Goal: Task Accomplishment & Management: Use online tool/utility

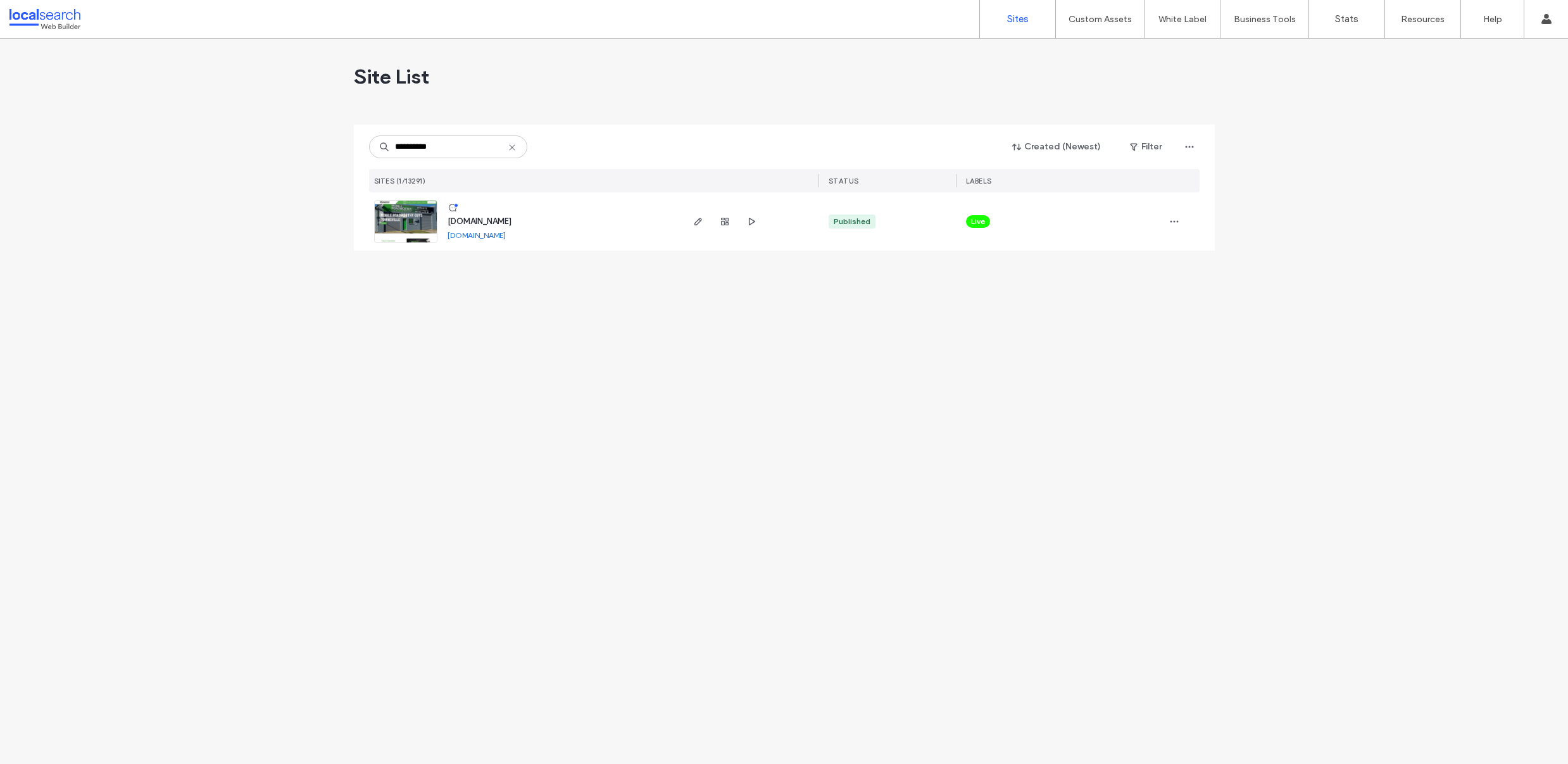
type input "**********"
click at [404, 215] on img at bounding box center [406, 243] width 62 height 86
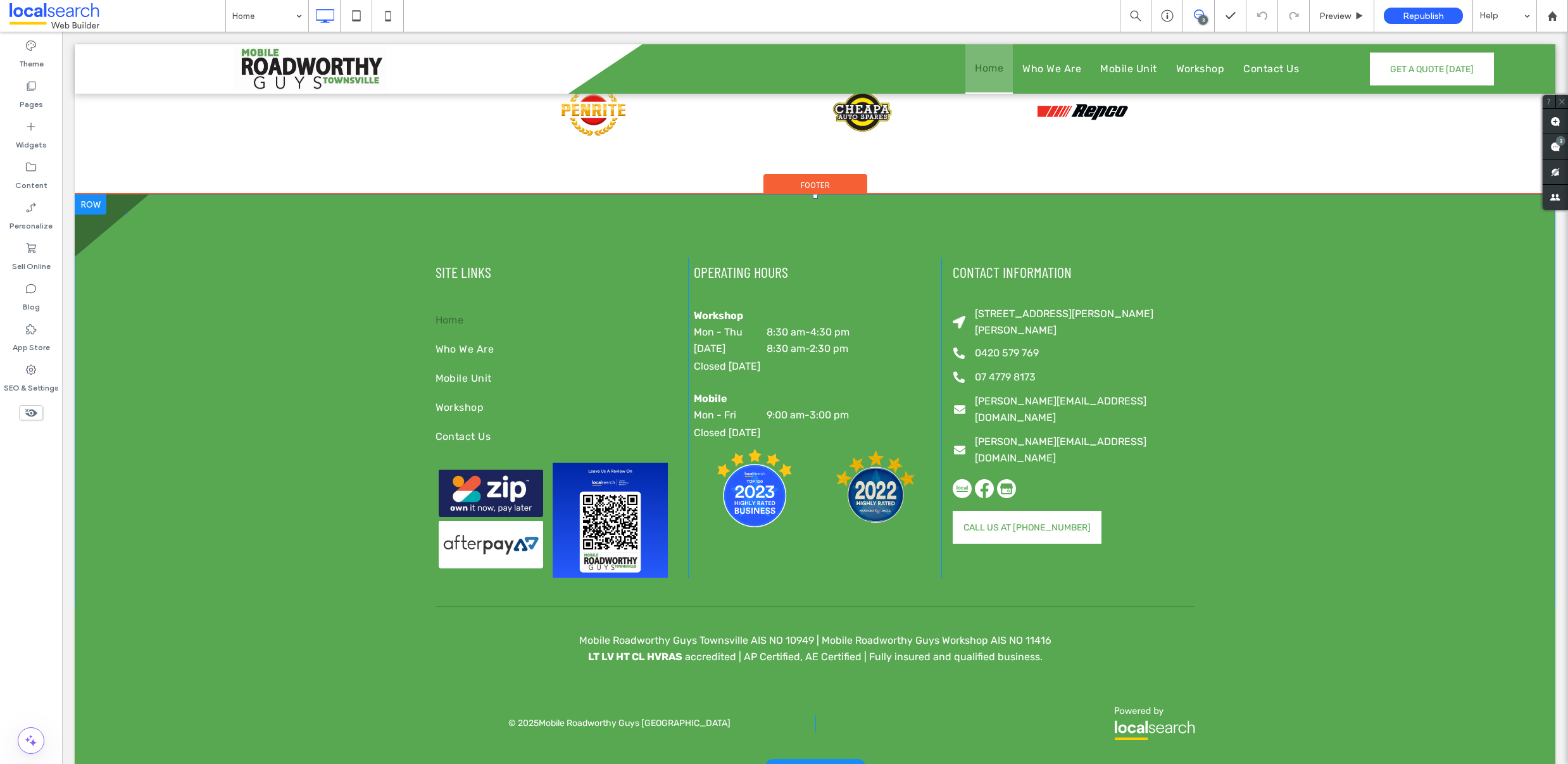
scroll to position [2643, 0]
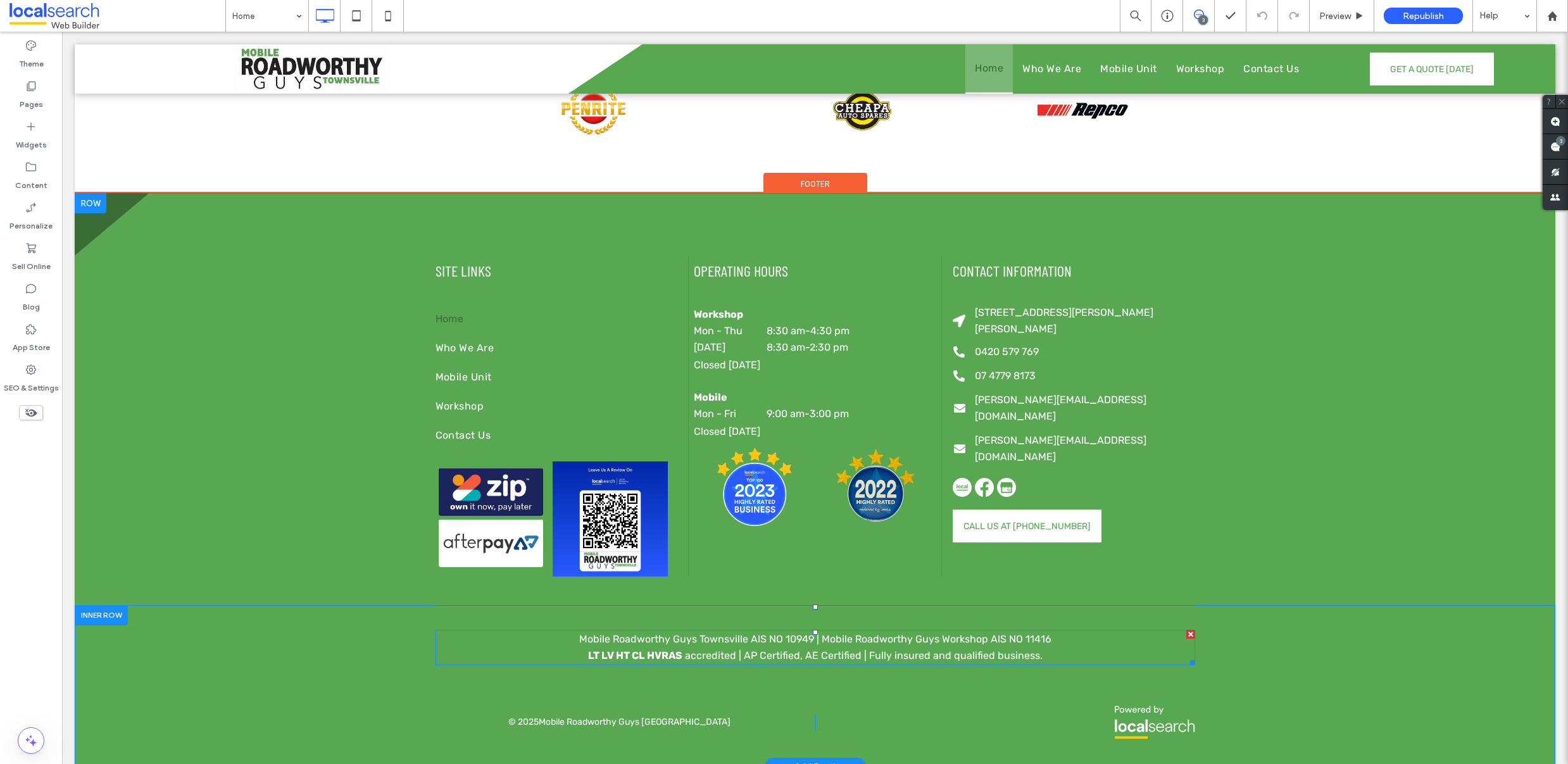
click at [619, 649] on span "LT LV HT CL HVRAS" at bounding box center [635, 655] width 94 height 12
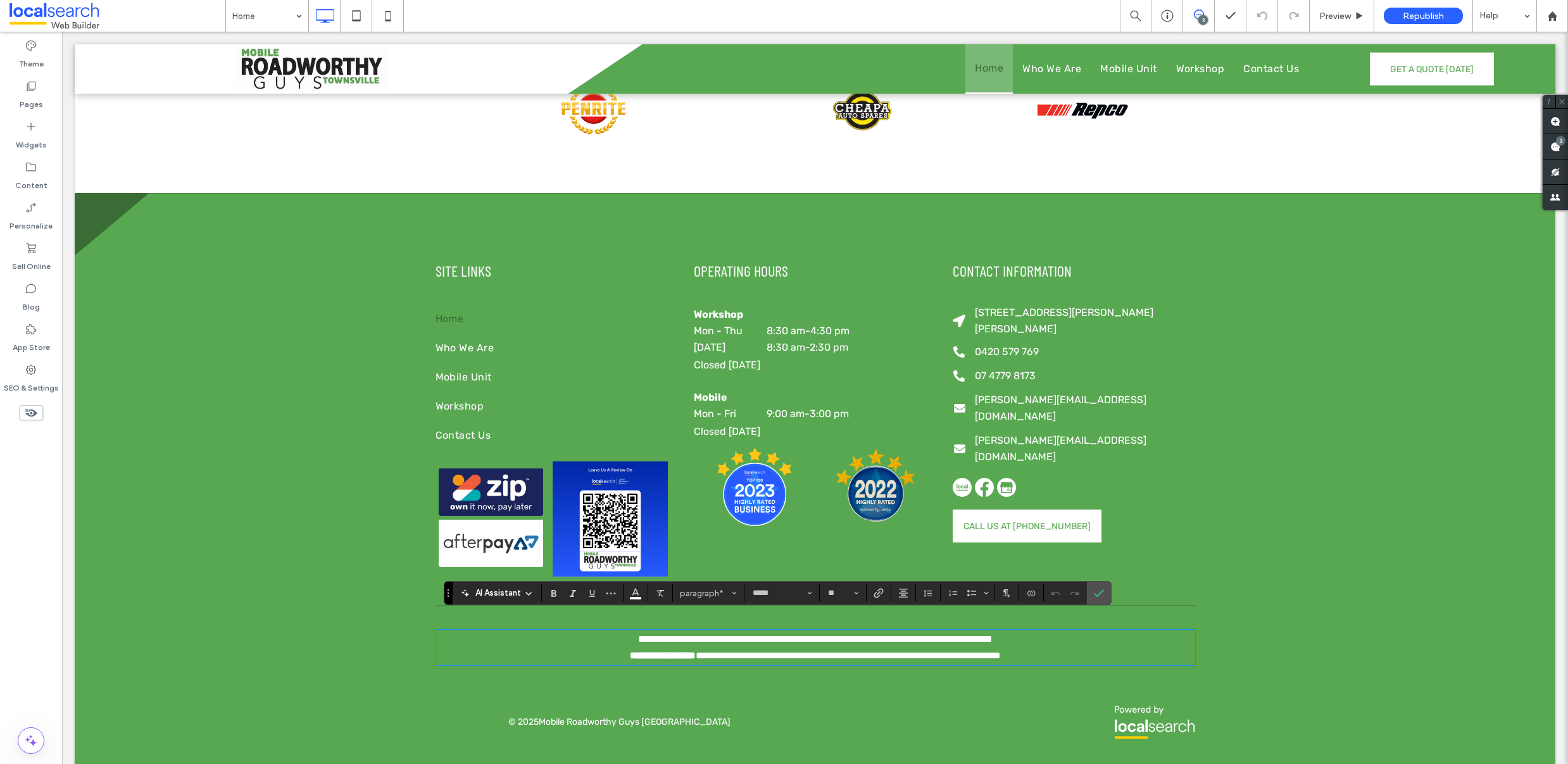
click at [704, 651] on span "**********" at bounding box center [853, 655] width 297 height 10
drag, startPoint x: 677, startPoint y: 641, endPoint x: 584, endPoint y: 641, distance: 93.0
click at [584, 647] on p "**********" at bounding box center [815, 655] width 760 height 16
click at [1098, 595] on use "Confirm" at bounding box center [1098, 593] width 10 height 7
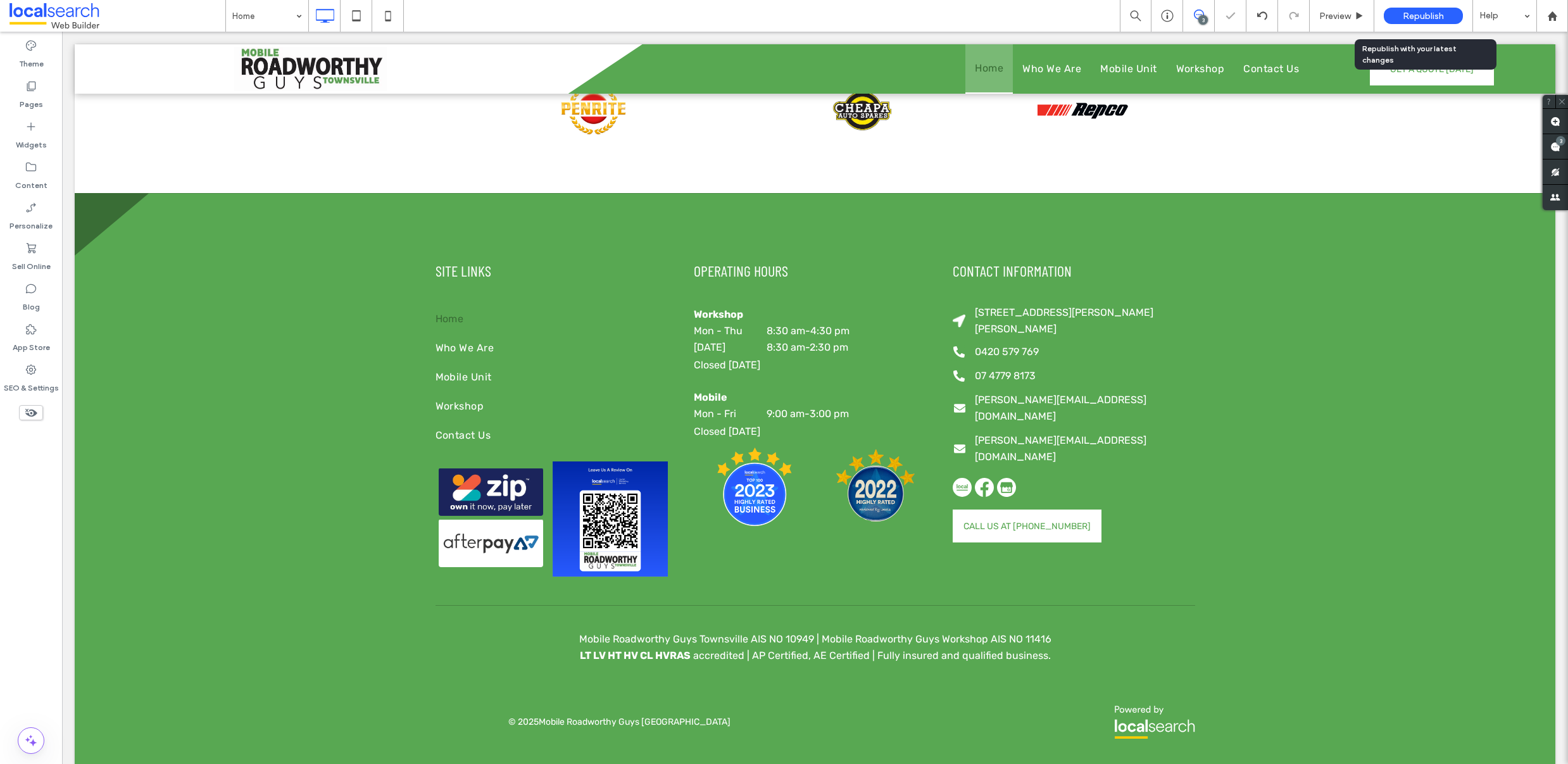
click at [1403, 18] on span "Republish" at bounding box center [1423, 16] width 41 height 11
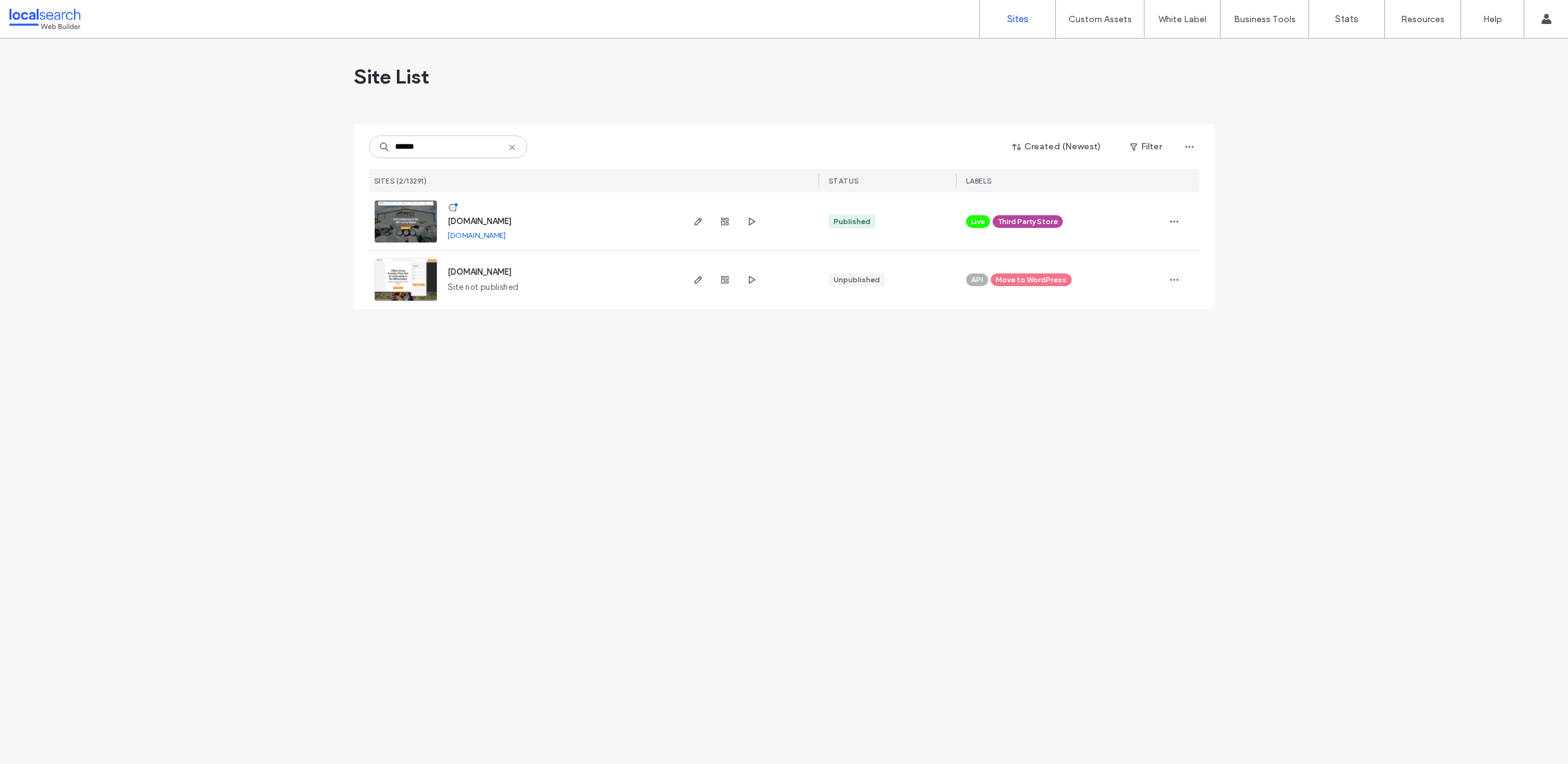
type input "******"
drag, startPoint x: 381, startPoint y: 224, endPoint x: 402, endPoint y: 233, distance: 22.8
click at [381, 224] on img at bounding box center [406, 243] width 62 height 86
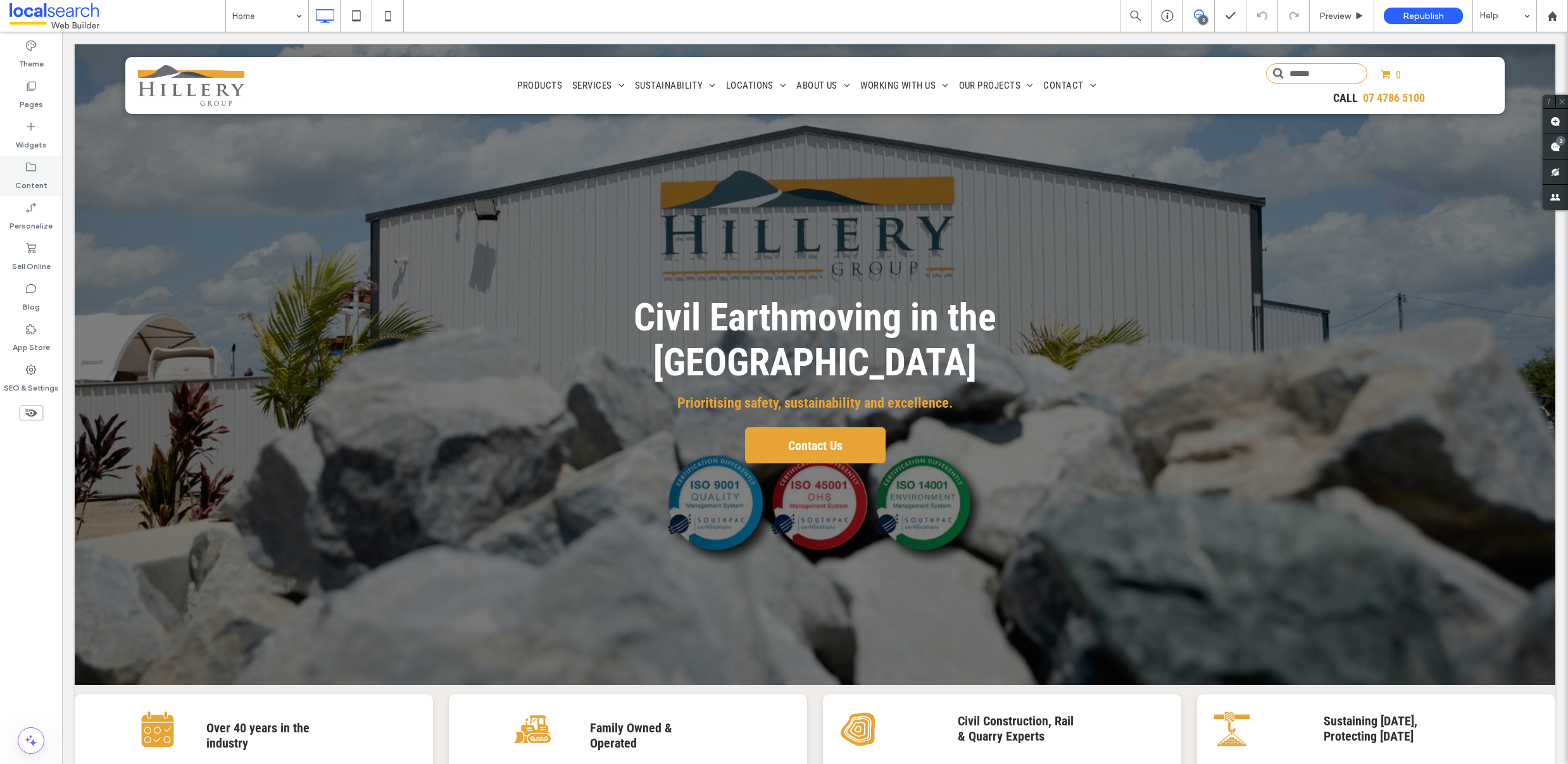
click at [34, 168] on icon at bounding box center [31, 167] width 13 height 13
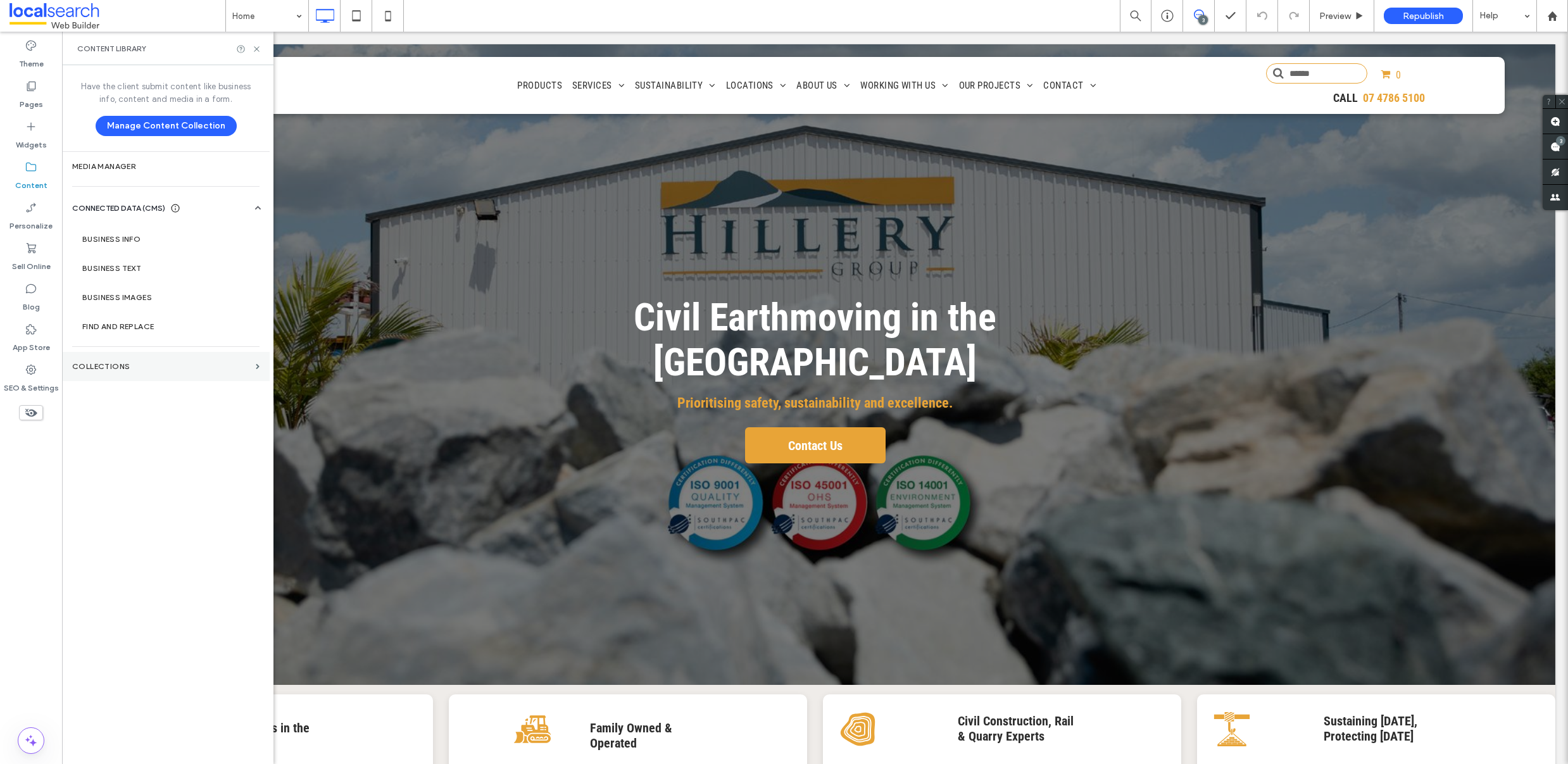
click at [118, 357] on section "Collections" at bounding box center [166, 366] width 207 height 29
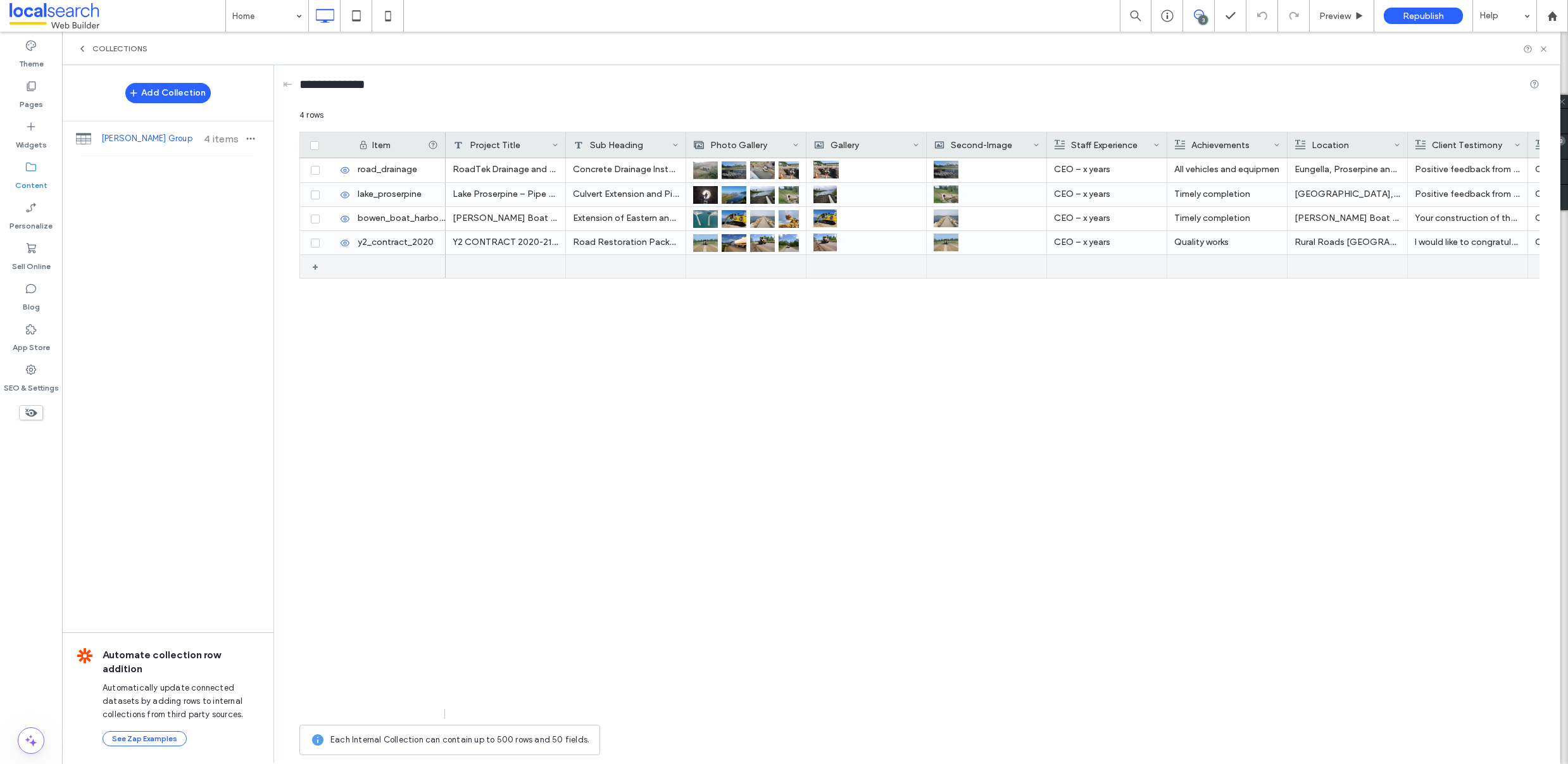
click at [314, 266] on div "+" at bounding box center [319, 266] width 16 height 23
click at [397, 264] on div "1" at bounding box center [398, 266] width 95 height 24
click at [363, 264] on div "1" at bounding box center [398, 266] width 95 height 24
click at [364, 266] on div "1" at bounding box center [398, 266] width 95 height 24
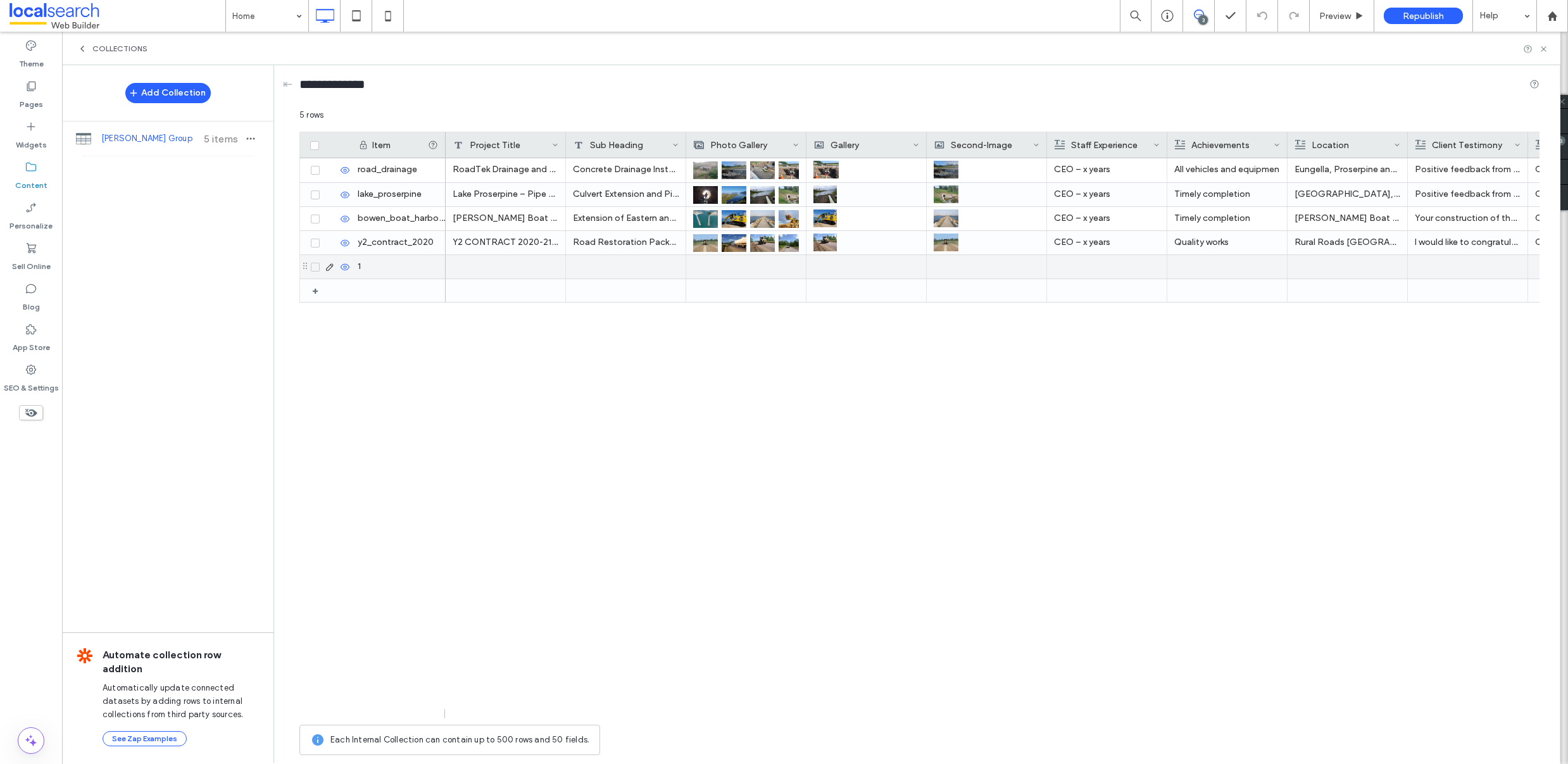
click at [331, 269] on icon at bounding box center [330, 267] width 10 height 10
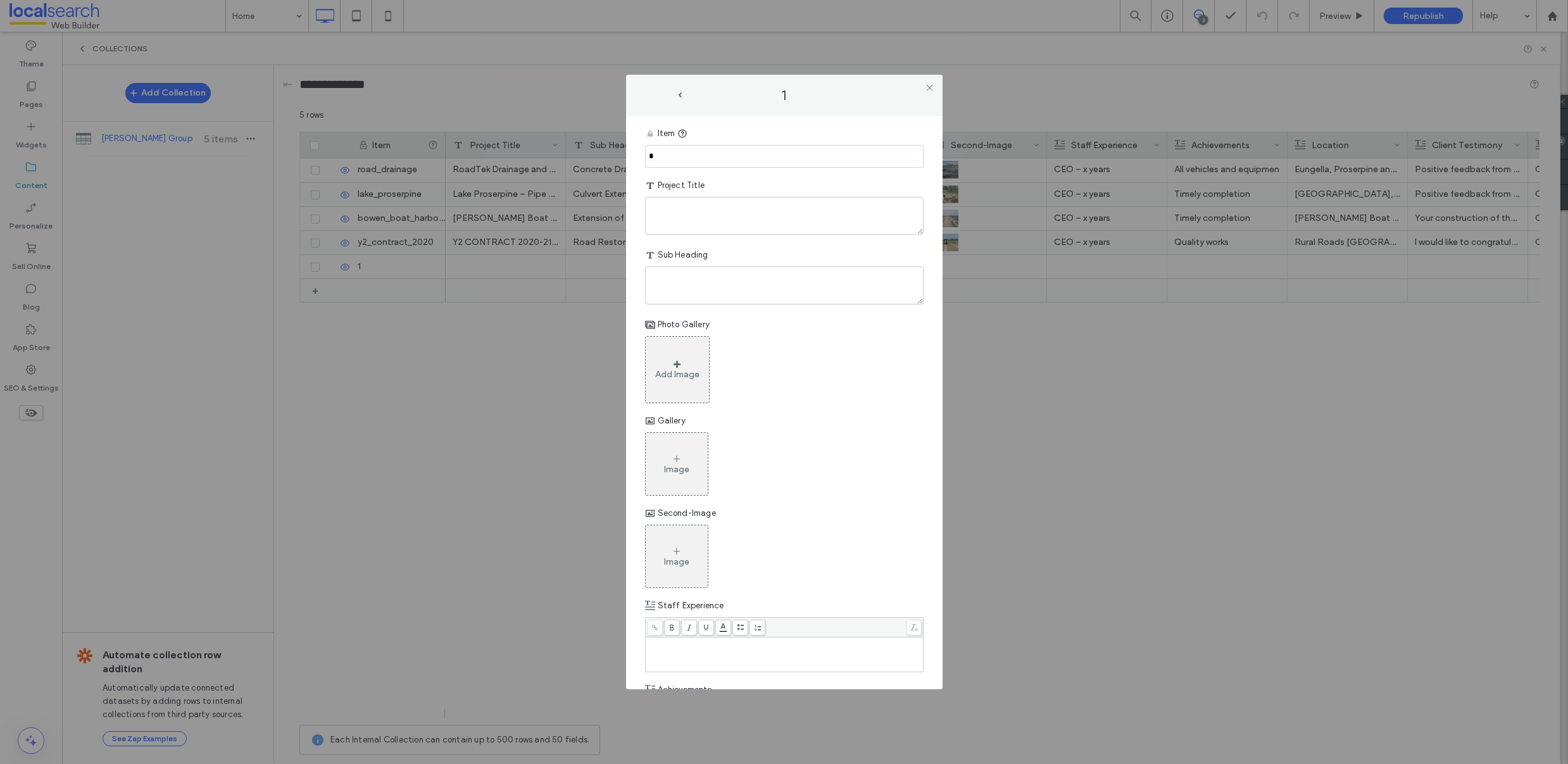
drag, startPoint x: 652, startPoint y: 157, endPoint x: 547, endPoint y: 150, distance: 105.2
click at [547, 150] on div "1 Item * Project Title Sub Heading Photo Gallery Add Image Gallery Image Second…" at bounding box center [784, 382] width 1568 height 764
paste input "**********"
type input "**********"
click at [697, 206] on textarea "plain-text-cell" at bounding box center [784, 215] width 278 height 38
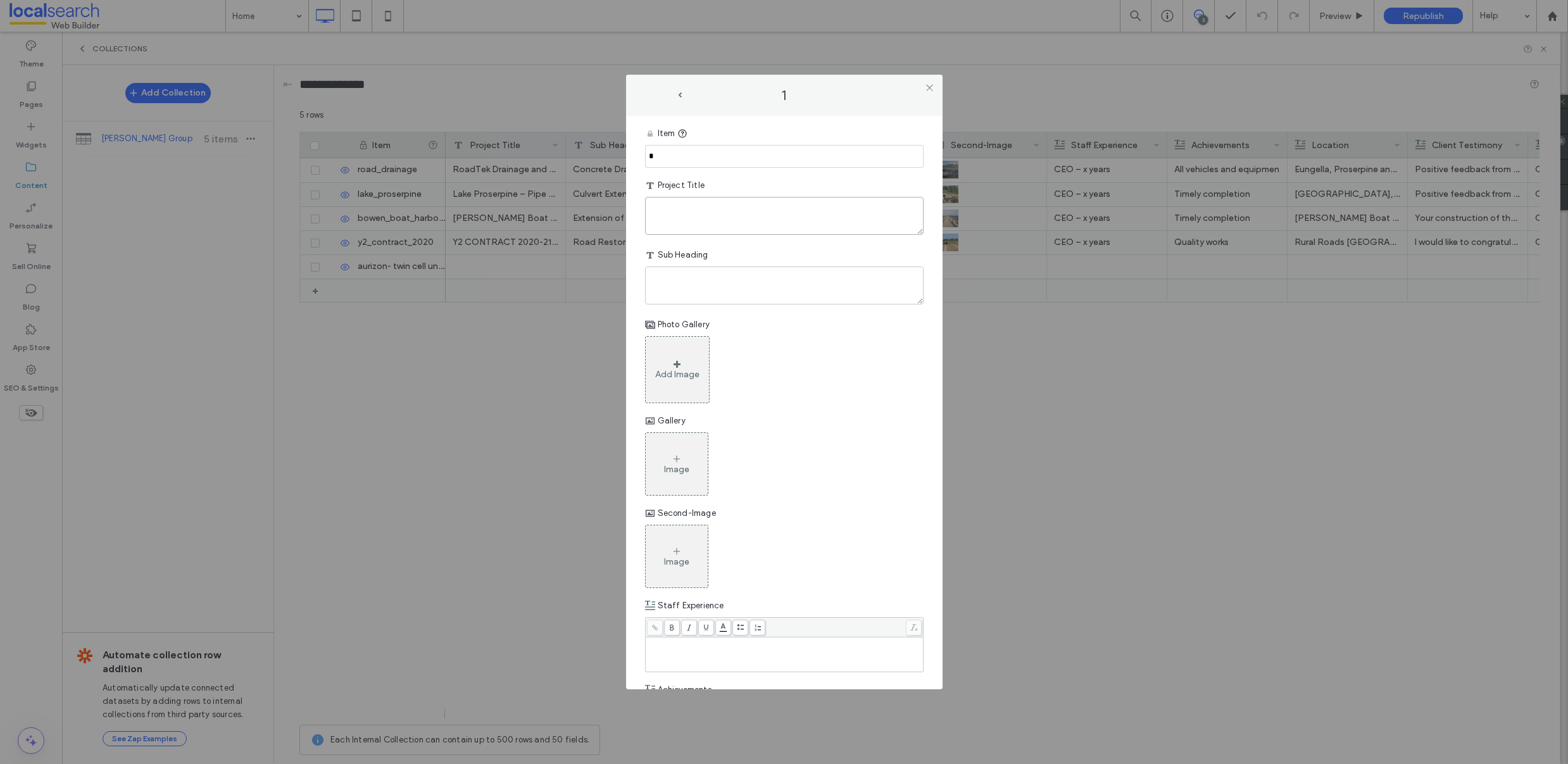
click at [694, 207] on textarea "plain-text-cell" at bounding box center [784, 215] width 278 height 38
paste textarea "**********"
type textarea "**********"
click at [714, 153] on input "*" at bounding box center [784, 157] width 278 height 23
click at [680, 285] on textarea "plain-text-cell" at bounding box center [784, 285] width 278 height 38
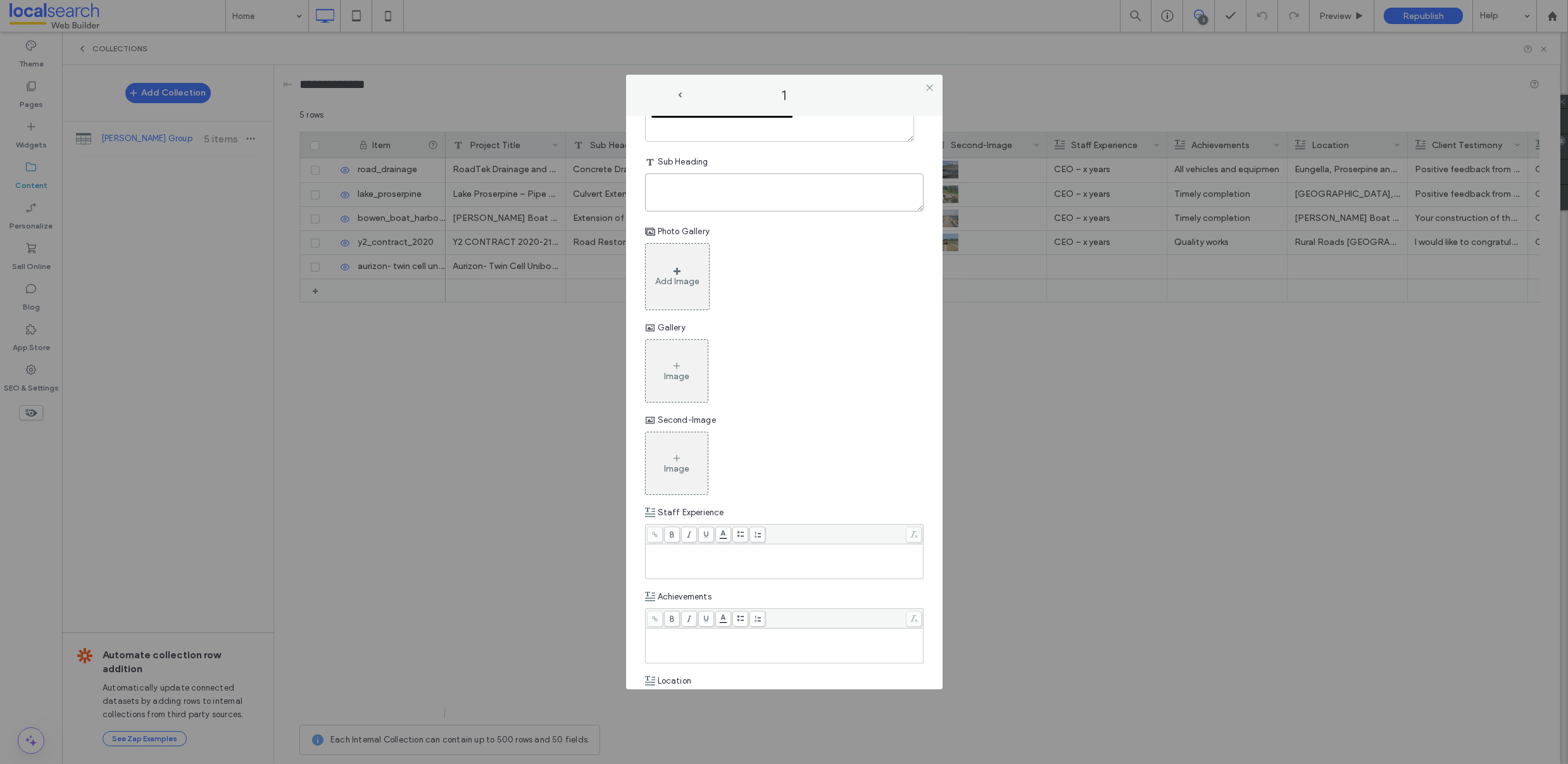
scroll to position [95, 0]
click at [679, 275] on div "Add Image" at bounding box center [677, 279] width 44 height 11
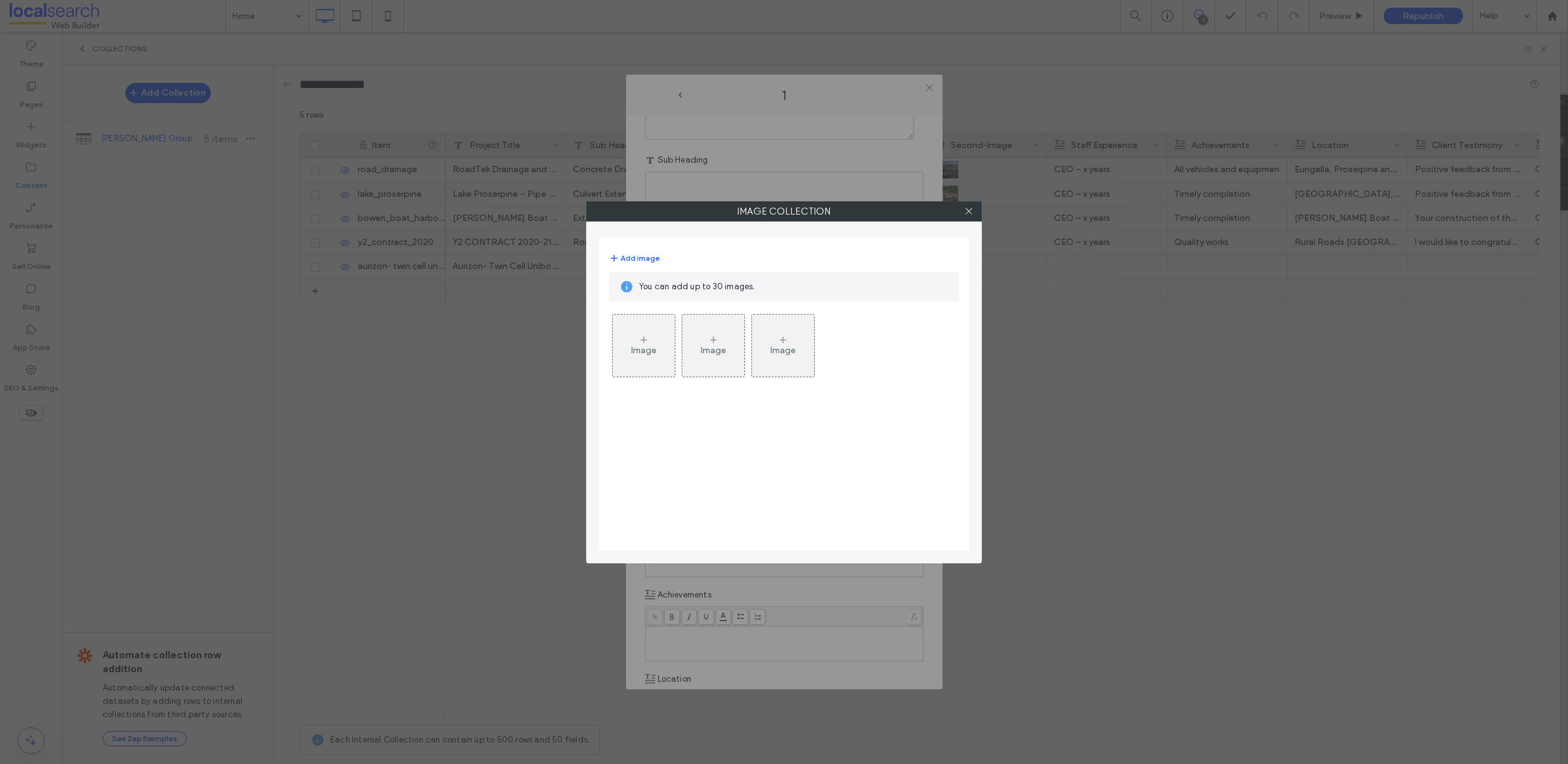
click at [632, 340] on div "Image" at bounding box center [644, 345] width 62 height 60
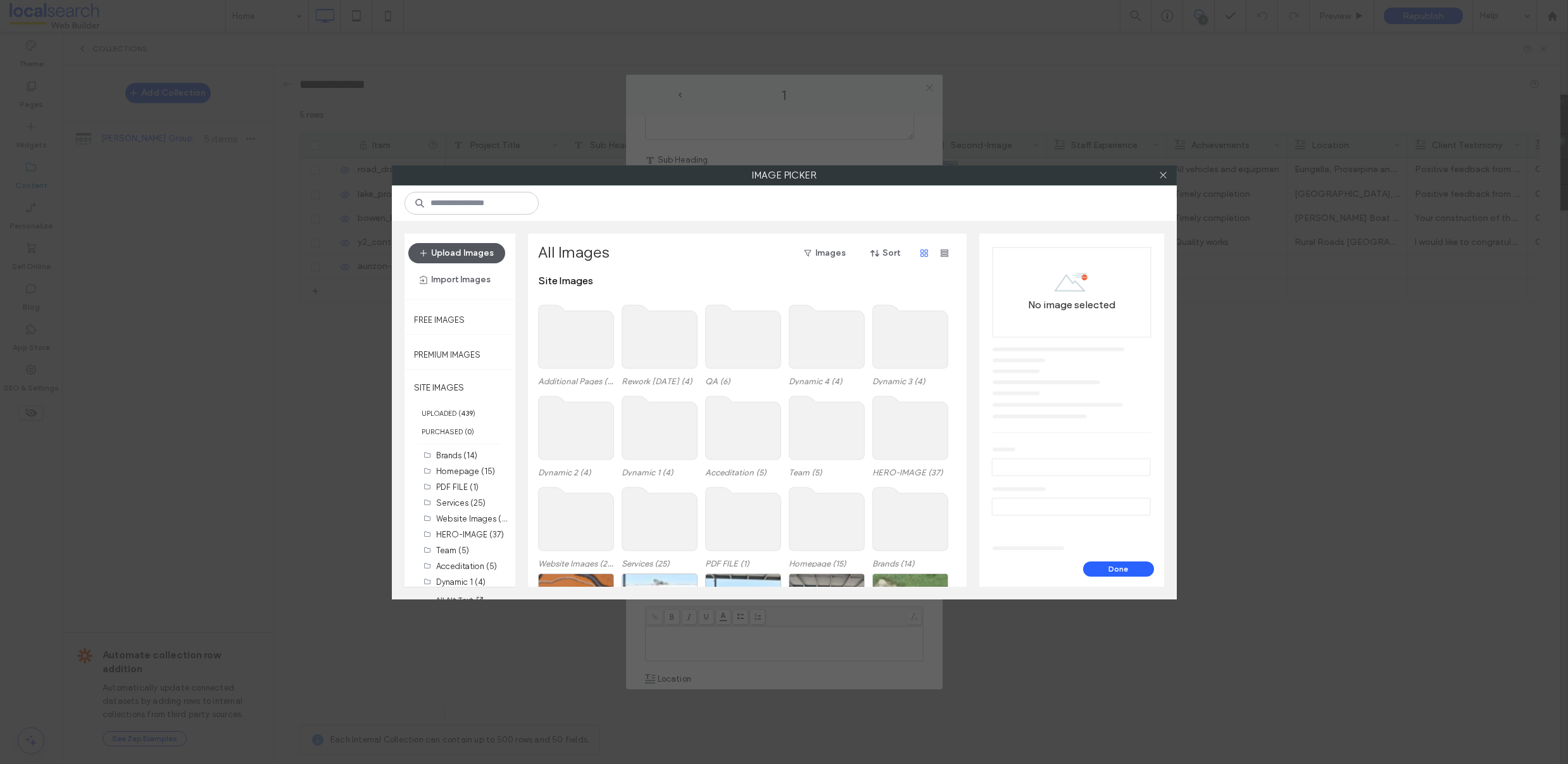
click at [470, 255] on button "Upload Images" at bounding box center [457, 253] width 97 height 20
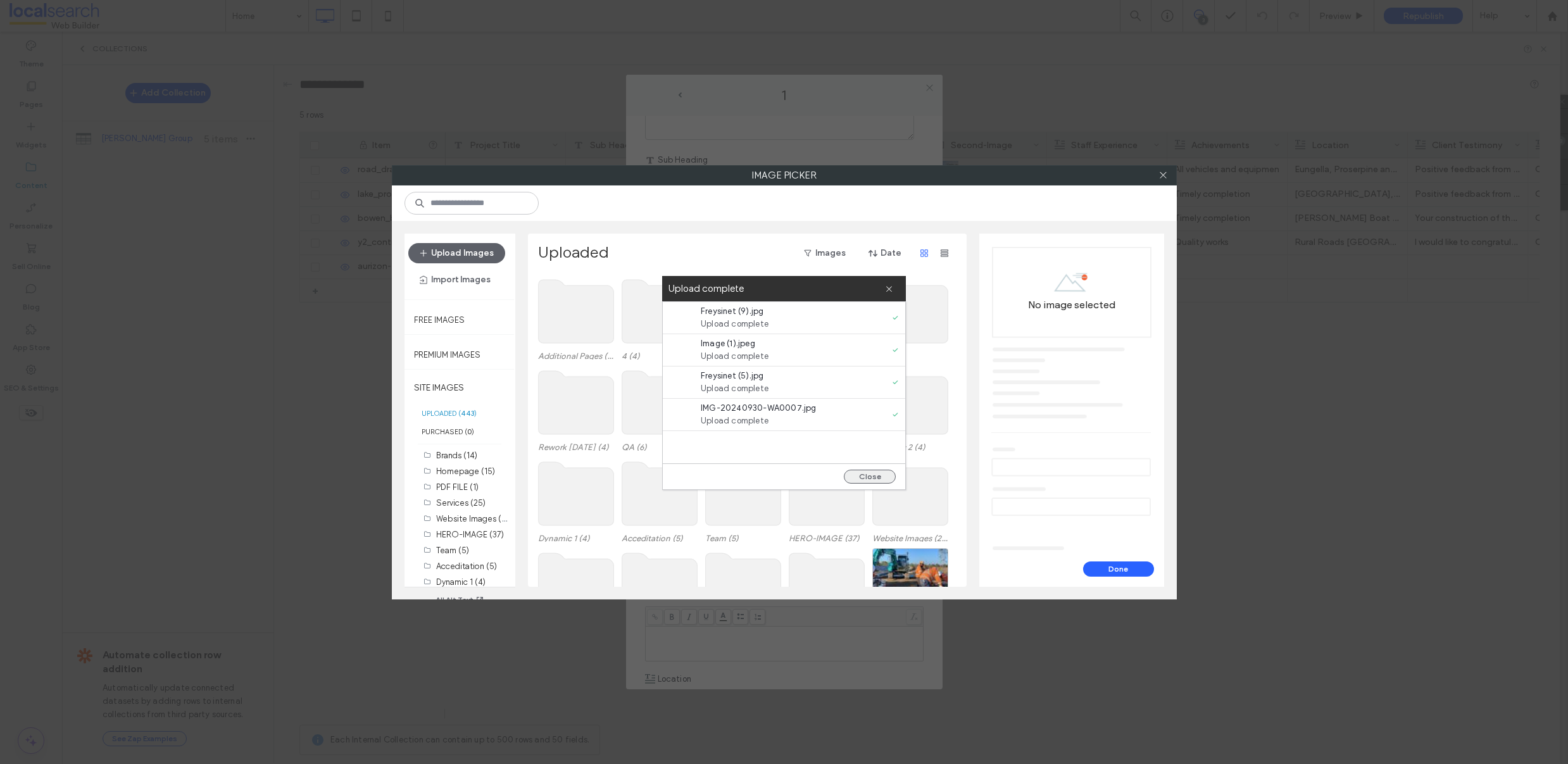
click at [879, 477] on button "Close" at bounding box center [870, 476] width 52 height 14
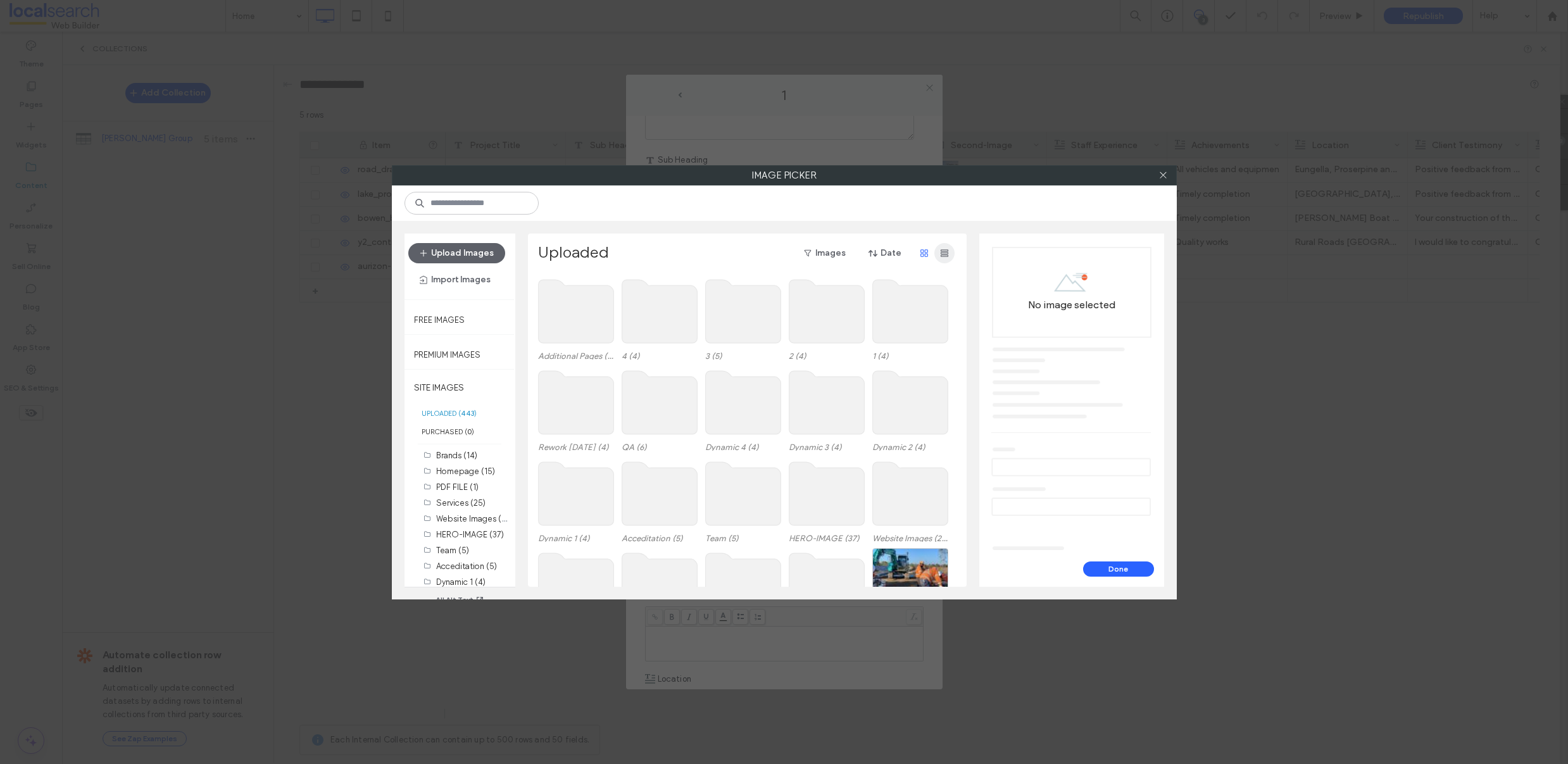
click at [947, 254] on icon "button" at bounding box center [944, 253] width 10 height 10
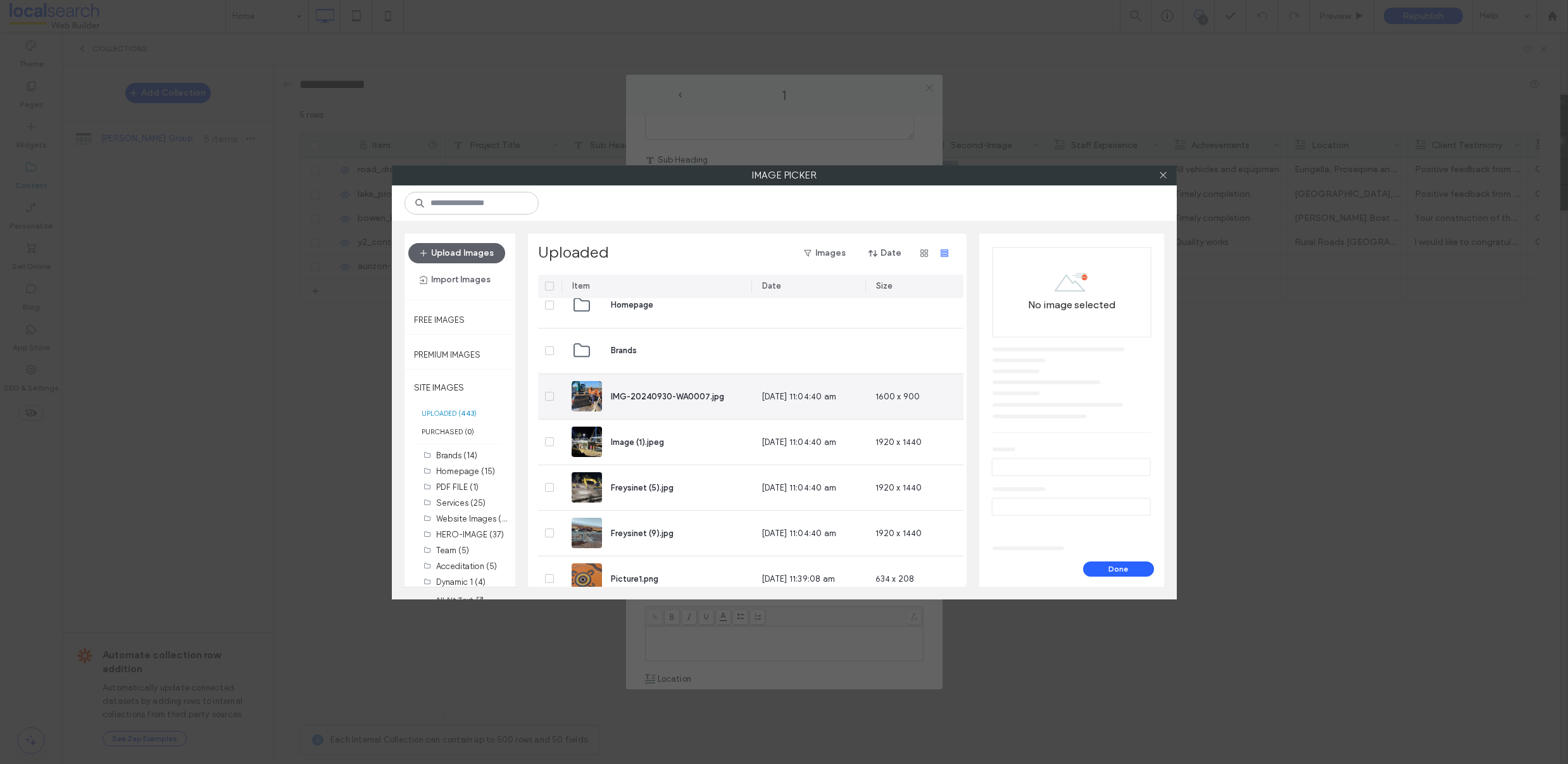
scroll to position [792, 0]
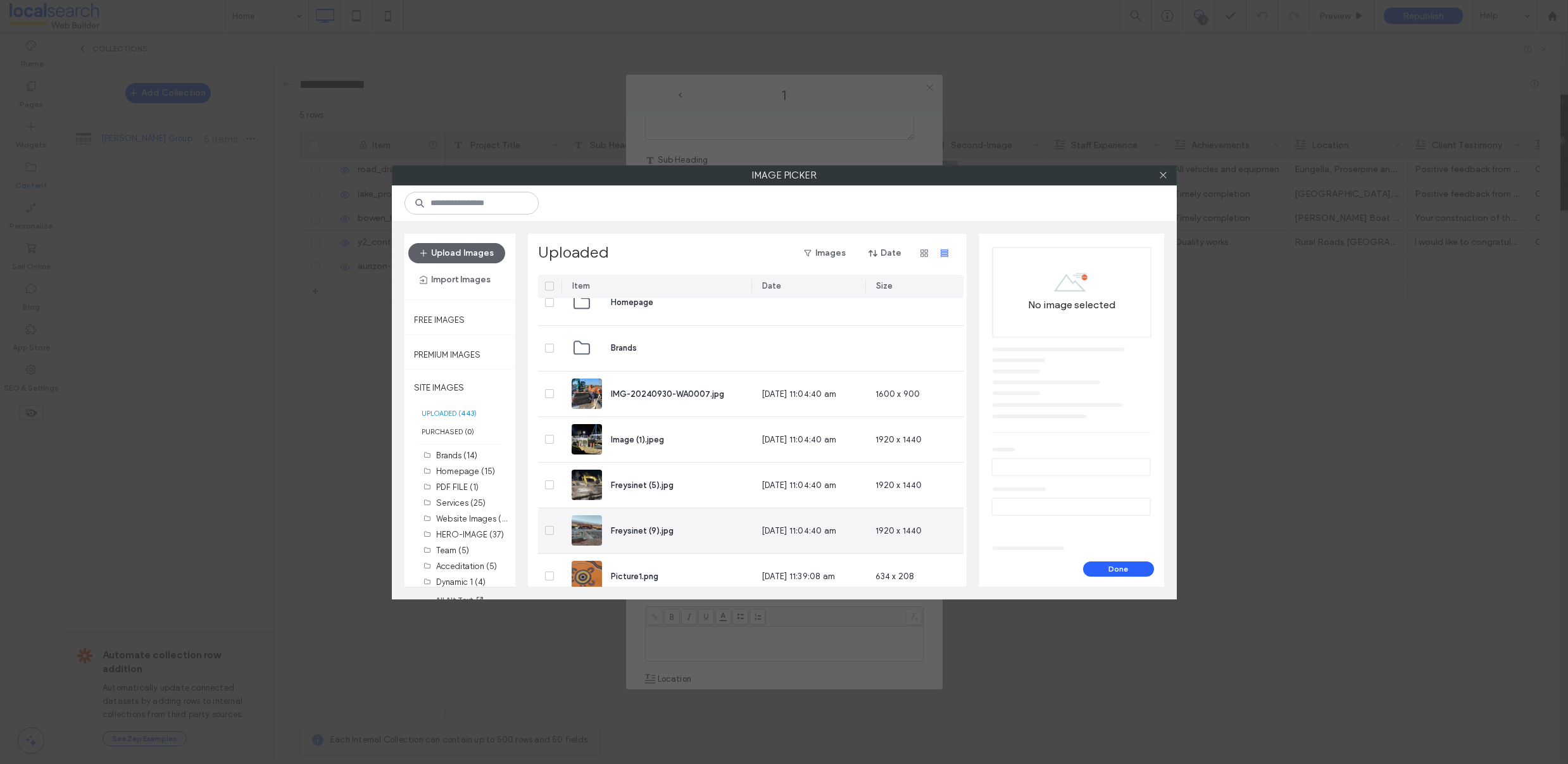
click at [549, 529] on icon at bounding box center [550, 530] width 5 height 4
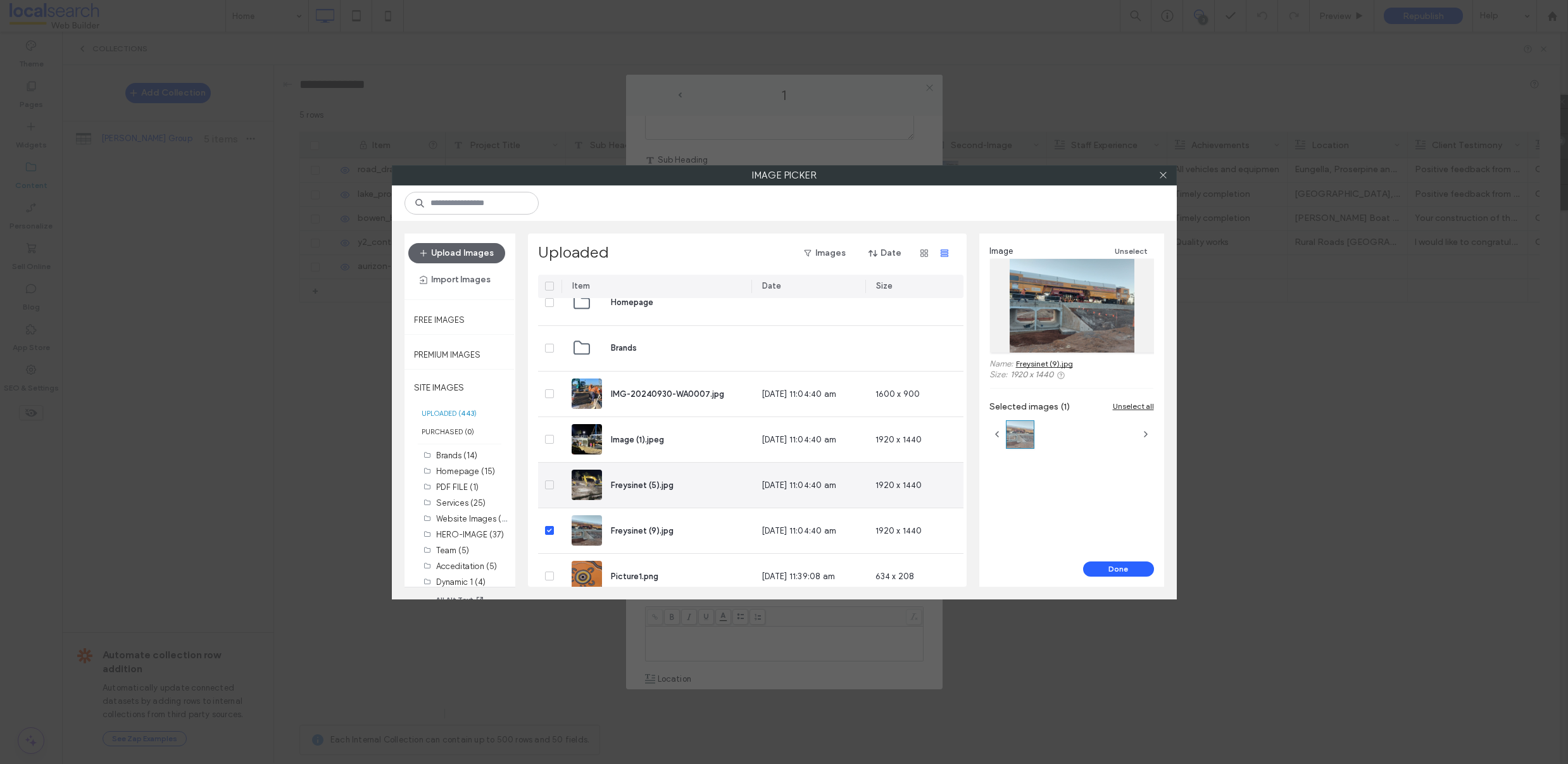
click at [549, 485] on icon at bounding box center [549, 484] width 4 height 4
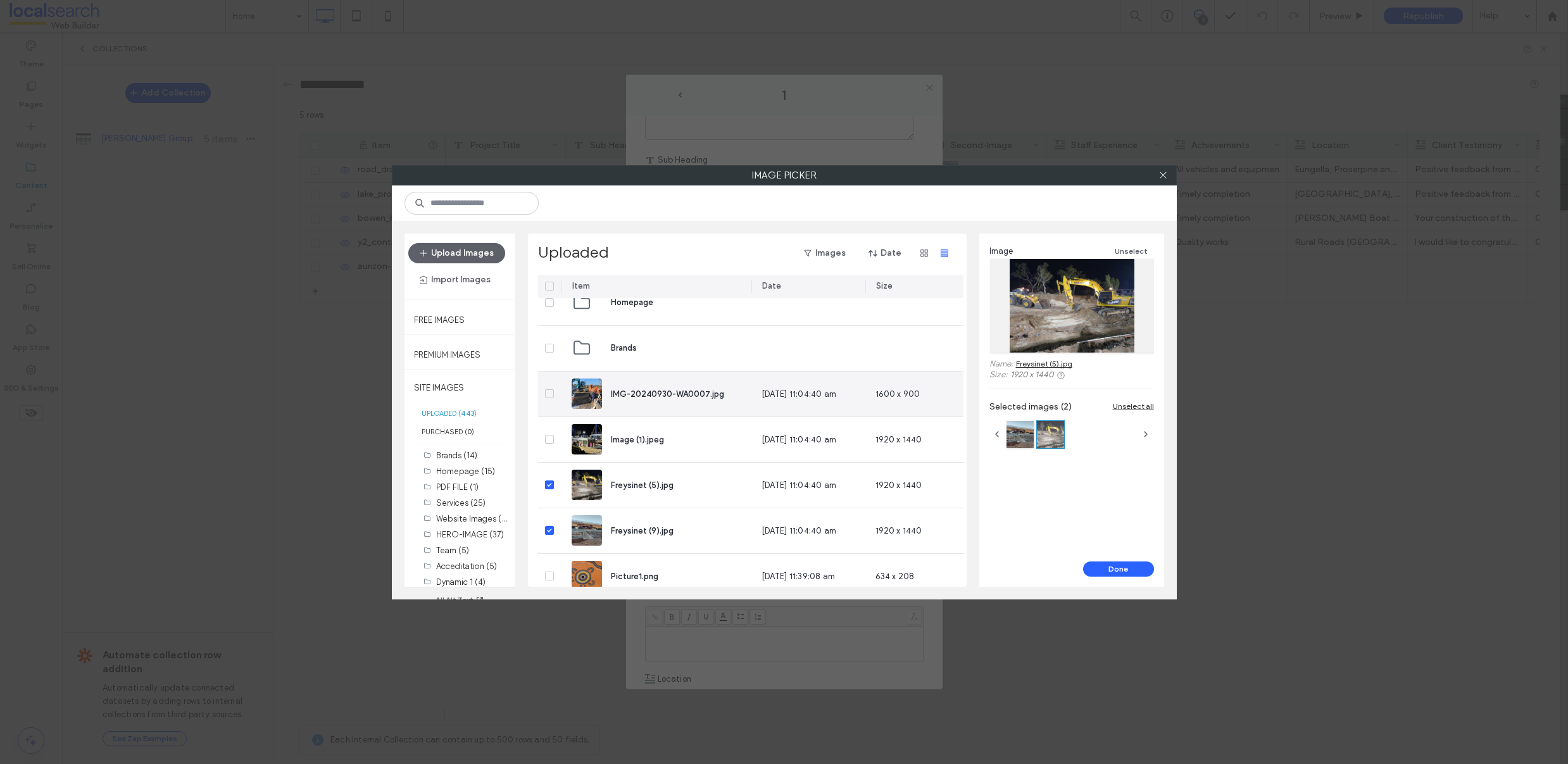
click at [549, 393] on icon at bounding box center [549, 393] width 4 height 4
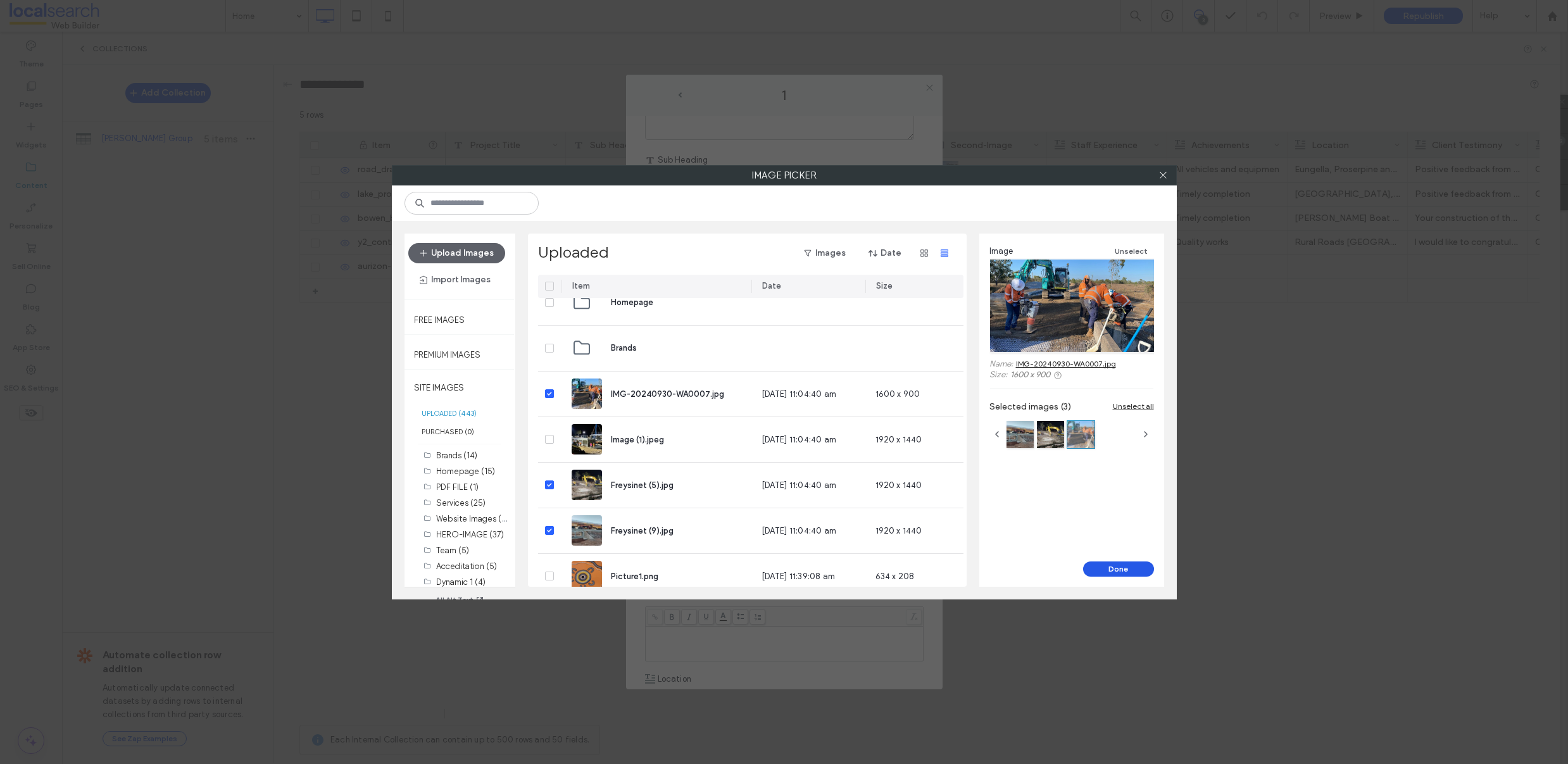
click at [1100, 568] on button "Done" at bounding box center [1118, 569] width 71 height 16
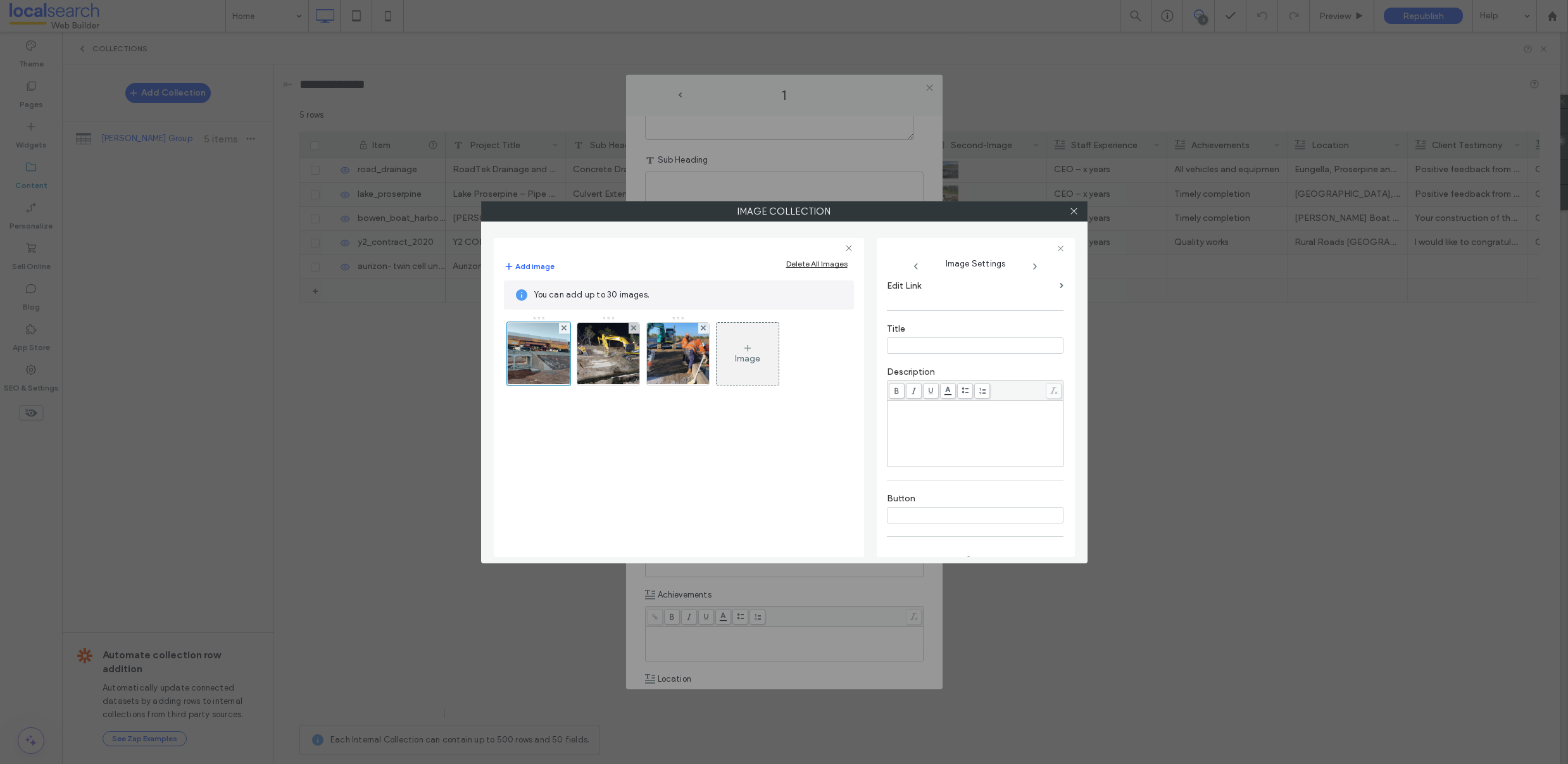
scroll to position [249, 0]
click at [1072, 212] on icon at bounding box center [1074, 211] width 10 height 10
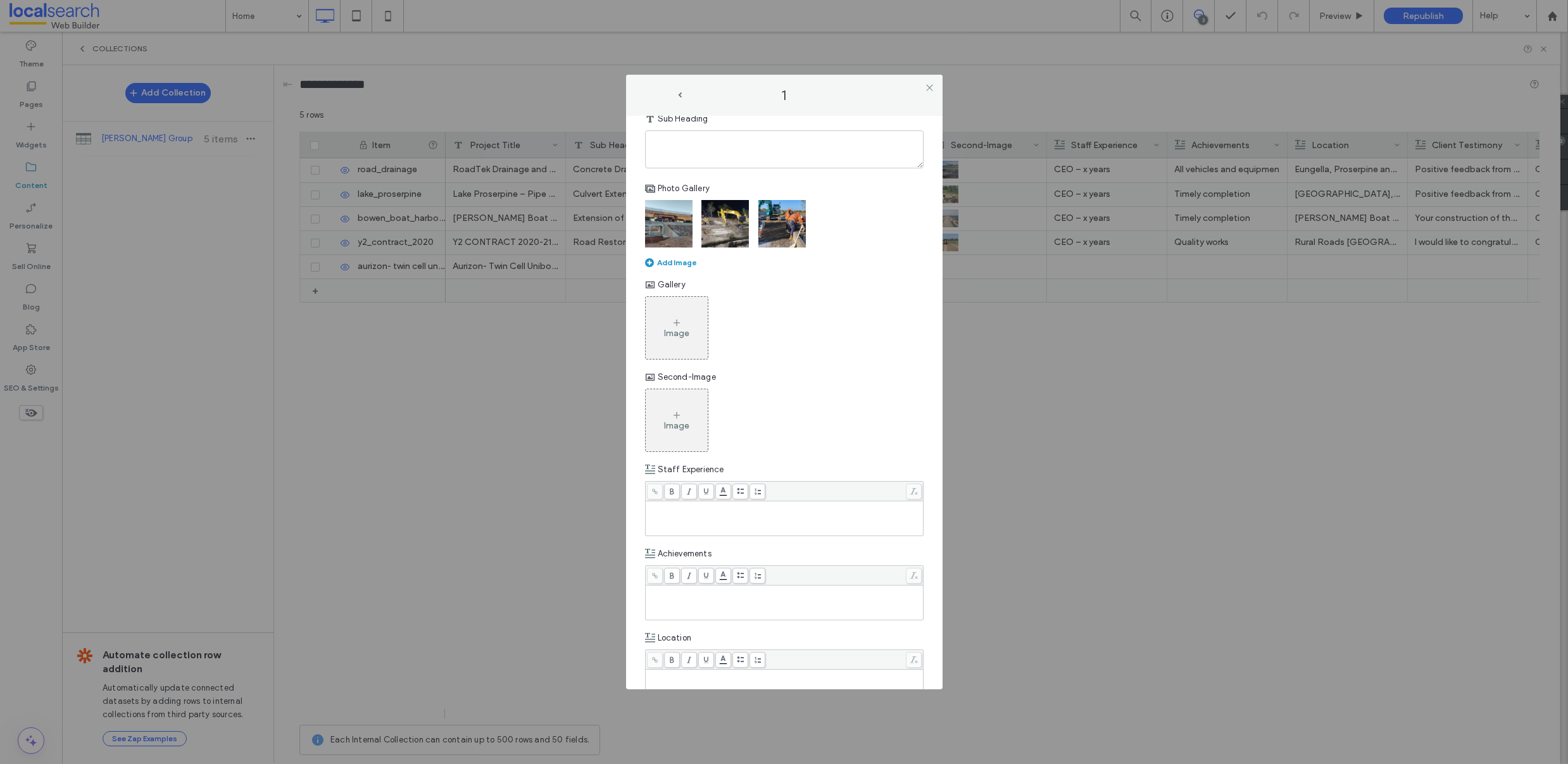
scroll to position [78, 0]
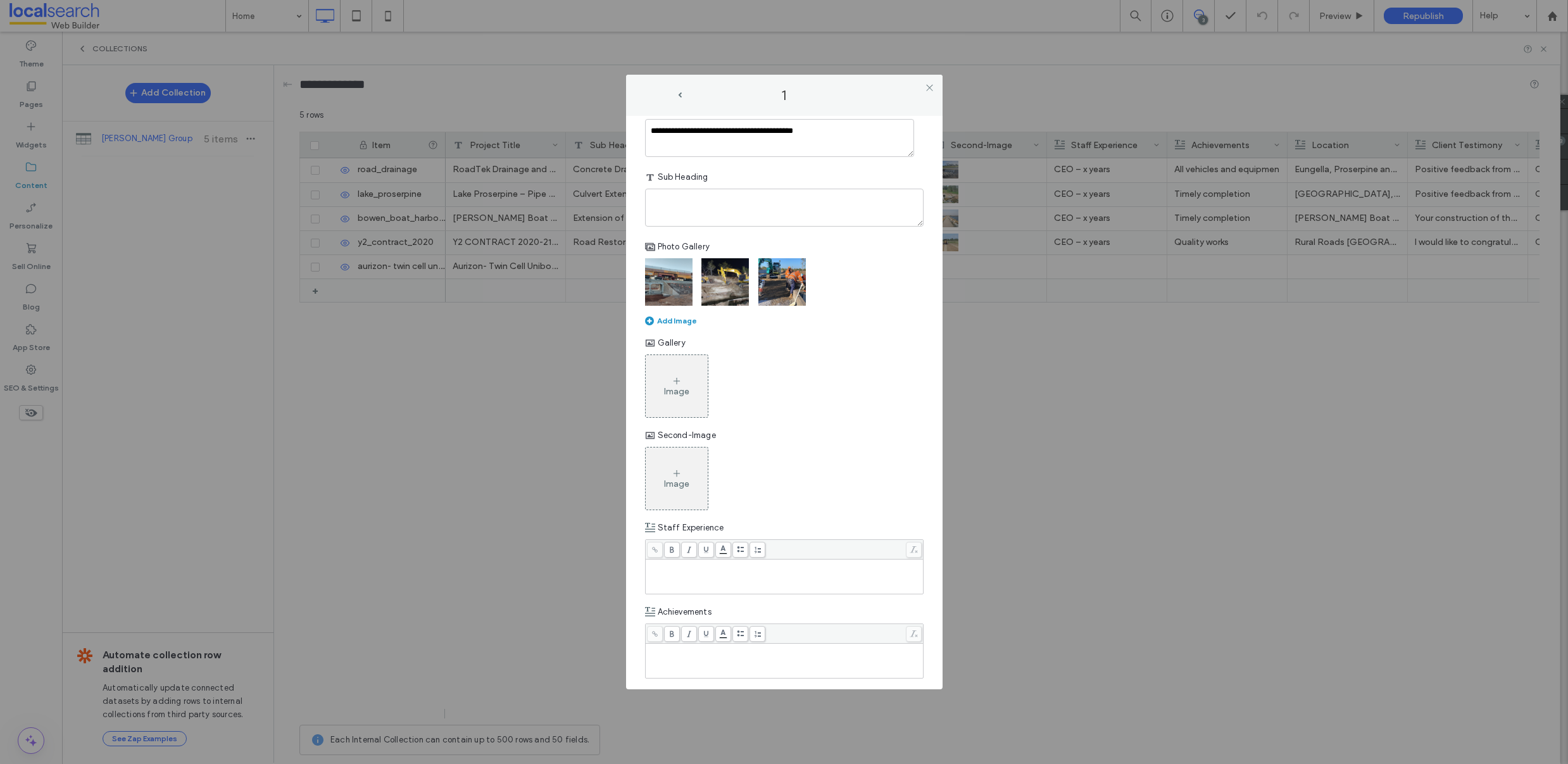
click at [663, 321] on div "Add Image" at bounding box center [671, 321] width 52 height 10
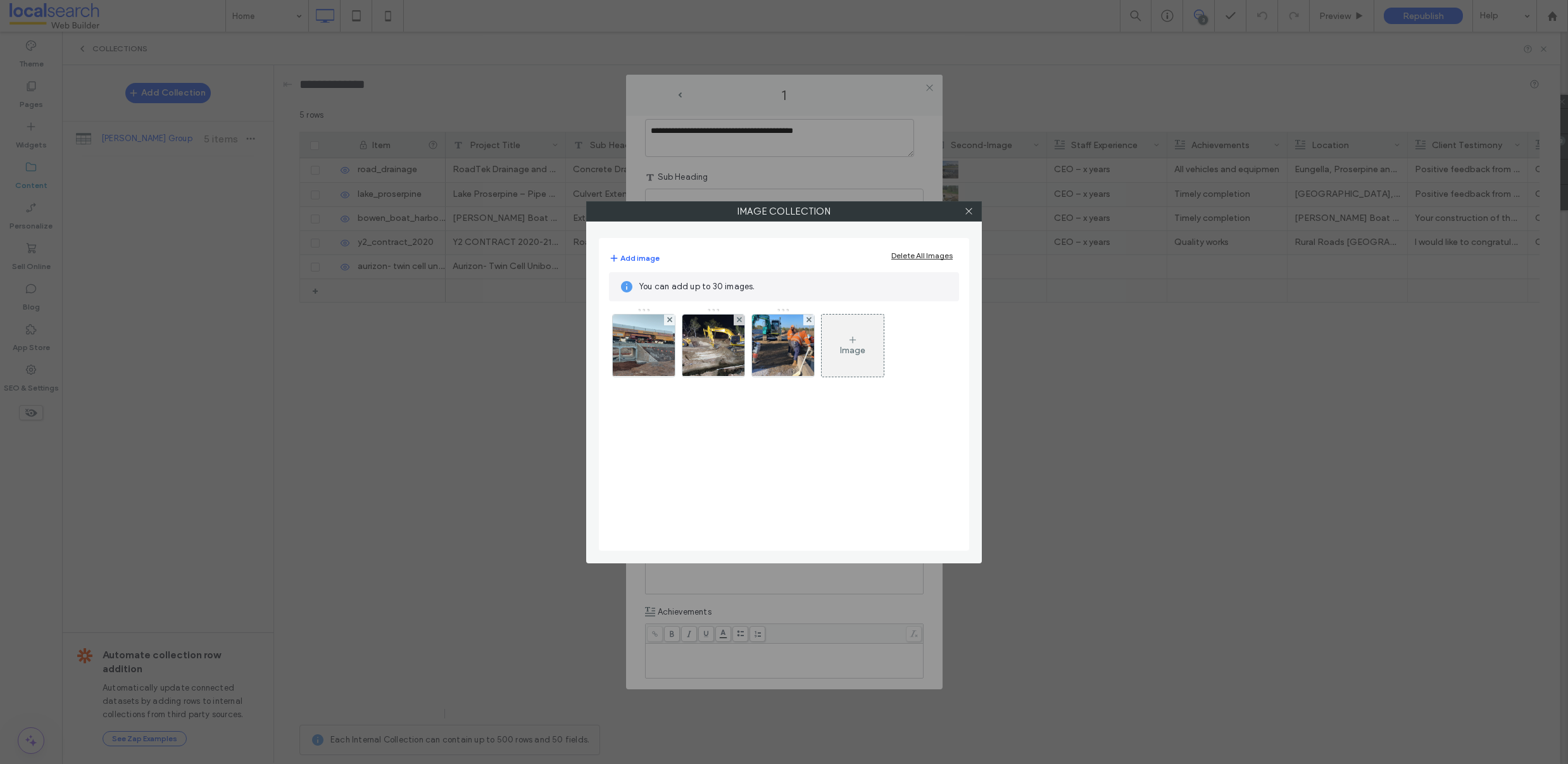
click at [850, 338] on icon at bounding box center [853, 340] width 10 height 10
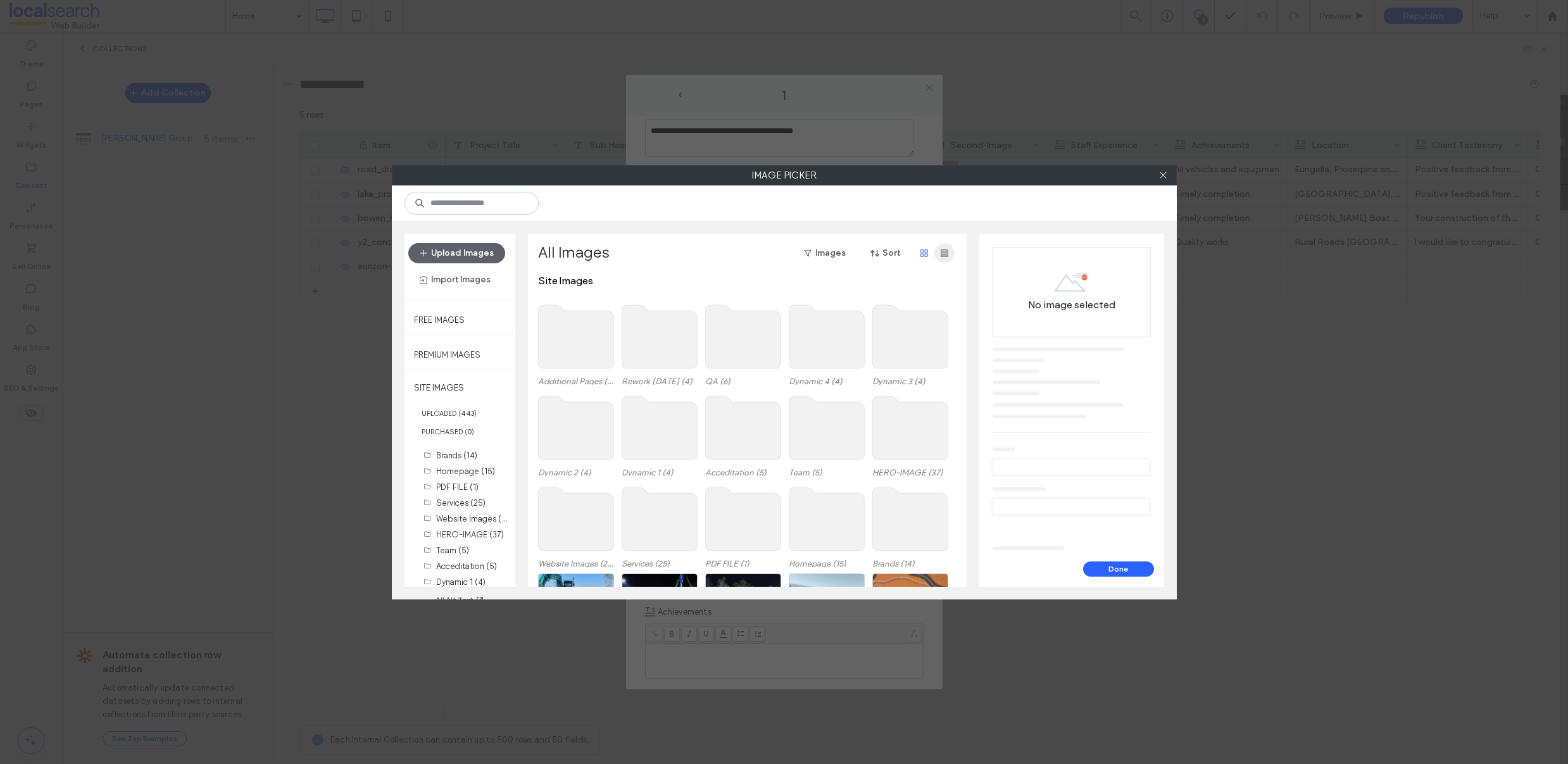
click at [947, 249] on use "button" at bounding box center [944, 252] width 7 height 7
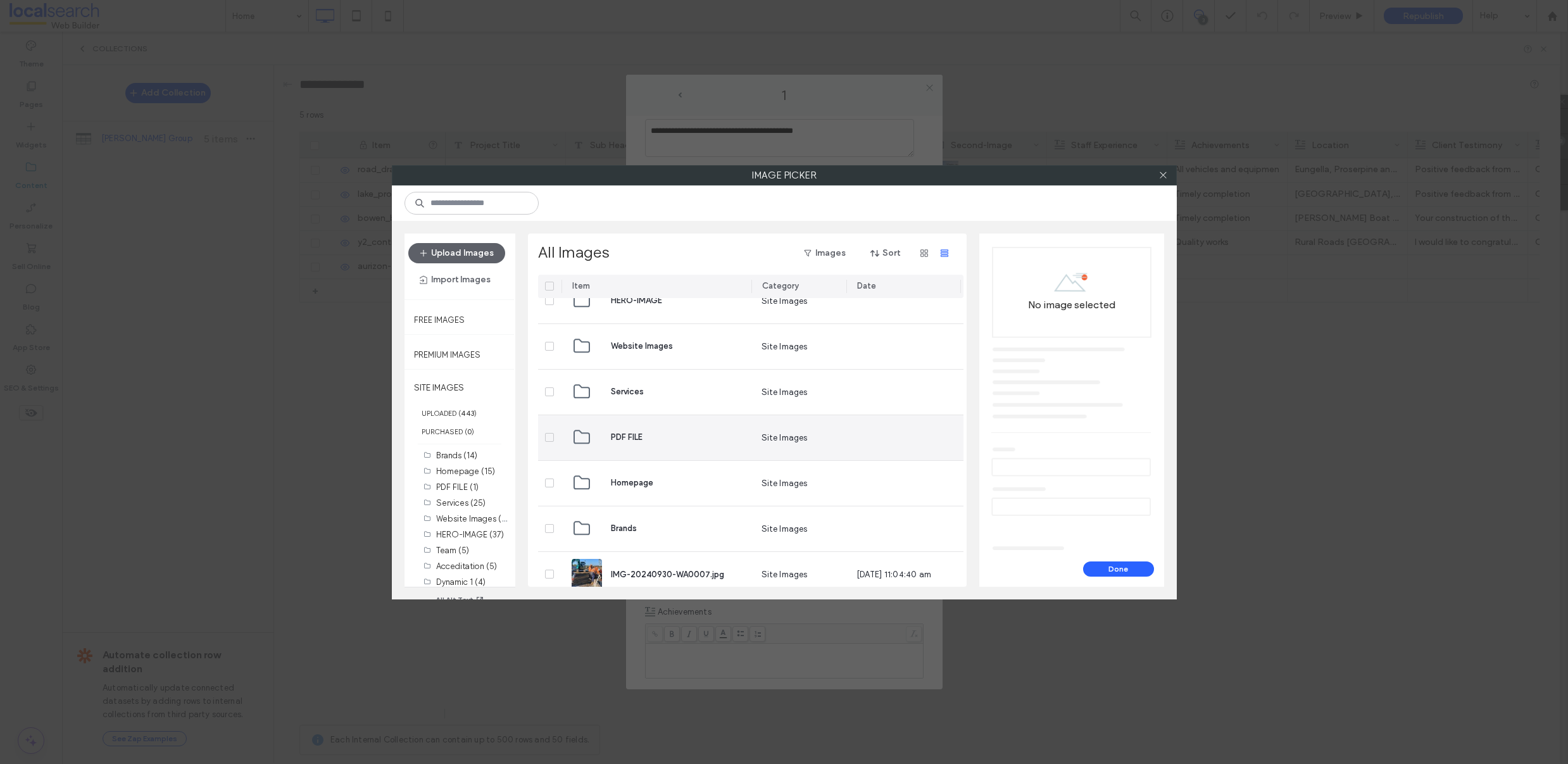
scroll to position [687, 0]
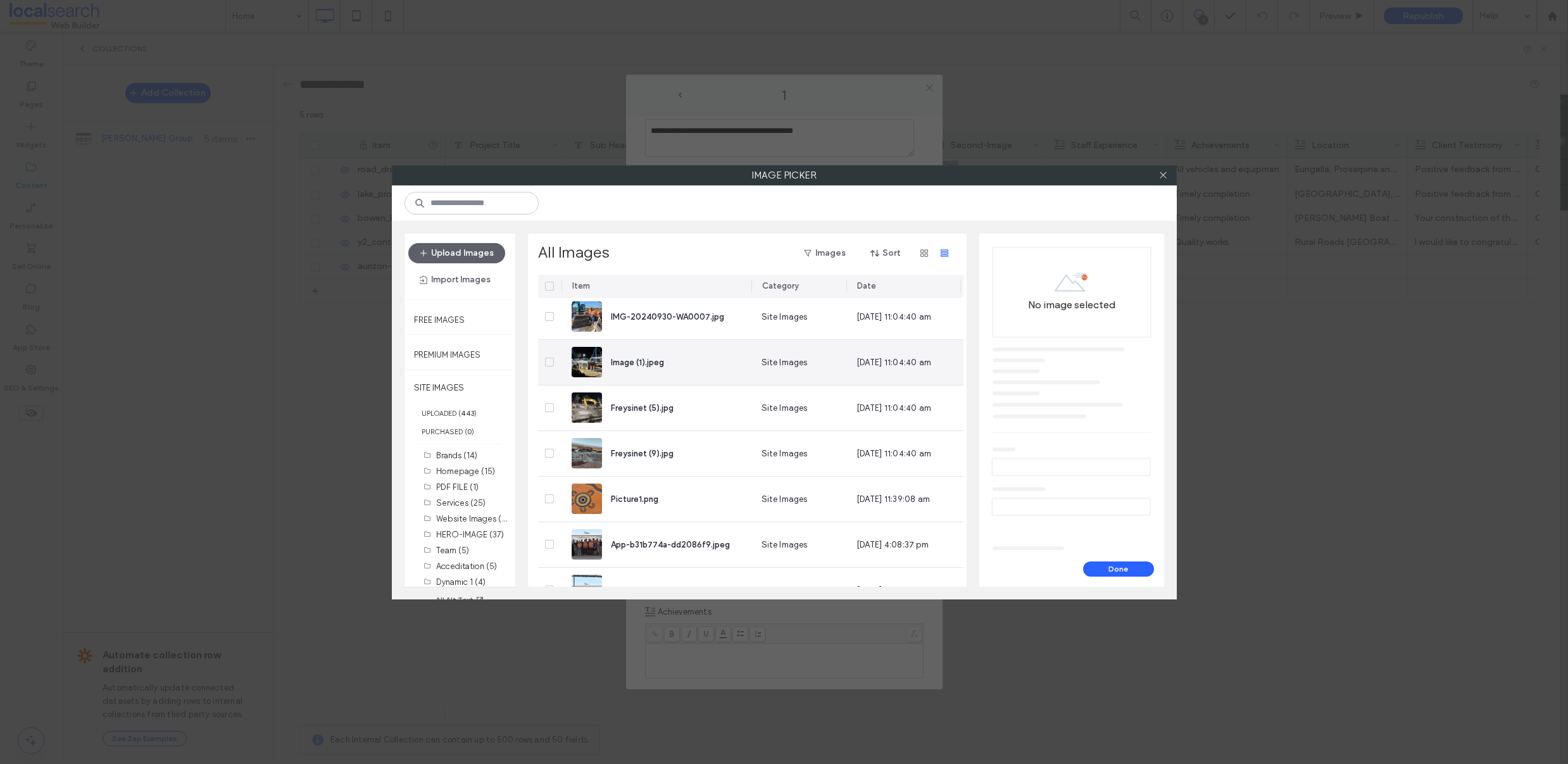
click at [550, 362] on icon at bounding box center [550, 362] width 5 height 4
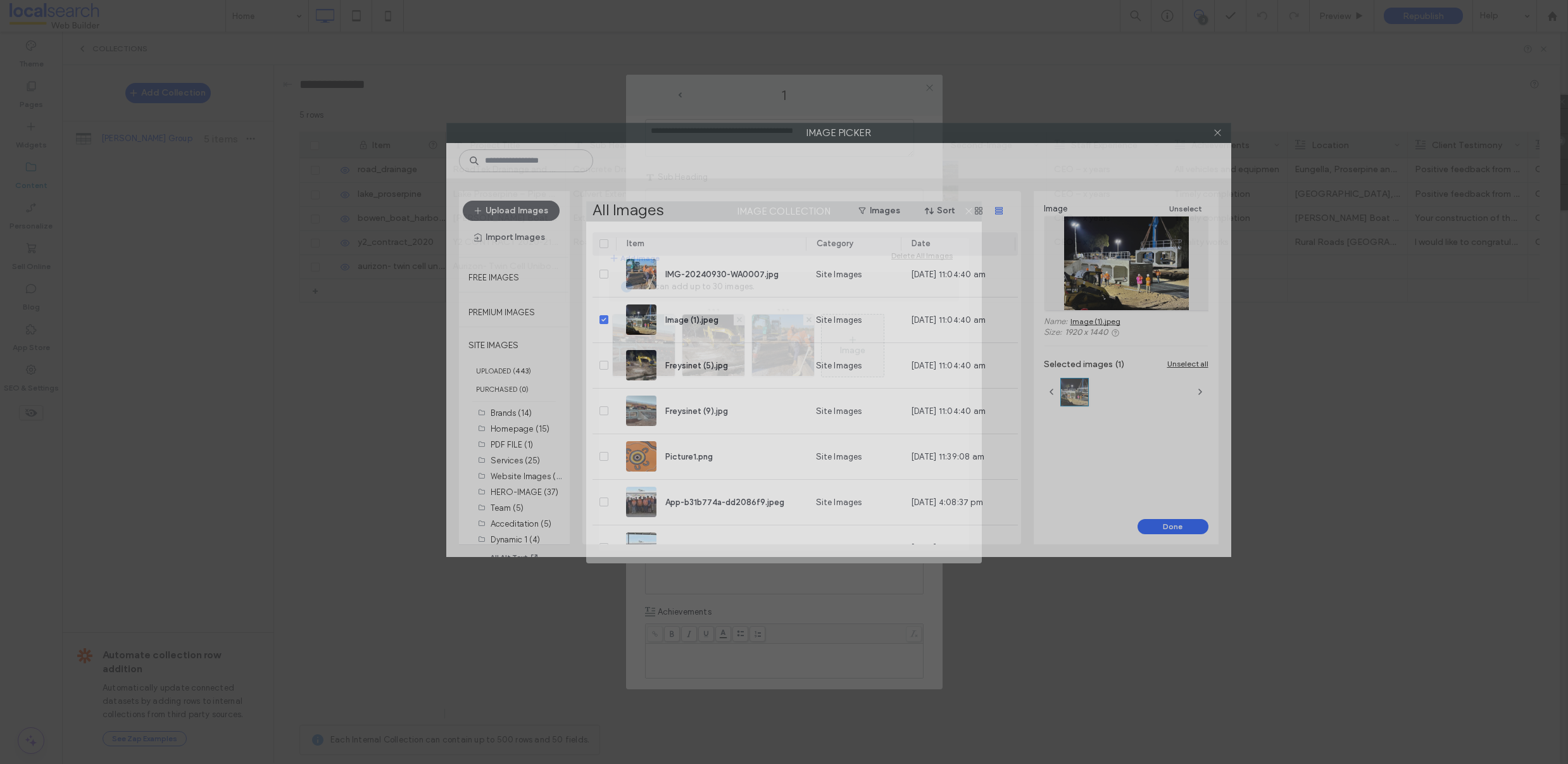
drag, startPoint x: 909, startPoint y: 179, endPoint x: 964, endPoint y: 136, distance: 69.8
click at [964, 136] on label "Image Picker" at bounding box center [839, 132] width 784 height 19
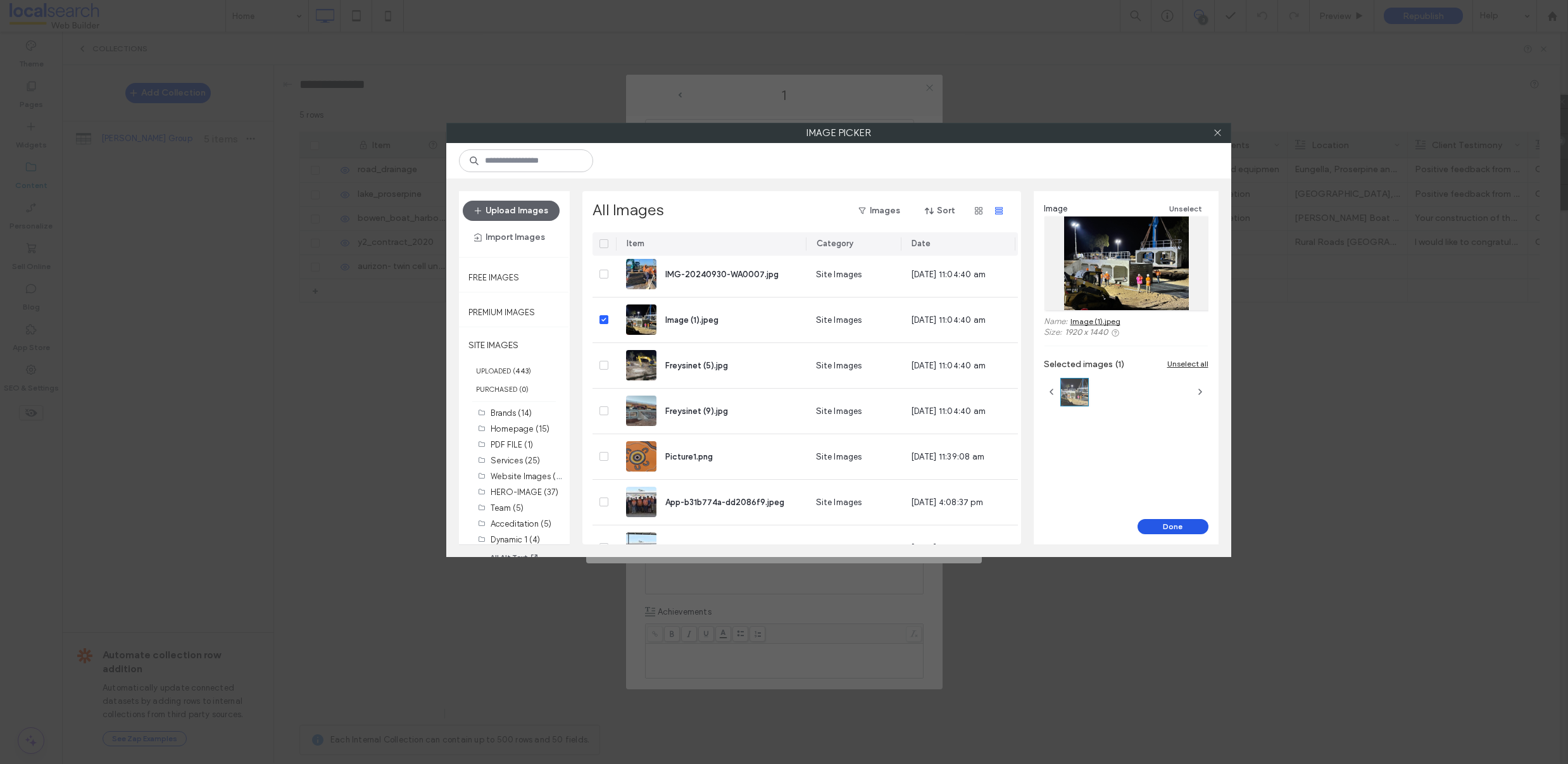
click at [1170, 525] on button "Done" at bounding box center [1173, 526] width 71 height 16
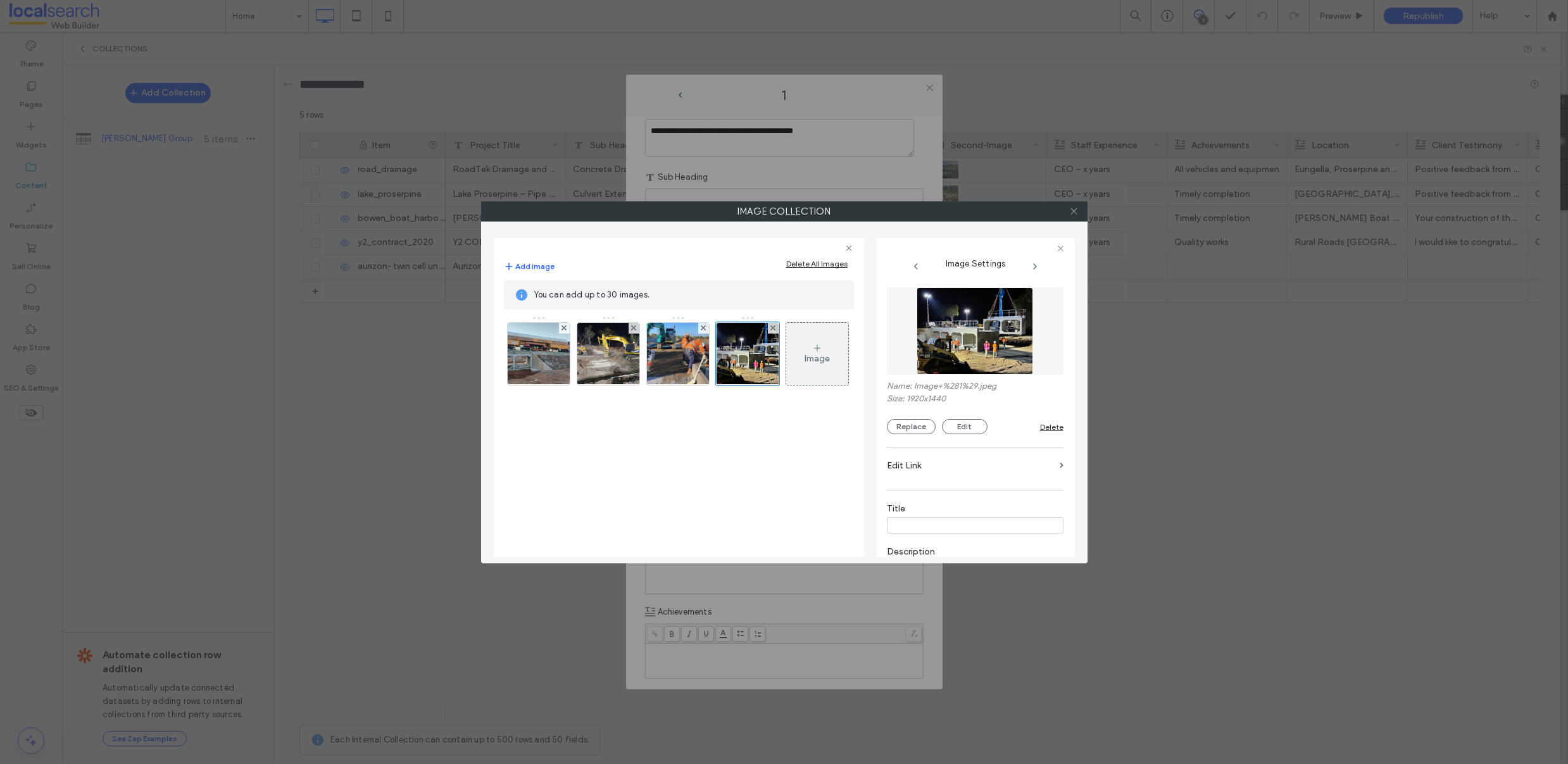
click at [1071, 208] on use at bounding box center [1074, 211] width 7 height 7
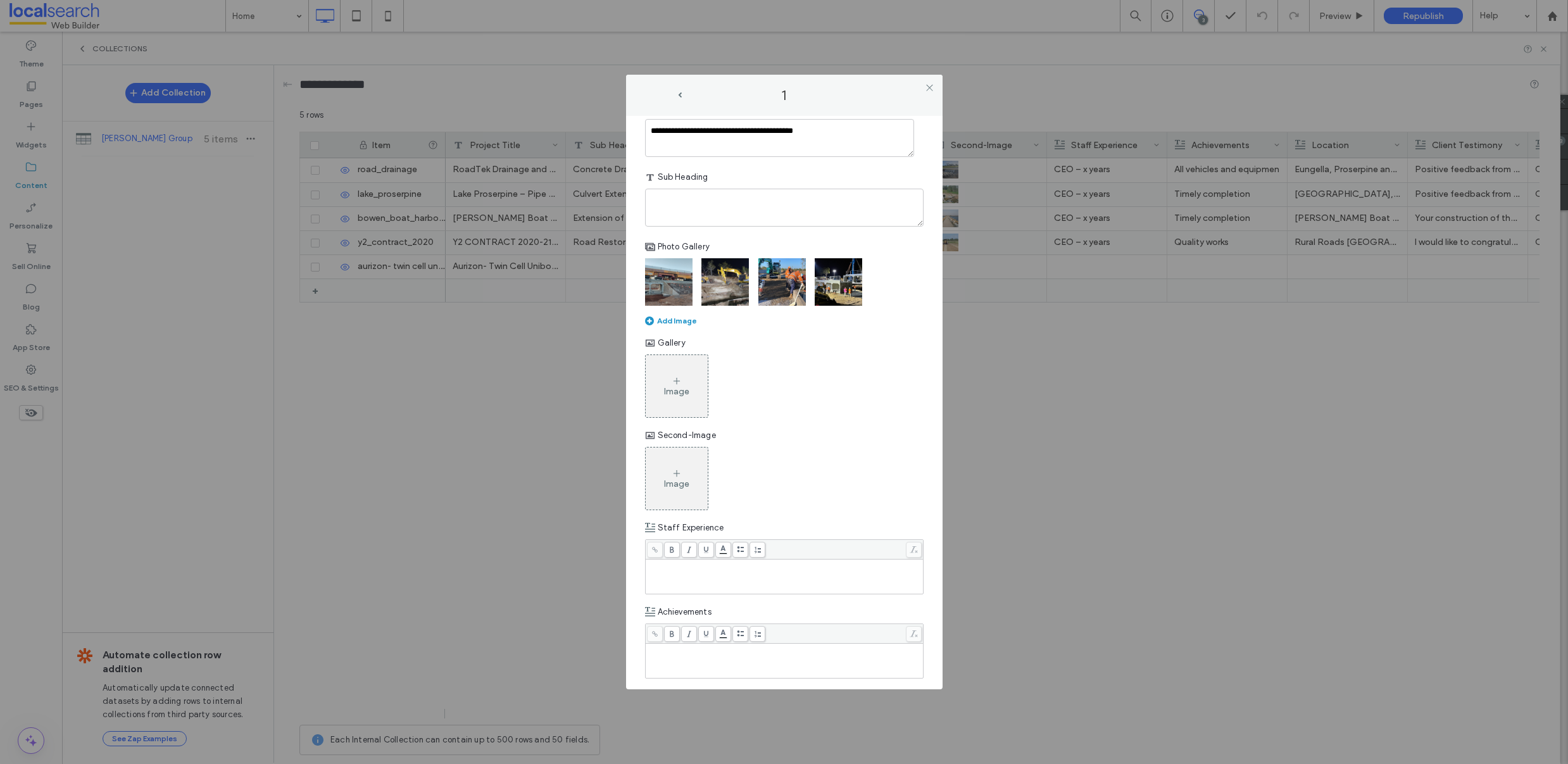
click at [679, 379] on icon at bounding box center [676, 380] width 10 height 10
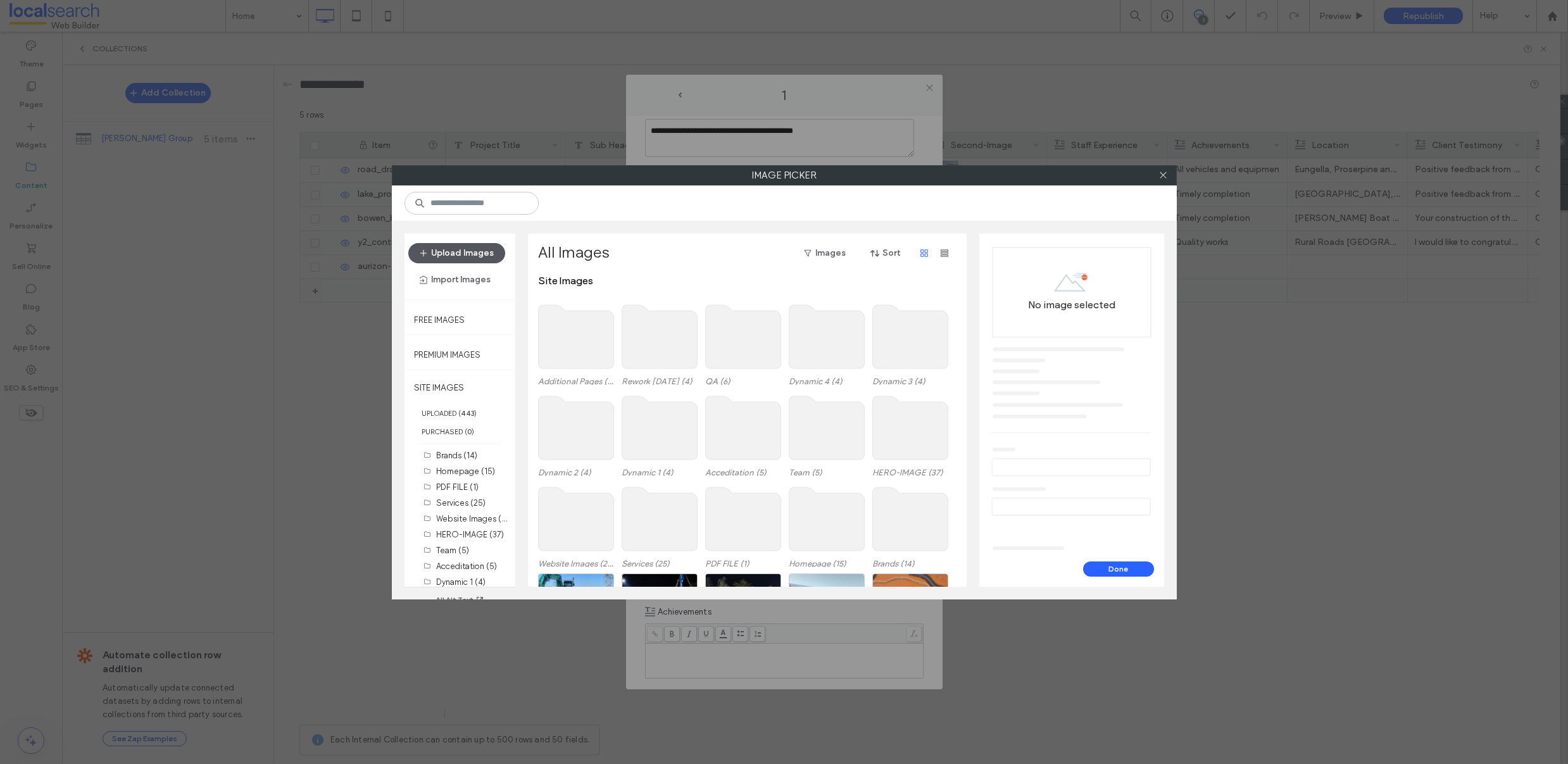
click at [461, 257] on button "Upload Images" at bounding box center [457, 253] width 97 height 20
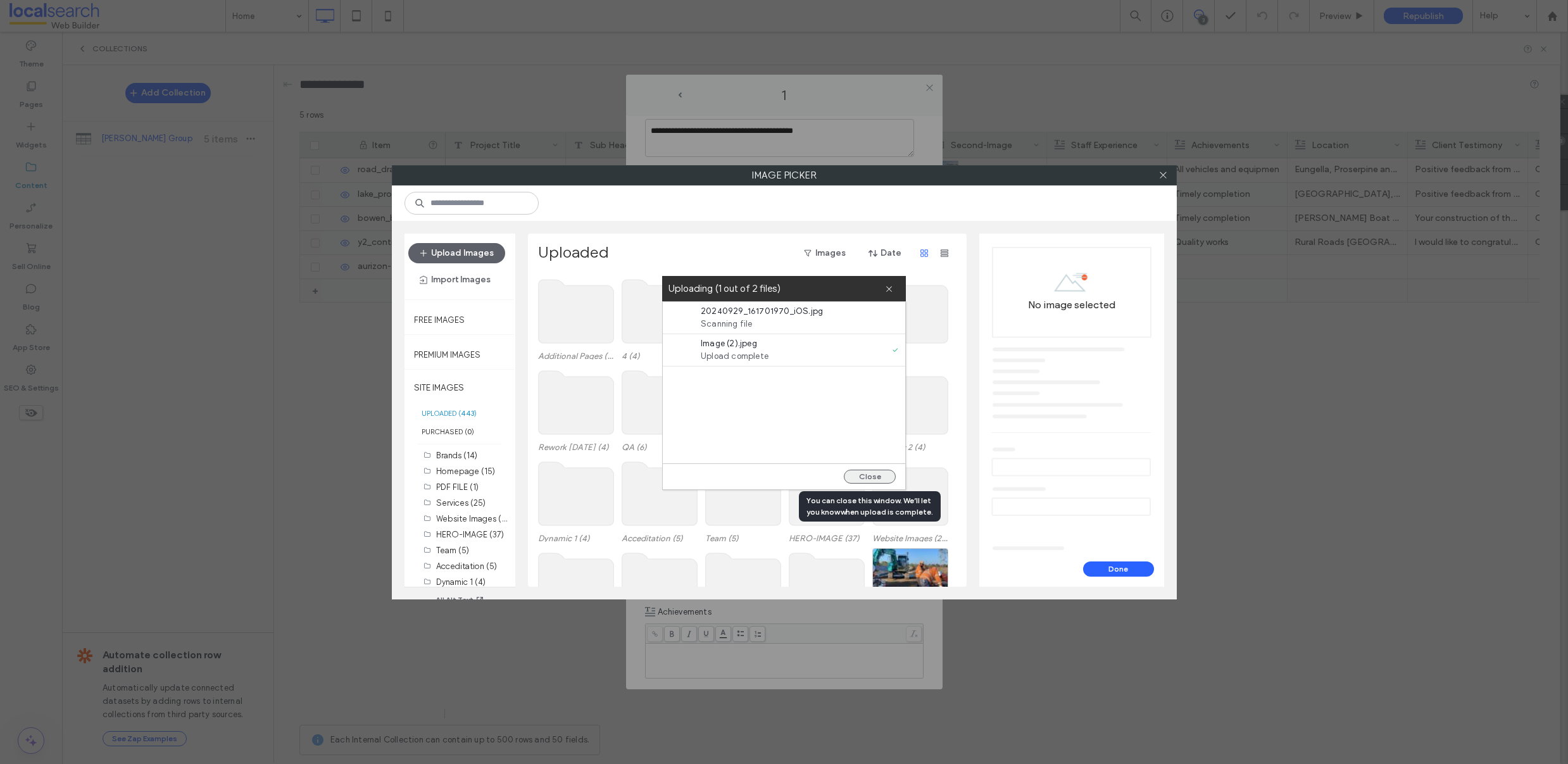
click at [878, 478] on button "Close" at bounding box center [870, 476] width 52 height 14
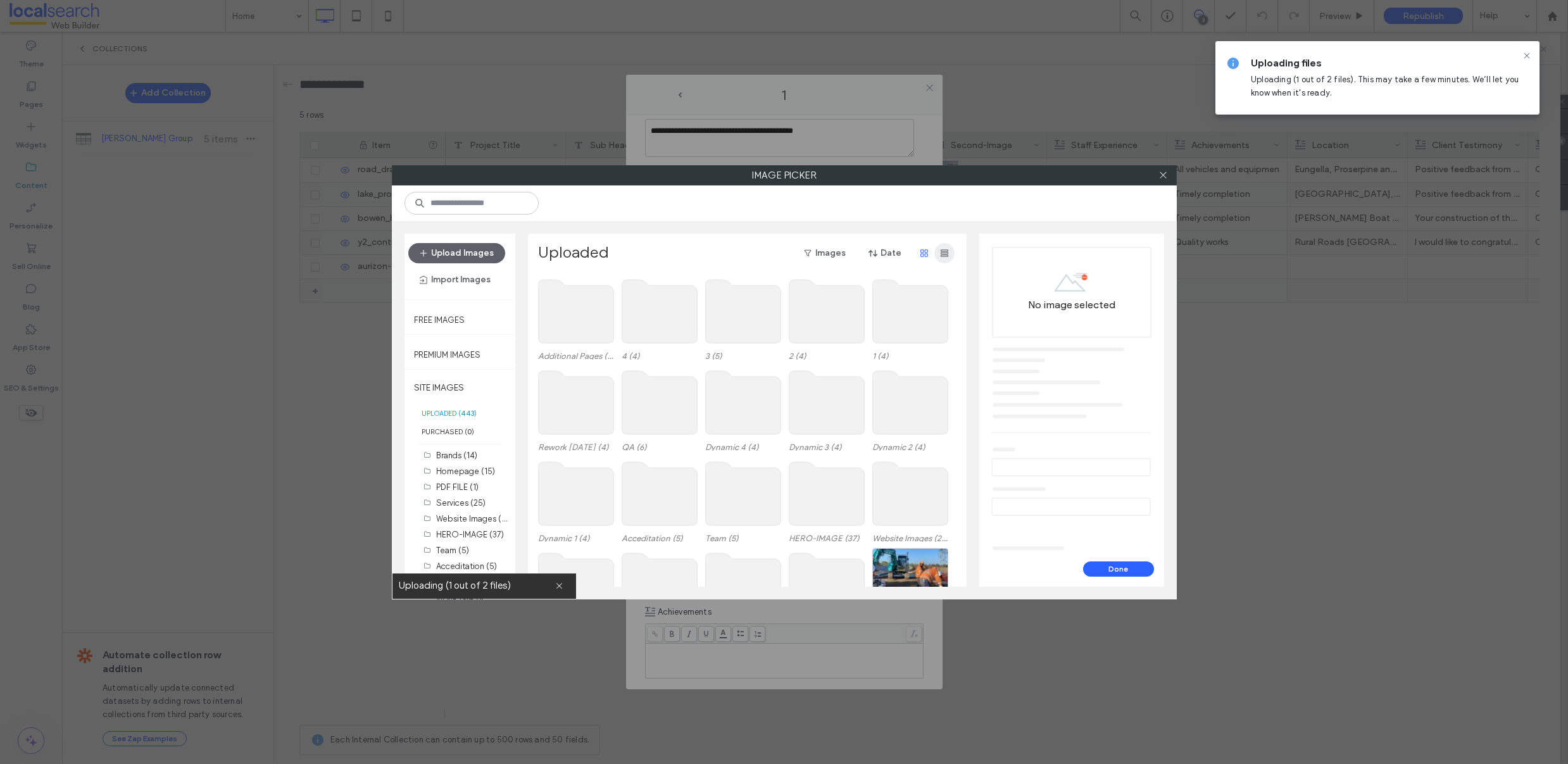
click at [944, 257] on span "button" at bounding box center [944, 253] width 20 height 20
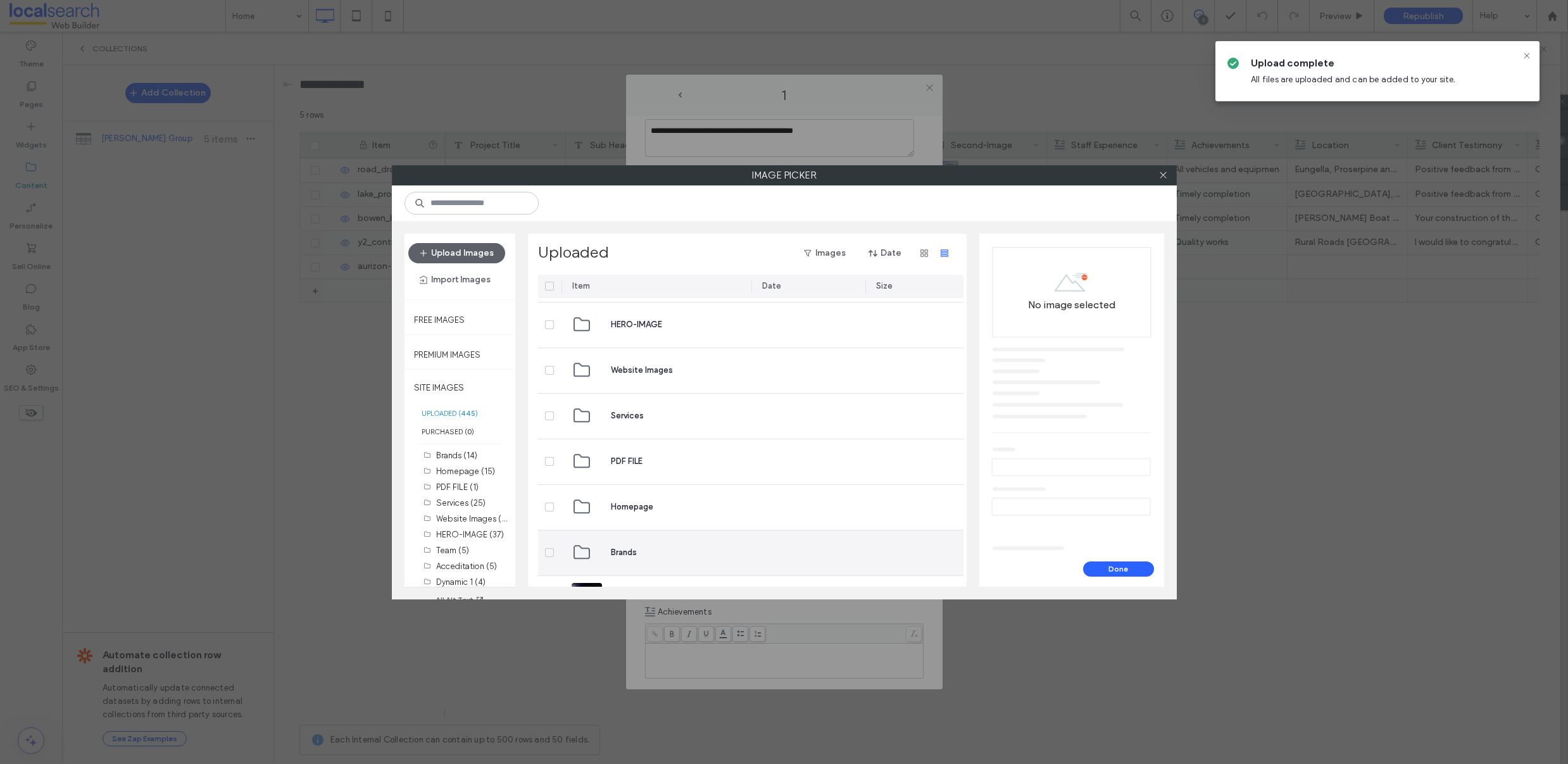
scroll to position [811, 0]
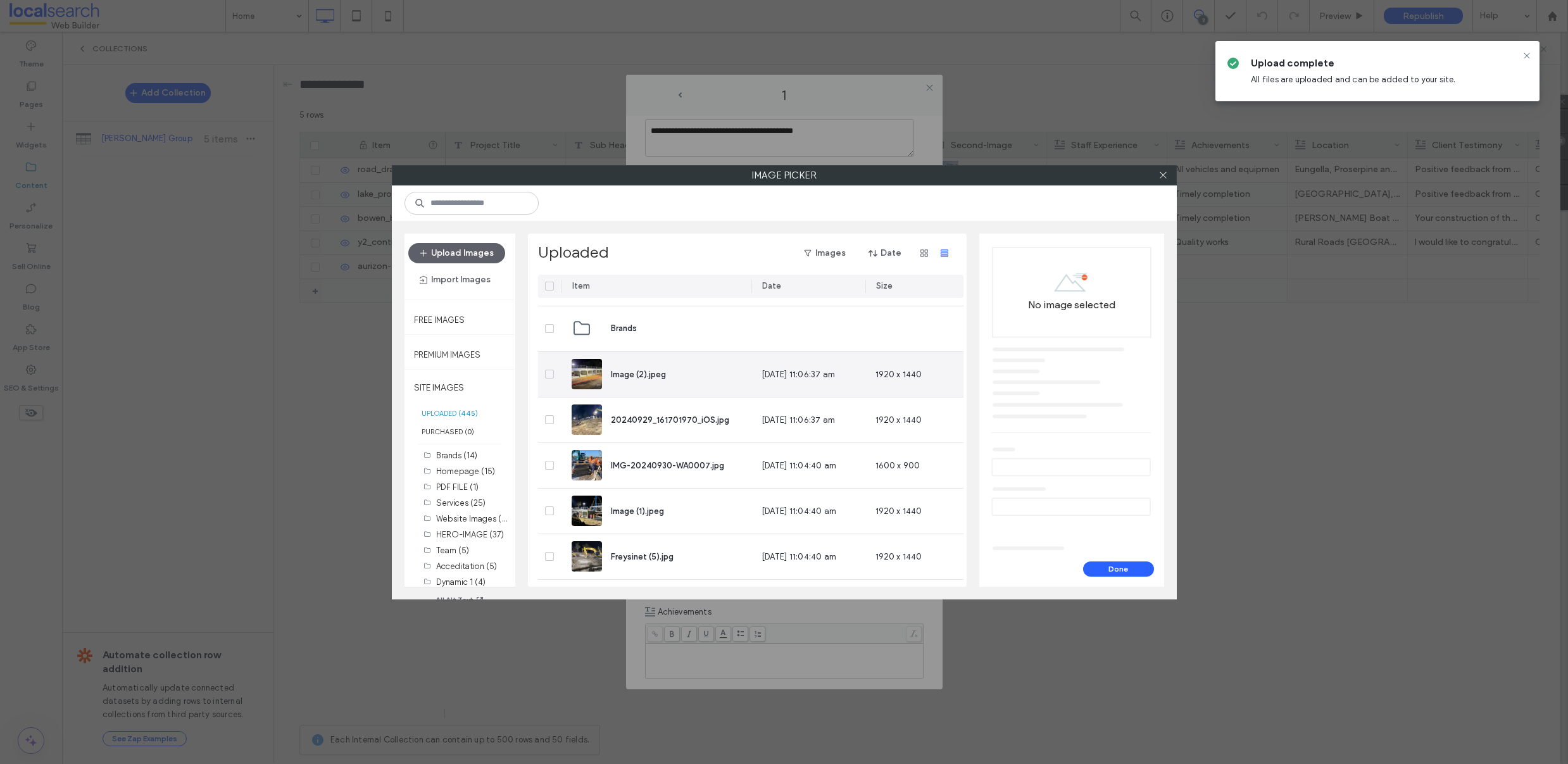
click at [548, 372] on icon at bounding box center [550, 374] width 5 height 4
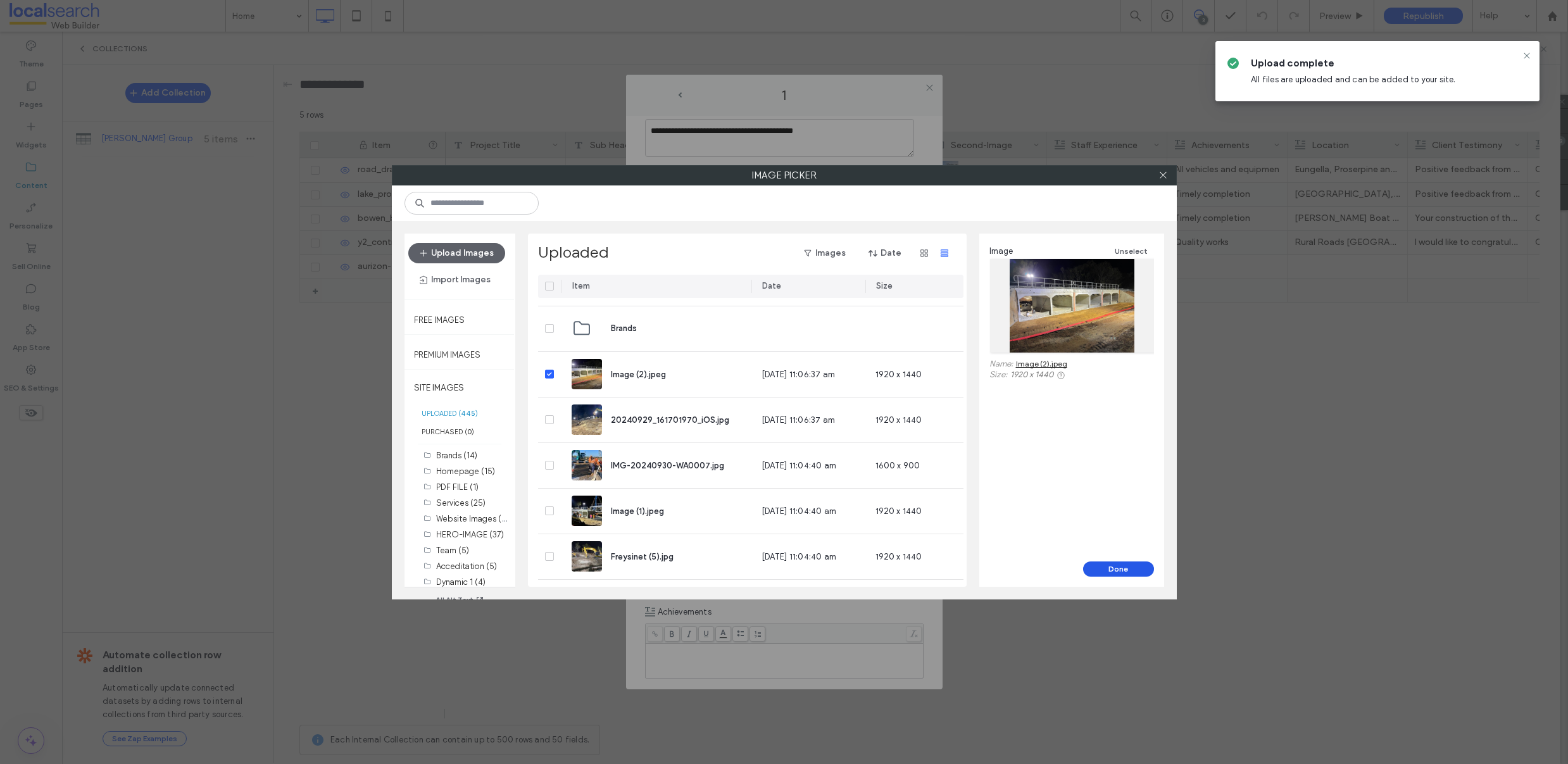
click at [1105, 571] on button "Done" at bounding box center [1118, 569] width 71 height 16
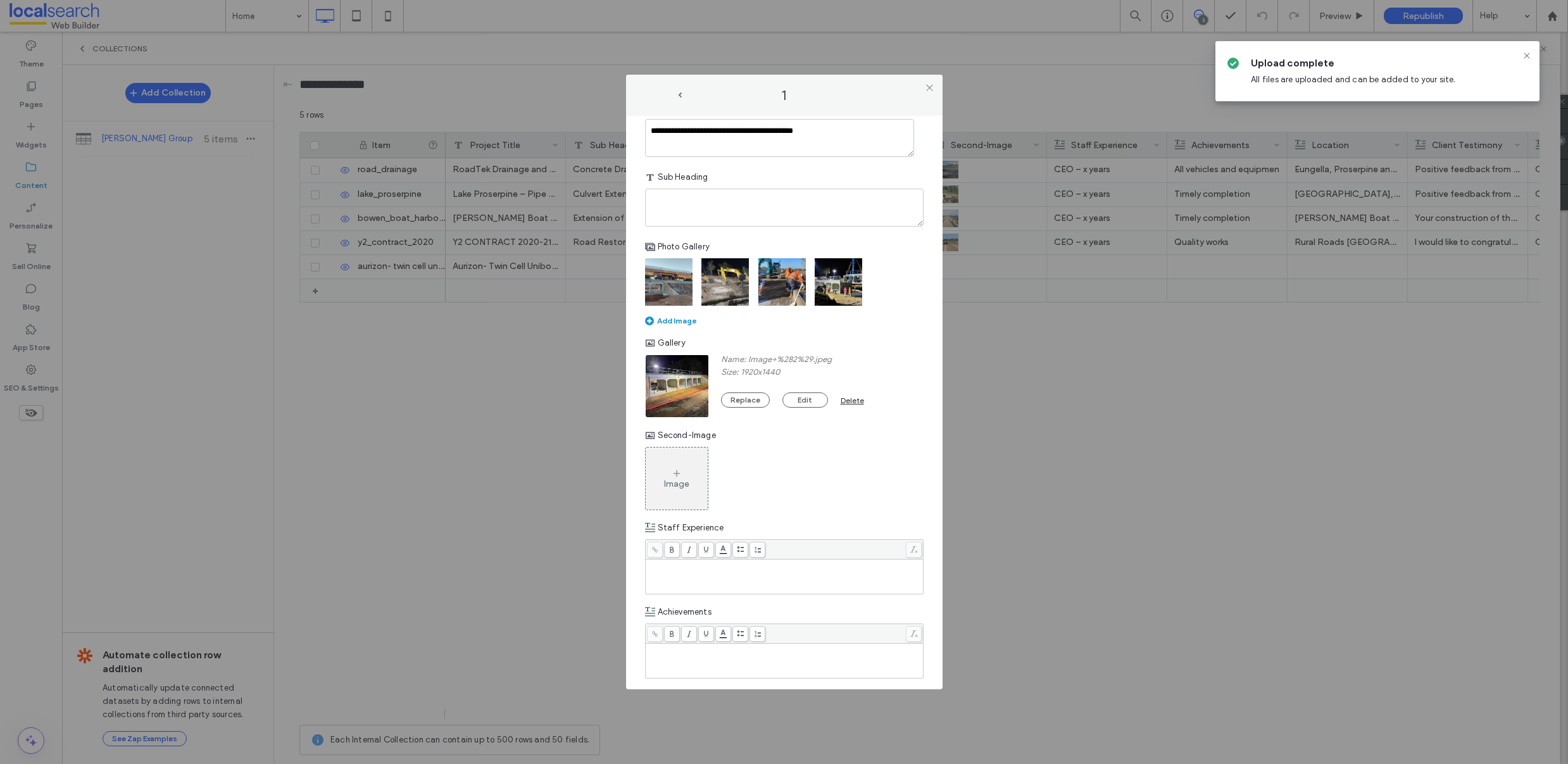
click at [669, 470] on div "Image" at bounding box center [677, 478] width 62 height 60
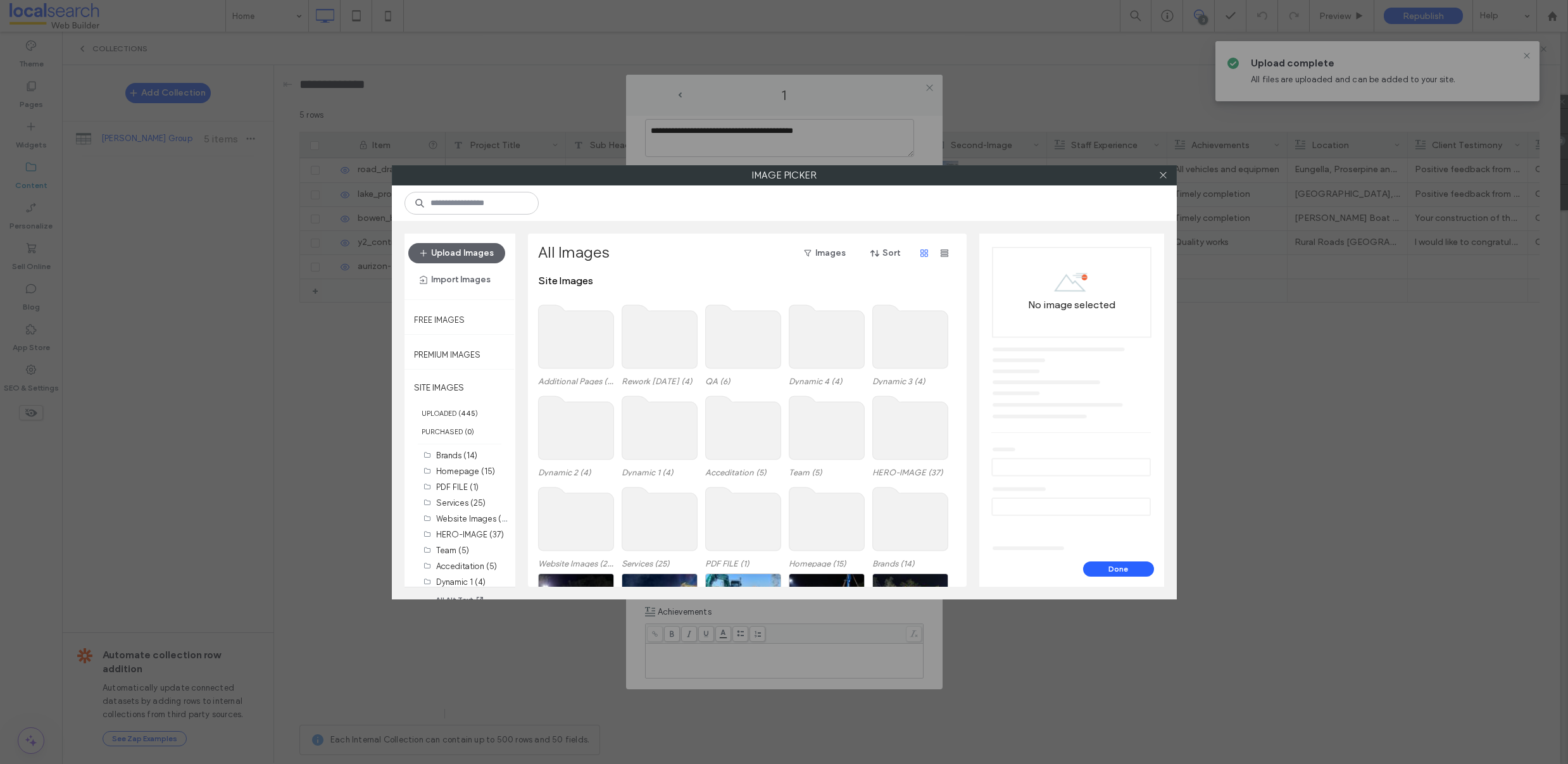
scroll to position [2, 0]
click at [942, 251] on use "button" at bounding box center [944, 252] width 7 height 7
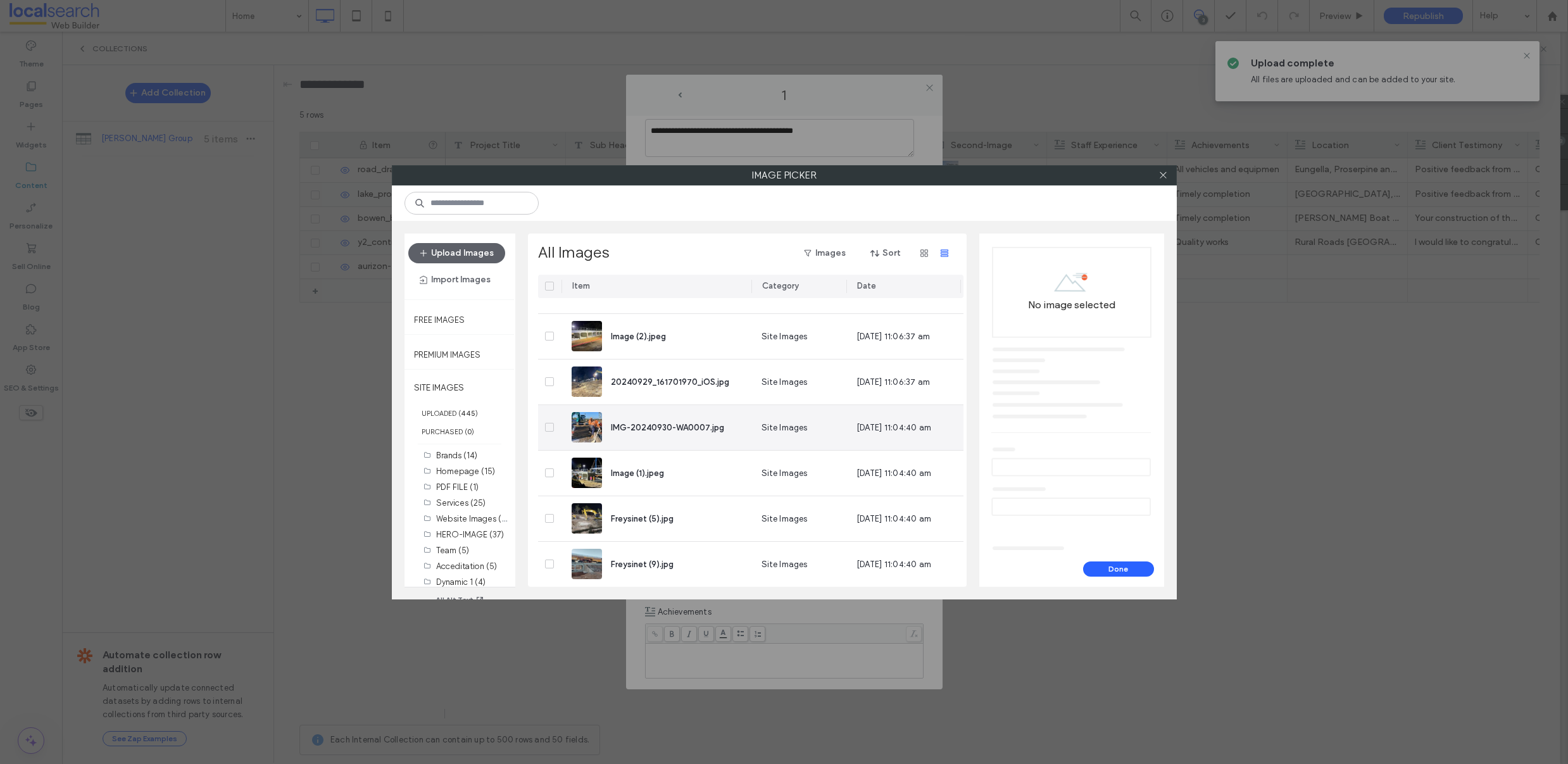
scroll to position [647, 0]
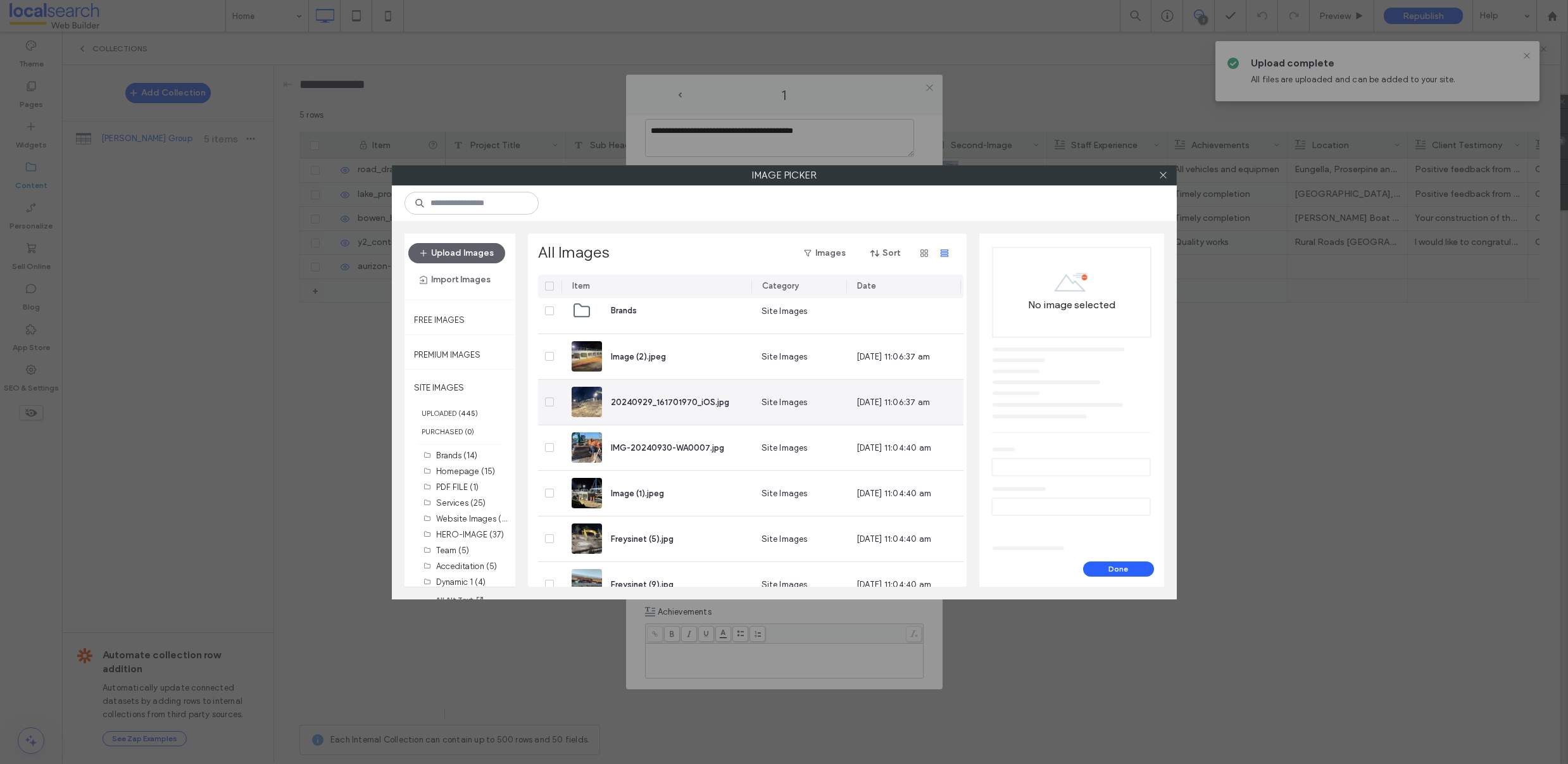
click at [550, 402] on icon at bounding box center [550, 402] width 5 height 4
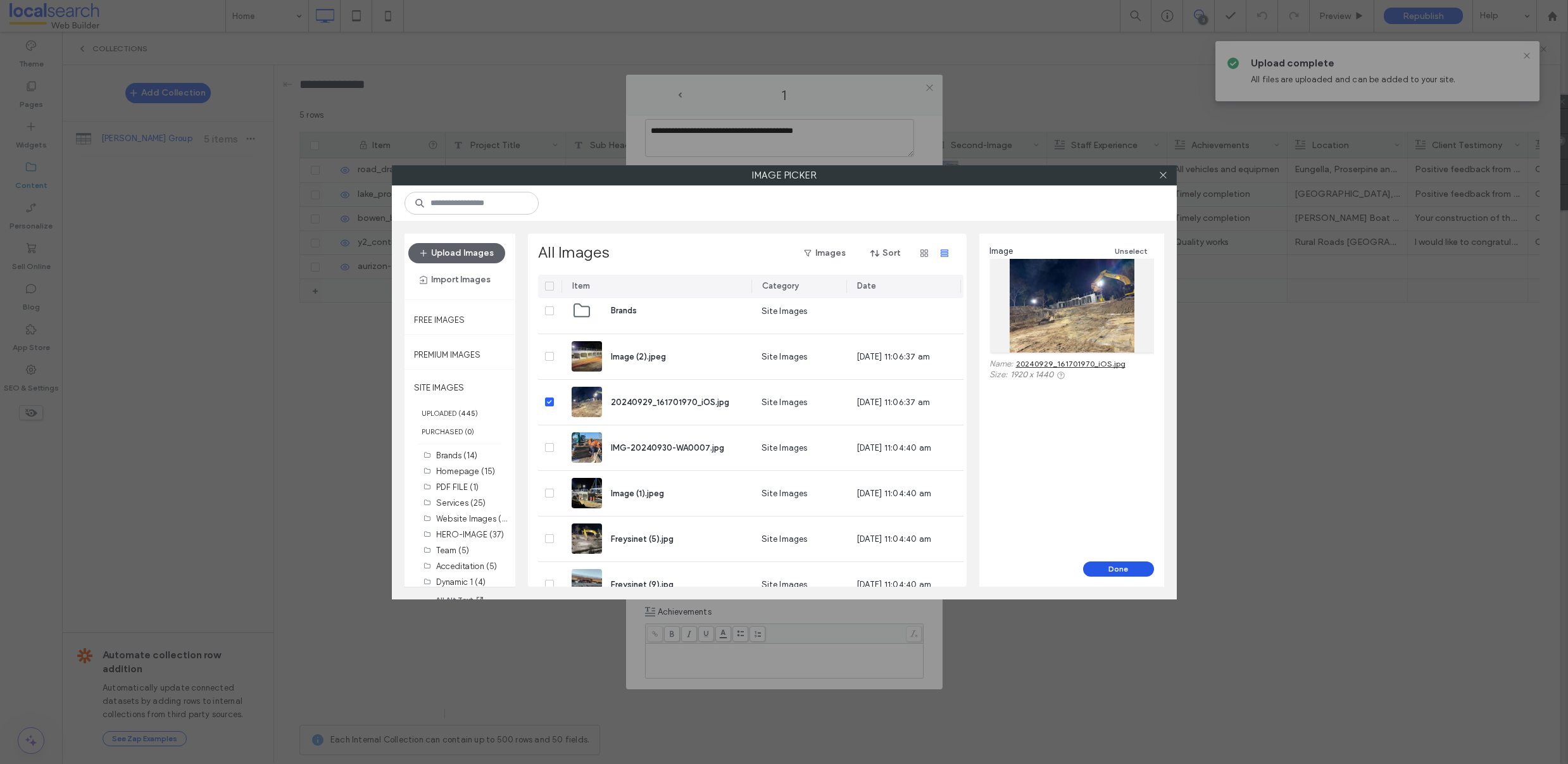
click at [1140, 571] on button "Done" at bounding box center [1118, 569] width 71 height 16
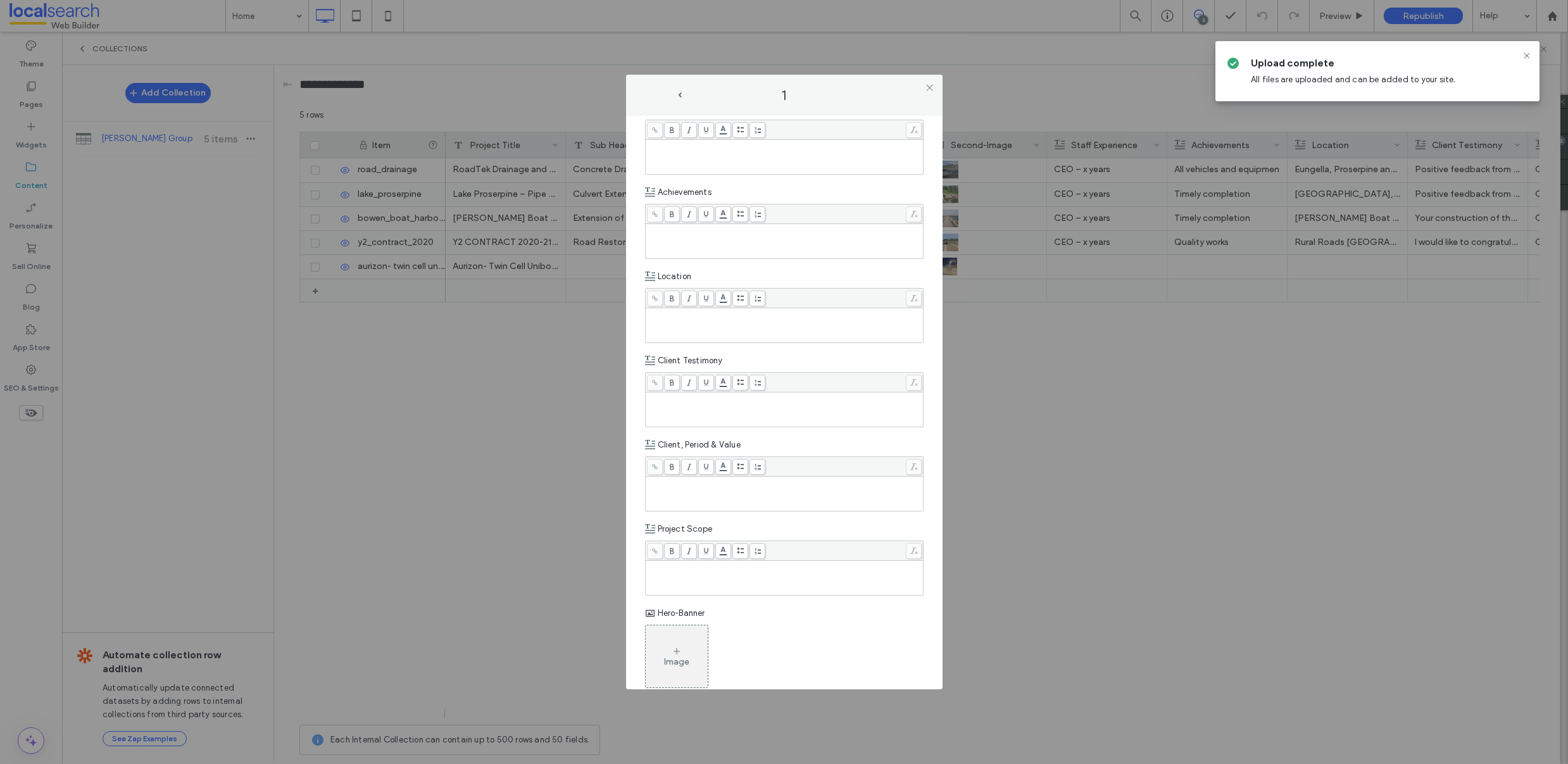
scroll to position [539, 0]
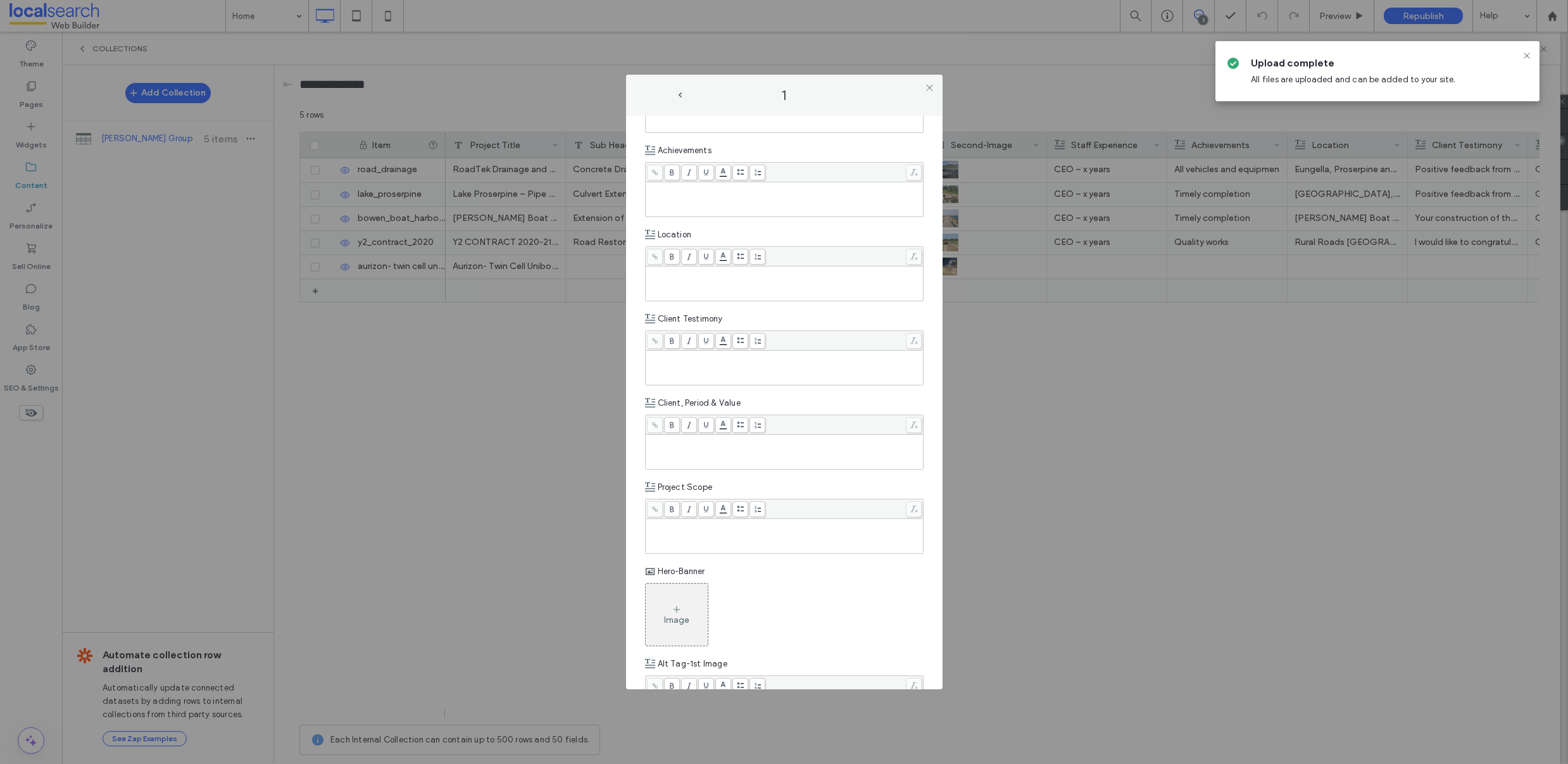
click at [794, 541] on div "Rich Text Editor" at bounding box center [785, 535] width 274 height 32
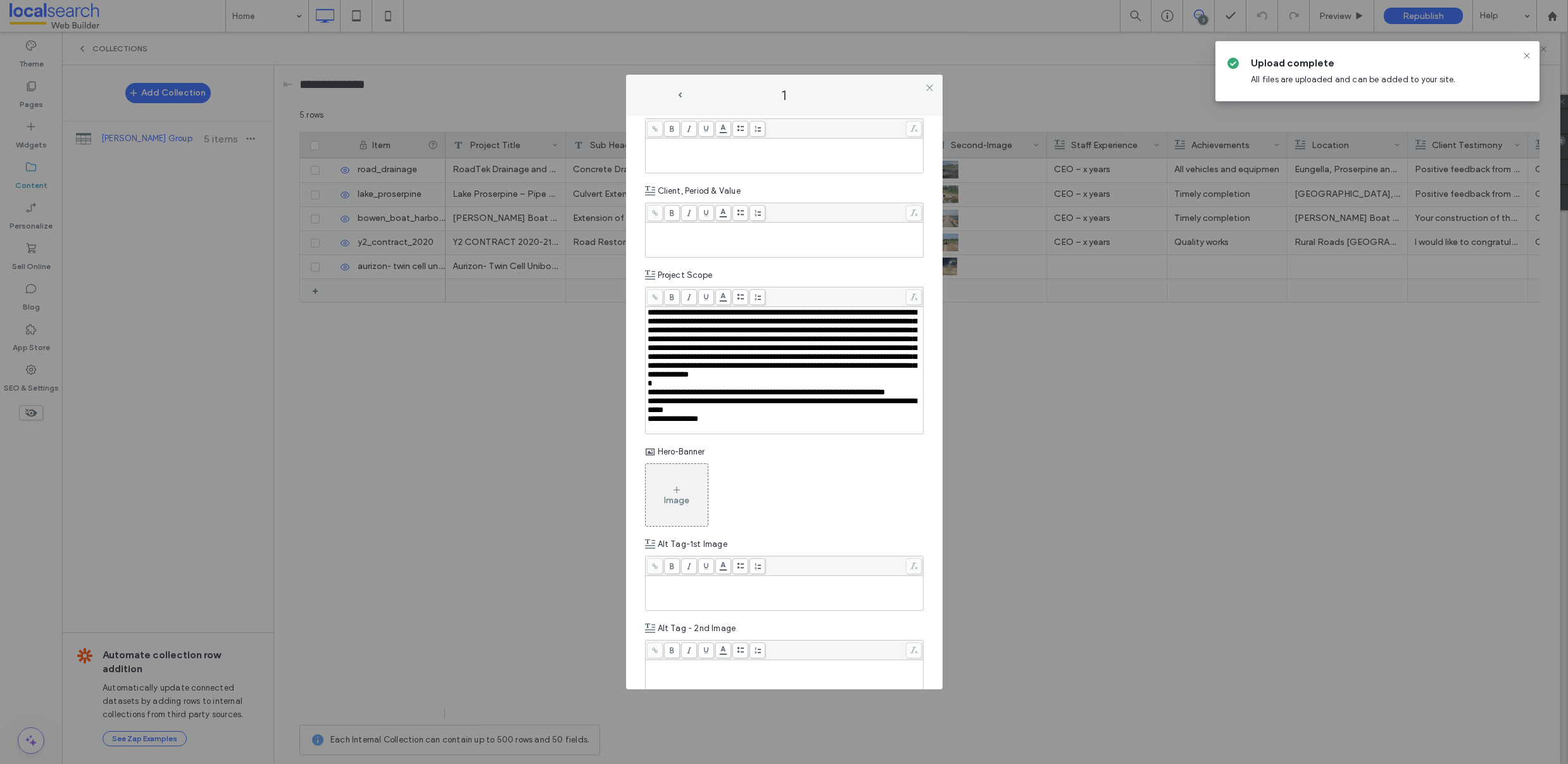
scroll to position [764, 0]
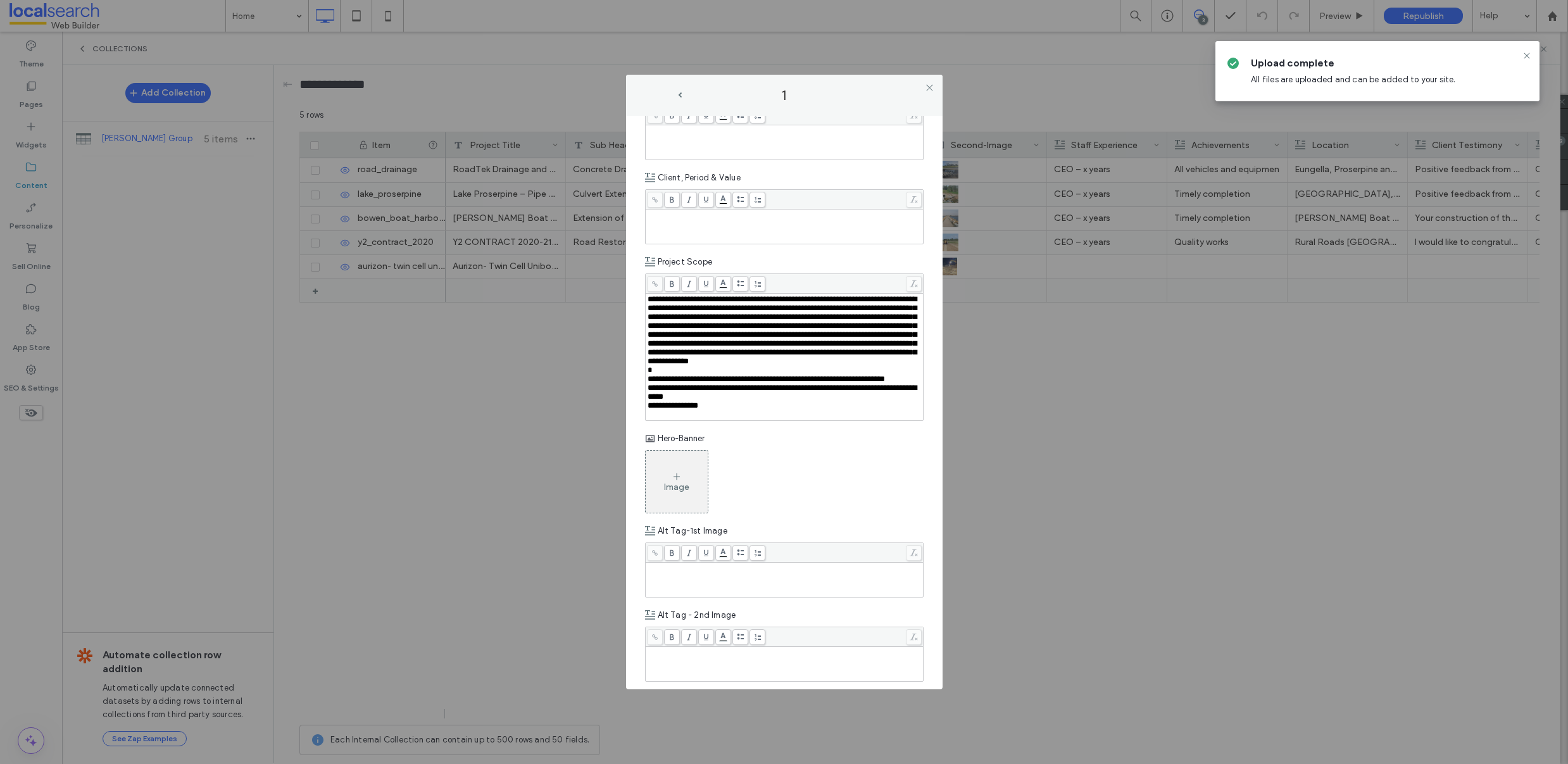
click at [670, 492] on div "Image" at bounding box center [676, 486] width 25 height 11
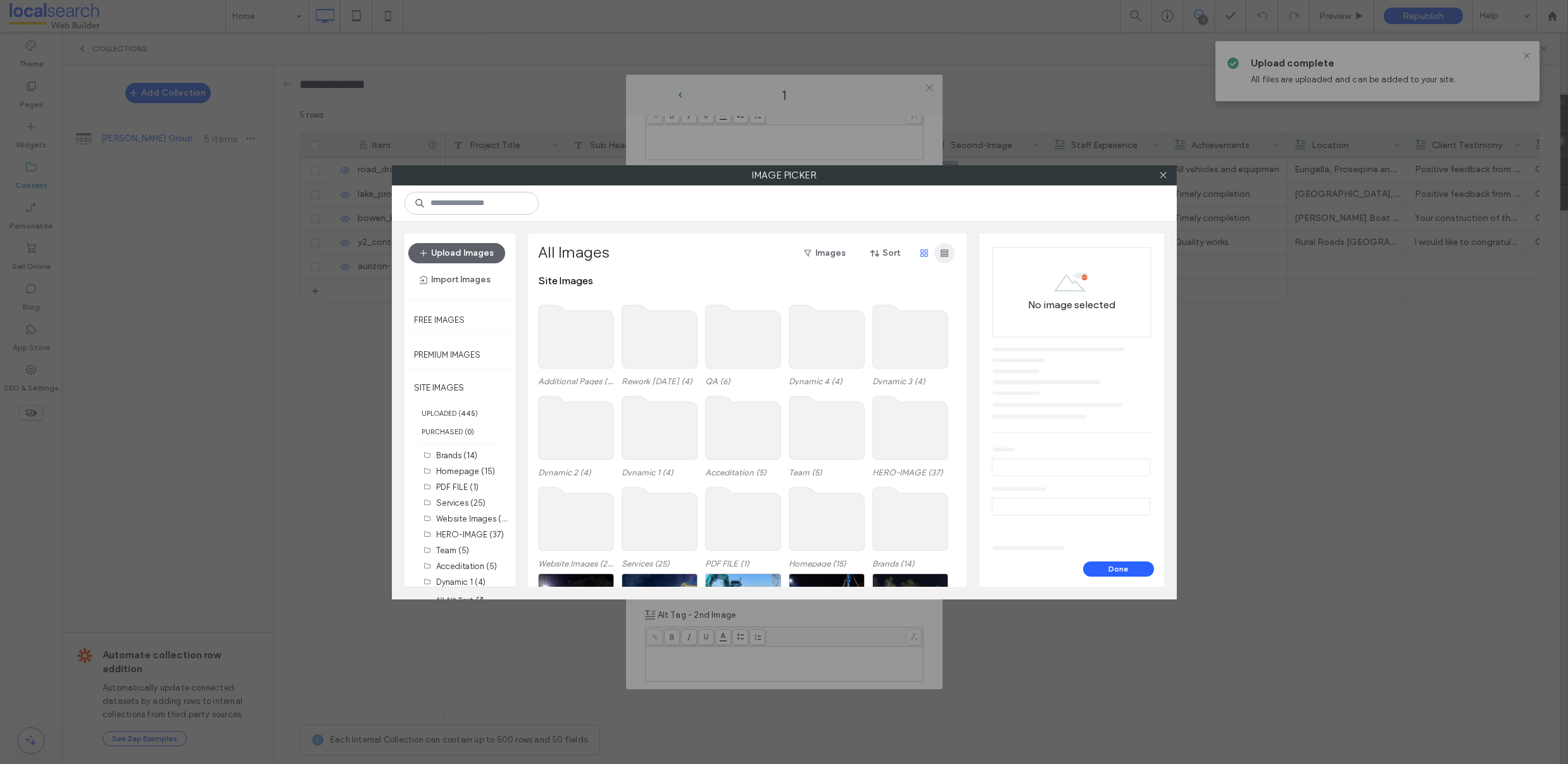
click at [949, 249] on icon "button" at bounding box center [944, 253] width 10 height 10
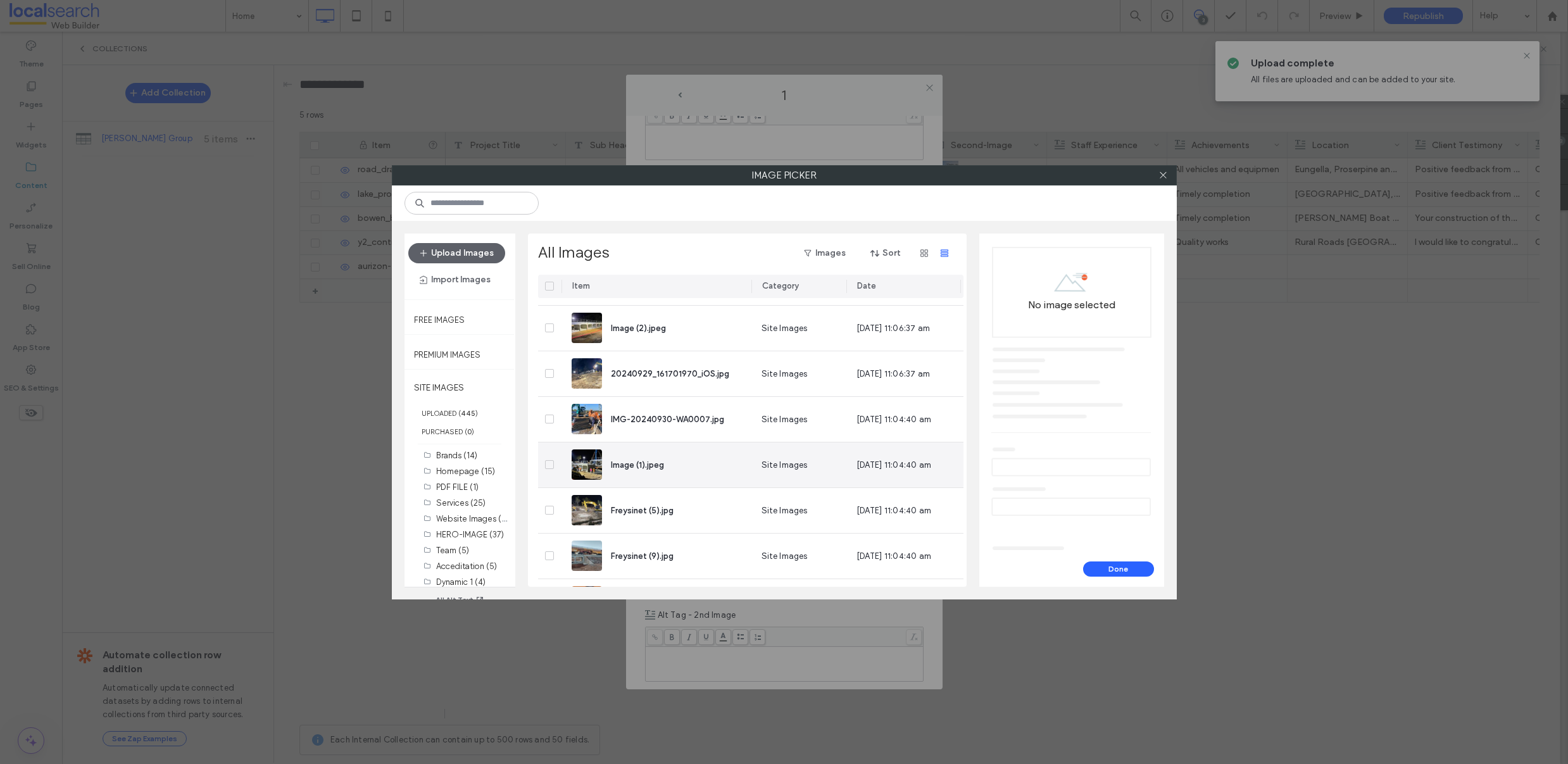
scroll to position [685, 0]
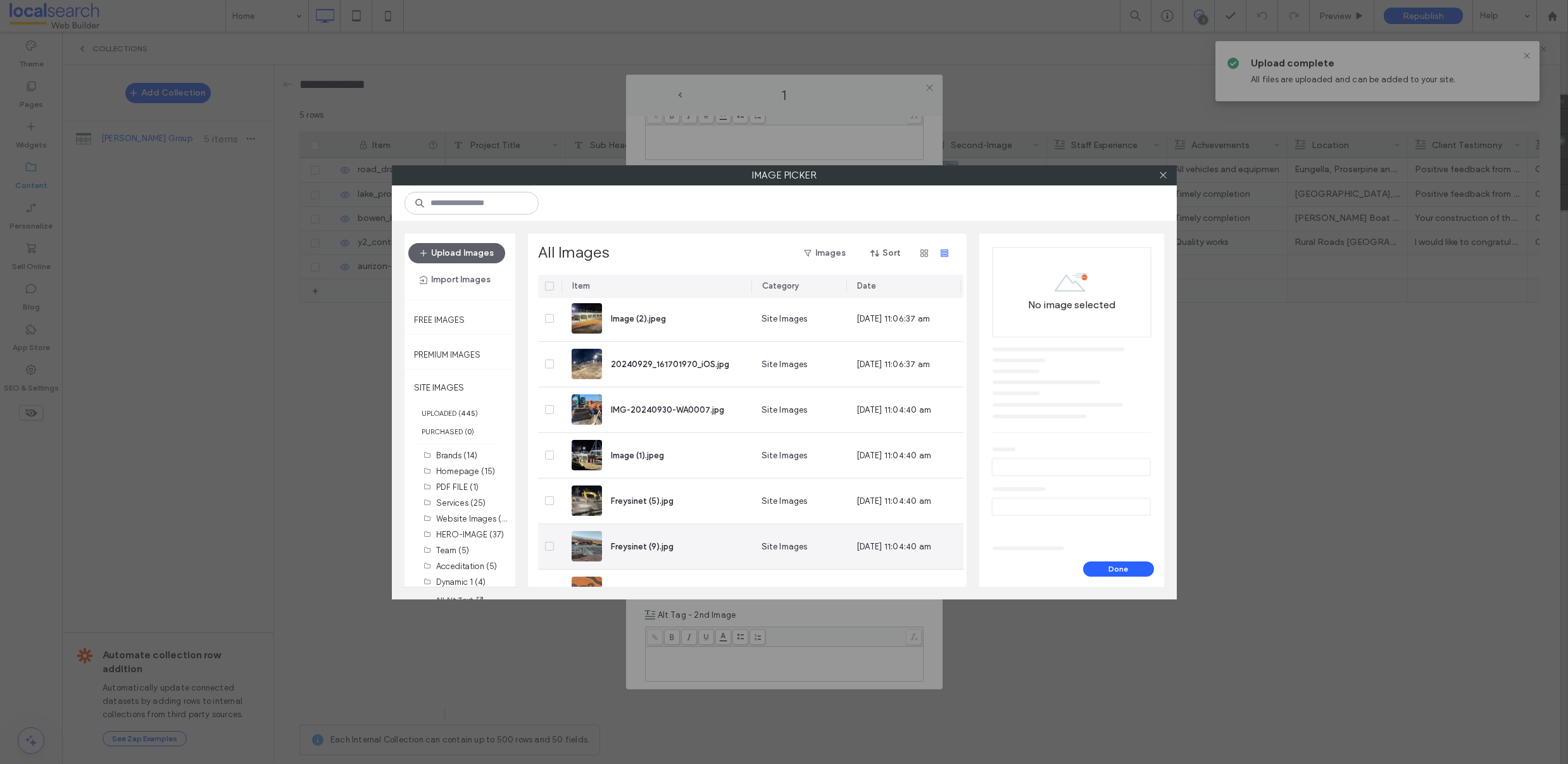
click at [547, 545] on icon at bounding box center [549, 546] width 4 height 4
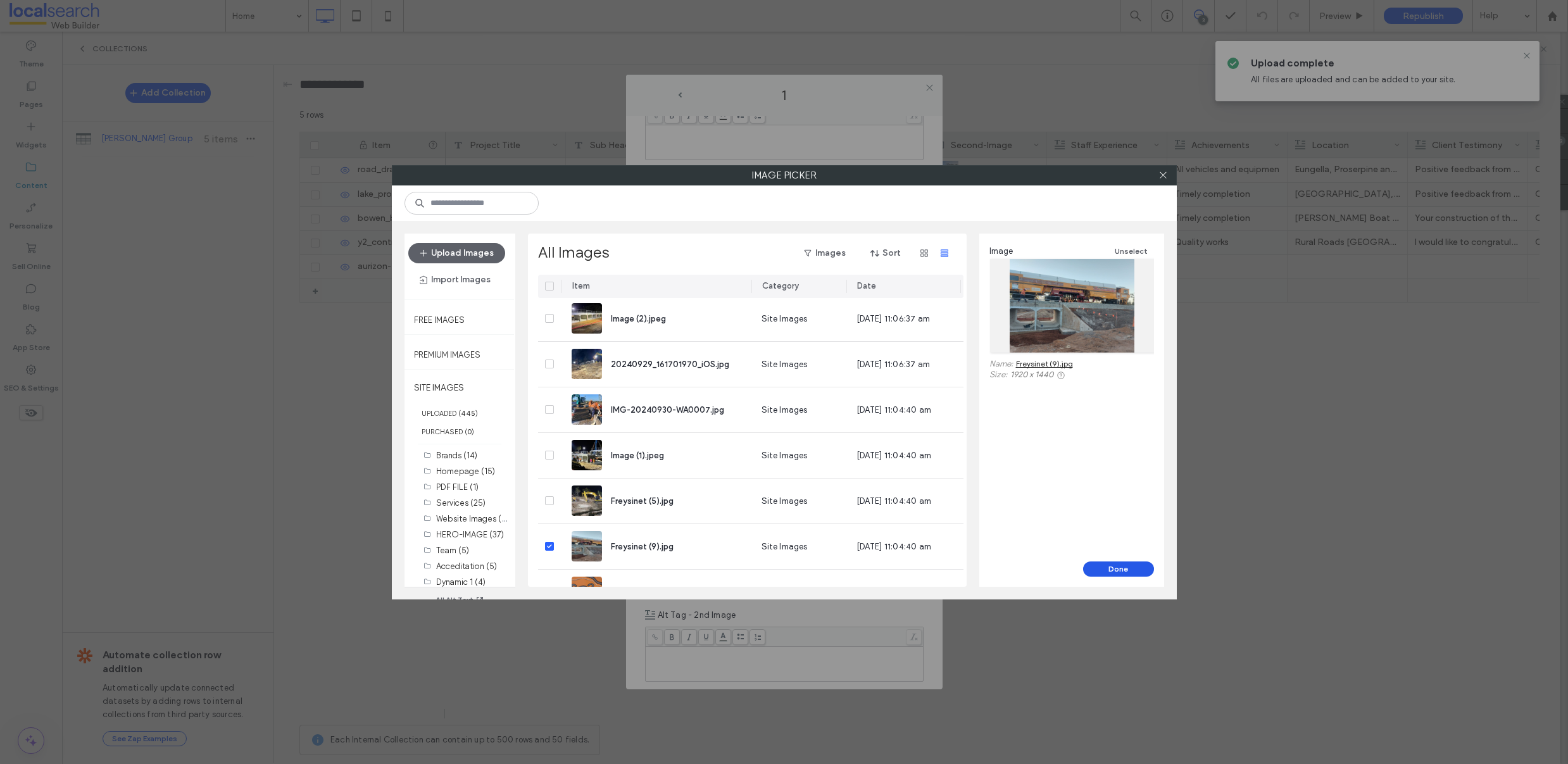
click at [1094, 565] on button "Done" at bounding box center [1118, 569] width 71 height 16
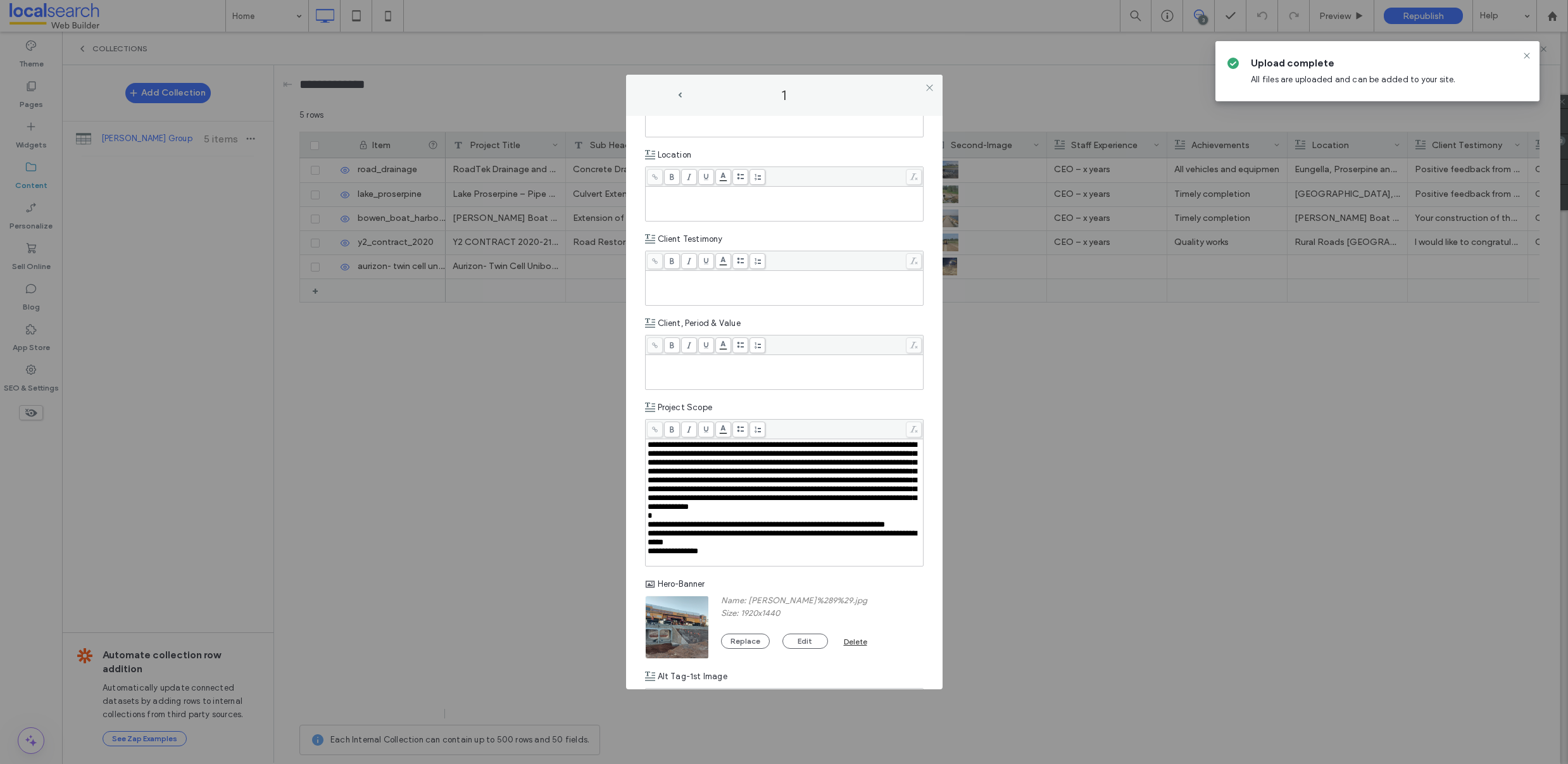
scroll to position [0, 0]
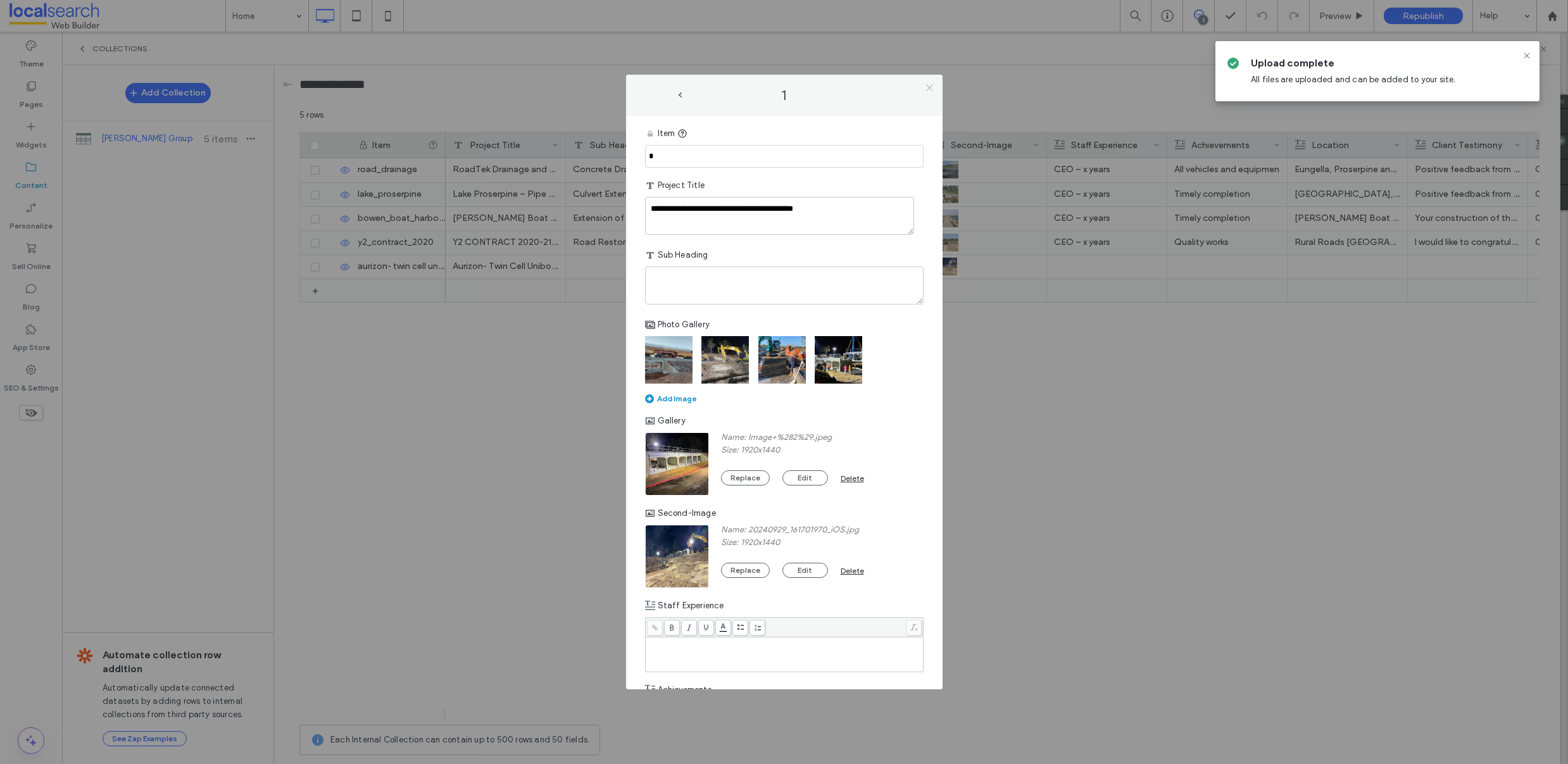
click at [930, 87] on icon at bounding box center [929, 88] width 10 height 10
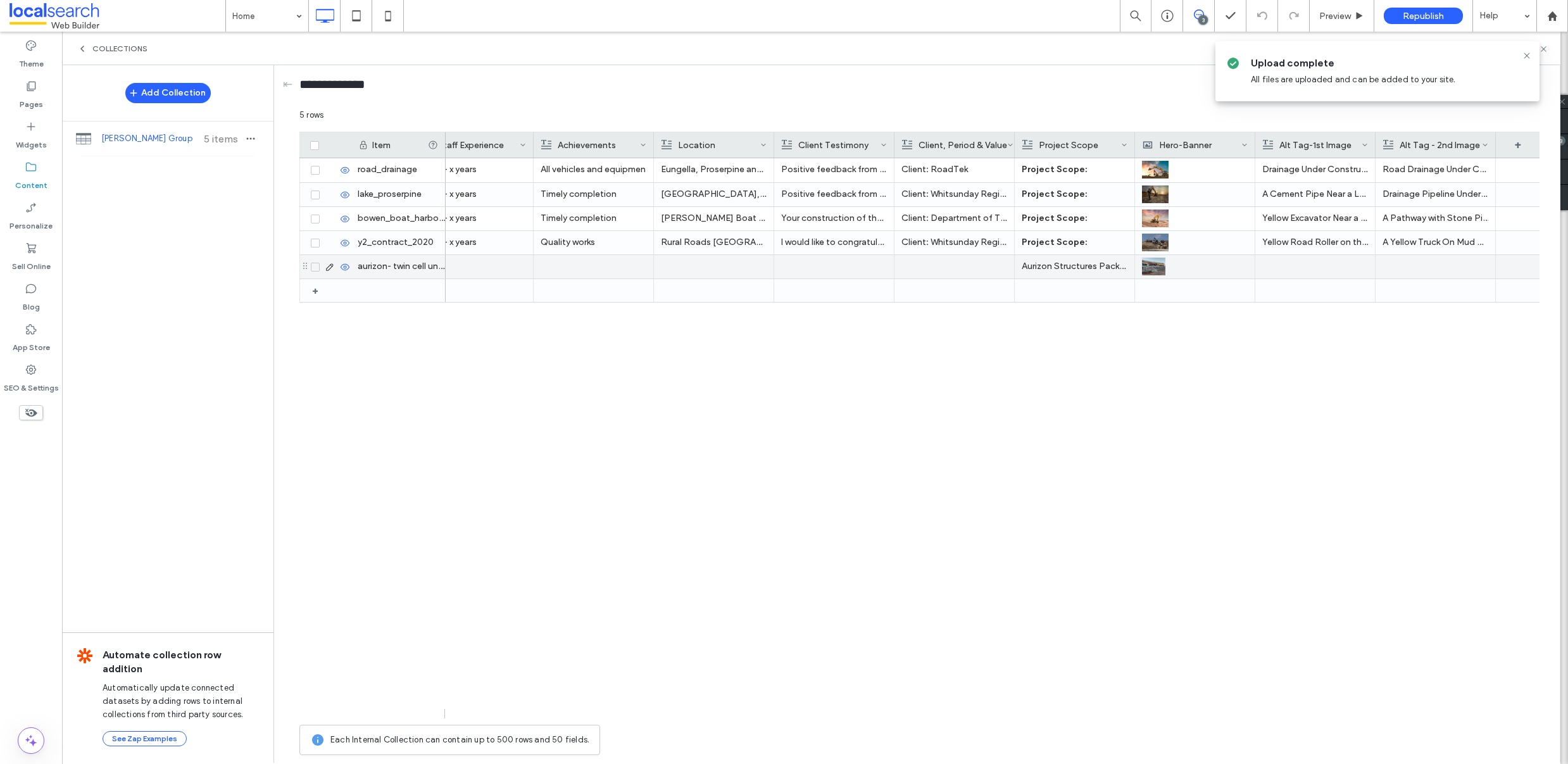
click at [1326, 261] on div at bounding box center [1315, 266] width 105 height 24
click at [328, 265] on icon at bounding box center [330, 267] width 10 height 10
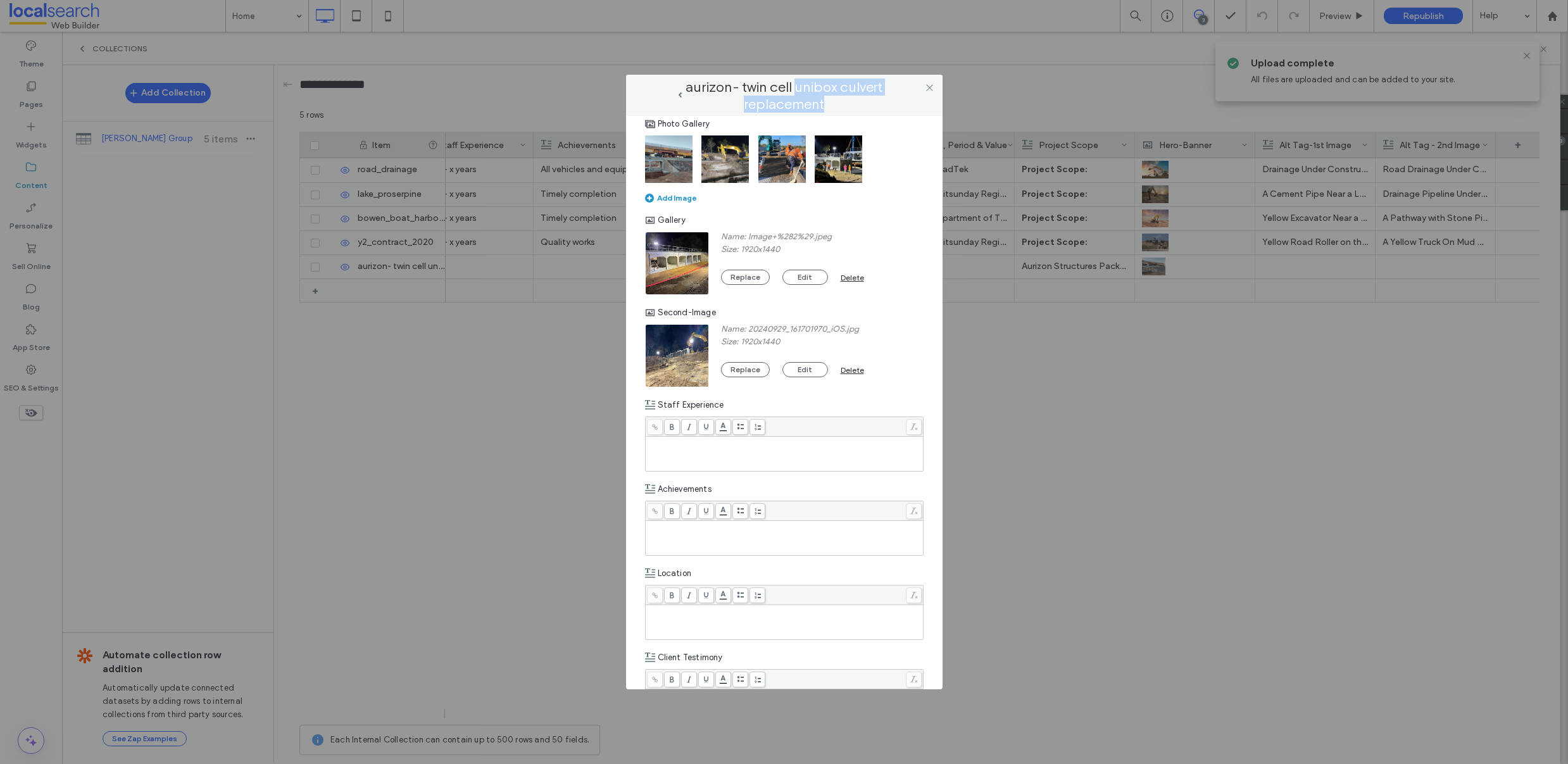
drag, startPoint x: 798, startPoint y: 90, endPoint x: 844, endPoint y: 105, distance: 48.4
click at [844, 105] on label "aurizon- twin cell unibox culvert replacement" at bounding box center [784, 96] width 203 height 34
copy label "unibox culvert replacement"
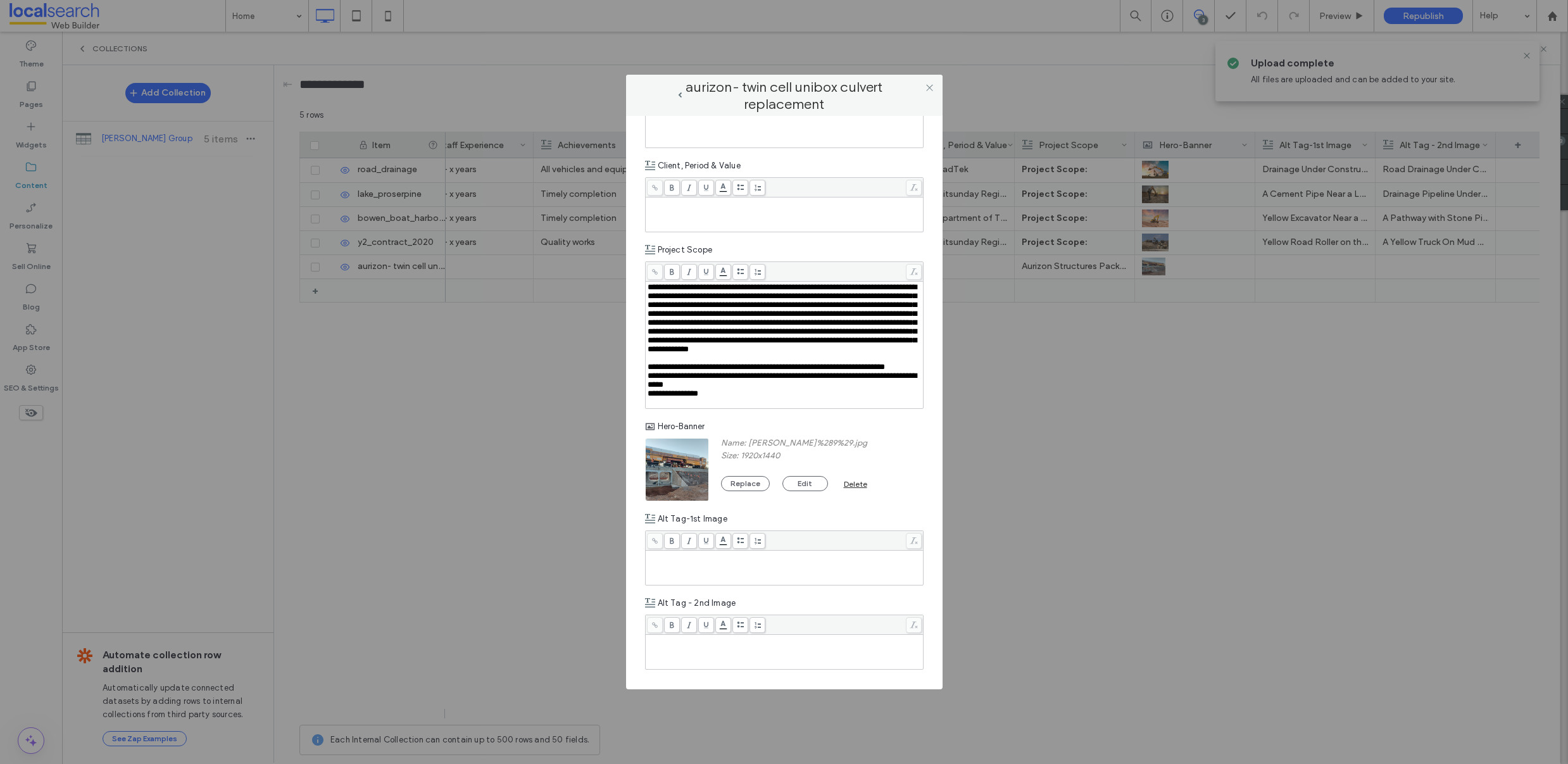
click at [689, 572] on div "Rich Text Editor" at bounding box center [785, 567] width 274 height 32
paste div "Rich Text Editor"
click at [761, 559] on span "**********" at bounding box center [709, 556] width 123 height 8
click at [764, 559] on span "**********" at bounding box center [709, 556] width 123 height 8
click at [679, 558] on span "**********" at bounding box center [709, 556] width 123 height 8
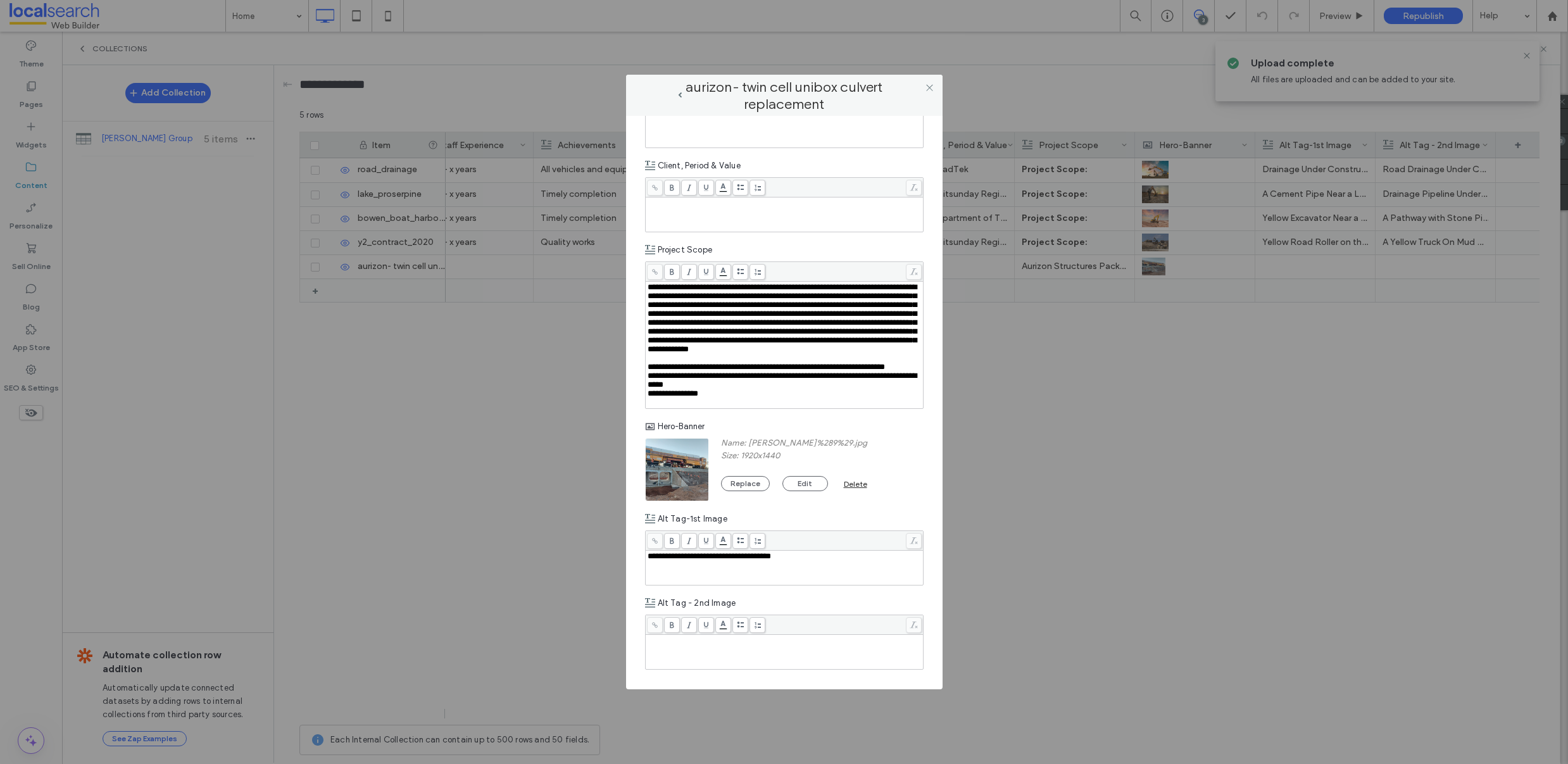
click at [849, 566] on div "**********" at bounding box center [785, 567] width 274 height 32
click at [727, 645] on div "Rich Text Editor" at bounding box center [785, 640] width 274 height 9
click at [652, 642] on span "**********" at bounding box center [688, 640] width 82 height 8
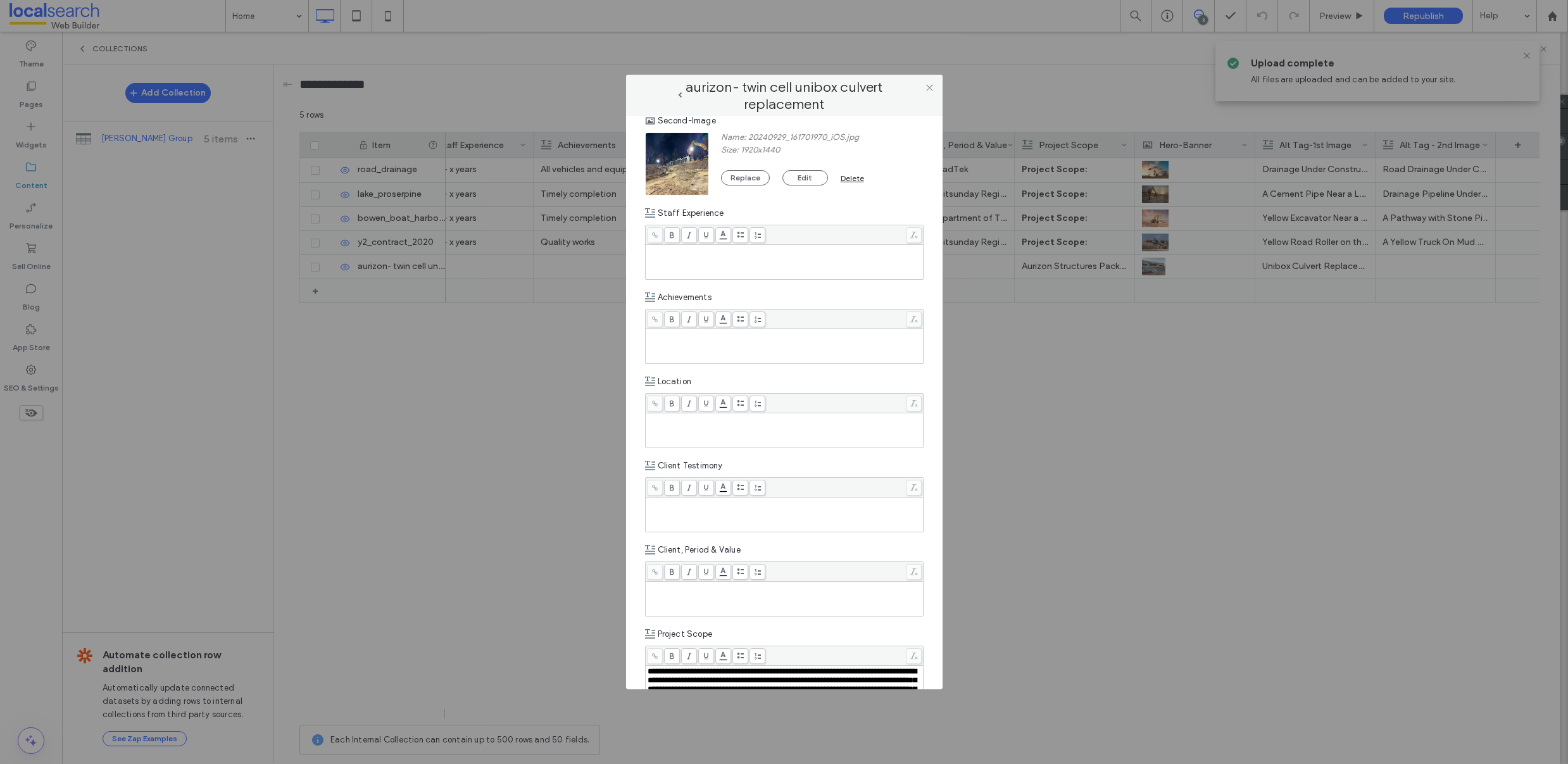
scroll to position [813, 0]
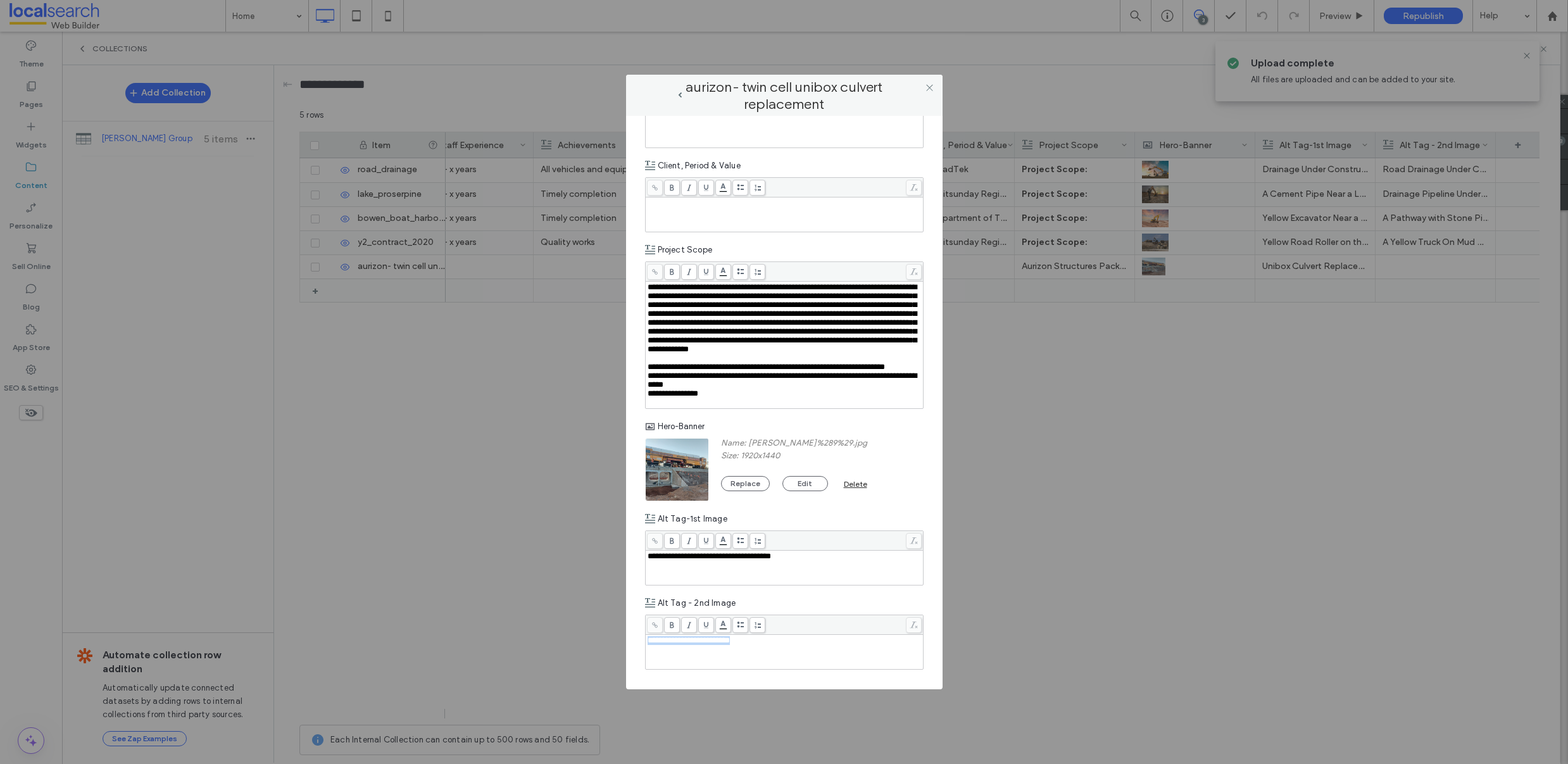
drag, startPoint x: 755, startPoint y: 644, endPoint x: 608, endPoint y: 633, distance: 147.4
click at [608, 633] on div "**********" at bounding box center [784, 382] width 1568 height 764
click at [932, 89] on icon at bounding box center [929, 88] width 10 height 10
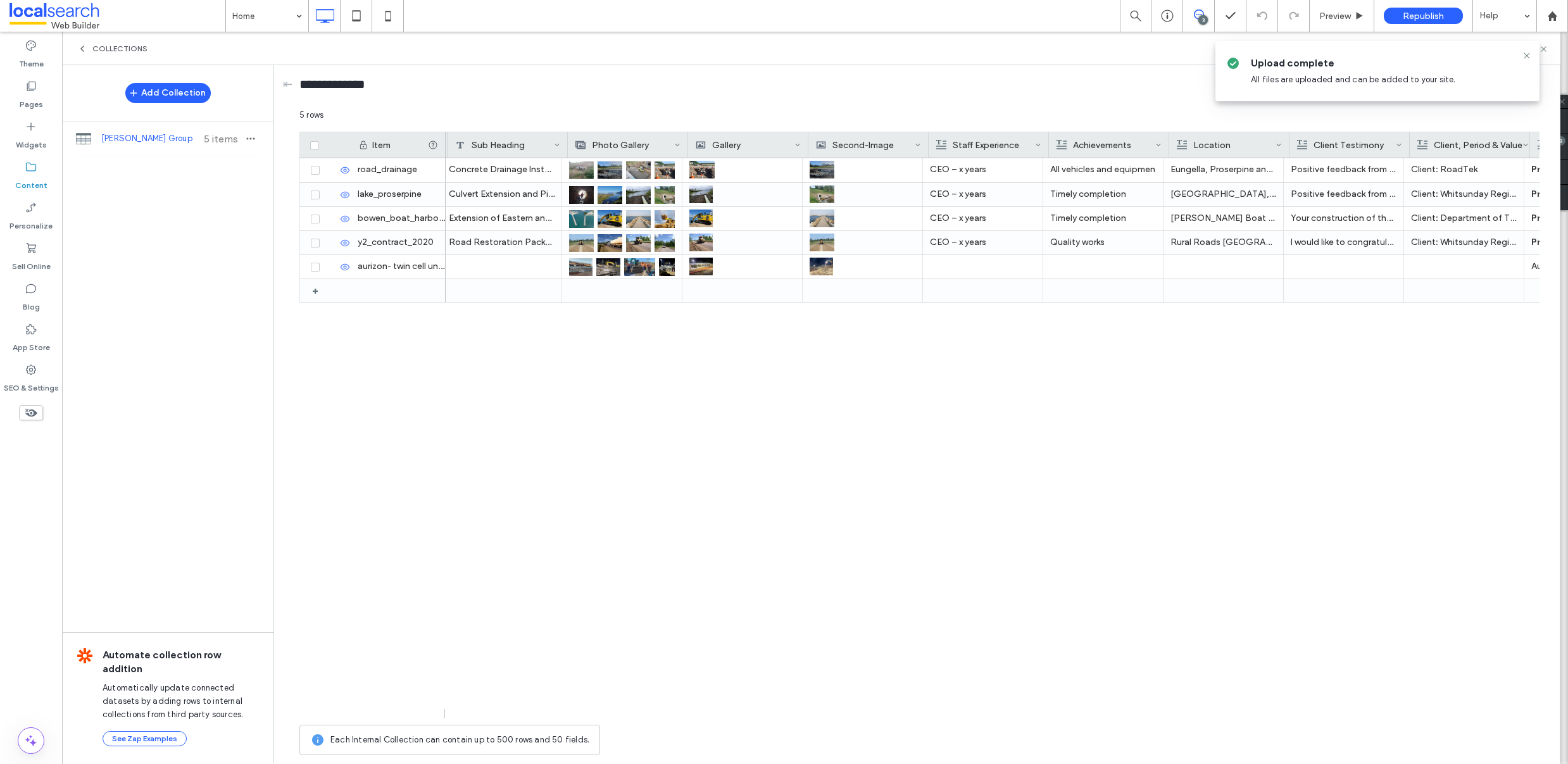
scroll to position [0, 103]
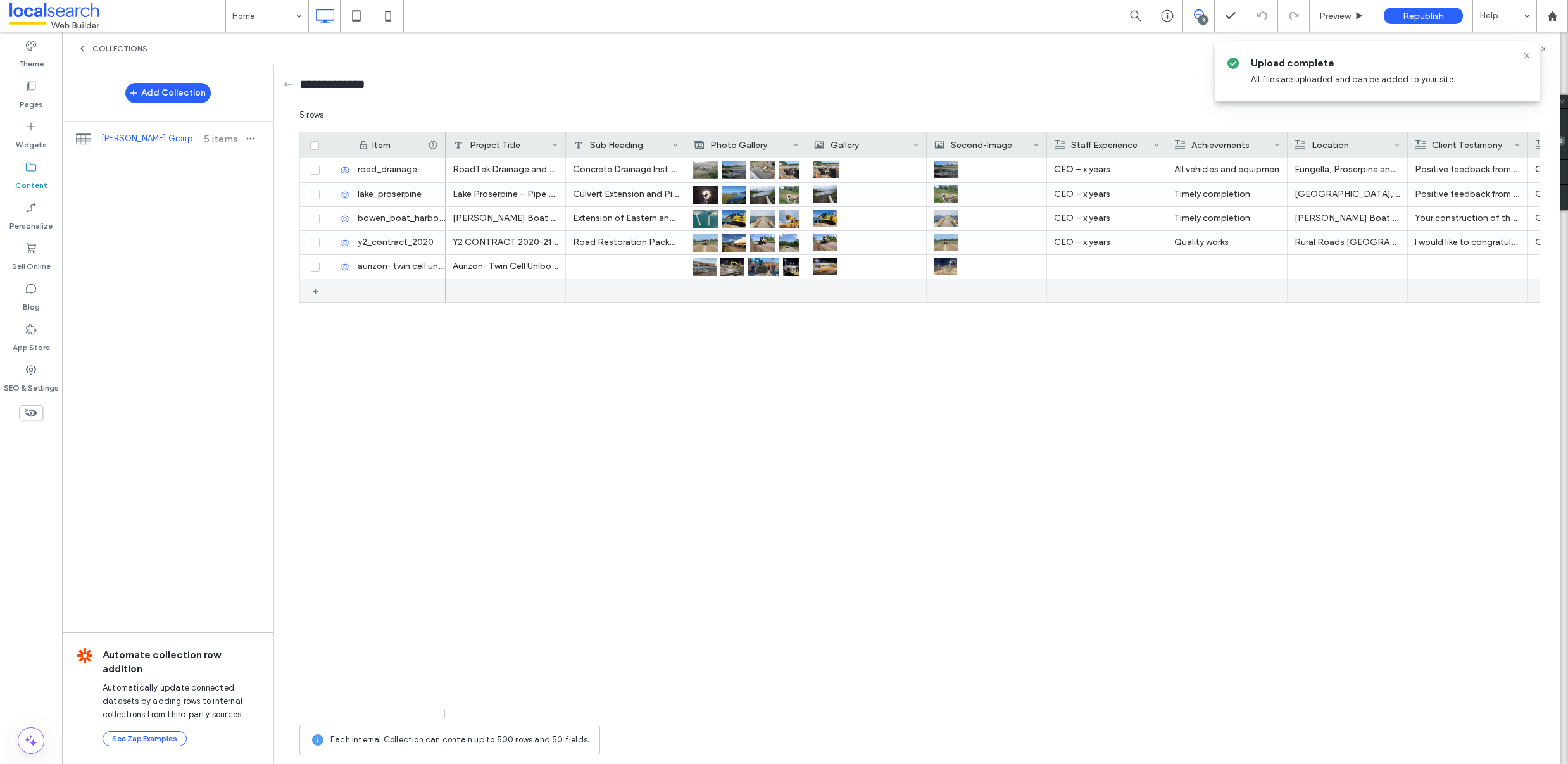
click at [317, 291] on div "+" at bounding box center [319, 291] width 16 height 23
click at [332, 292] on icon at bounding box center [330, 291] width 10 height 10
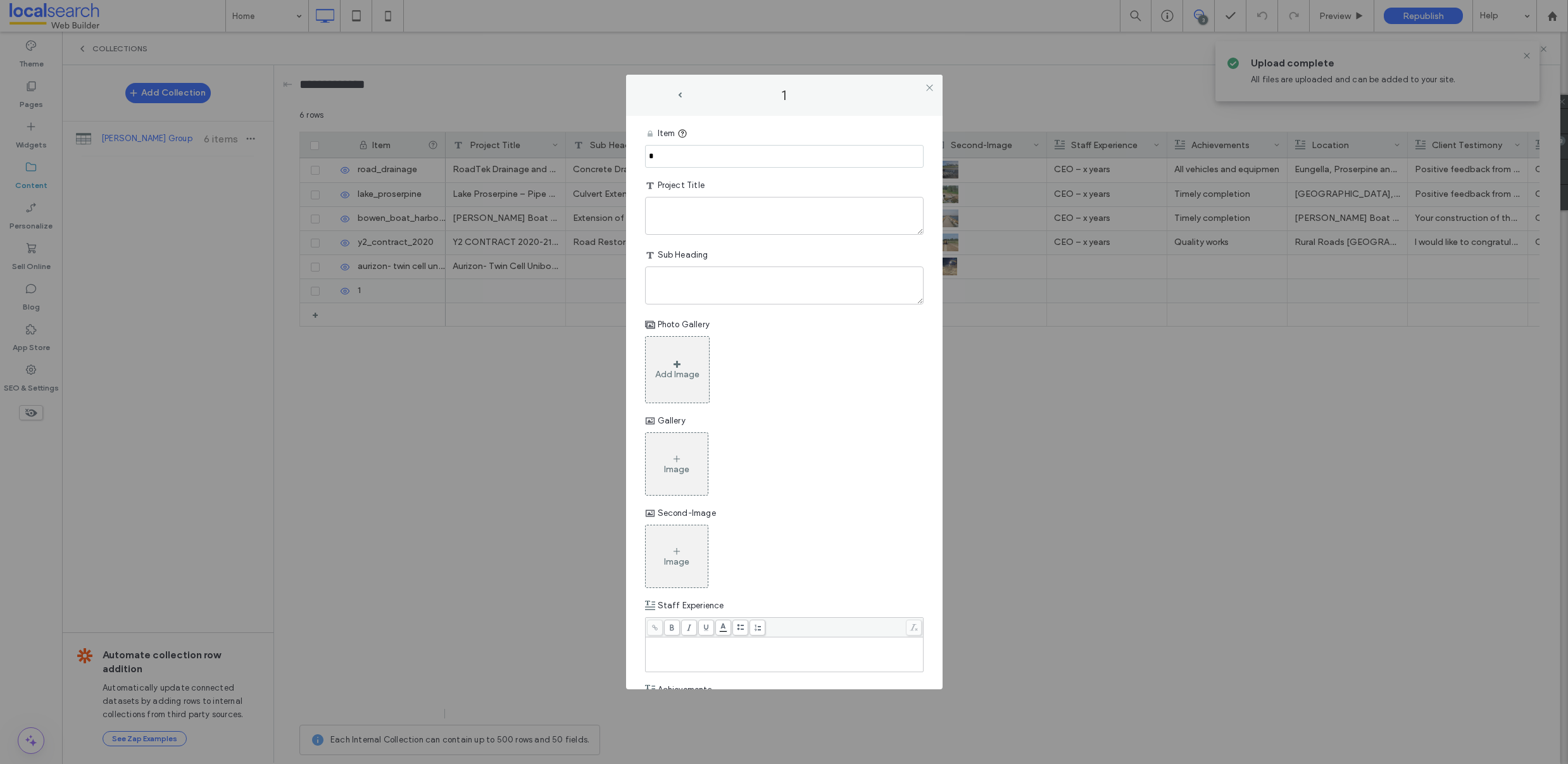
click at [700, 153] on input "*" at bounding box center [784, 157] width 278 height 23
paste input "**********"
type input "**********"
click at [677, 215] on textarea "plain-text-cell" at bounding box center [784, 215] width 278 height 38
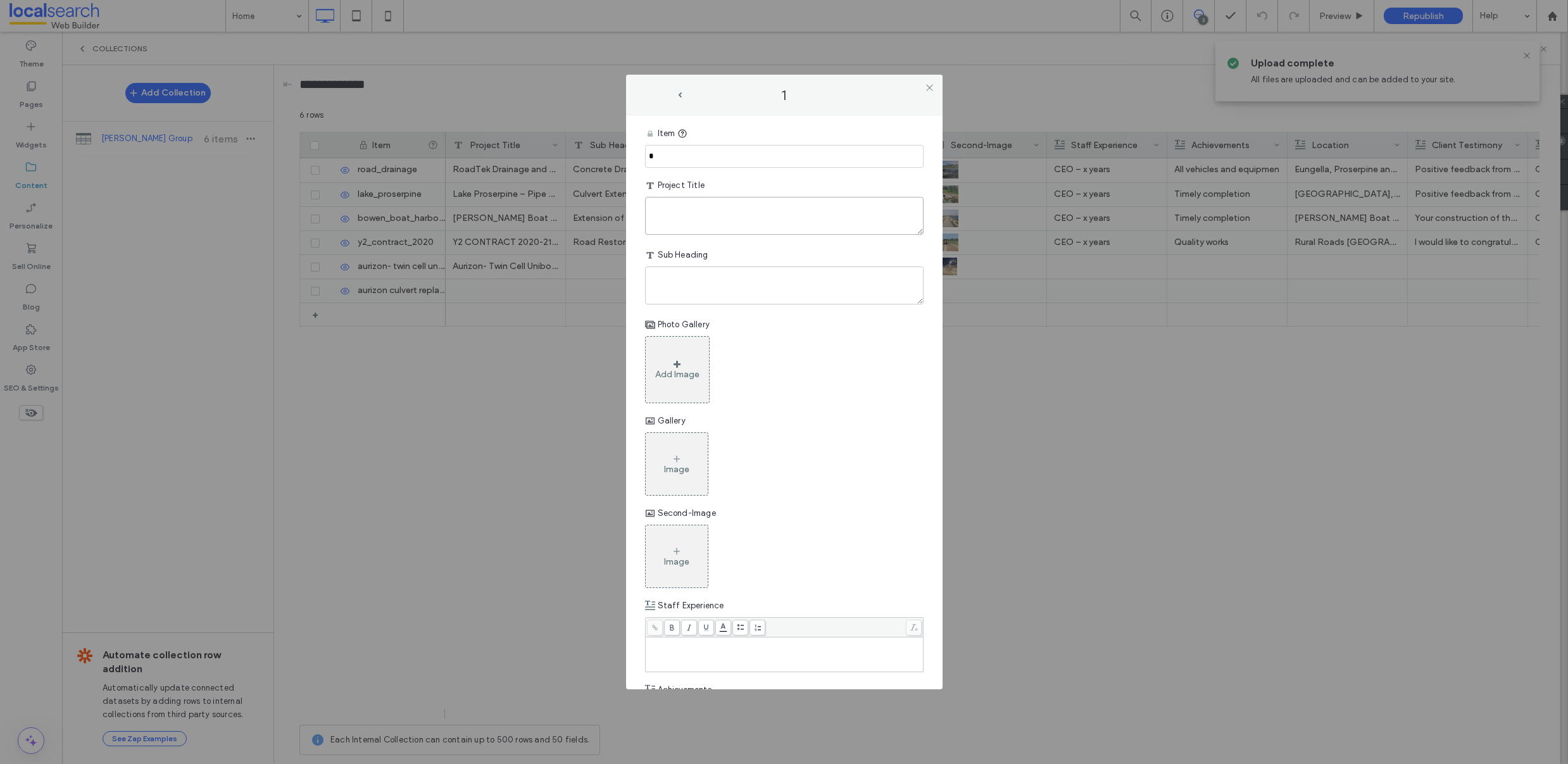
click at [674, 210] on textarea "plain-text-cell" at bounding box center [784, 215] width 278 height 38
paste textarea "**********"
type textarea "**********"
click at [699, 277] on textarea "plain-text-cell" at bounding box center [784, 285] width 278 height 38
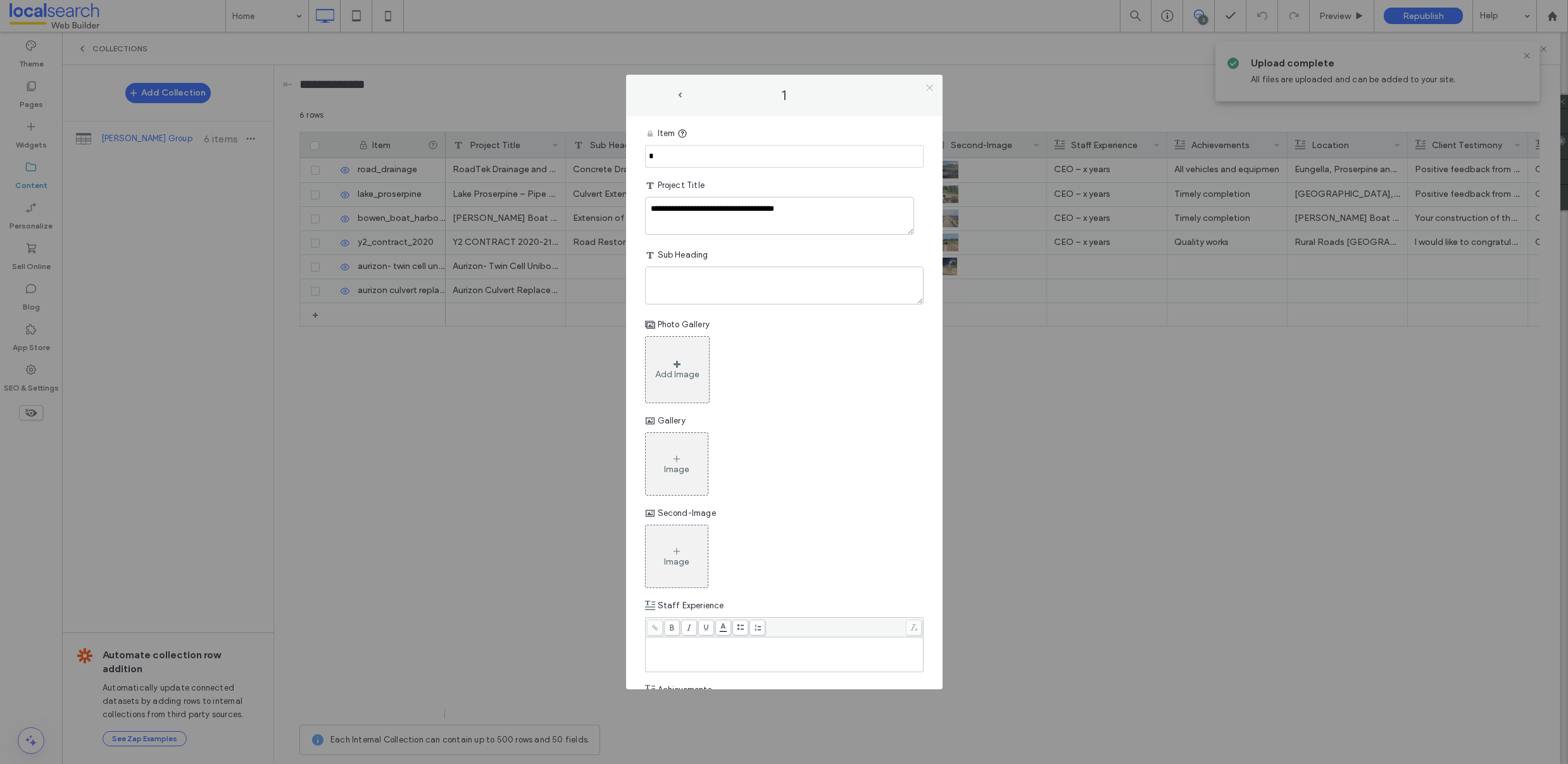
click at [929, 89] on icon at bounding box center [929, 88] width 10 height 10
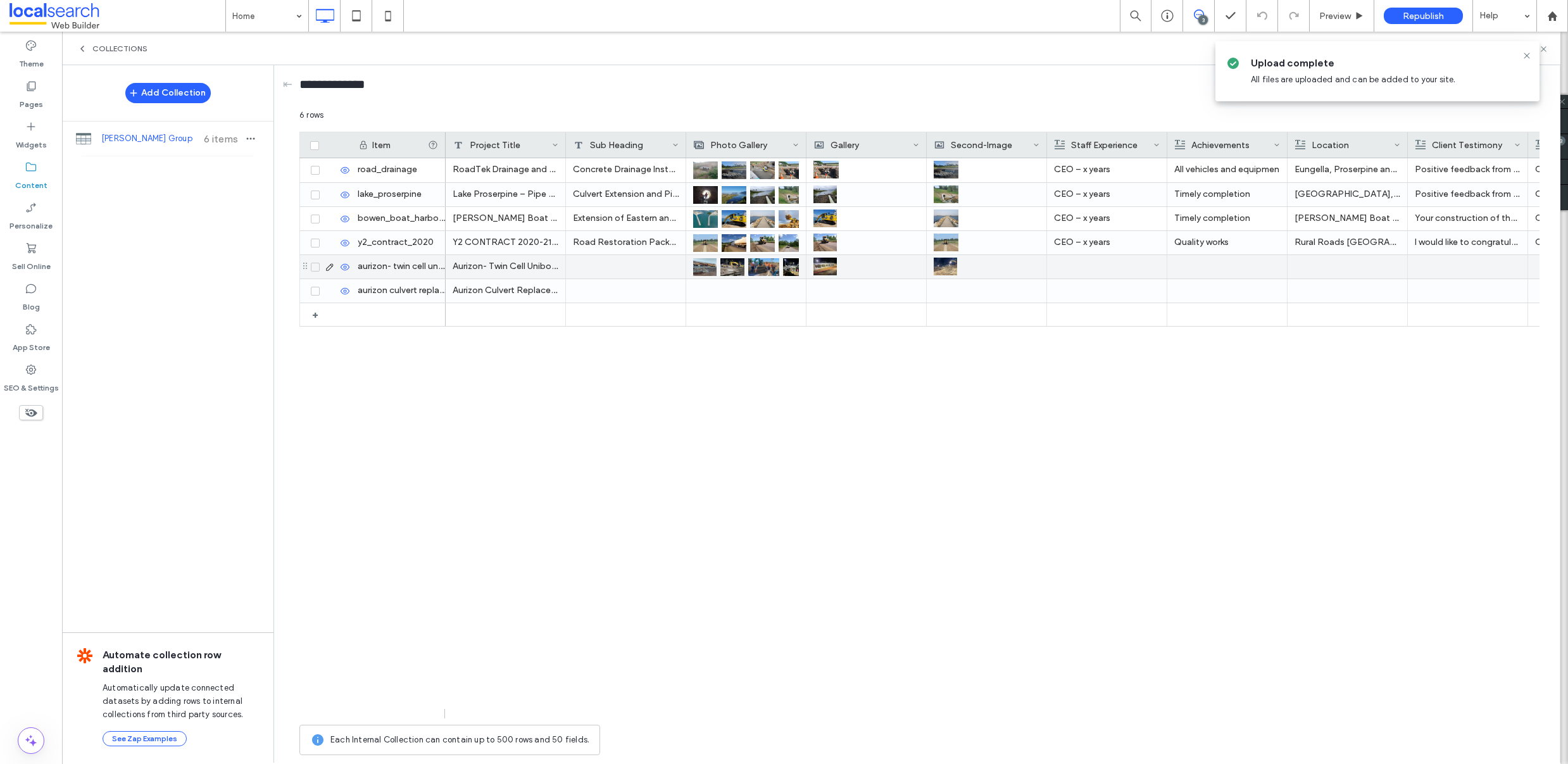
click at [330, 267] on icon at bounding box center [330, 267] width 10 height 10
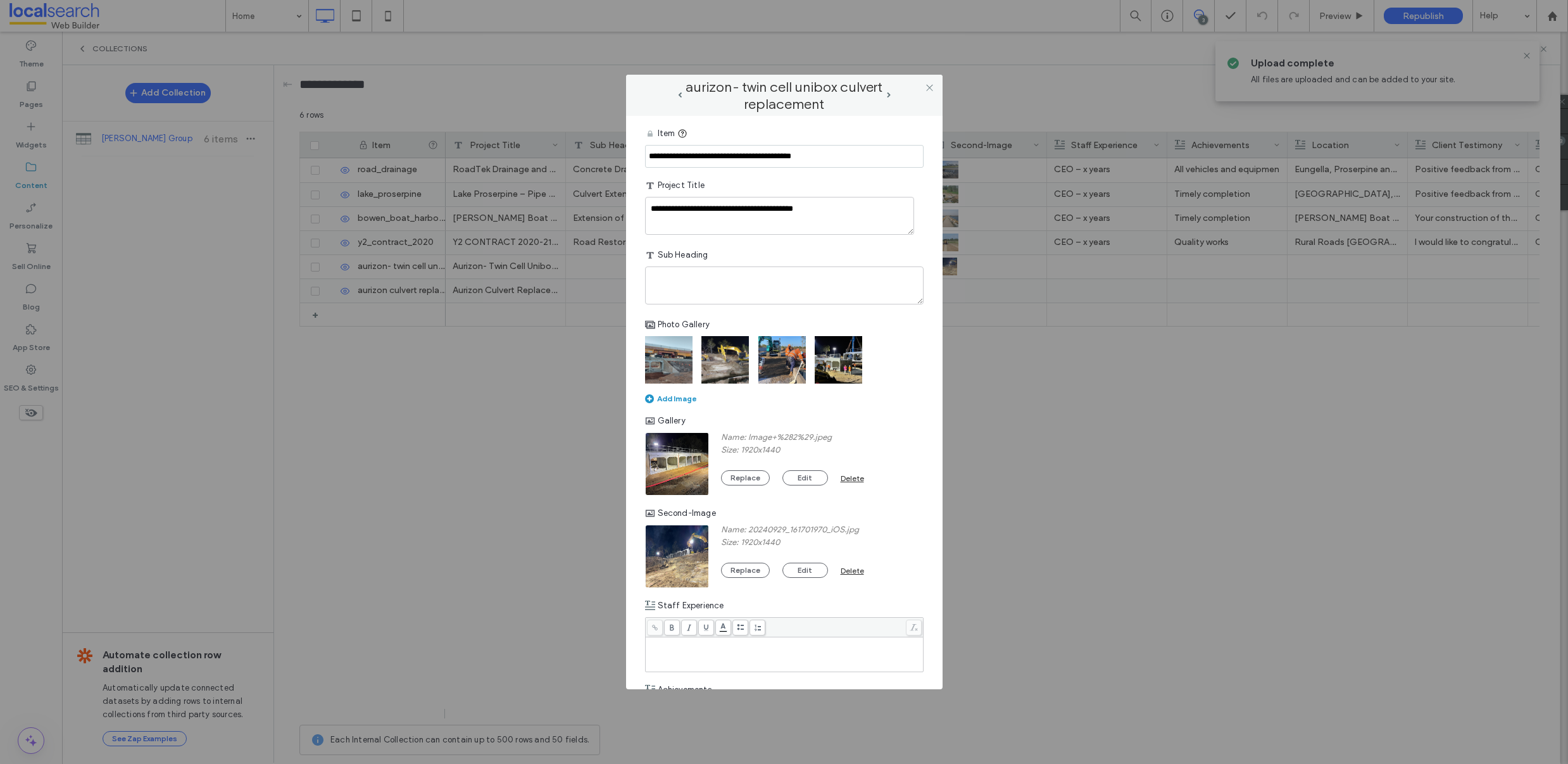
click at [666, 362] on img at bounding box center [669, 360] width 47 height 47
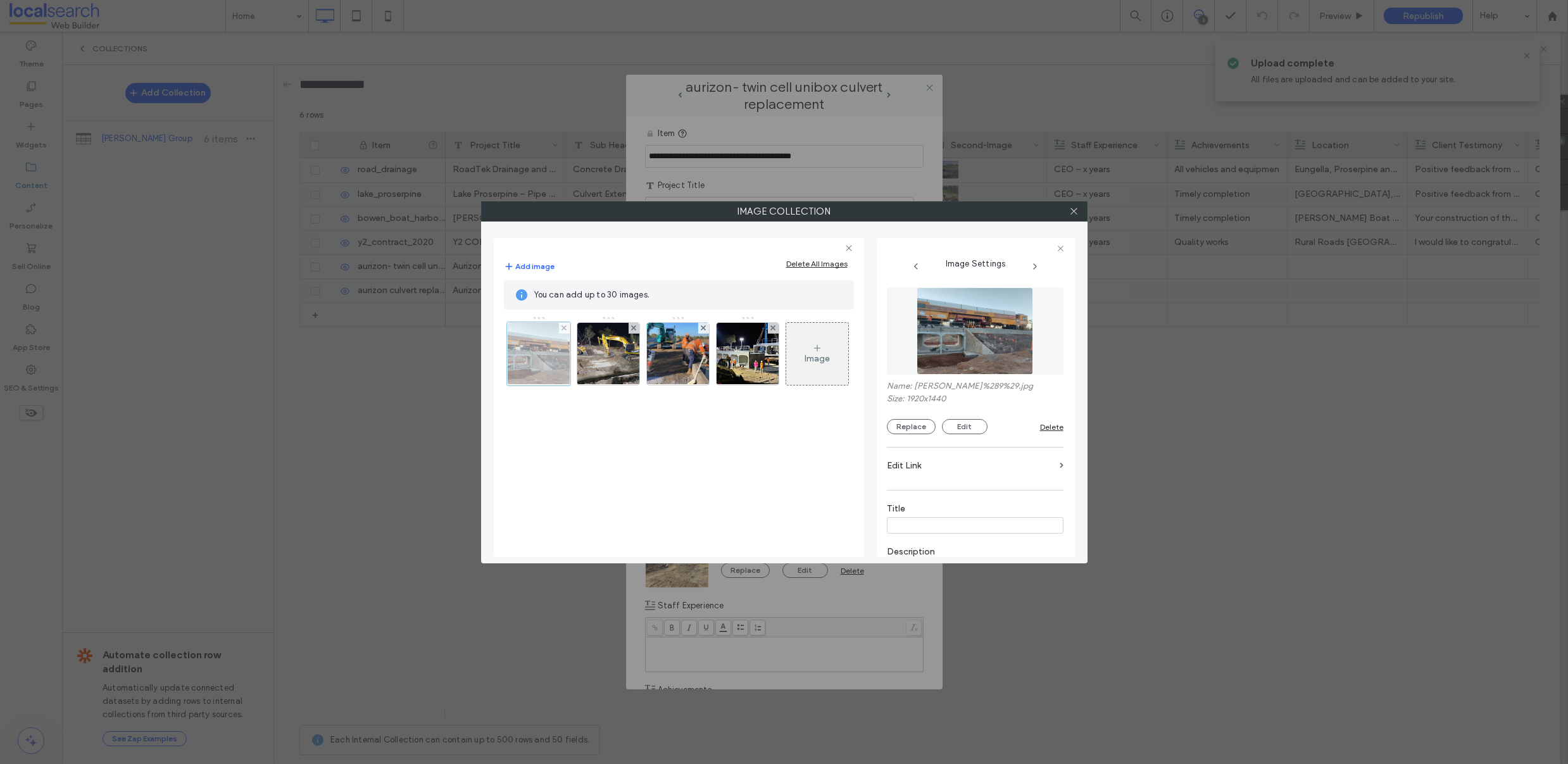
click at [567, 328] on div at bounding box center [564, 327] width 11 height 11
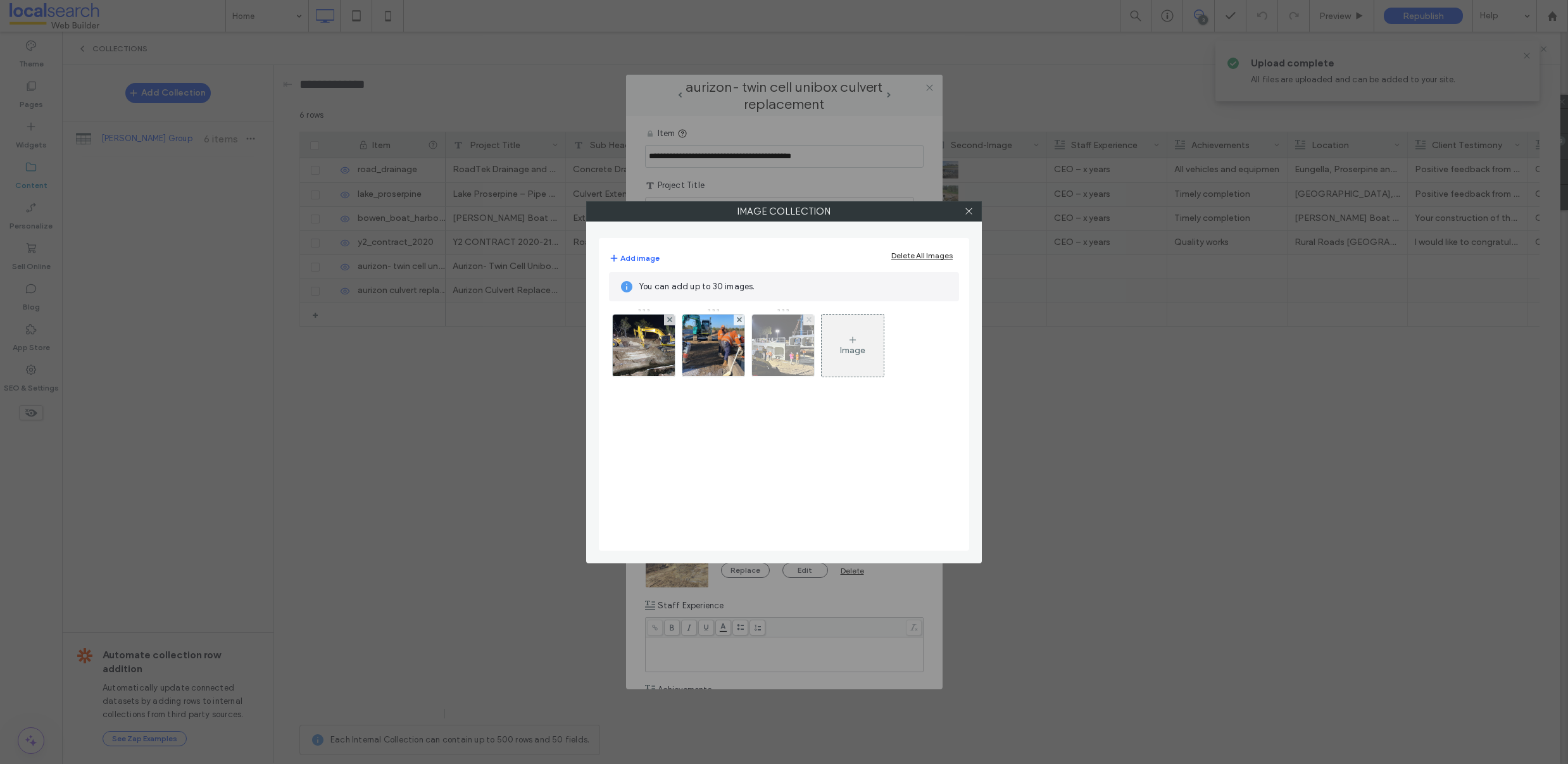
click at [808, 322] on icon at bounding box center [808, 319] width 5 height 5
click at [778, 345] on div "Image" at bounding box center [782, 349] width 25 height 11
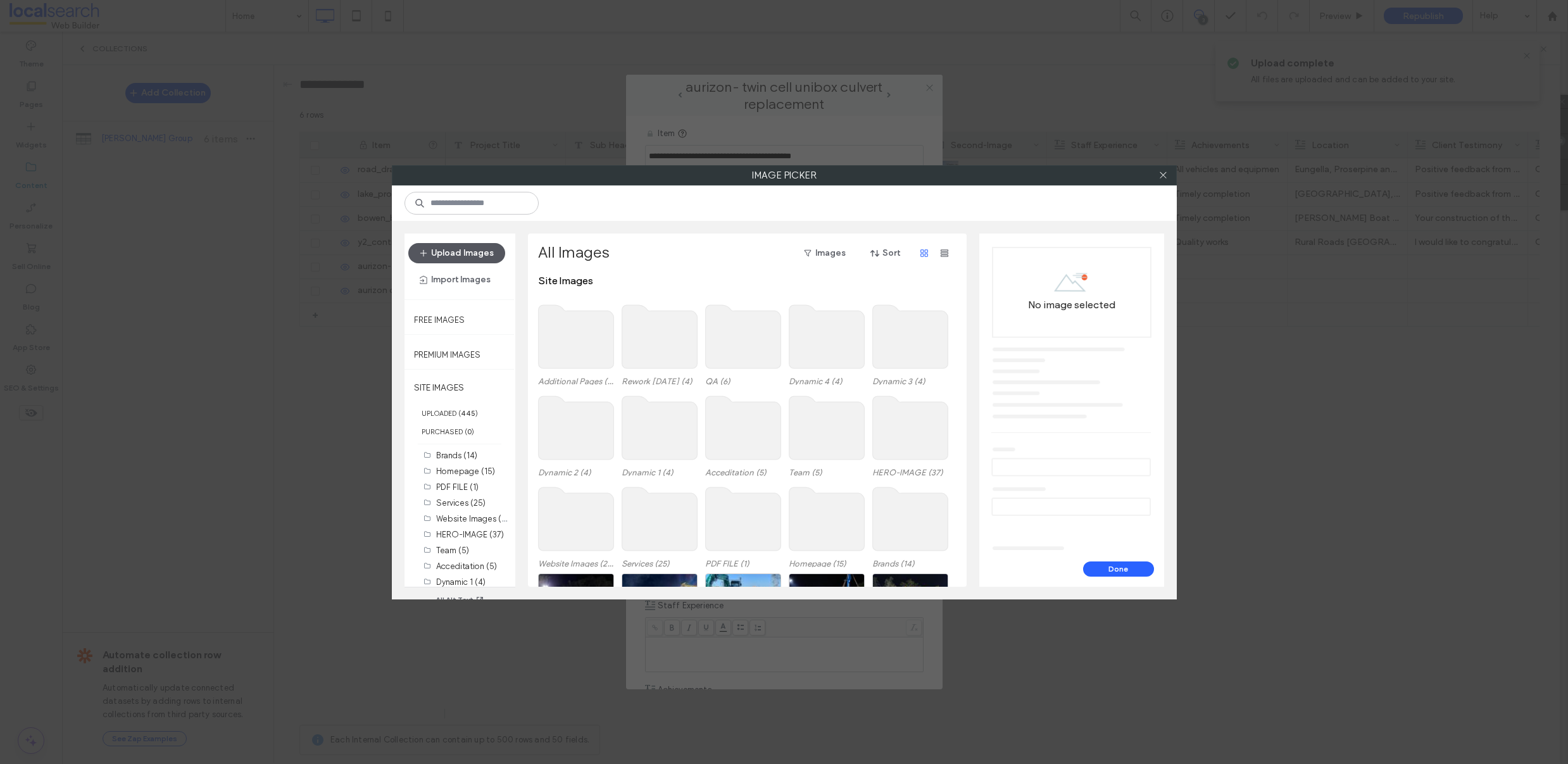
click at [461, 254] on button "Upload Images" at bounding box center [457, 253] width 97 height 20
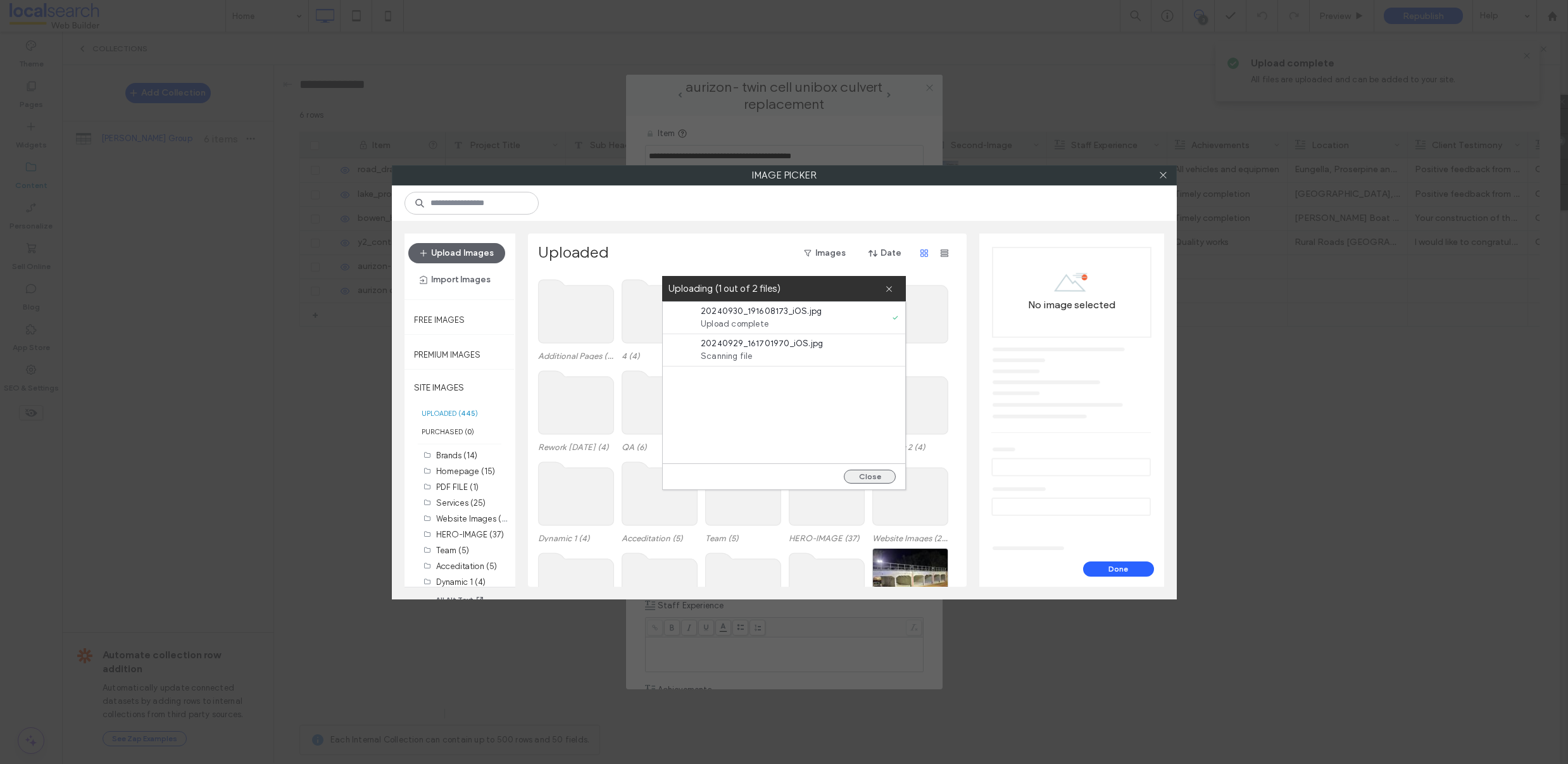
click at [862, 480] on button "Close" at bounding box center [870, 476] width 52 height 14
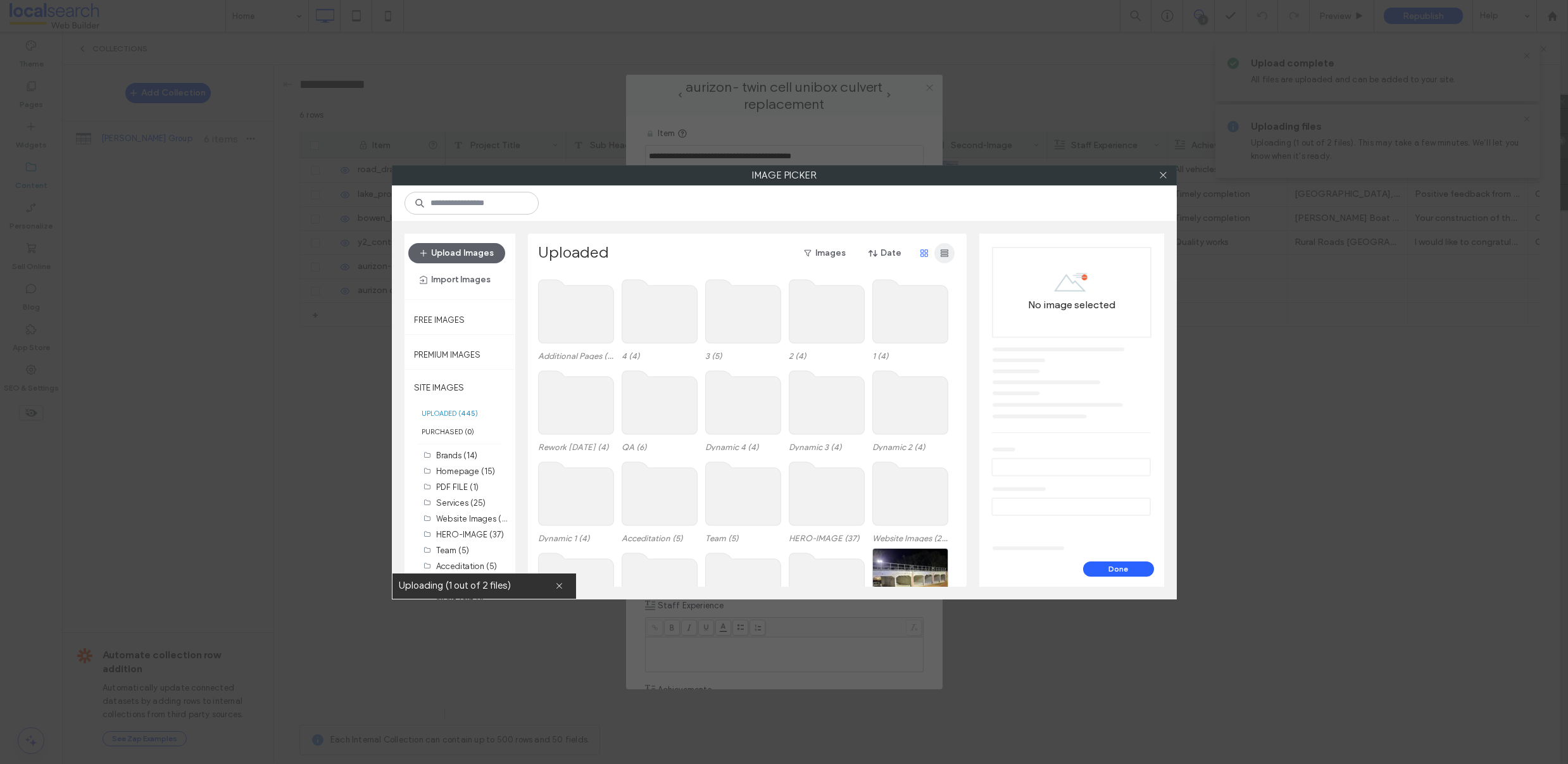
click at [950, 259] on span "button" at bounding box center [944, 253] width 20 height 20
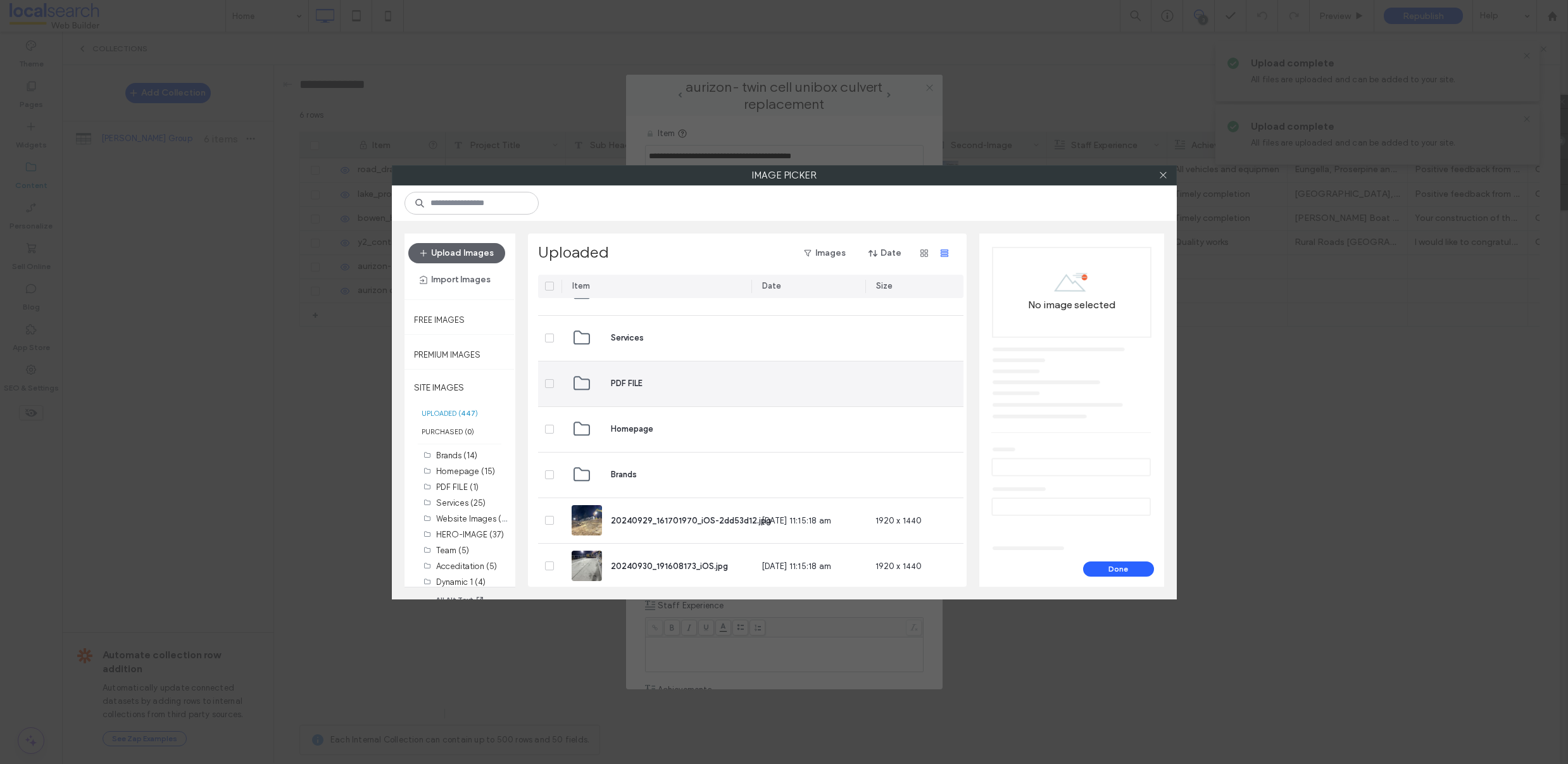
scroll to position [696, 0]
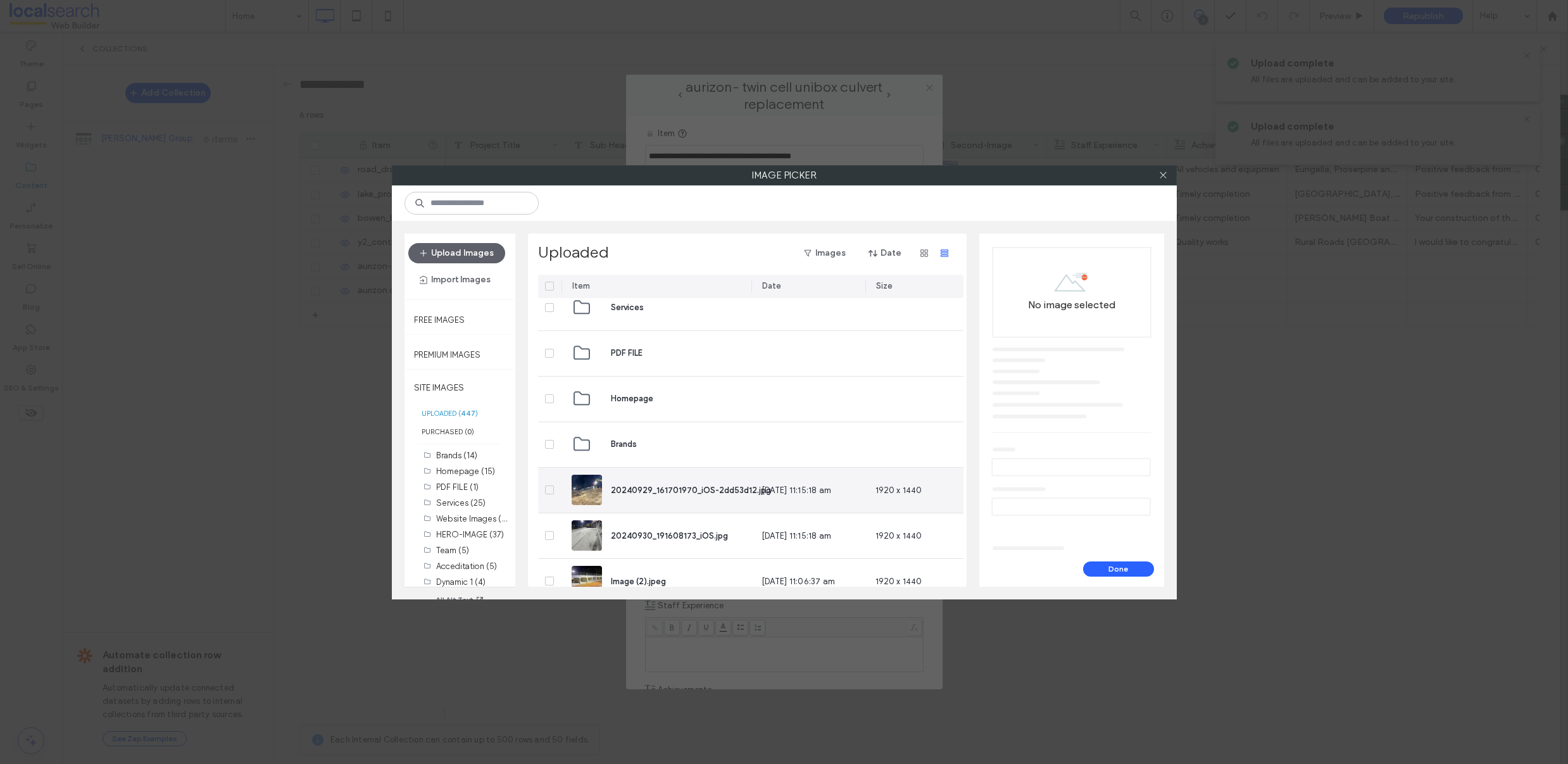
click at [548, 491] on span at bounding box center [549, 490] width 9 height 9
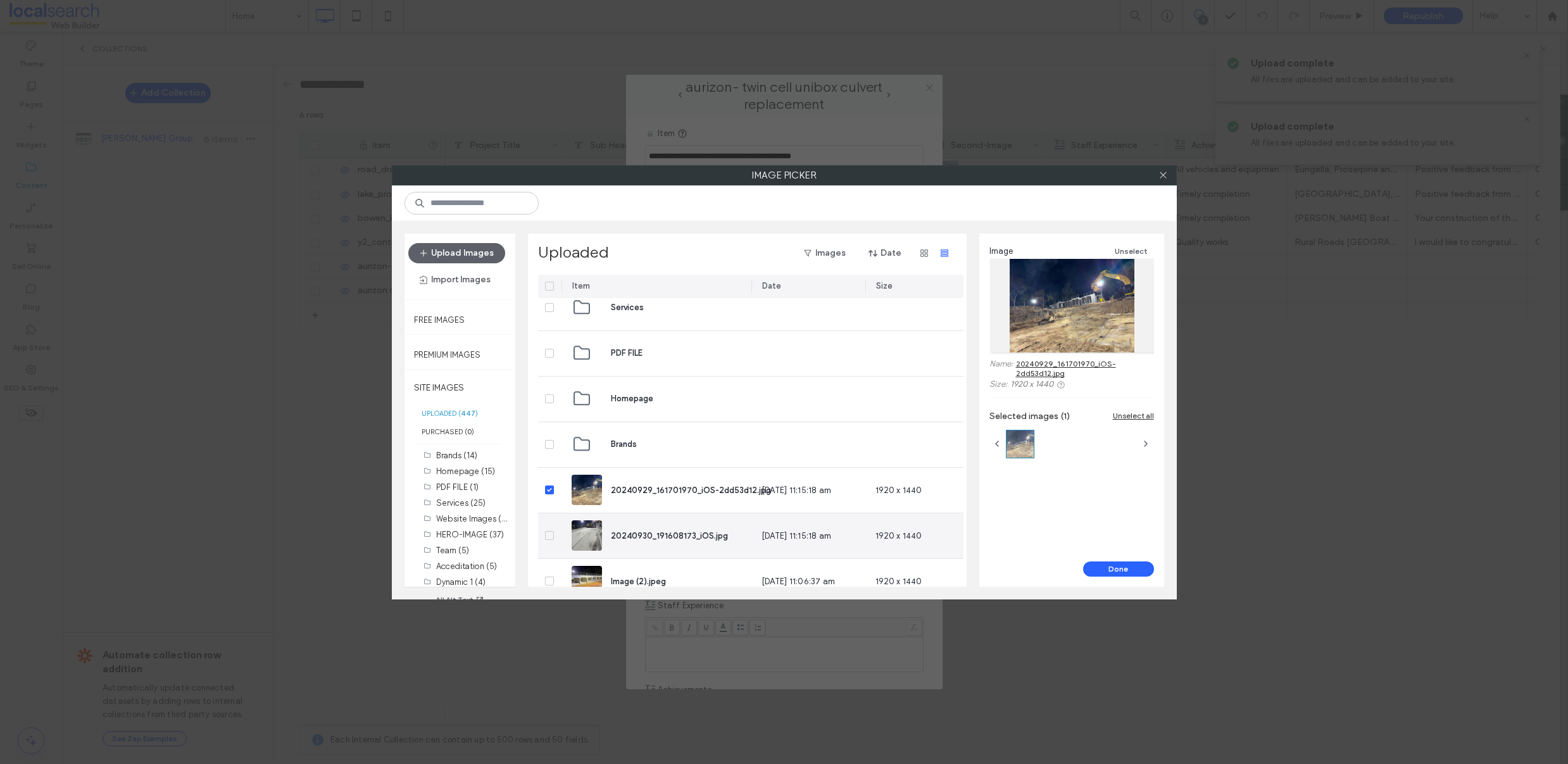
click at [547, 536] on icon at bounding box center [550, 535] width 5 height 4
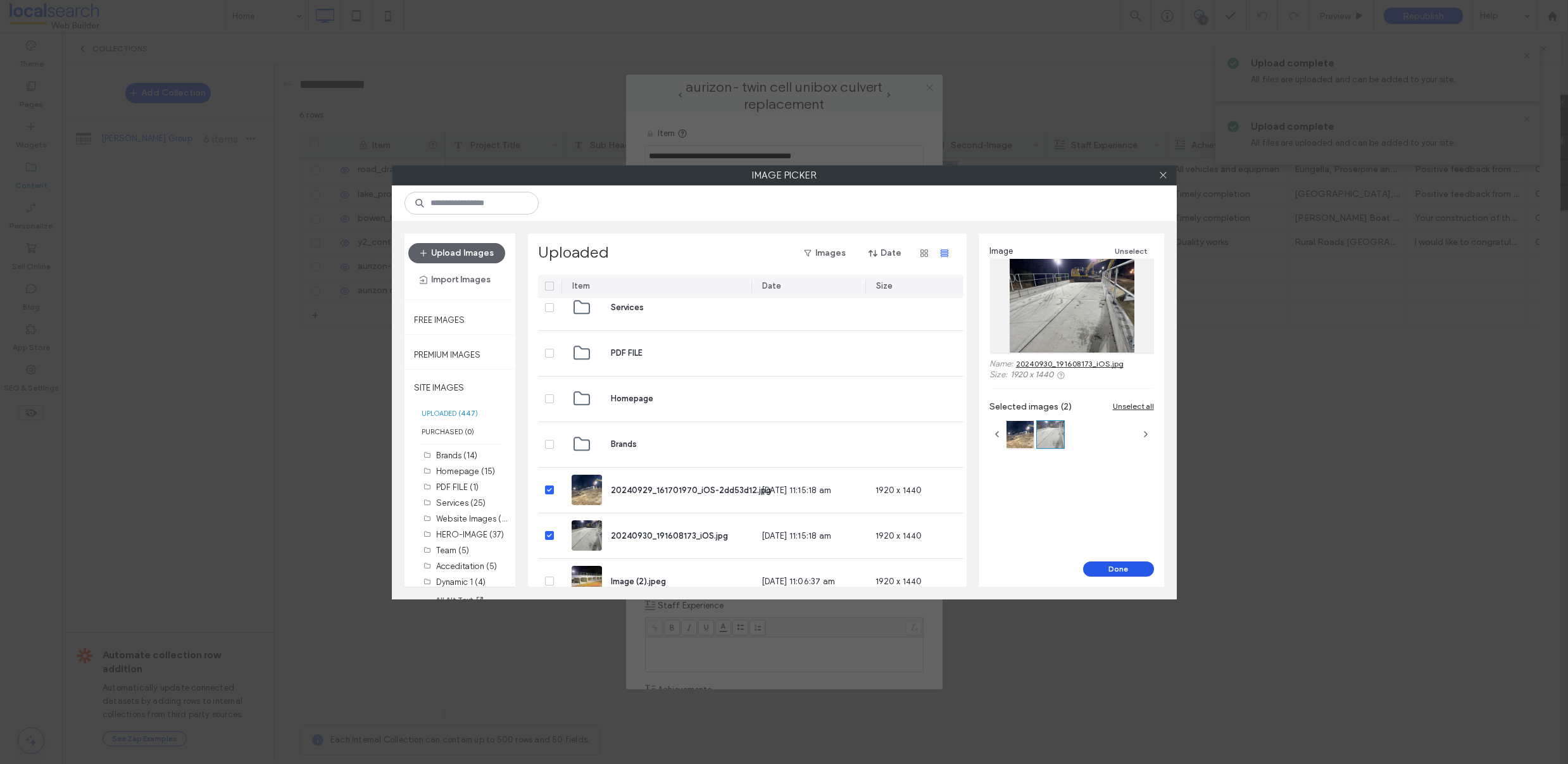
click at [1104, 566] on button "Done" at bounding box center [1118, 569] width 71 height 16
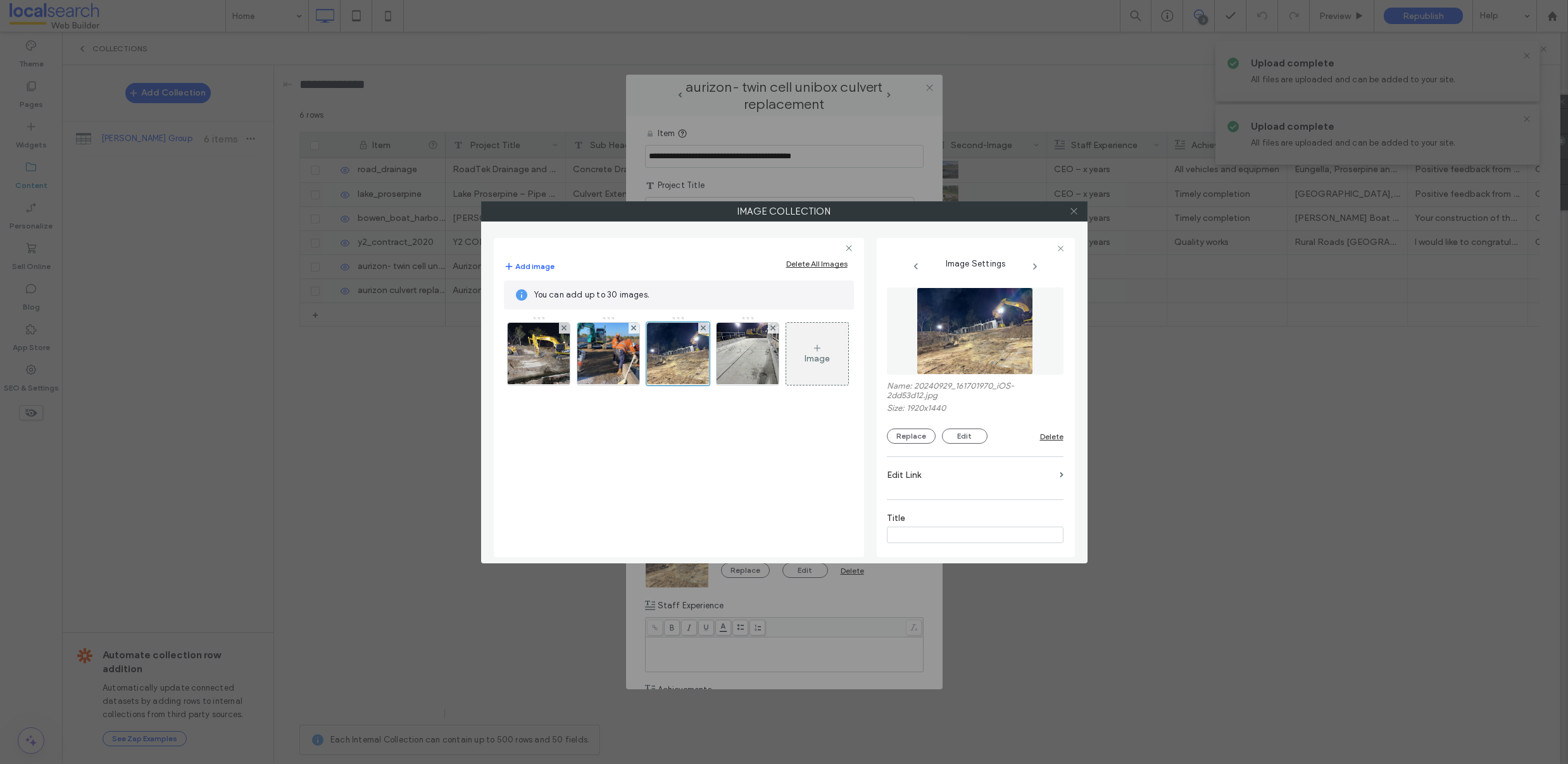
click at [1076, 211] on icon at bounding box center [1074, 211] width 10 height 10
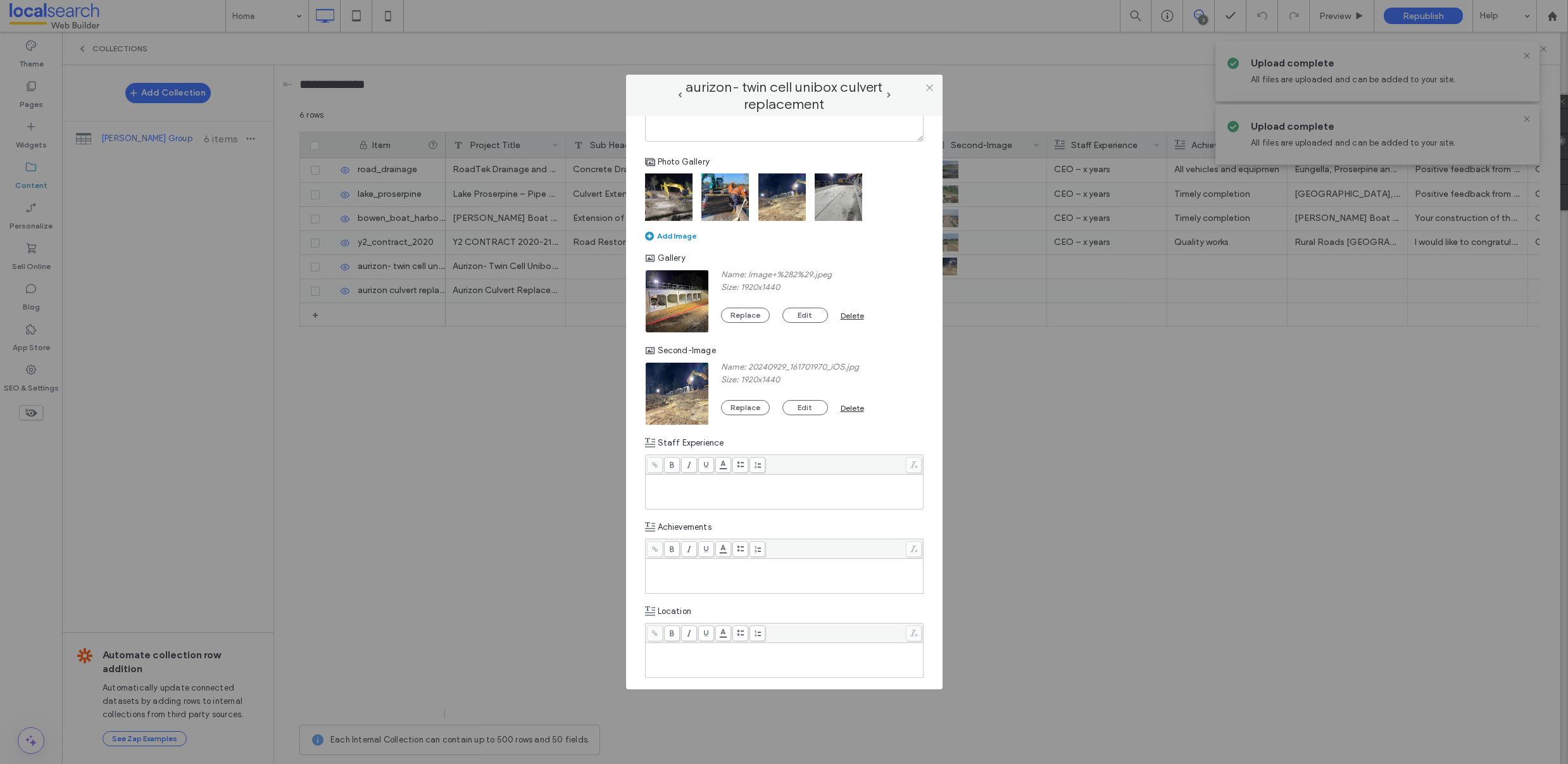
scroll to position [166, 0]
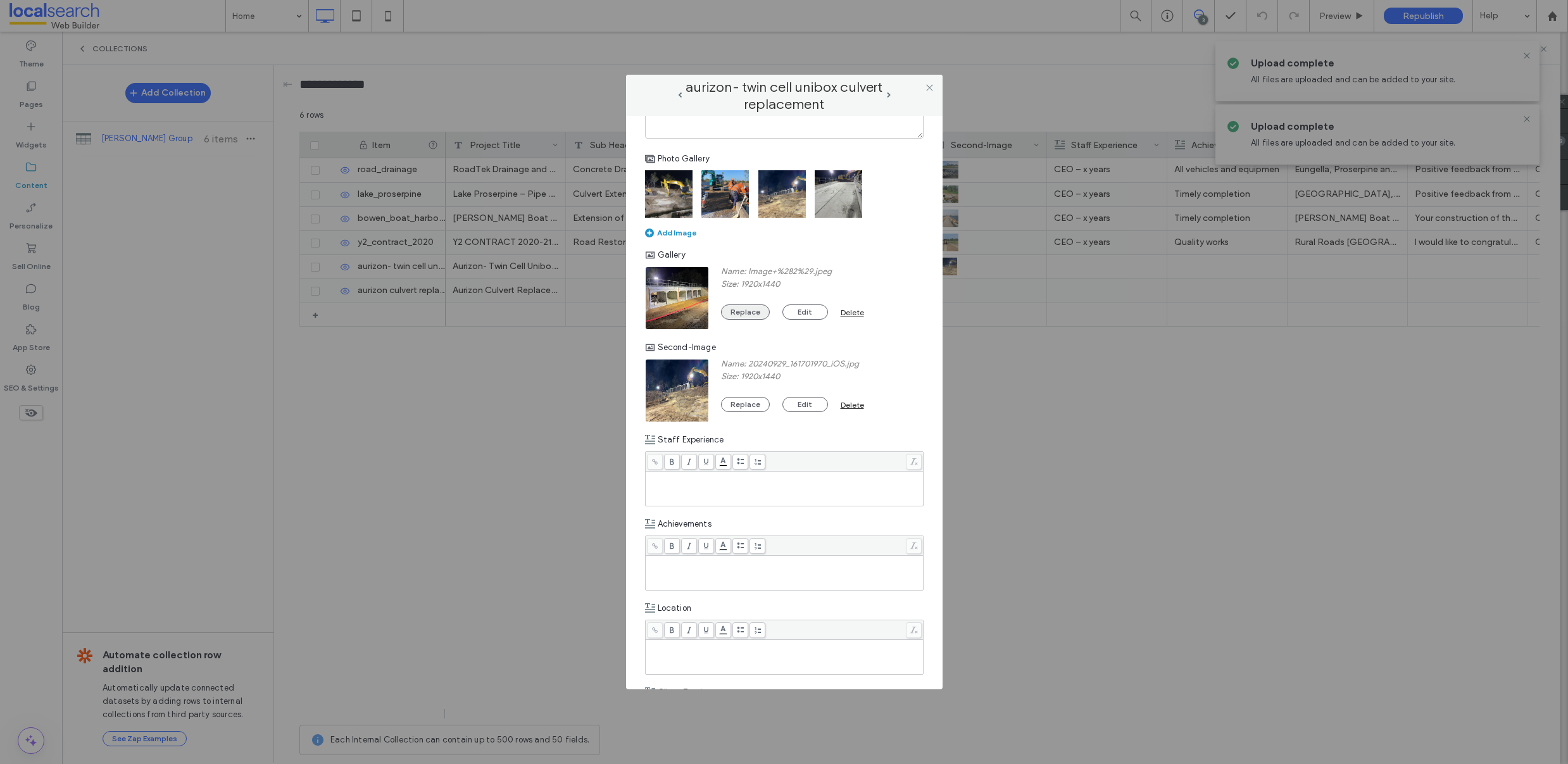
click at [739, 312] on button "Replace" at bounding box center [746, 312] width 49 height 16
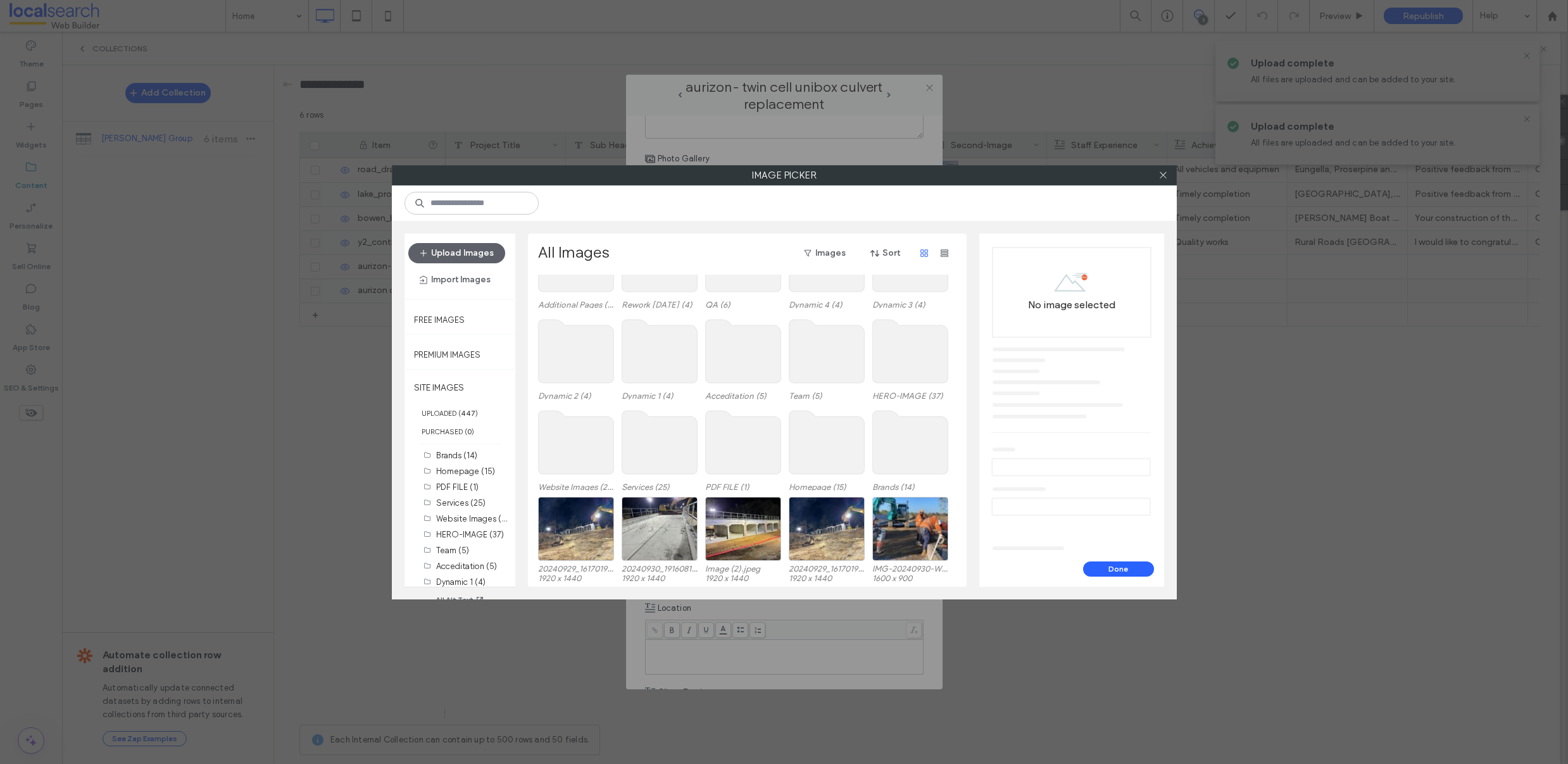
scroll to position [78, 0]
click at [892, 529] on div "Select" at bounding box center [910, 527] width 76 height 64
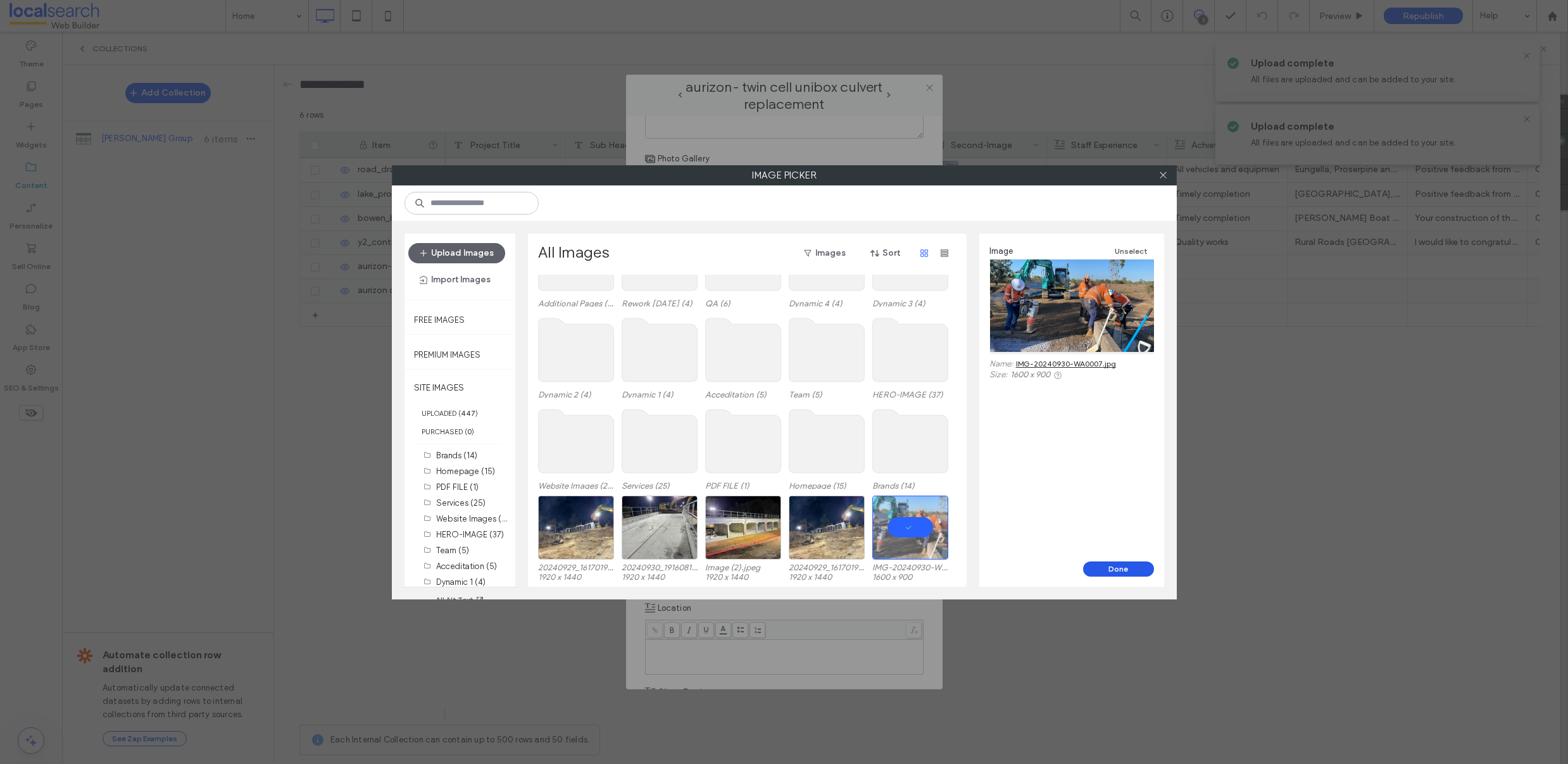
click at [1117, 568] on button "Done" at bounding box center [1118, 569] width 71 height 16
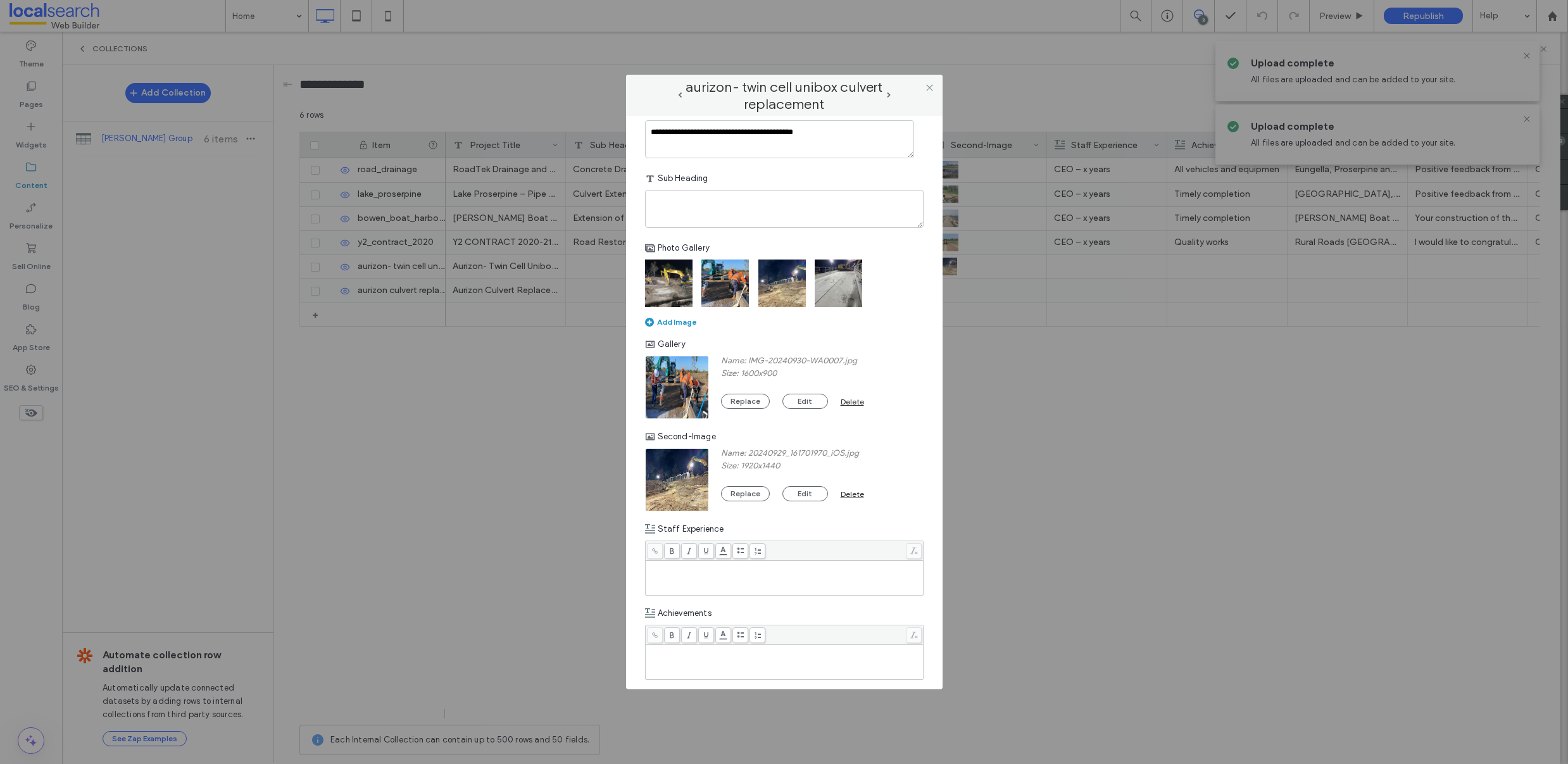
scroll to position [0, 0]
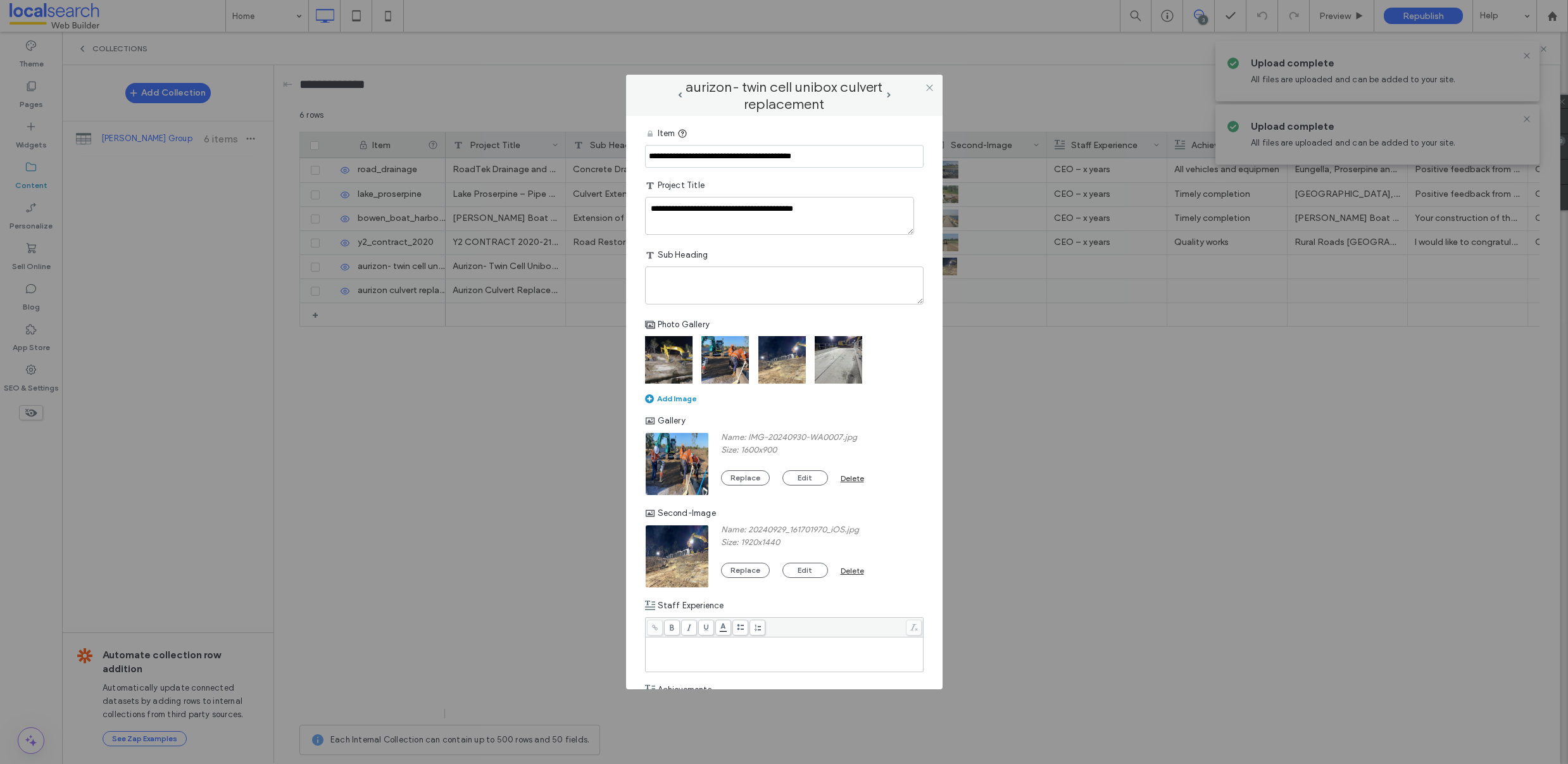
click at [719, 359] on img at bounding box center [725, 360] width 47 height 47
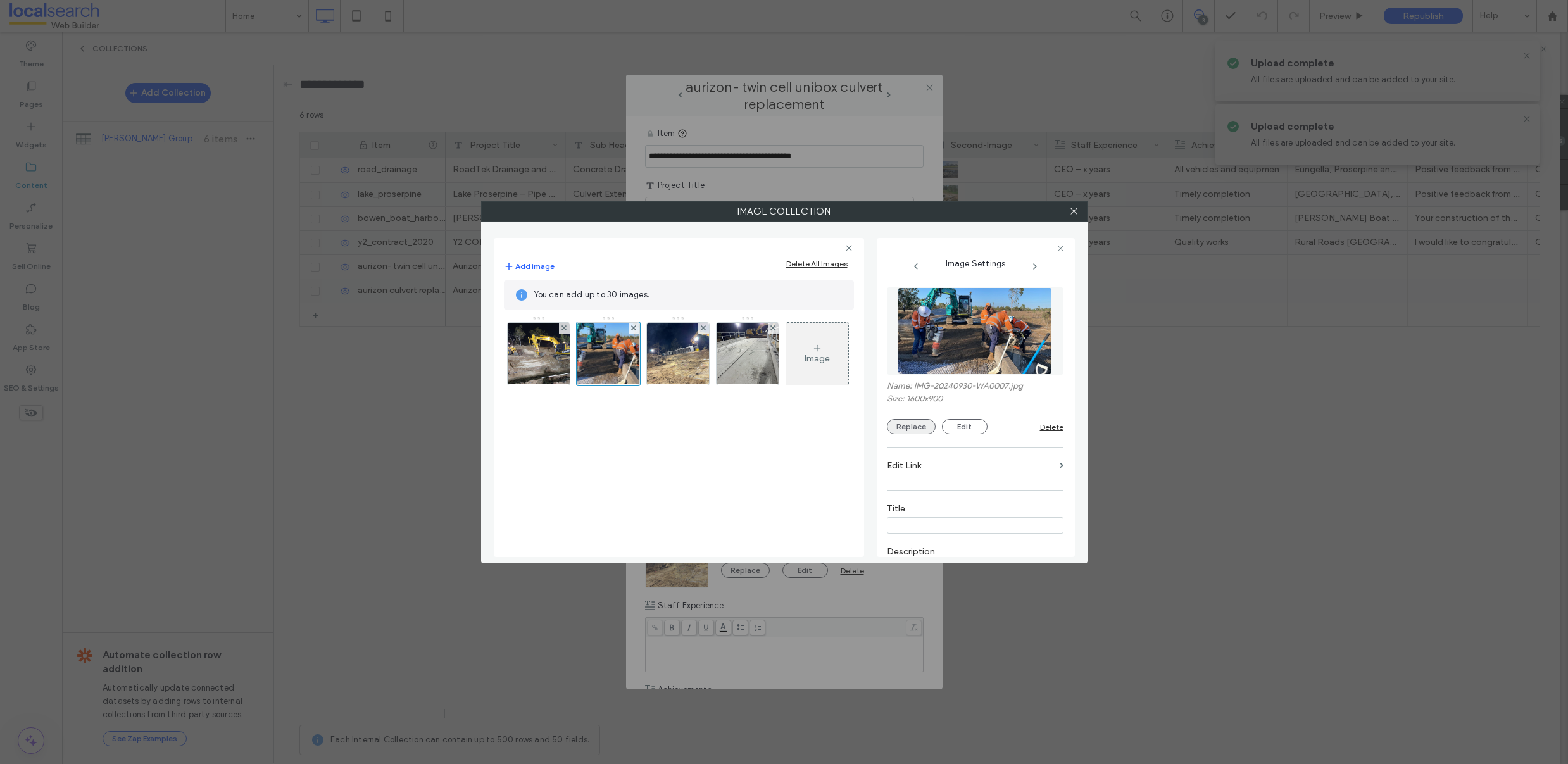
click at [926, 429] on button "Replace" at bounding box center [911, 426] width 49 height 16
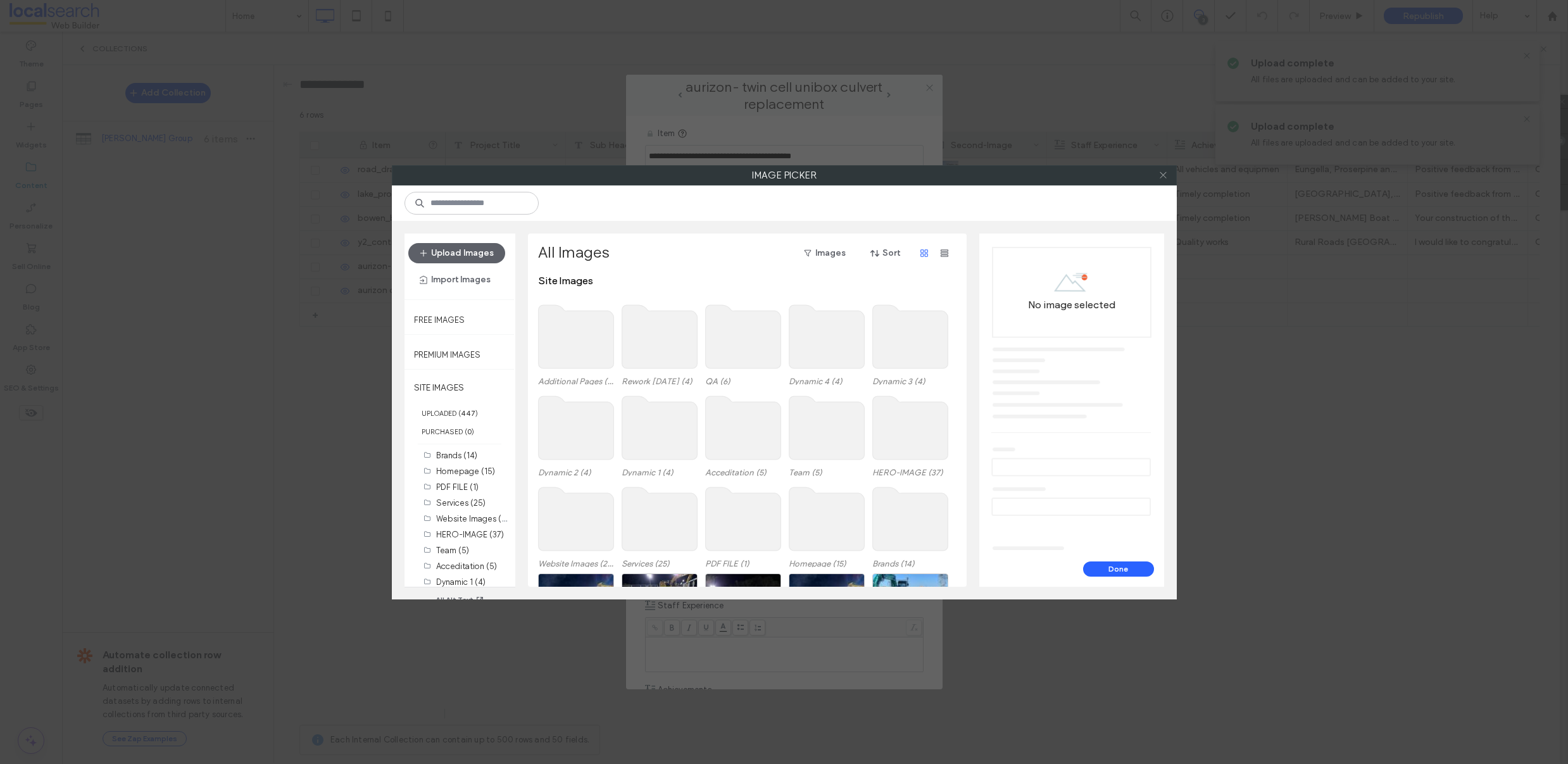
click at [1162, 179] on icon at bounding box center [1163, 175] width 10 height 10
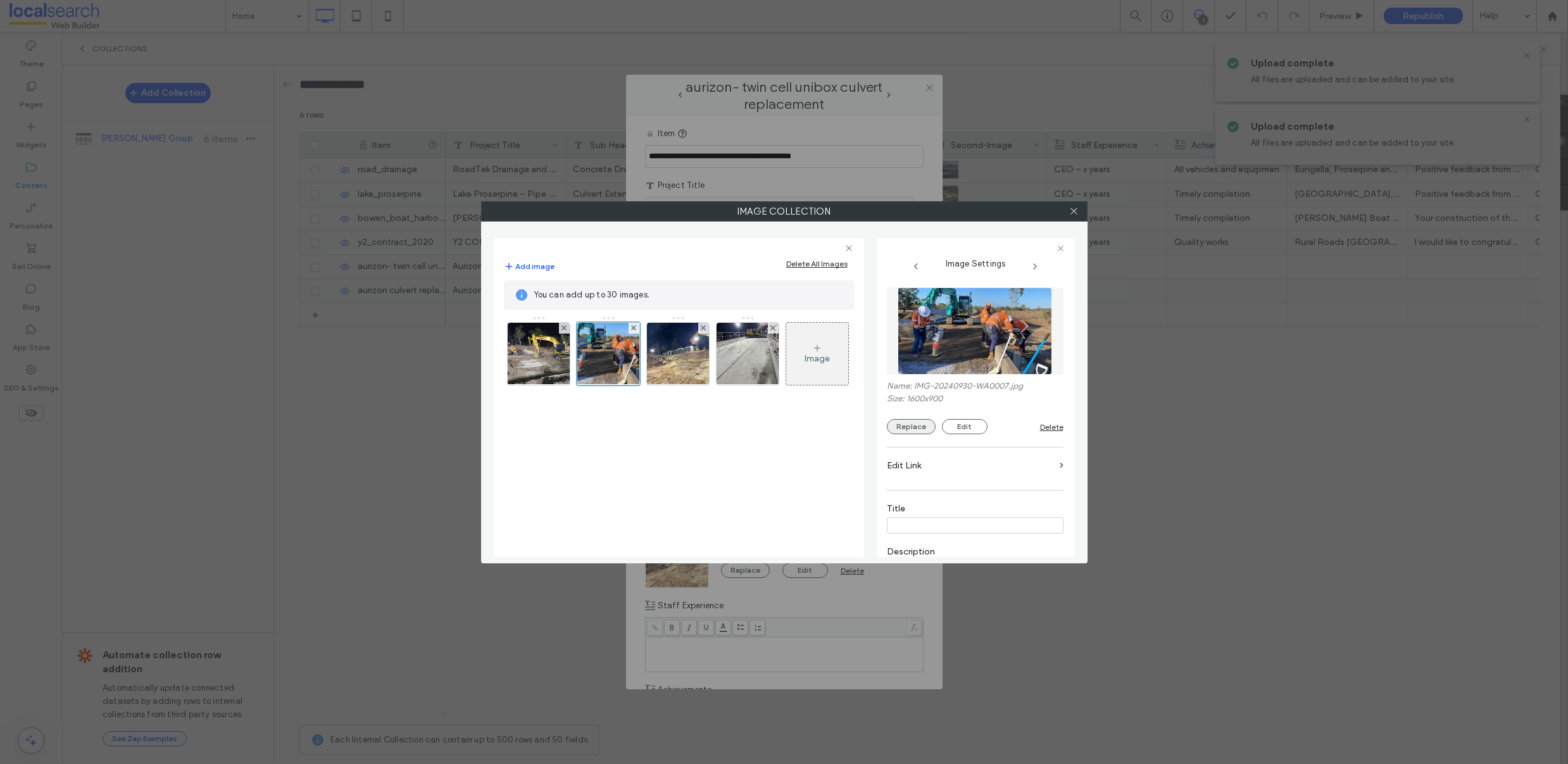
click at [917, 429] on button "Replace" at bounding box center [911, 426] width 49 height 16
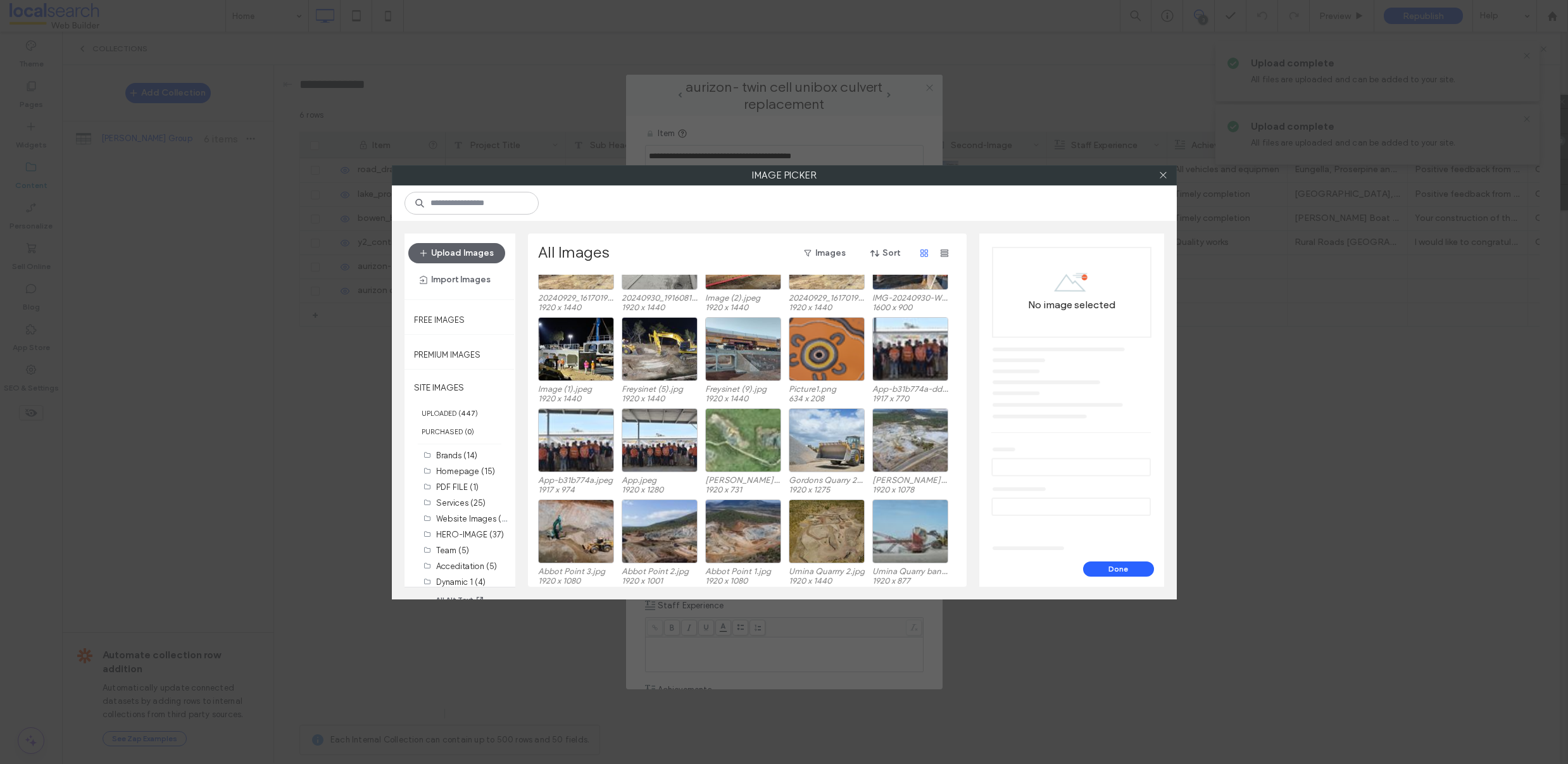
scroll to position [344, 0]
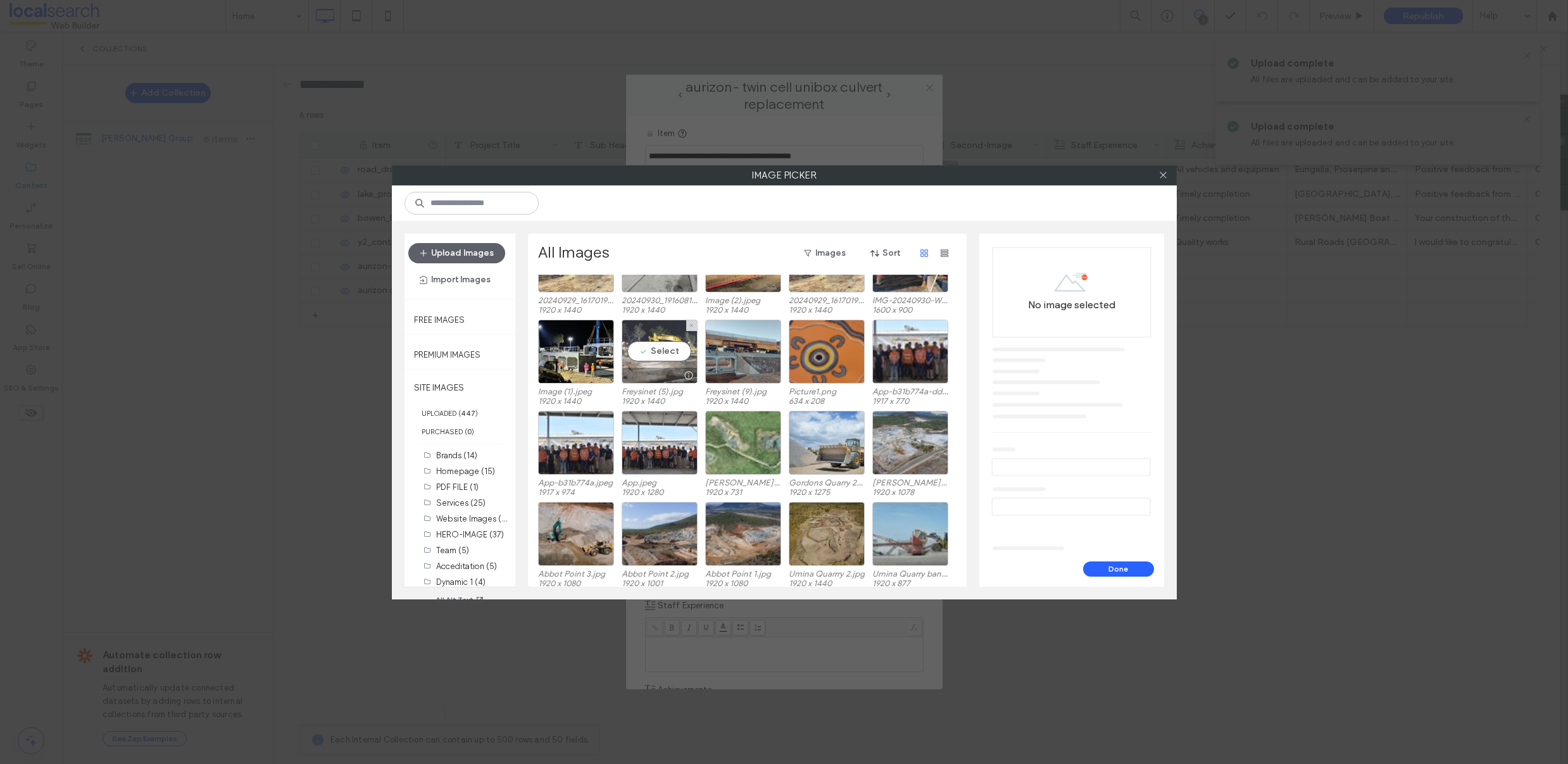
click at [674, 353] on div "Select" at bounding box center [659, 351] width 76 height 64
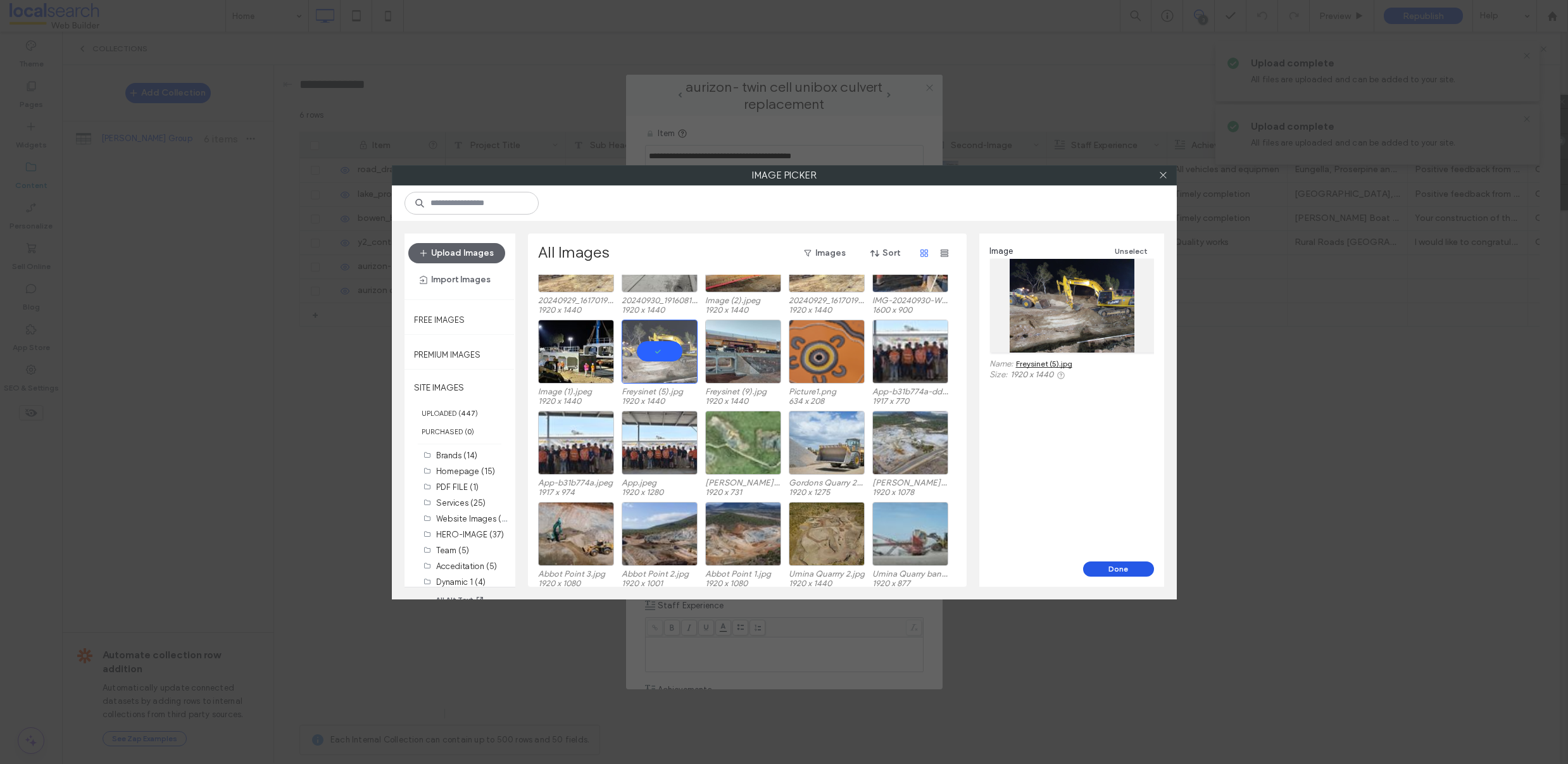
click at [1117, 570] on button "Done" at bounding box center [1118, 569] width 71 height 16
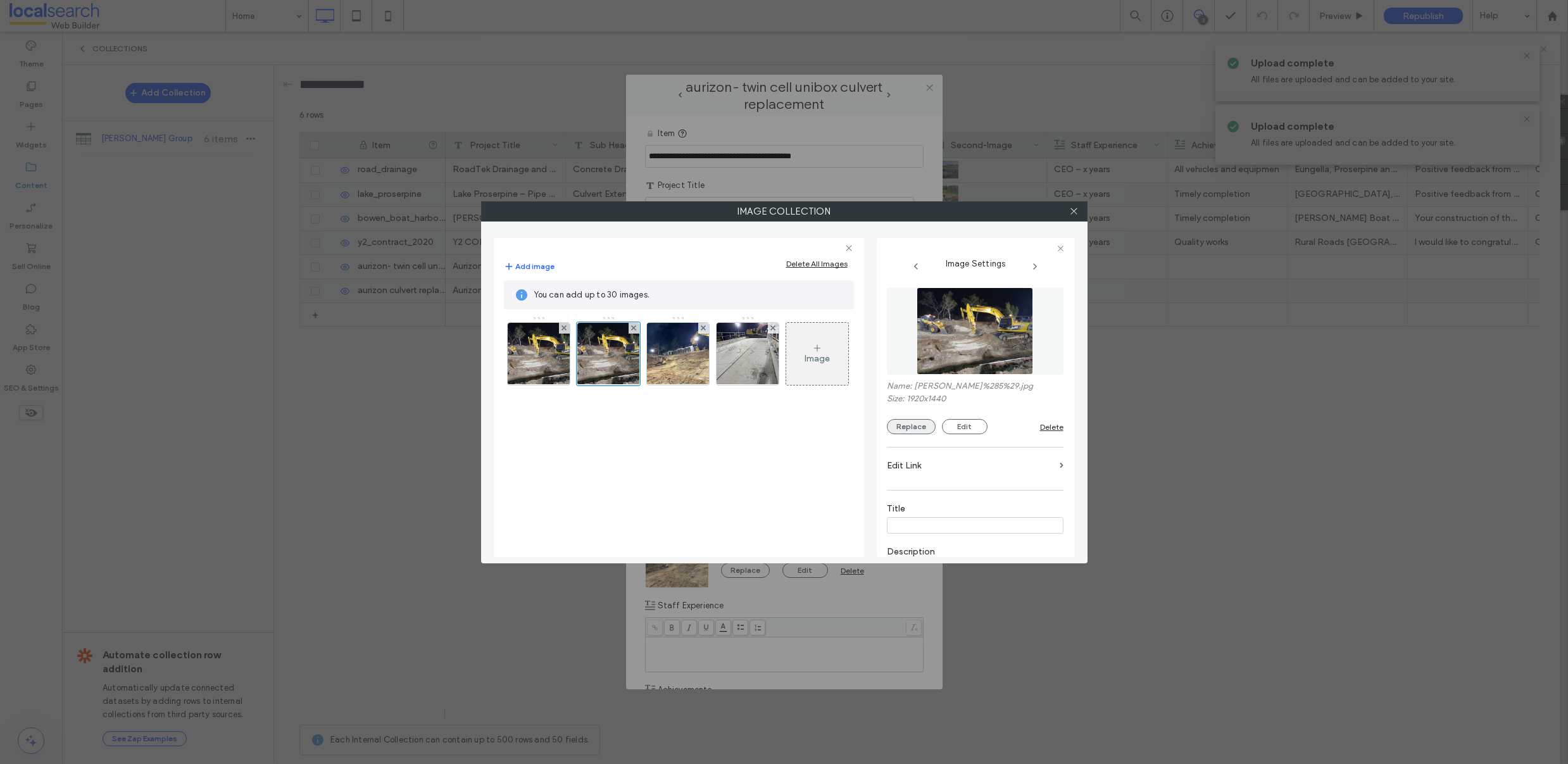
click at [909, 426] on button "Replace" at bounding box center [911, 426] width 49 height 16
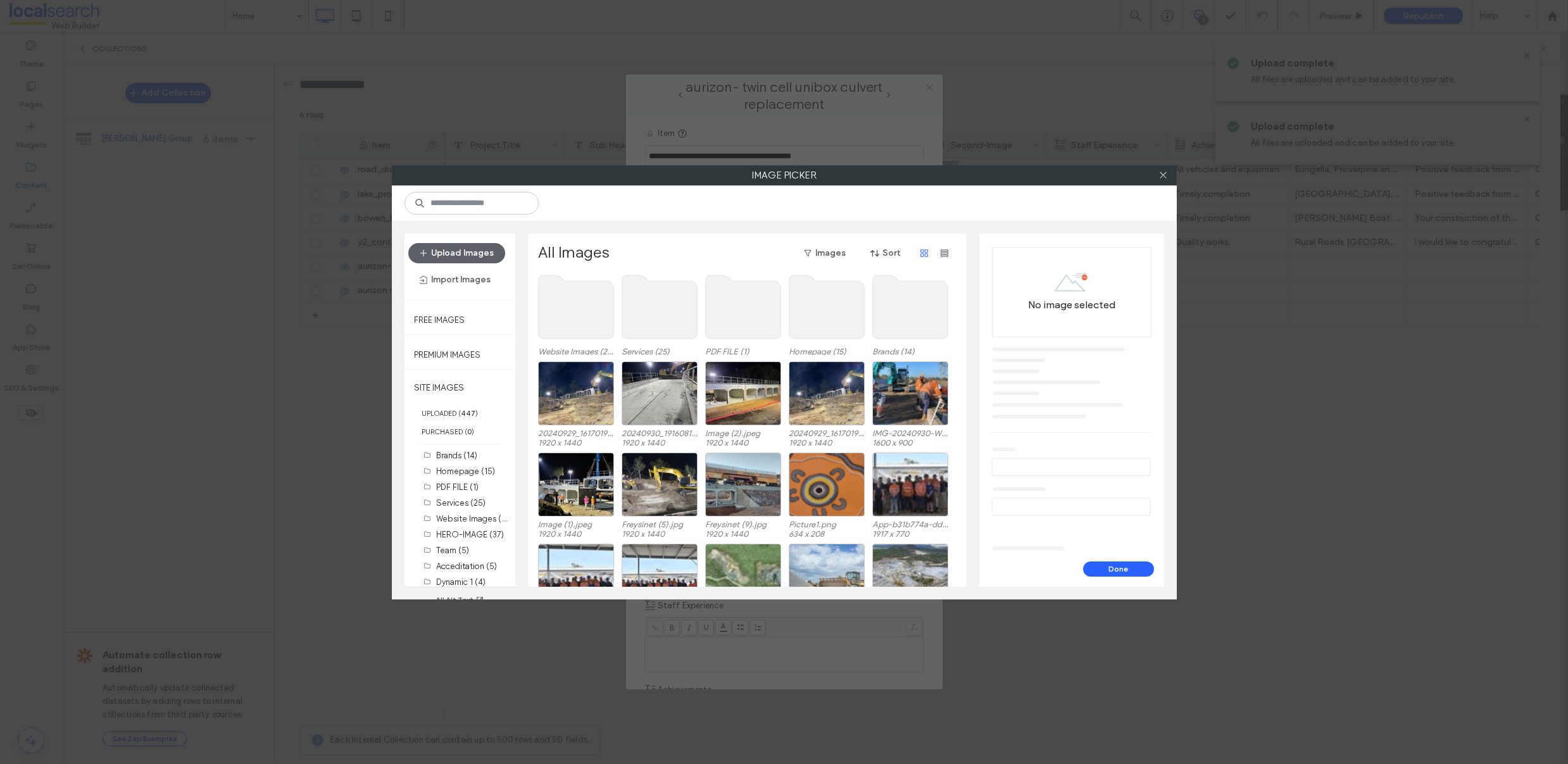
scroll to position [0, 0]
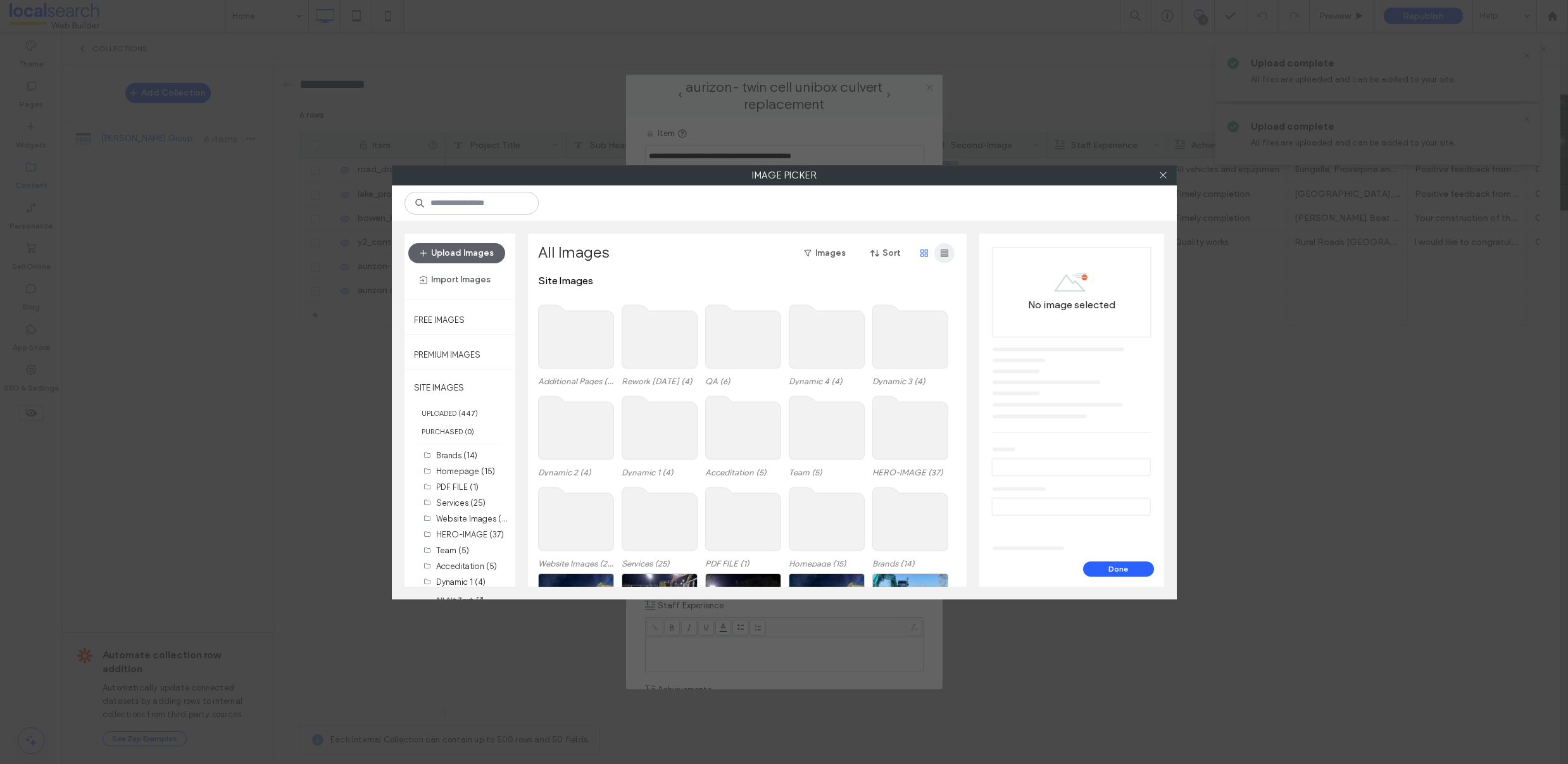
click at [939, 255] on icon "button" at bounding box center [944, 253] width 10 height 10
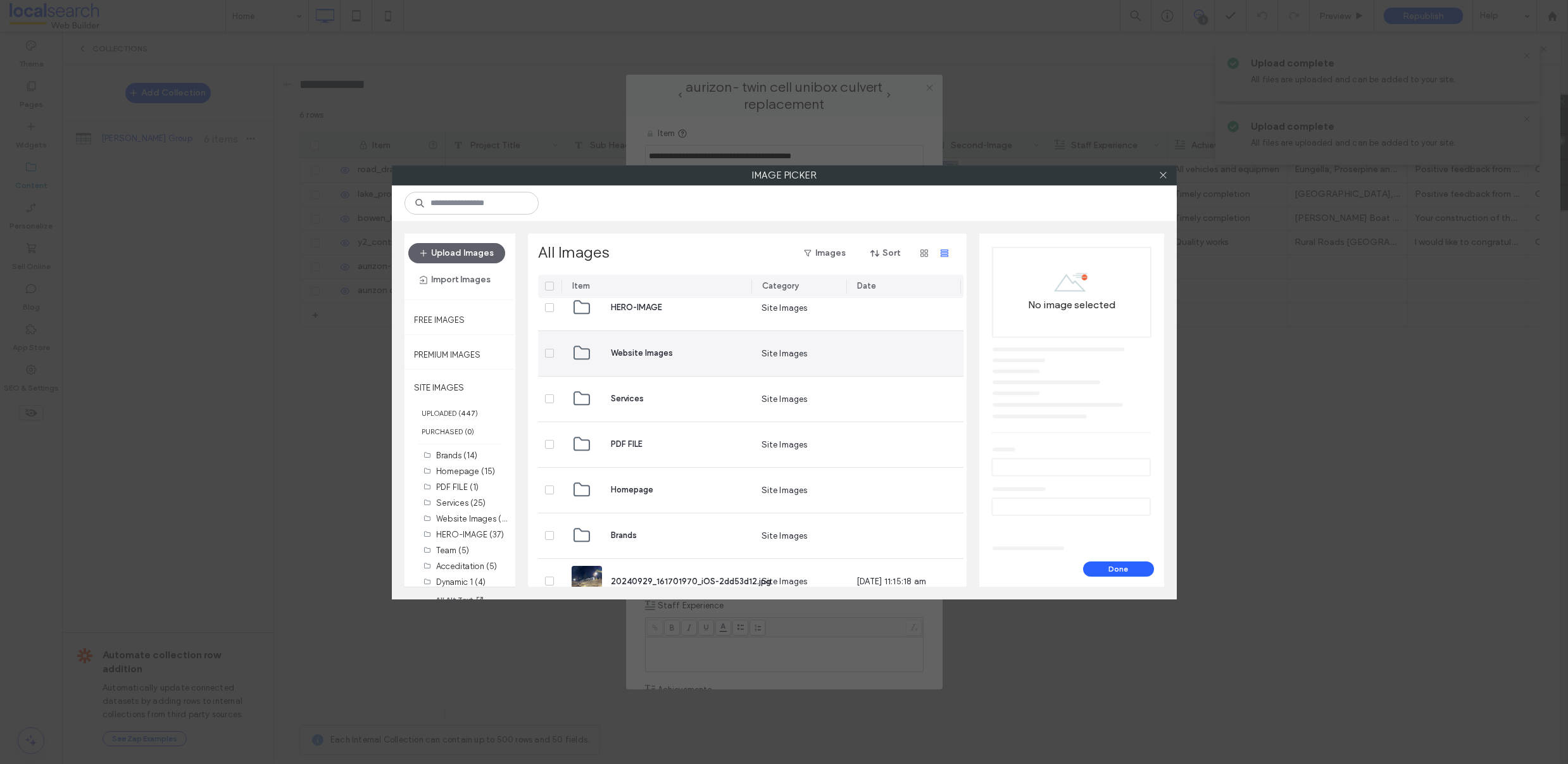
scroll to position [811, 0]
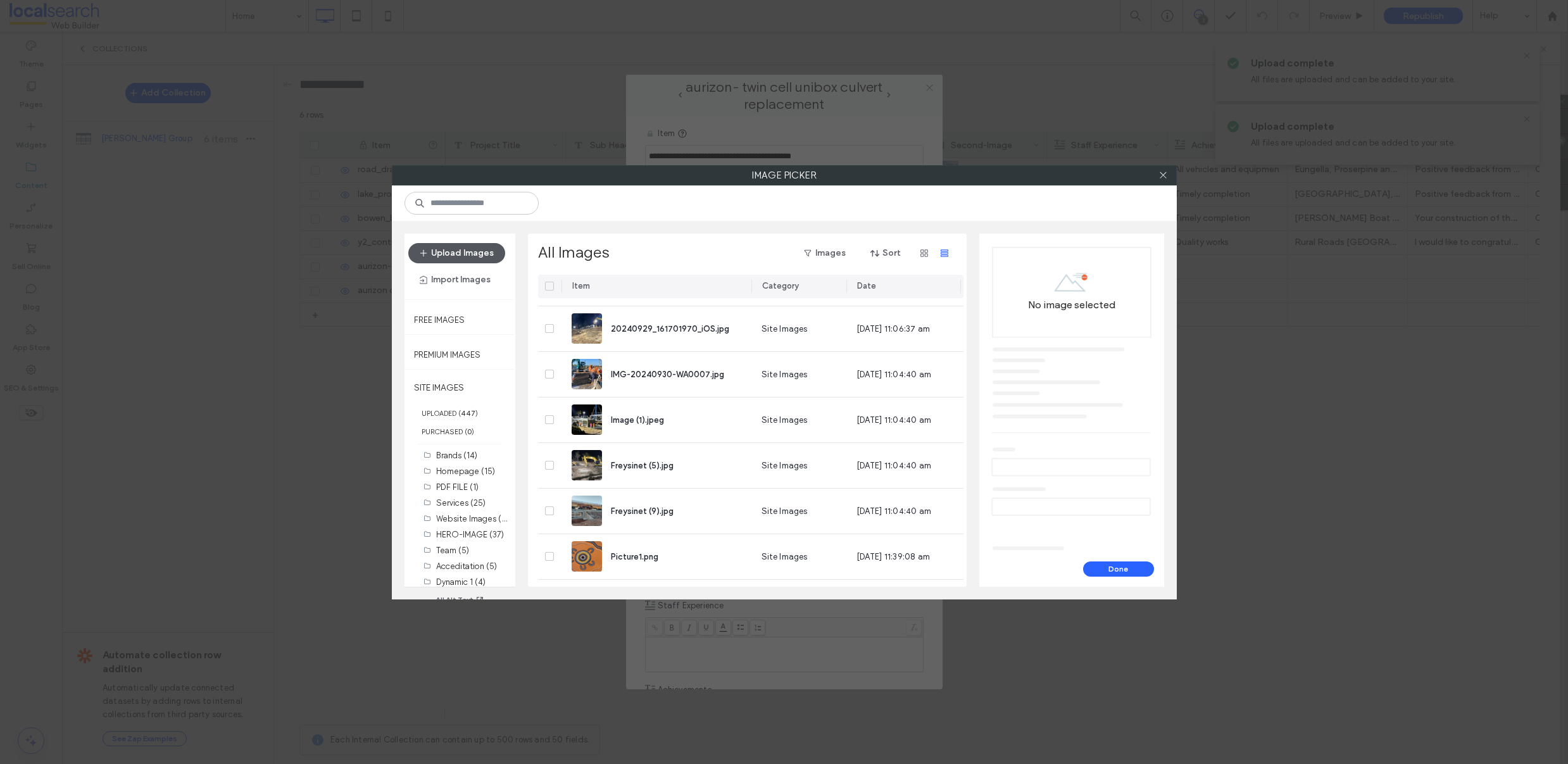
click at [427, 255] on button "Upload Images" at bounding box center [457, 253] width 97 height 20
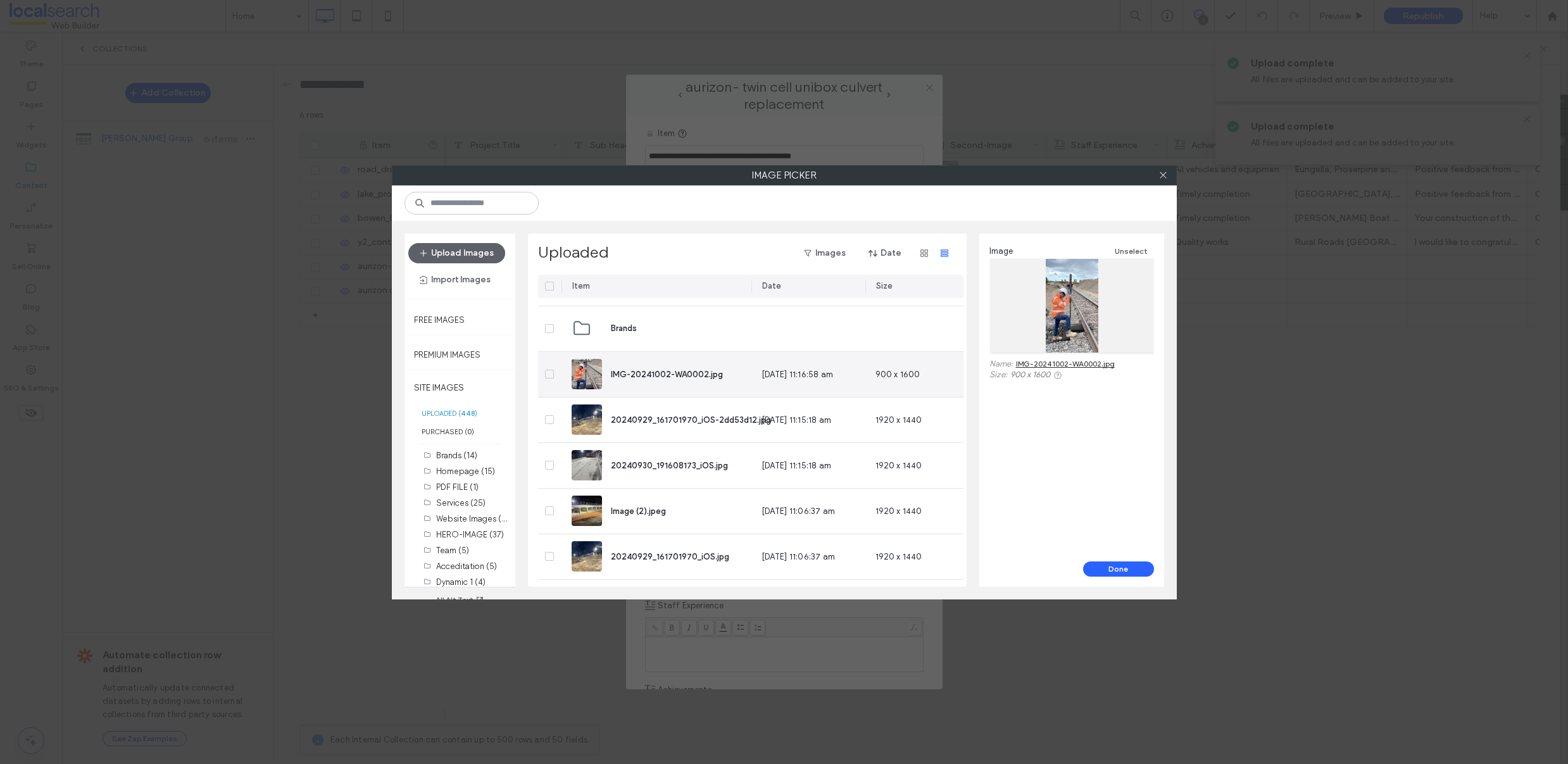
click at [550, 373] on icon at bounding box center [549, 374] width 4 height 4
click at [1094, 567] on button "Done" at bounding box center [1118, 569] width 71 height 16
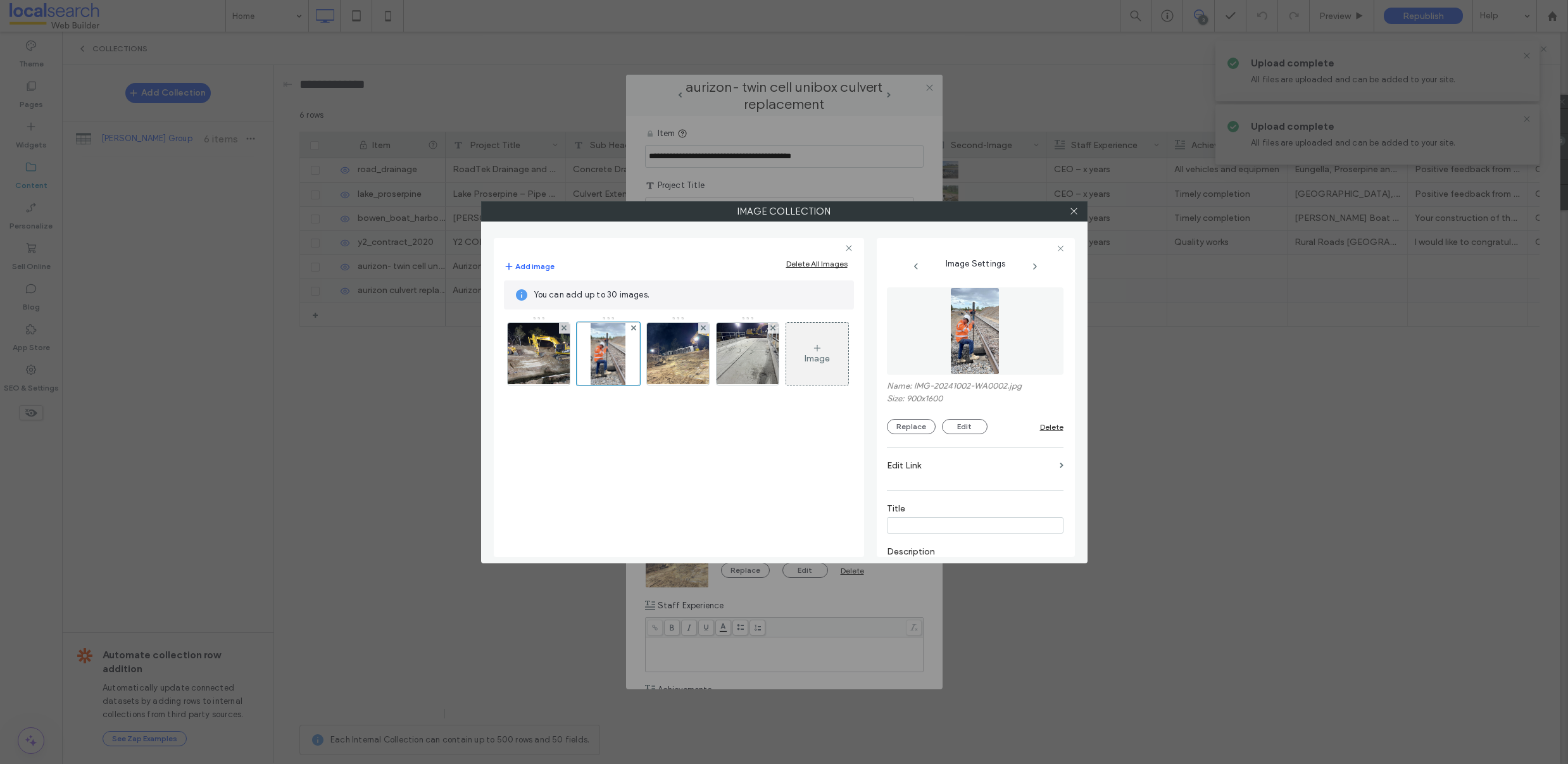
click at [1079, 212] on div at bounding box center [1074, 211] width 19 height 19
click at [1074, 205] on span at bounding box center [1074, 211] width 10 height 19
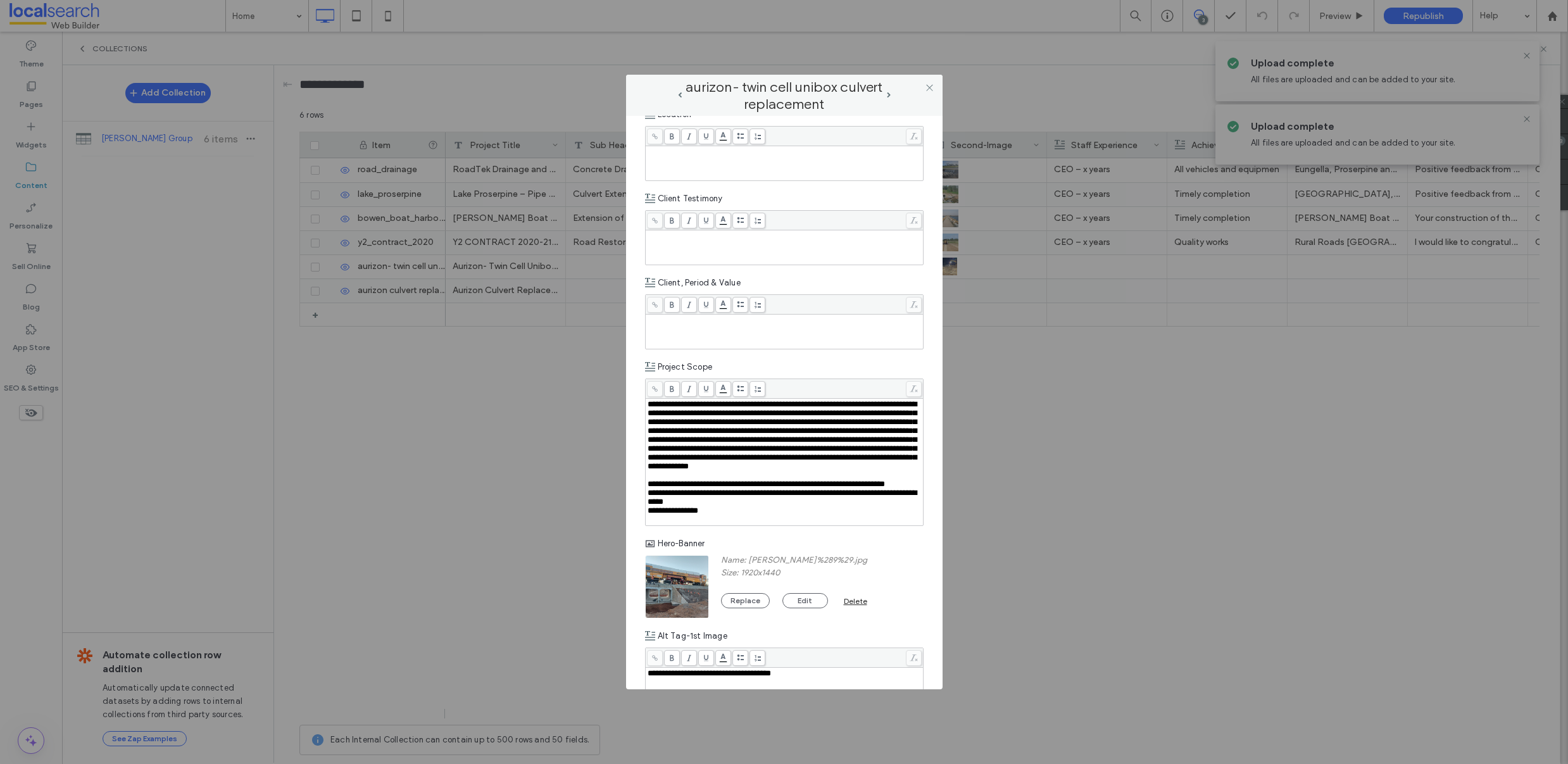
scroll to position [813, 0]
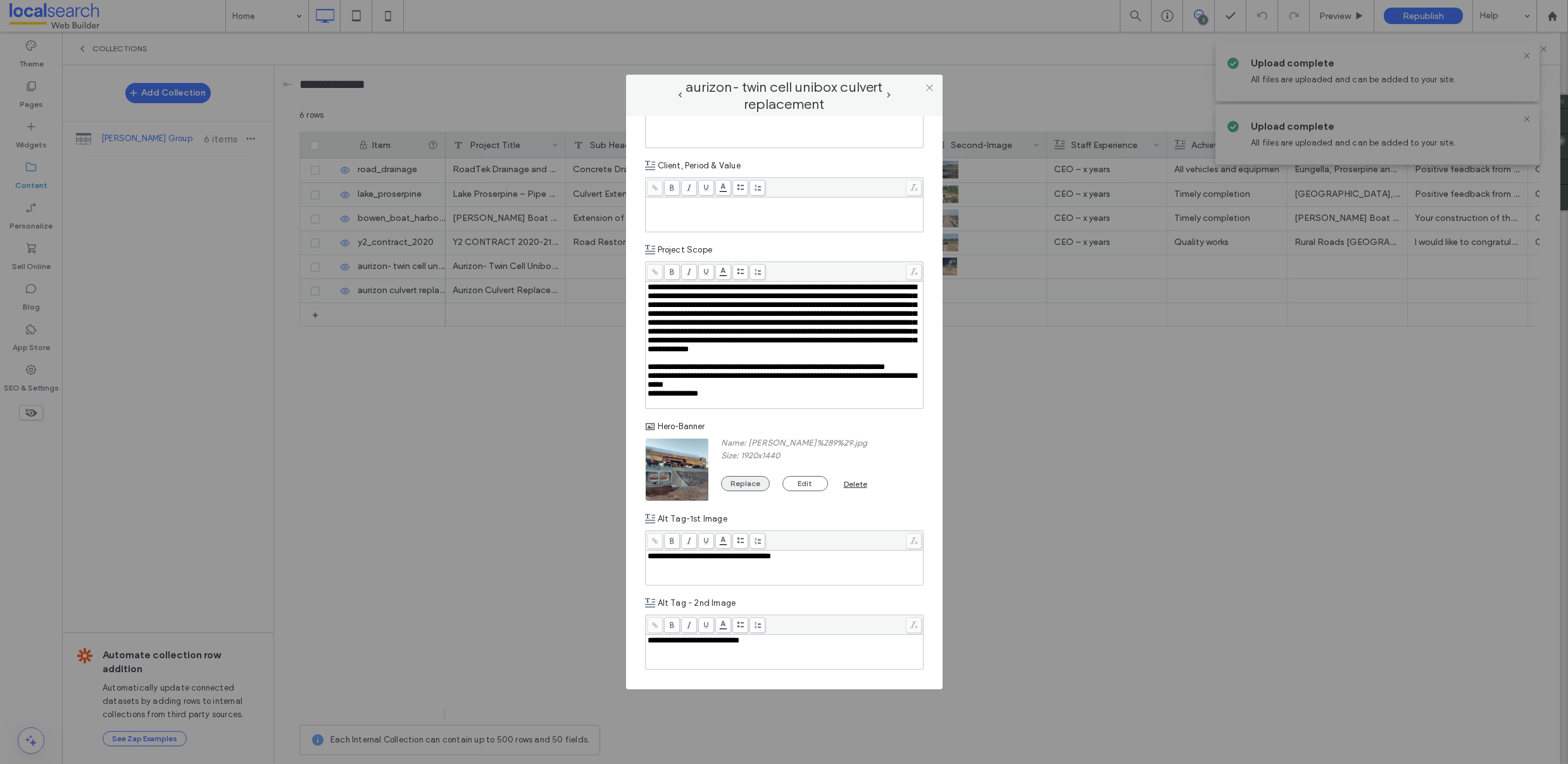
click at [753, 488] on button "Replace" at bounding box center [746, 483] width 49 height 16
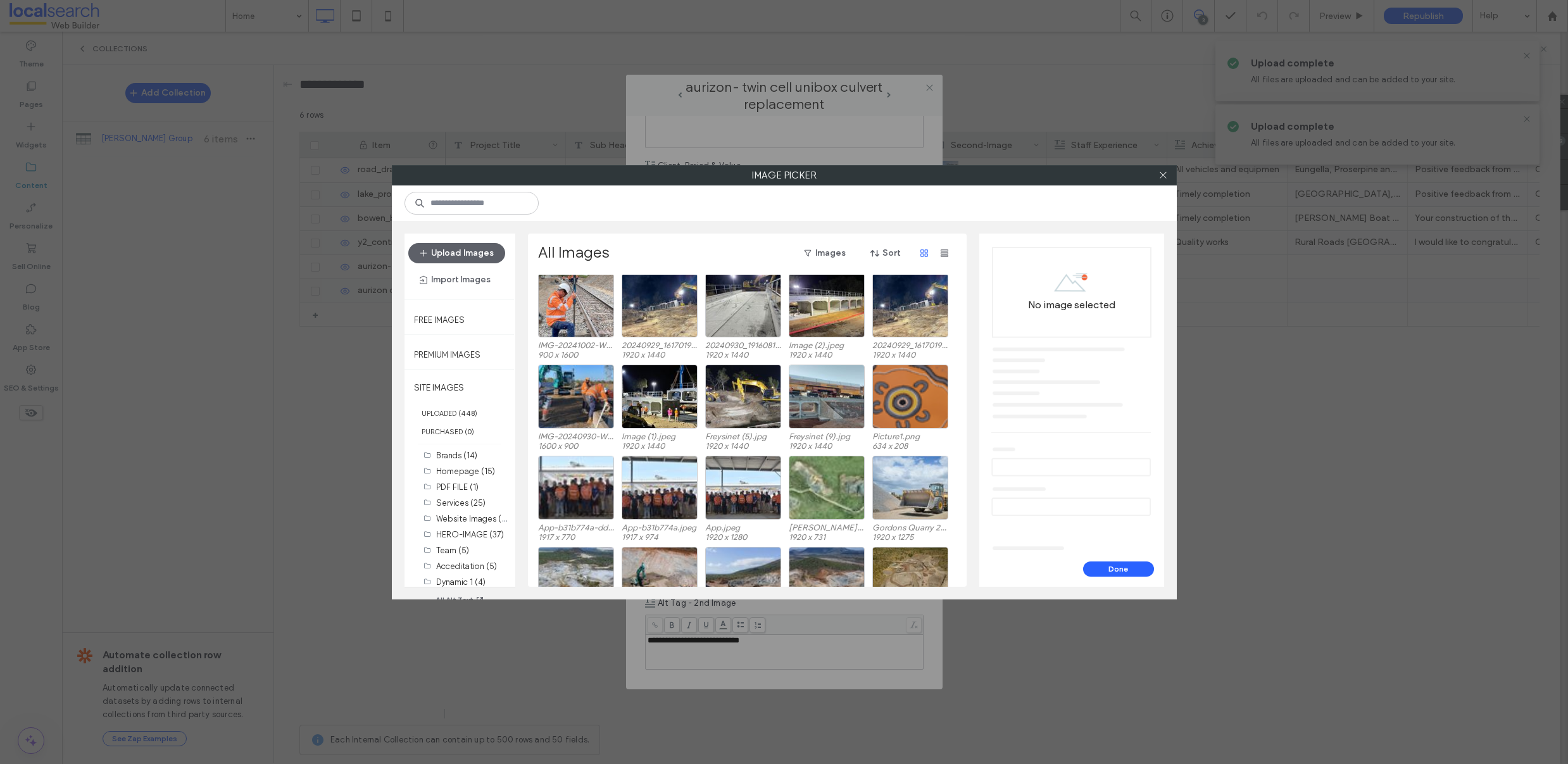
scroll to position [292, 0]
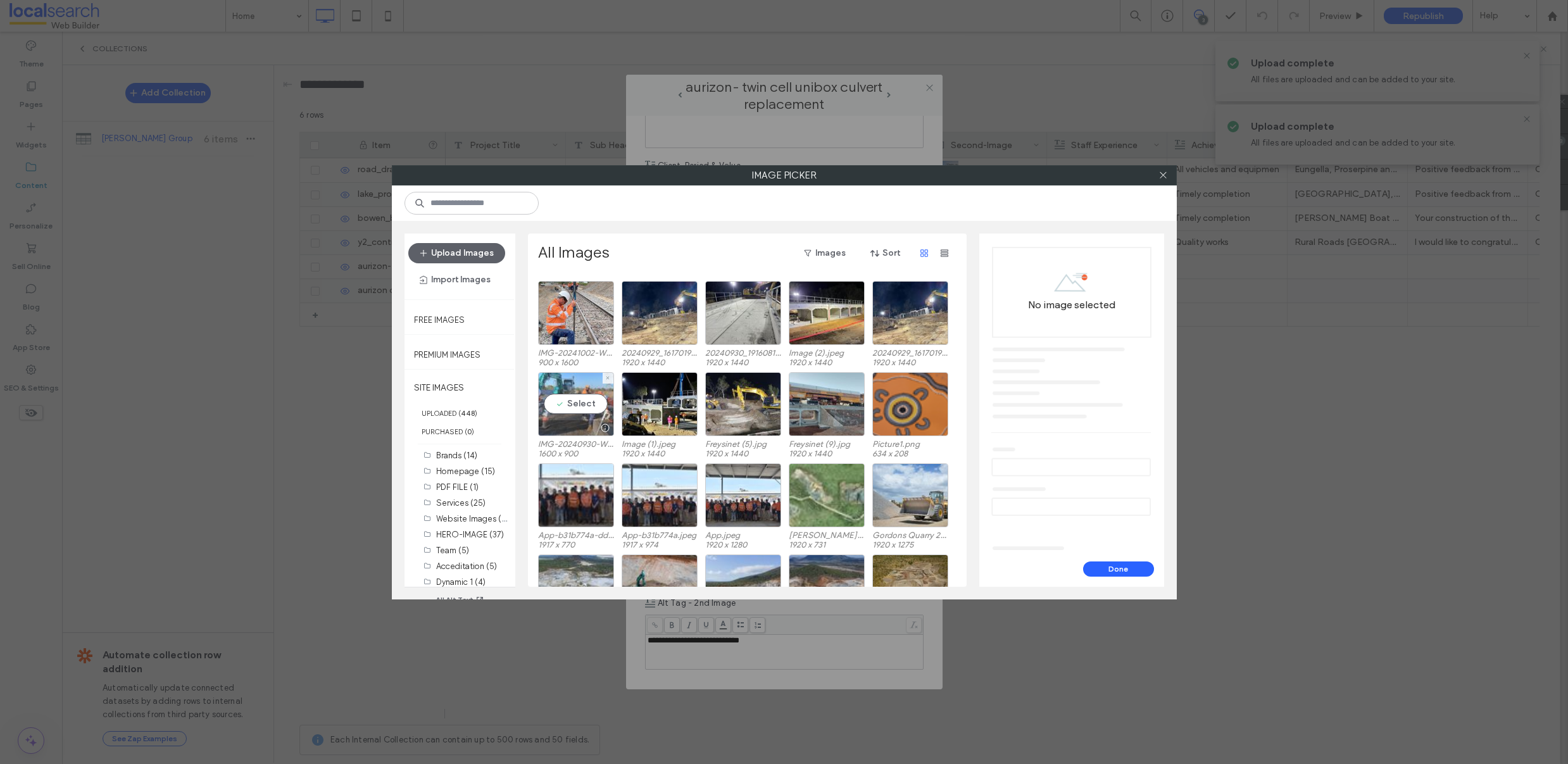
click at [572, 401] on div "Select" at bounding box center [576, 404] width 76 height 64
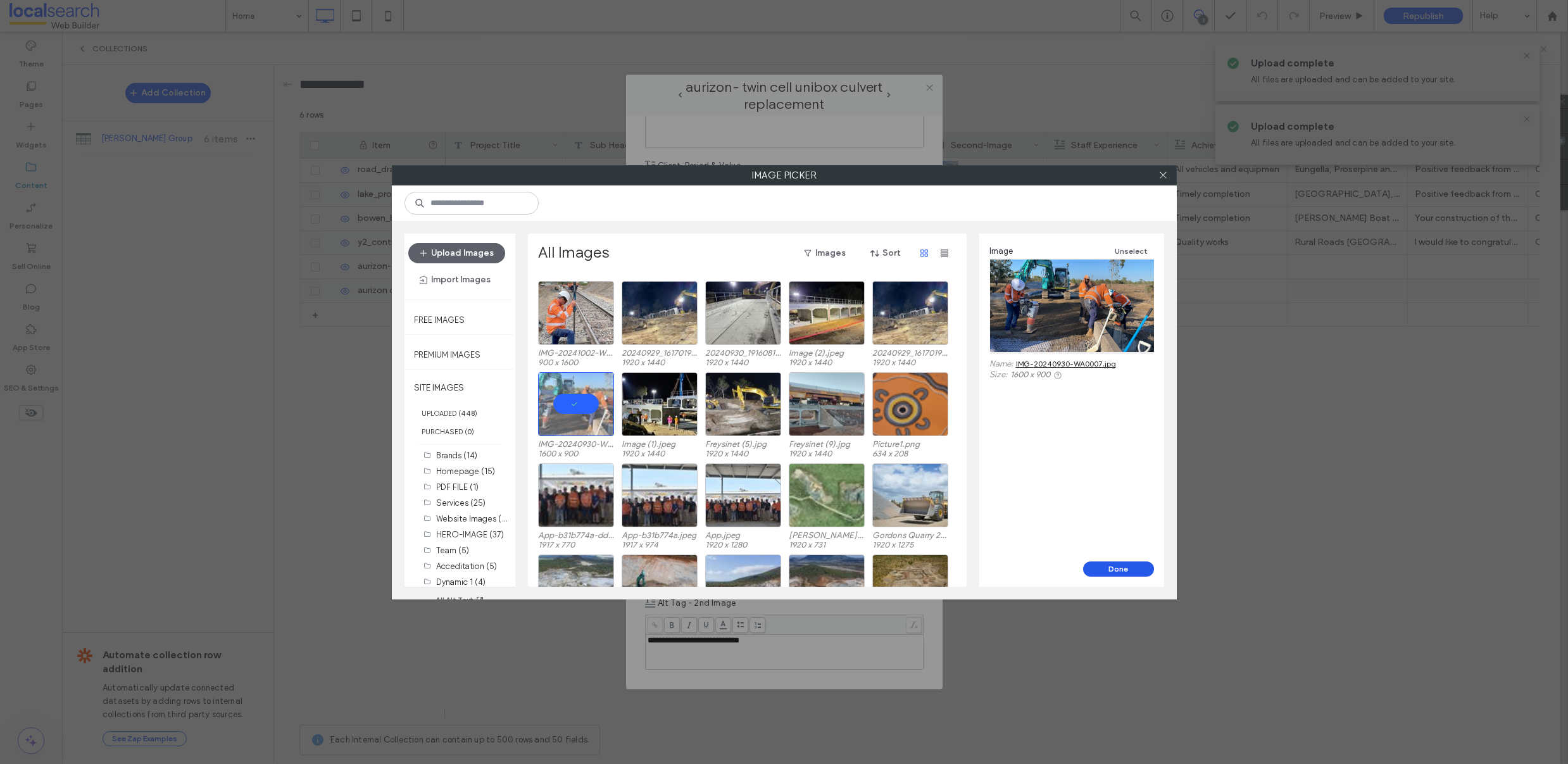
click at [1114, 570] on button "Done" at bounding box center [1118, 569] width 71 height 16
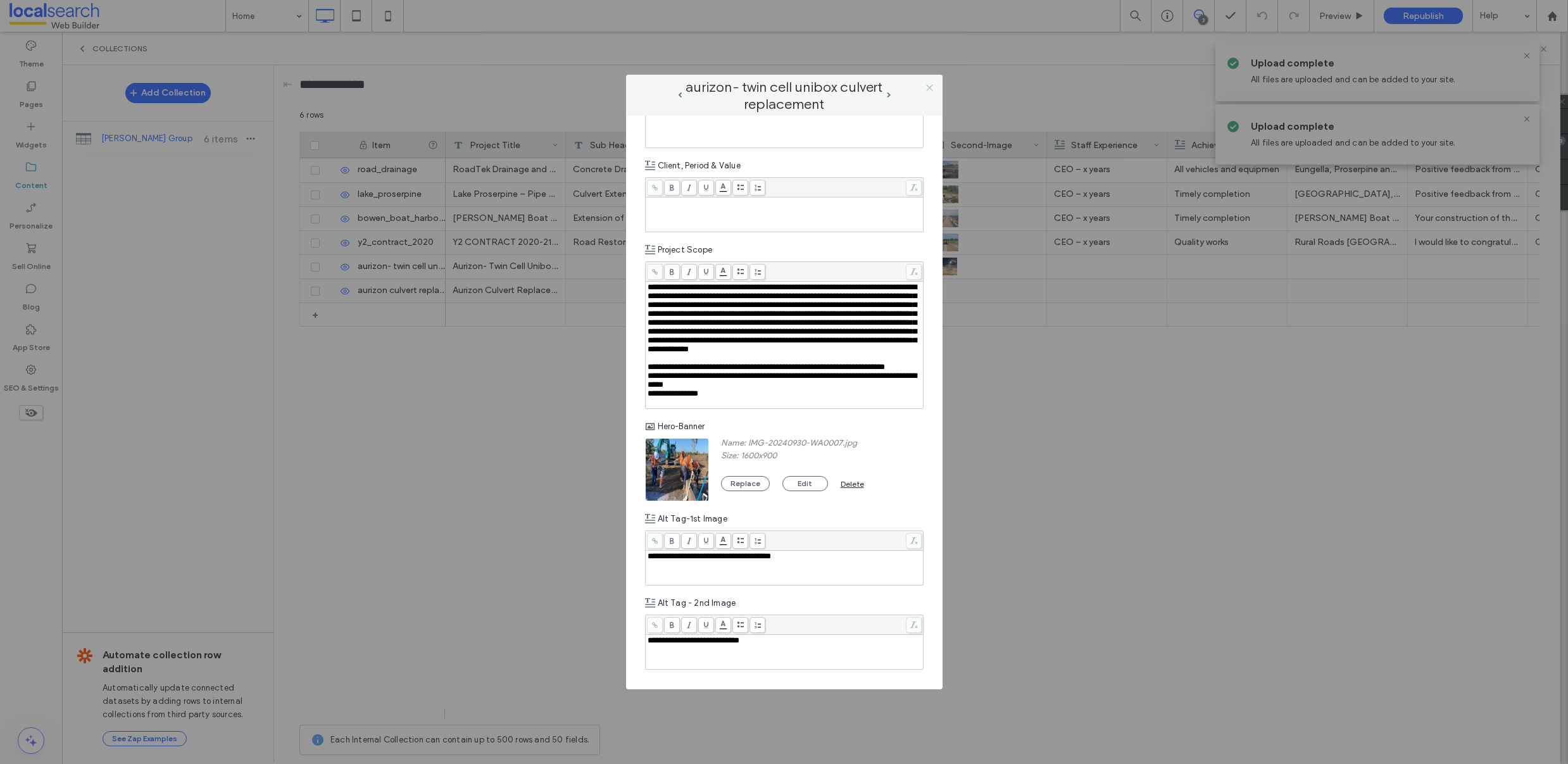
click at [931, 86] on use at bounding box center [929, 87] width 7 height 7
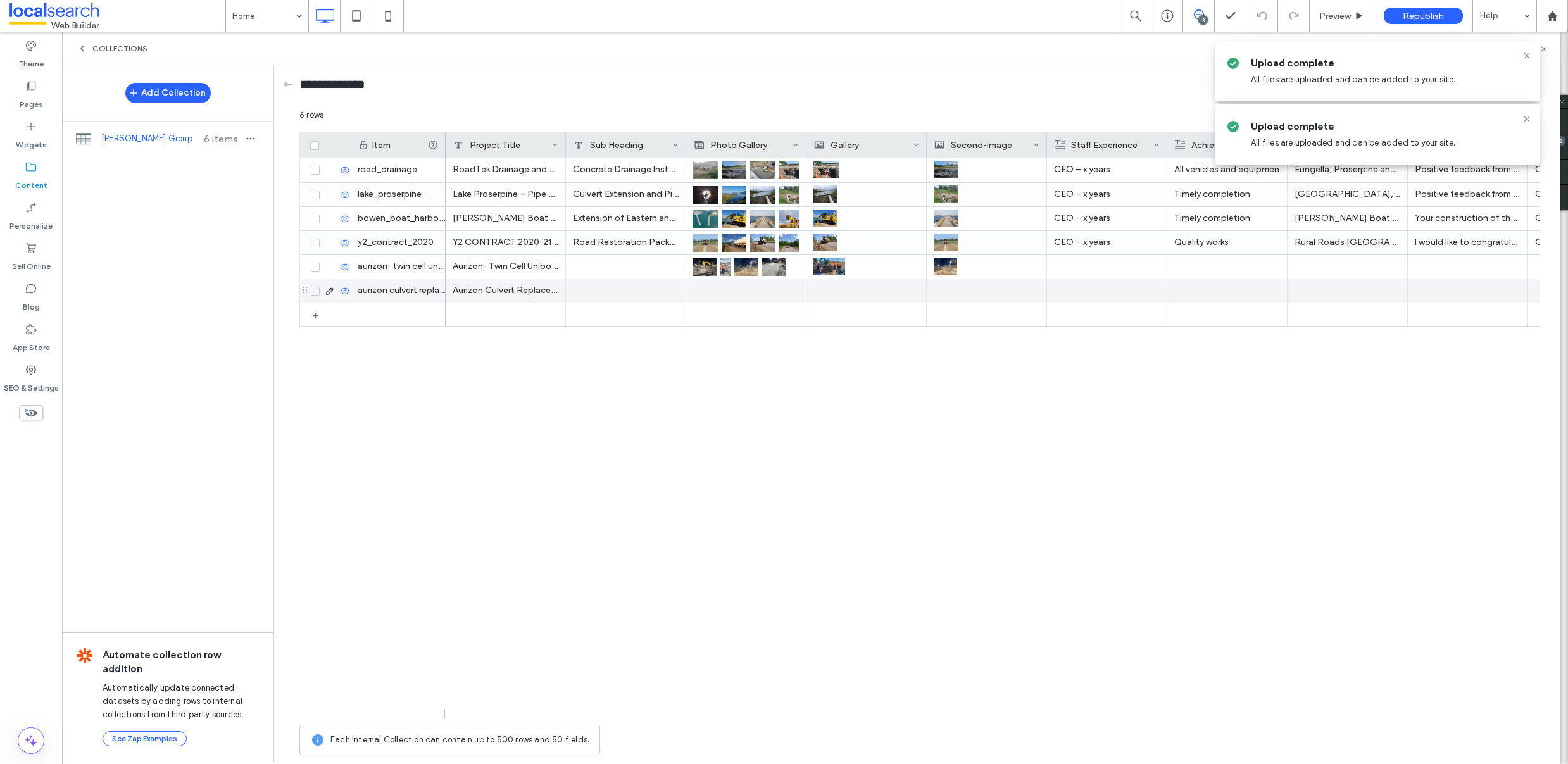
click at [330, 293] on icon at bounding box center [330, 291] width 10 height 10
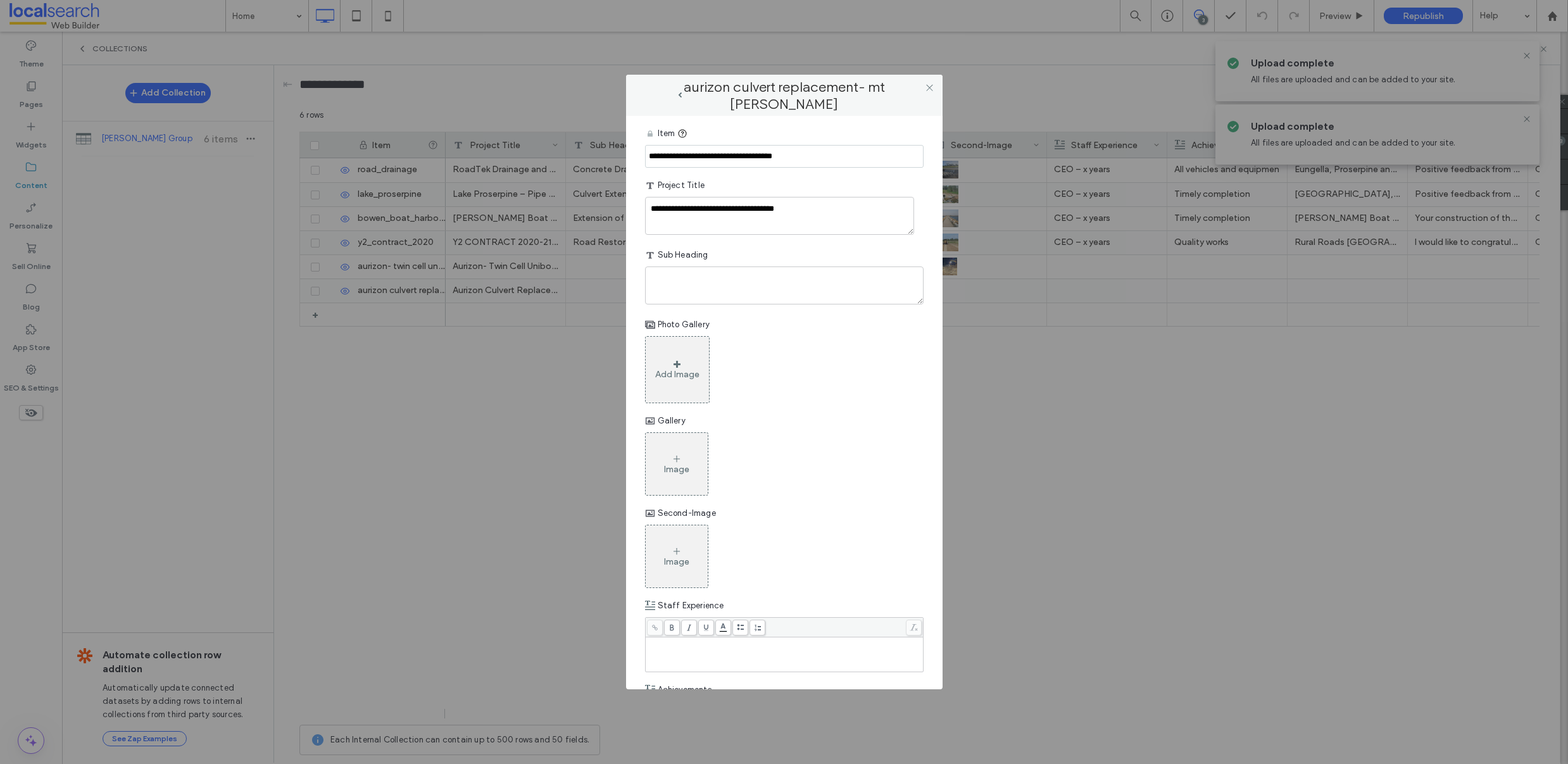
click at [675, 355] on div "Add Image" at bounding box center [677, 370] width 65 height 67
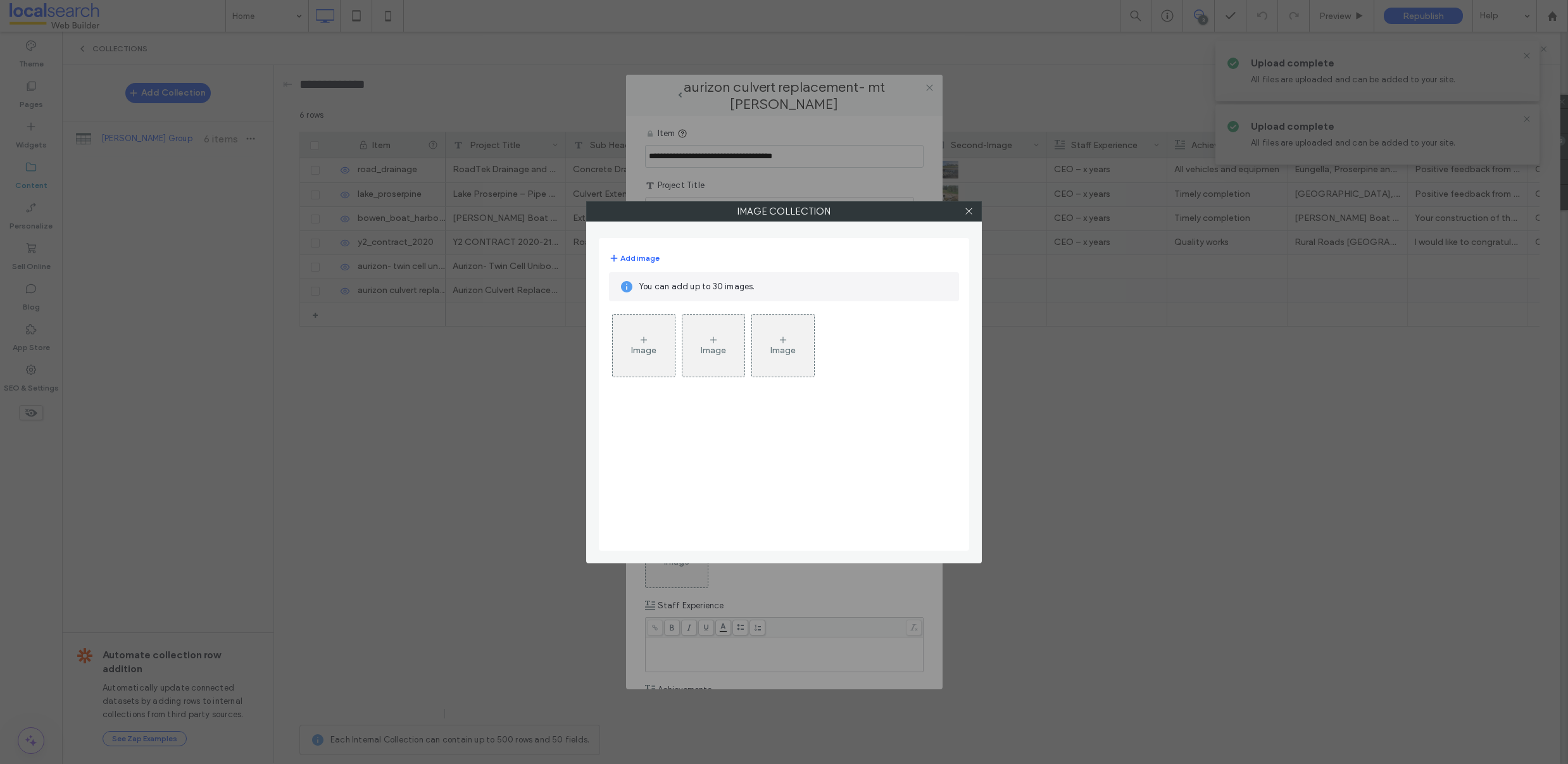
click at [633, 350] on div "Image" at bounding box center [644, 349] width 25 height 11
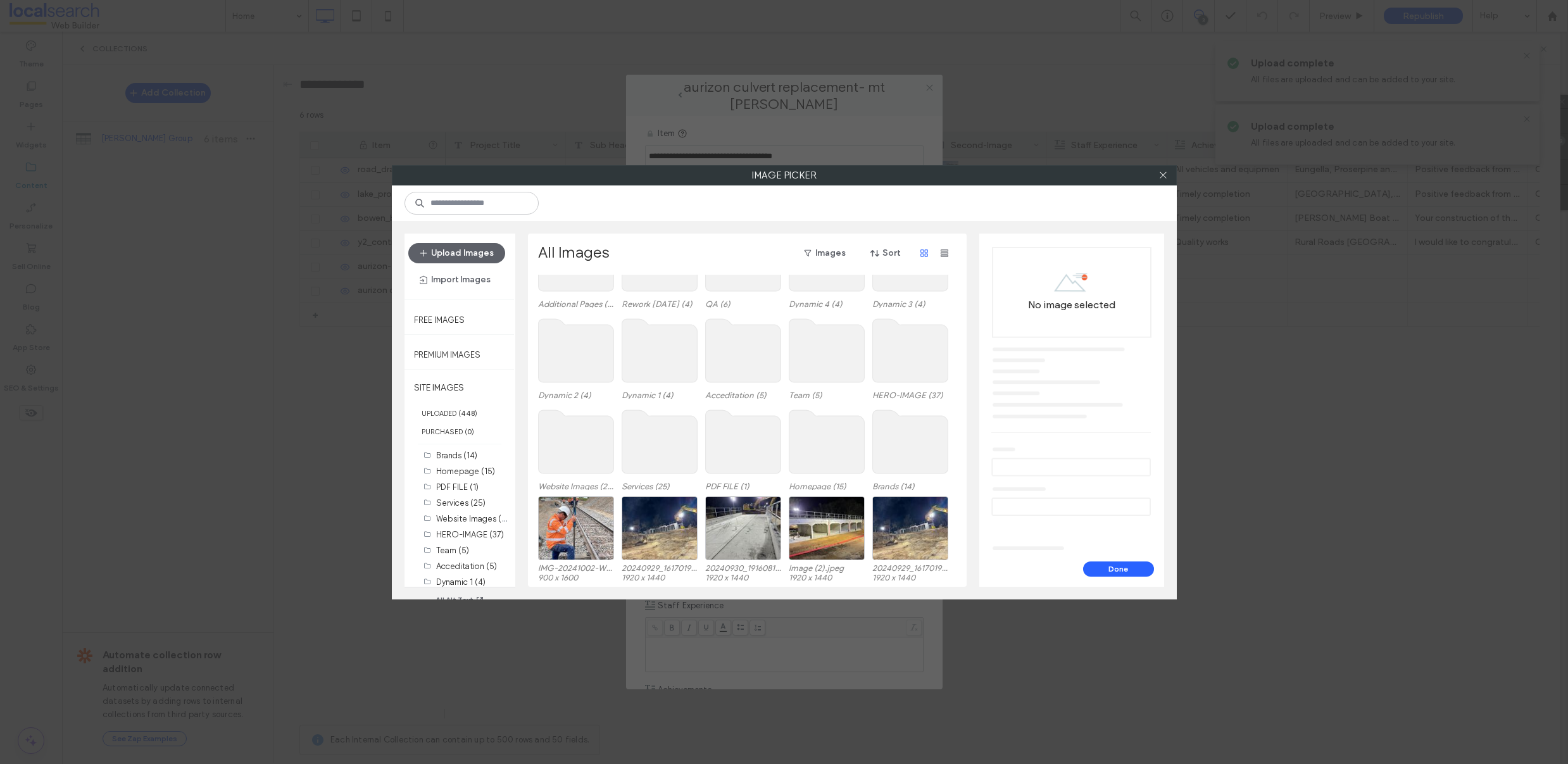
scroll to position [78, 0]
click at [828, 525] on div "Select" at bounding box center [826, 527] width 76 height 64
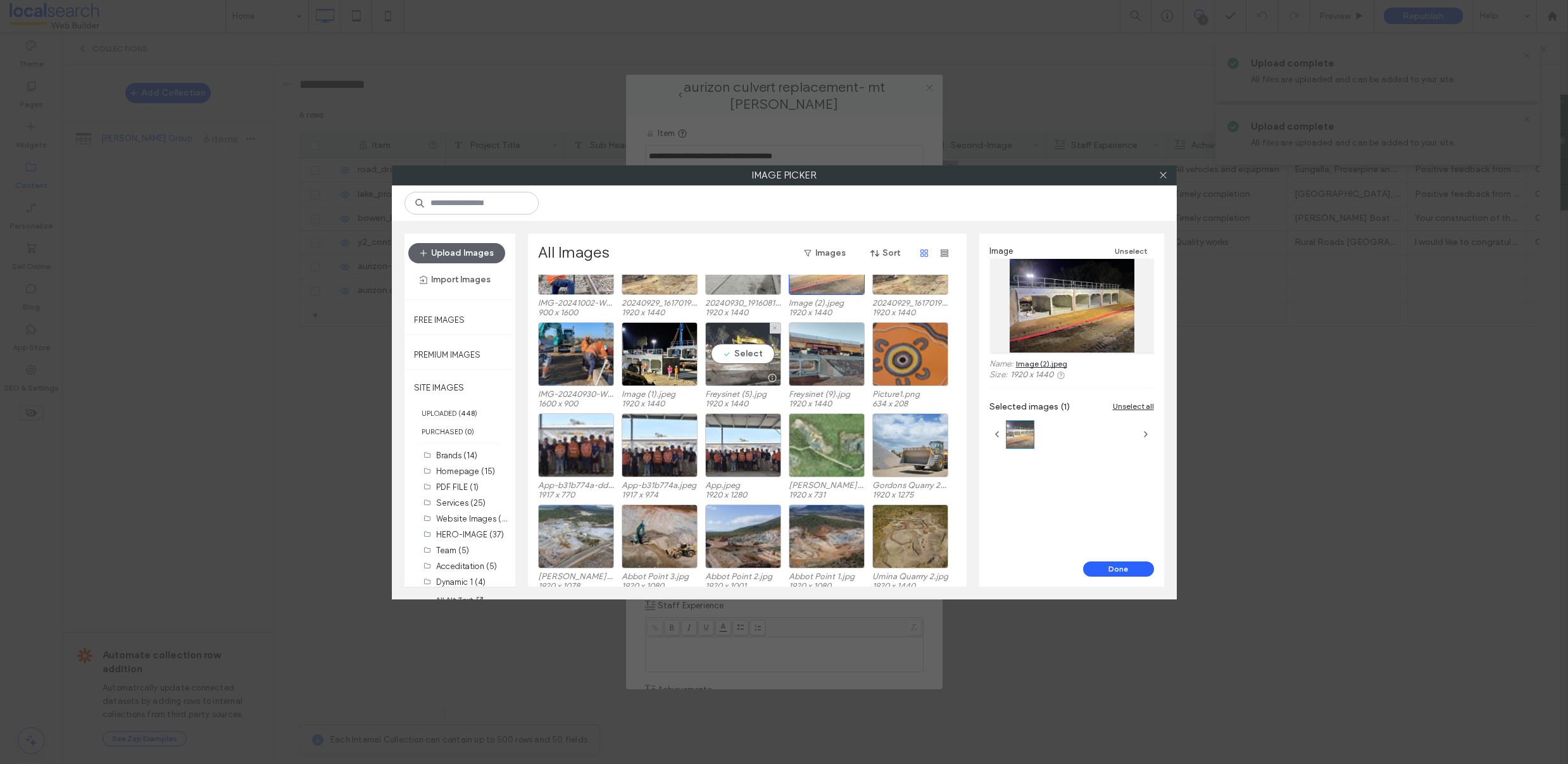
scroll to position [340, 0]
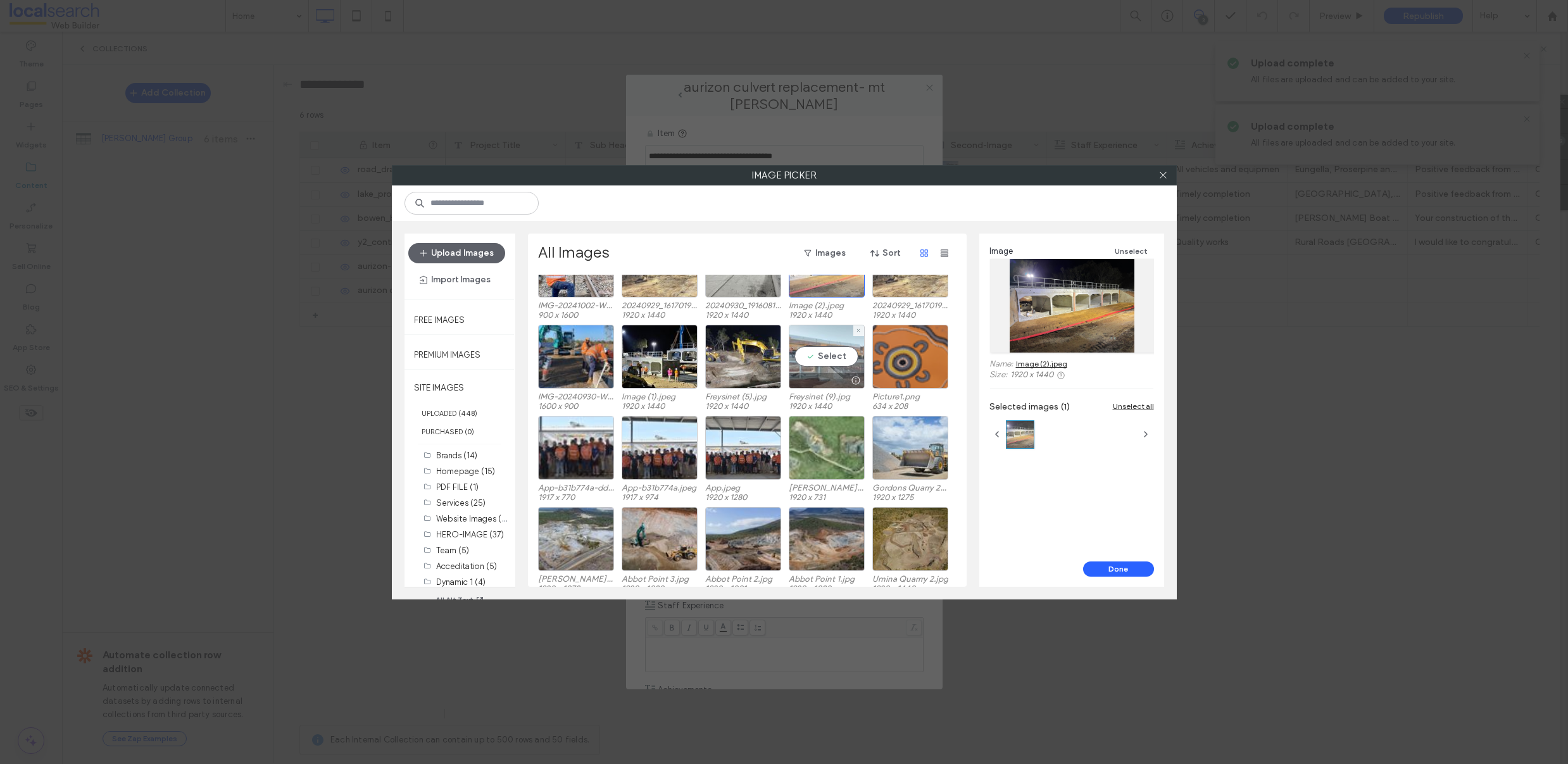
click at [838, 358] on div "Select" at bounding box center [826, 357] width 76 height 64
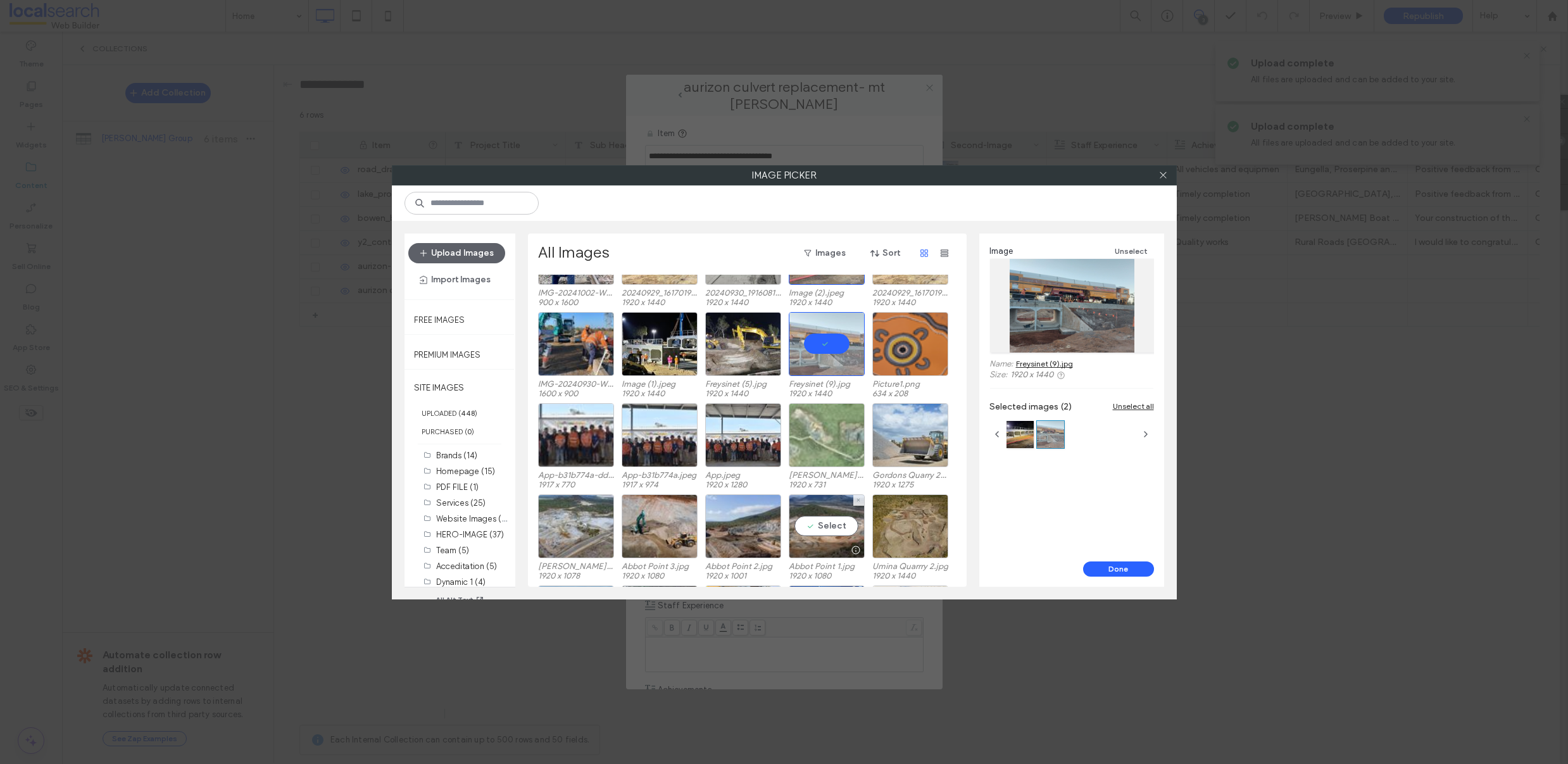
scroll to position [0, 0]
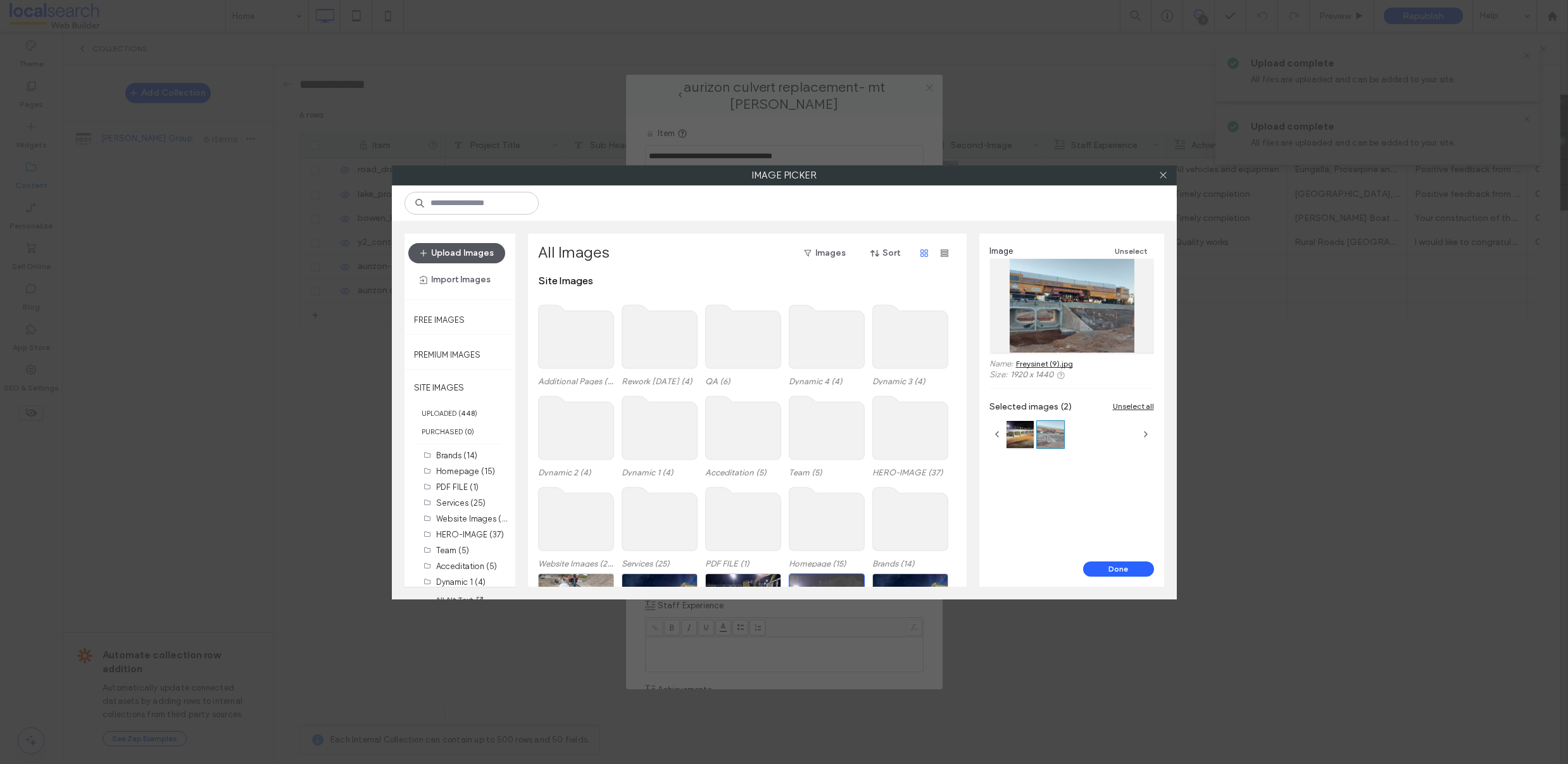
click at [446, 249] on button "Upload Images" at bounding box center [457, 253] width 97 height 20
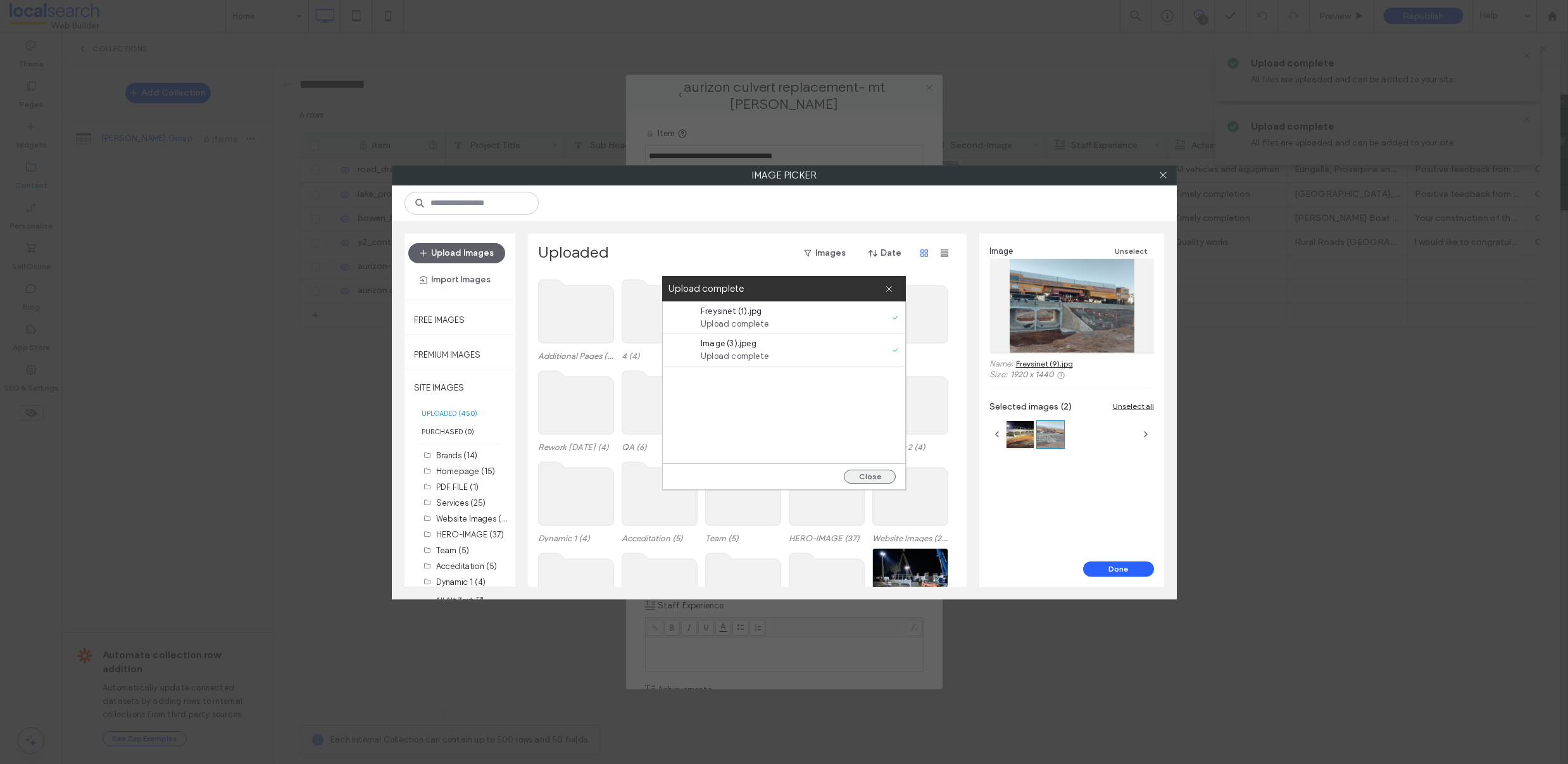
click at [871, 474] on button "Close" at bounding box center [870, 476] width 52 height 14
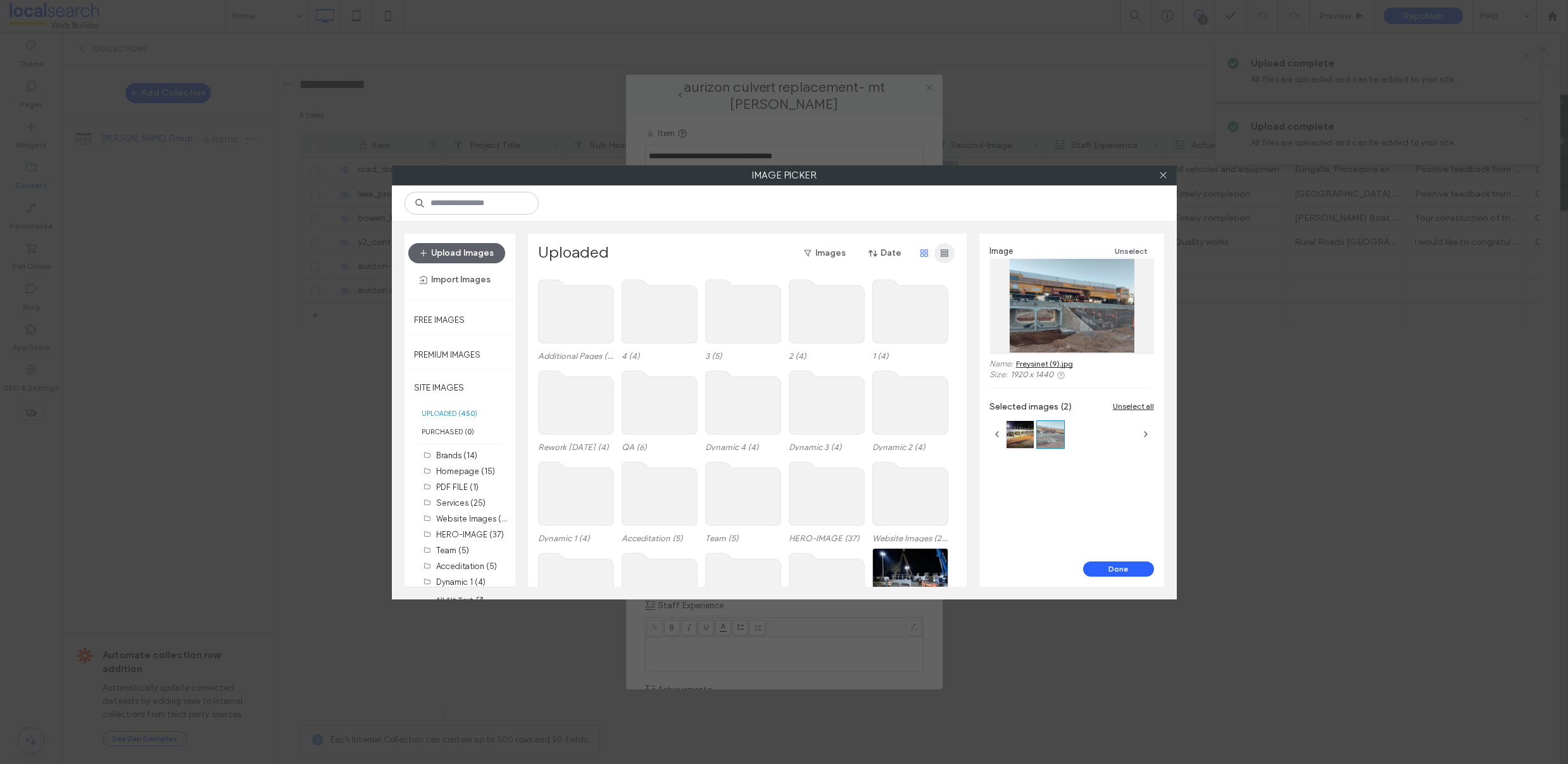
click at [945, 255] on use "button" at bounding box center [944, 252] width 7 height 7
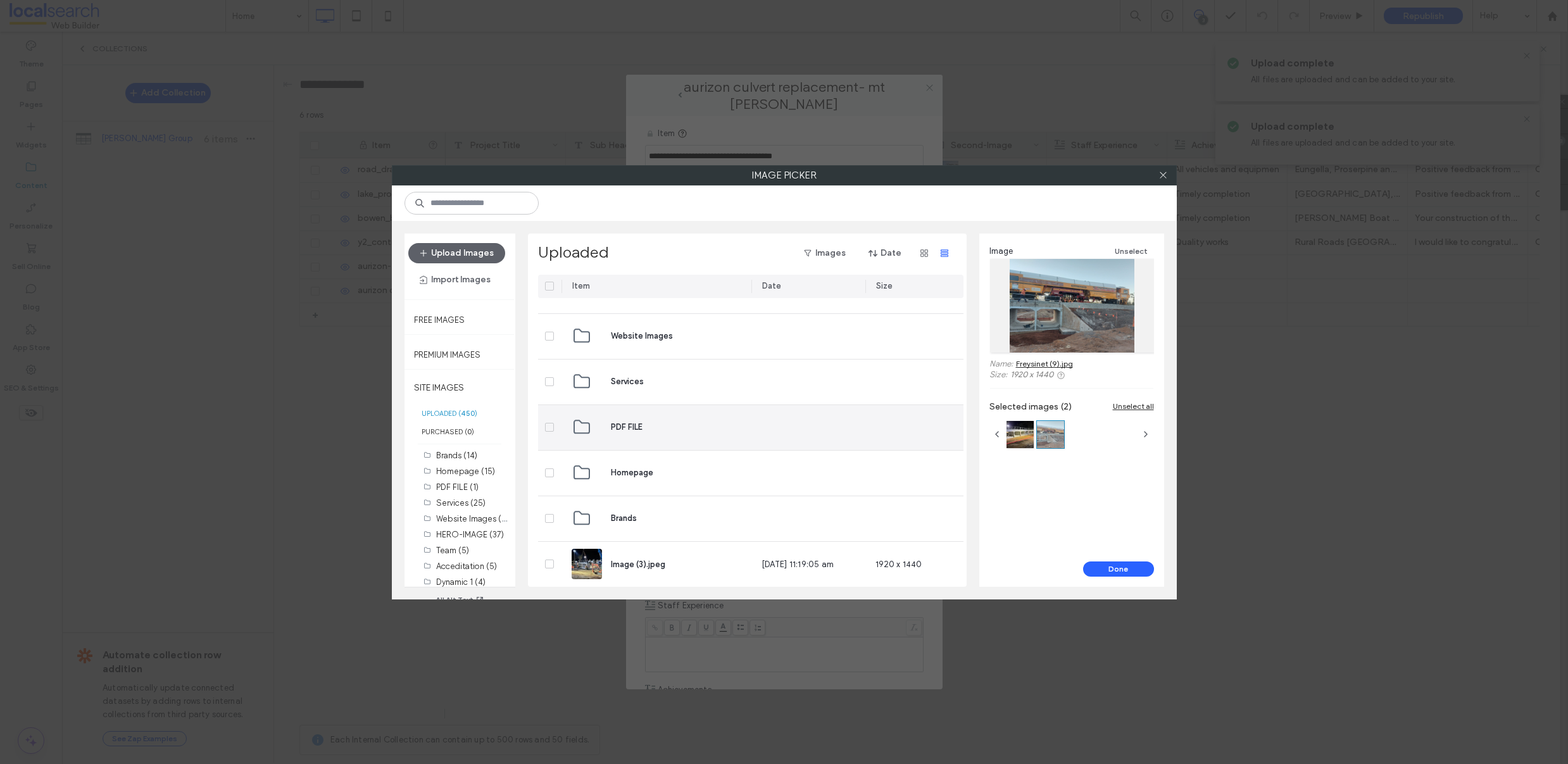
scroll to position [811, 0]
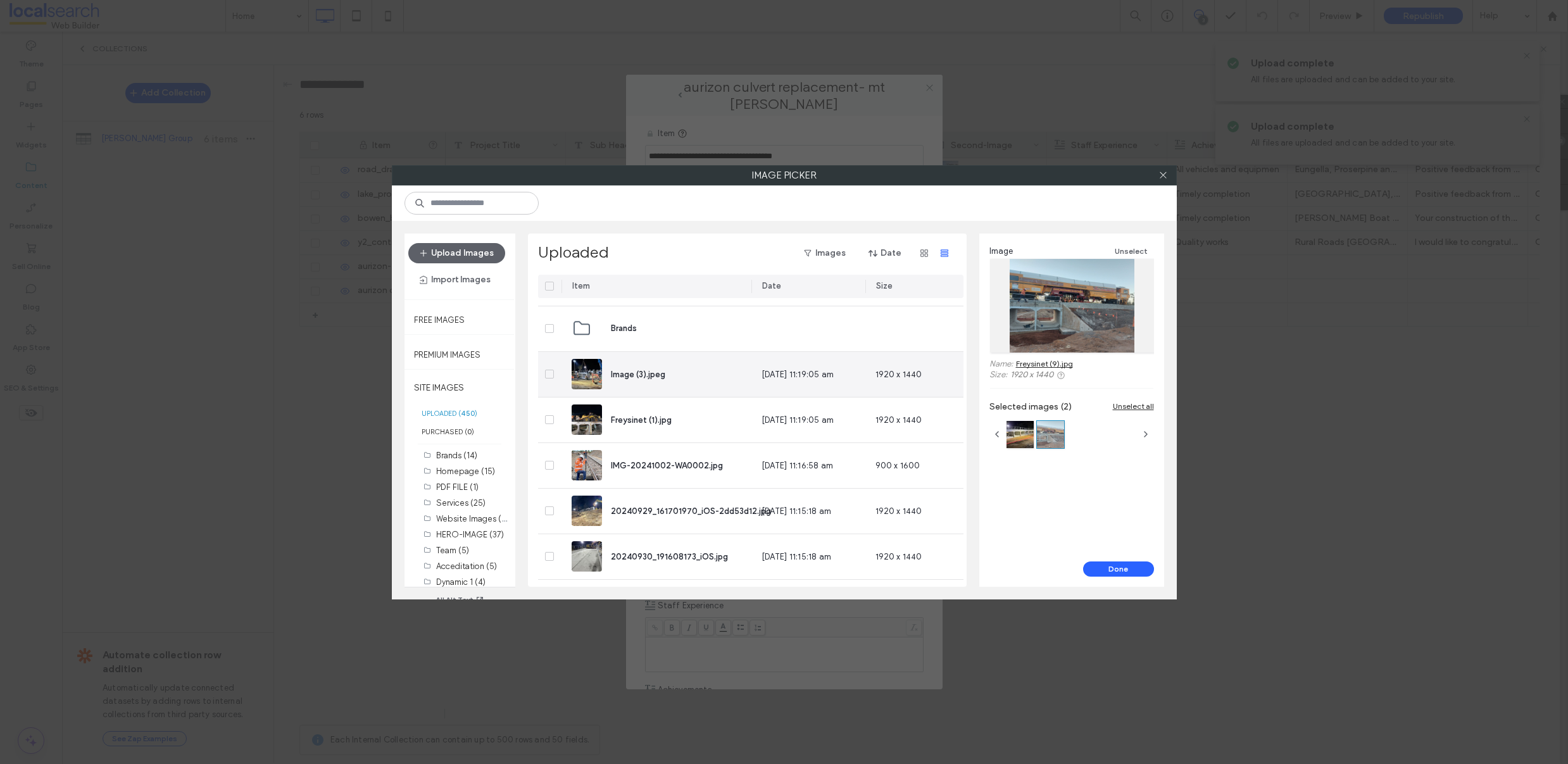
click at [547, 372] on icon at bounding box center [550, 374] width 5 height 4
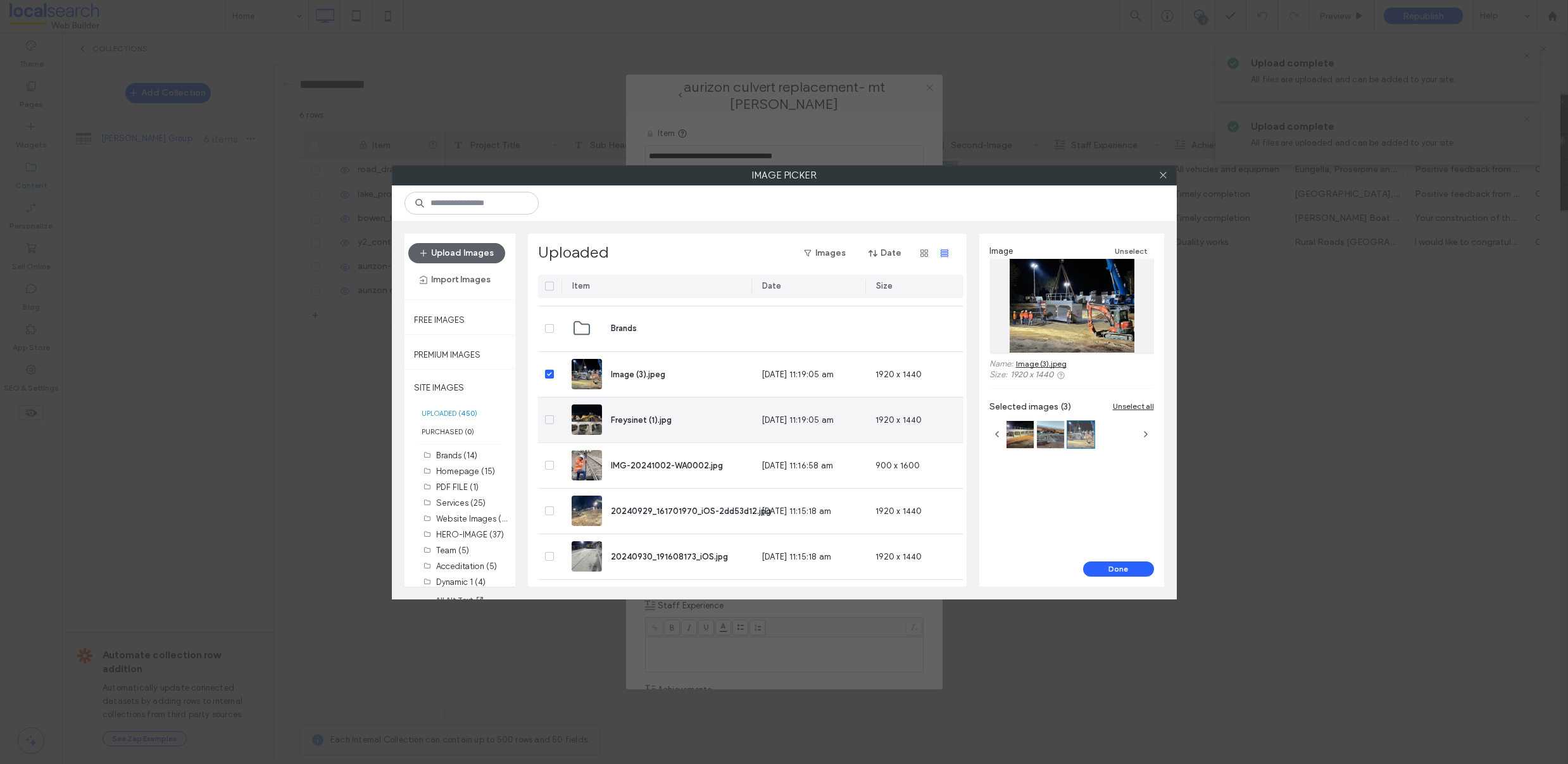
click at [551, 418] on icon at bounding box center [550, 420] width 5 height 4
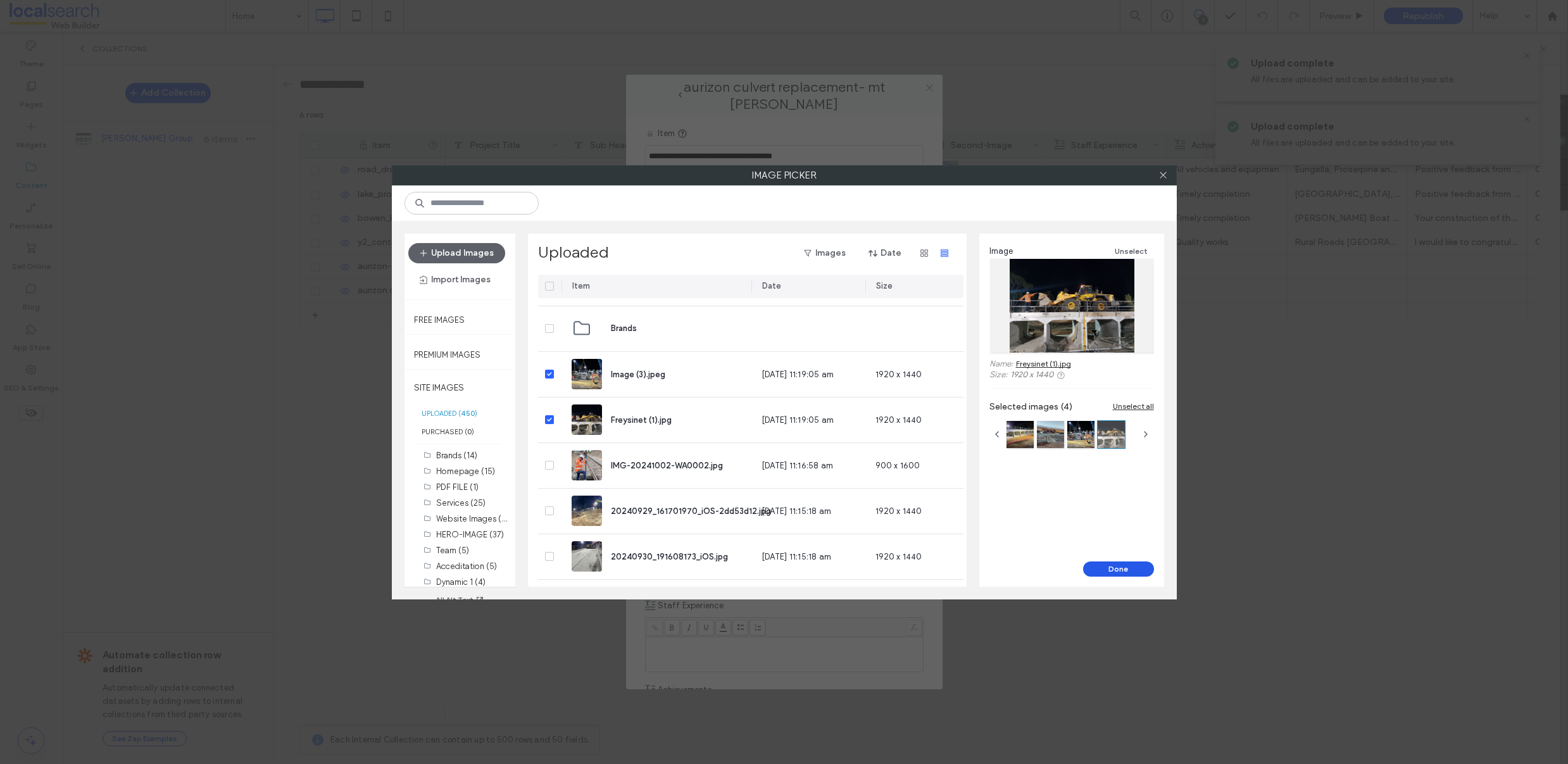
click at [1109, 570] on button "Done" at bounding box center [1118, 569] width 71 height 16
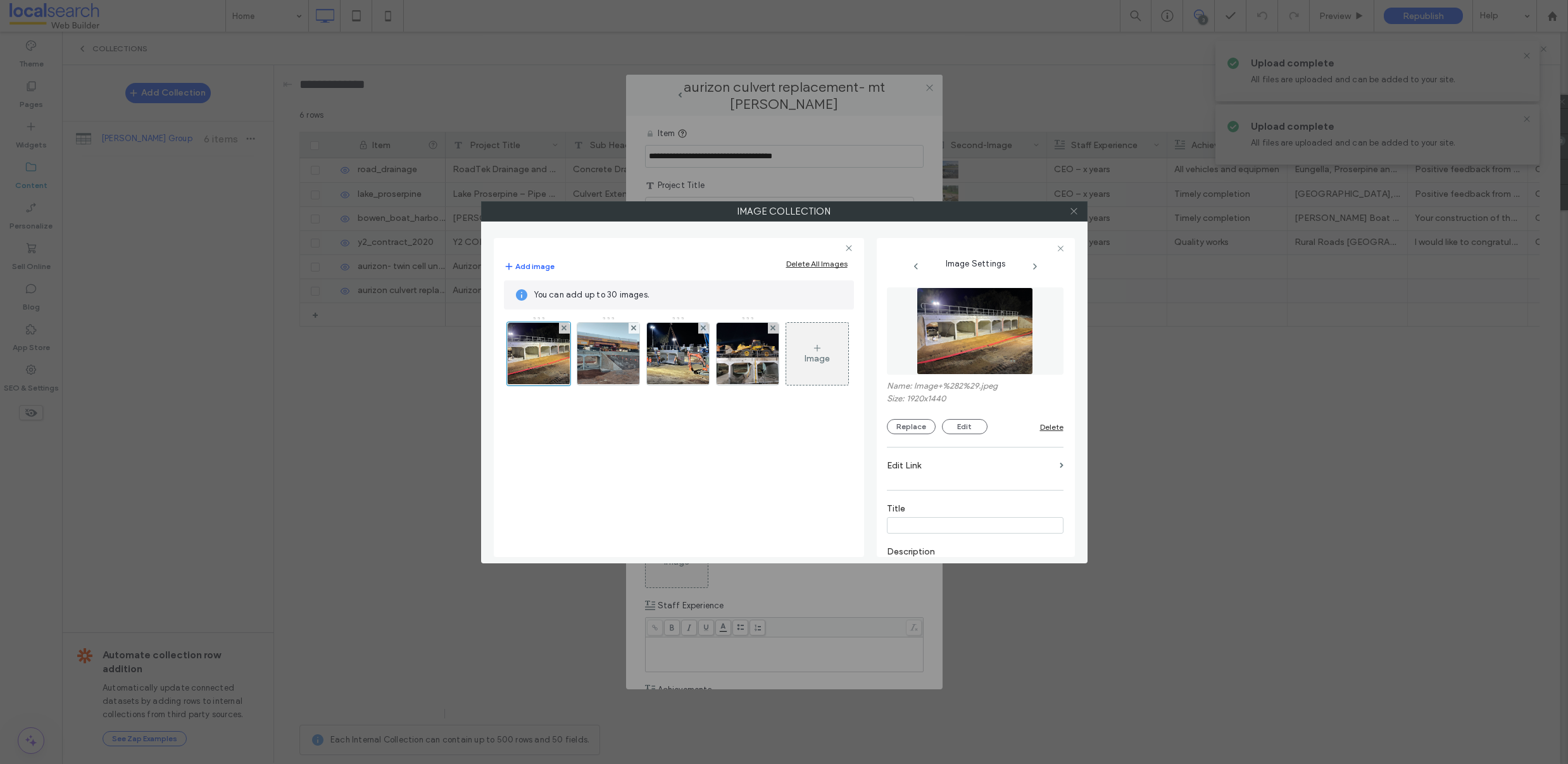
click at [1076, 210] on icon at bounding box center [1074, 211] width 10 height 10
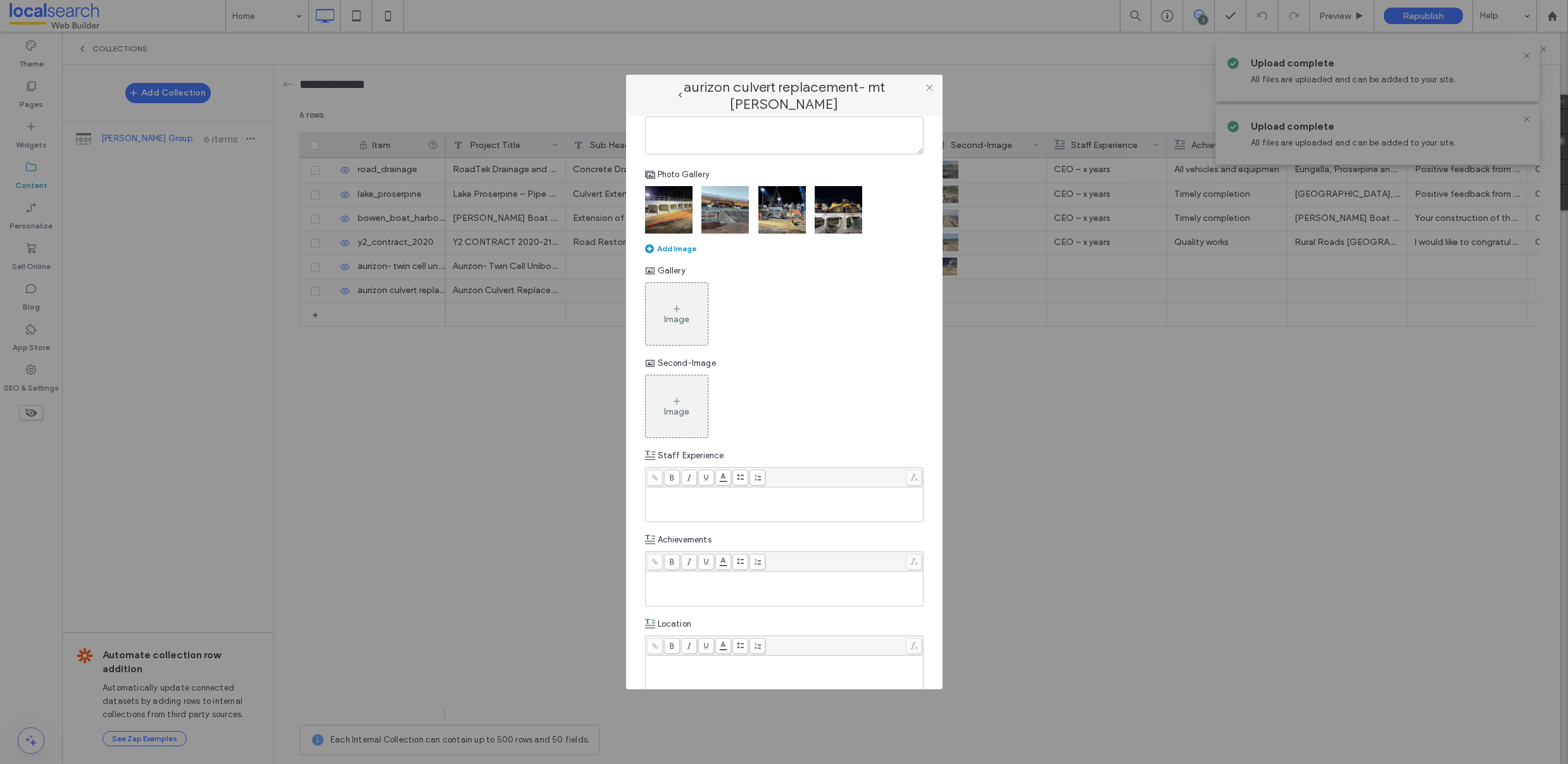
scroll to position [171, 0]
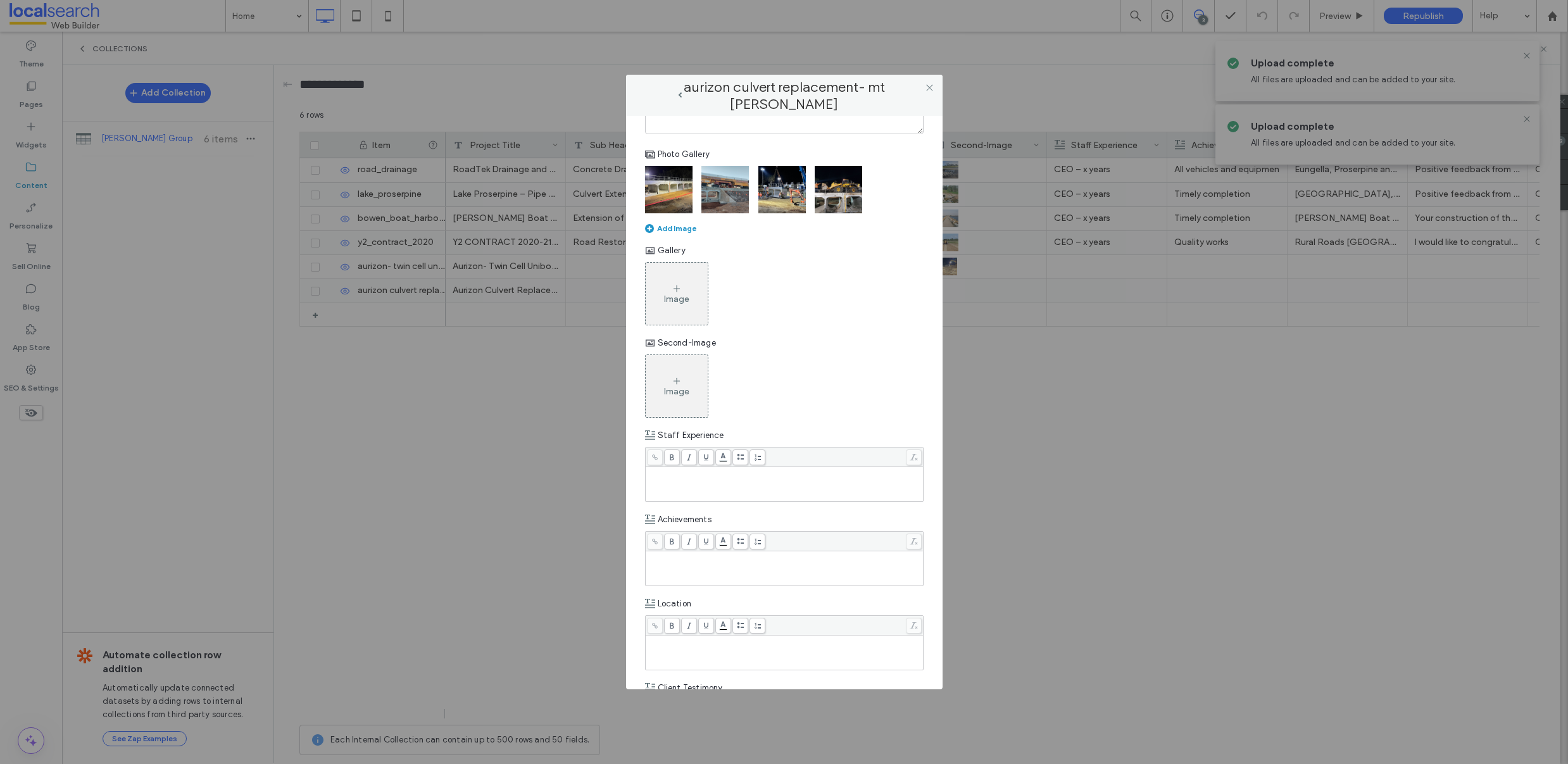
click at [686, 291] on div "Image" at bounding box center [677, 293] width 62 height 60
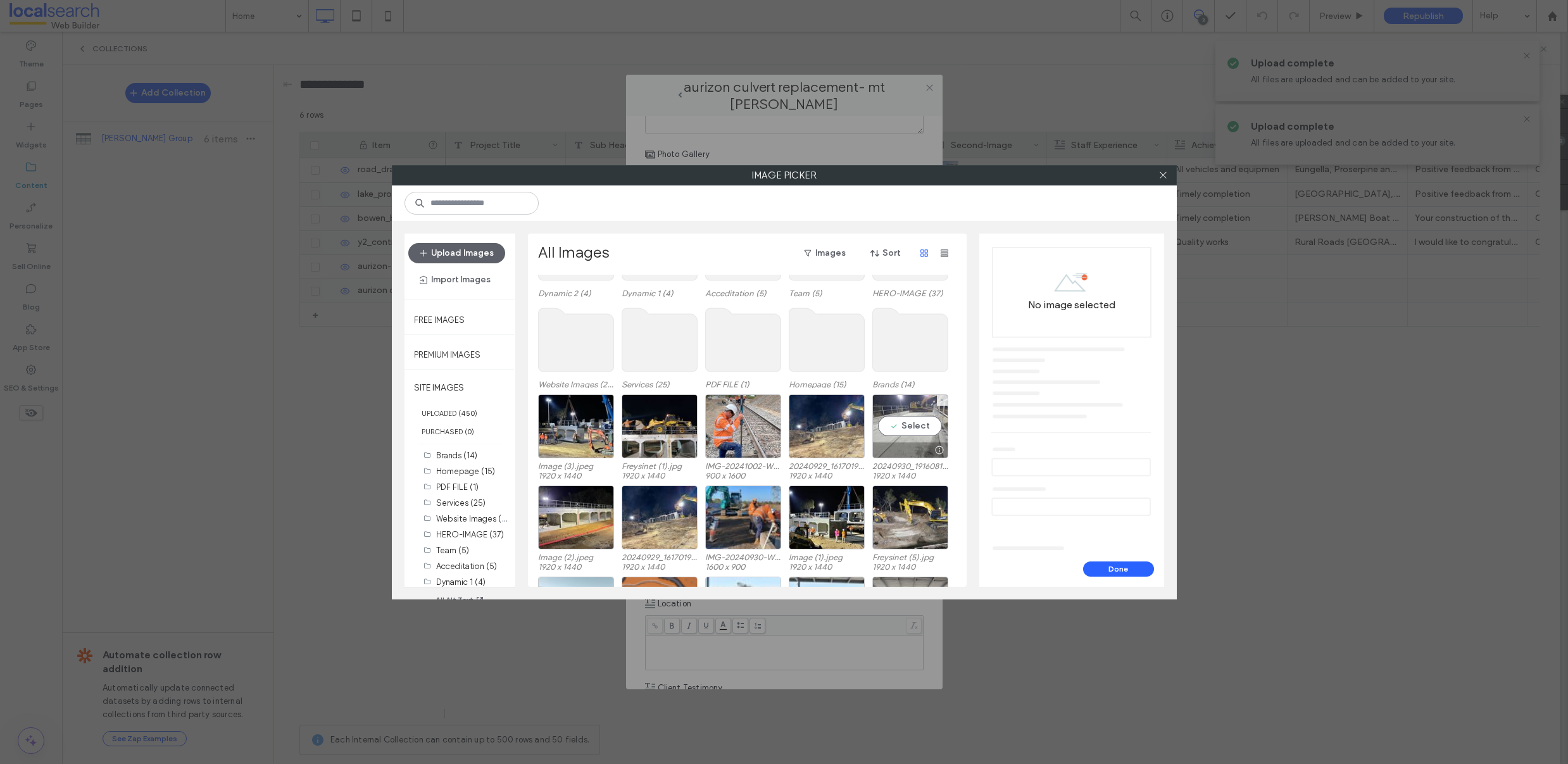
scroll to position [181, 0]
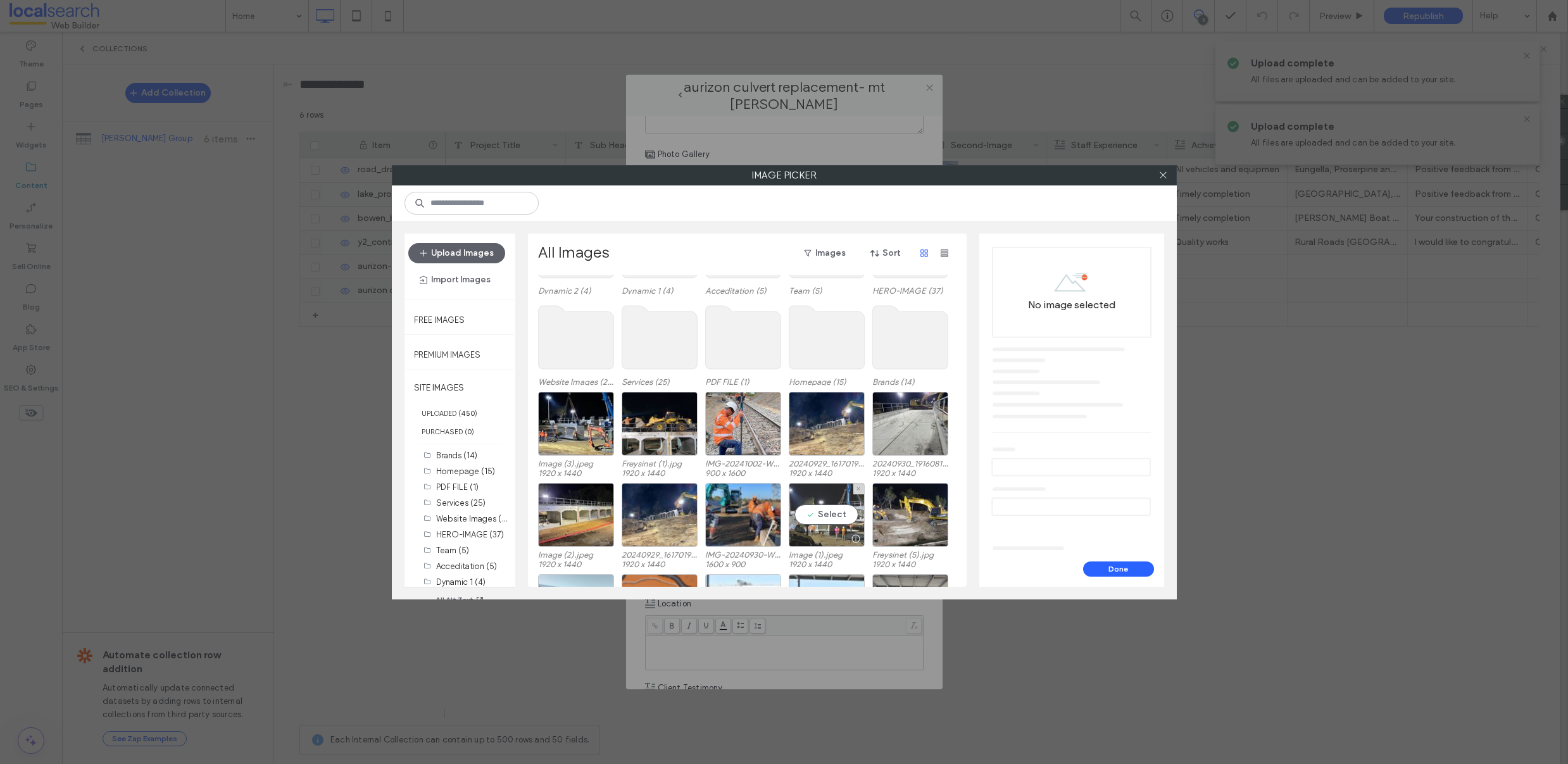
click at [844, 513] on div "Select" at bounding box center [826, 514] width 76 height 64
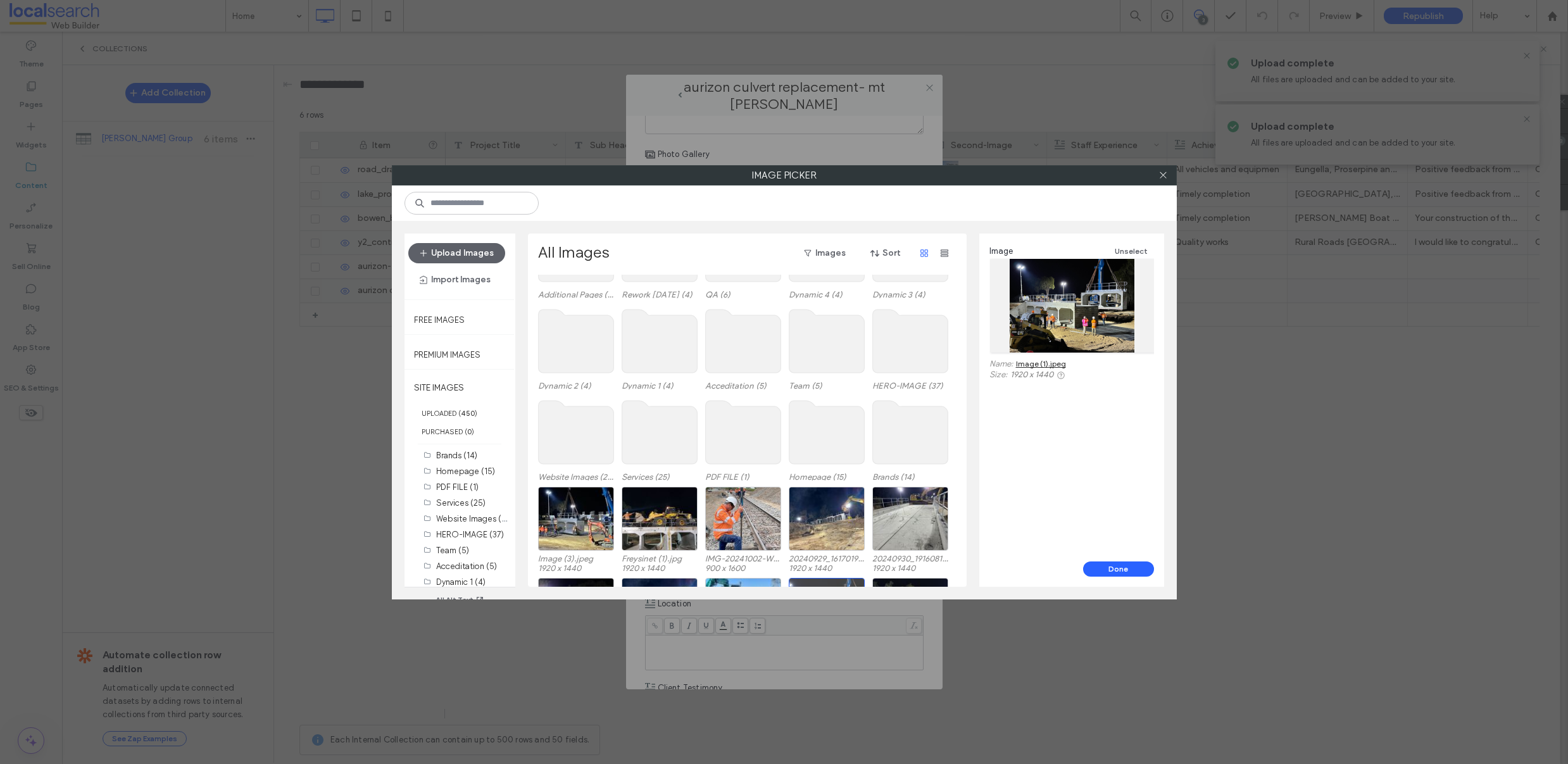
scroll to position [195, 0]
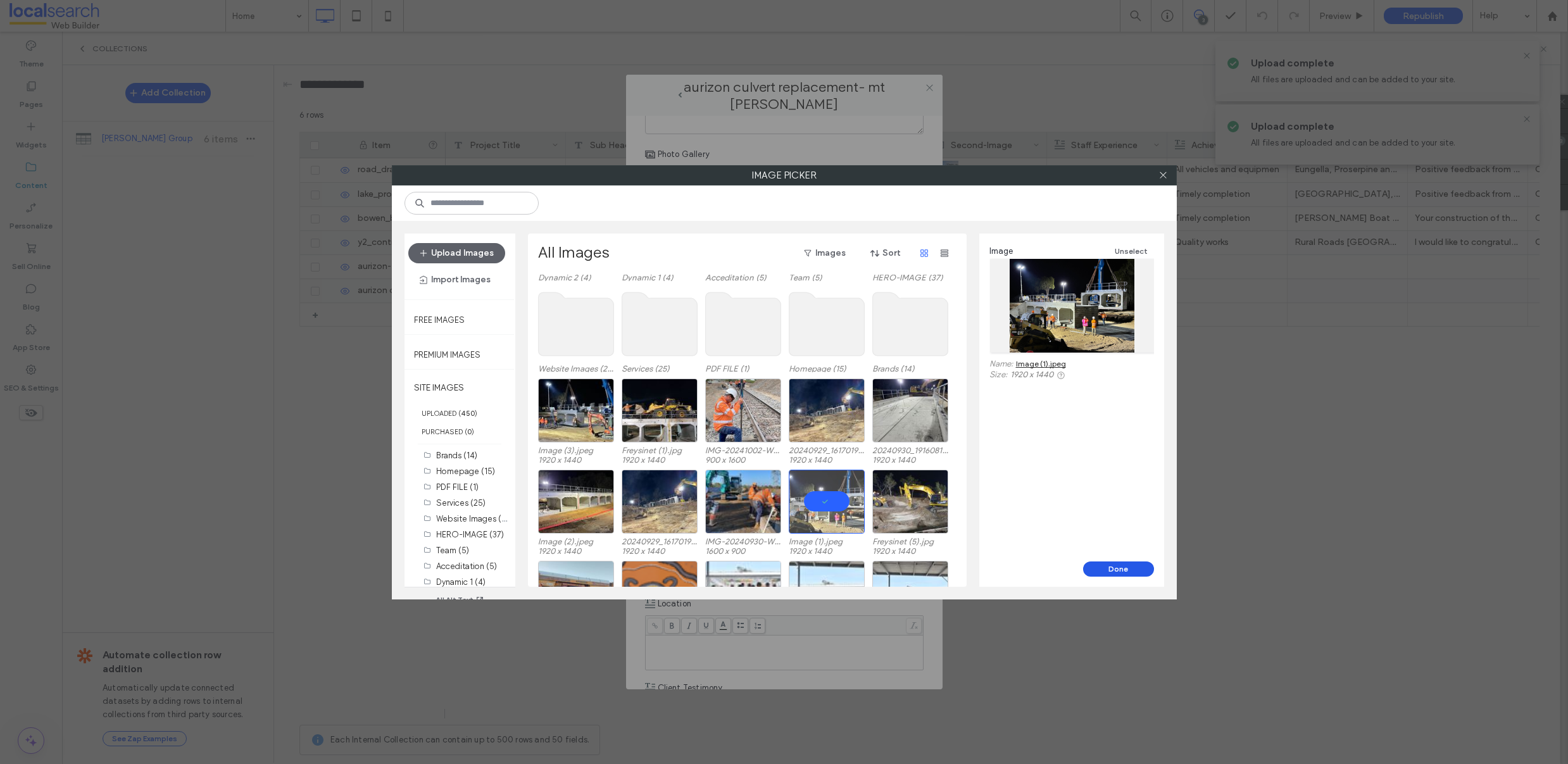
click at [1116, 564] on button "Done" at bounding box center [1118, 569] width 71 height 16
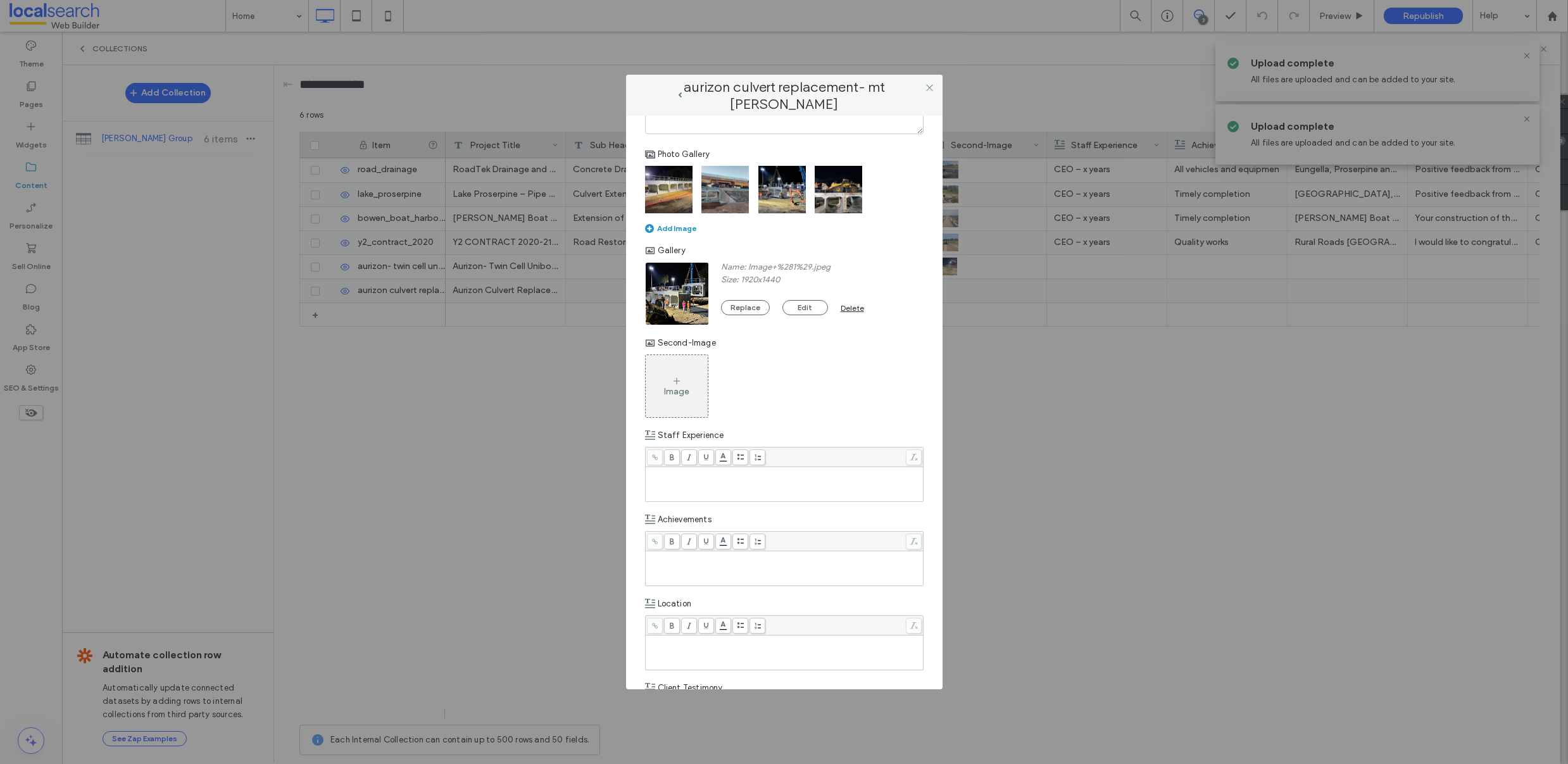
click at [679, 398] on div "Image" at bounding box center [677, 385] width 62 height 60
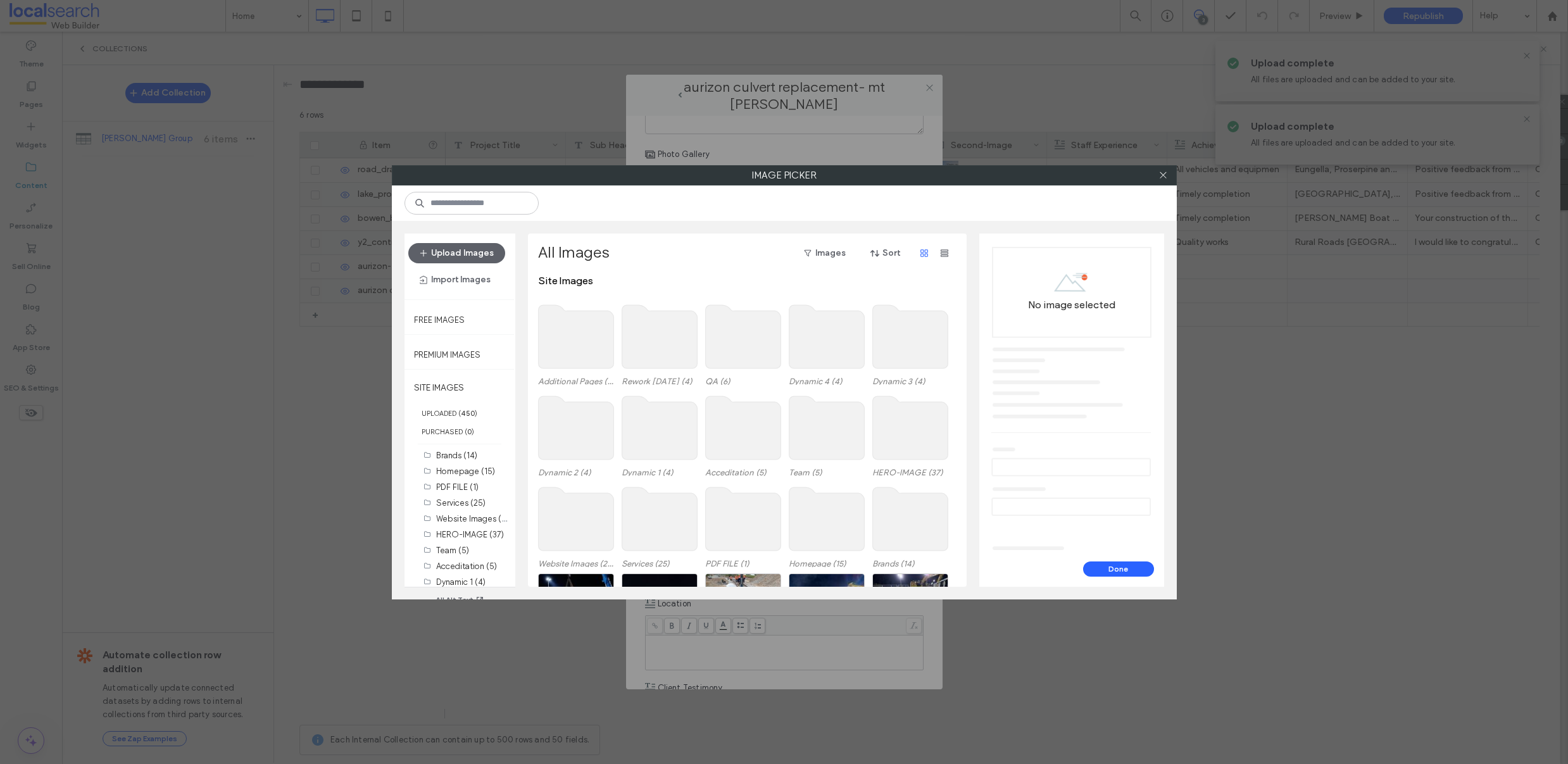
scroll to position [78, 0]
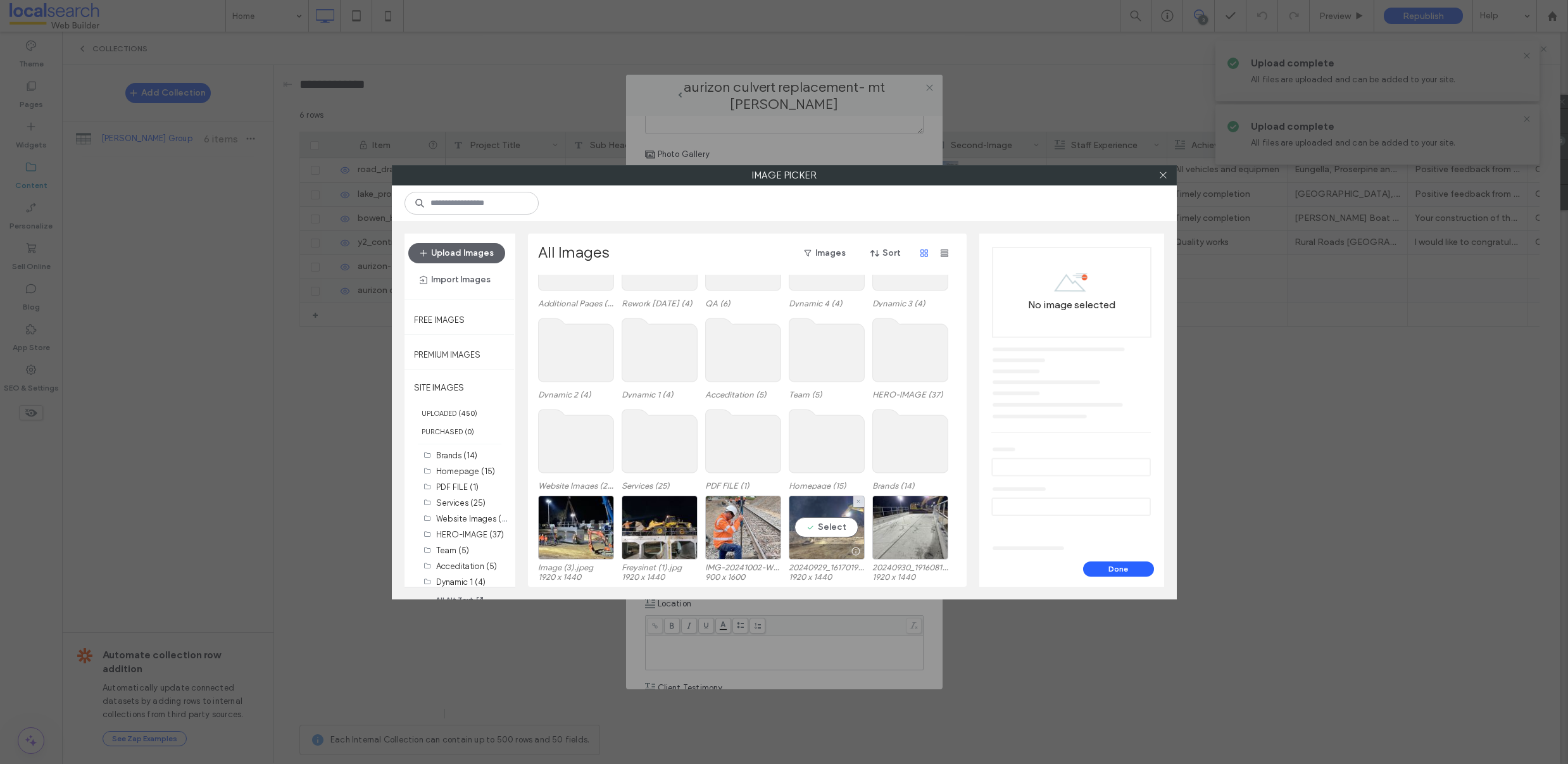
click at [843, 531] on div "Select" at bounding box center [826, 527] width 76 height 64
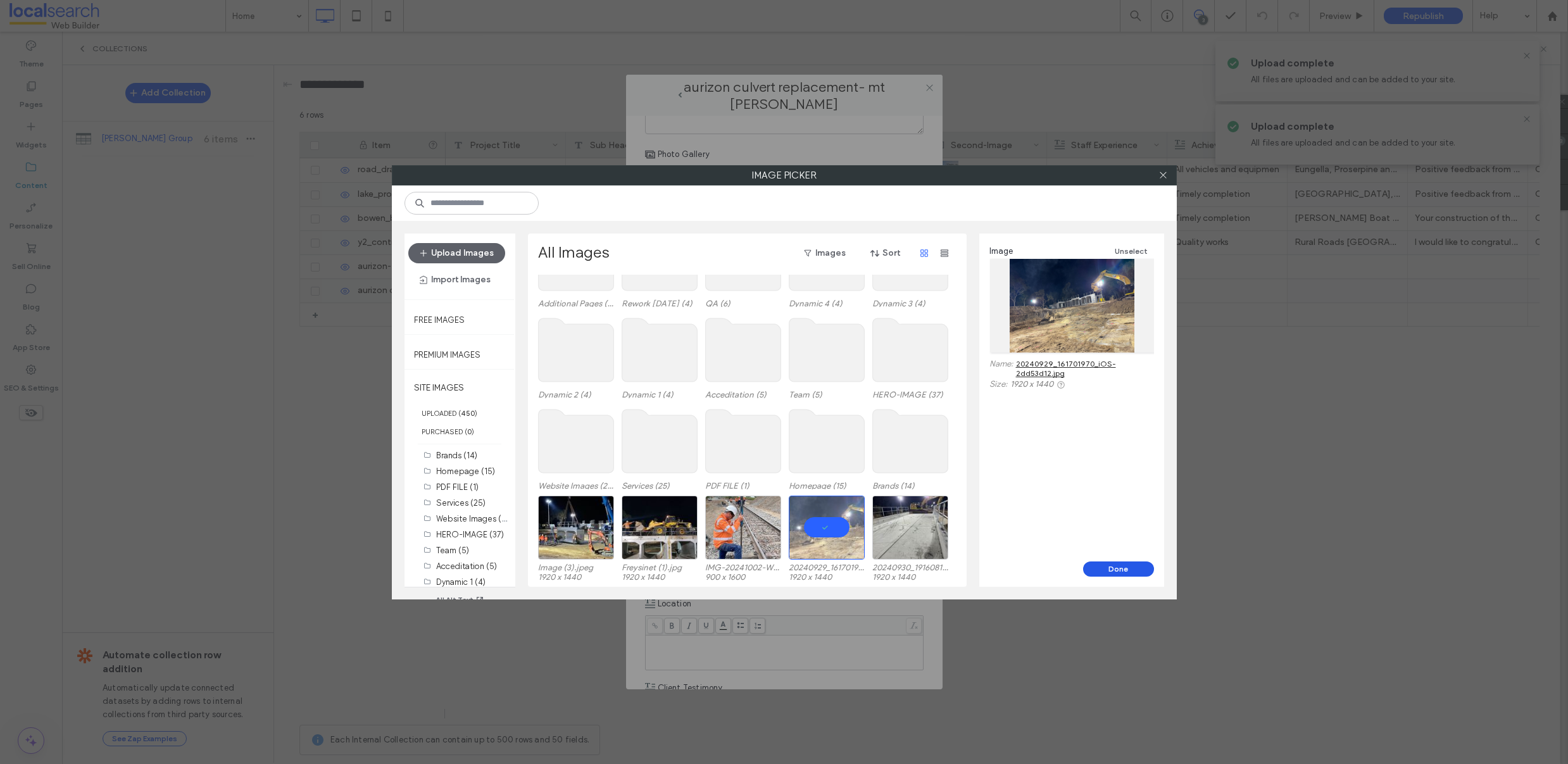
click at [1092, 571] on button "Done" at bounding box center [1118, 569] width 71 height 16
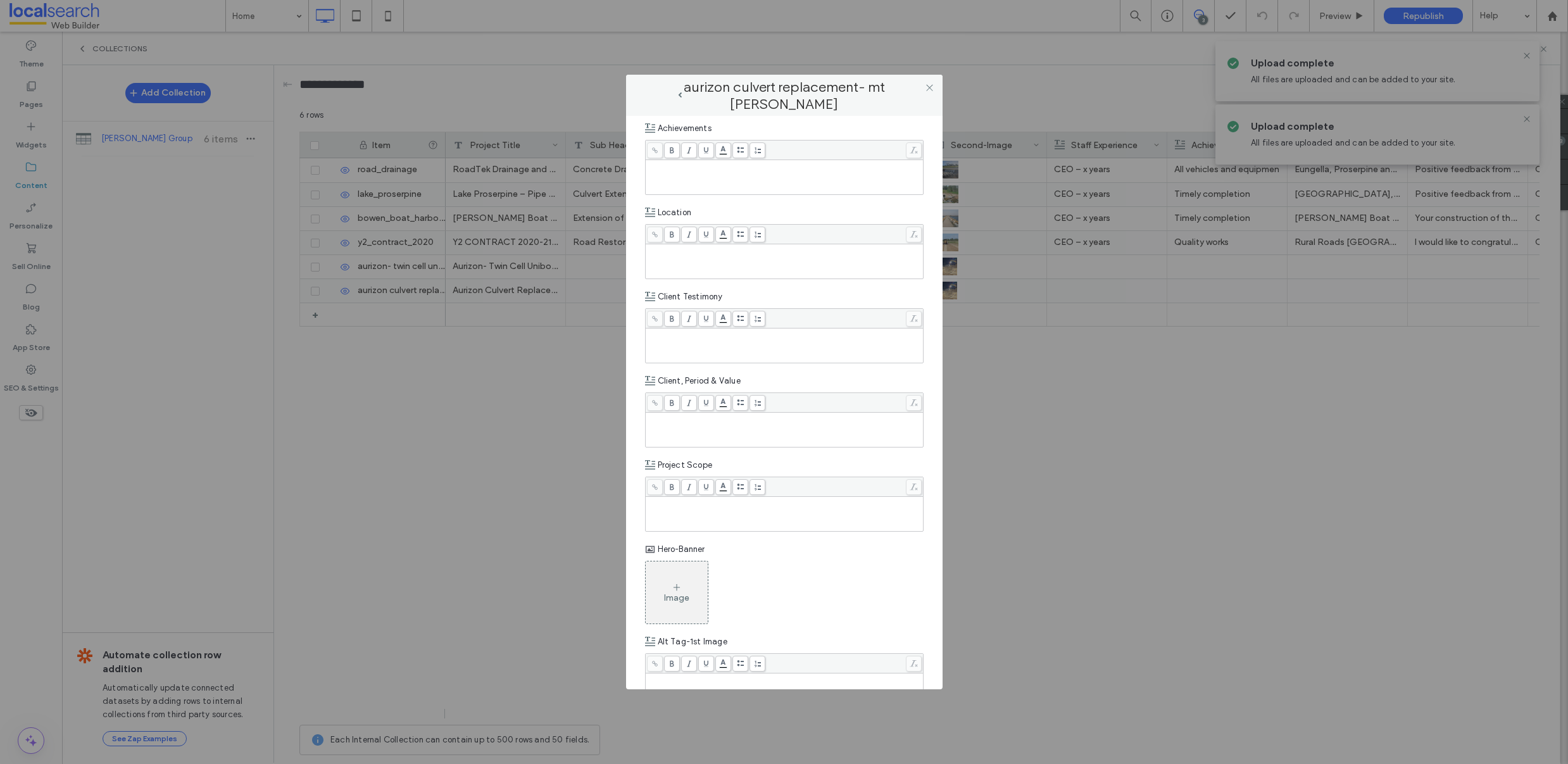
scroll to position [563, 0]
click at [722, 509] on div "Rich Text Editor" at bounding box center [785, 512] width 274 height 32
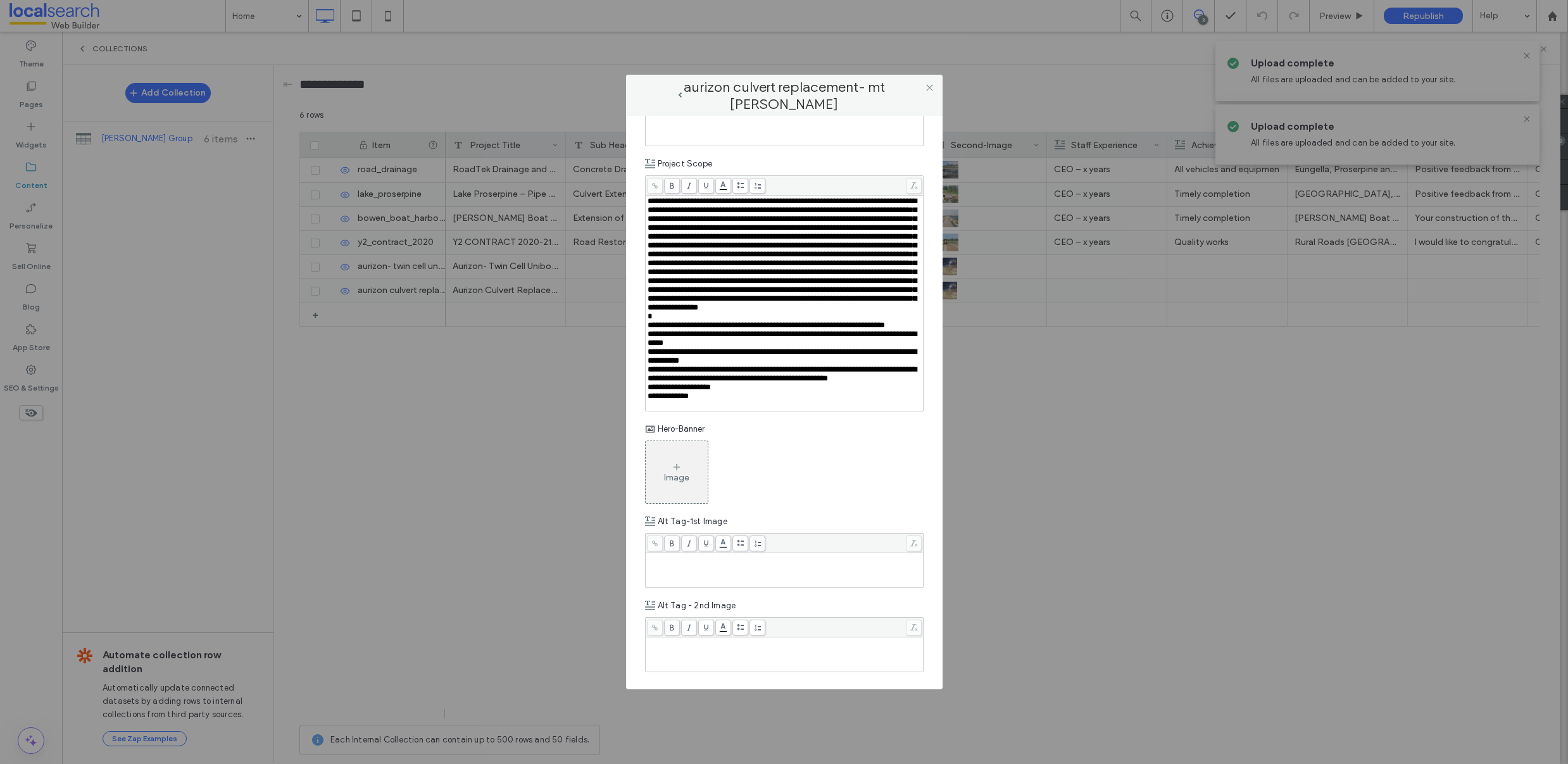
scroll to position [882, 0]
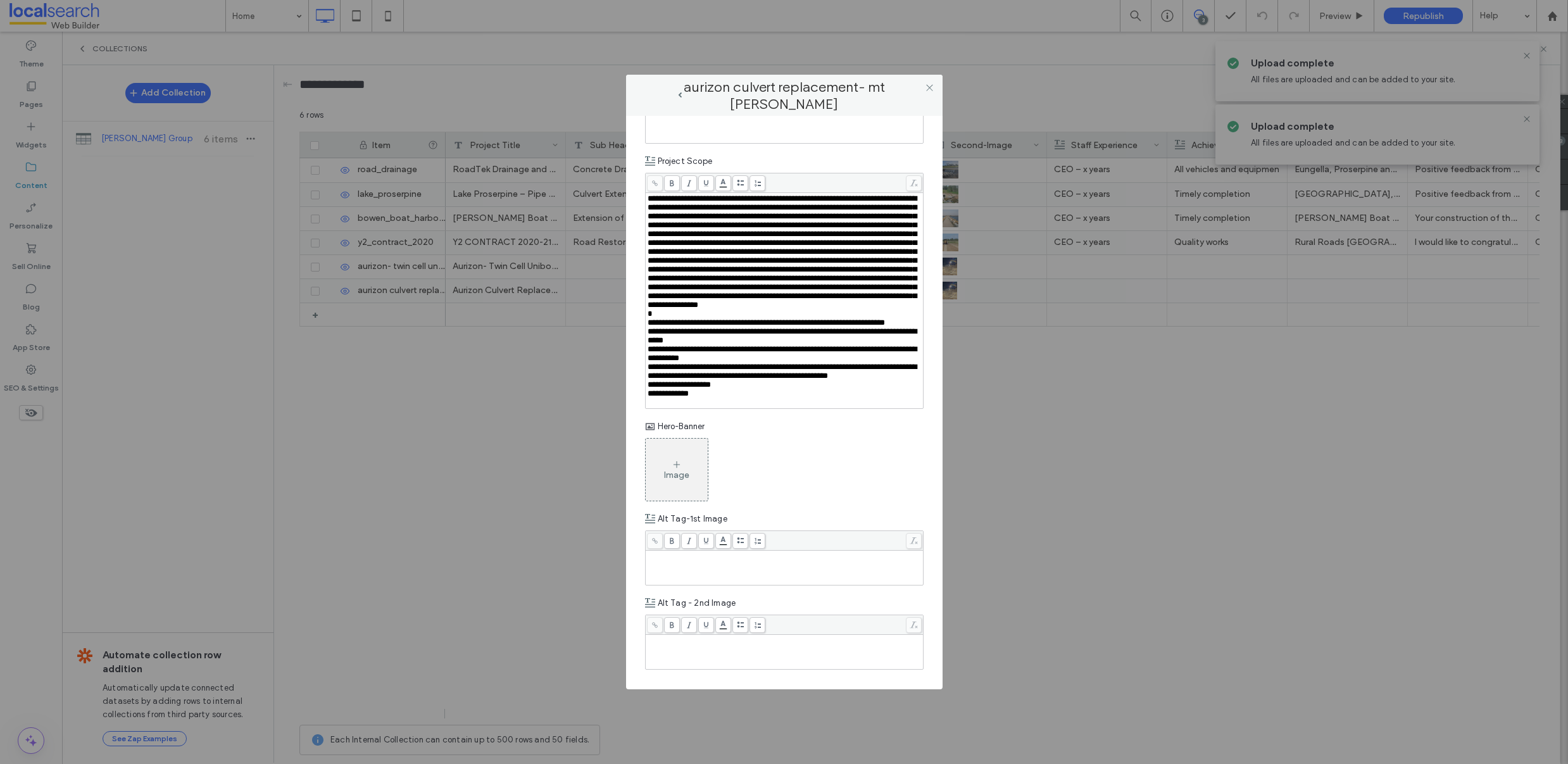
click at [689, 500] on div "Image" at bounding box center [677, 469] width 62 height 60
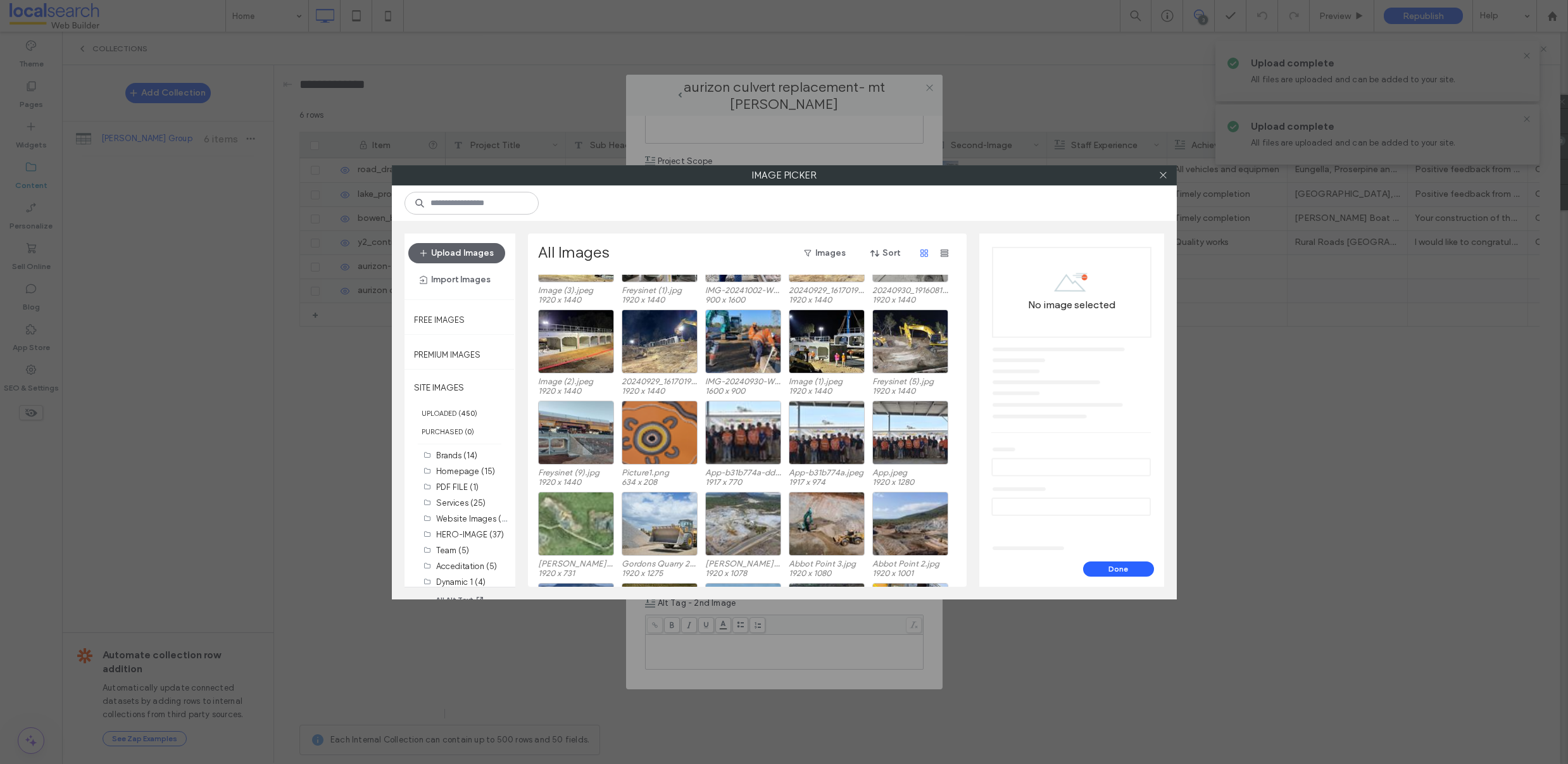
scroll to position [348, 0]
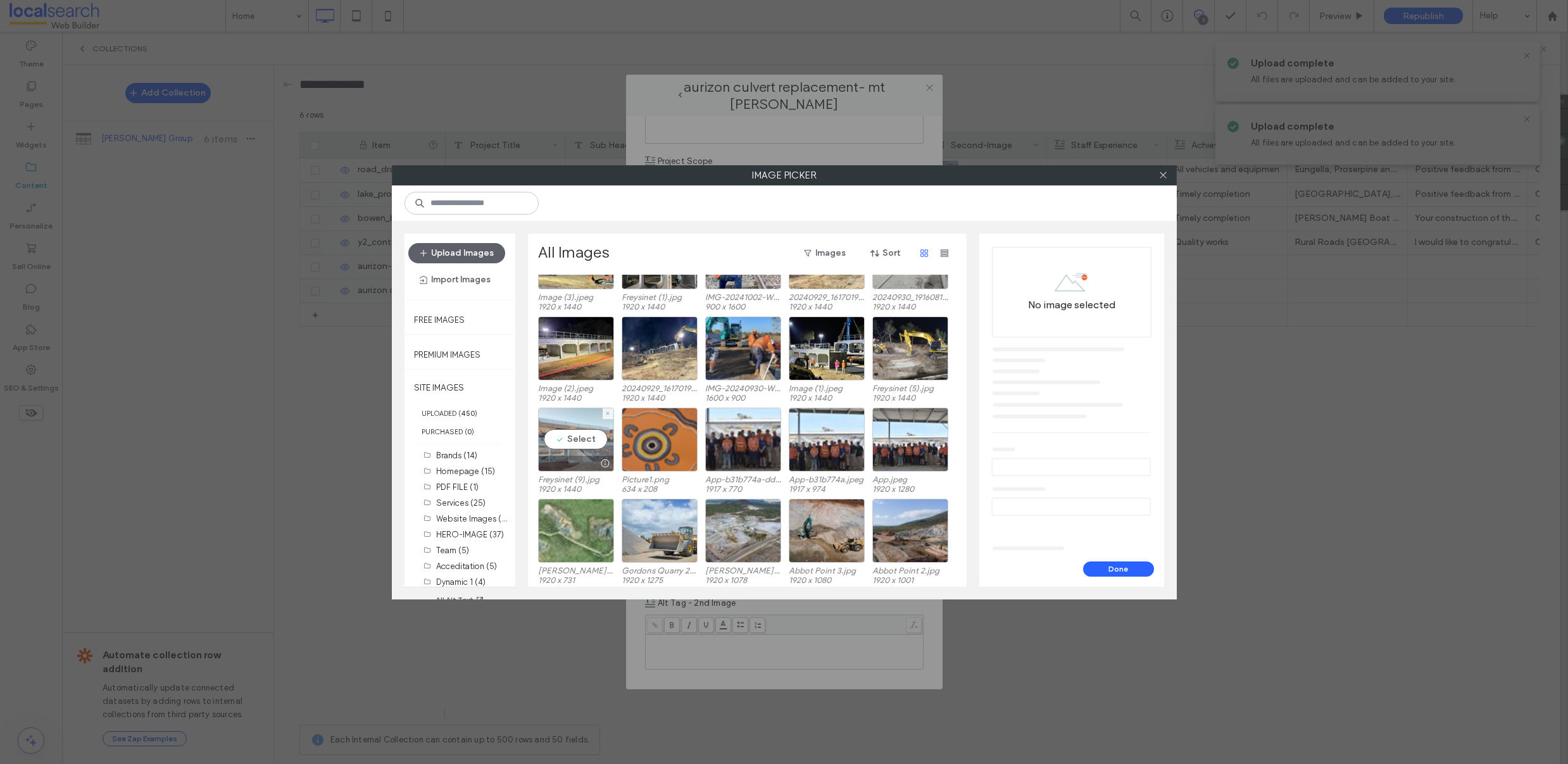
click at [584, 439] on div "Select" at bounding box center [576, 439] width 76 height 64
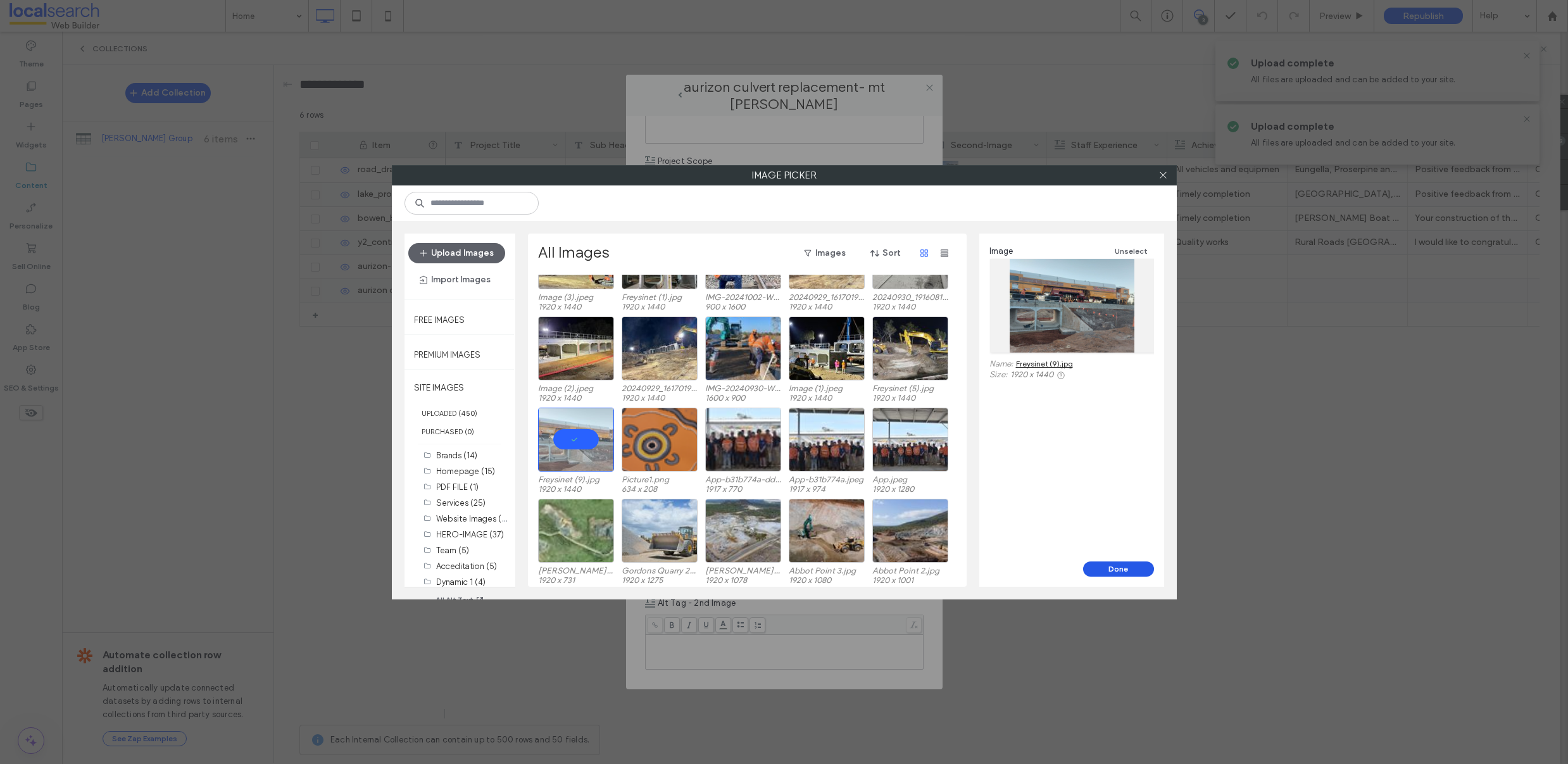
click at [1116, 571] on button "Done" at bounding box center [1118, 569] width 71 height 16
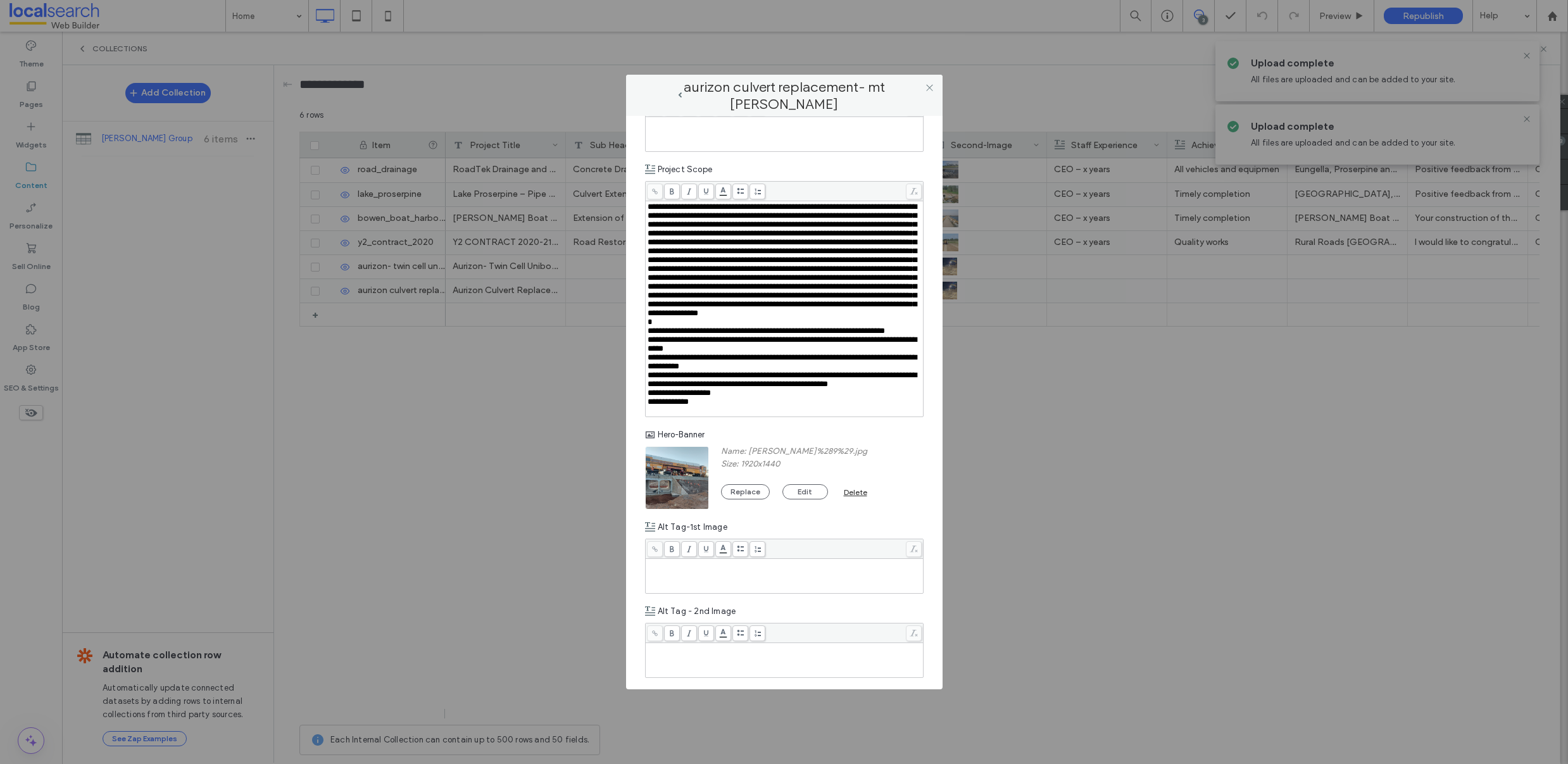
scroll to position [927, 0]
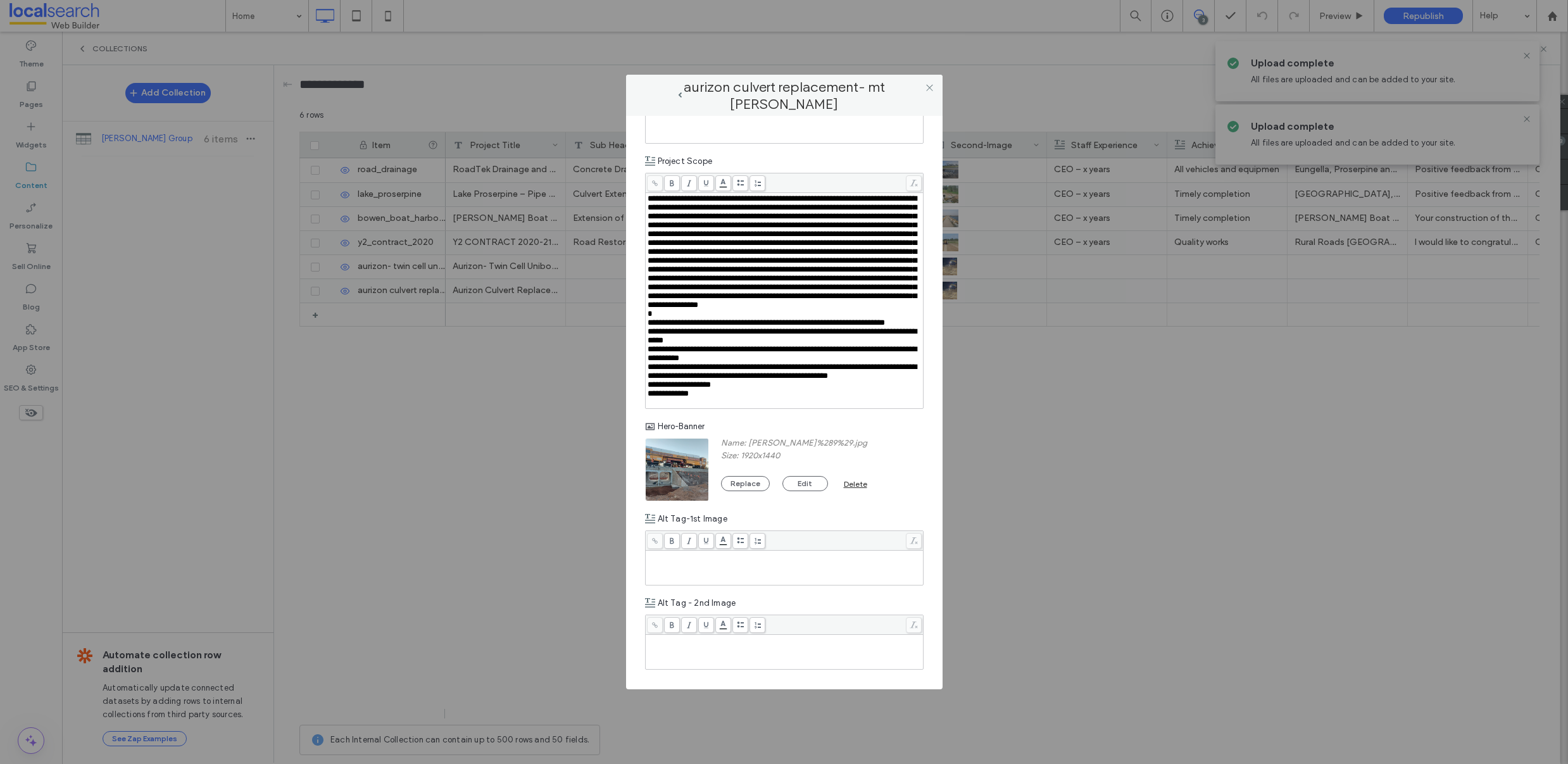
click at [739, 571] on div "Rich Text Editor" at bounding box center [785, 567] width 274 height 32
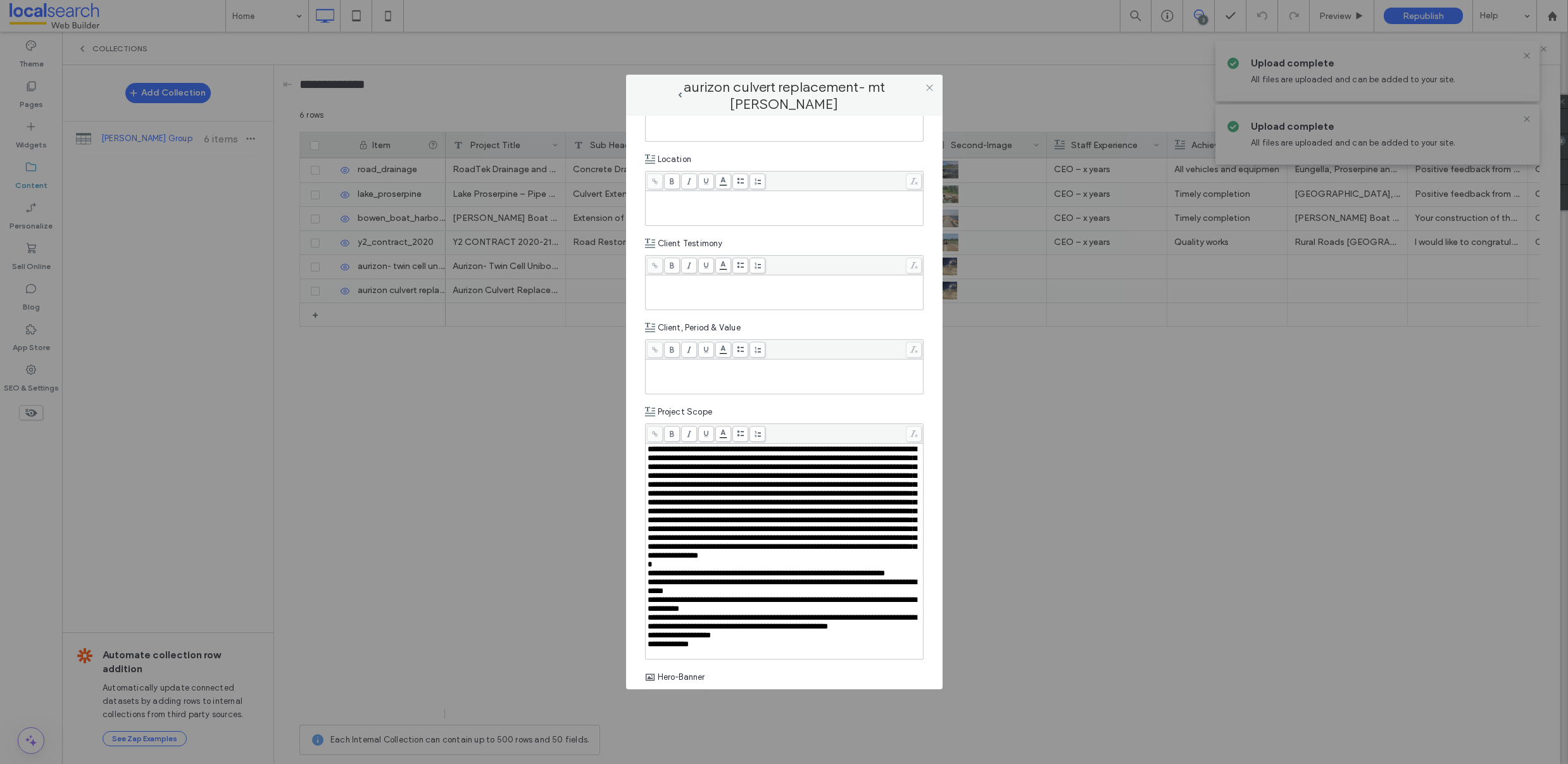
scroll to position [926, 0]
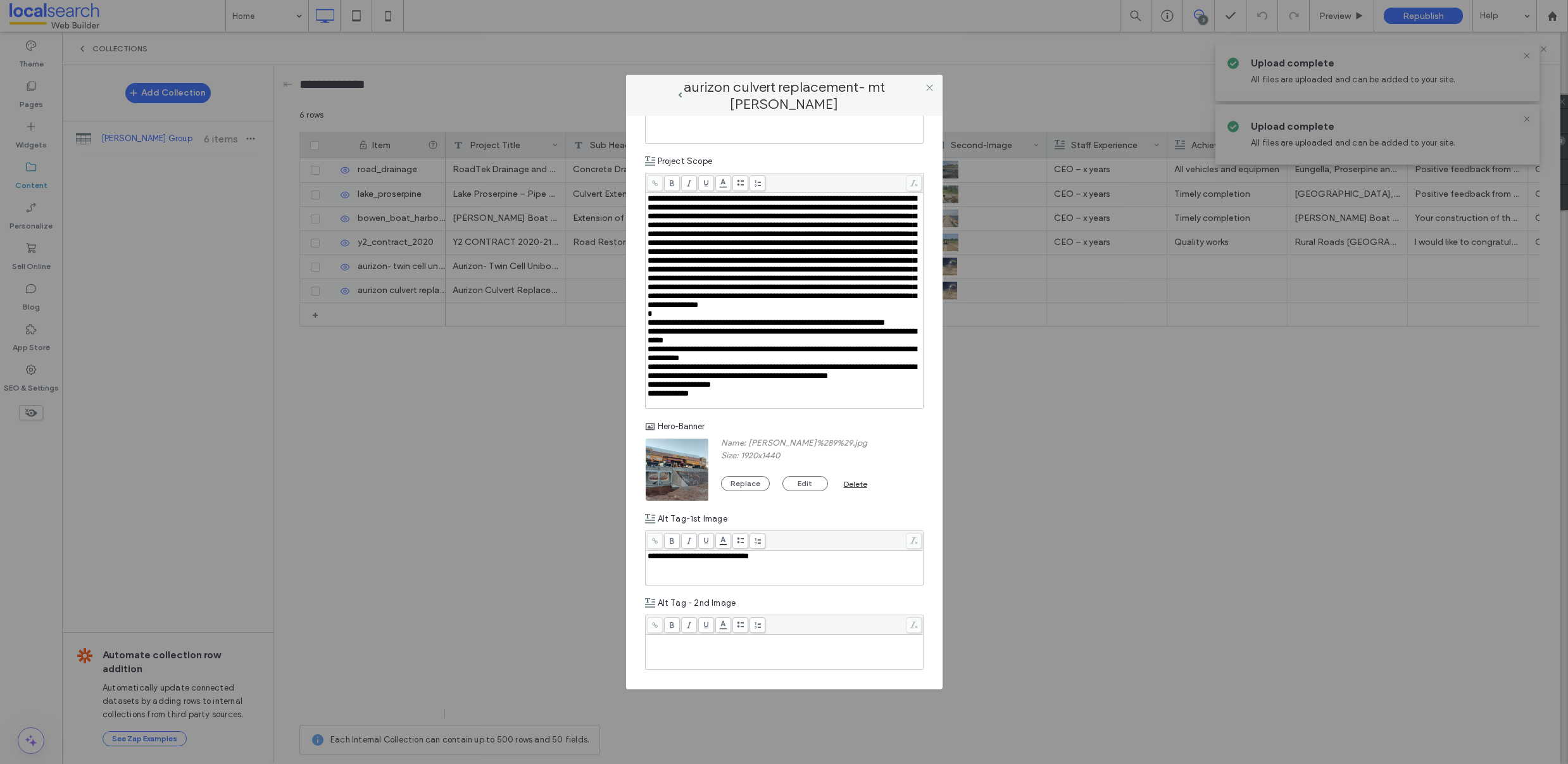
click at [715, 651] on div "Rich Text Editor" at bounding box center [785, 651] width 274 height 32
click at [929, 89] on icon at bounding box center [929, 88] width 10 height 10
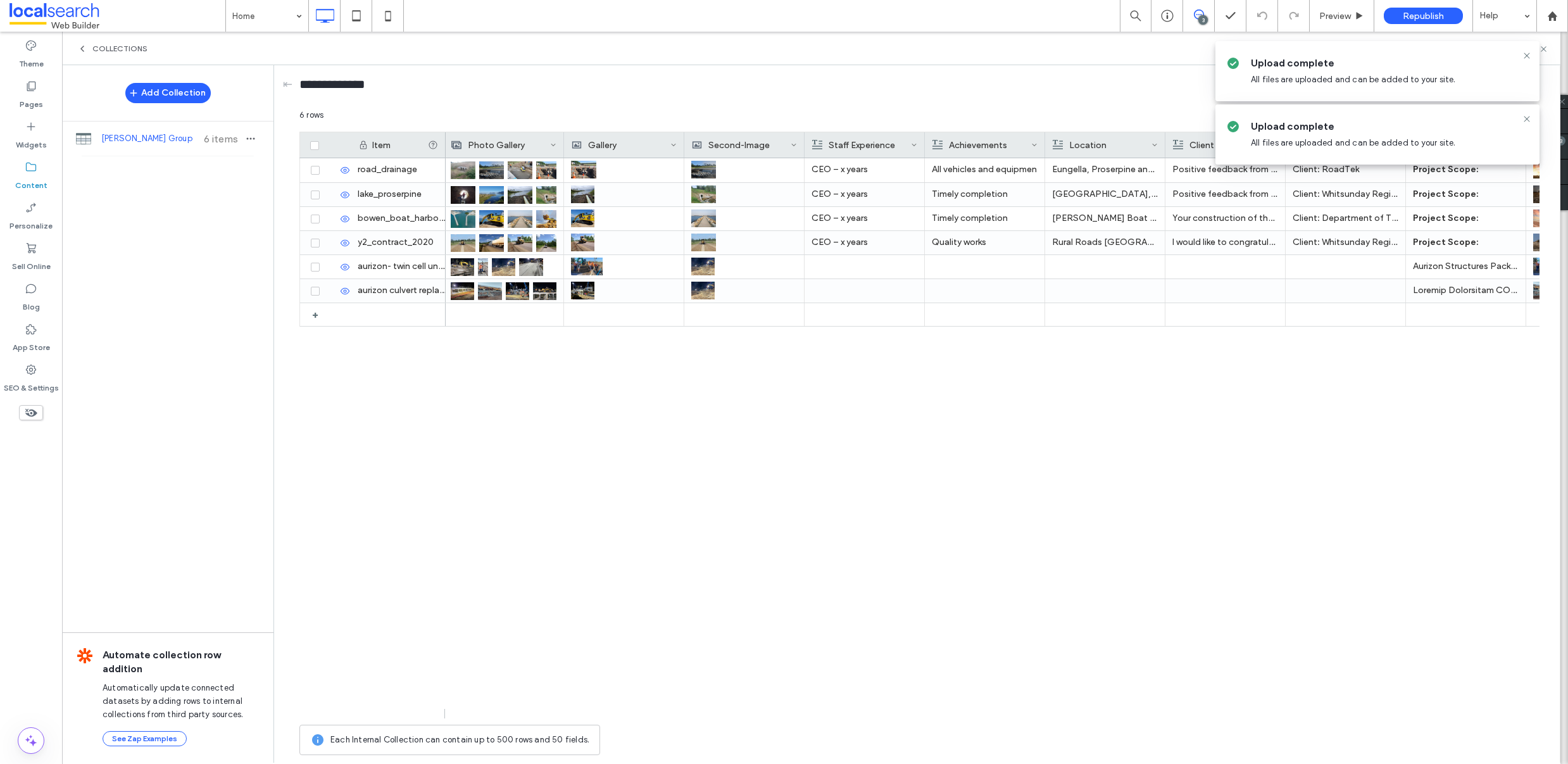
scroll to position [0, 0]
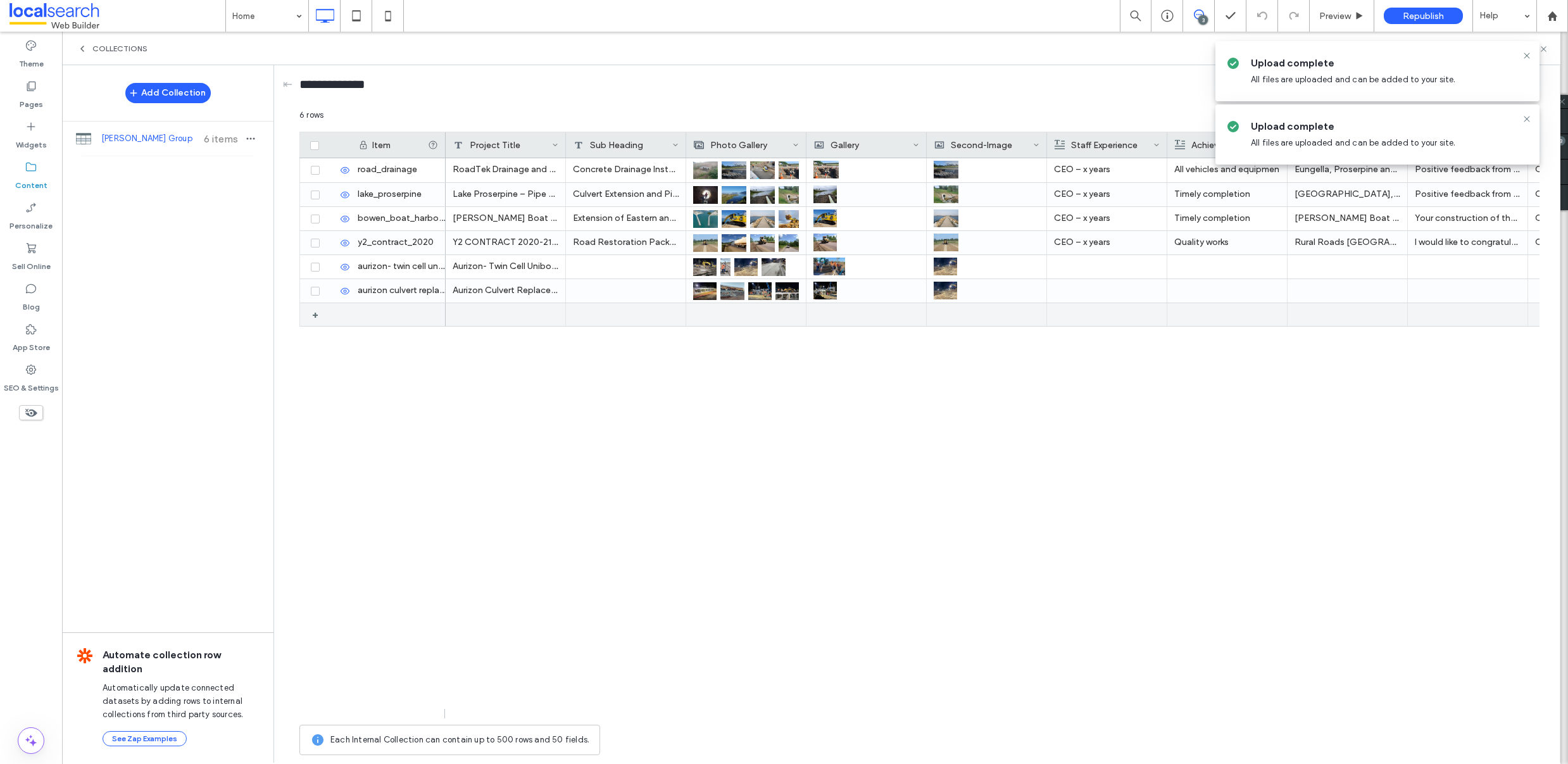
click at [311, 313] on div "+" at bounding box center [318, 314] width 21 height 23
click at [330, 314] on icon at bounding box center [330, 315] width 10 height 10
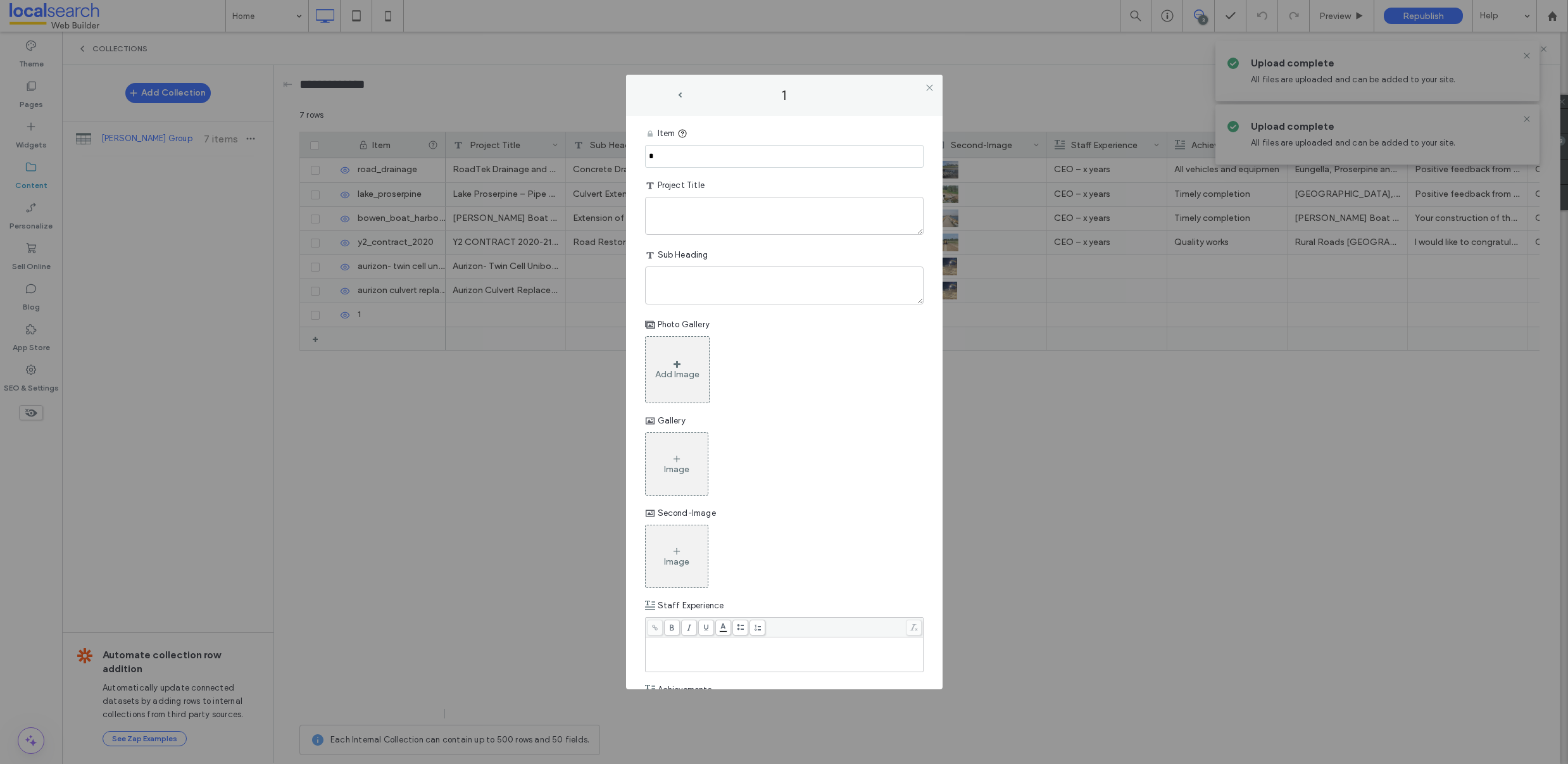
click at [682, 158] on input "*" at bounding box center [784, 157] width 278 height 23
paste input "**********"
type input "**********"
click at [687, 212] on textarea "plain-text-cell" at bounding box center [784, 215] width 278 height 38
click at [707, 217] on textarea "plain-text-cell" at bounding box center [784, 215] width 278 height 38
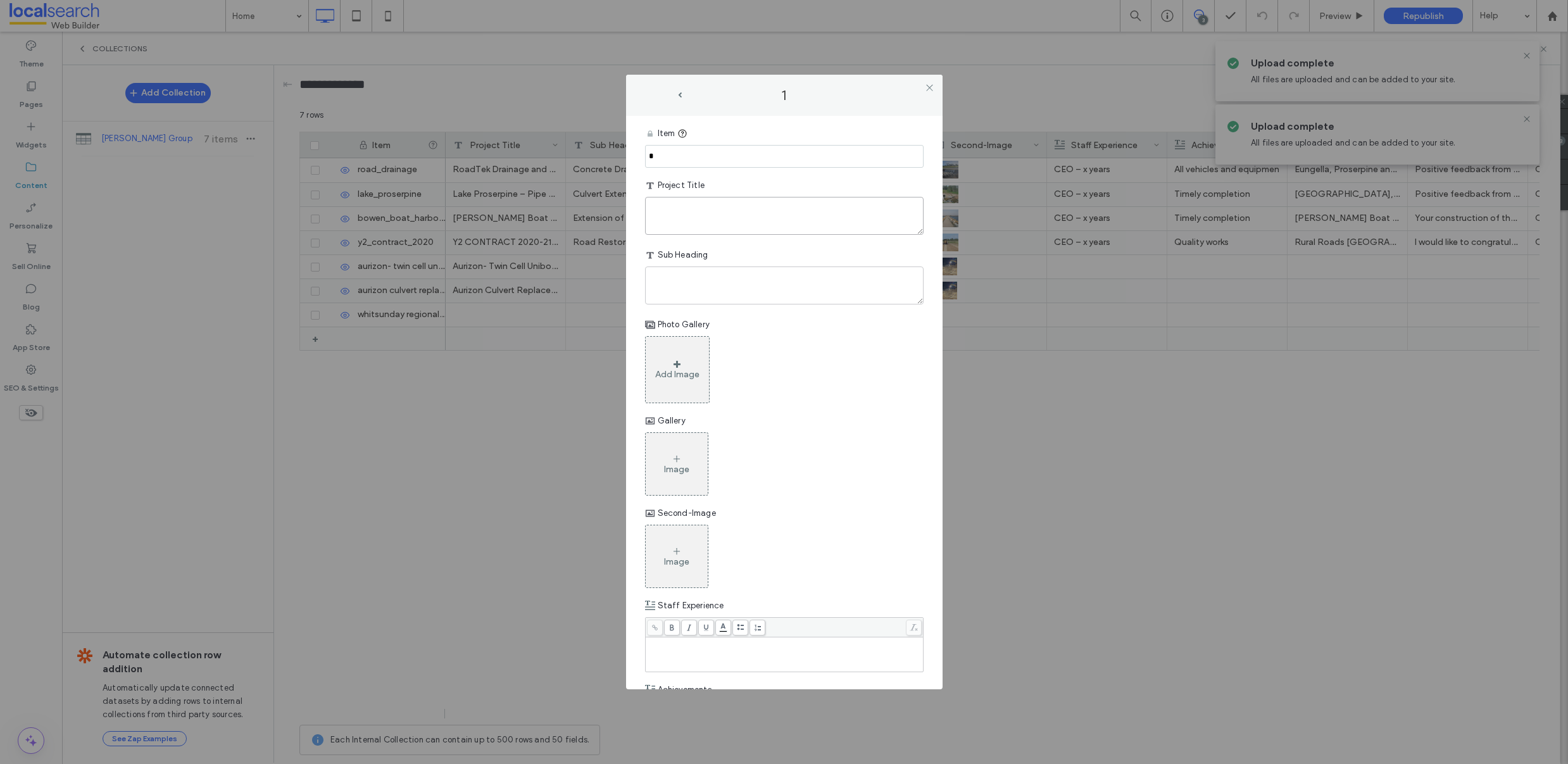
paste textarea "**********"
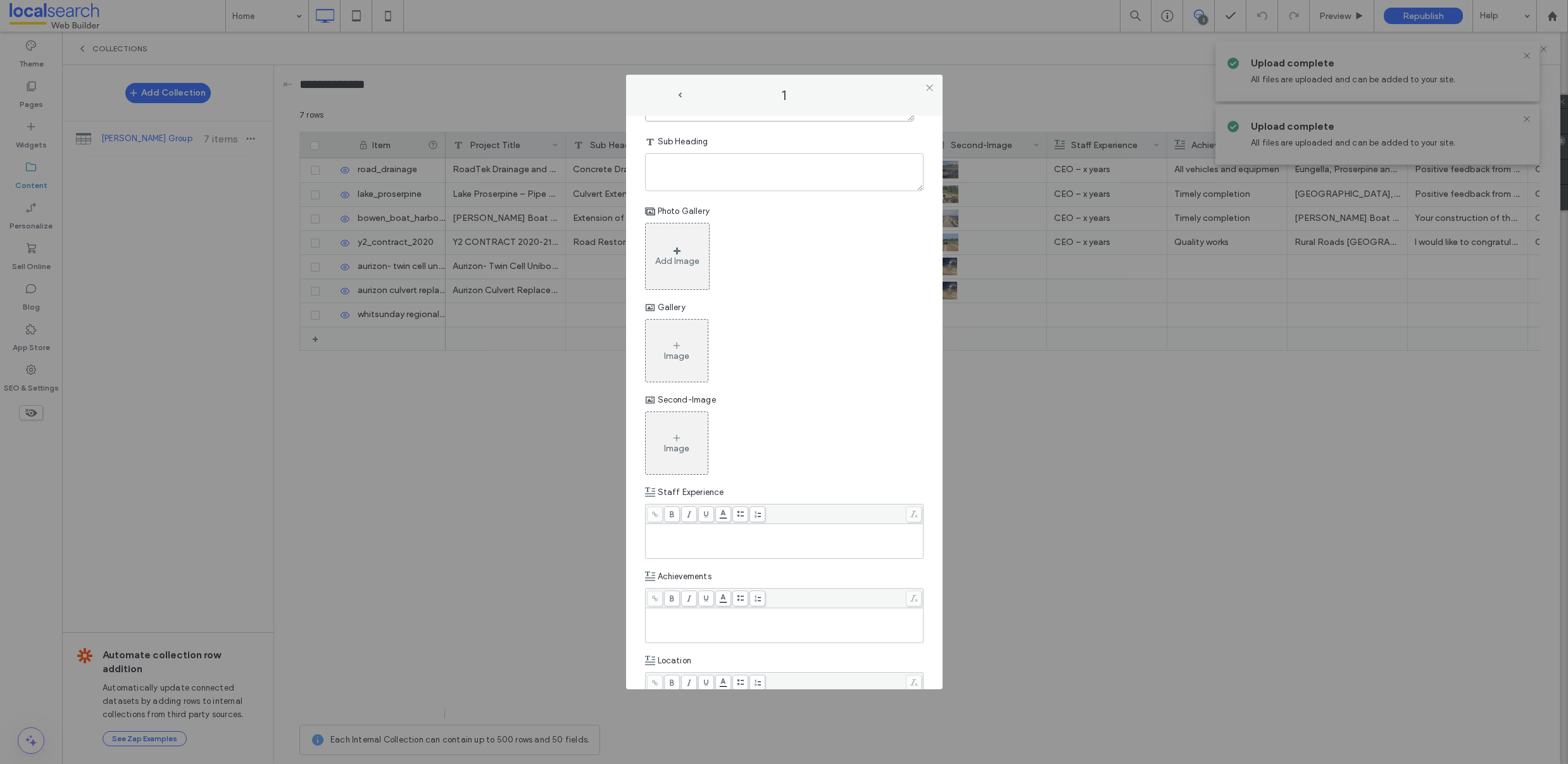
type textarea "**********"
click at [696, 247] on div "Add Image" at bounding box center [677, 256] width 65 height 67
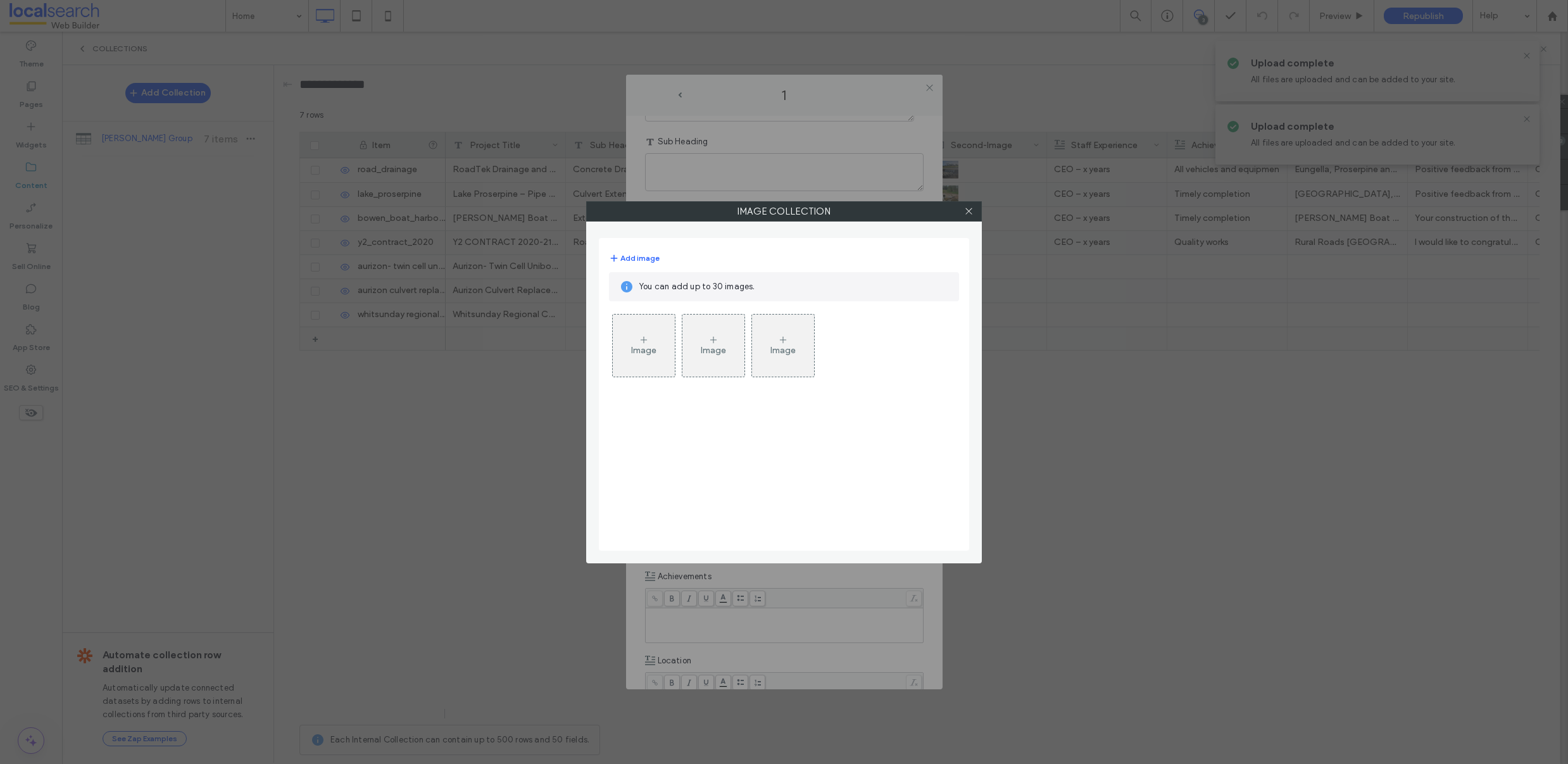
click at [653, 347] on div "Image" at bounding box center [644, 349] width 25 height 11
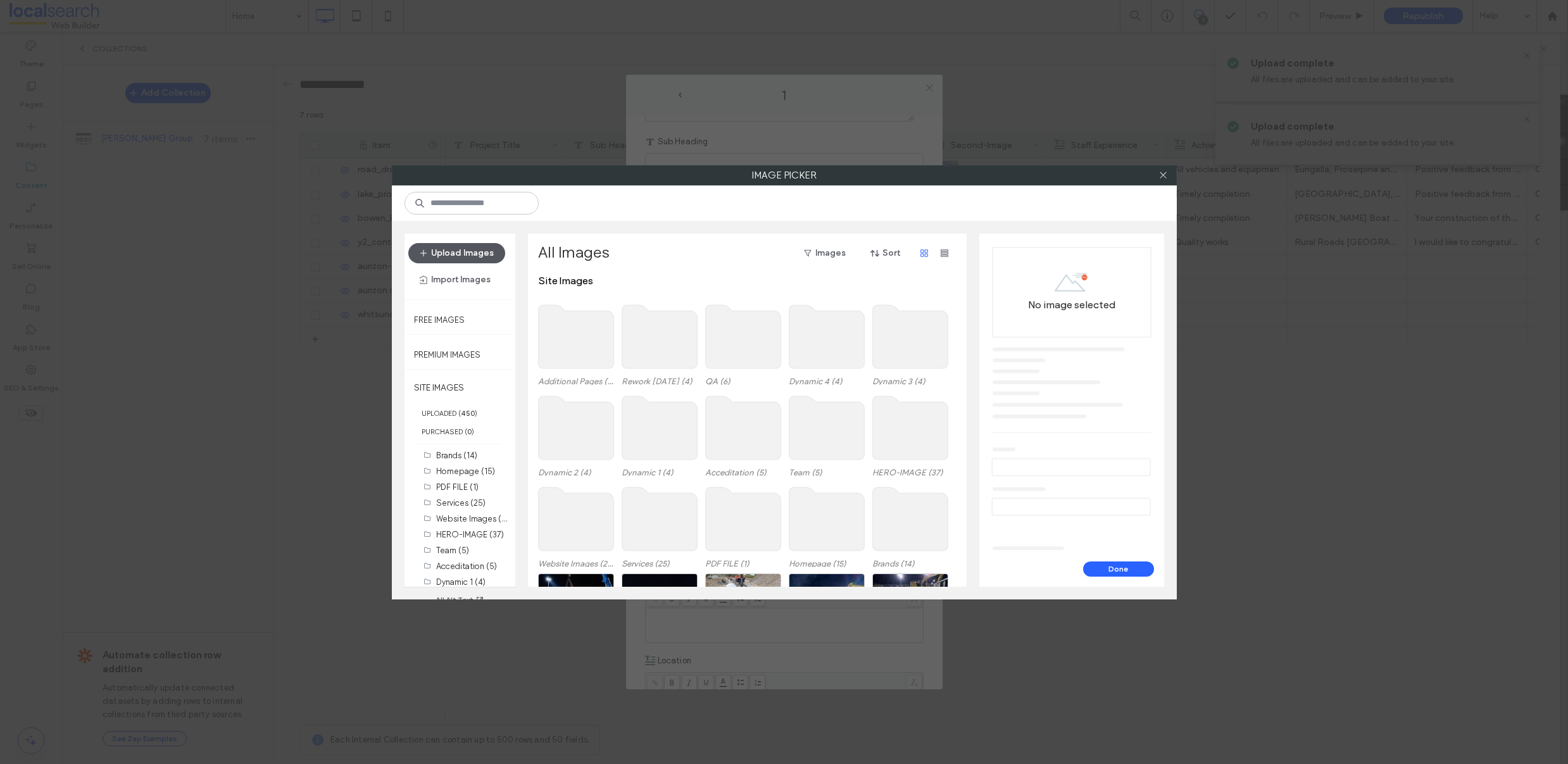
click at [463, 253] on button "Upload Images" at bounding box center [457, 253] width 97 height 20
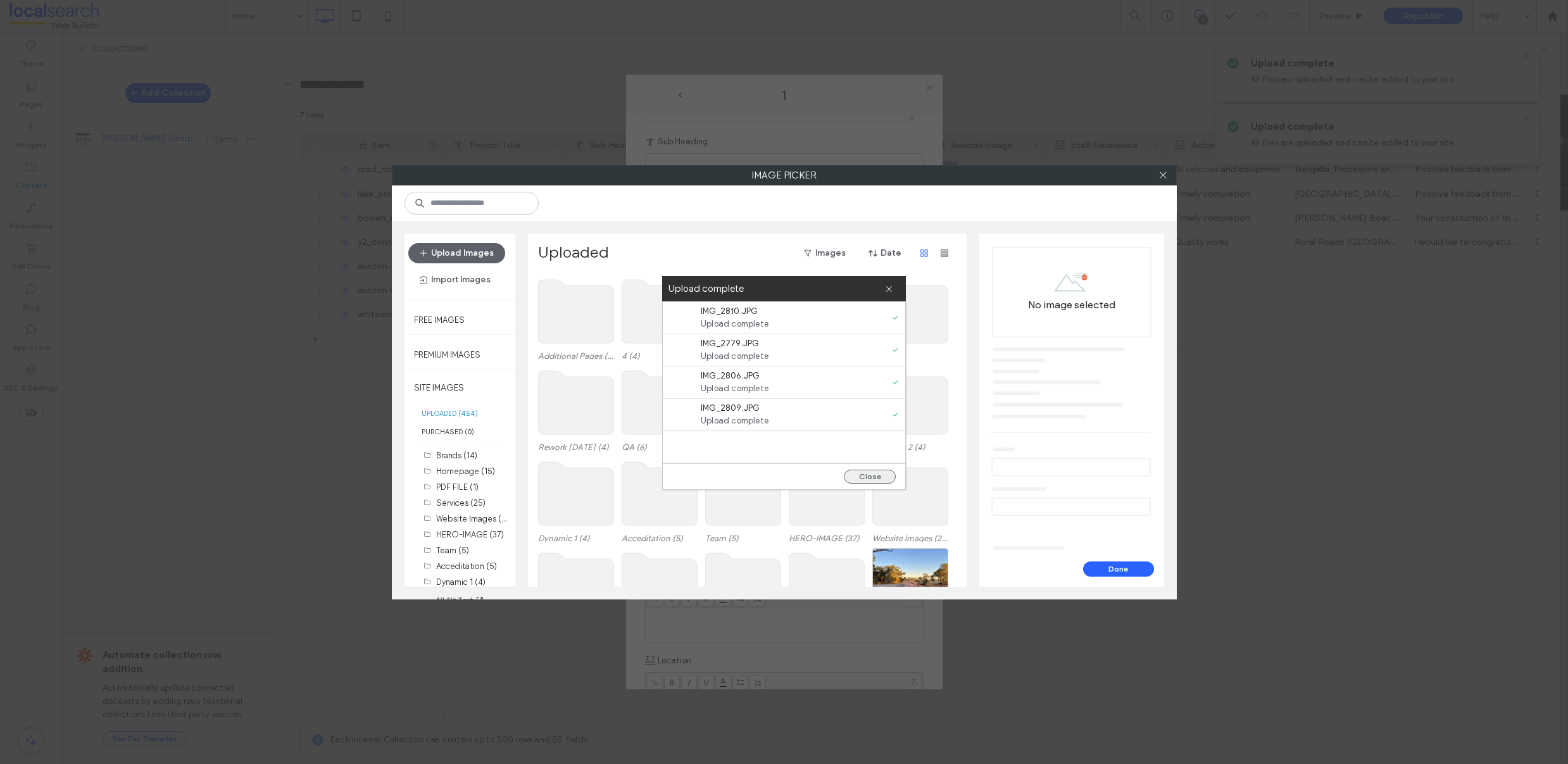
click at [878, 474] on button "Close" at bounding box center [870, 476] width 52 height 14
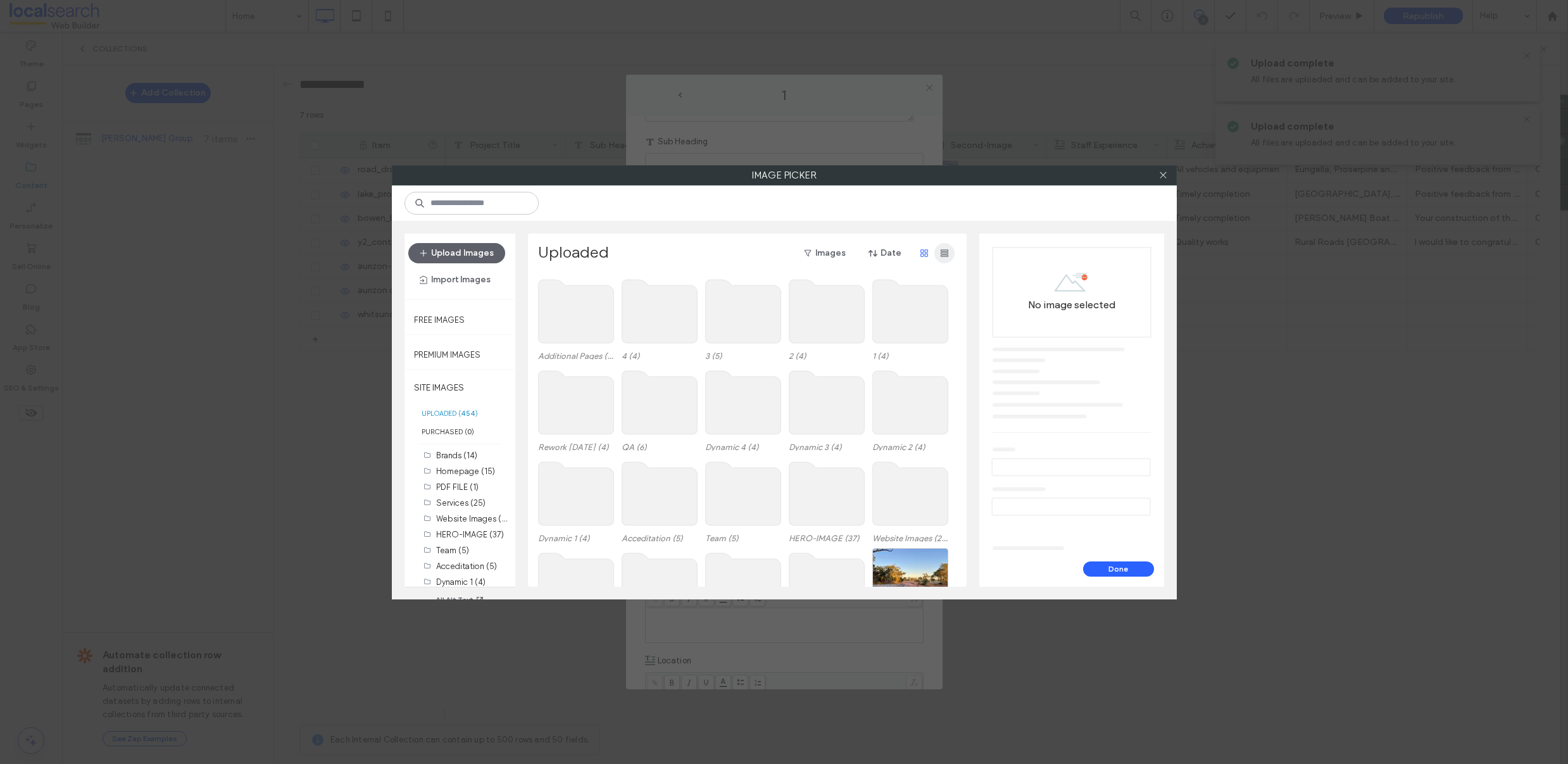
click at [938, 249] on span "button" at bounding box center [944, 253] width 20 height 20
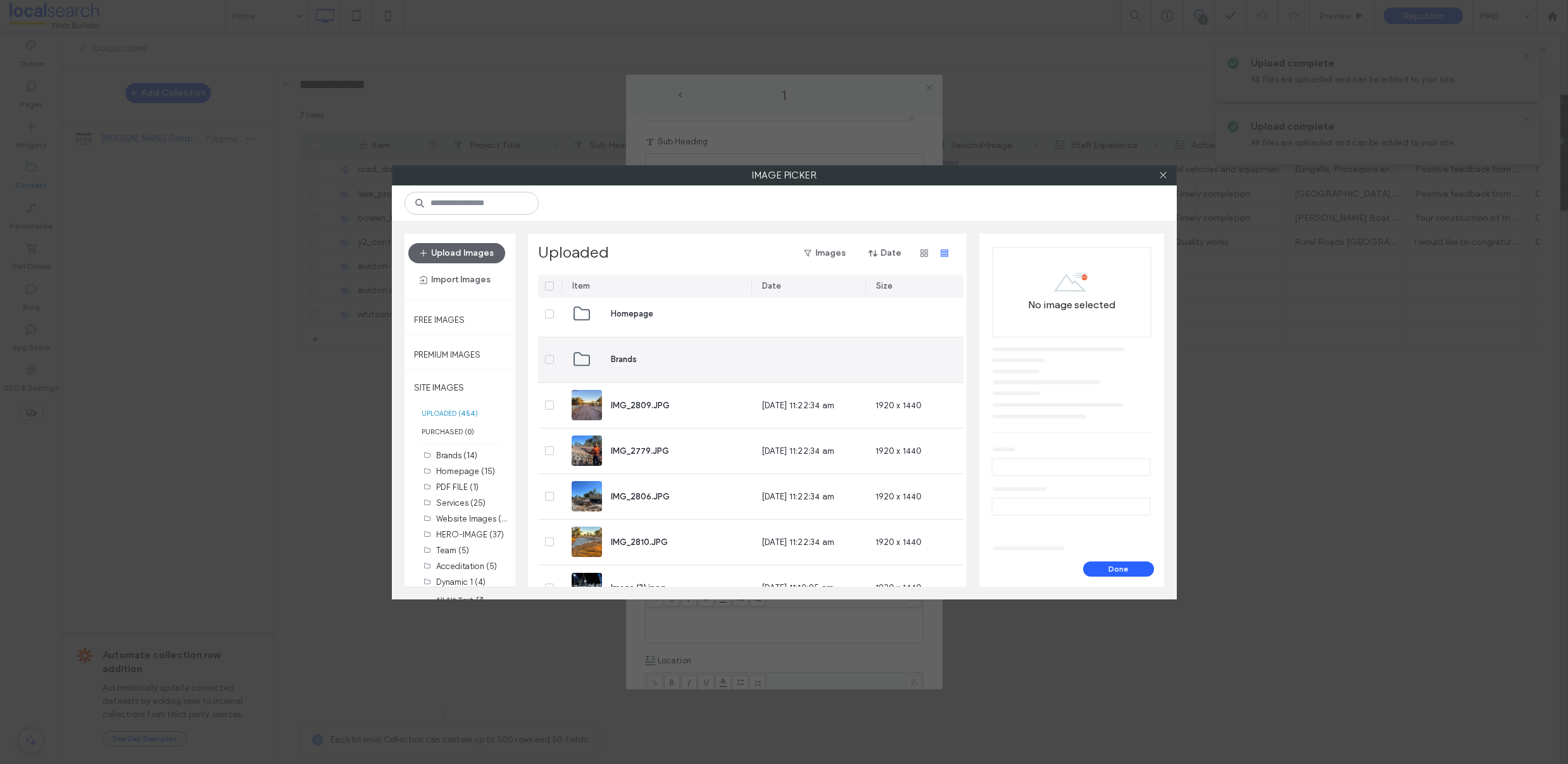
scroll to position [811, 0]
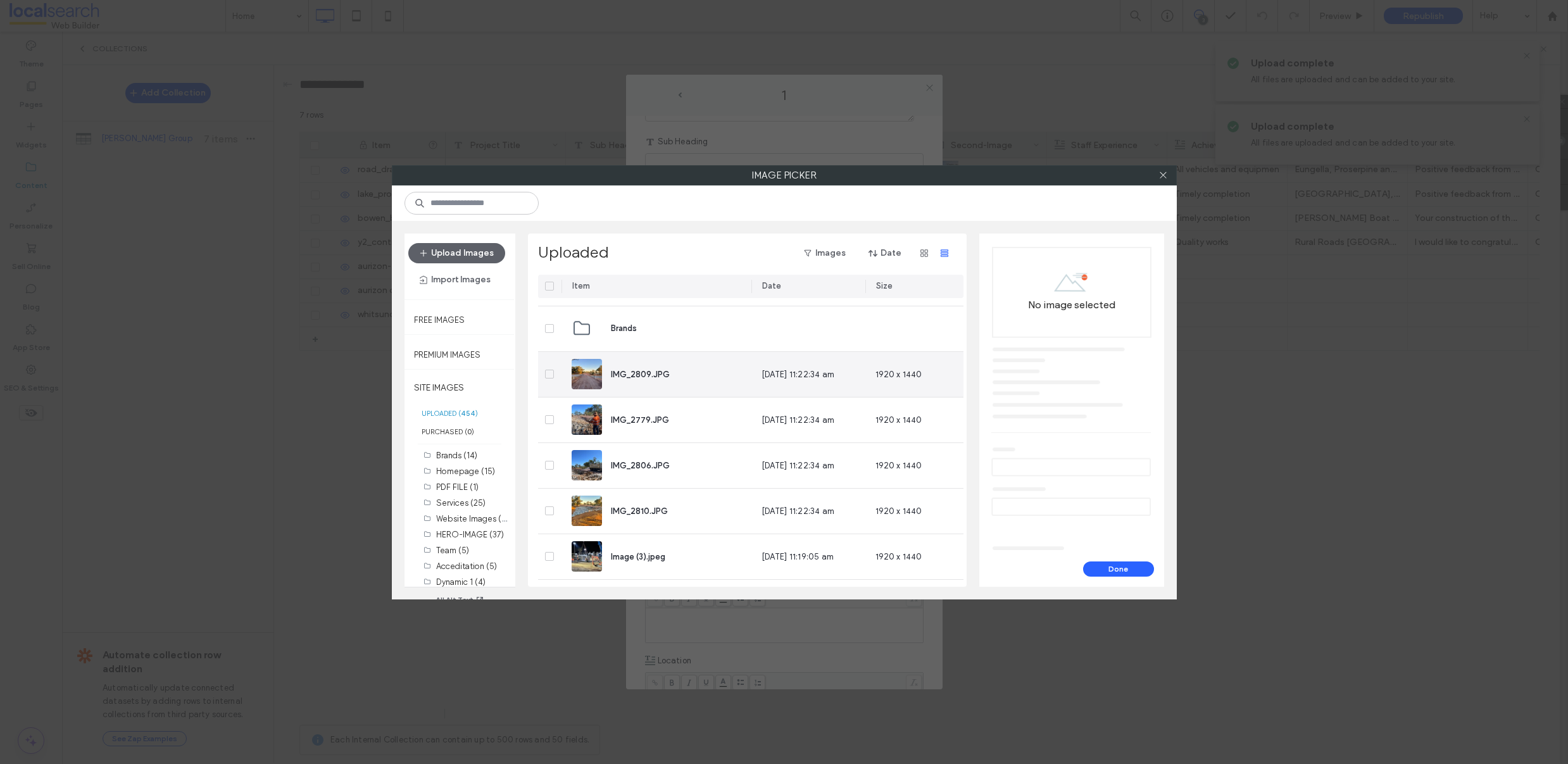
click at [547, 372] on icon at bounding box center [550, 374] width 5 height 4
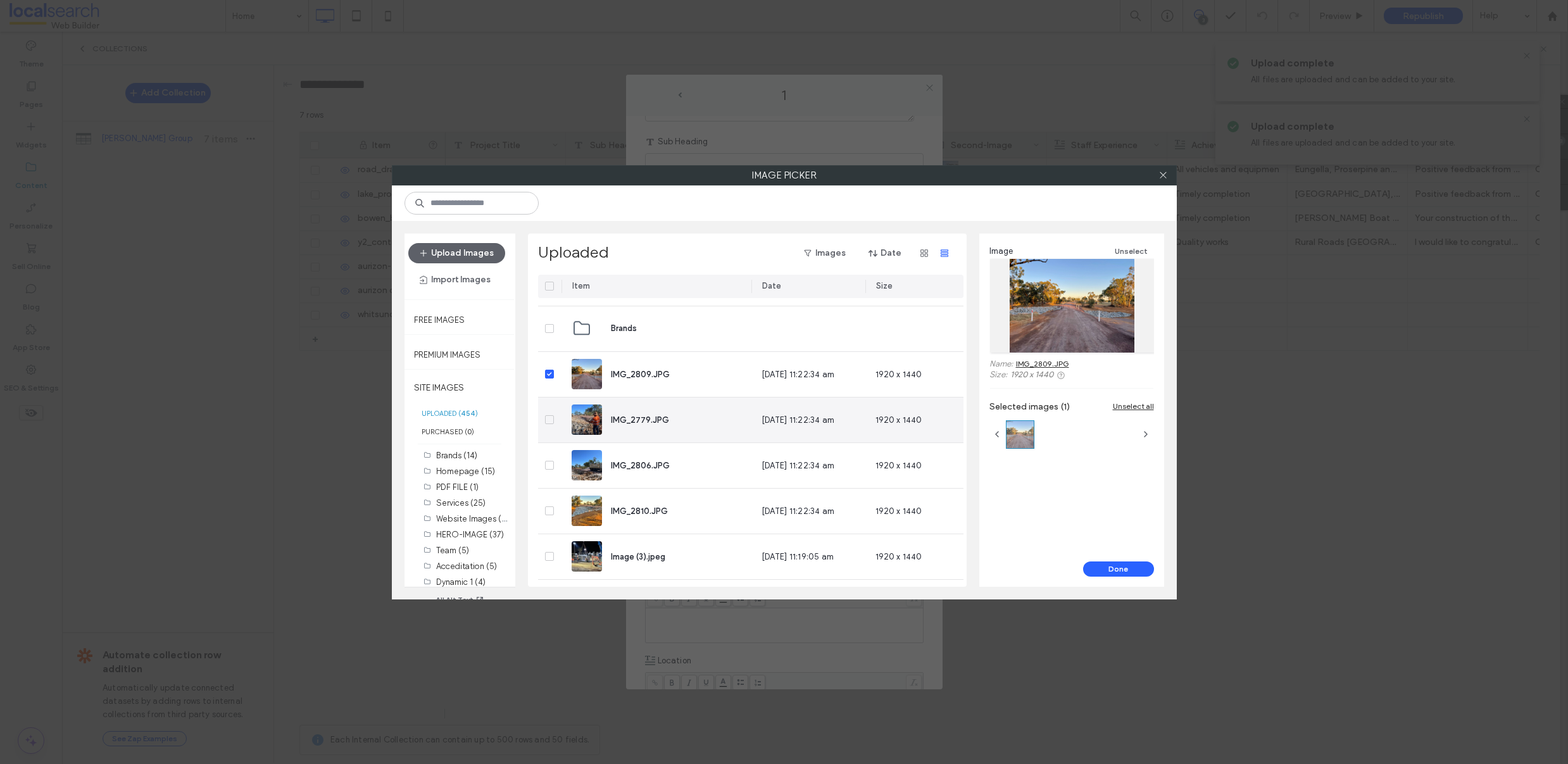
click at [551, 420] on icon at bounding box center [550, 420] width 5 height 4
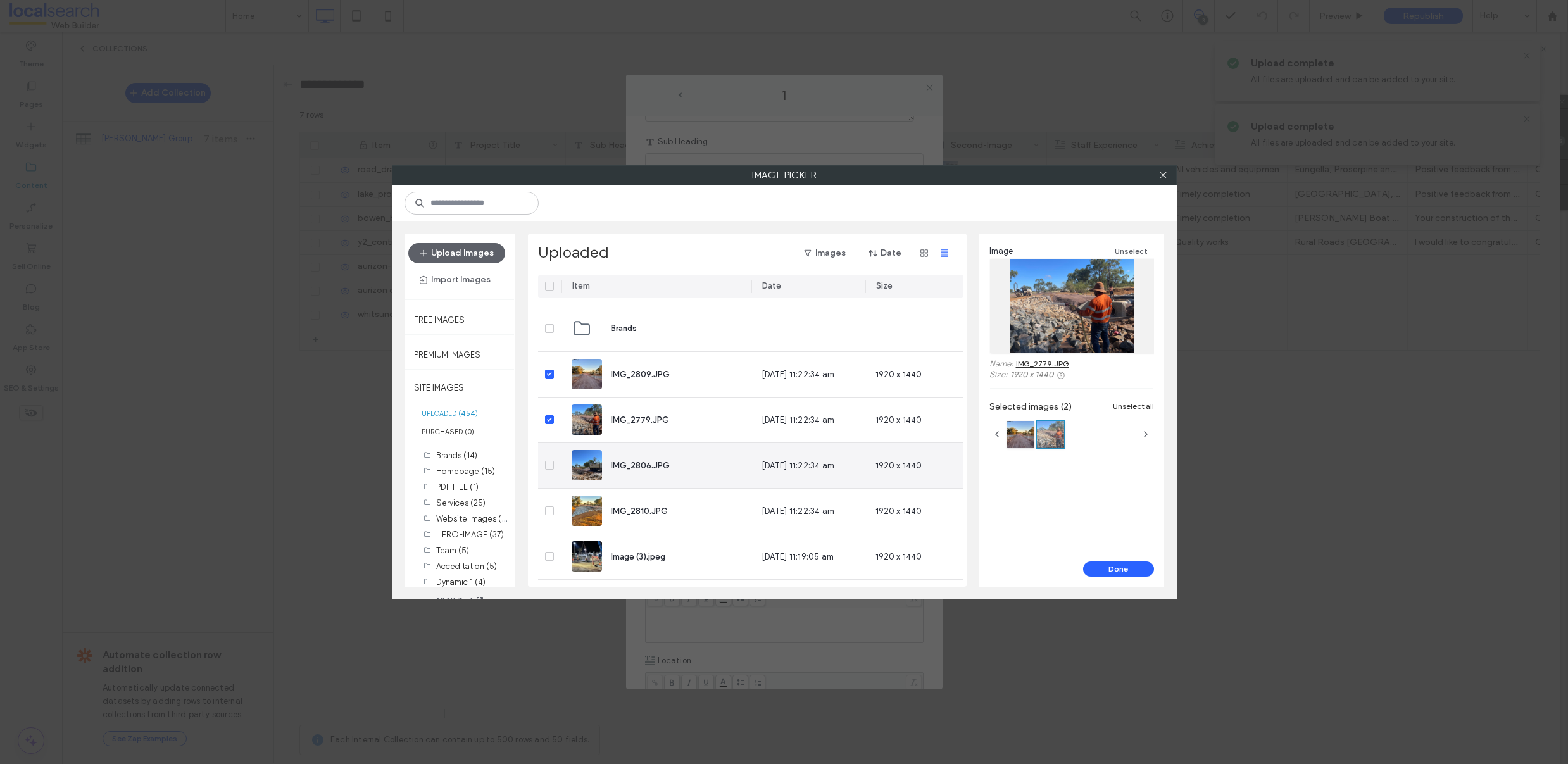
click at [551, 468] on span at bounding box center [549, 464] width 9 height 9
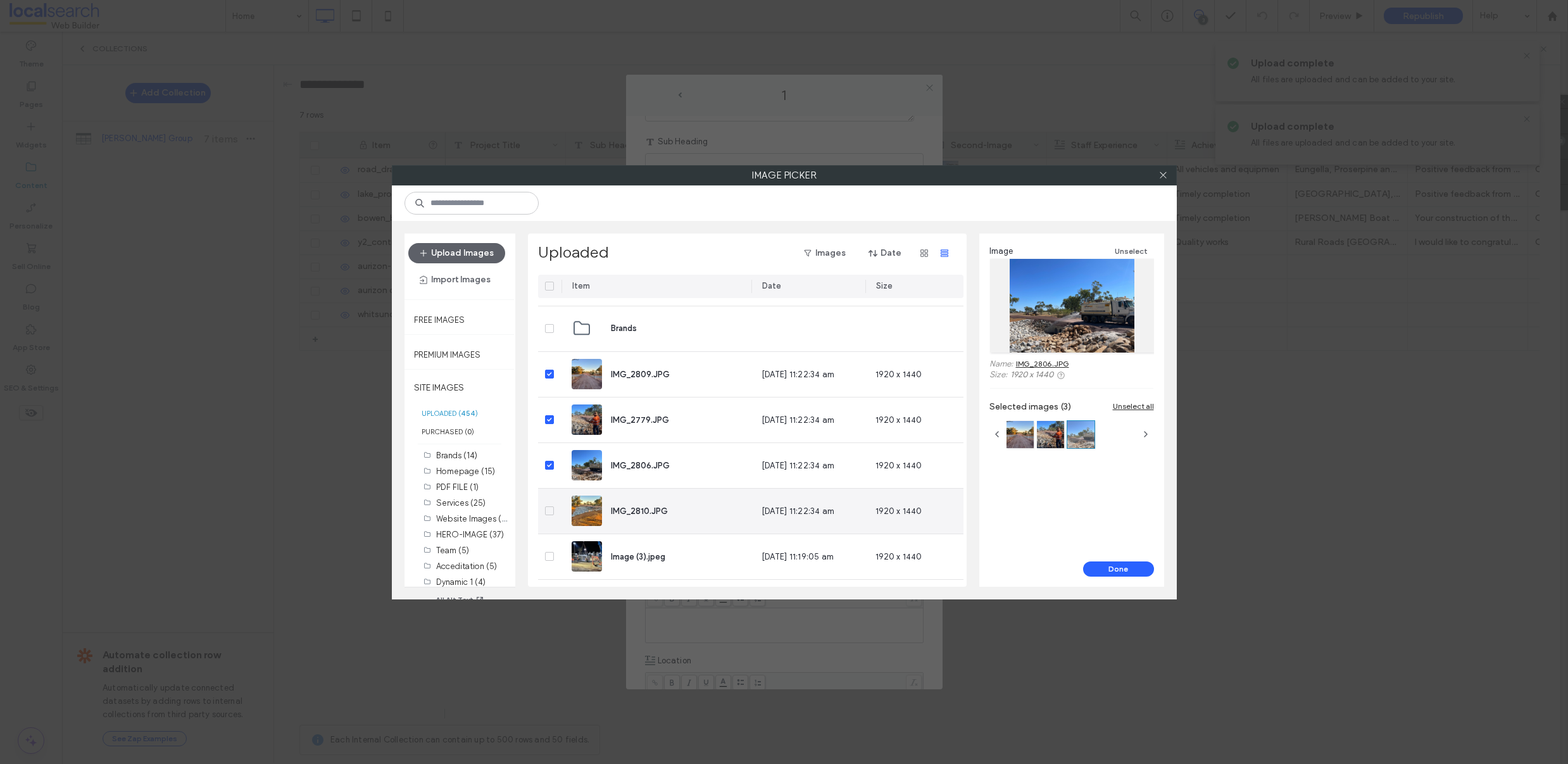
click at [552, 511] on span at bounding box center [549, 510] width 9 height 9
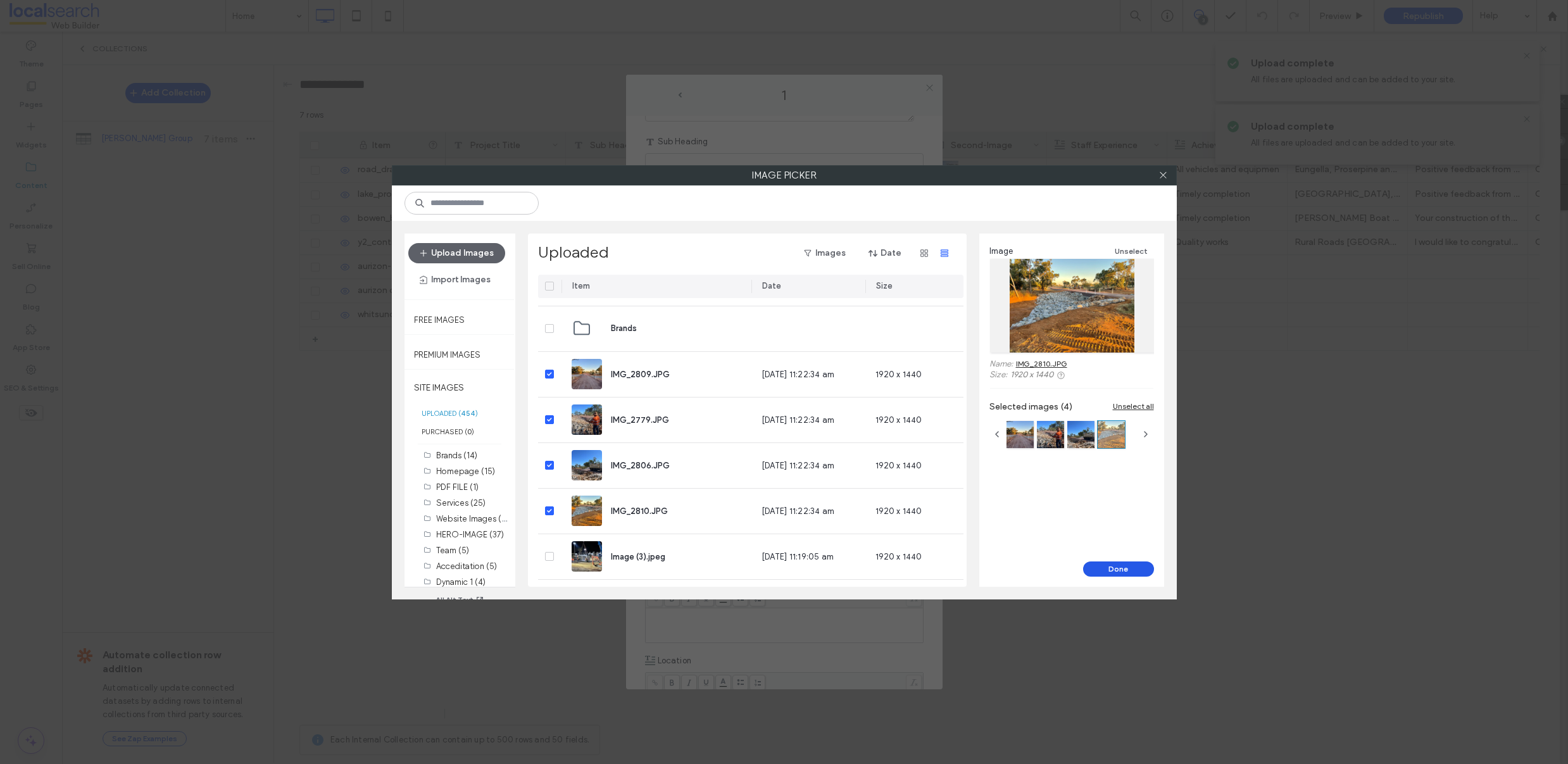
click at [1102, 566] on button "Done" at bounding box center [1118, 569] width 71 height 16
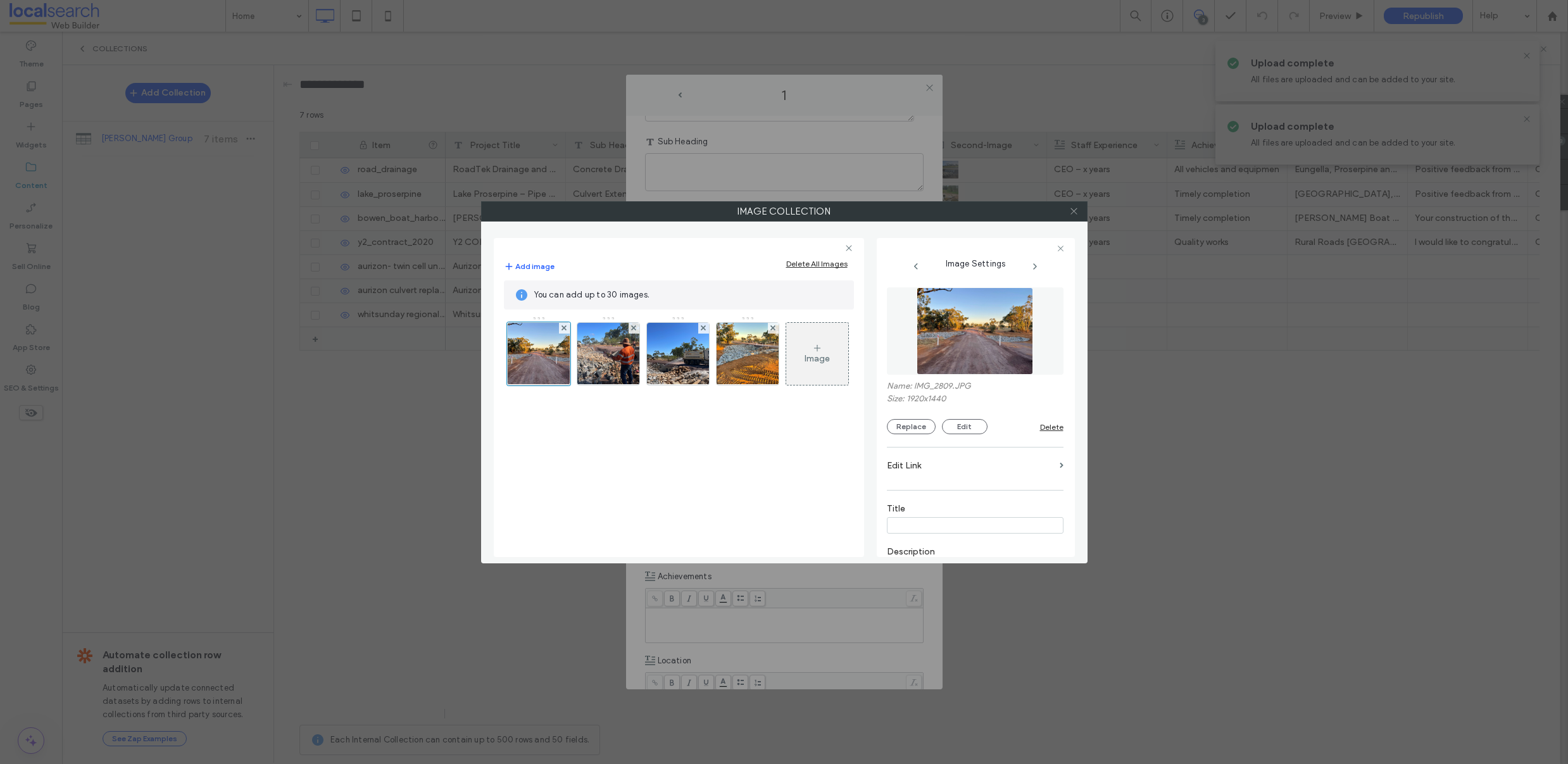
click at [1075, 207] on icon at bounding box center [1074, 211] width 10 height 10
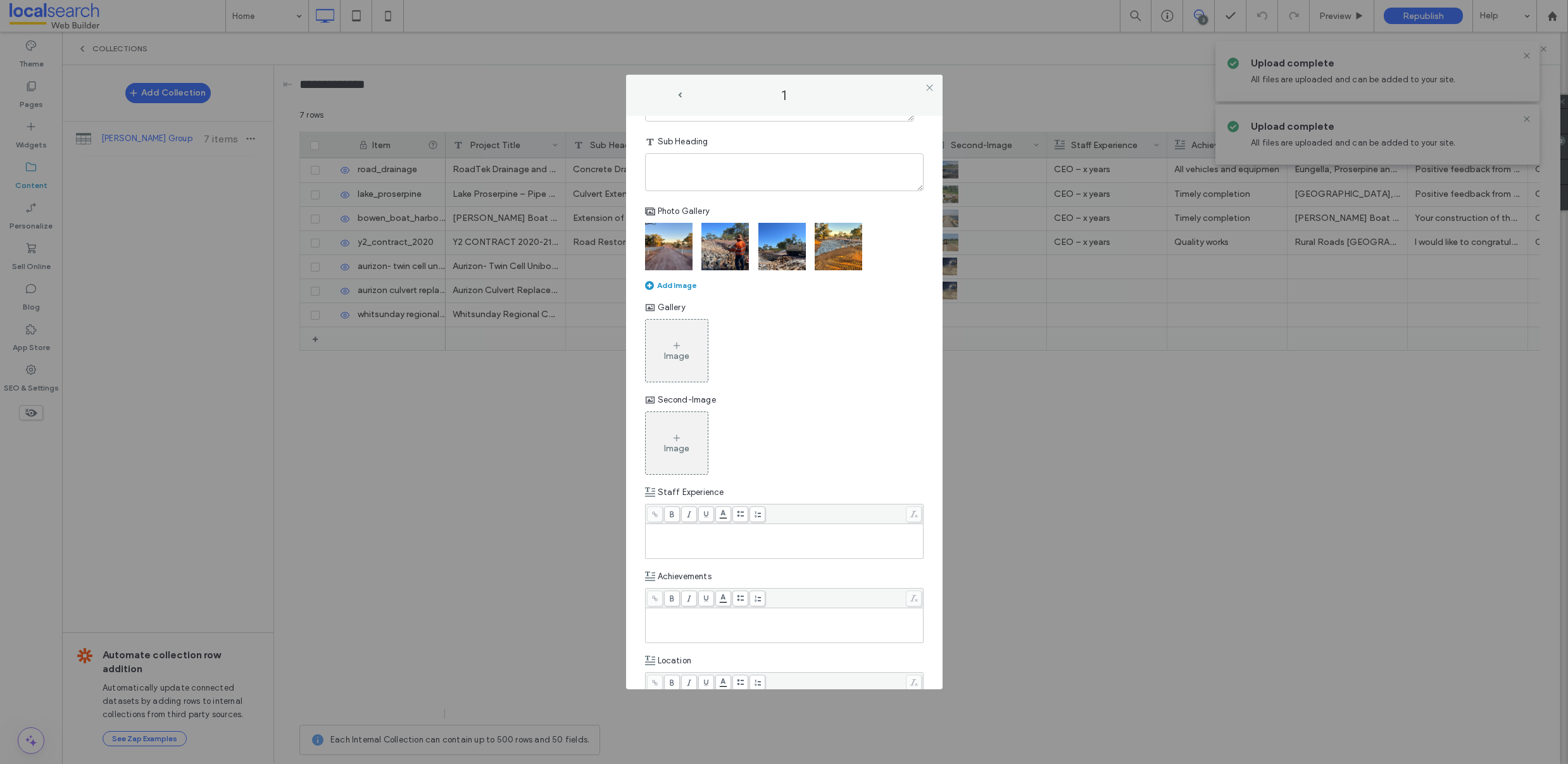
click at [665, 349] on div "Image" at bounding box center [677, 350] width 62 height 60
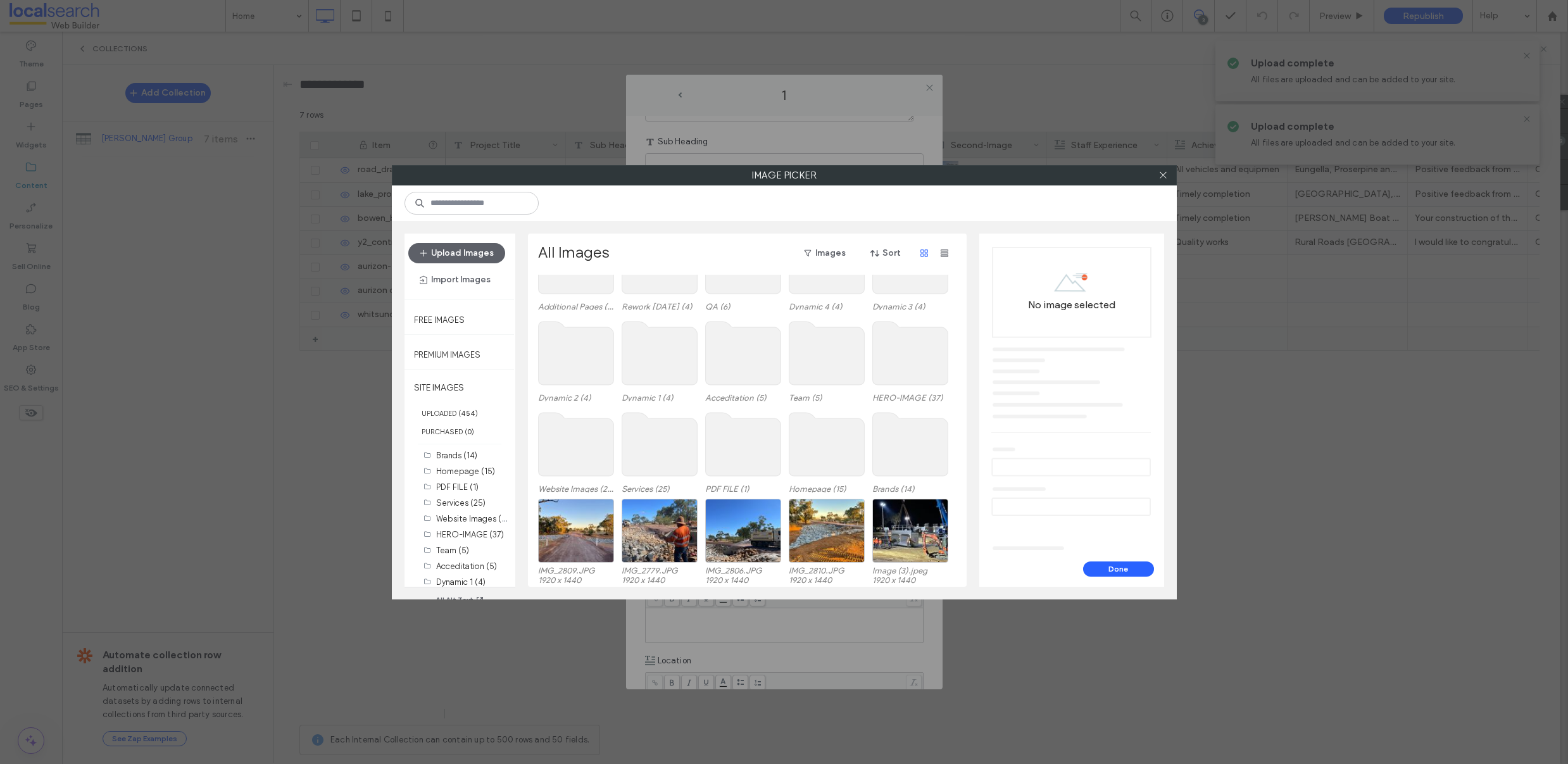
scroll to position [78, 0]
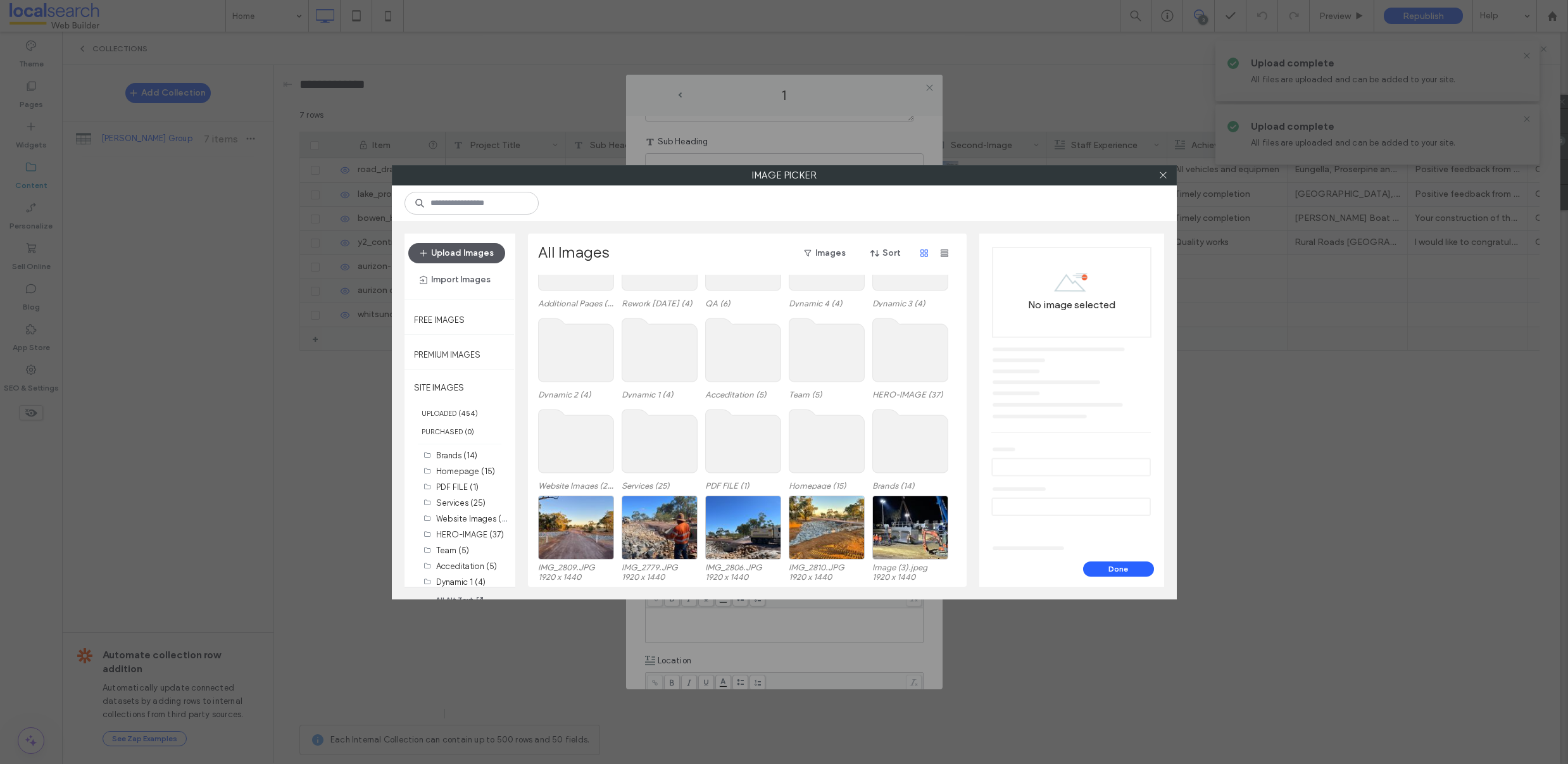
click at [461, 255] on button "Upload Images" at bounding box center [457, 253] width 97 height 20
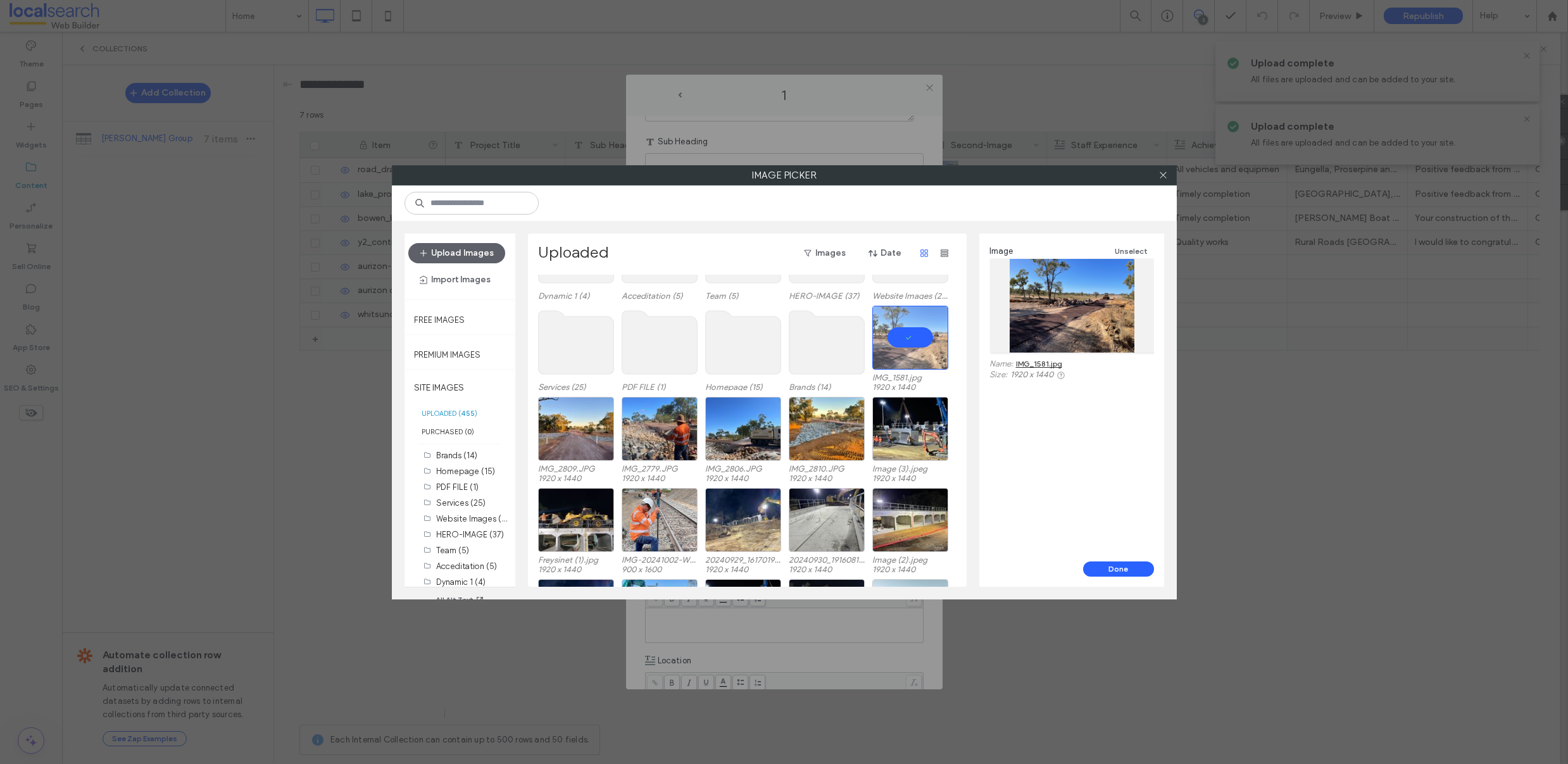
scroll to position [243, 0]
click at [1121, 570] on button "Done" at bounding box center [1118, 569] width 71 height 16
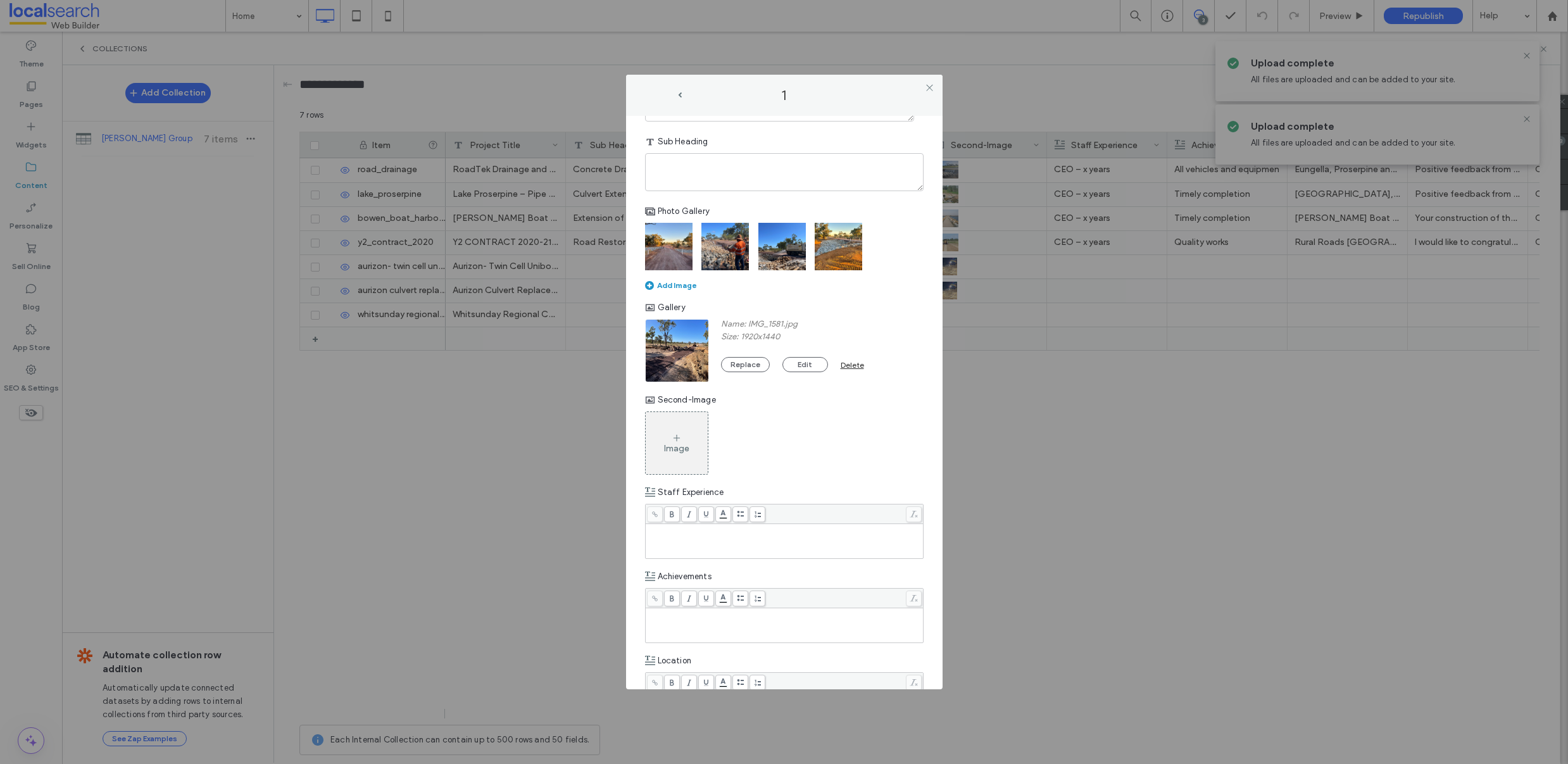
click at [677, 445] on div "Image" at bounding box center [676, 448] width 25 height 11
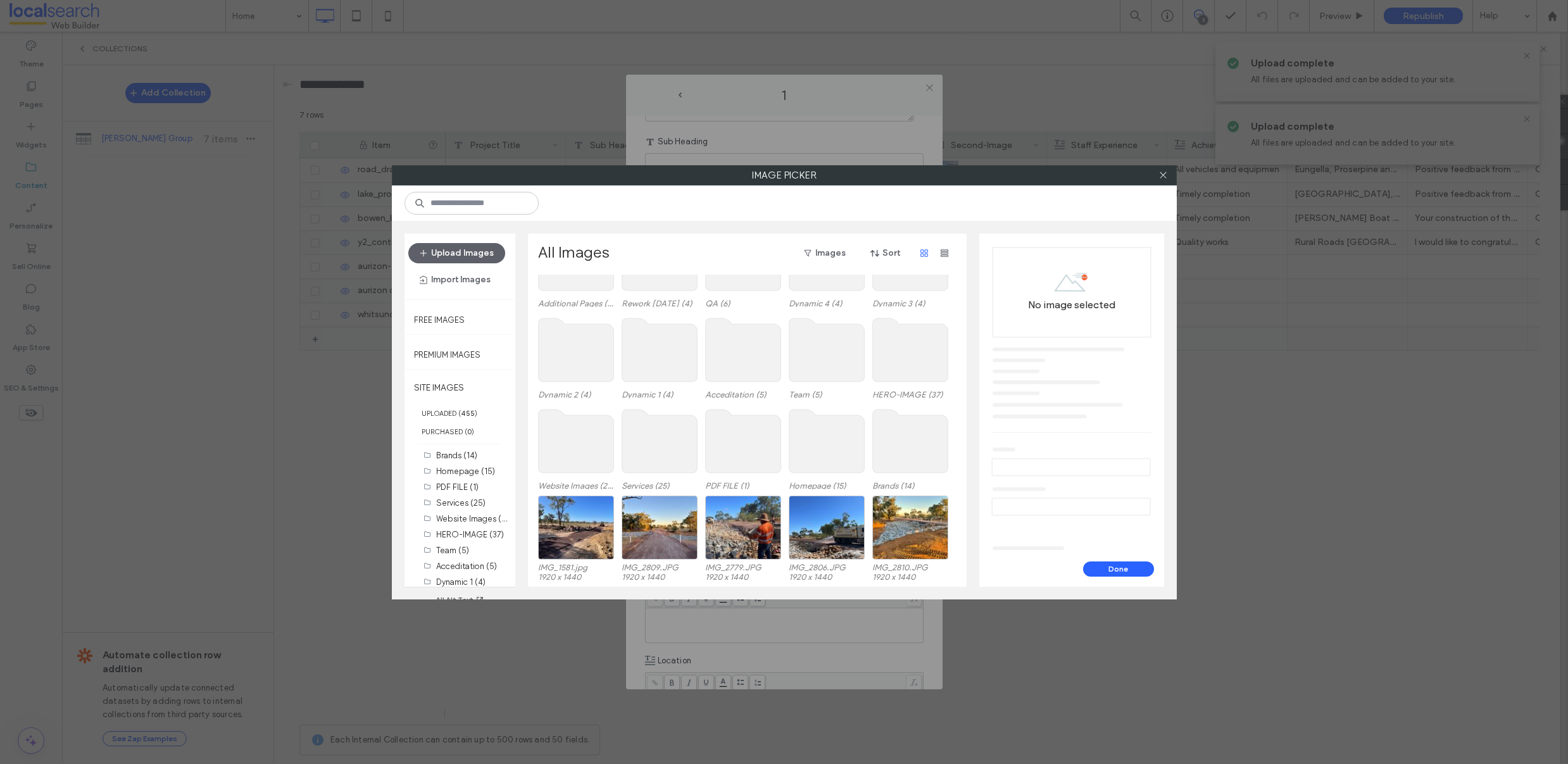
scroll to position [75, 0]
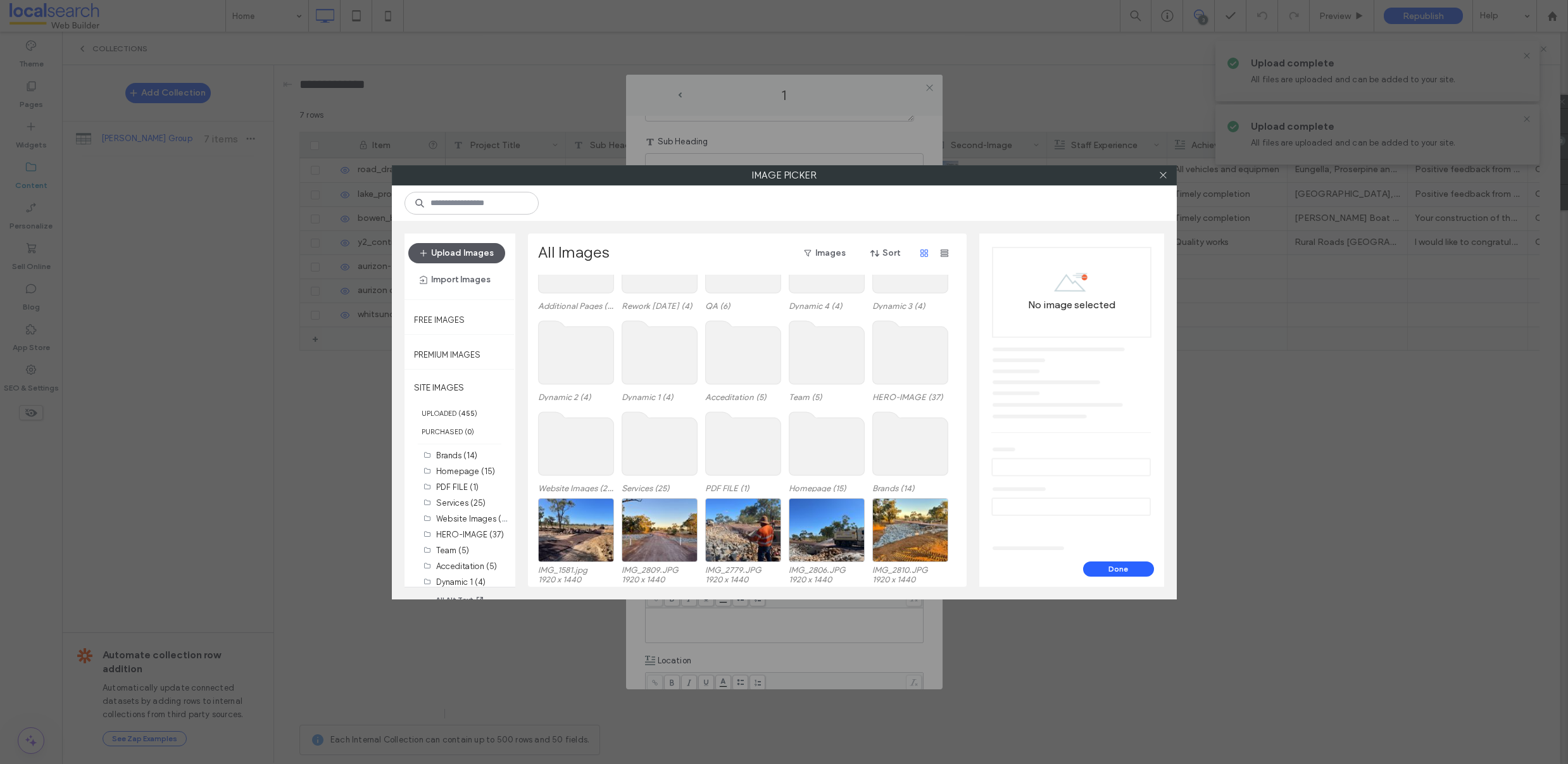
click at [457, 251] on button "Upload Images" at bounding box center [457, 253] width 97 height 20
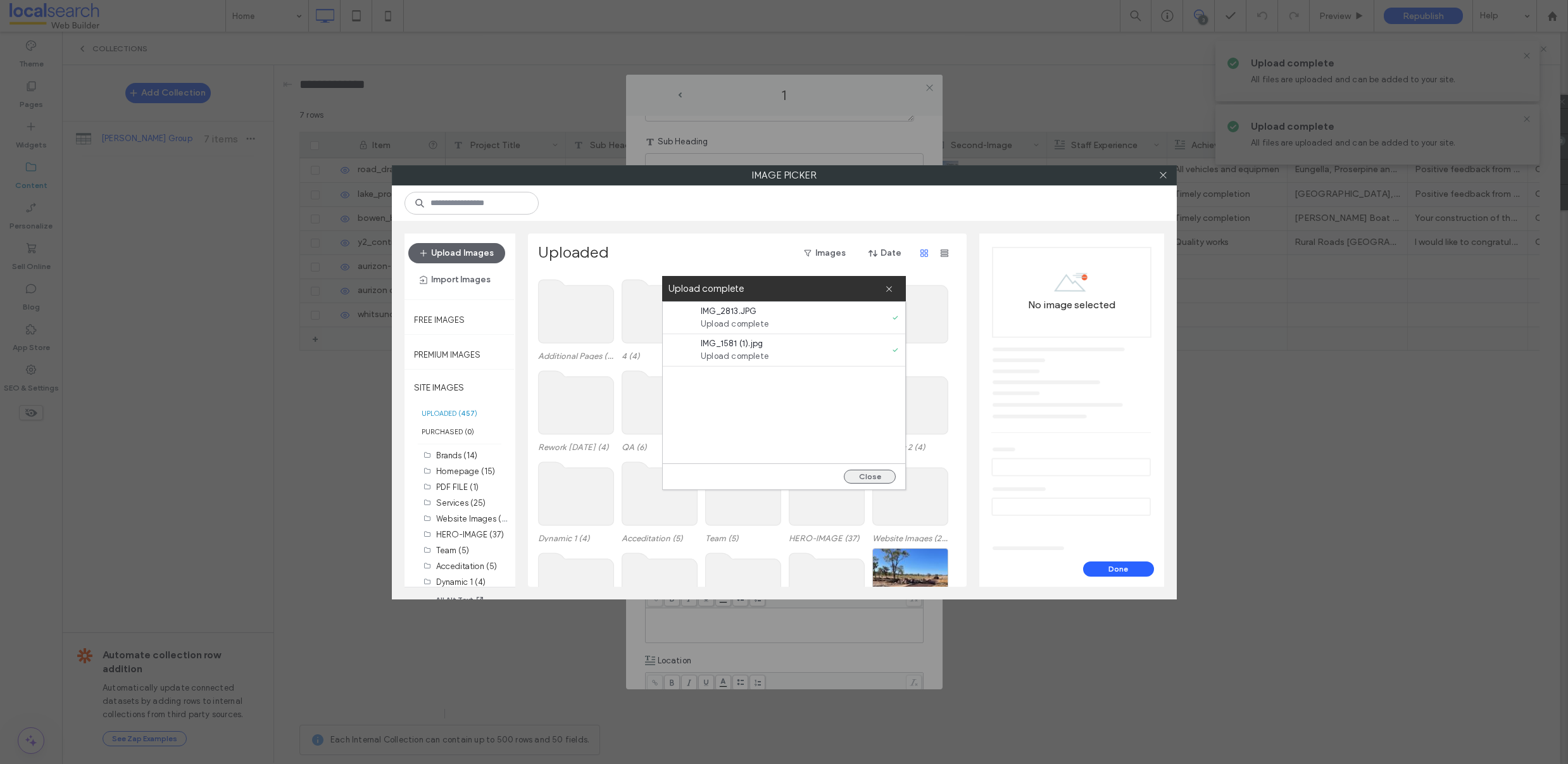
click at [871, 474] on button "Close" at bounding box center [870, 476] width 52 height 14
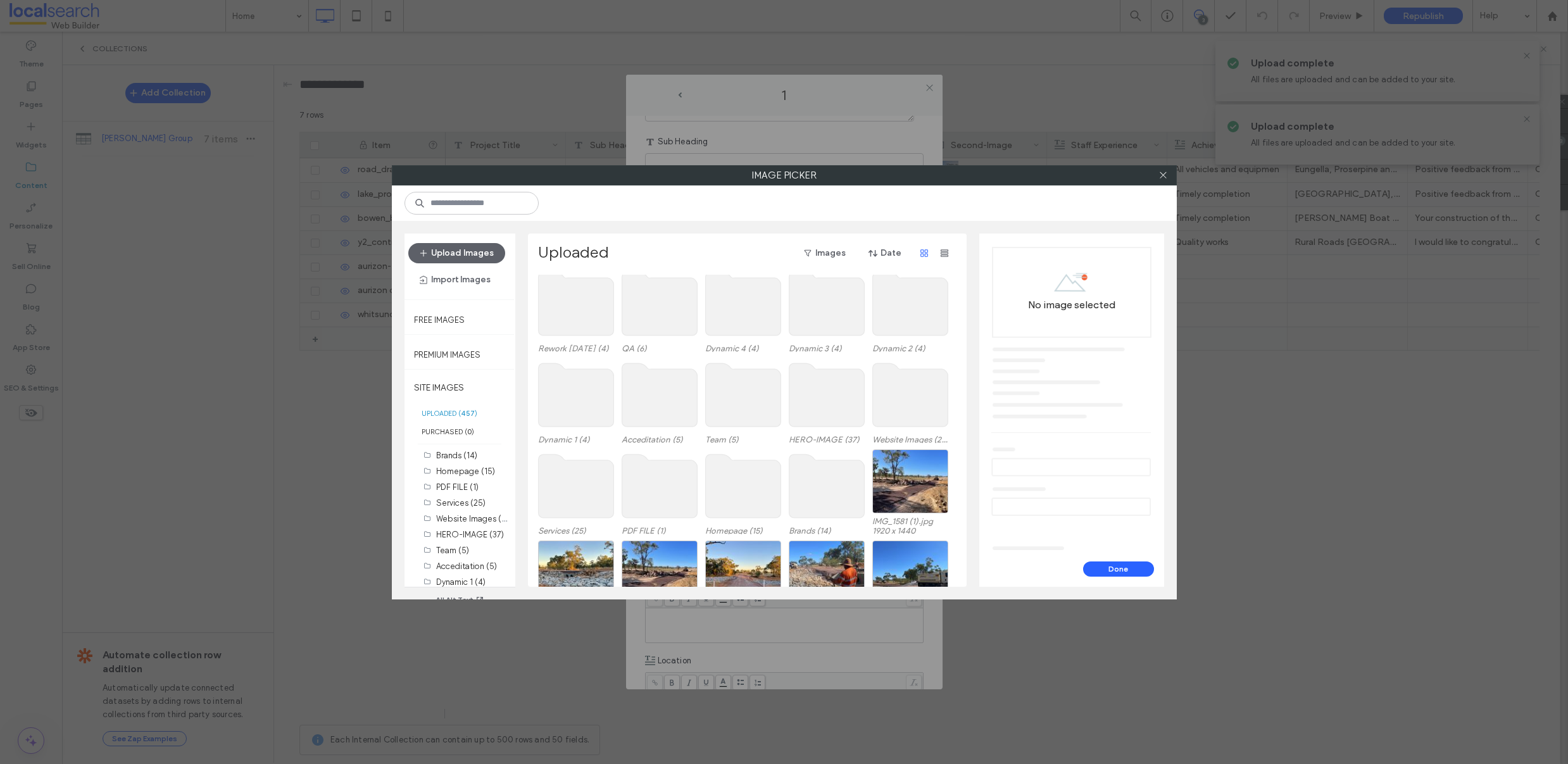
scroll to position [100, 0]
click at [940, 257] on icon "button" at bounding box center [944, 253] width 10 height 10
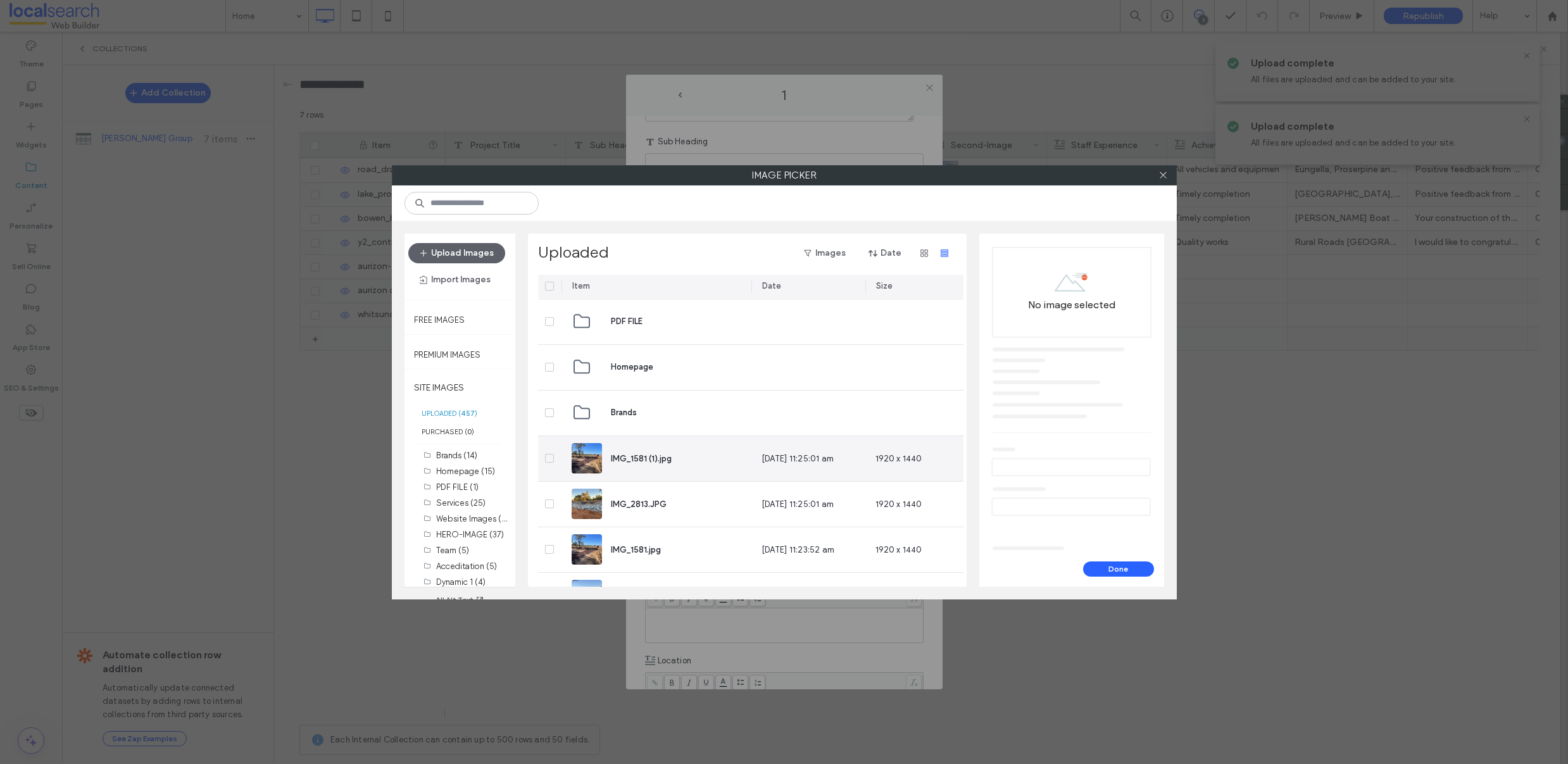
scroll to position [729, 0]
click at [547, 460] on span at bounding box center [549, 456] width 9 height 9
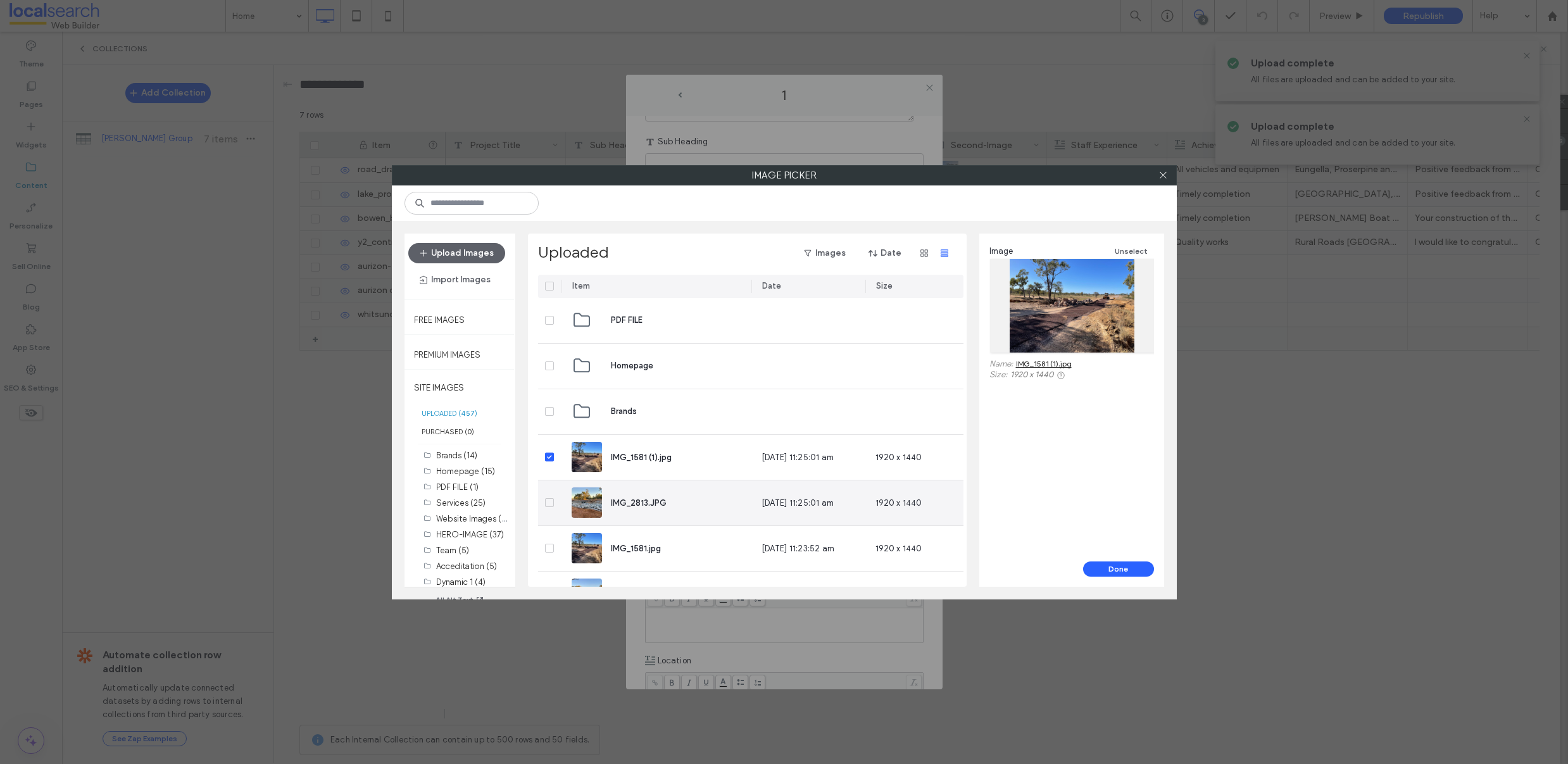
click at [547, 502] on icon at bounding box center [549, 502] width 4 height 4
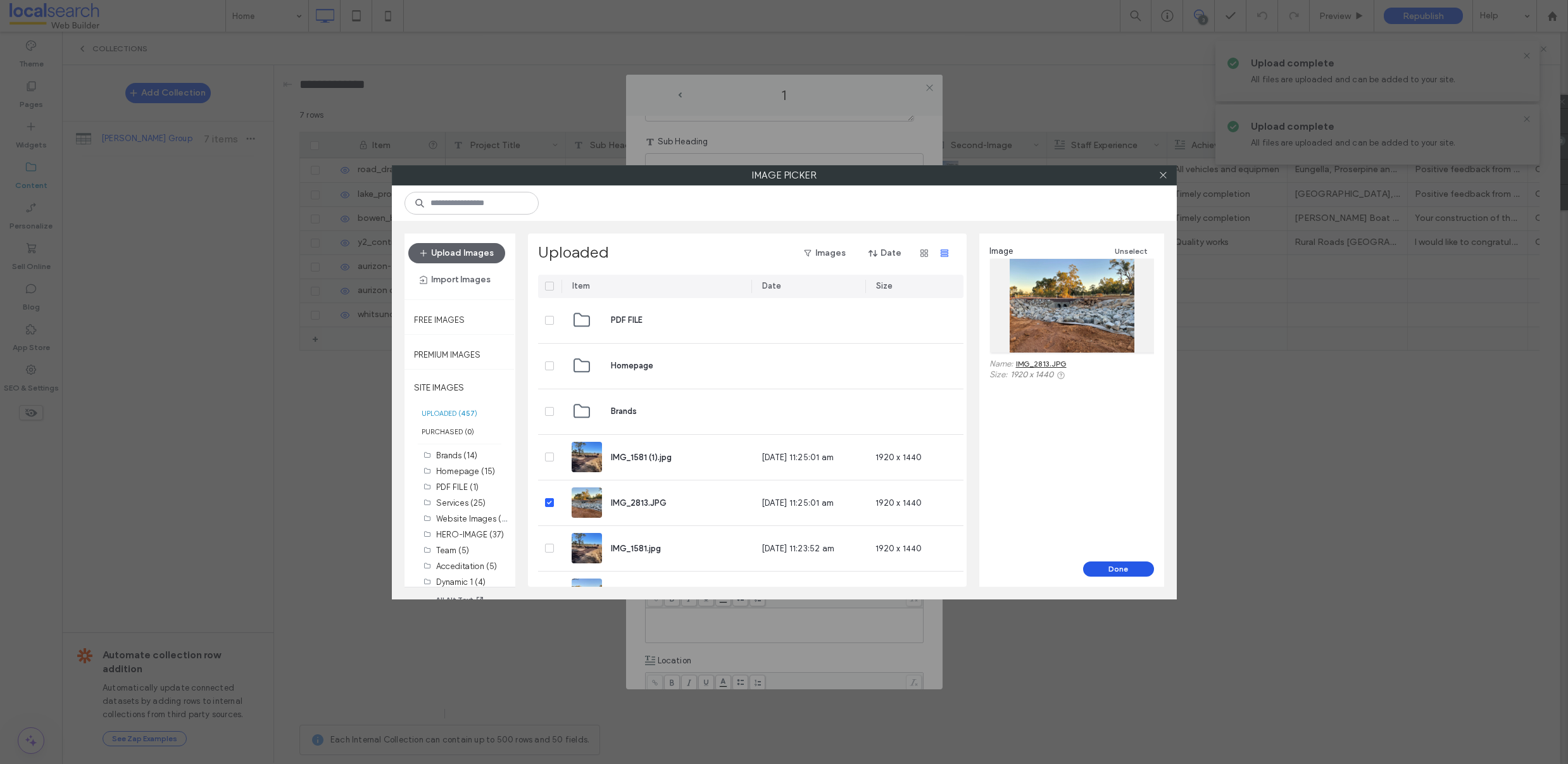
click at [1106, 566] on button "Done" at bounding box center [1118, 569] width 71 height 16
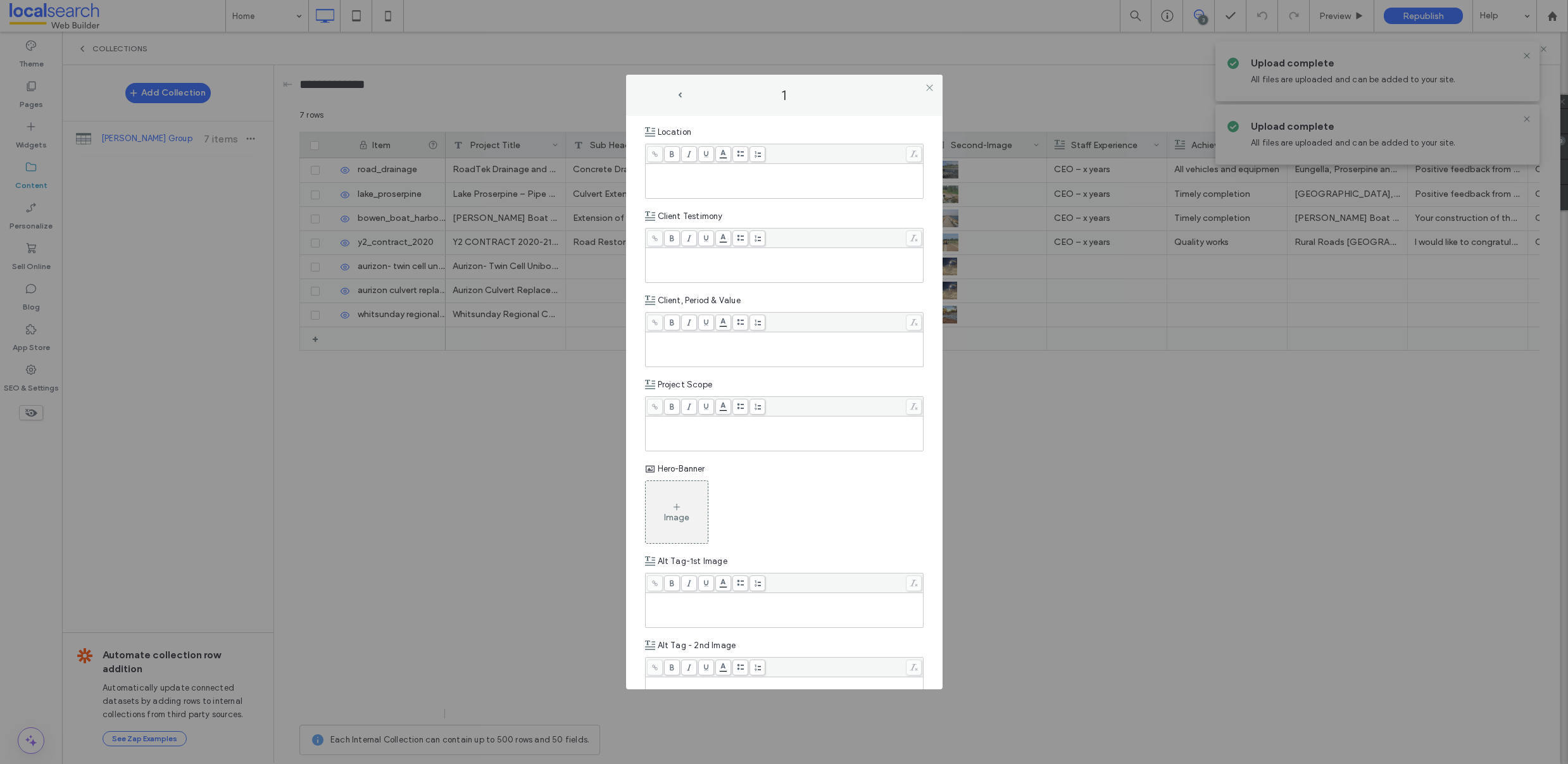
scroll to position [683, 0]
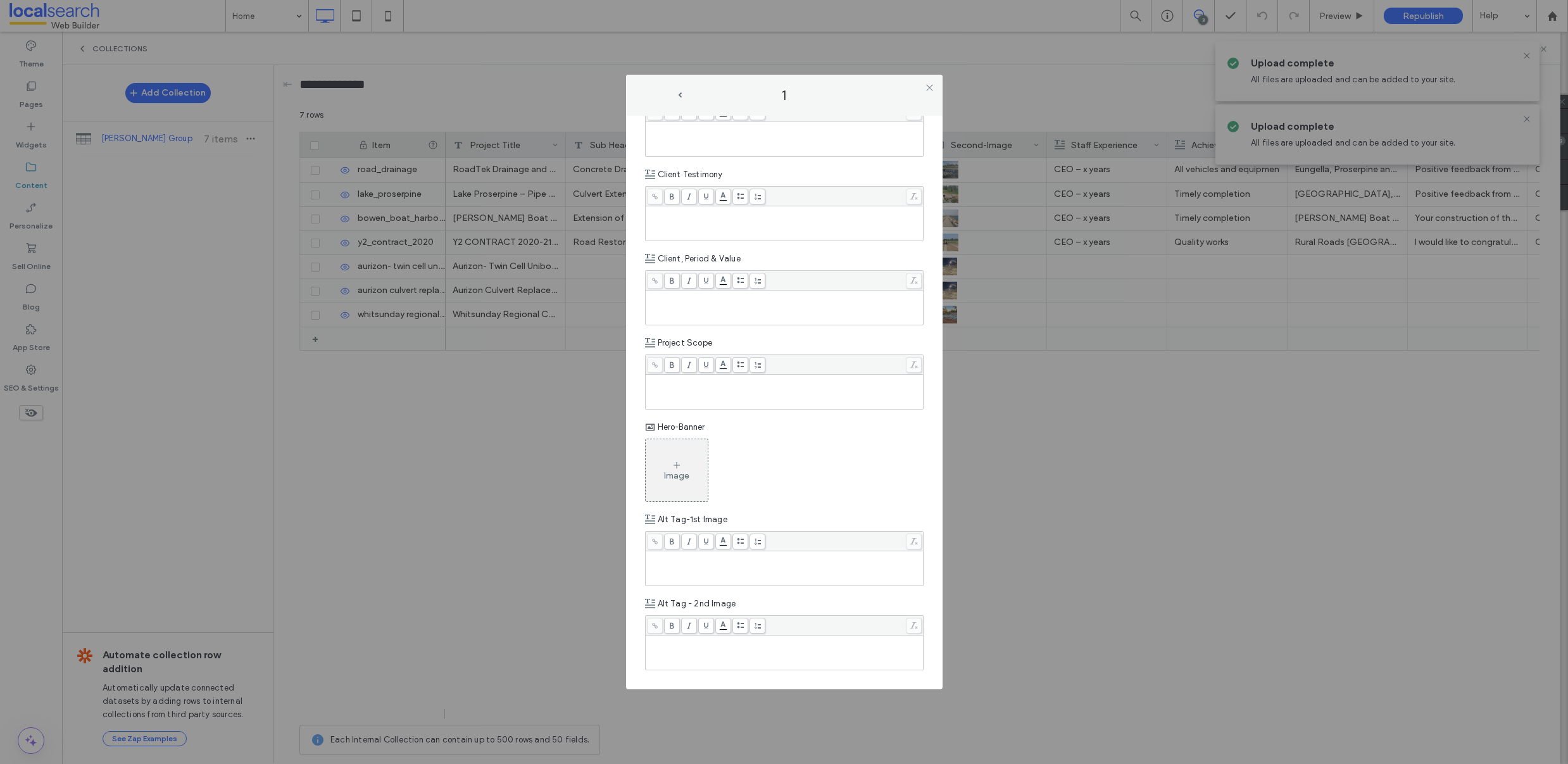
click at [663, 469] on div "Image" at bounding box center [677, 469] width 62 height 60
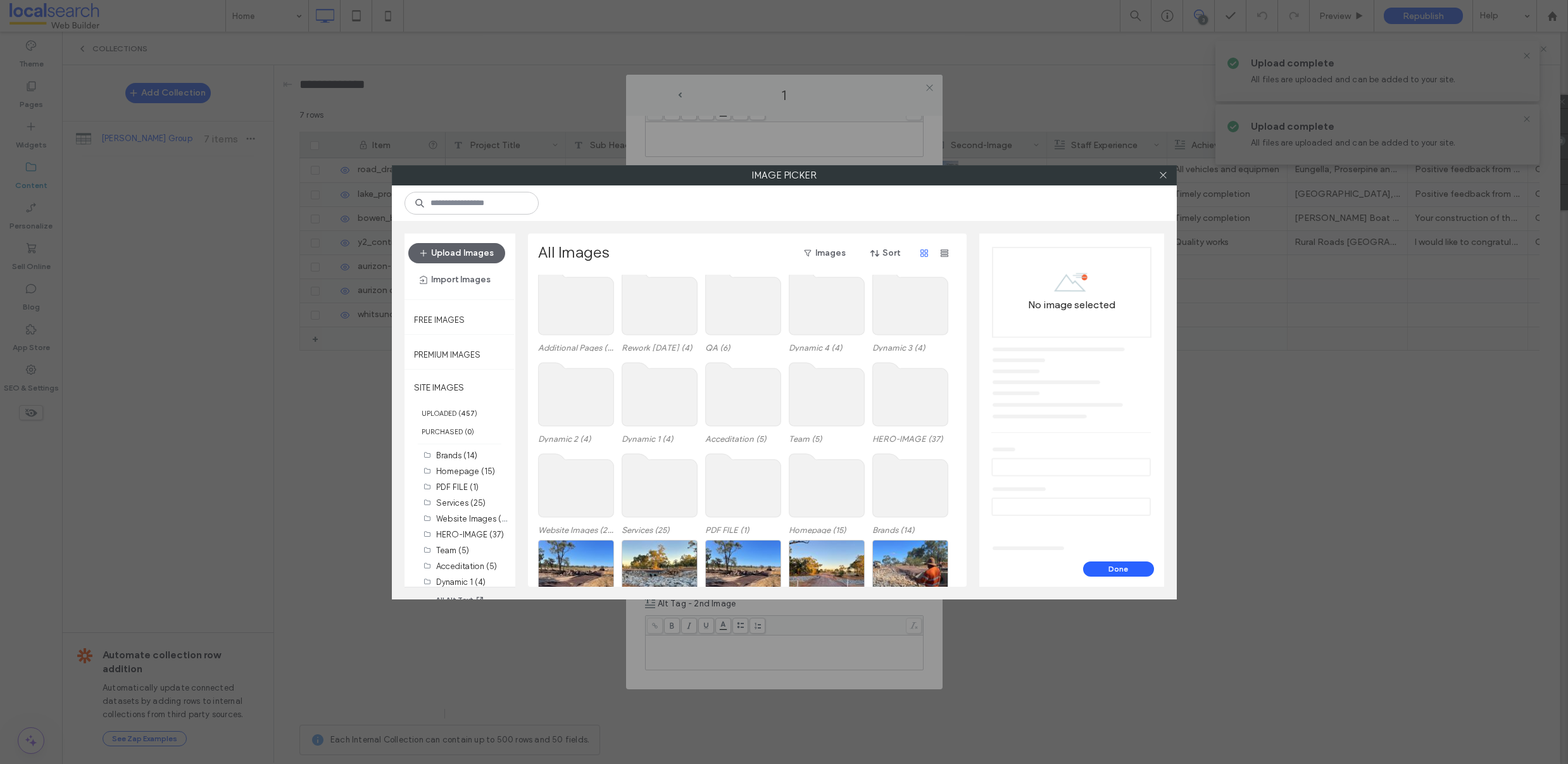
scroll to position [78, 0]
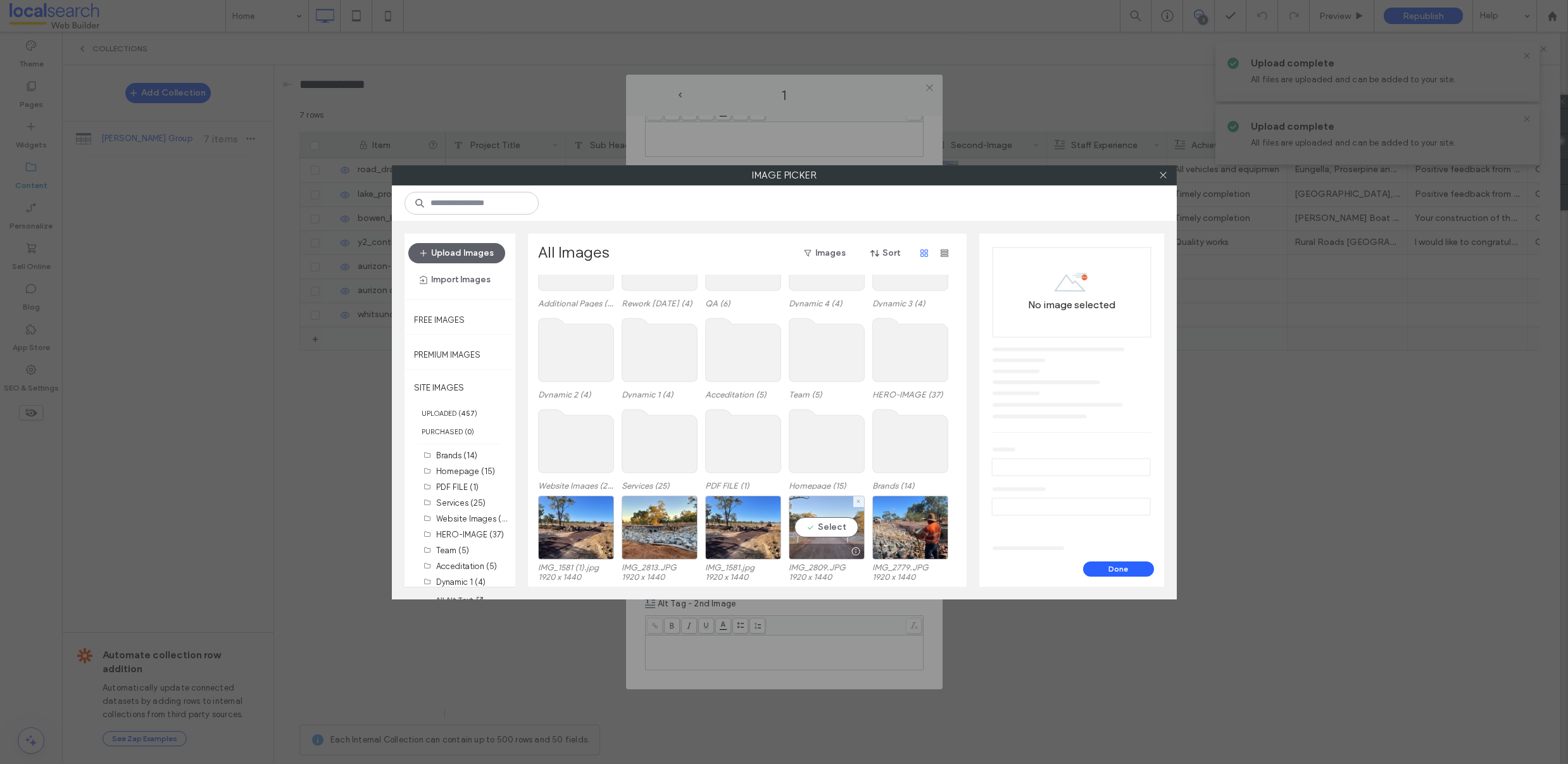
click at [829, 529] on div "Select" at bounding box center [826, 527] width 76 height 64
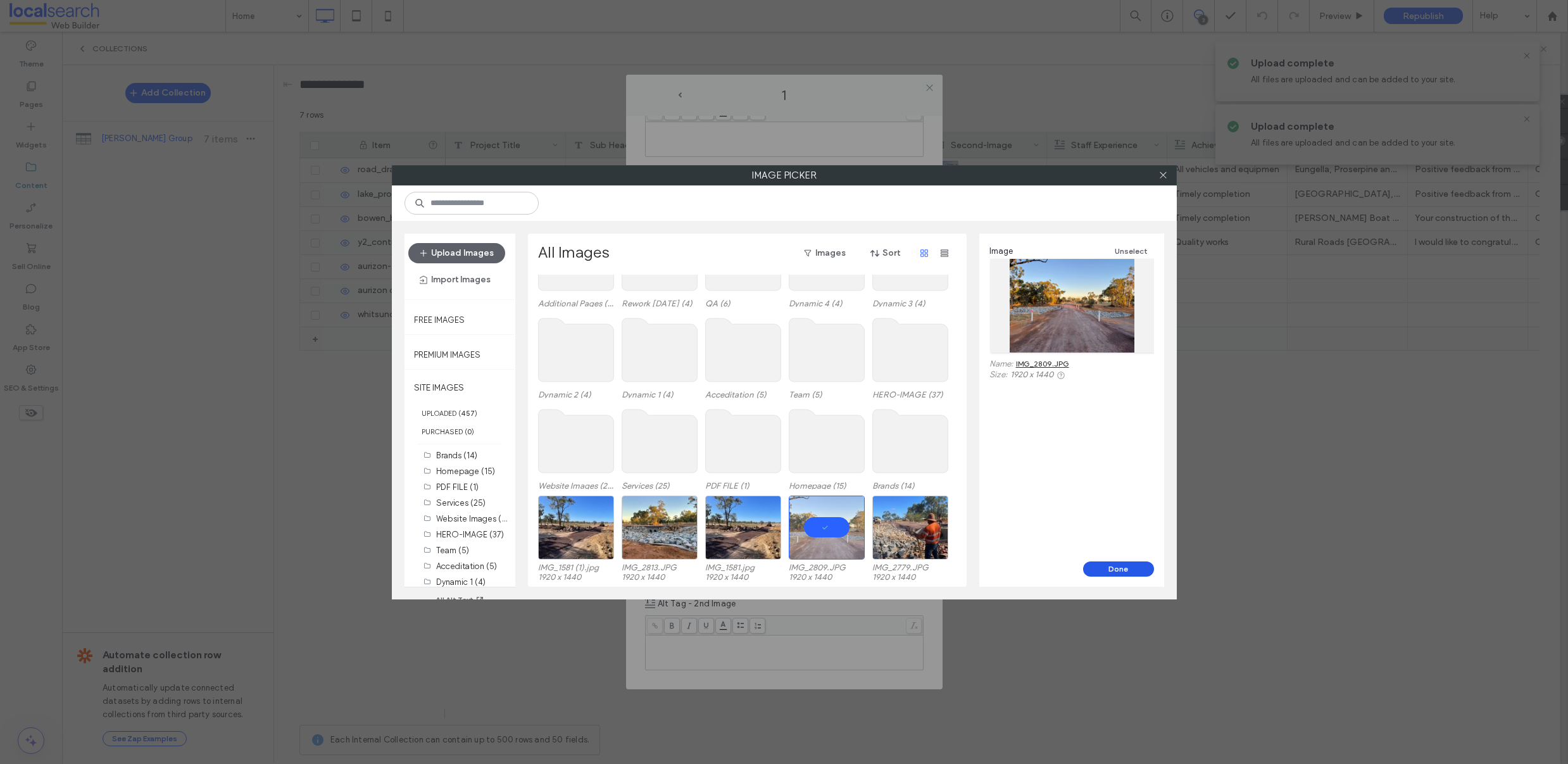
click at [1120, 572] on button "Done" at bounding box center [1118, 569] width 71 height 16
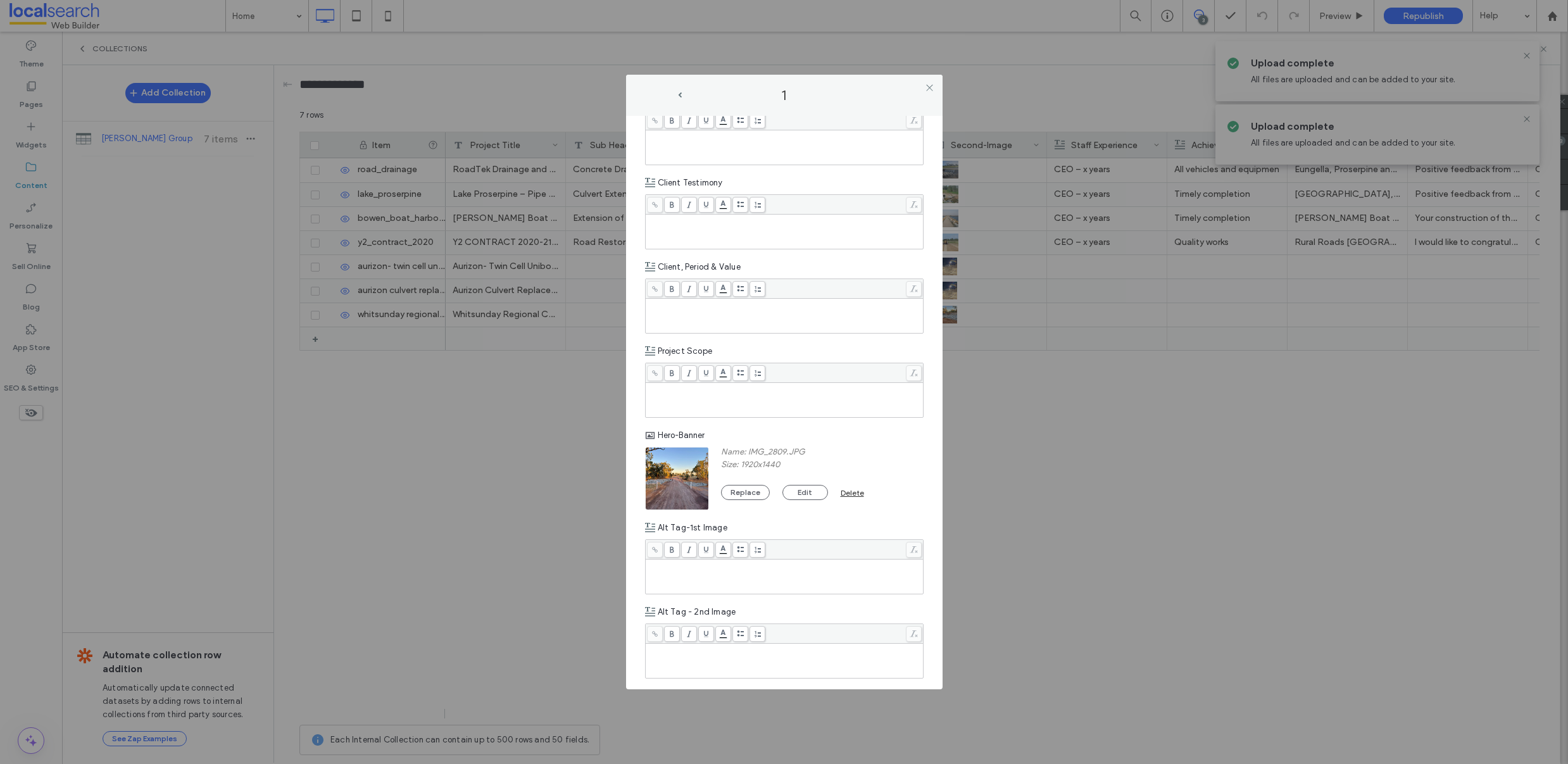
scroll to position [683, 0]
click at [729, 562] on div "Rich Text Editor" at bounding box center [785, 568] width 274 height 32
click at [757, 643] on div "Rich Text Editor" at bounding box center [785, 641] width 274 height 9
click at [930, 88] on icon at bounding box center [929, 88] width 10 height 10
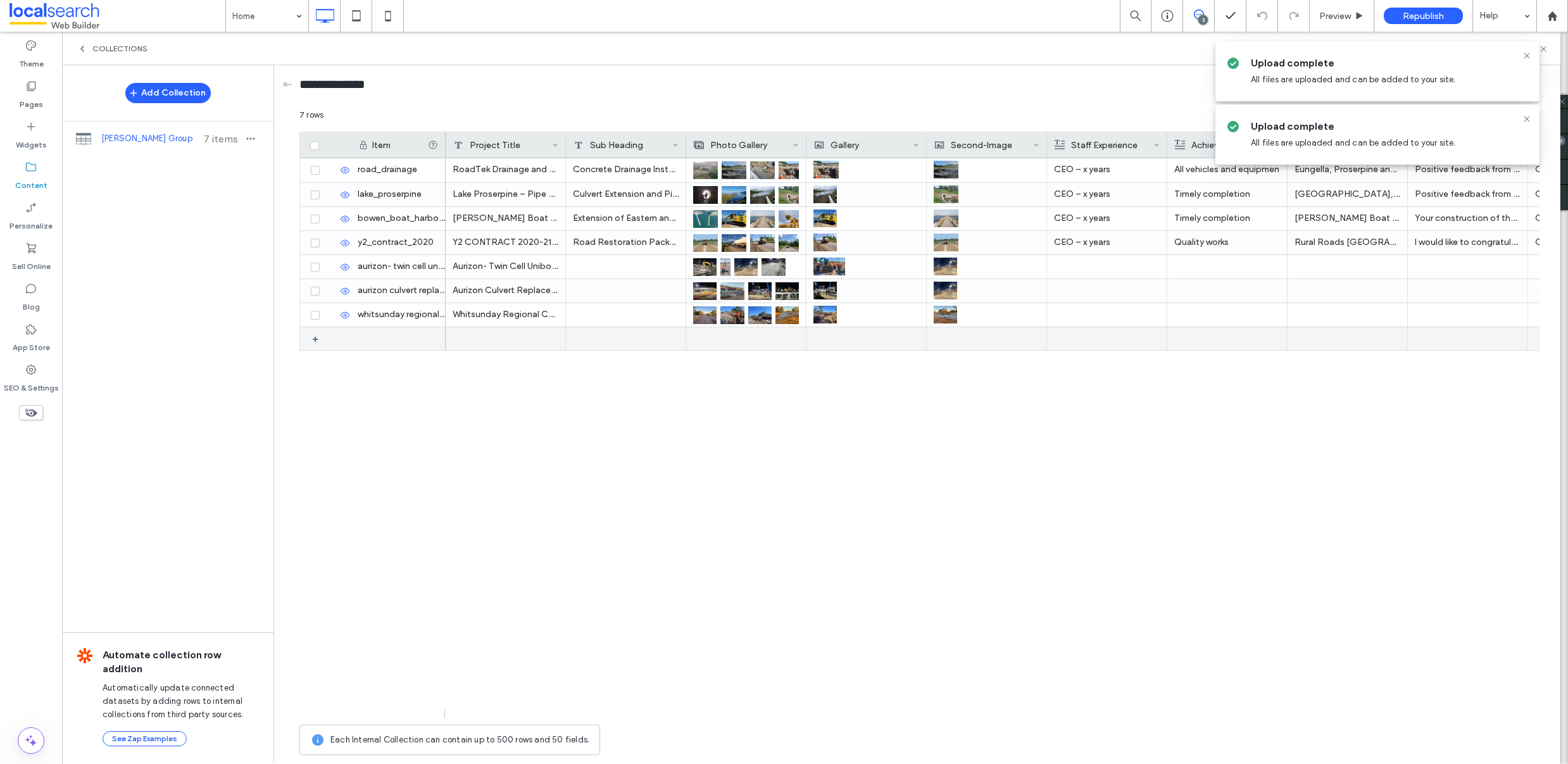
click at [308, 339] on div "+" at bounding box center [318, 339] width 21 height 23
click at [311, 339] on span at bounding box center [315, 339] width 9 height 9
click at [316, 342] on icon at bounding box center [315, 341] width 5 height 4
click at [331, 340] on icon at bounding box center [330, 339] width 10 height 10
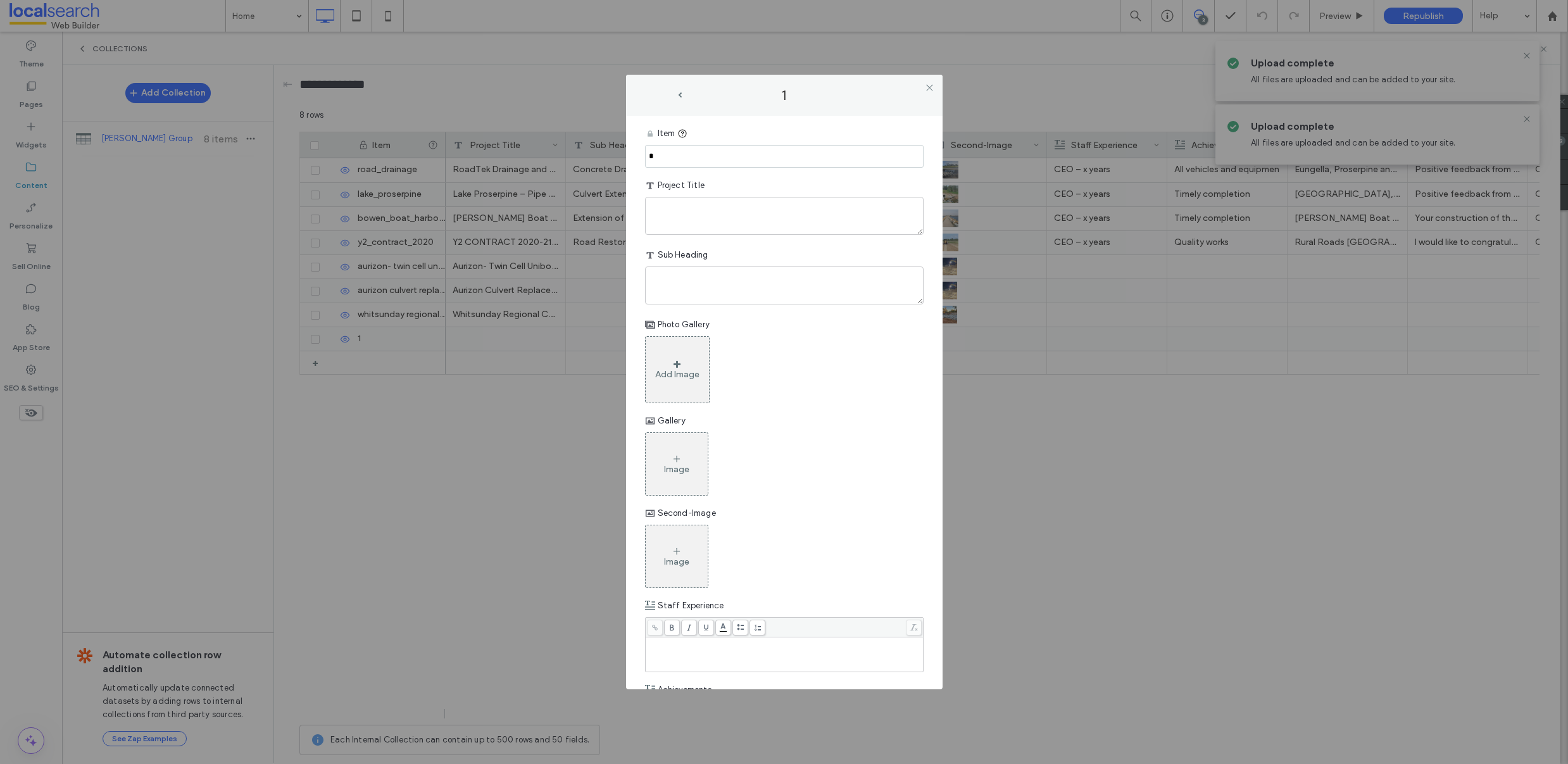
drag, startPoint x: 679, startPoint y: 152, endPoint x: 618, endPoint y: 154, distance: 61.0
click at [618, 154] on div "1 Item * Project Title Sub Heading Photo Gallery Add Image Gallery Image Second…" at bounding box center [784, 382] width 1568 height 764
paste input "**********"
type input "**********"
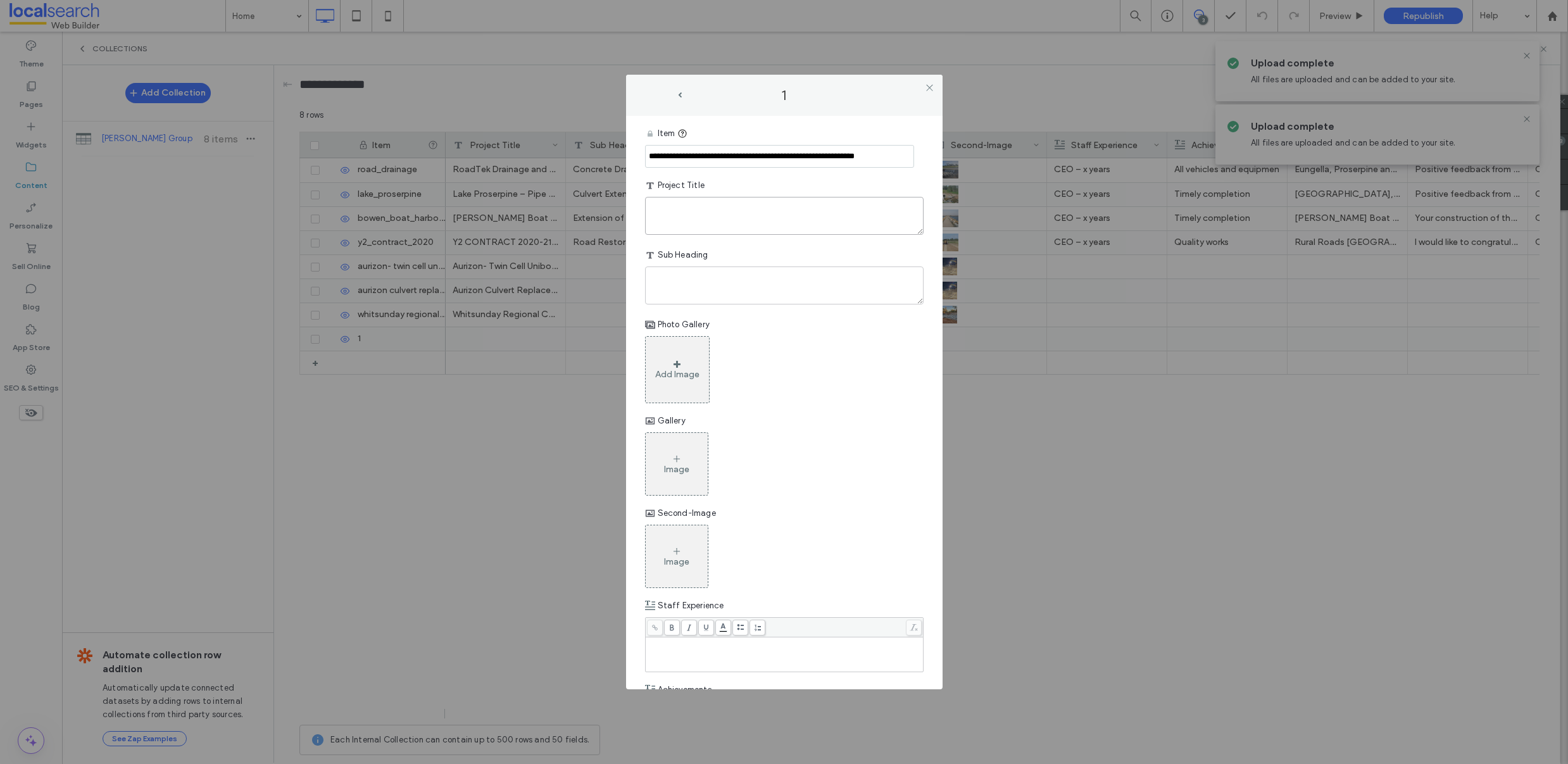
scroll to position [0, 0]
click at [673, 206] on textarea "plain-text-cell" at bounding box center [784, 215] width 278 height 38
click at [710, 219] on textarea "plain-text-cell" at bounding box center [784, 215] width 278 height 38
paste textarea "**********"
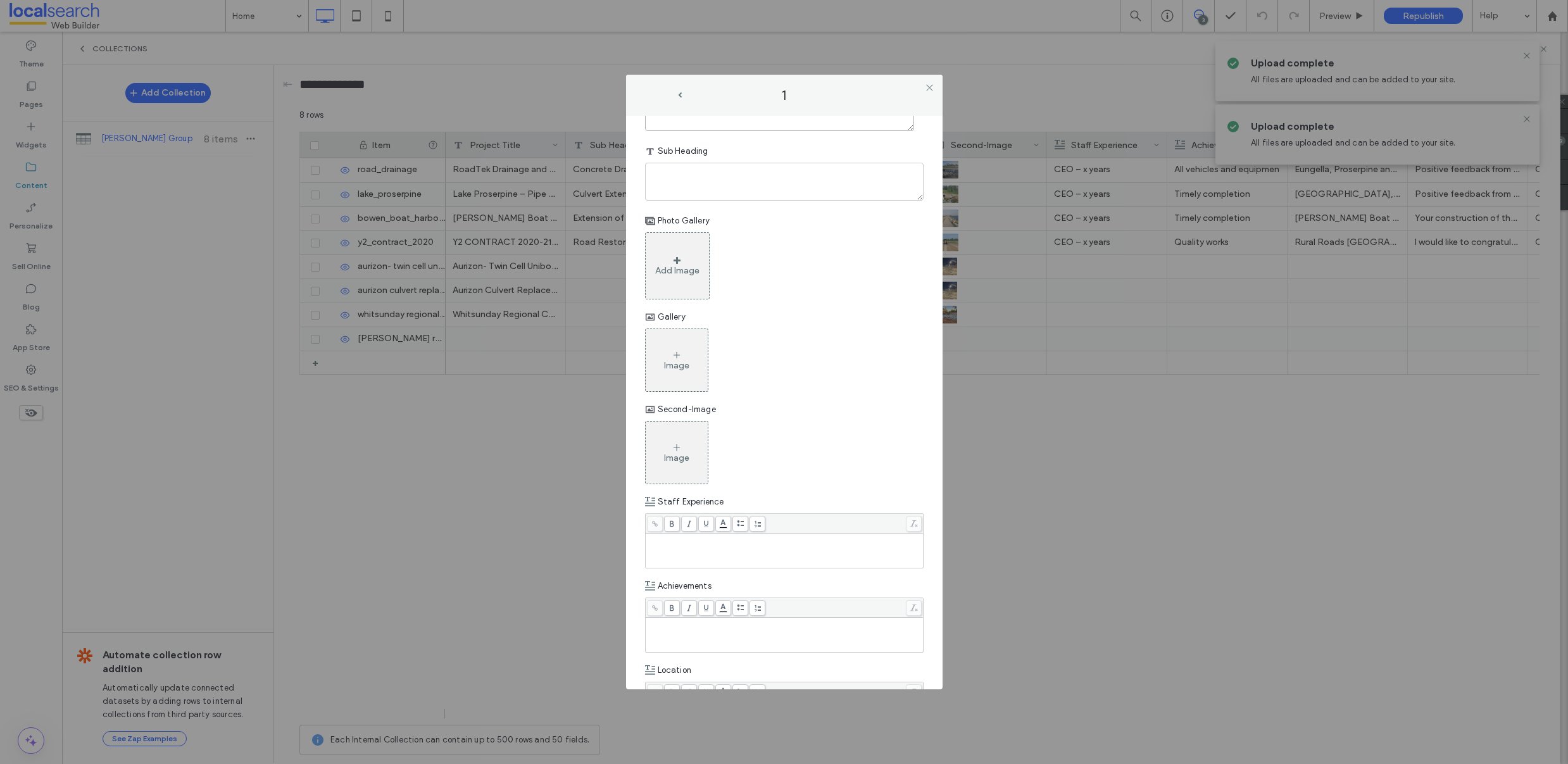
type textarea "**********"
click at [669, 264] on div "Add Image" at bounding box center [677, 265] width 65 height 67
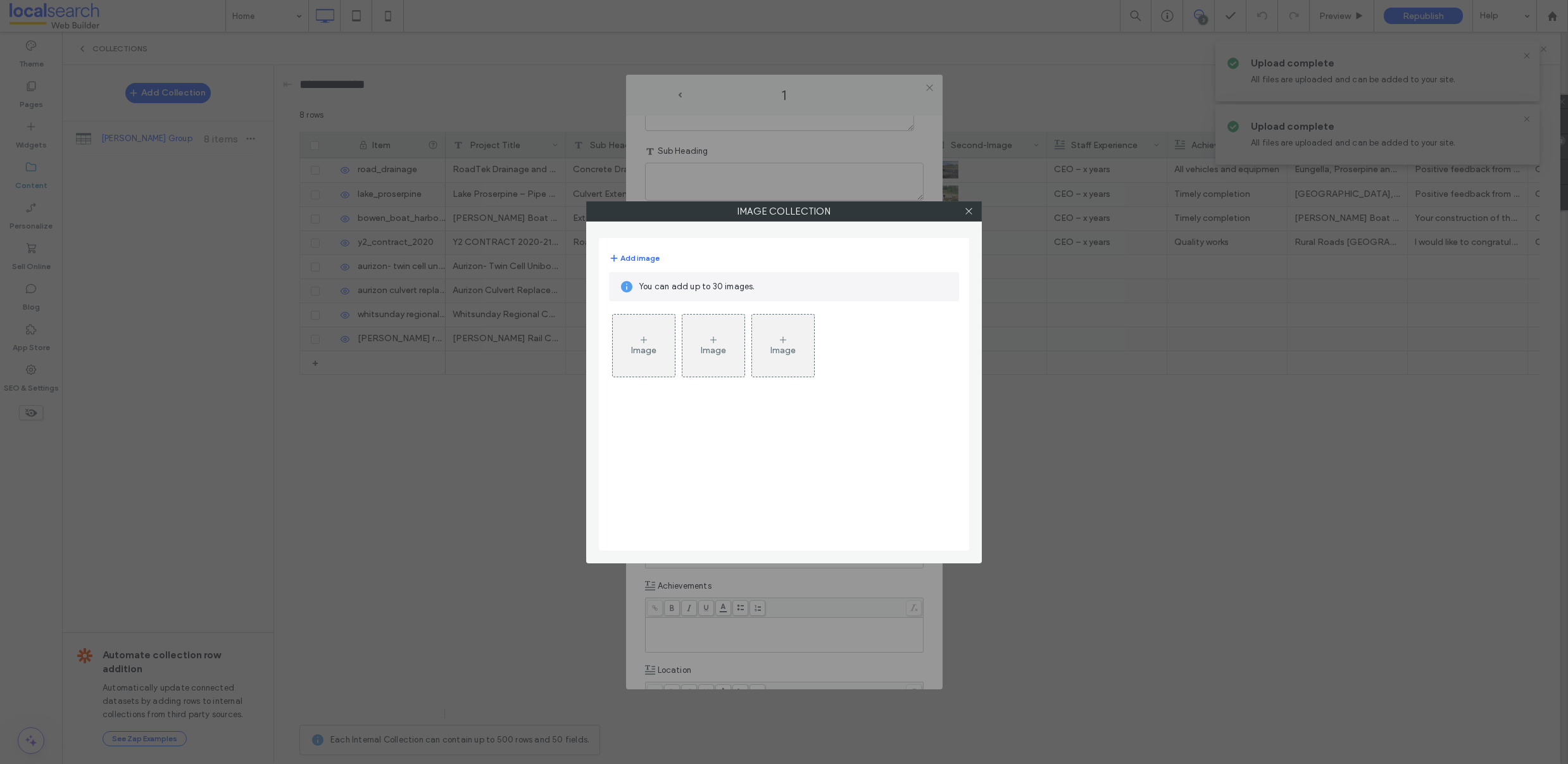
click at [666, 337] on div "Image" at bounding box center [644, 345] width 62 height 60
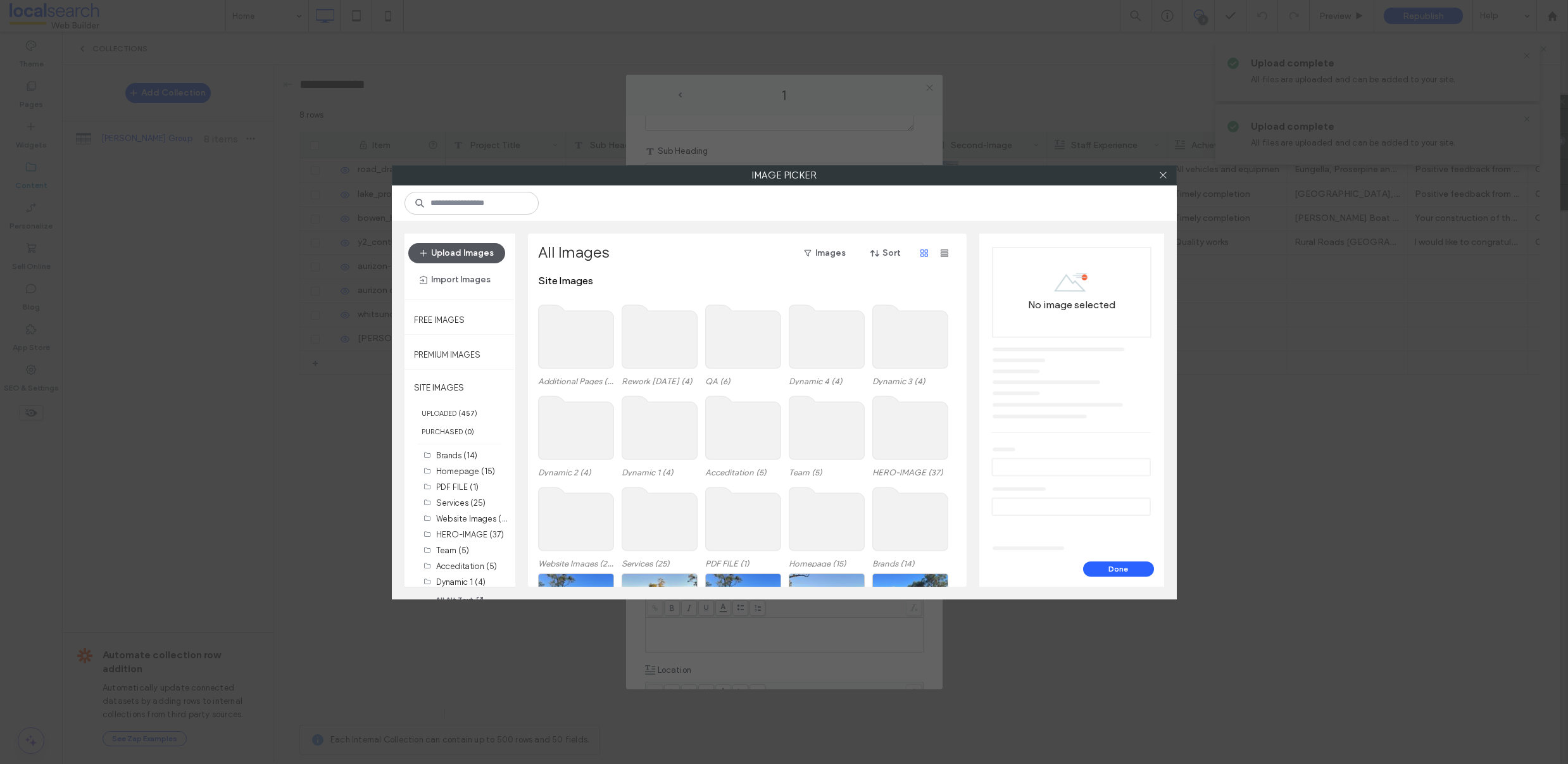
click at [449, 256] on button "Upload Images" at bounding box center [457, 253] width 97 height 20
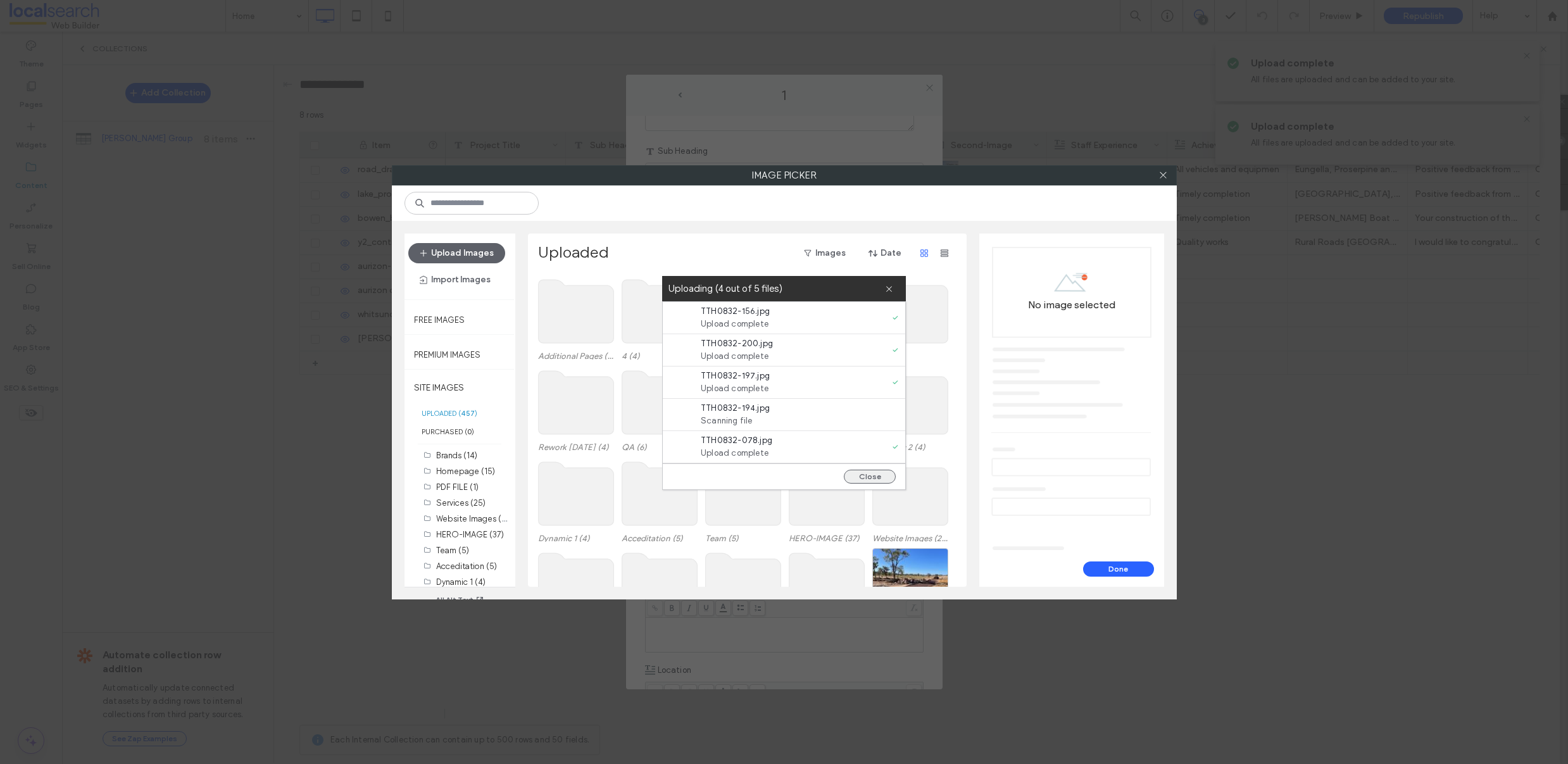
click at [867, 479] on button "Close" at bounding box center [870, 476] width 52 height 14
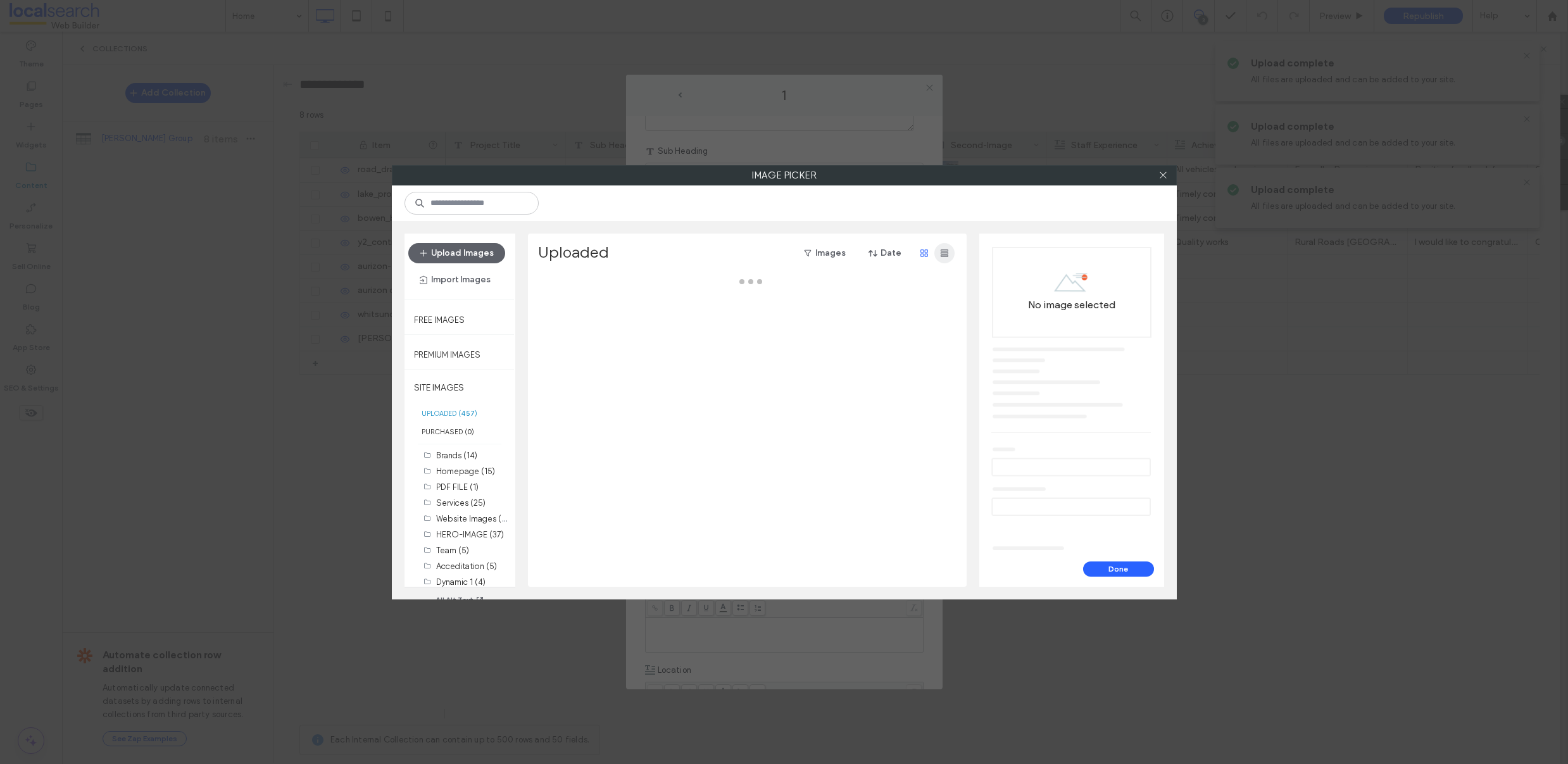
click at [951, 255] on span "button" at bounding box center [944, 253] width 20 height 20
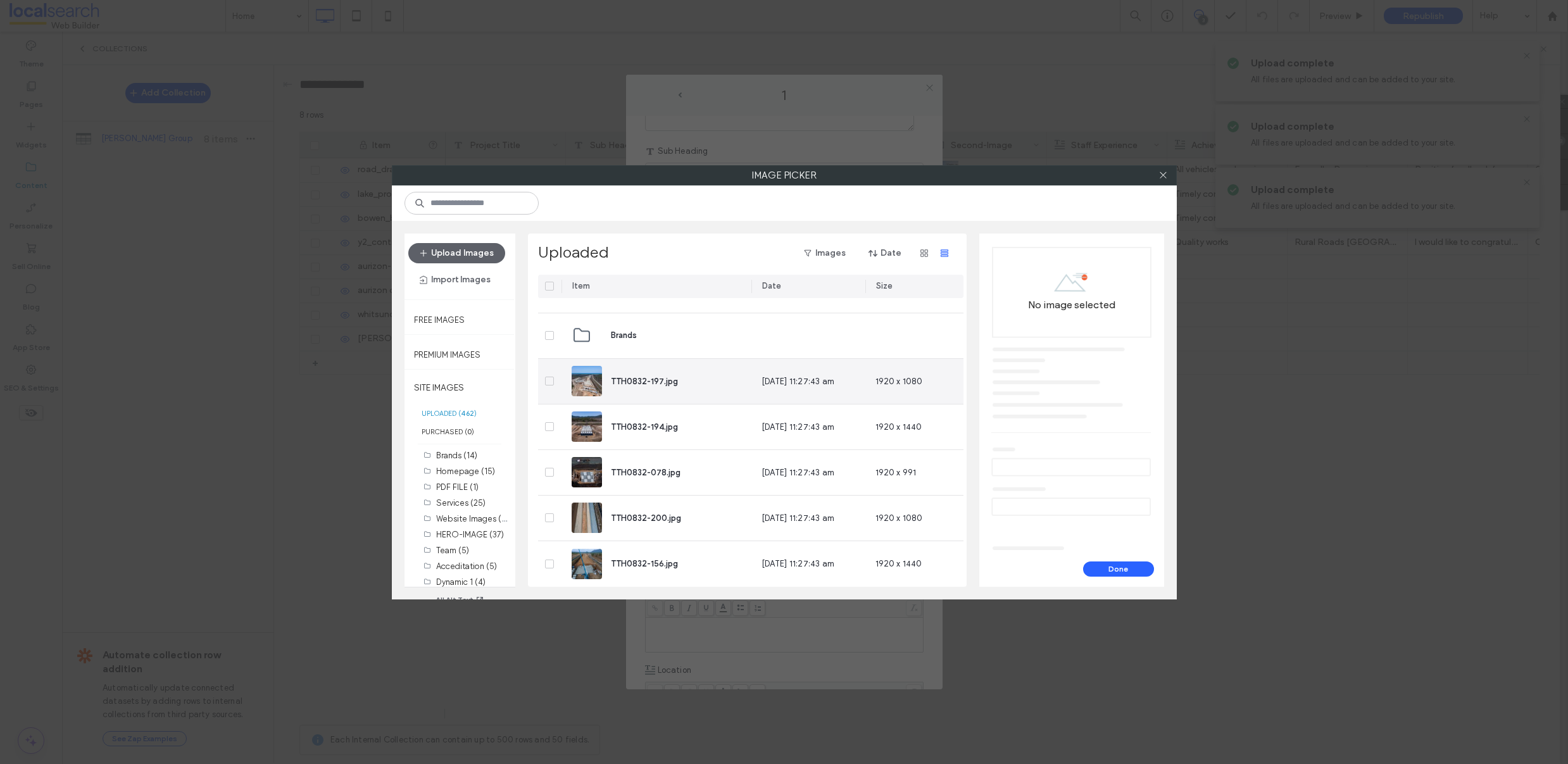
scroll to position [806, 0]
click at [548, 381] on span at bounding box center [549, 379] width 9 height 9
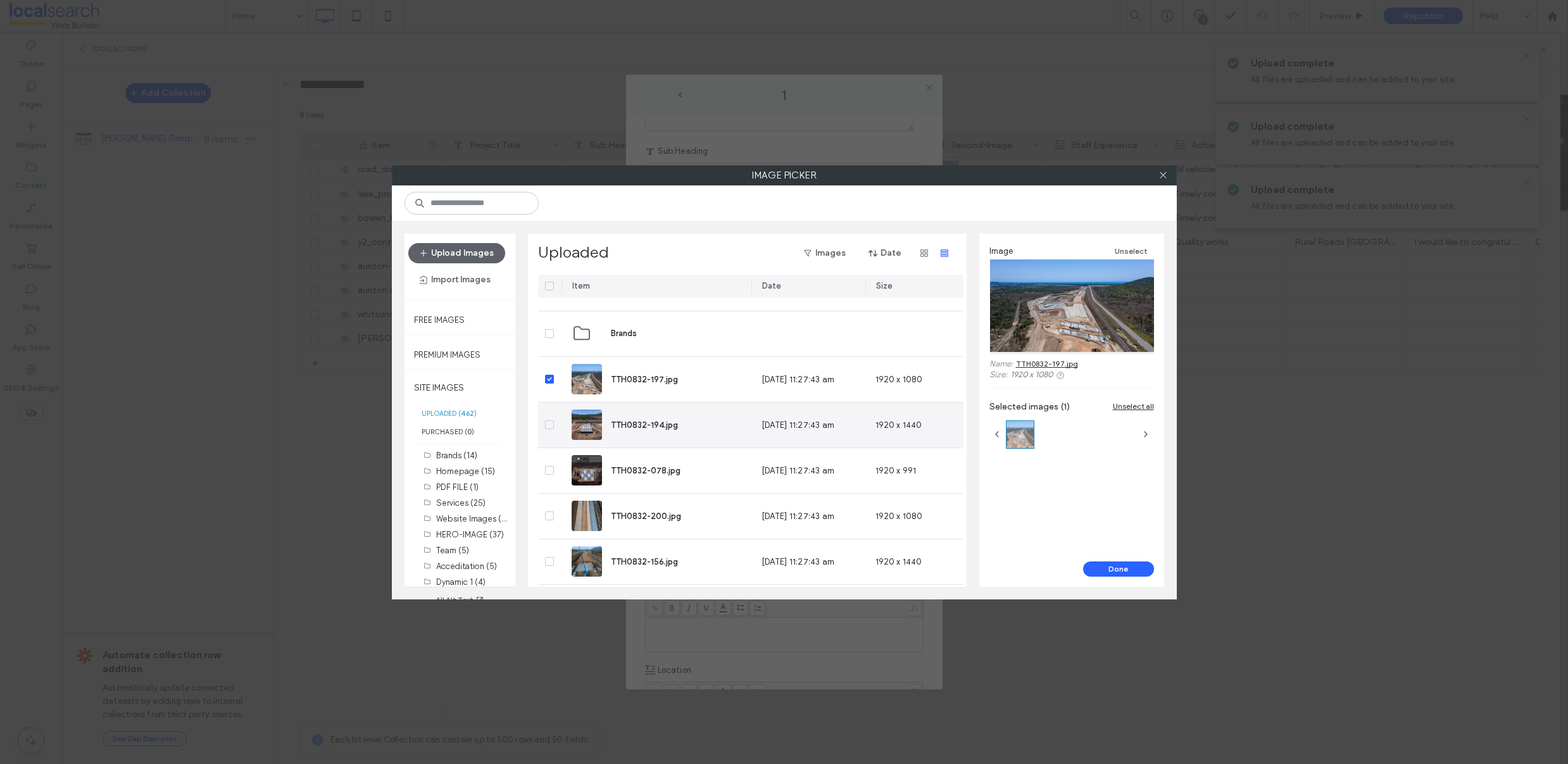
click at [550, 423] on icon at bounding box center [550, 424] width 5 height 4
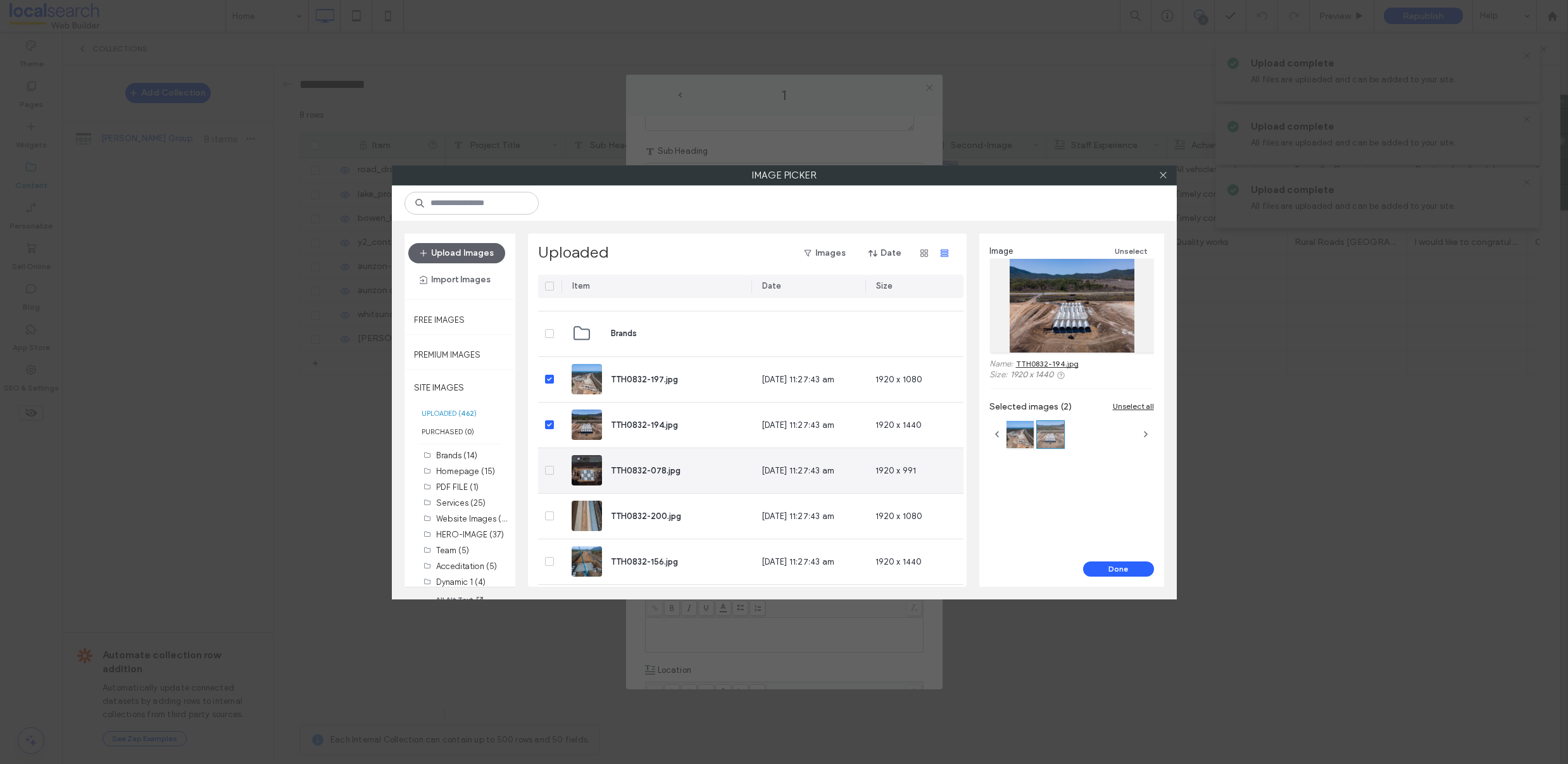
click at [547, 471] on icon at bounding box center [550, 470] width 5 height 4
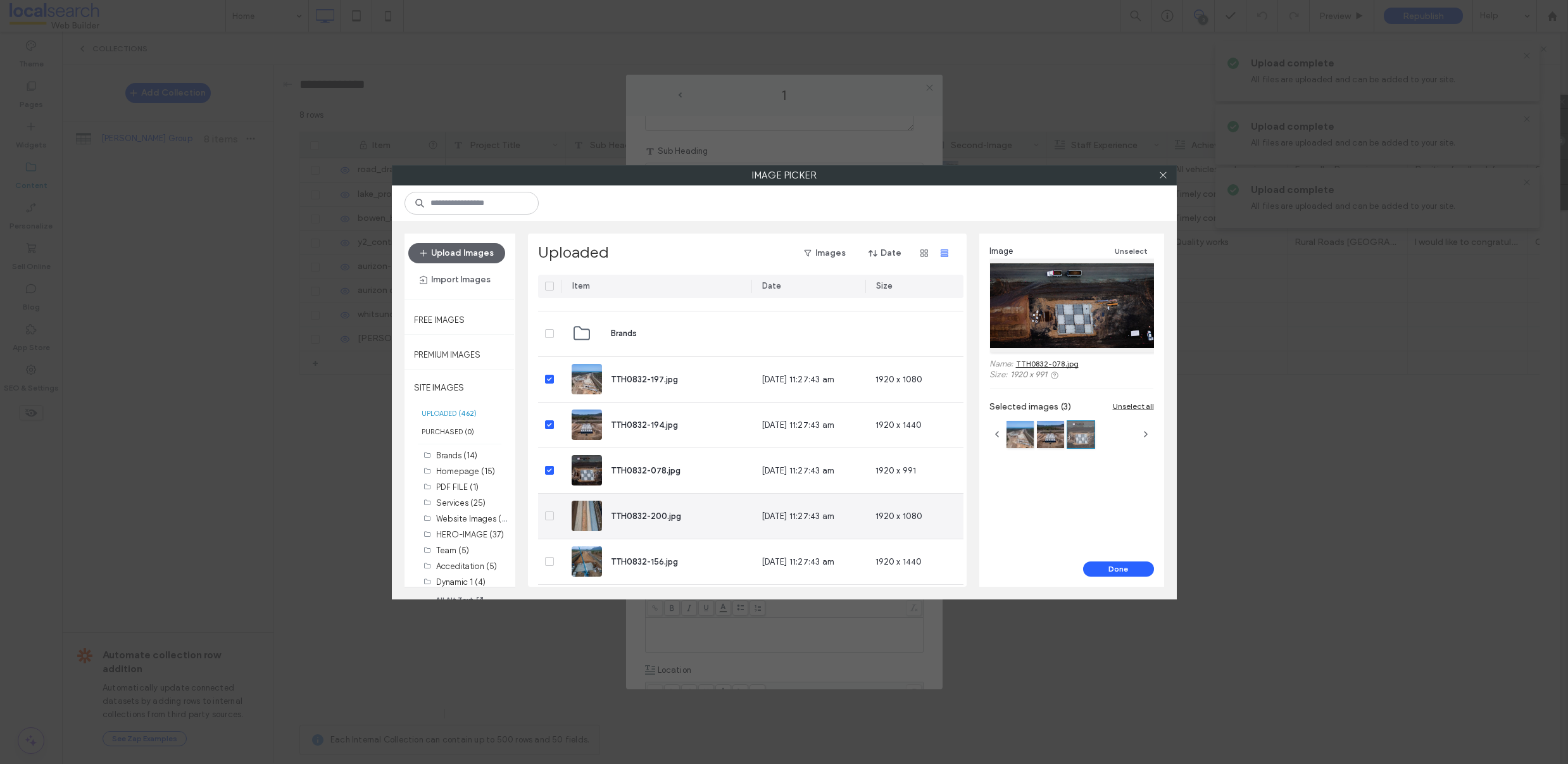
click at [550, 516] on icon at bounding box center [550, 515] width 5 height 4
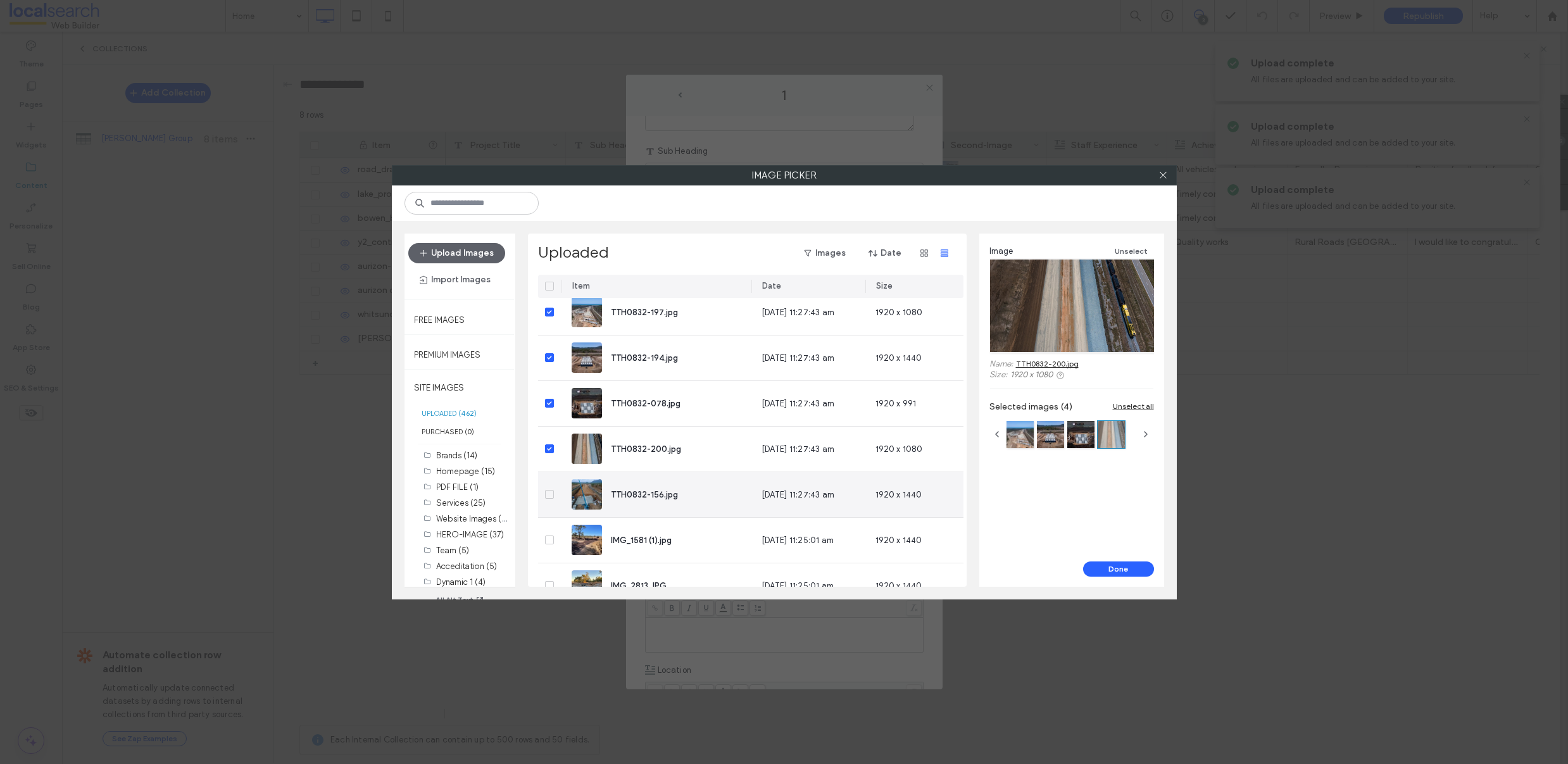
scroll to position [891, 0]
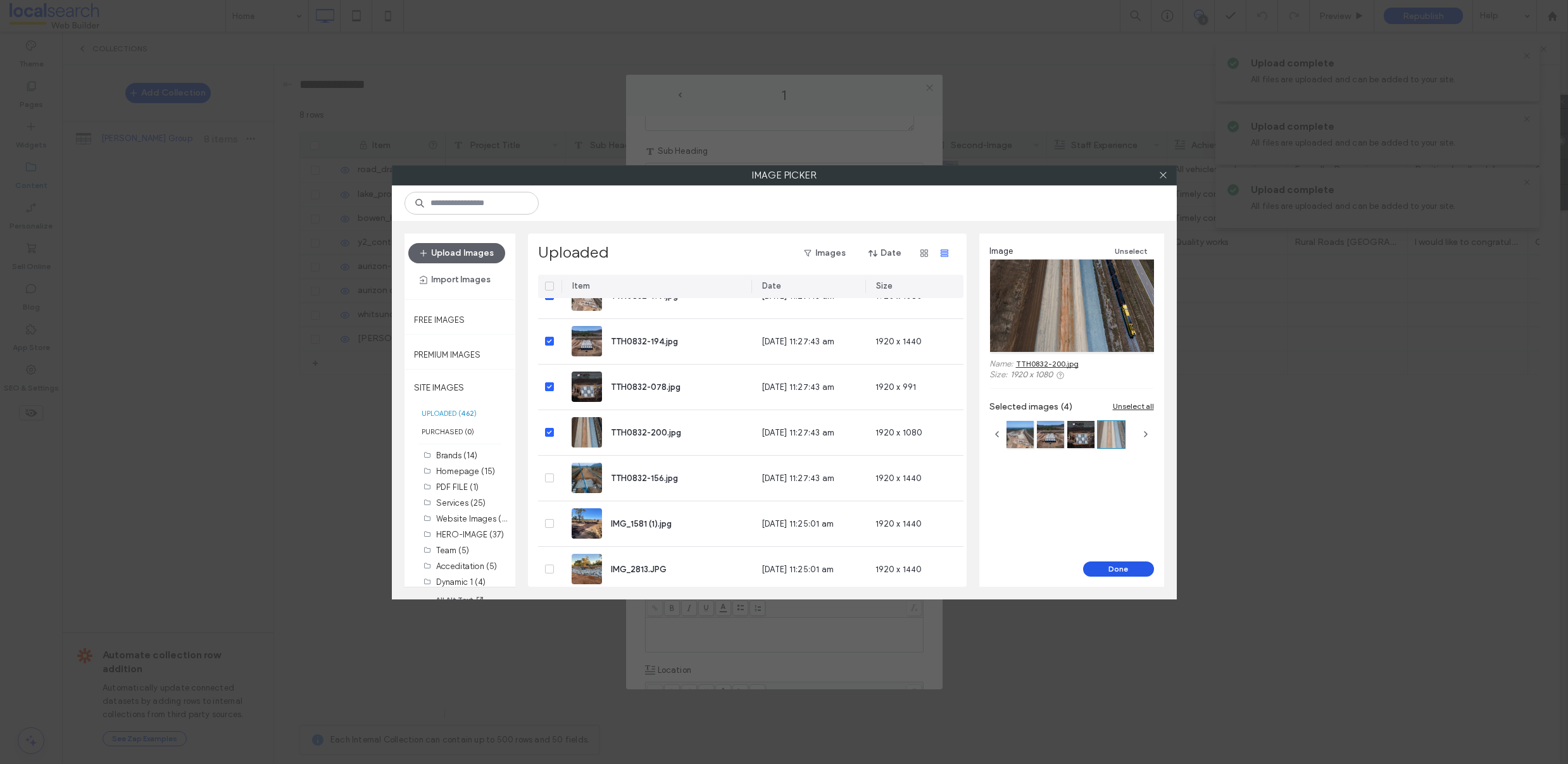
click at [1116, 568] on button "Done" at bounding box center [1118, 569] width 71 height 16
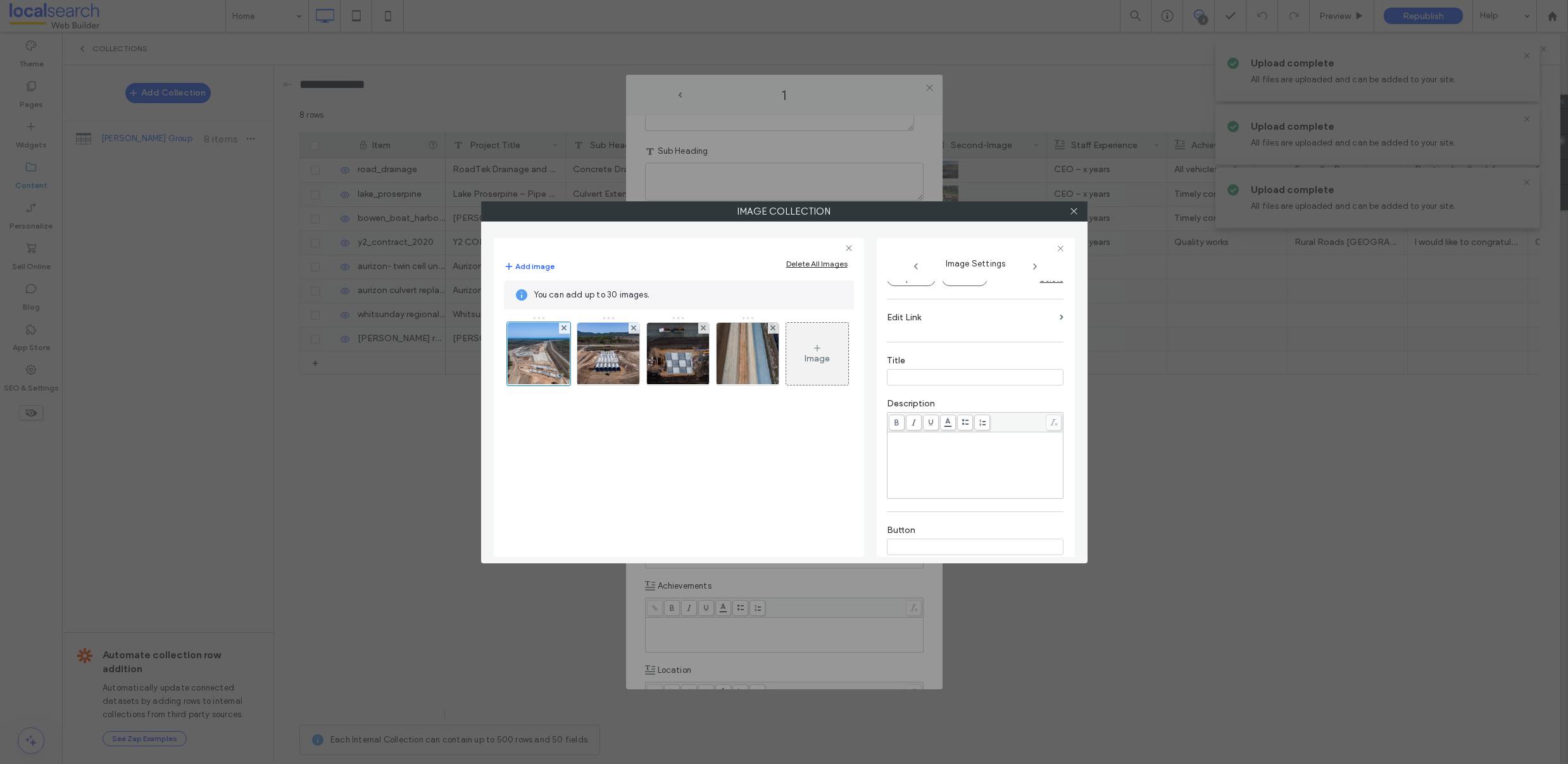
scroll to position [246, 0]
click at [1071, 207] on icon at bounding box center [1074, 211] width 10 height 10
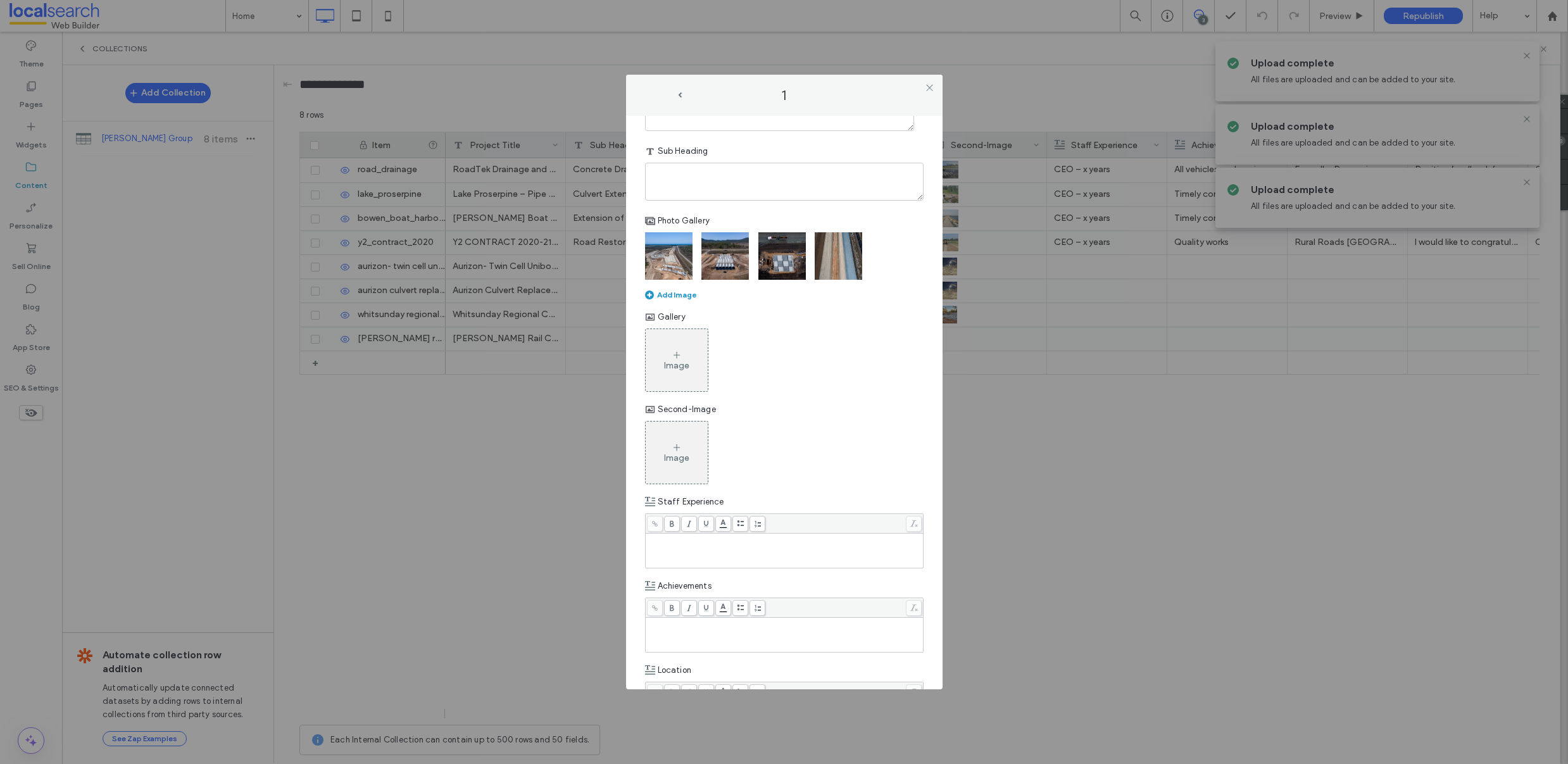
click at [691, 366] on div "Image" at bounding box center [677, 360] width 62 height 60
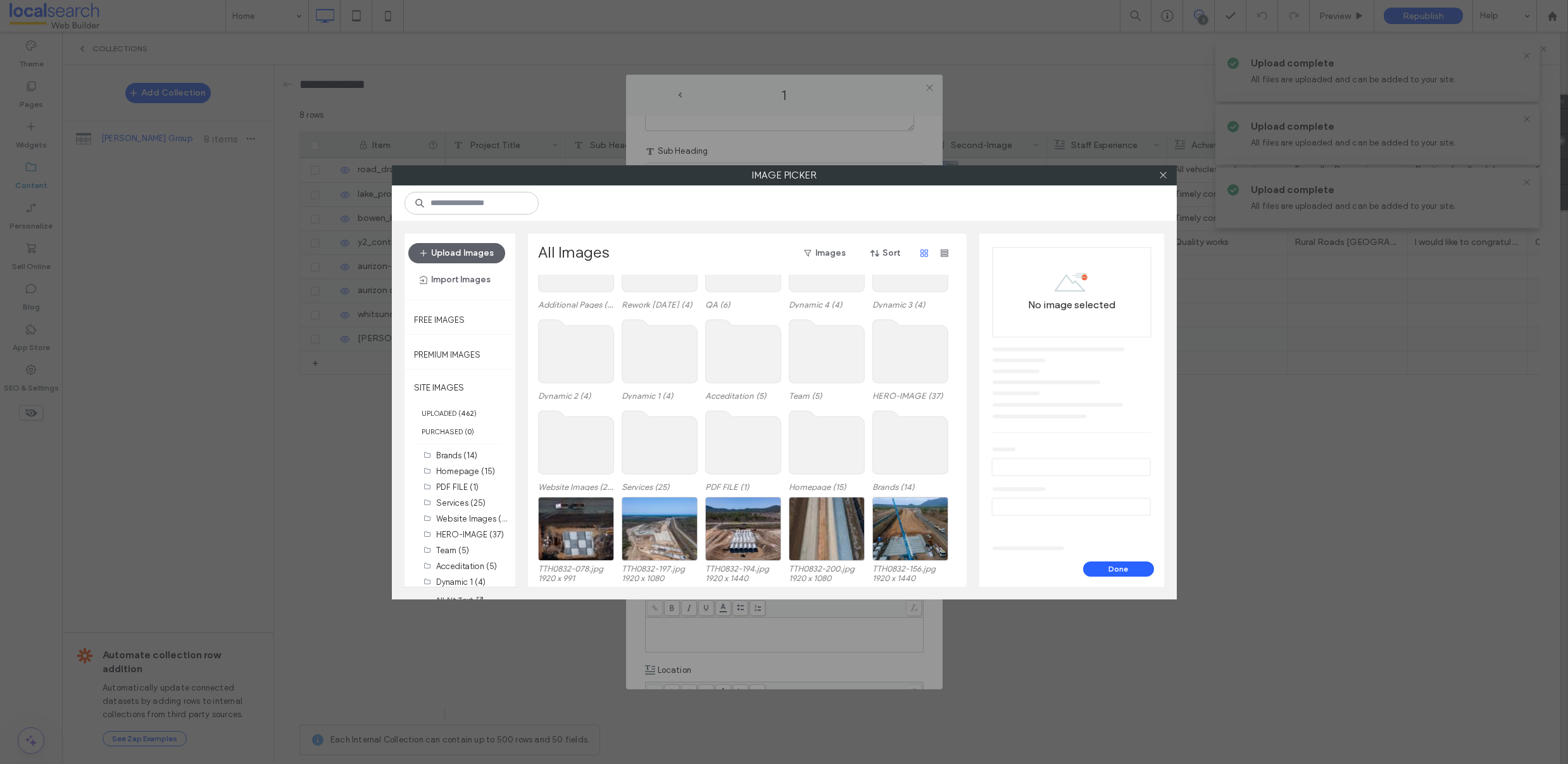
scroll to position [78, 0]
click at [911, 523] on div "Select" at bounding box center [910, 527] width 76 height 64
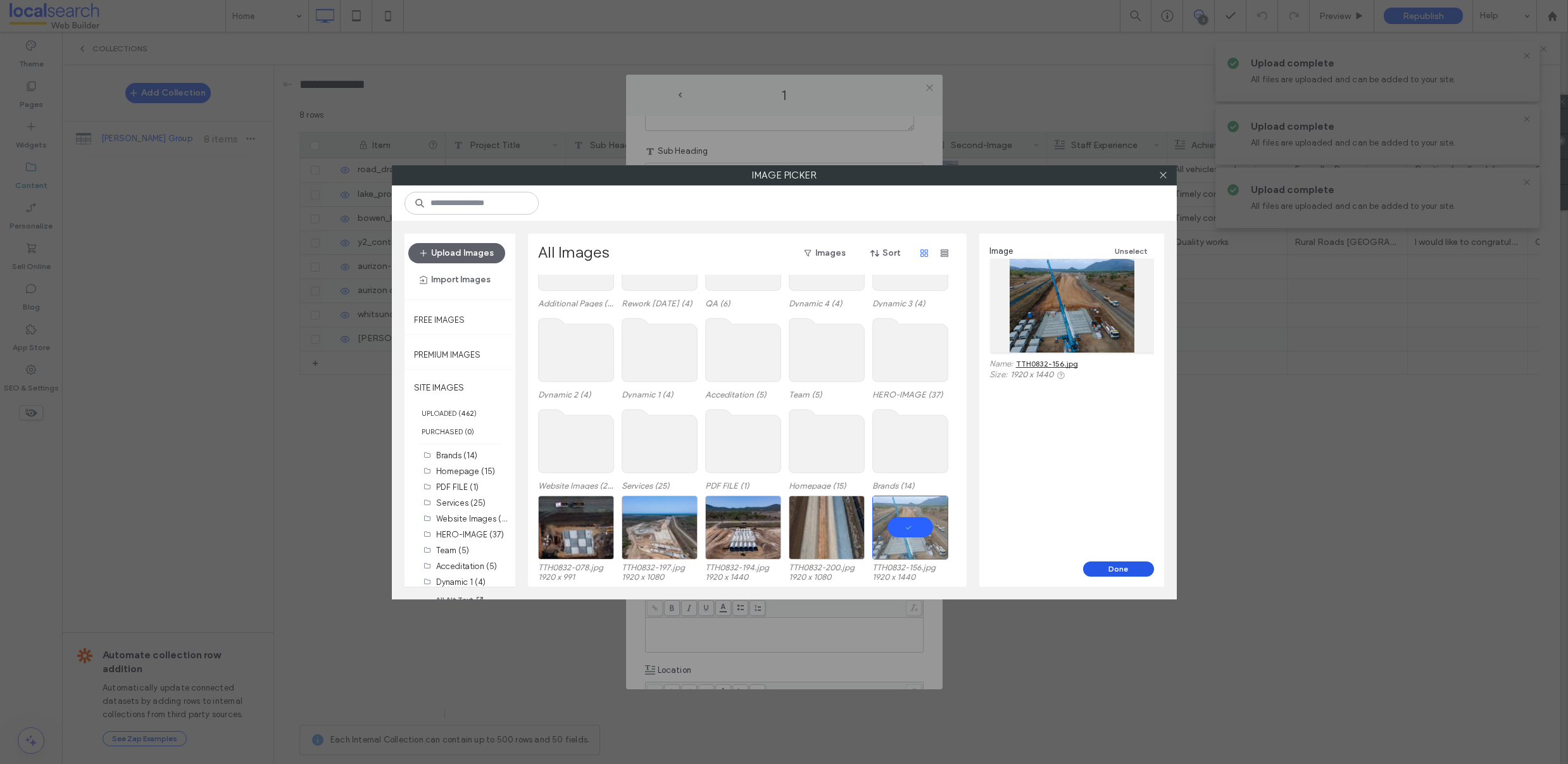
click at [1116, 566] on button "Done" at bounding box center [1118, 569] width 71 height 16
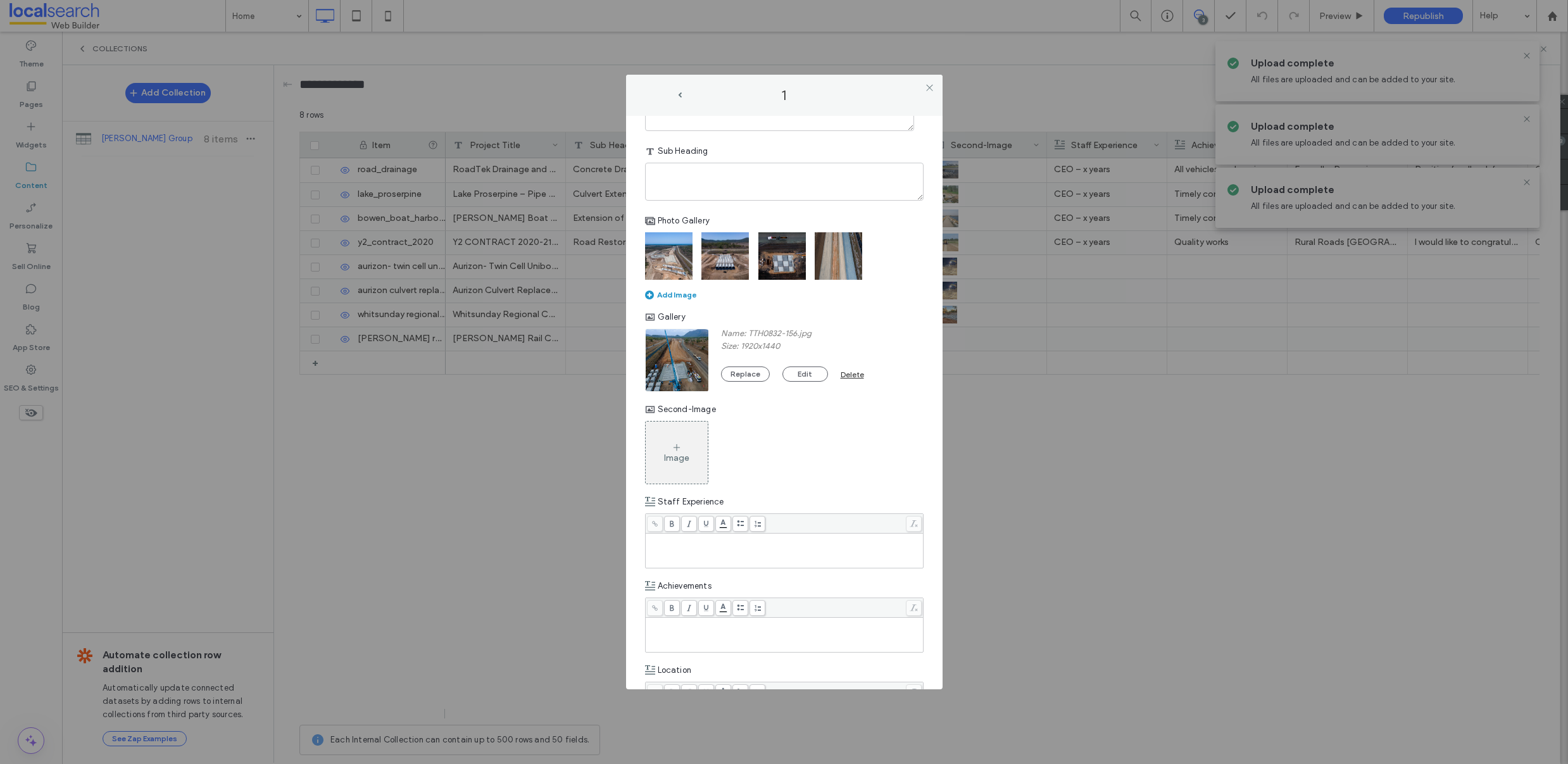
click at [672, 460] on div "Image" at bounding box center [676, 457] width 25 height 11
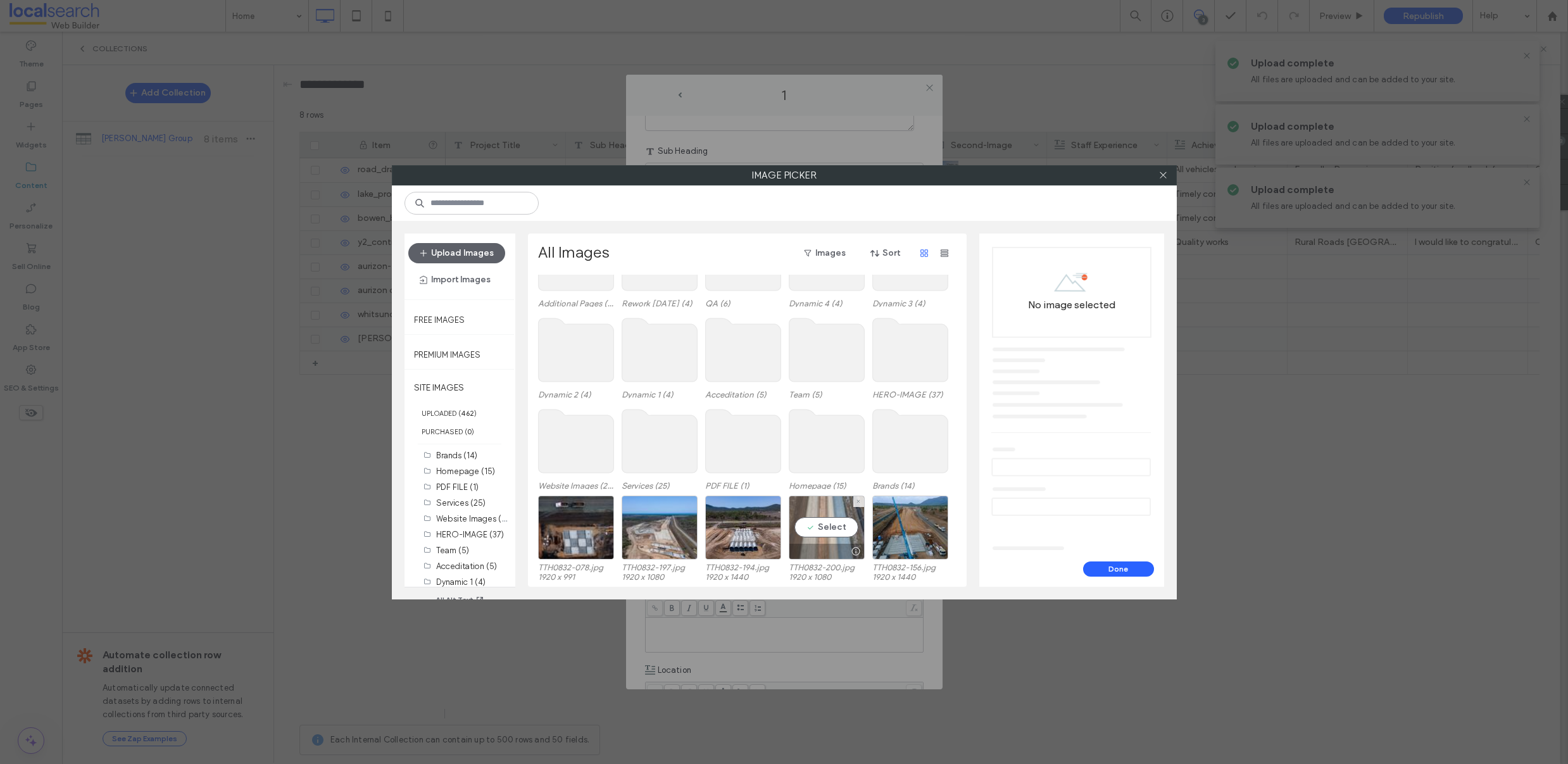
click at [840, 530] on div "Select" at bounding box center [826, 527] width 76 height 64
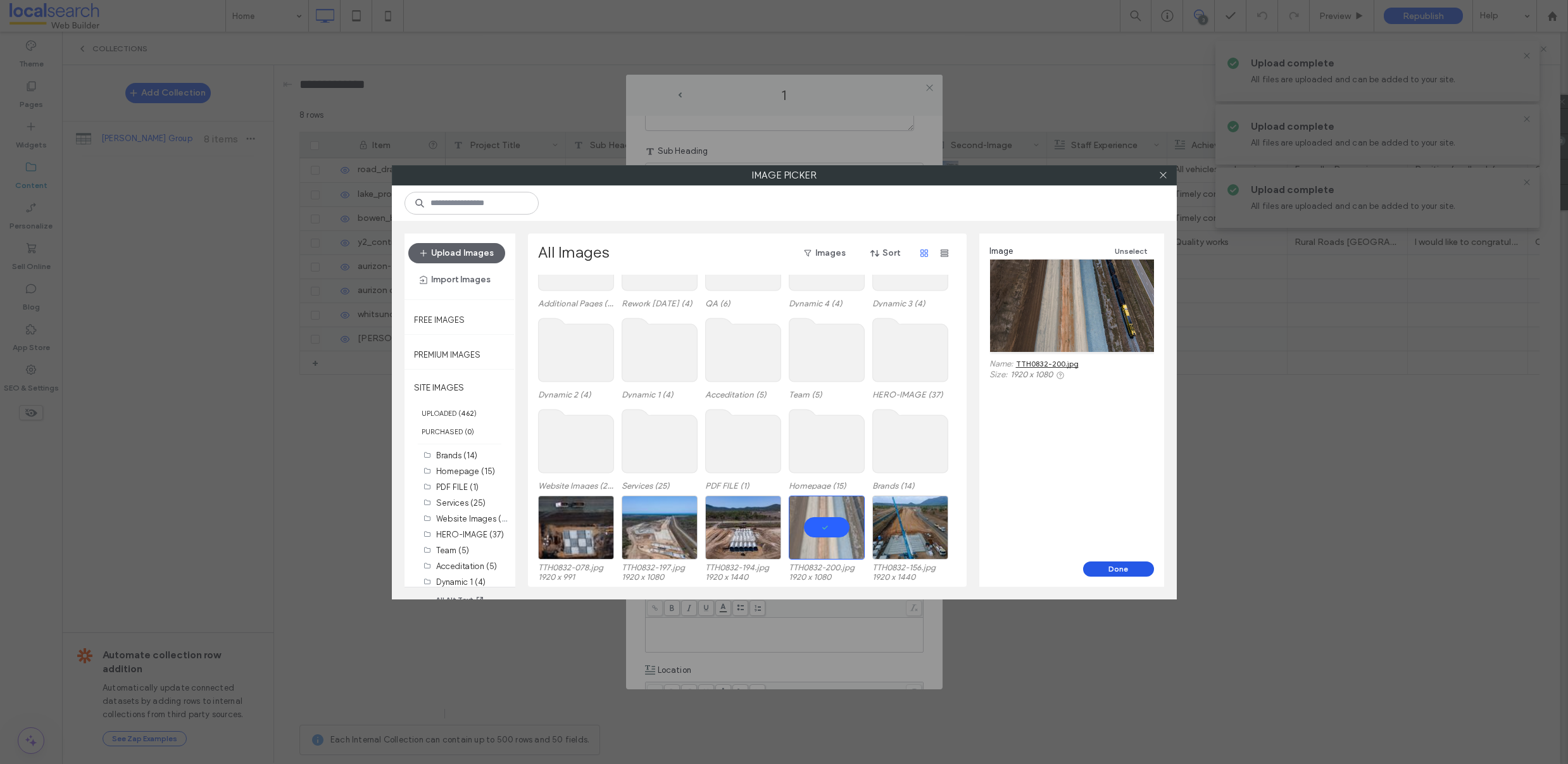
click at [1109, 566] on button "Done" at bounding box center [1118, 569] width 71 height 16
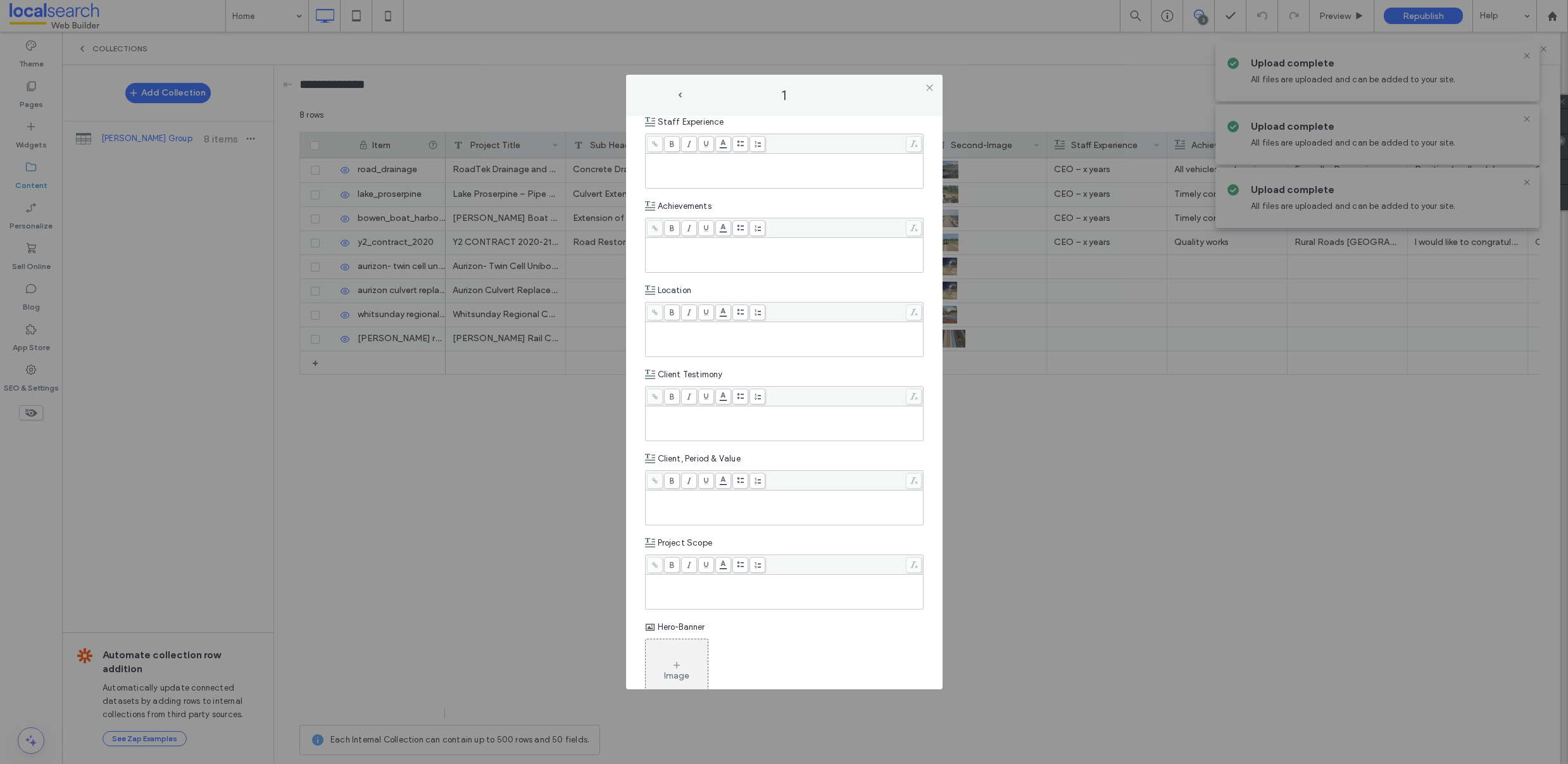
scroll to position [602, 0]
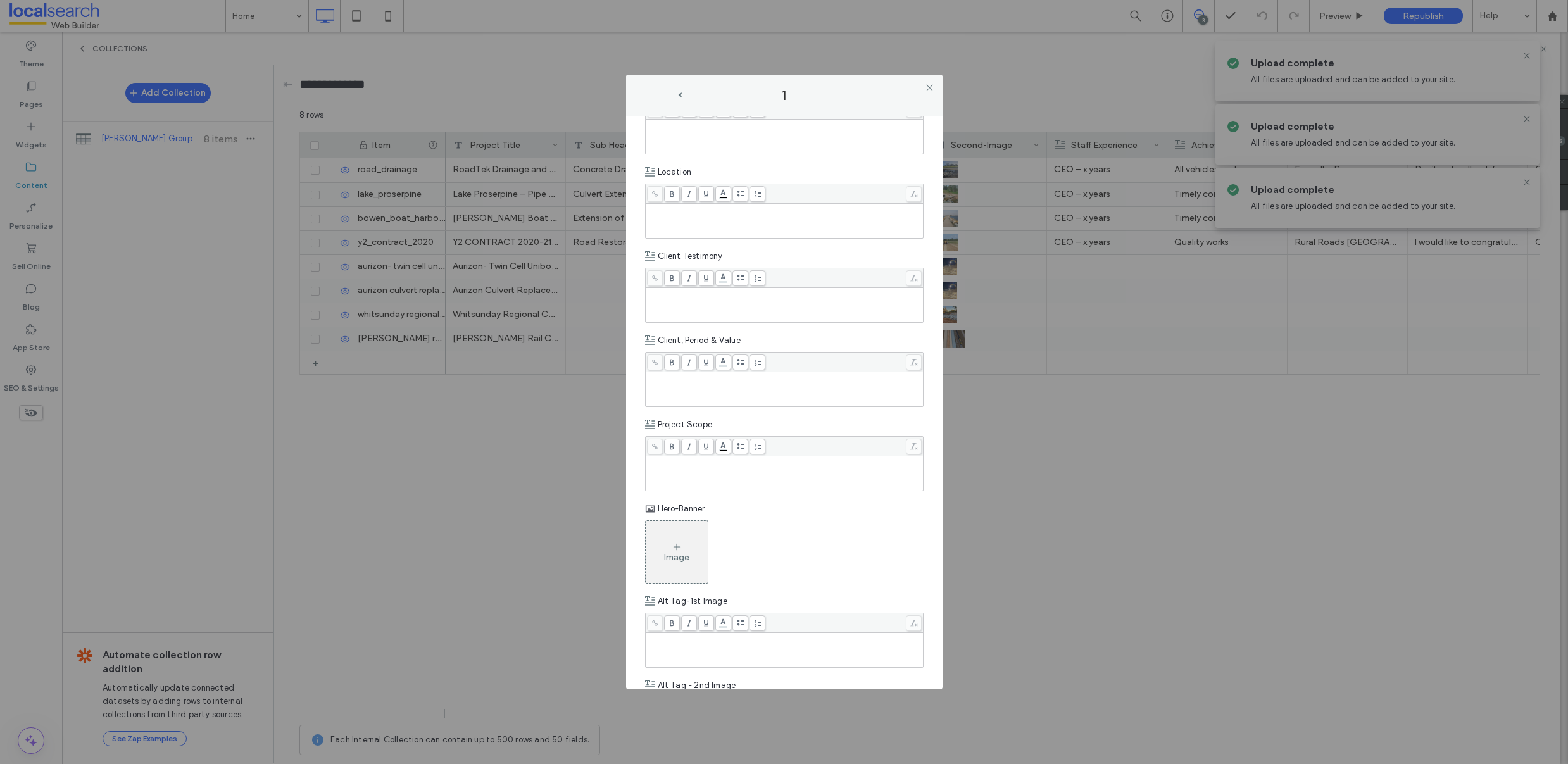
click at [656, 539] on div "Image" at bounding box center [677, 551] width 62 height 60
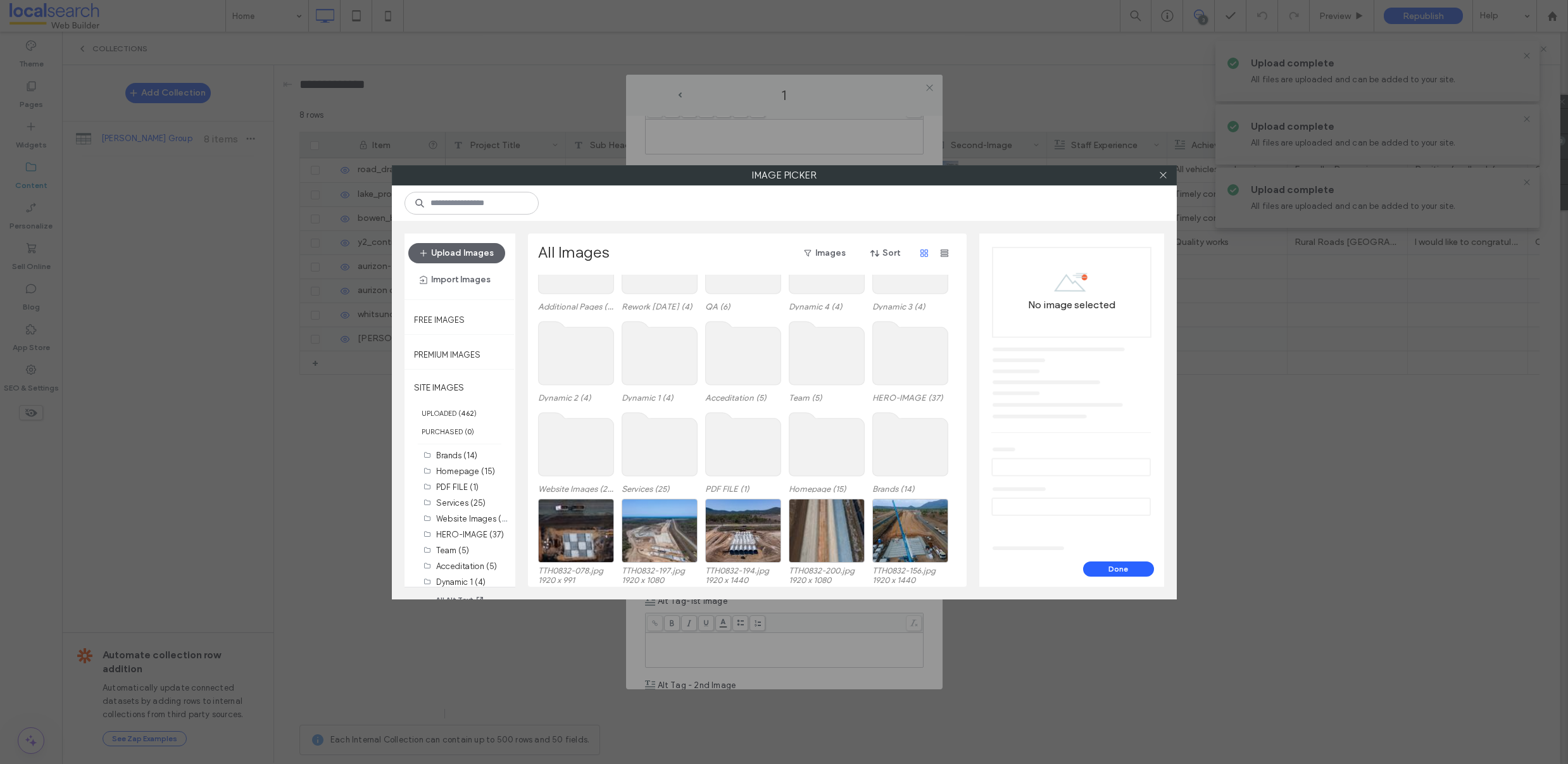
scroll to position [78, 0]
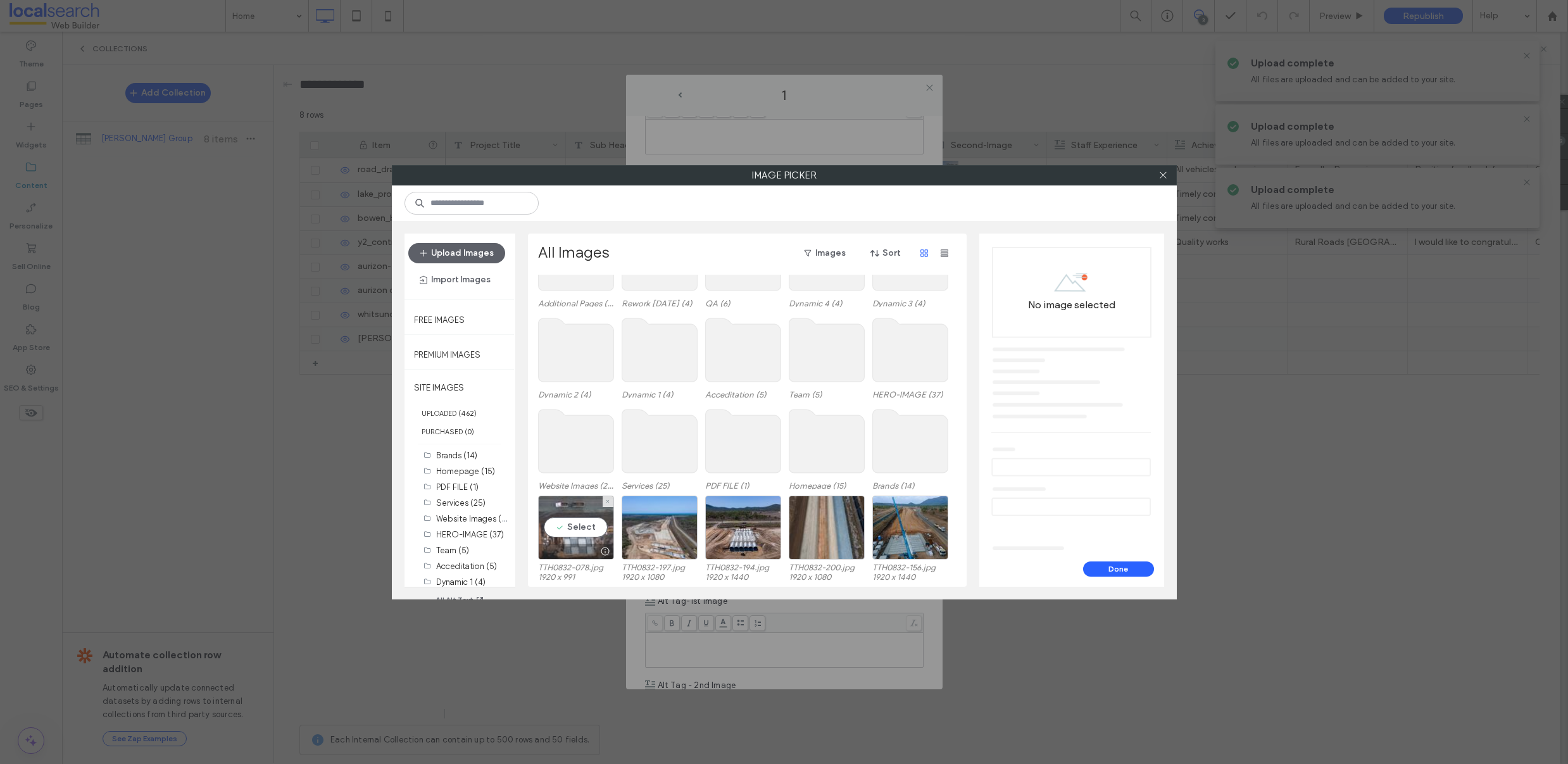
click at [576, 524] on div "Select" at bounding box center [576, 527] width 76 height 64
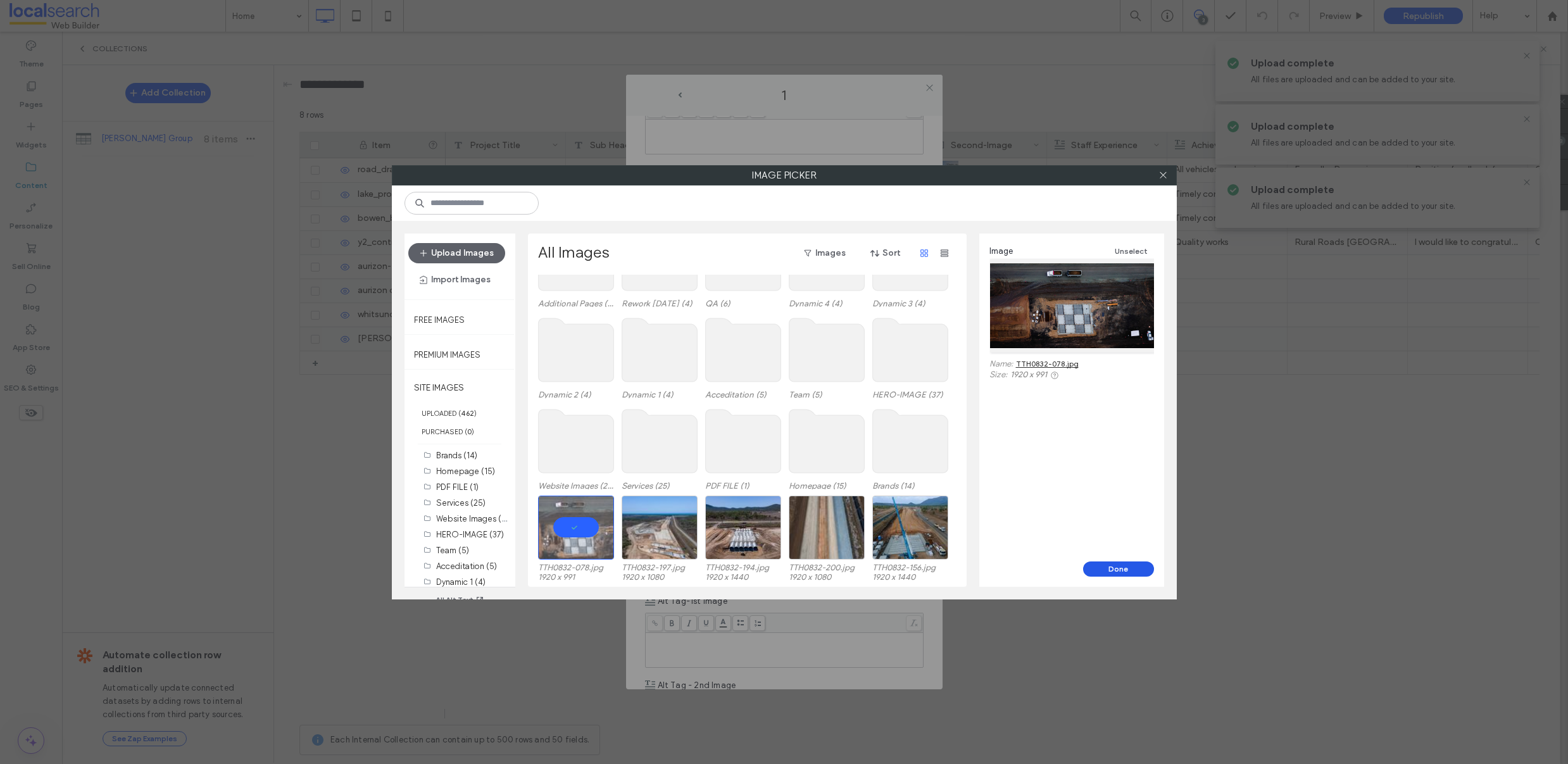
click at [1129, 566] on button "Done" at bounding box center [1118, 569] width 71 height 16
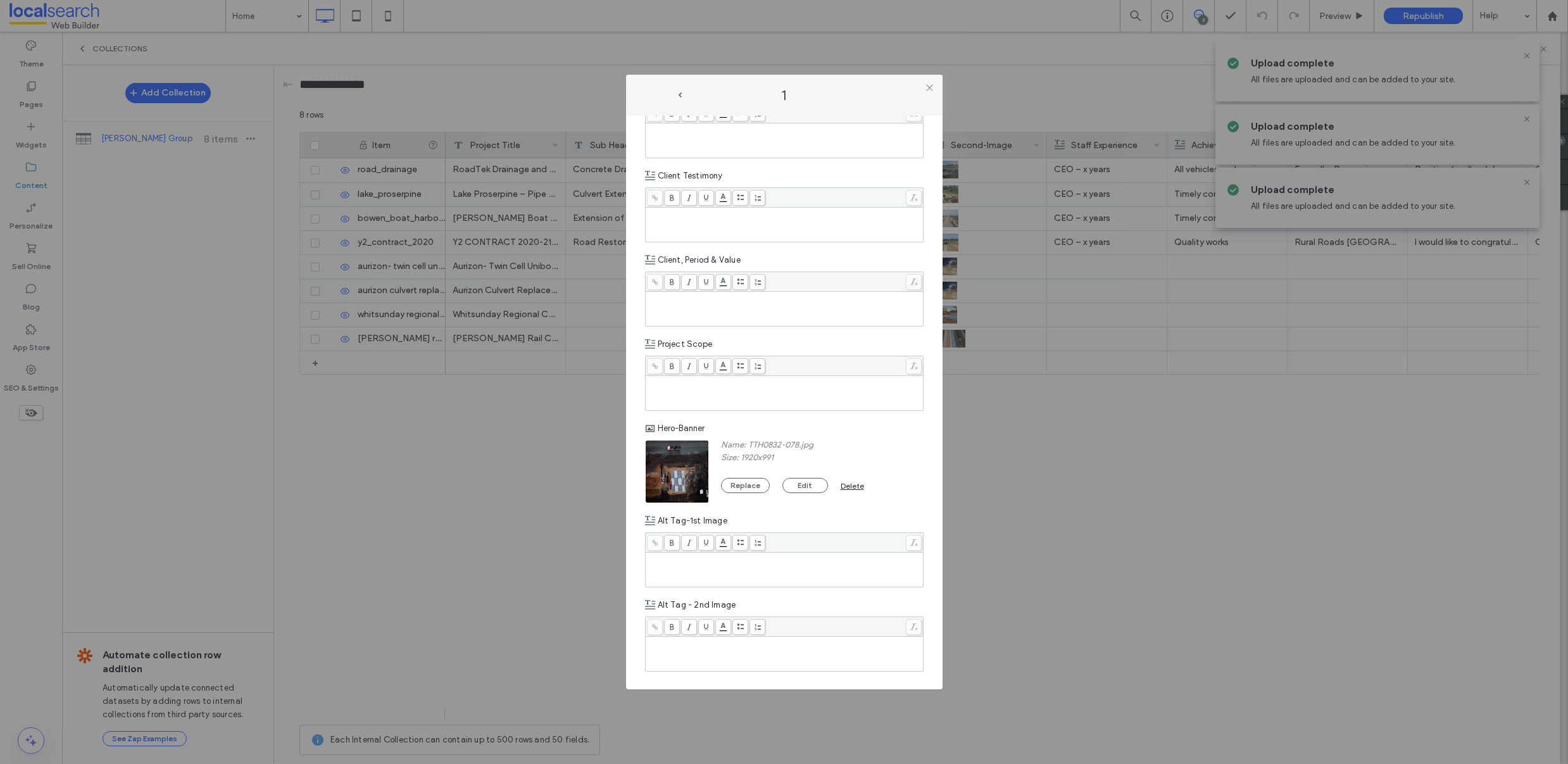
scroll to position [683, 0]
click at [722, 566] on div "Rich Text Editor" at bounding box center [785, 568] width 274 height 32
click at [708, 635] on div at bounding box center [784, 652] width 277 height 34
click at [725, 654] on div "Rich Text Editor" at bounding box center [785, 652] width 274 height 32
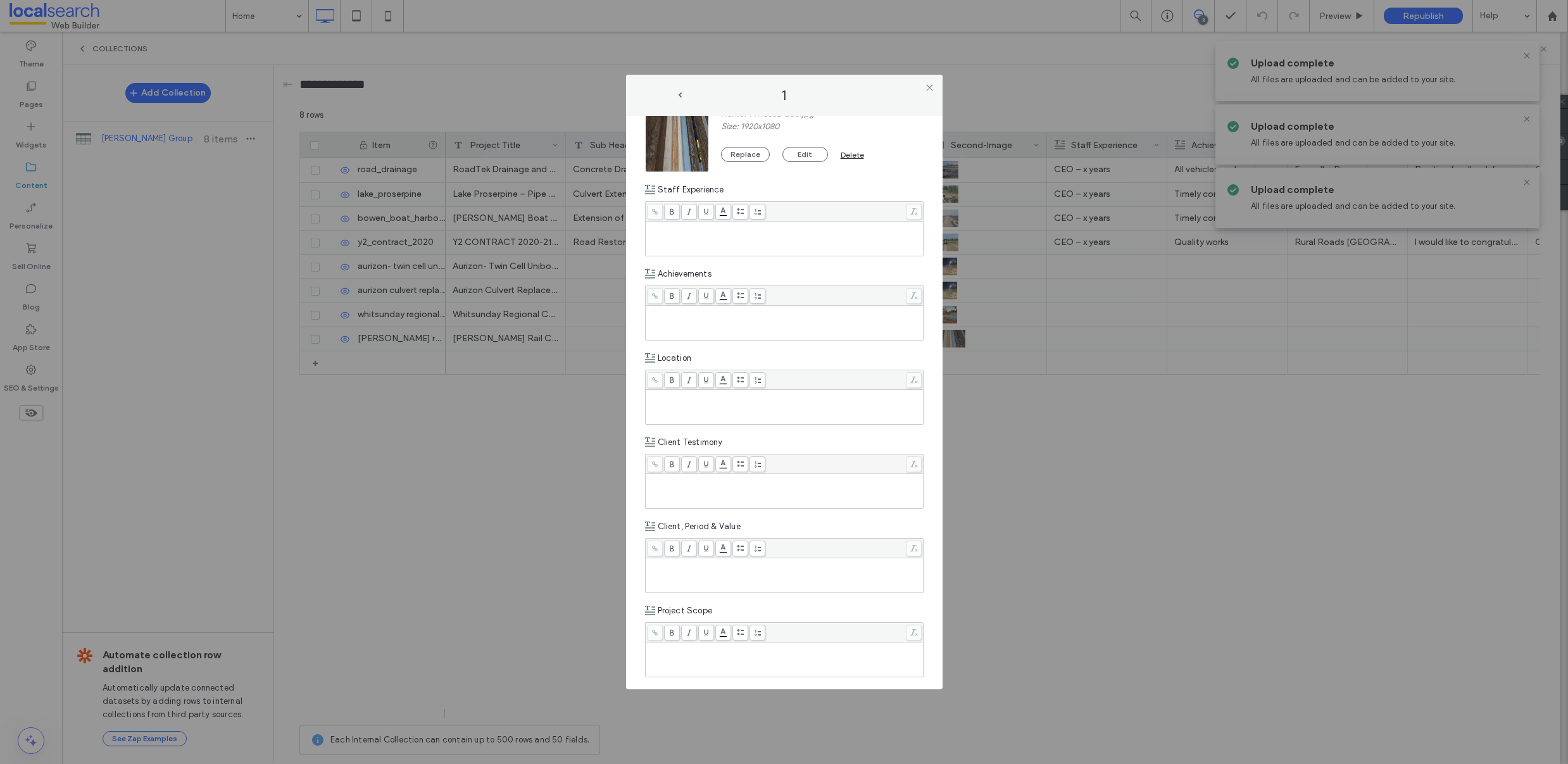
scroll to position [532, 0]
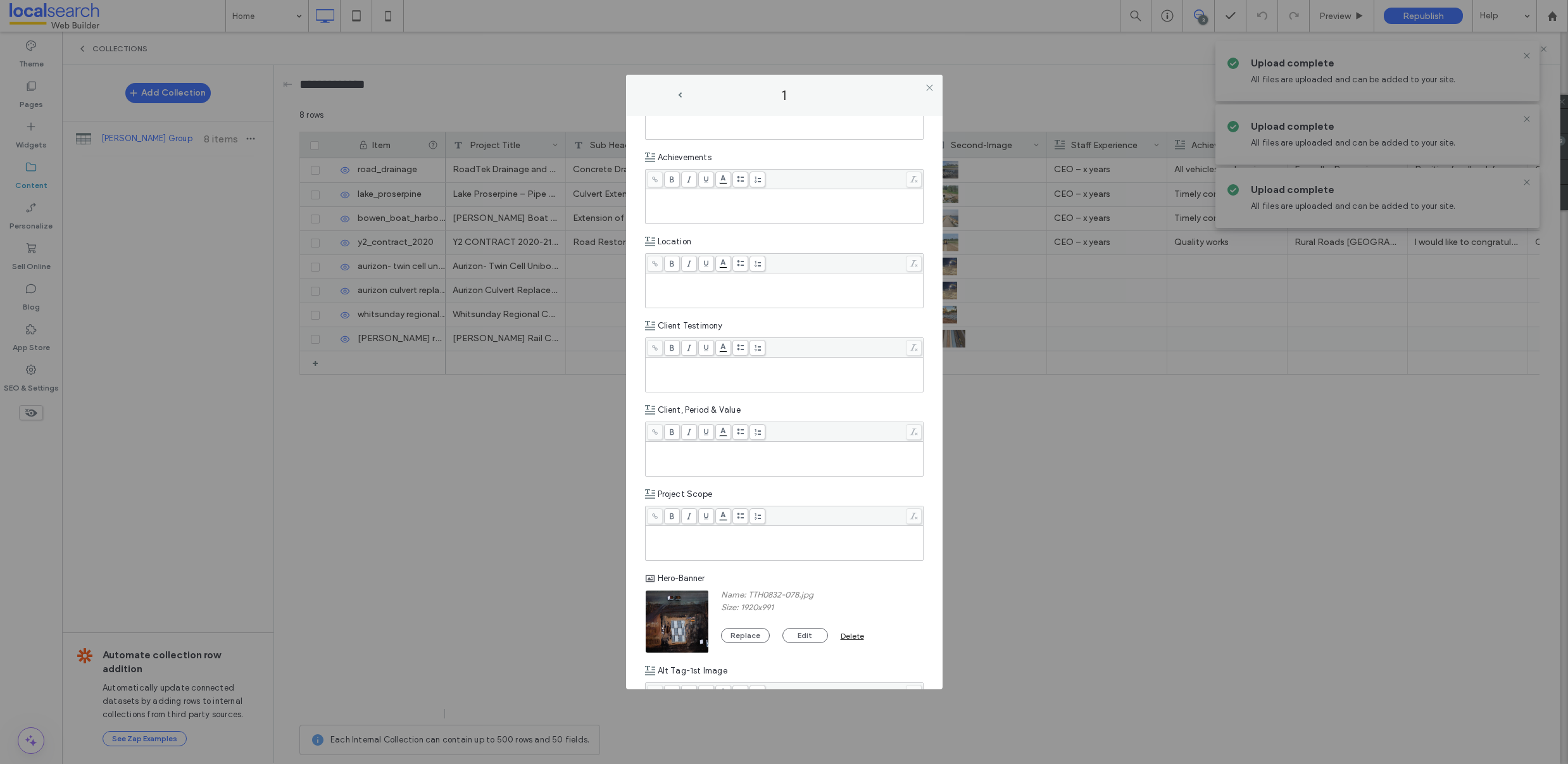
click at [709, 544] on div "Rich Text Editor" at bounding box center [785, 543] width 274 height 32
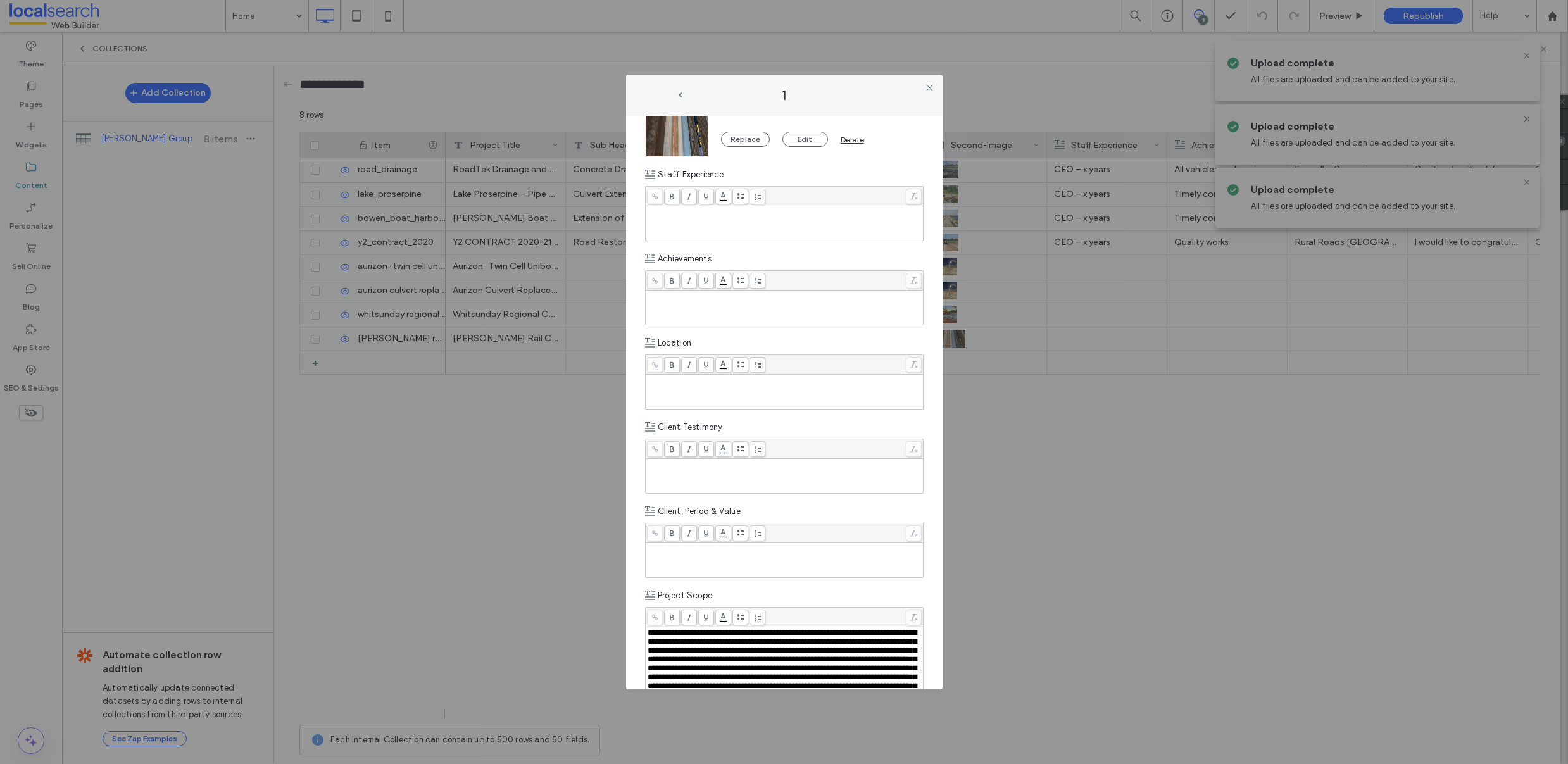
scroll to position [0, 0]
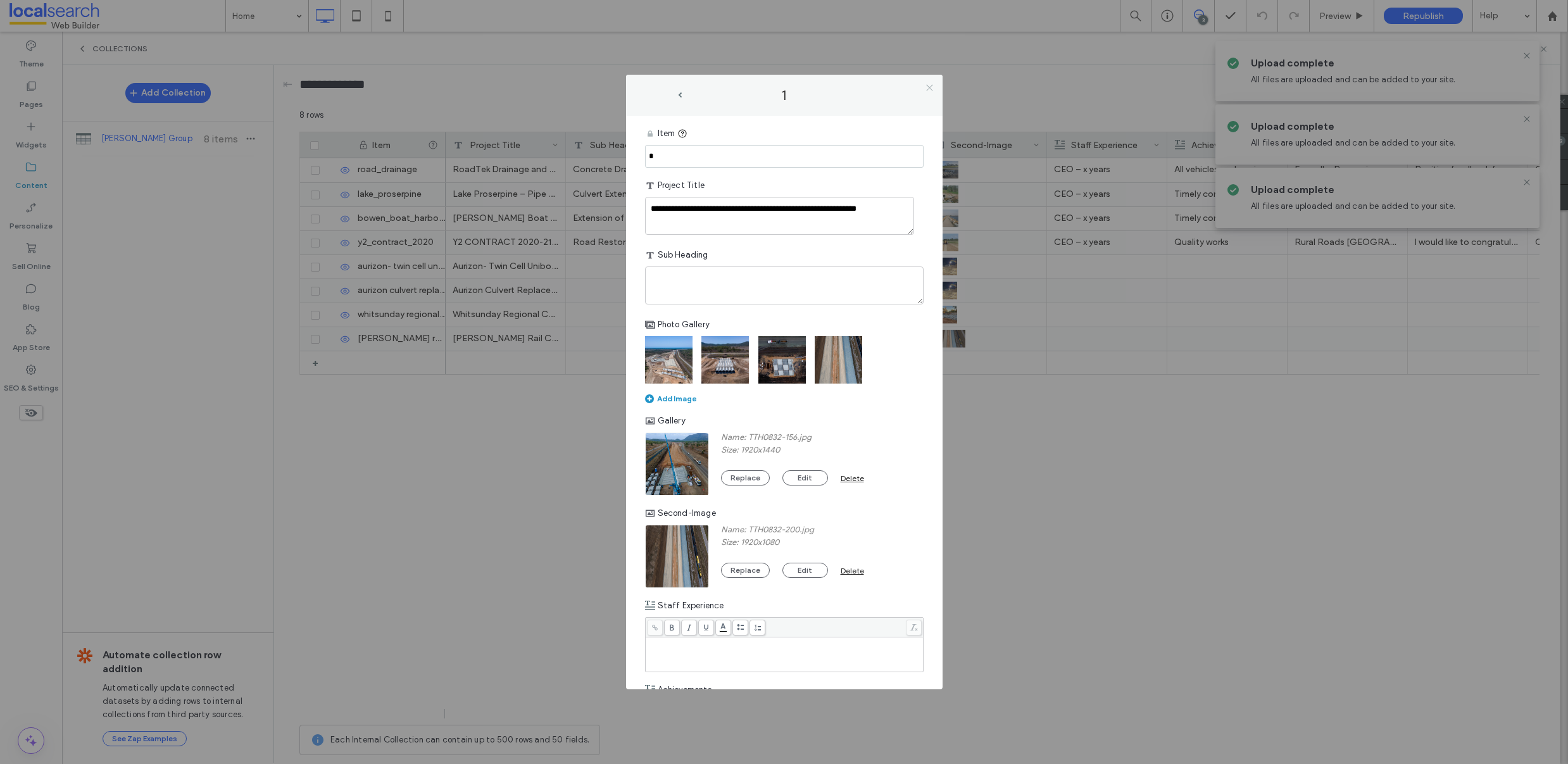
click at [929, 91] on icon at bounding box center [929, 88] width 10 height 10
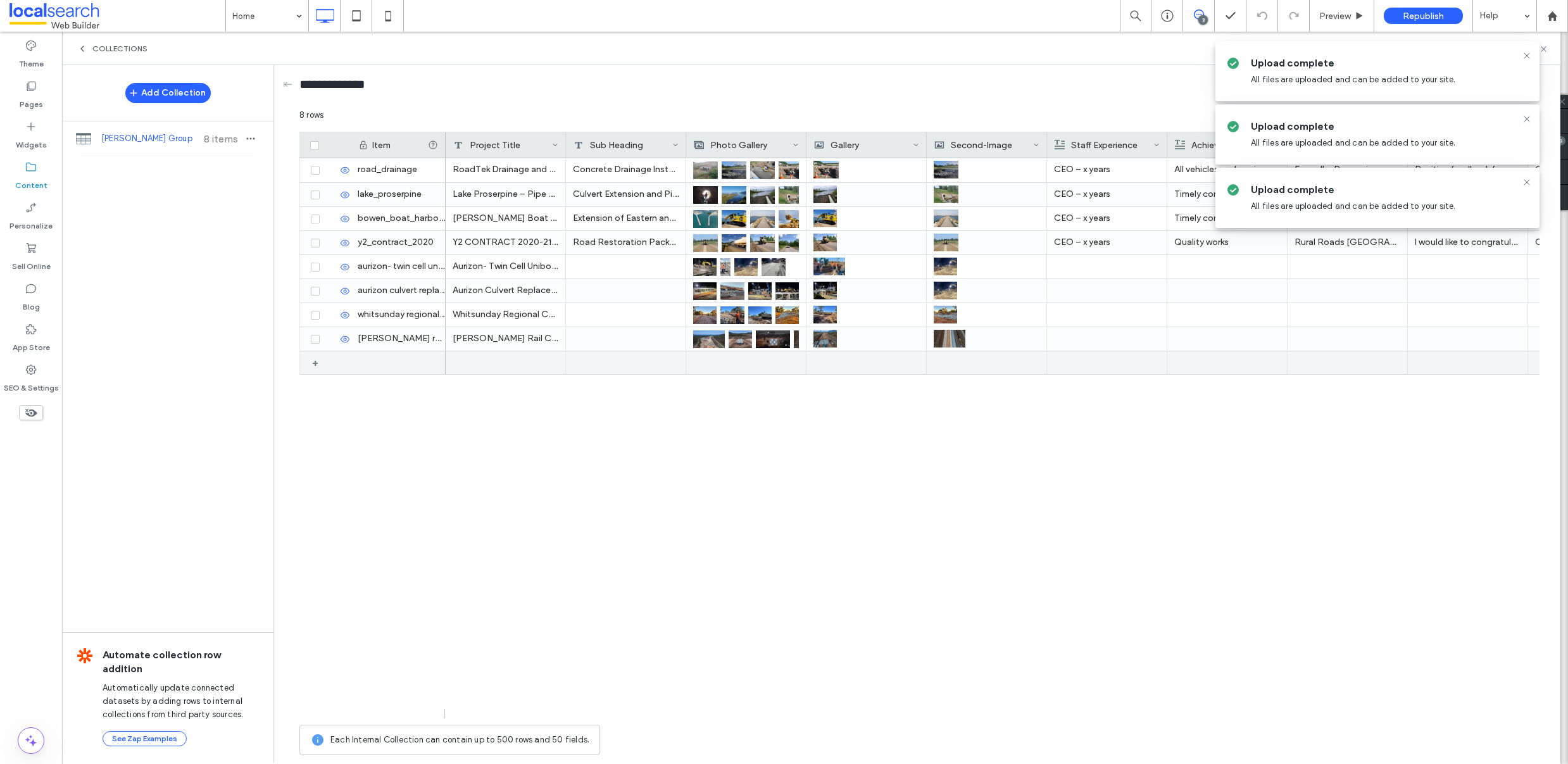
click at [313, 363] on div "+" at bounding box center [319, 362] width 16 height 23
click at [522, 359] on div at bounding box center [506, 362] width 120 height 24
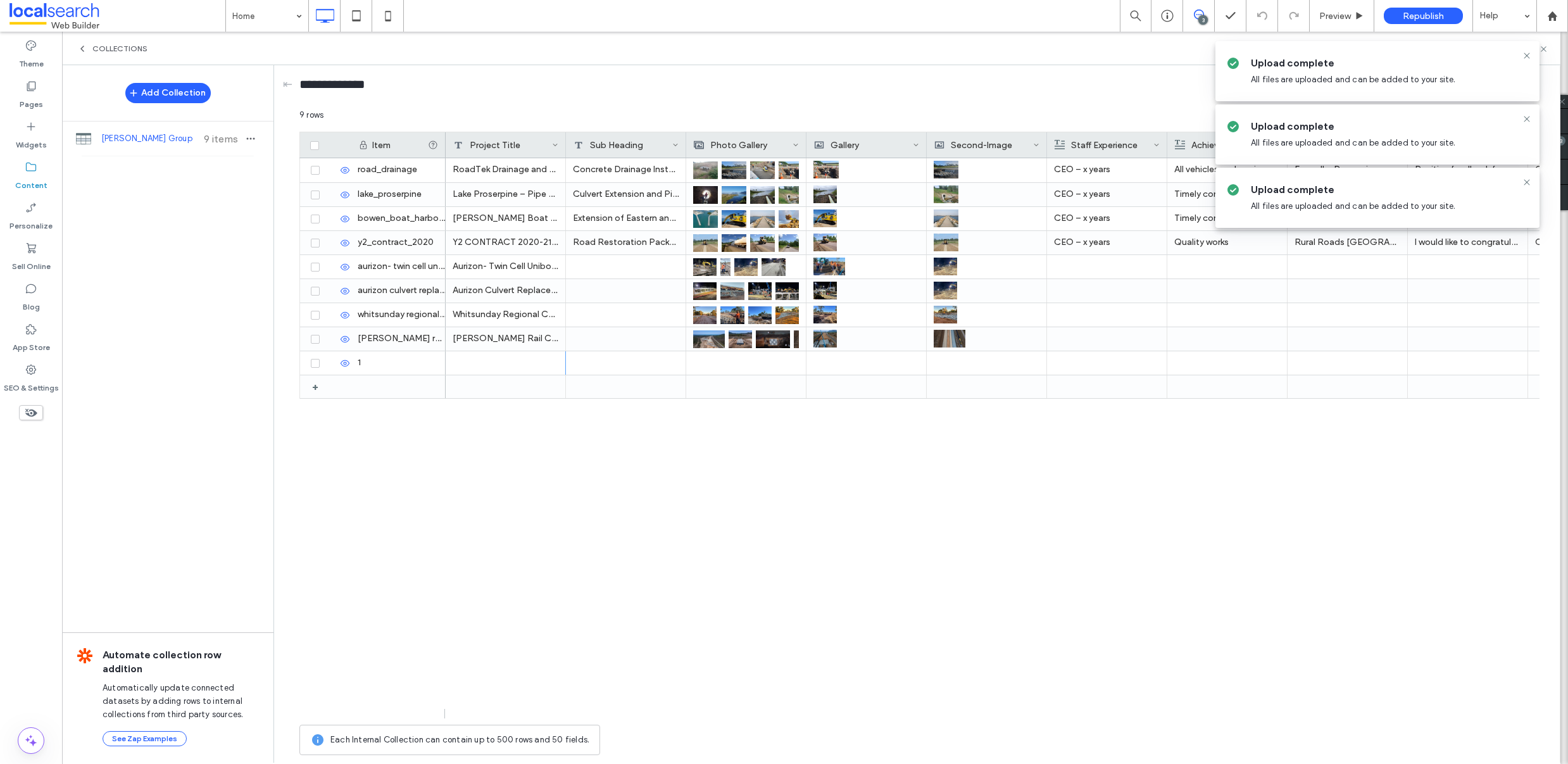
click at [555, 144] on icon at bounding box center [555, 145] width 7 height 7
click at [570, 389] on div at bounding box center [626, 387] width 120 height 23
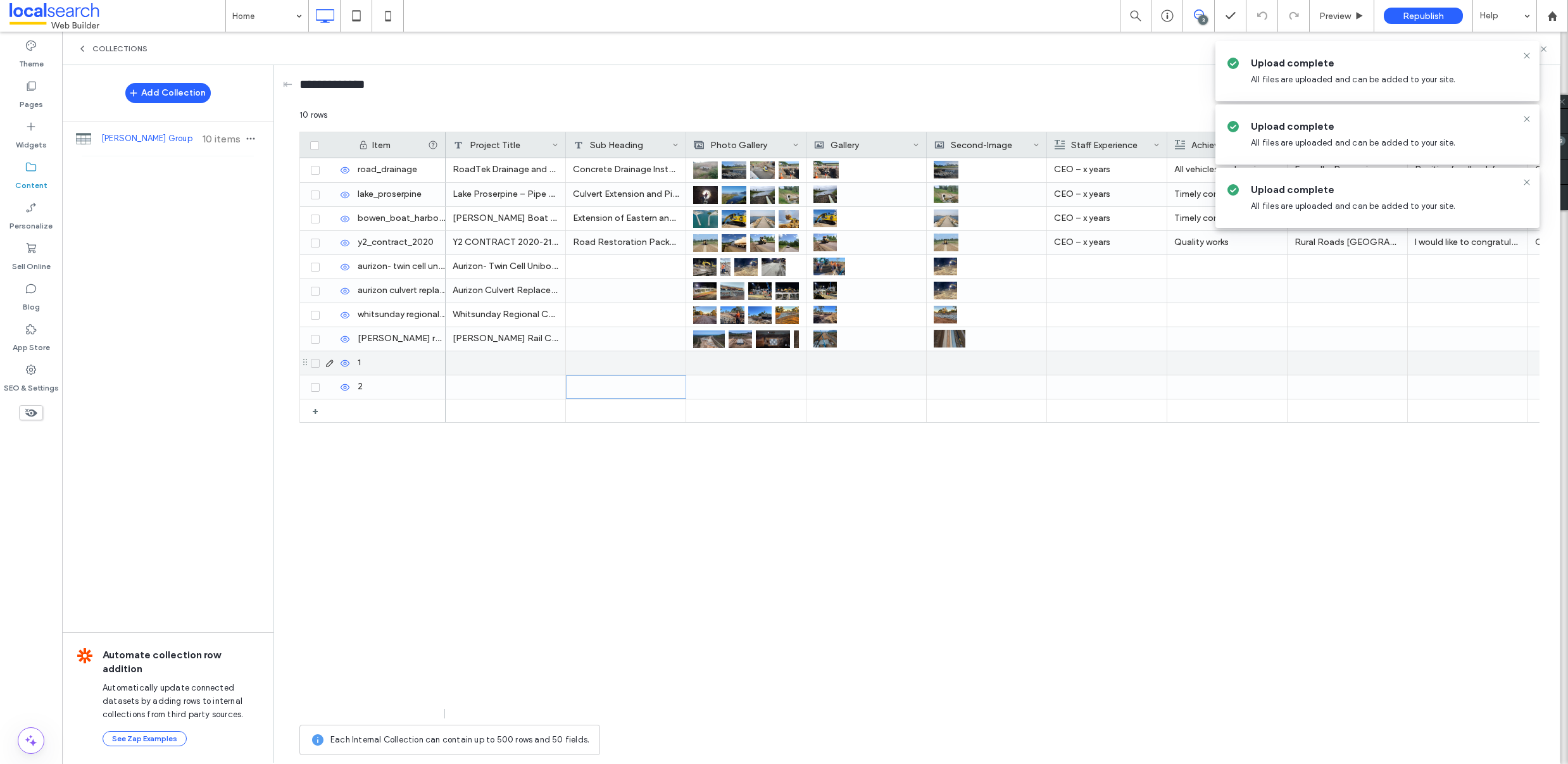
click at [330, 362] on icon at bounding box center [330, 363] width 10 height 10
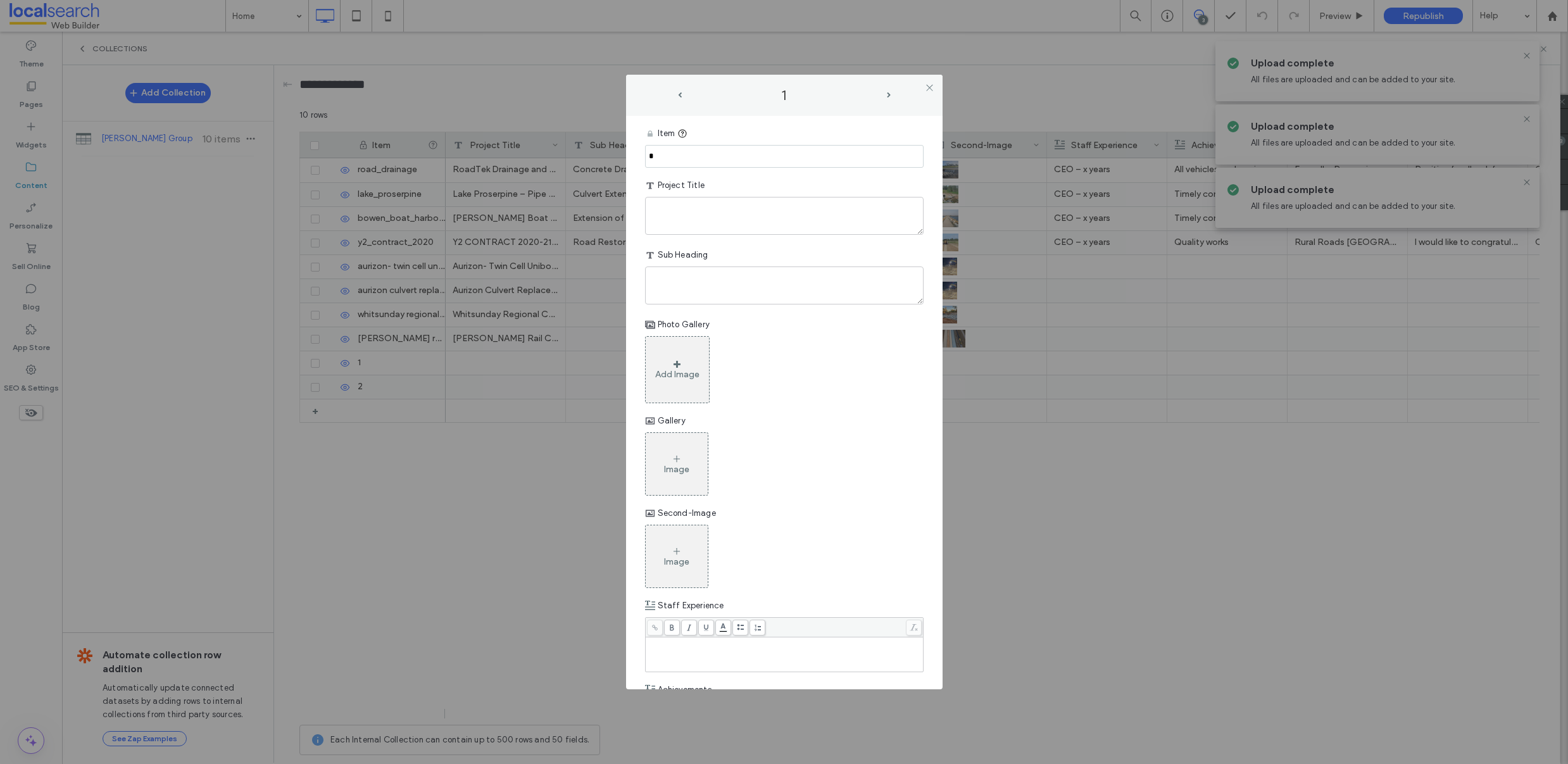
click at [672, 159] on input "*" at bounding box center [784, 157] width 278 height 23
paste input "**********"
type input "**********"
click at [688, 215] on textarea "plain-text-cell" at bounding box center [784, 215] width 278 height 38
click at [762, 215] on textarea "plain-text-cell" at bounding box center [784, 215] width 278 height 38
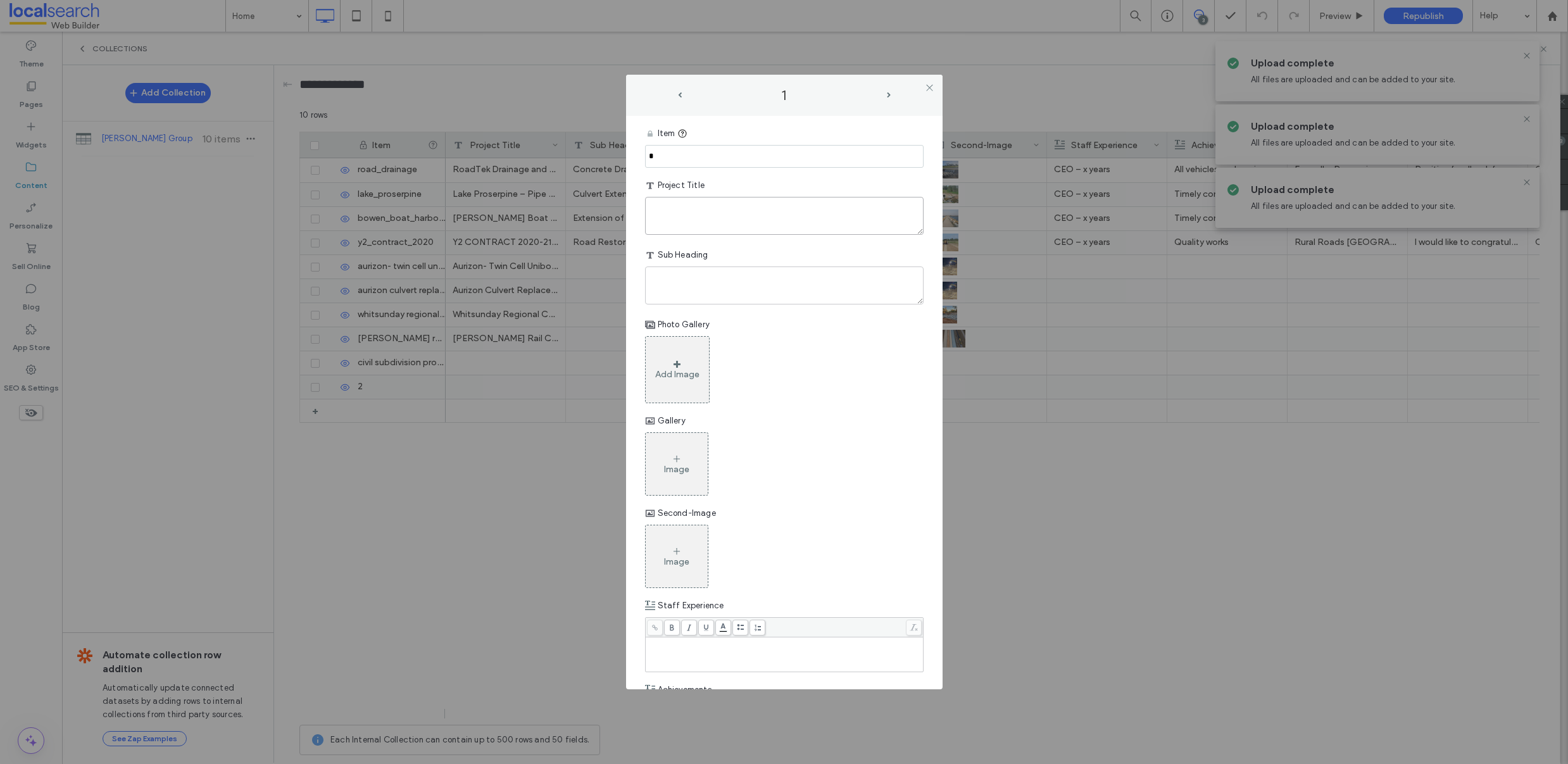
paste textarea "**********"
type textarea "**********"
click at [816, 291] on textarea "plain-text-cell" at bounding box center [784, 285] width 278 height 38
paste textarea "**********"
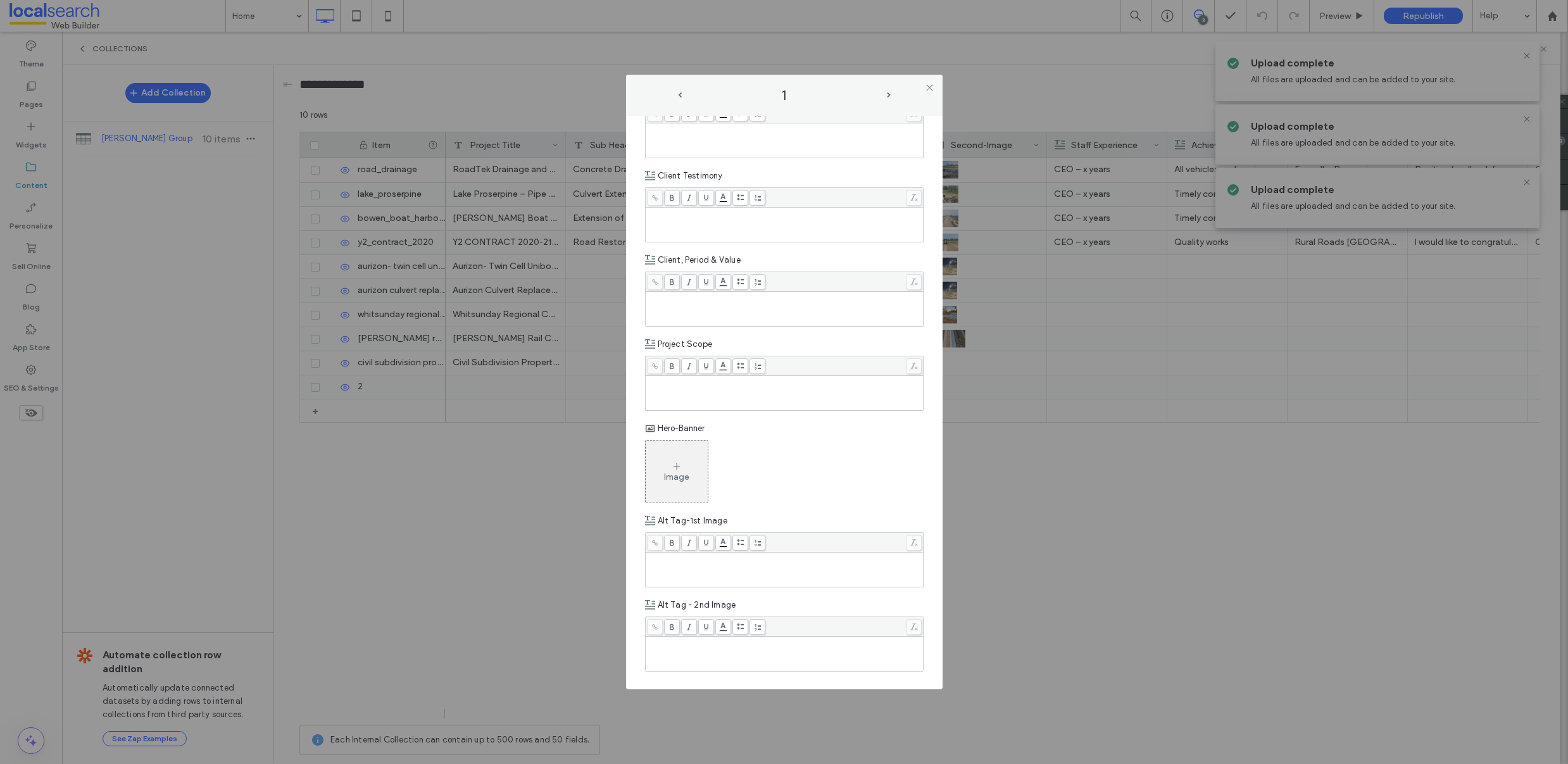
scroll to position [683, 0]
type textarea "**********"
click at [933, 85] on icon at bounding box center [929, 88] width 10 height 10
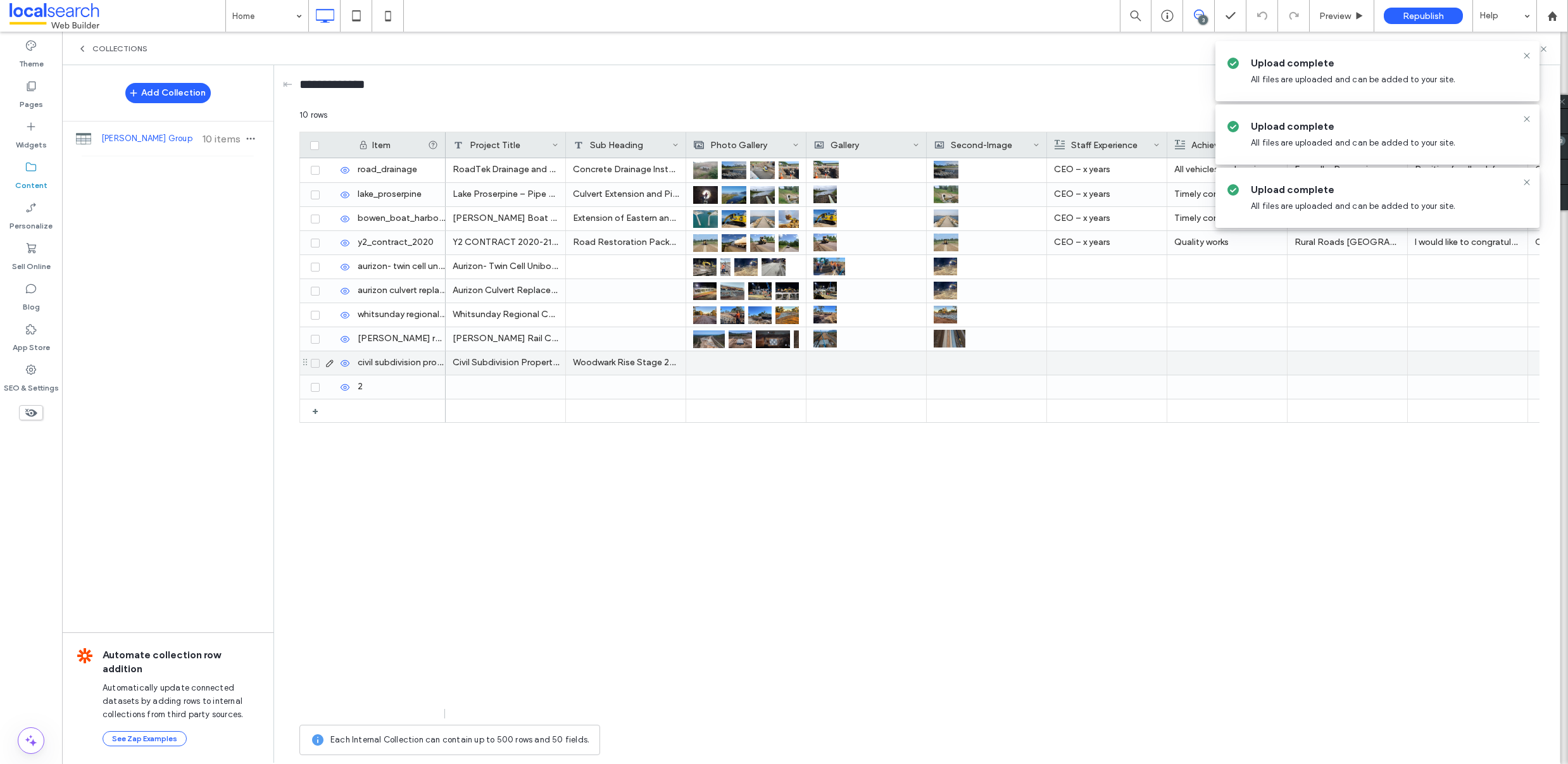
click at [329, 362] on icon at bounding box center [330, 363] width 10 height 10
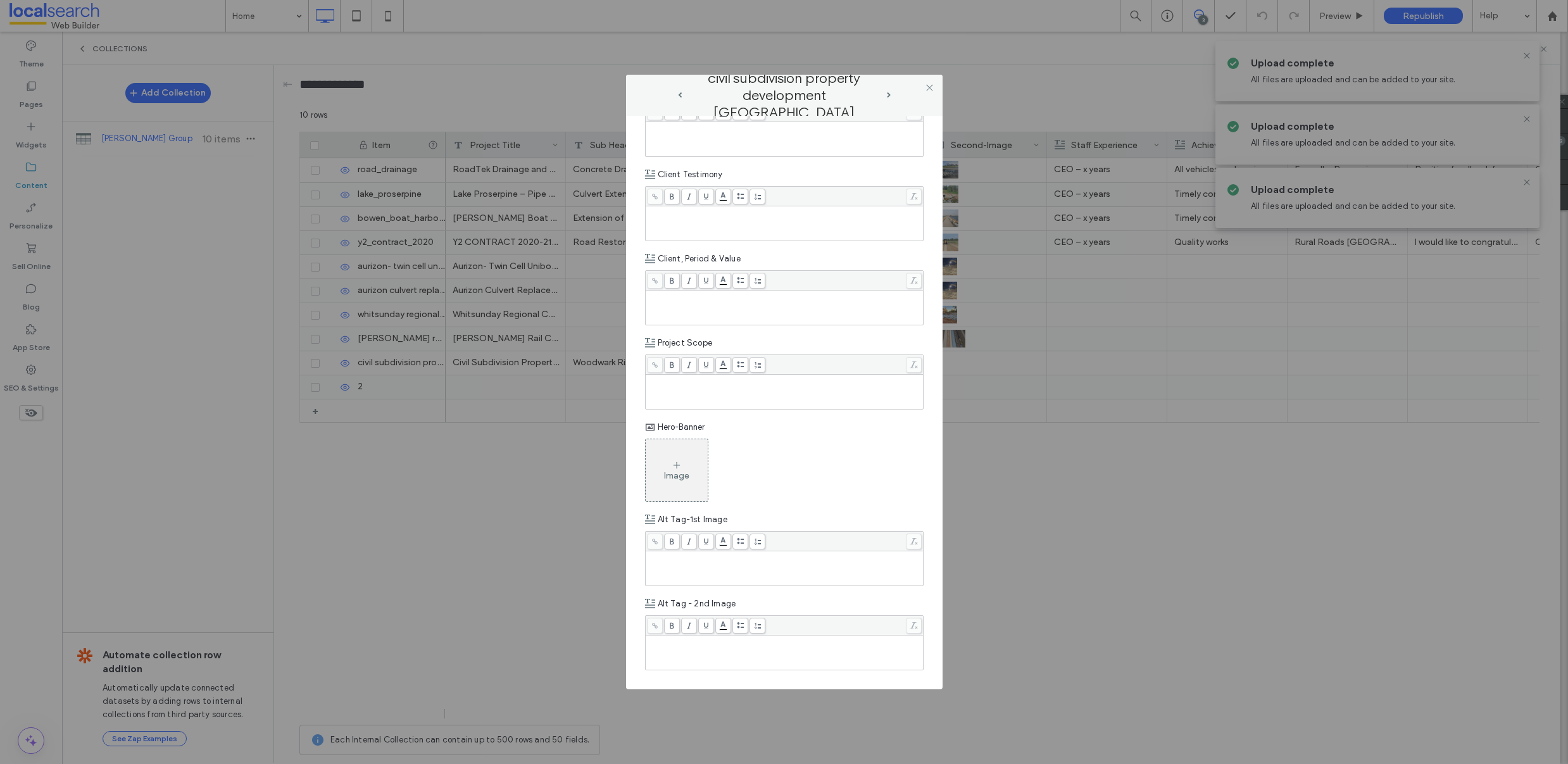
click at [699, 389] on div "Rich Text Editor" at bounding box center [785, 391] width 274 height 32
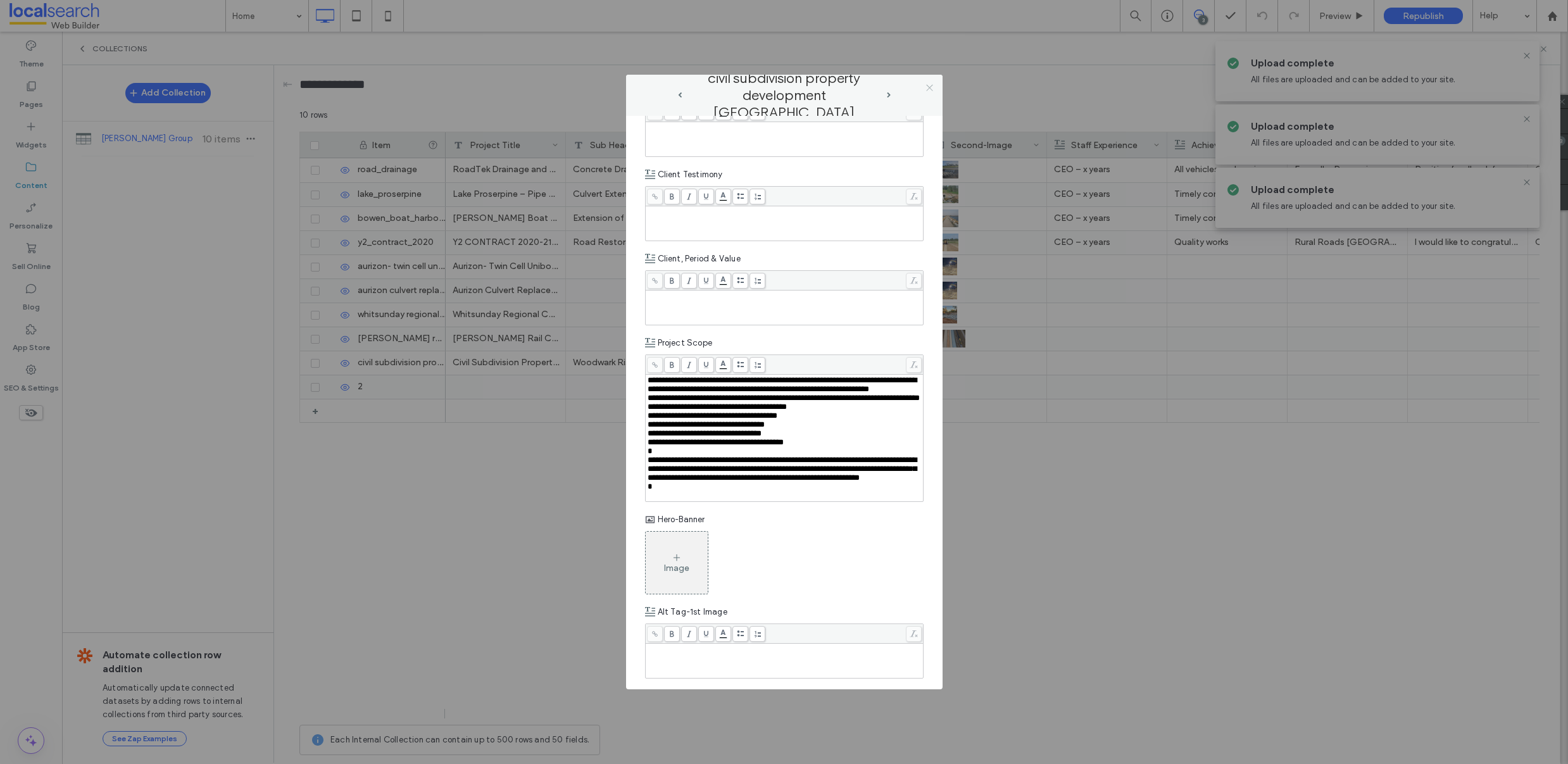
click at [924, 83] on icon at bounding box center [929, 88] width 10 height 10
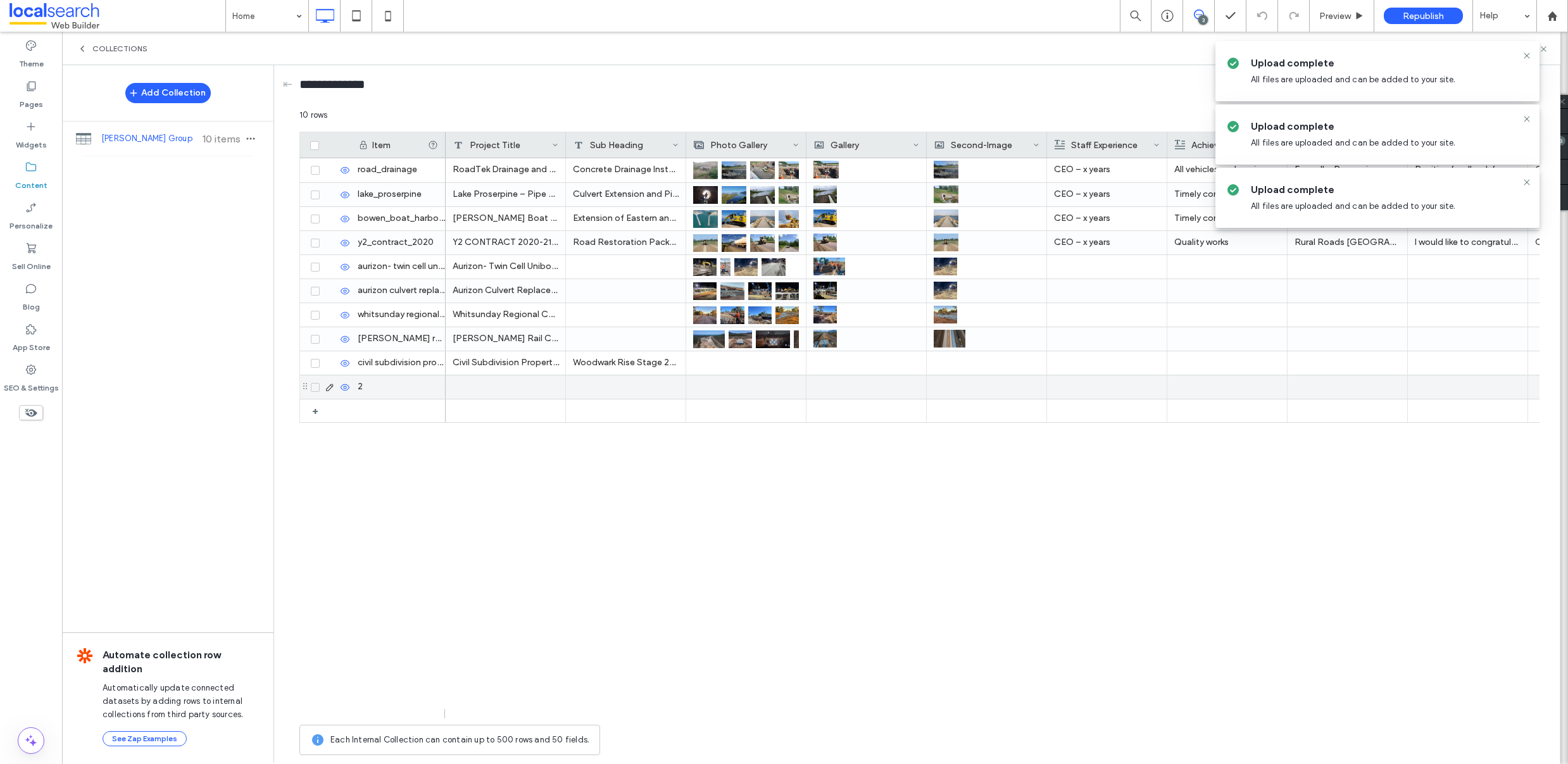
click at [332, 387] on icon at bounding box center [330, 387] width 10 height 10
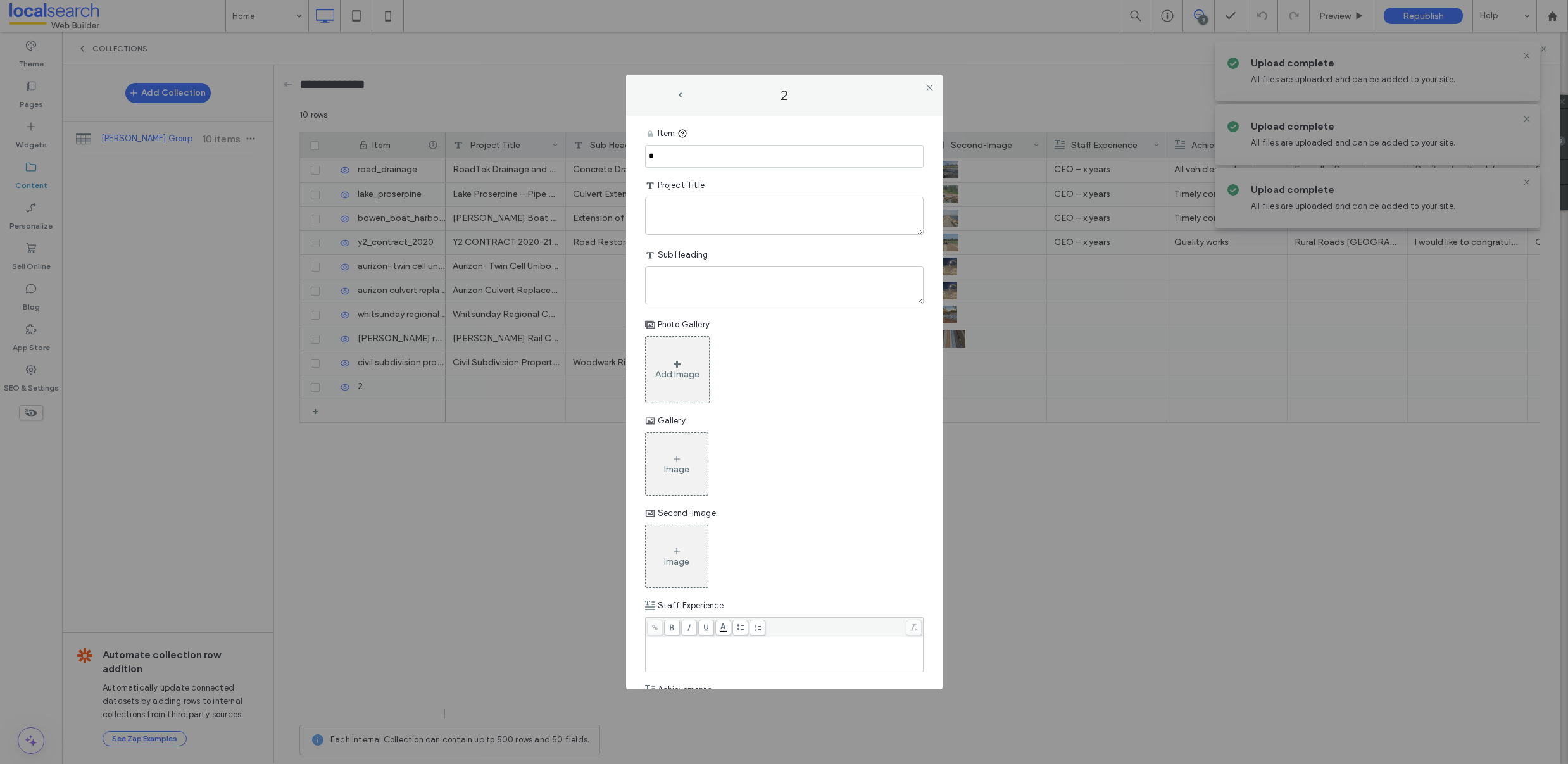
click at [730, 154] on input "*" at bounding box center [784, 157] width 278 height 23
paste input "**********"
type input "**********"
click at [673, 217] on textarea "plain-text-cell" at bounding box center [784, 215] width 278 height 38
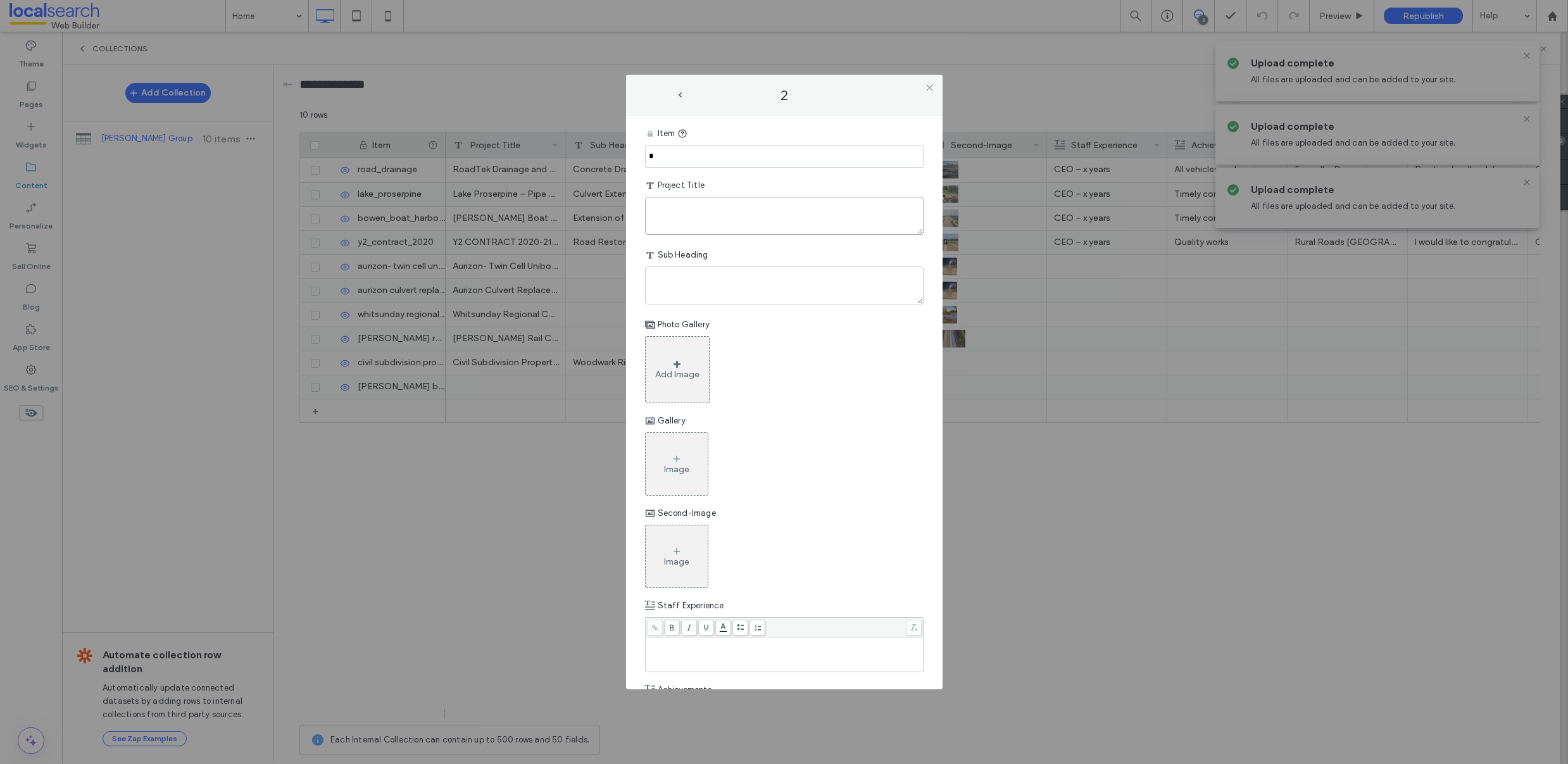
paste textarea "**********"
type textarea "**********"
click at [927, 87] on icon at bounding box center [929, 88] width 10 height 10
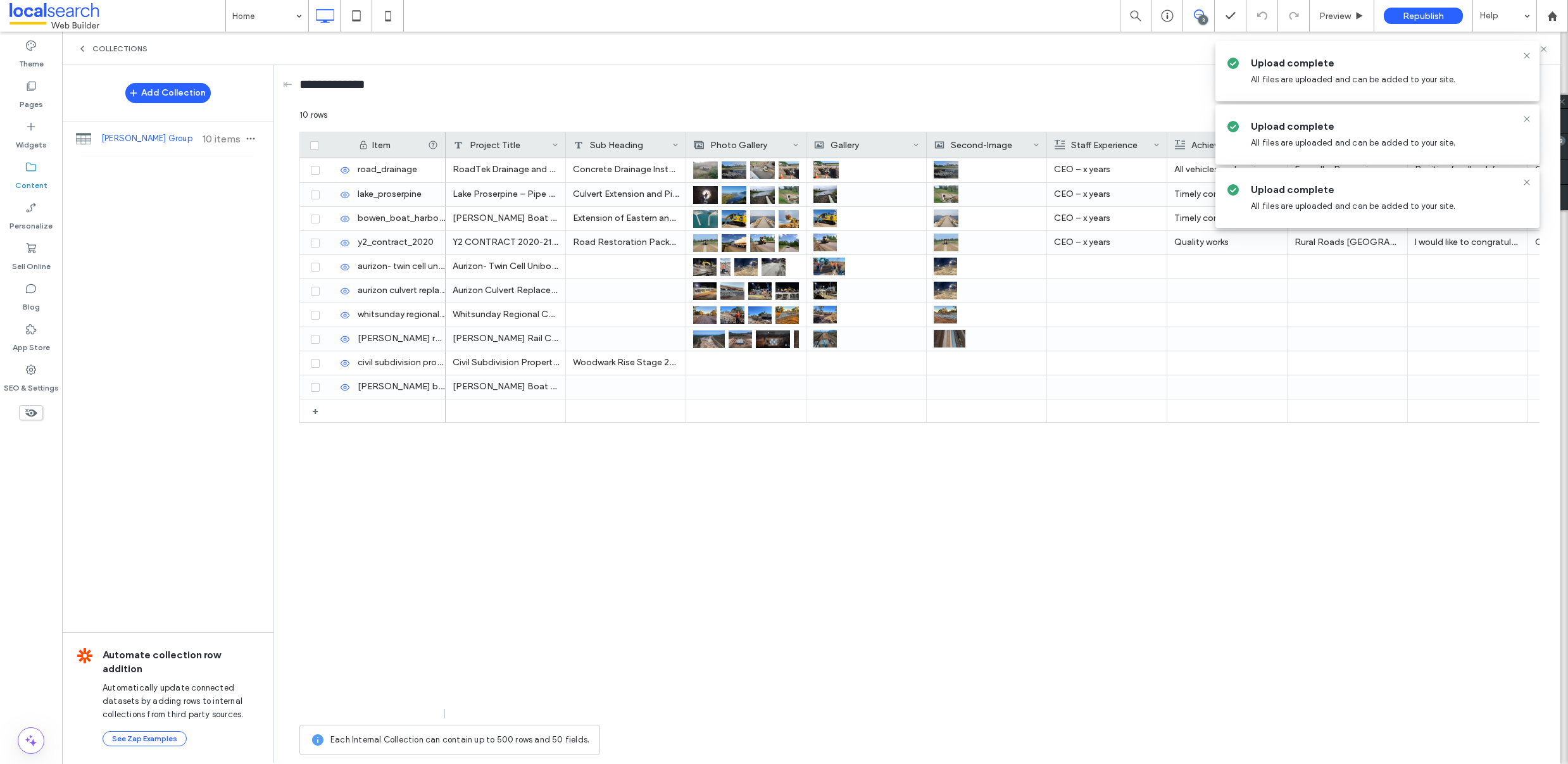
click at [96, 50] on span "Collections" at bounding box center [119, 48] width 55 height 10
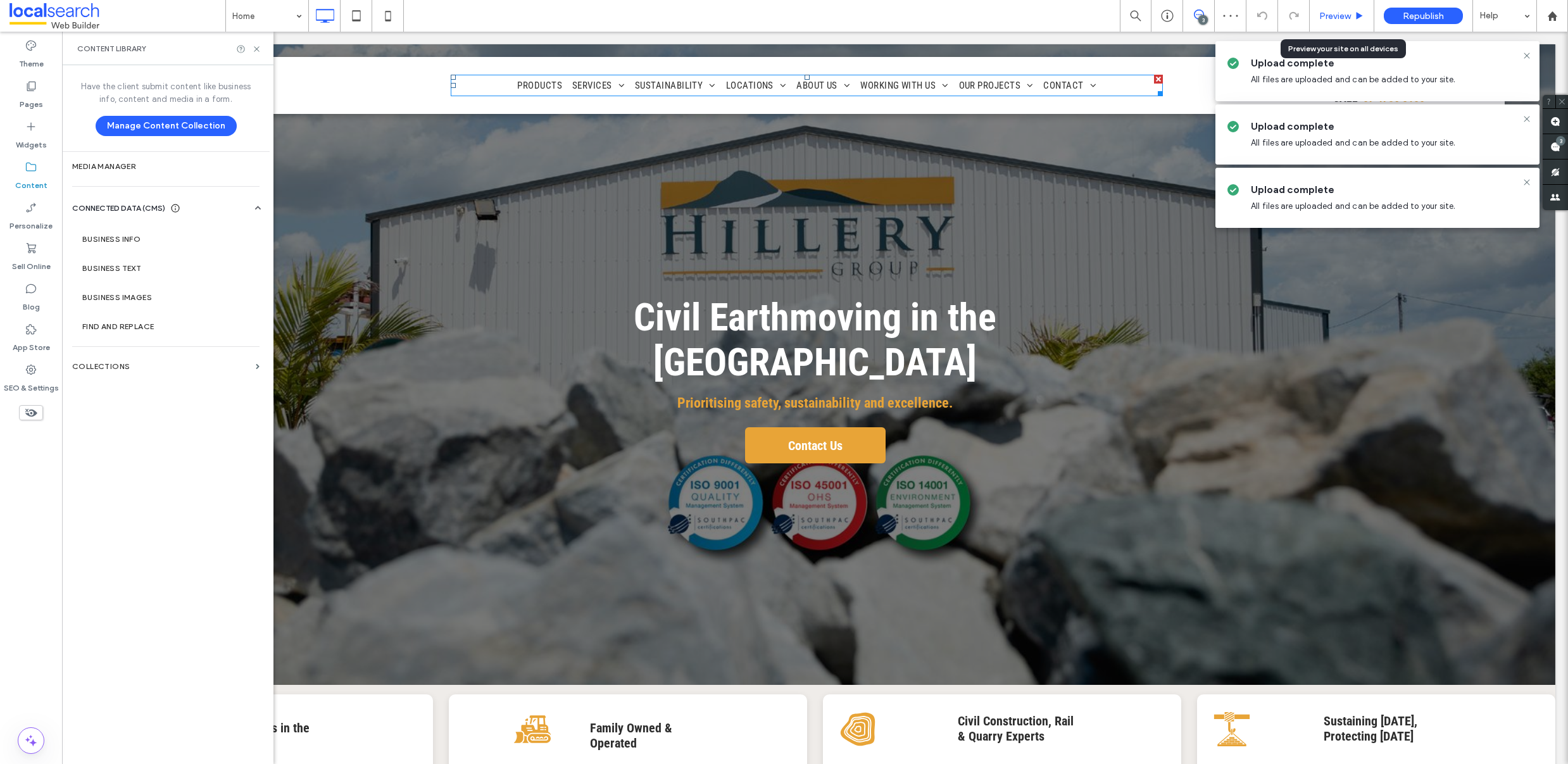
click at [1339, 13] on span "Preview" at bounding box center [1334, 16] width 32 height 11
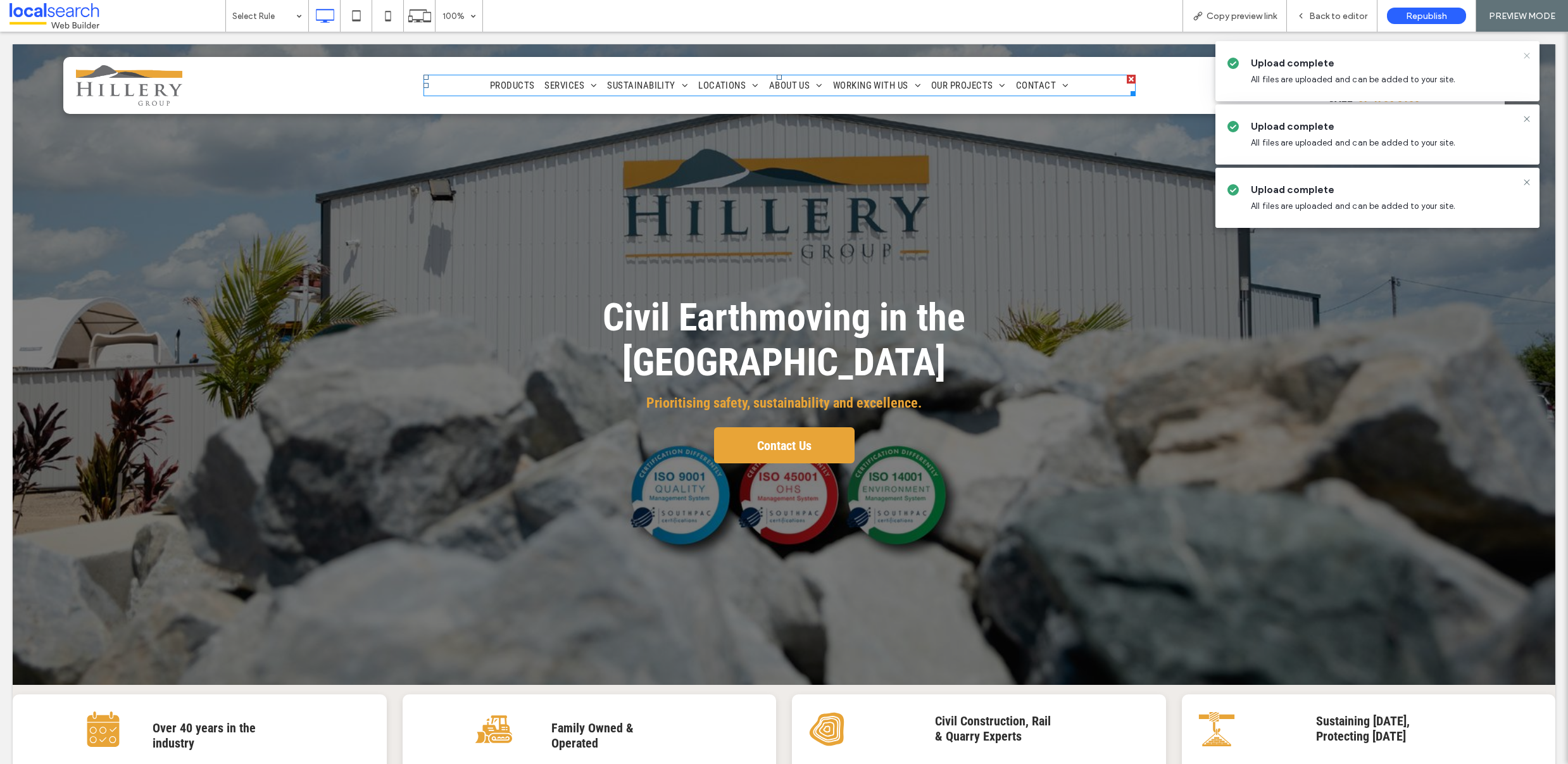
click at [1526, 54] on icon at bounding box center [1526, 56] width 10 height 10
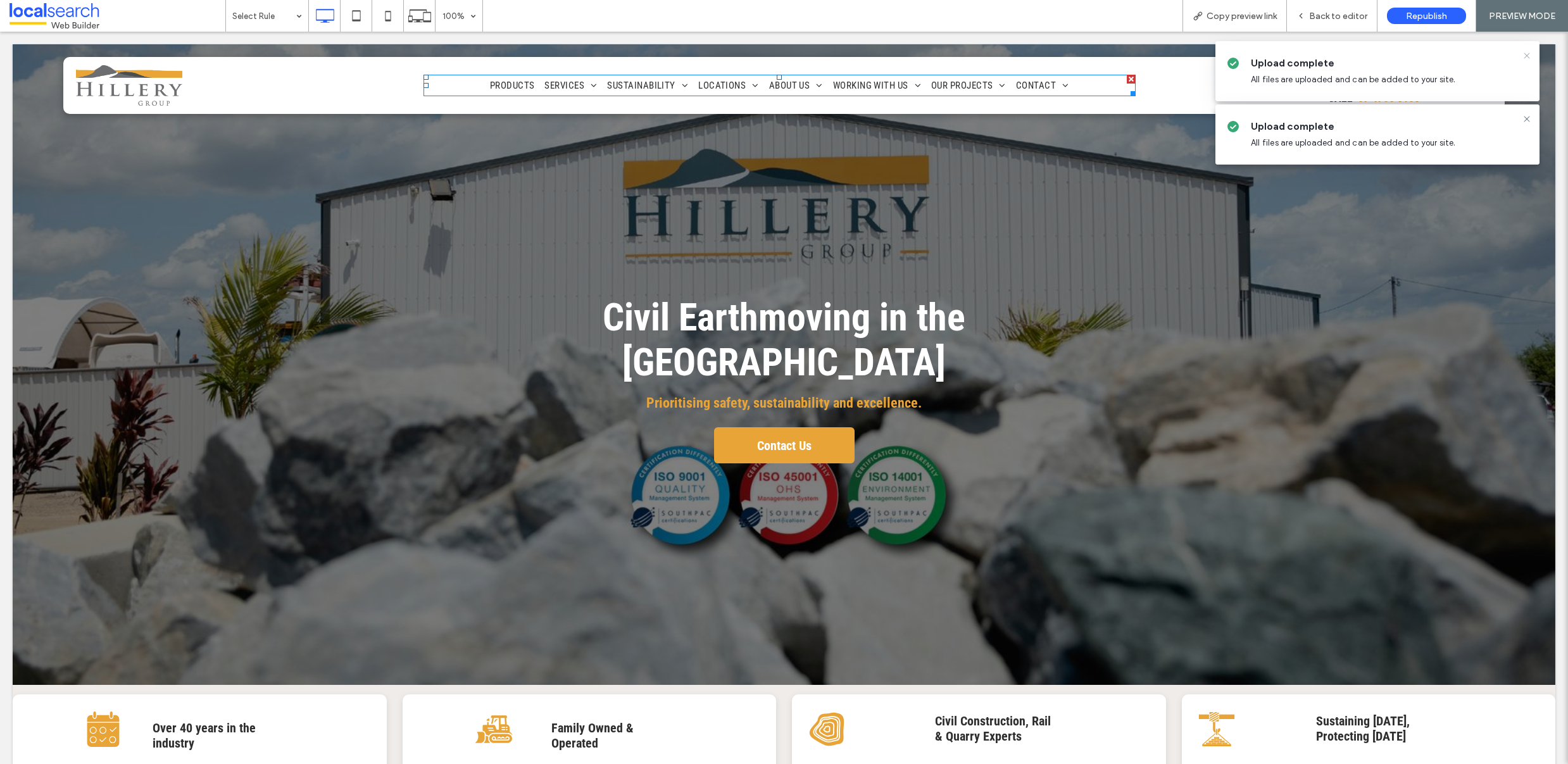
click at [1528, 58] on icon at bounding box center [1526, 56] width 10 height 10
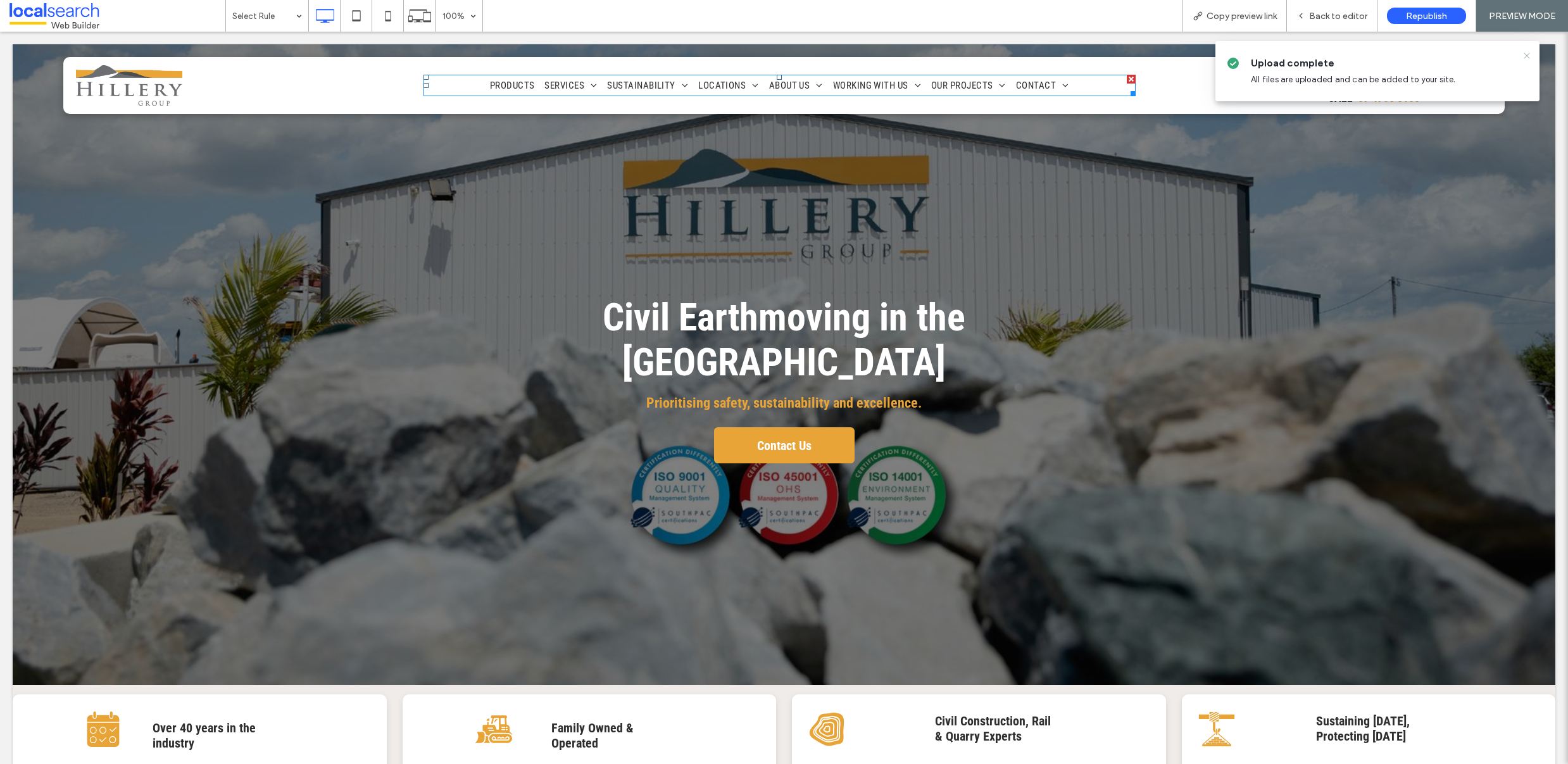
click at [1528, 58] on icon at bounding box center [1526, 56] width 10 height 10
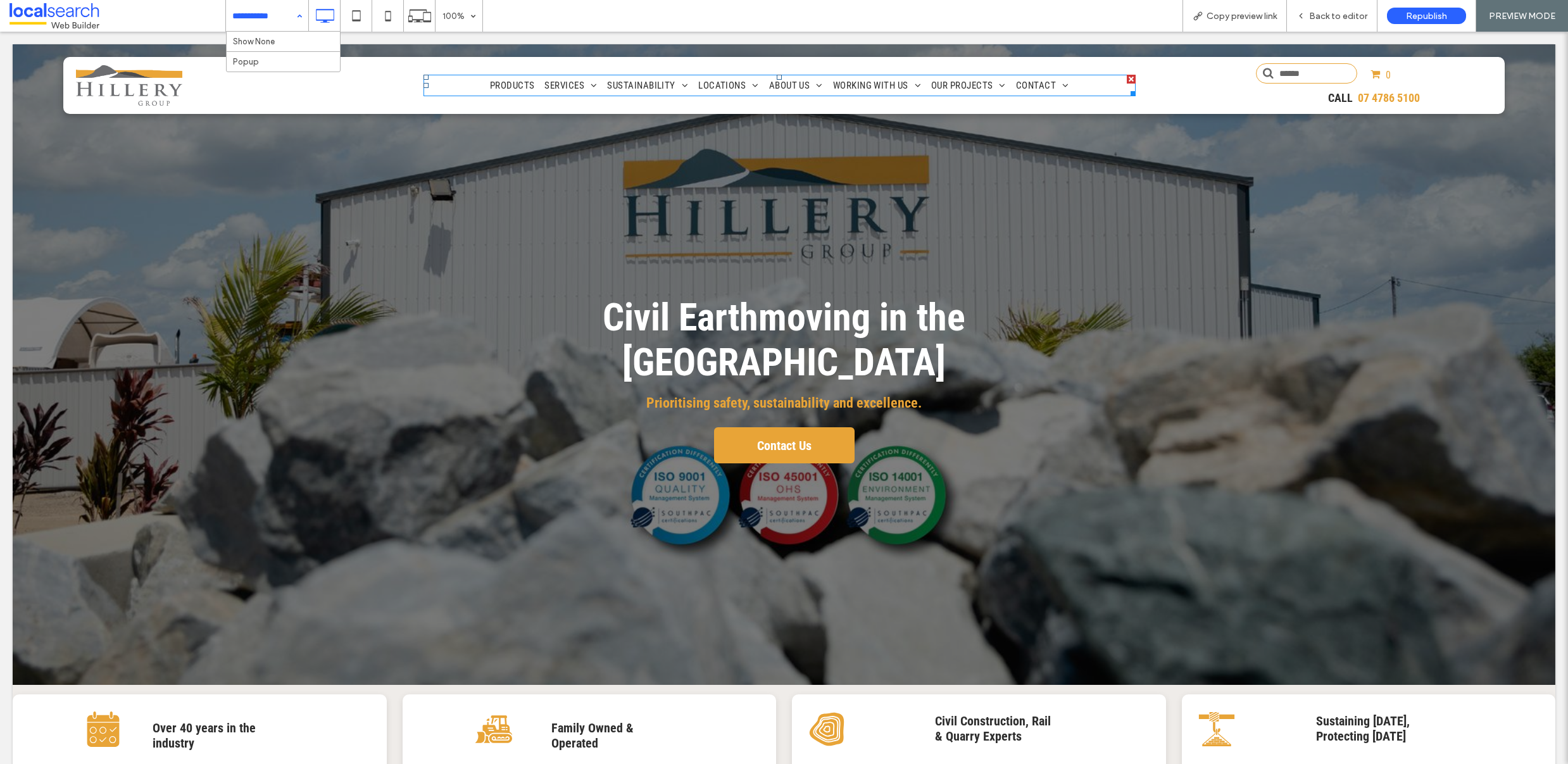
click at [251, 13] on input at bounding box center [264, 16] width 64 height 32
click at [1327, 16] on span "Back to editor" at bounding box center [1338, 16] width 58 height 11
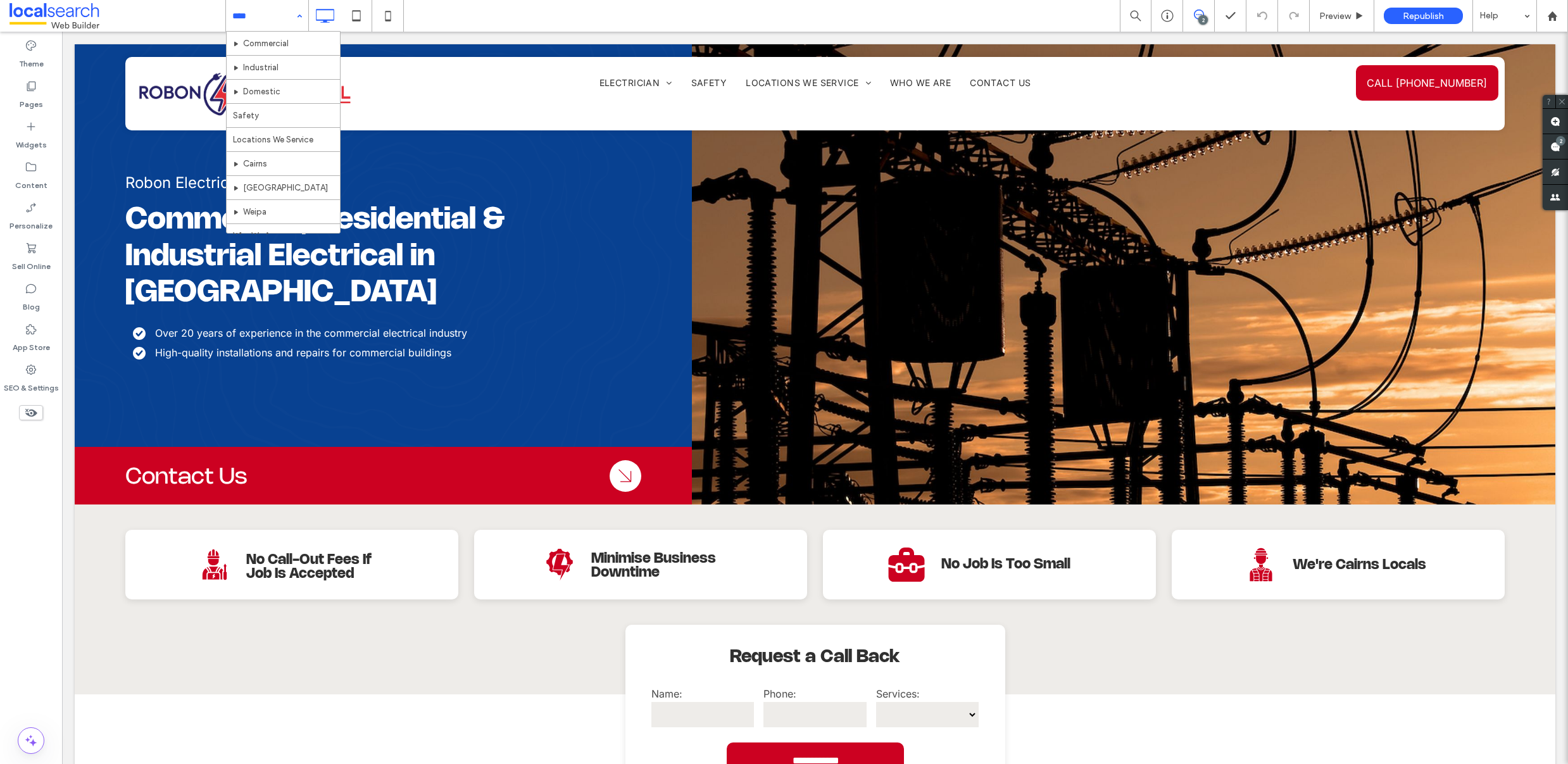
scroll to position [86, 0]
click at [252, 12] on input at bounding box center [264, 16] width 64 height 32
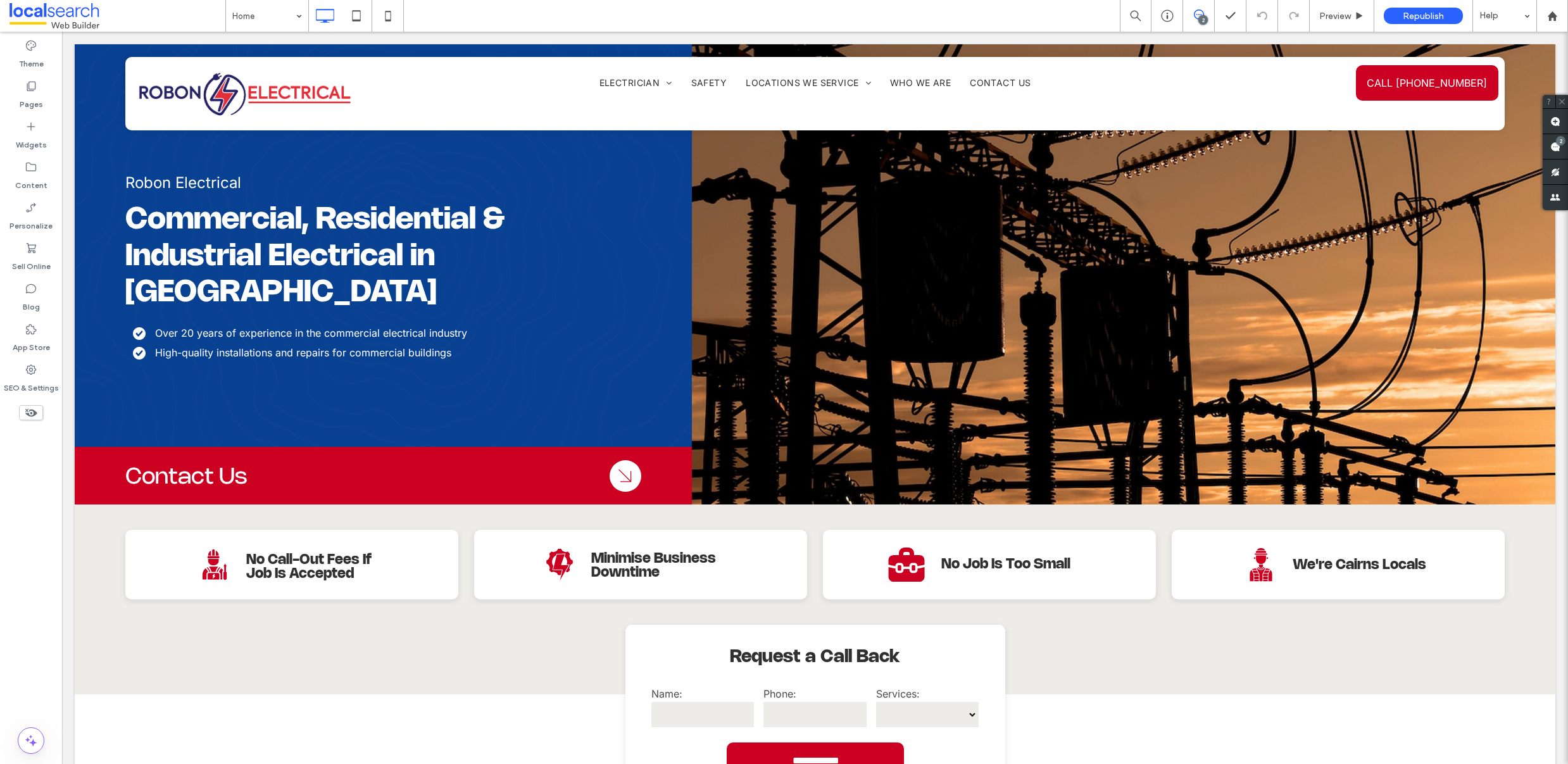
drag, startPoint x: 454, startPoint y: 11, endPoint x: 399, endPoint y: 5, distance: 55.3
click at [454, 11] on div "Home 2 Preview Republish Help" at bounding box center [897, 16] width 1343 height 32
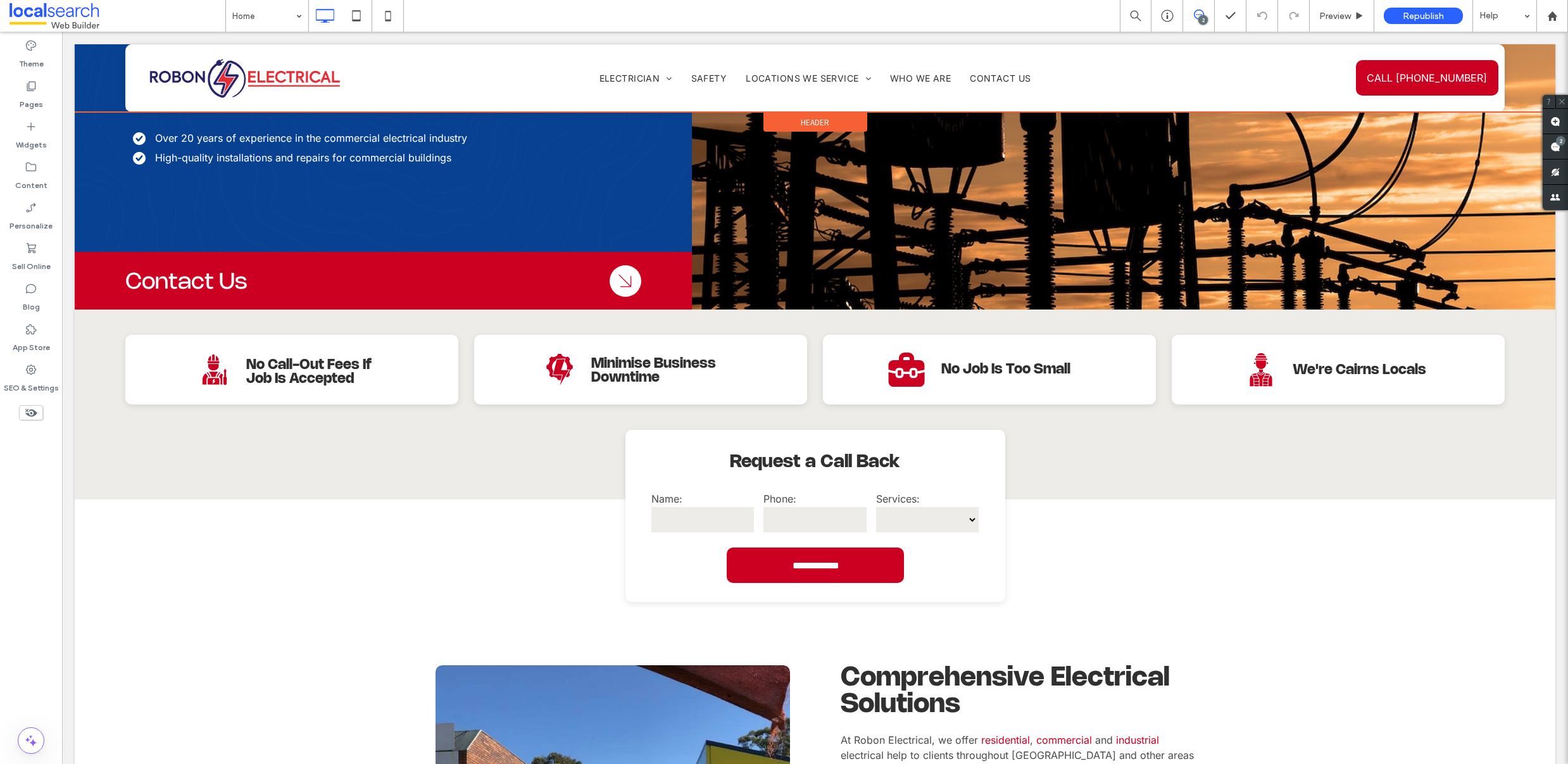
scroll to position [196, 0]
click at [851, 78] on div at bounding box center [814, 78] width 1481 height 68
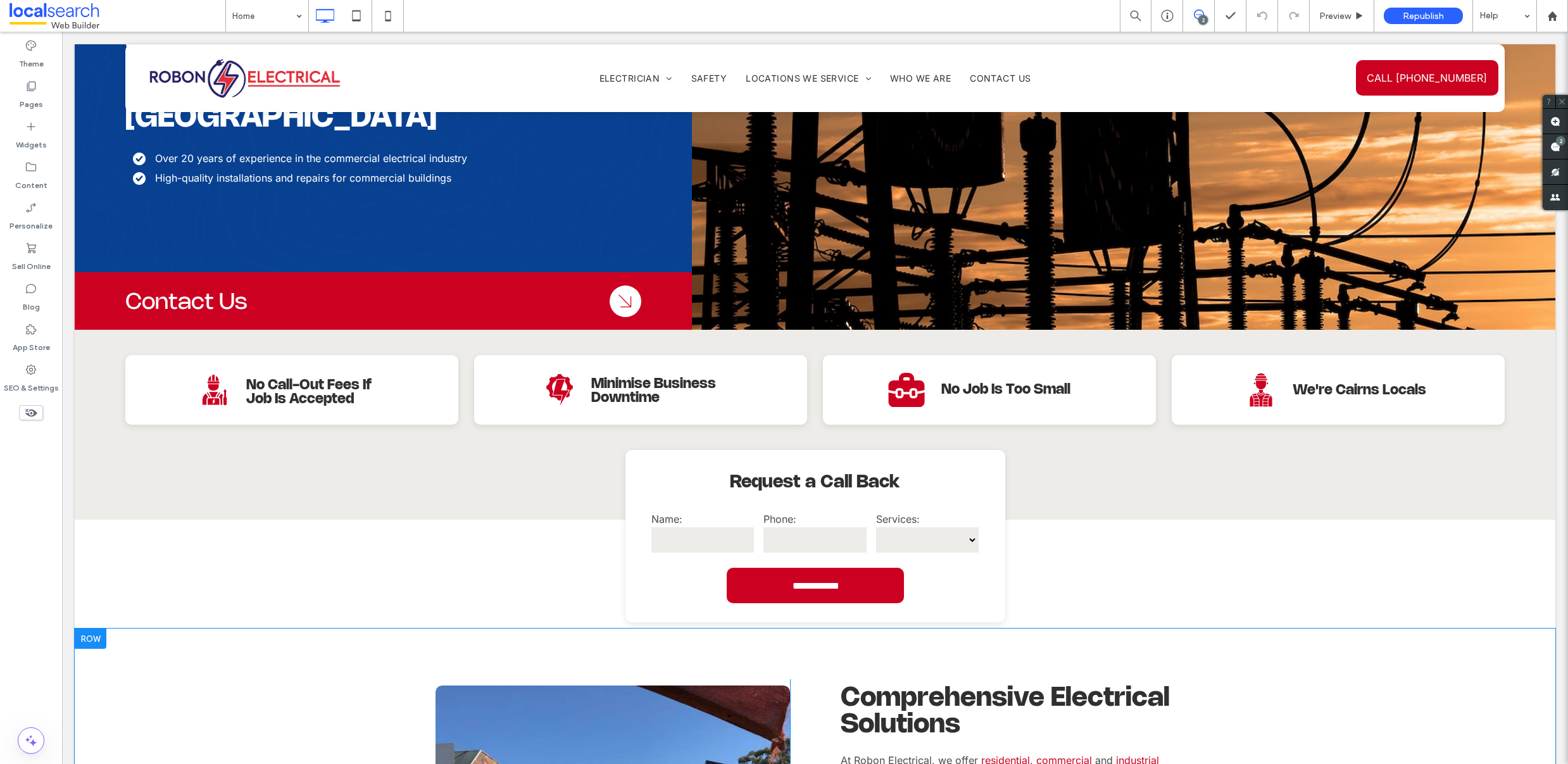
scroll to position [597, 0]
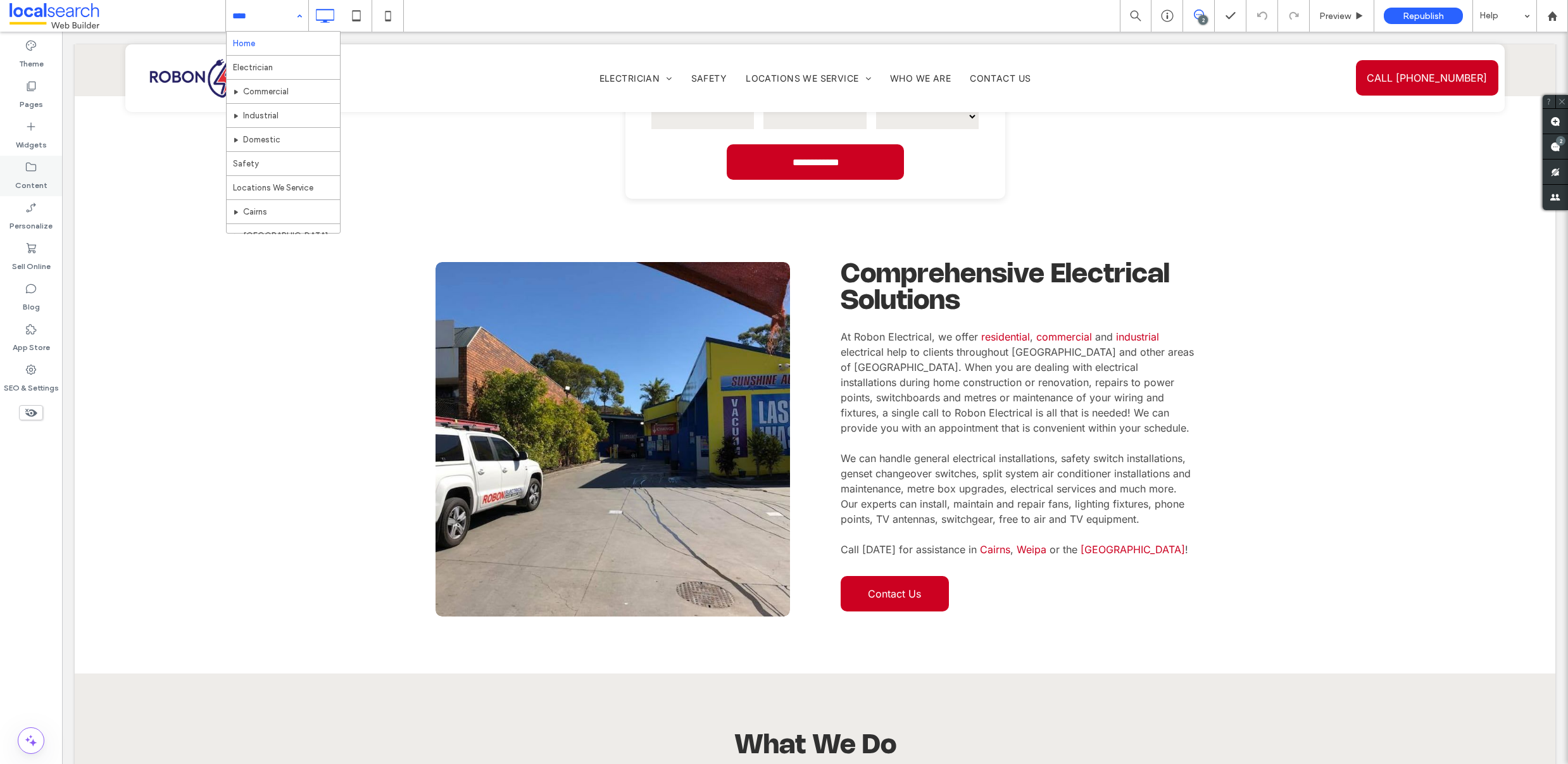
click at [33, 175] on label "Content" at bounding box center [32, 182] width 33 height 18
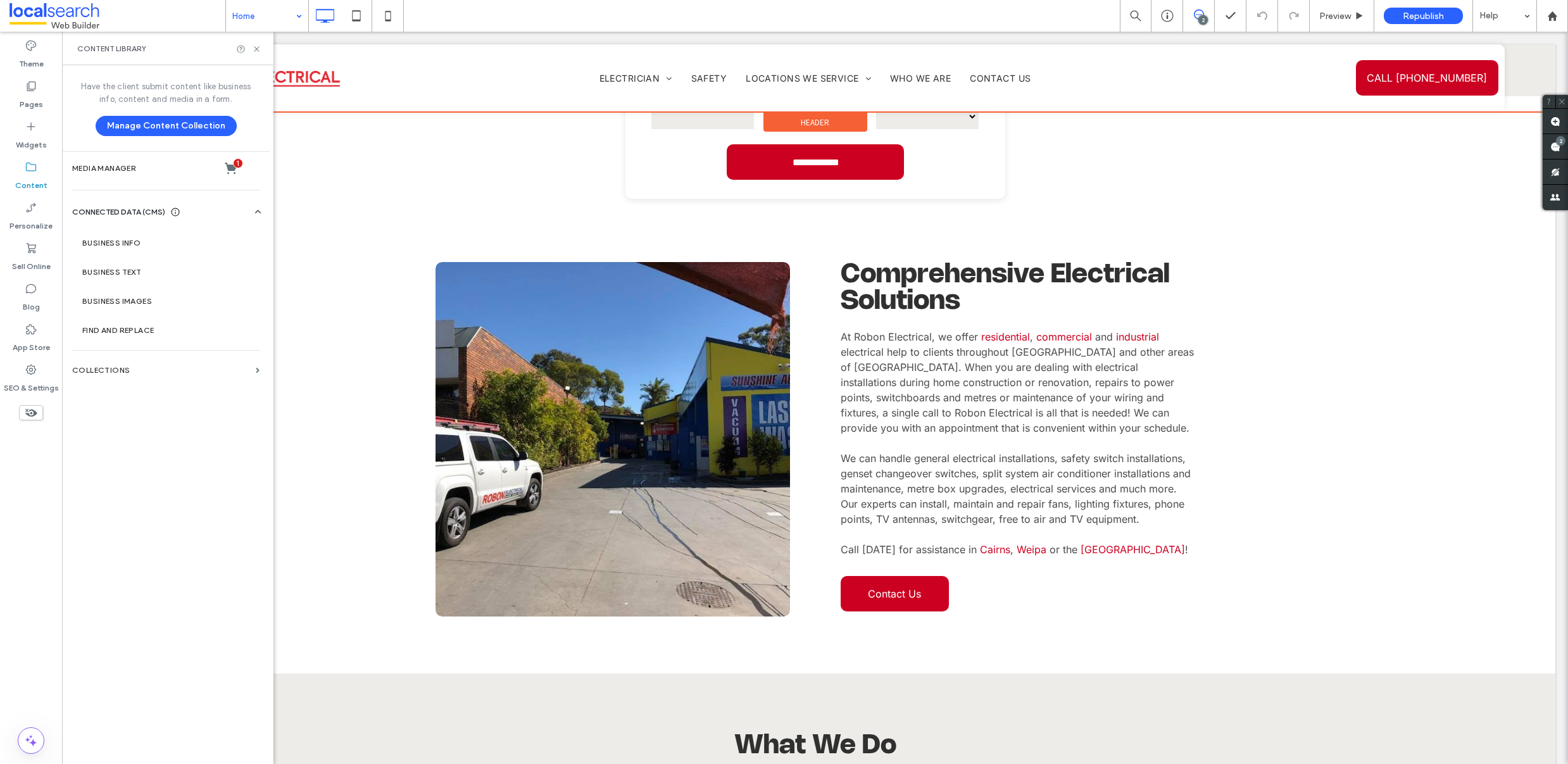
click at [645, 78] on div at bounding box center [814, 78] width 1481 height 68
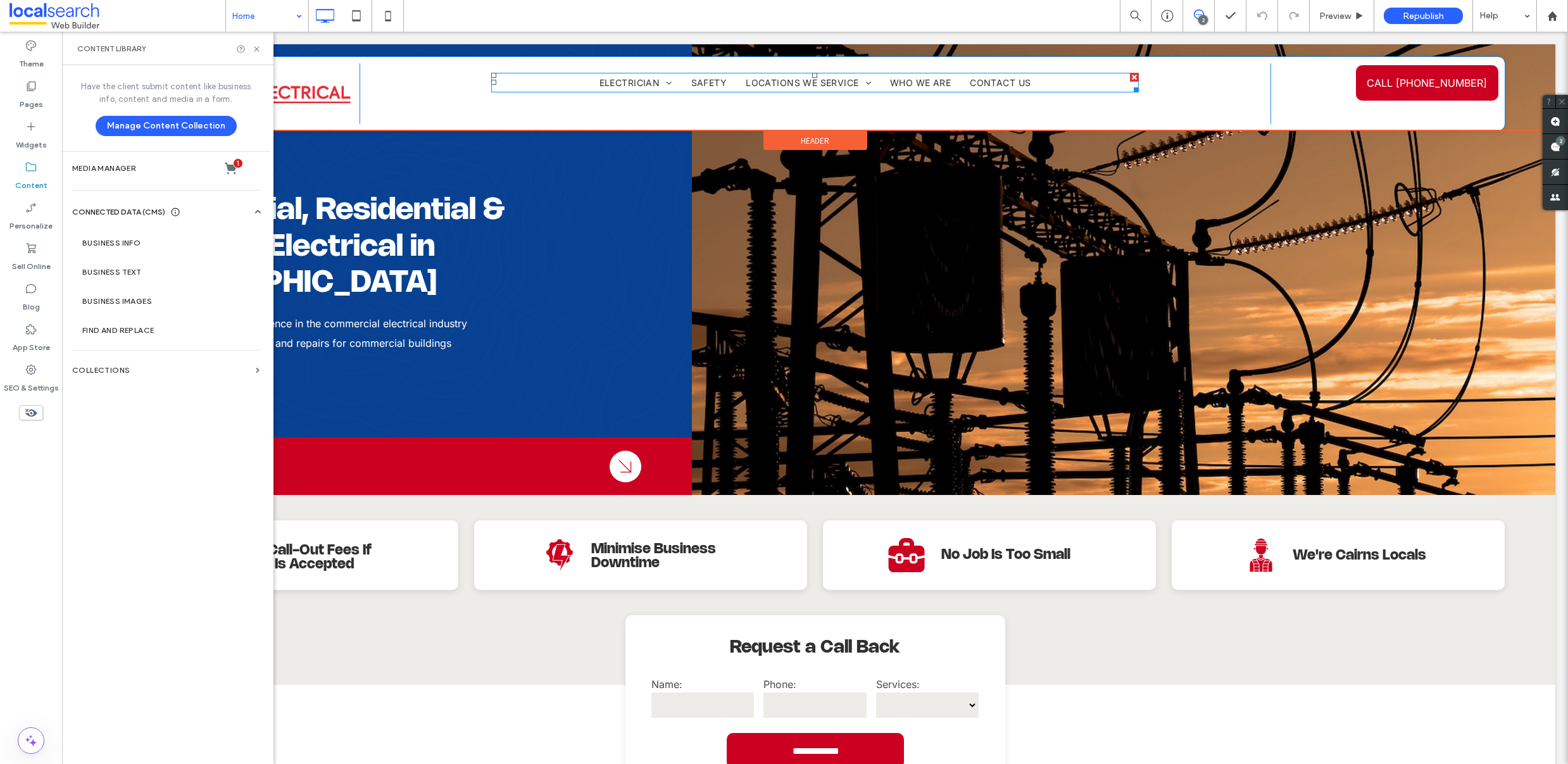
scroll to position [0, 0]
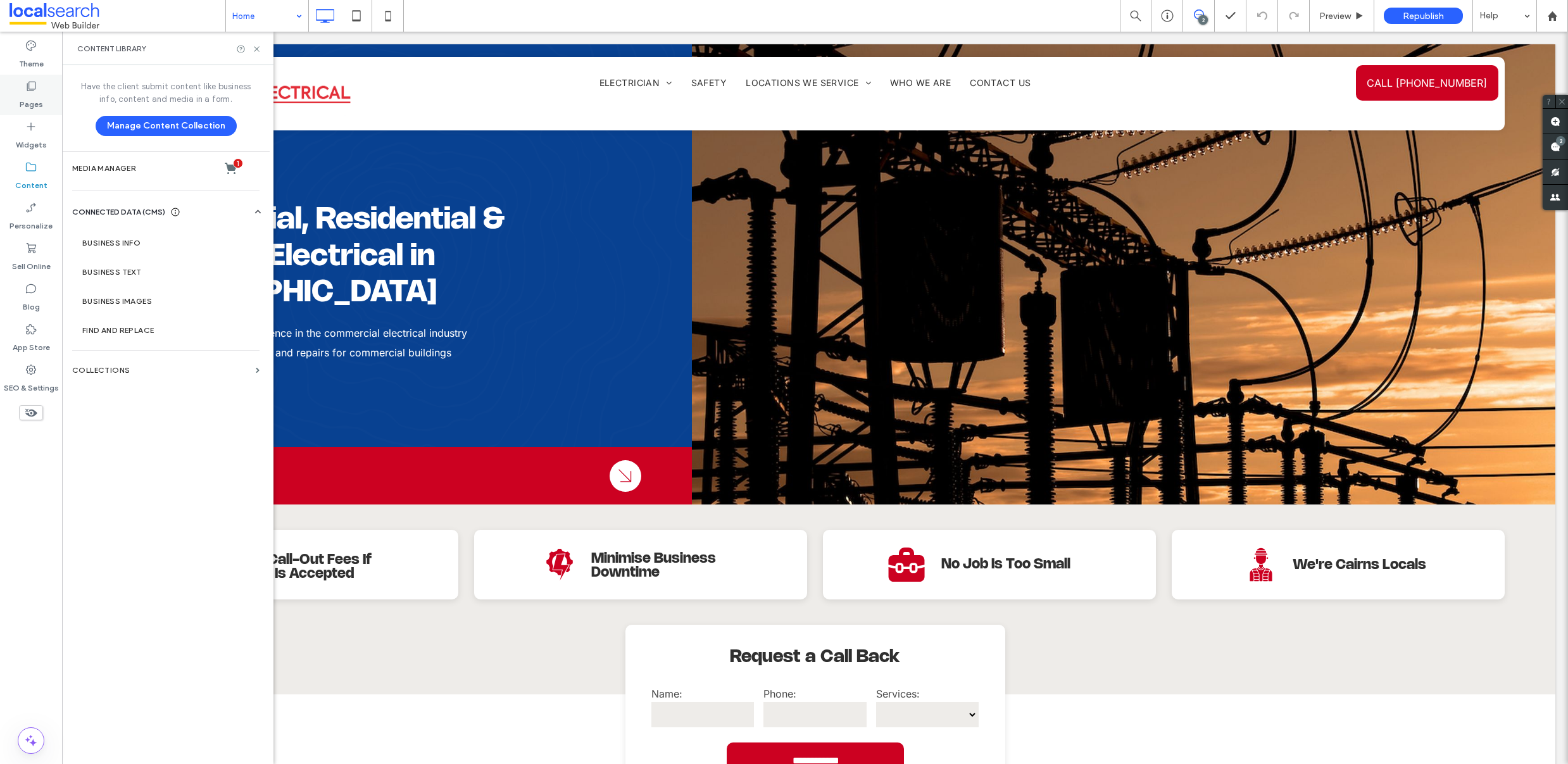
click at [41, 87] on div "Pages" at bounding box center [31, 95] width 62 height 41
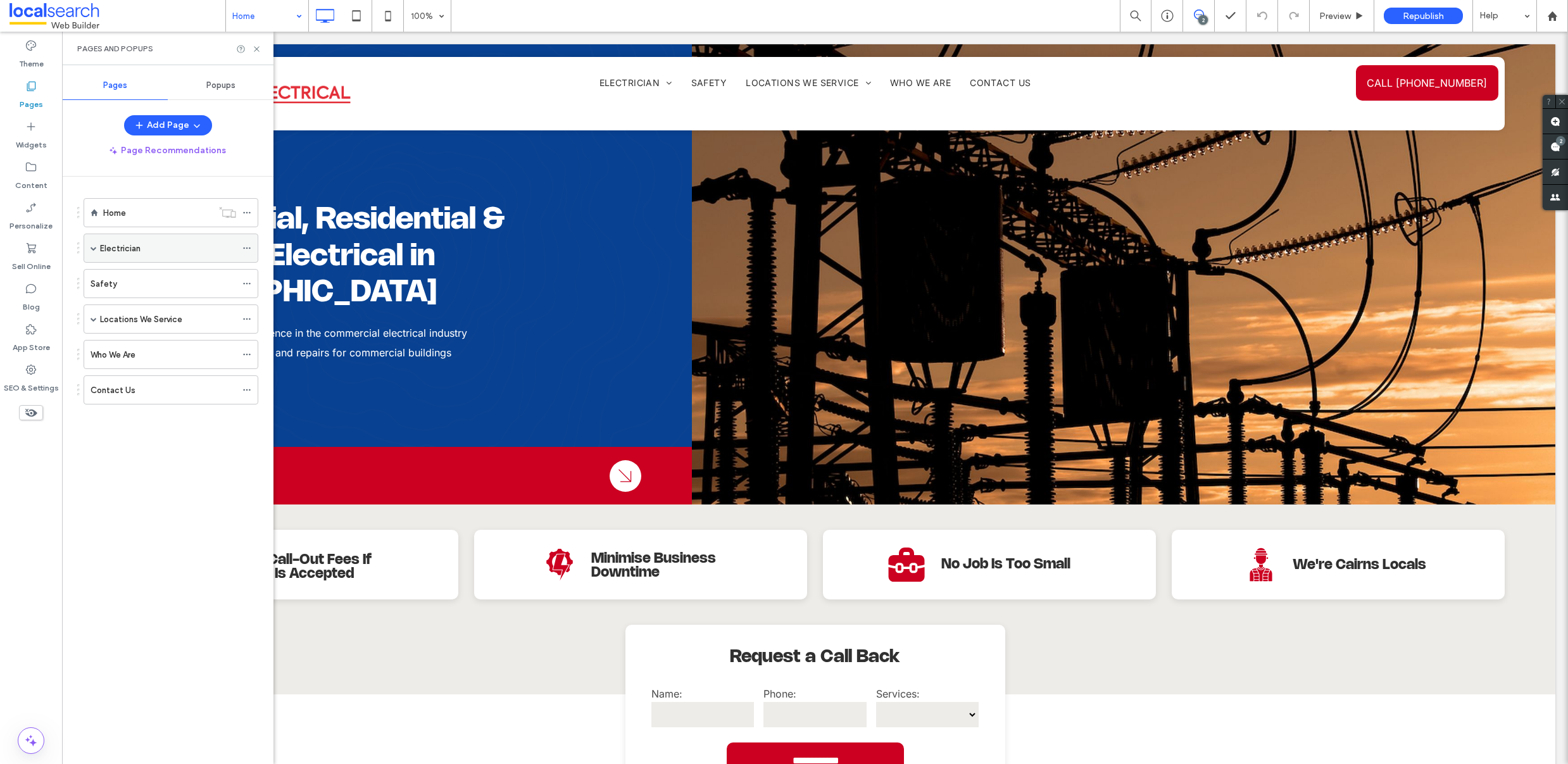
click at [246, 247] on icon at bounding box center [247, 247] width 9 height 9
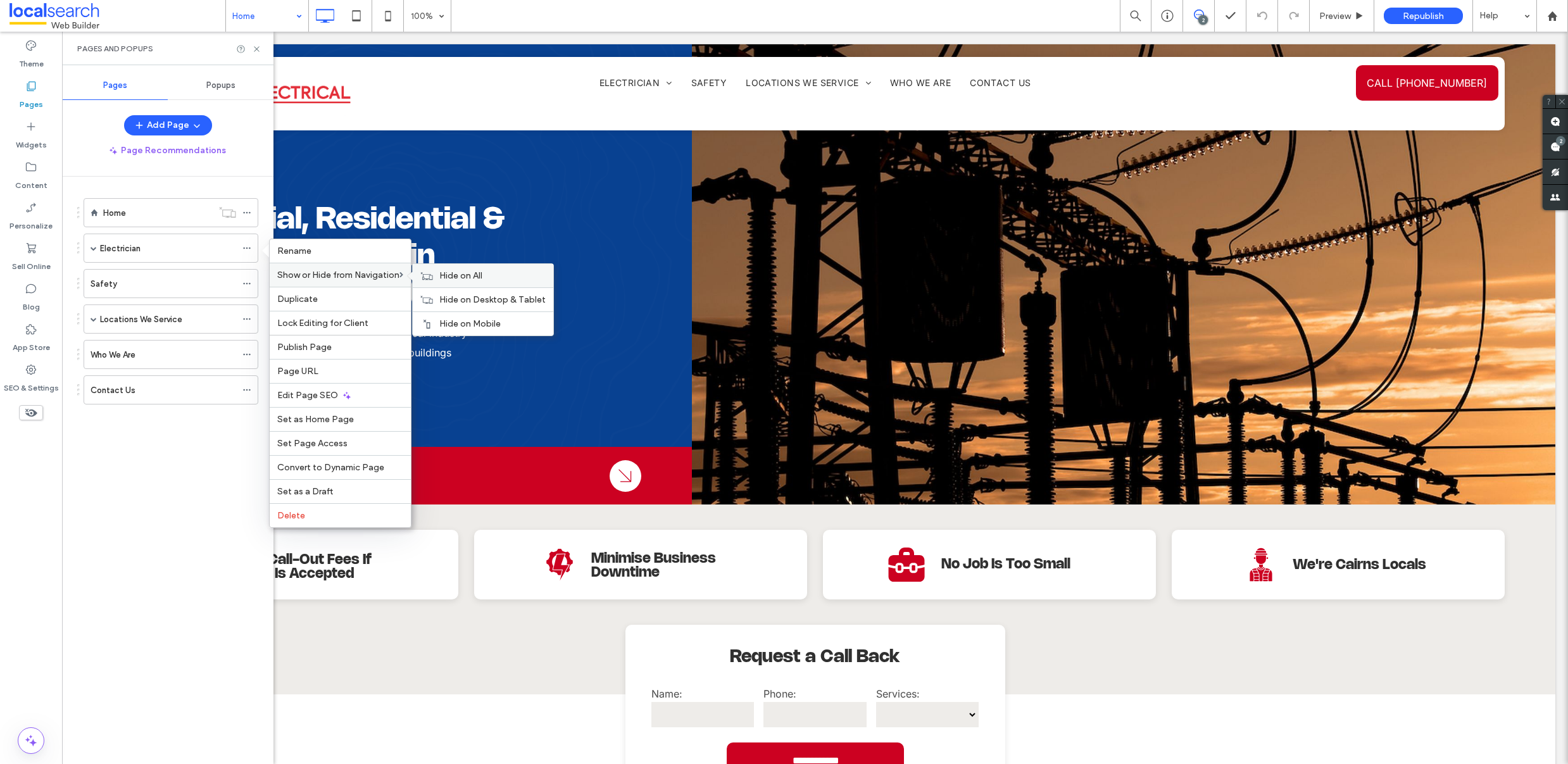
click at [482, 277] on span "Hide on All" at bounding box center [461, 275] width 43 height 11
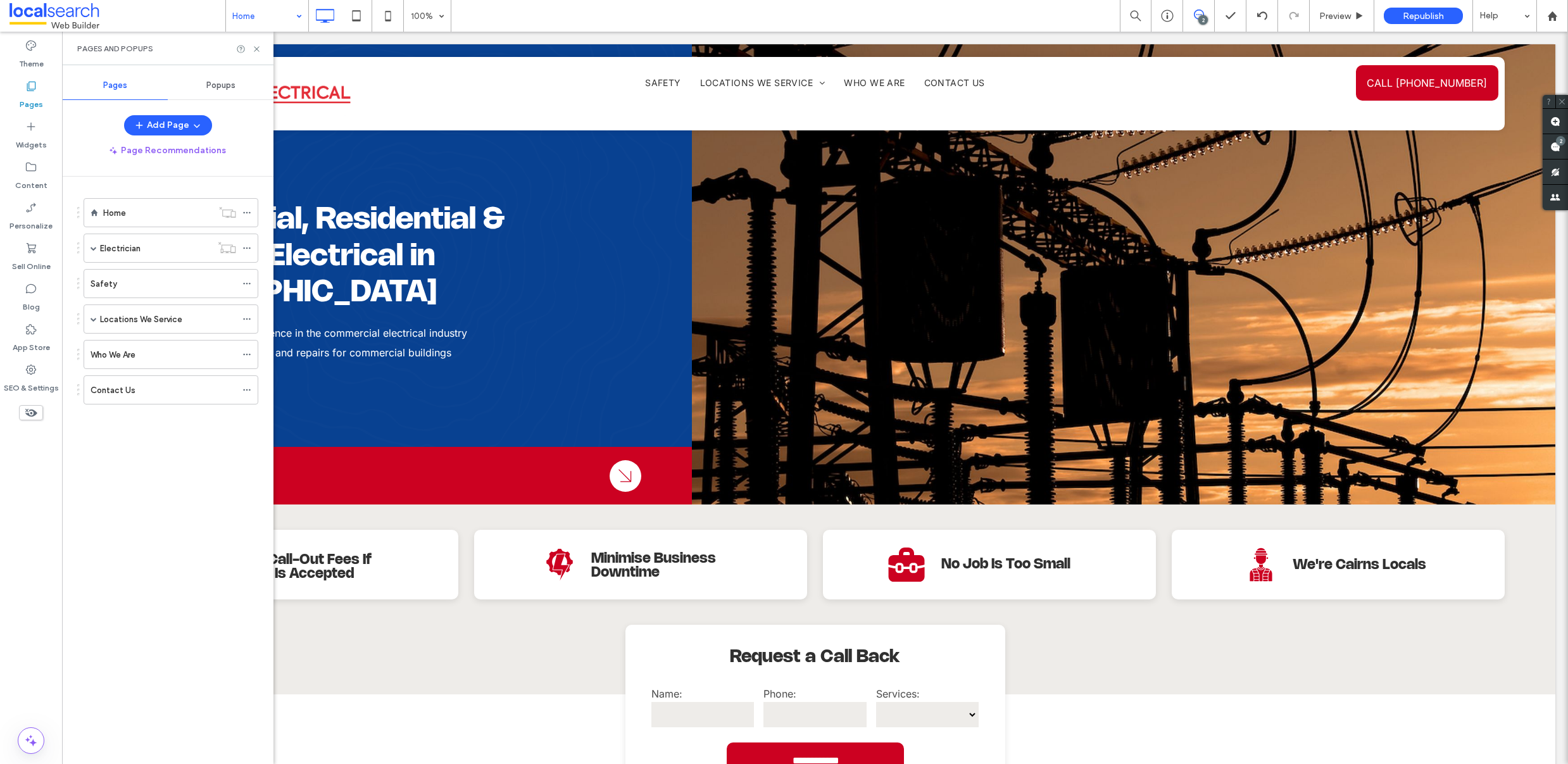
click at [111, 539] on div "Home Electrician Commercial Industrial Domestic Safety Locations We Service [GE…" at bounding box center [176, 467] width 196 height 581
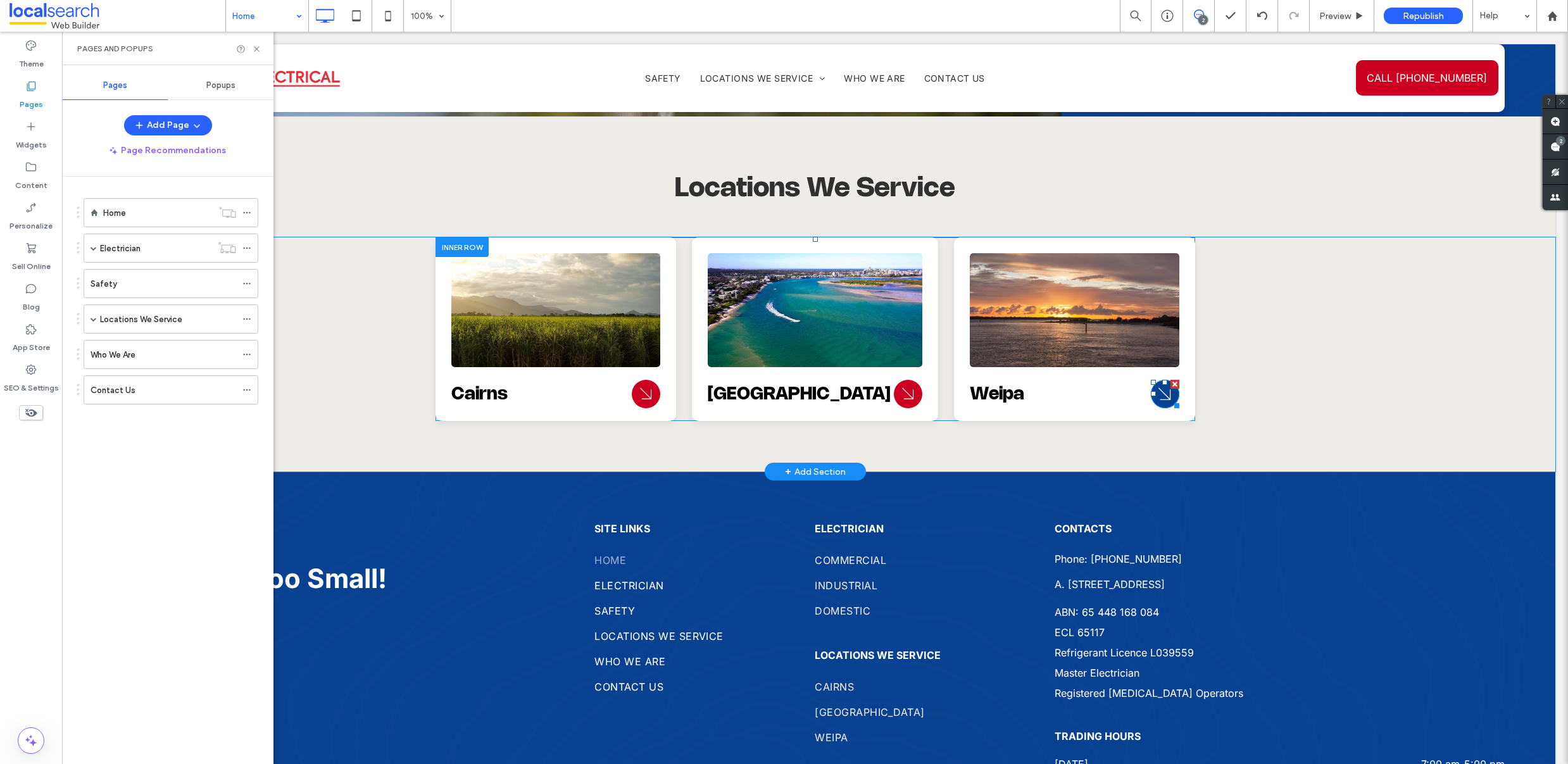
scroll to position [3182, 0]
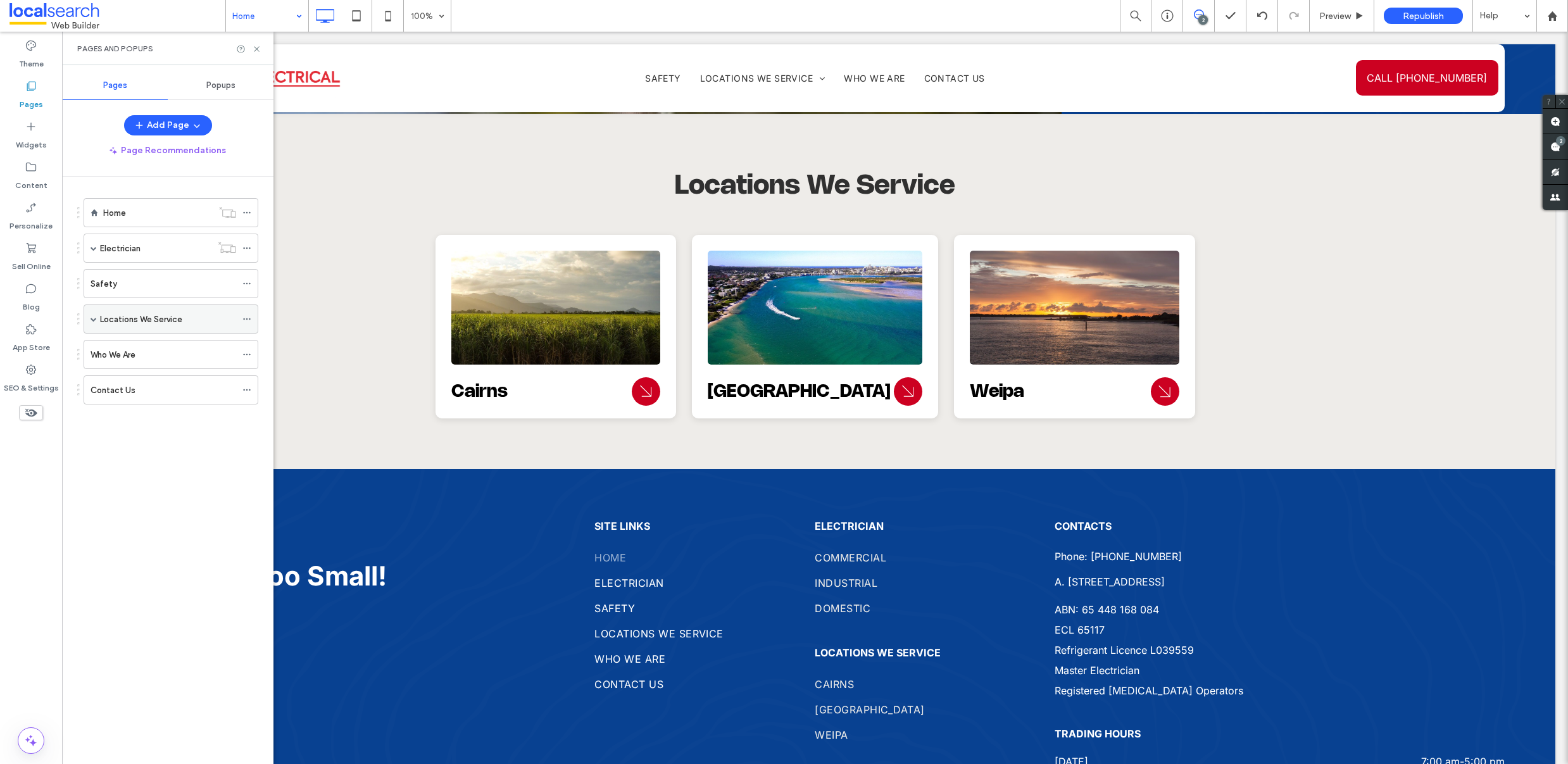
click at [109, 325] on label "Locations We Service" at bounding box center [140, 318] width 82 height 22
click at [140, 342] on div at bounding box center [784, 382] width 1568 height 764
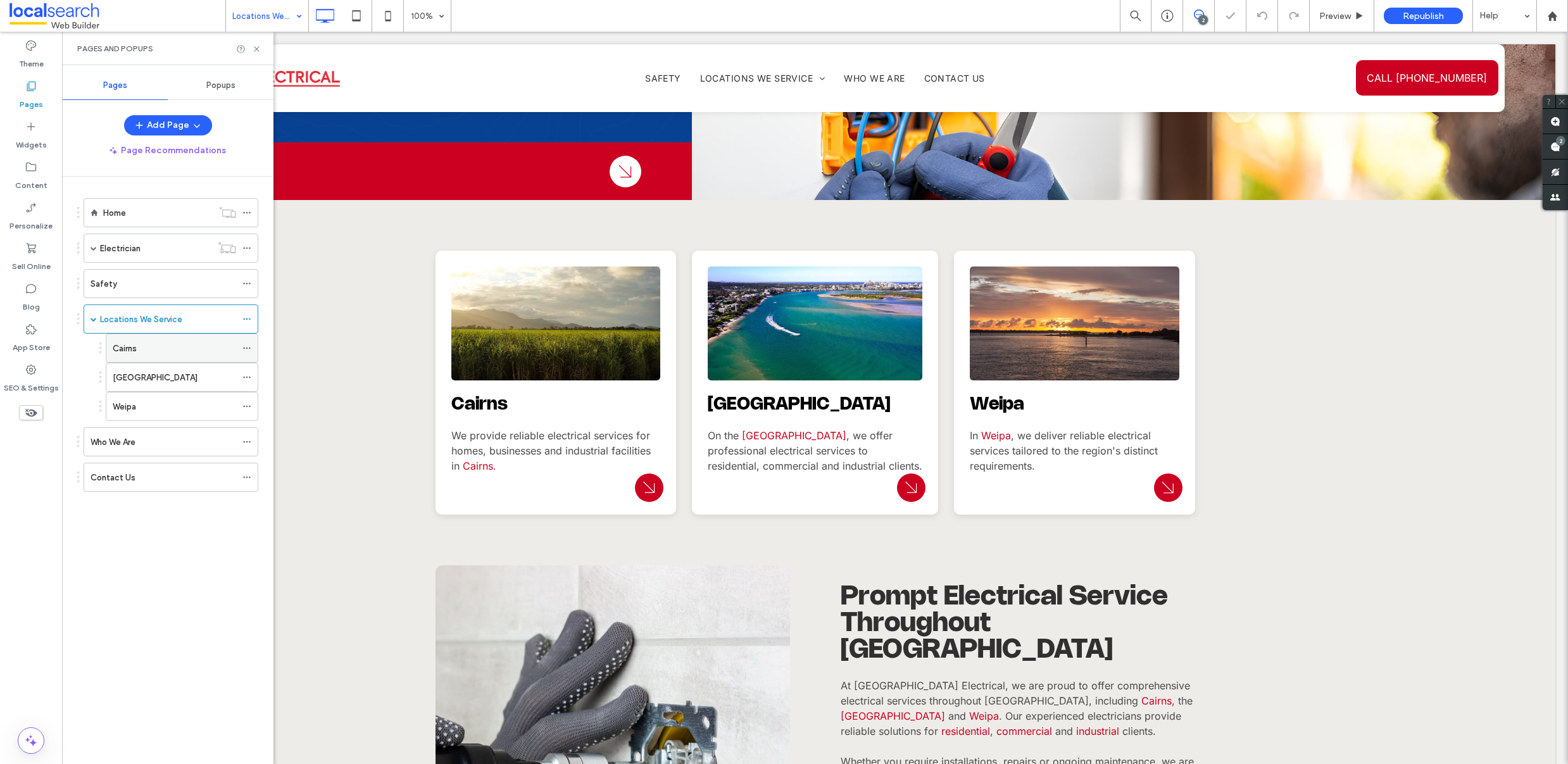
click at [145, 354] on div "Cairns" at bounding box center [174, 349] width 123 height 13
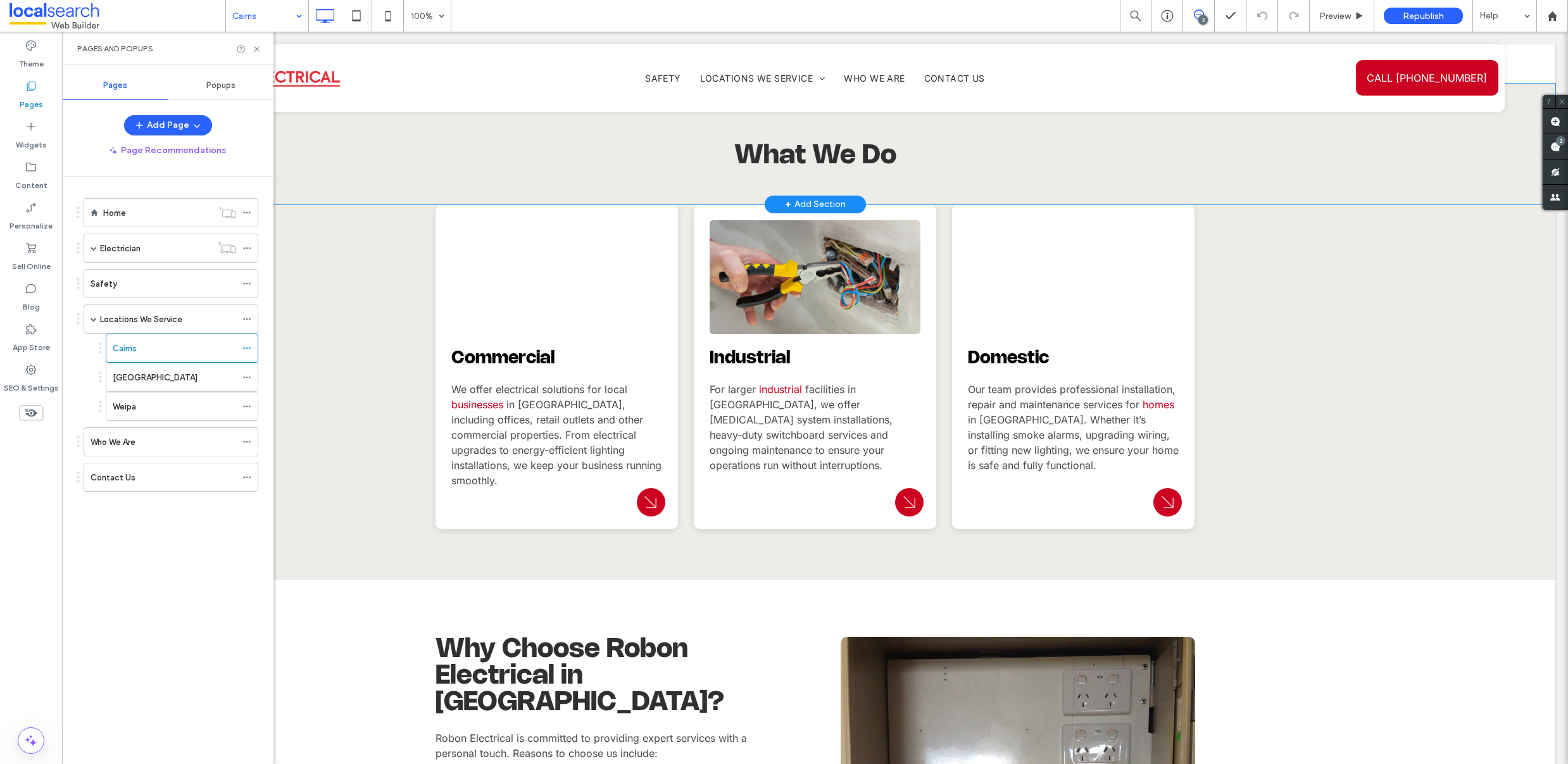
scroll to position [933, 0]
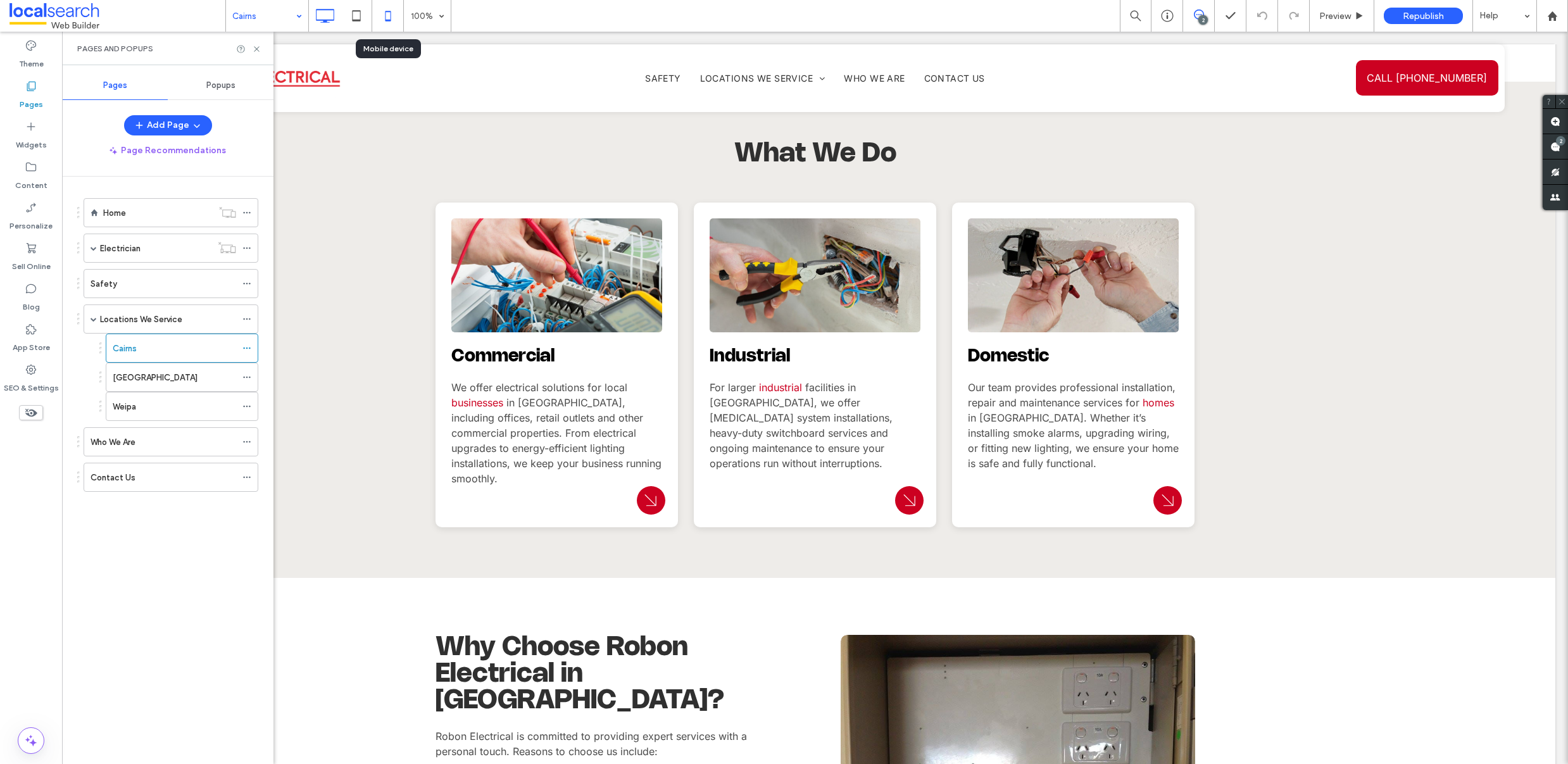
click at [389, 12] on icon at bounding box center [388, 16] width 25 height 25
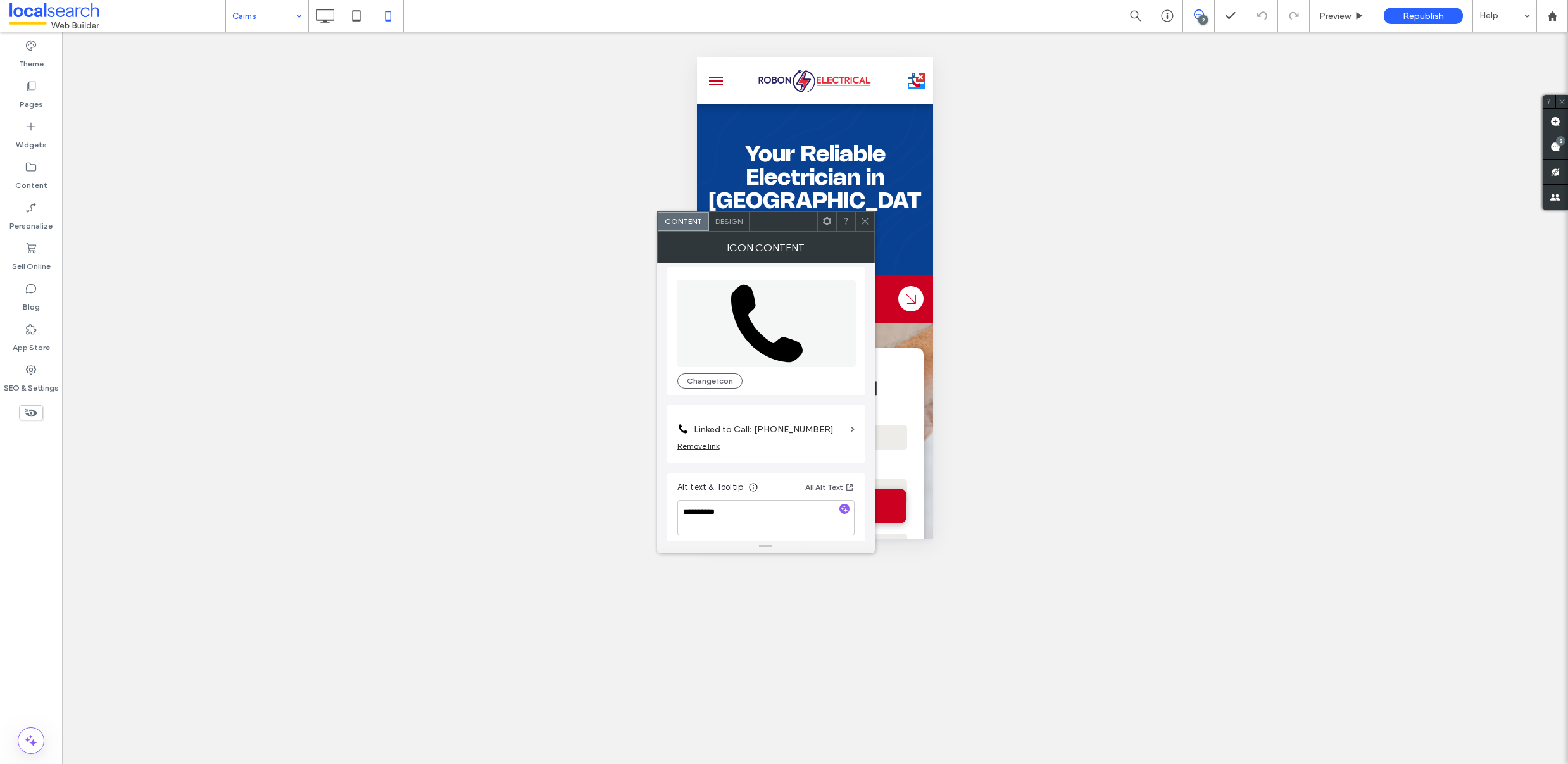
scroll to position [13, 0]
click at [869, 219] on icon at bounding box center [865, 221] width 10 height 10
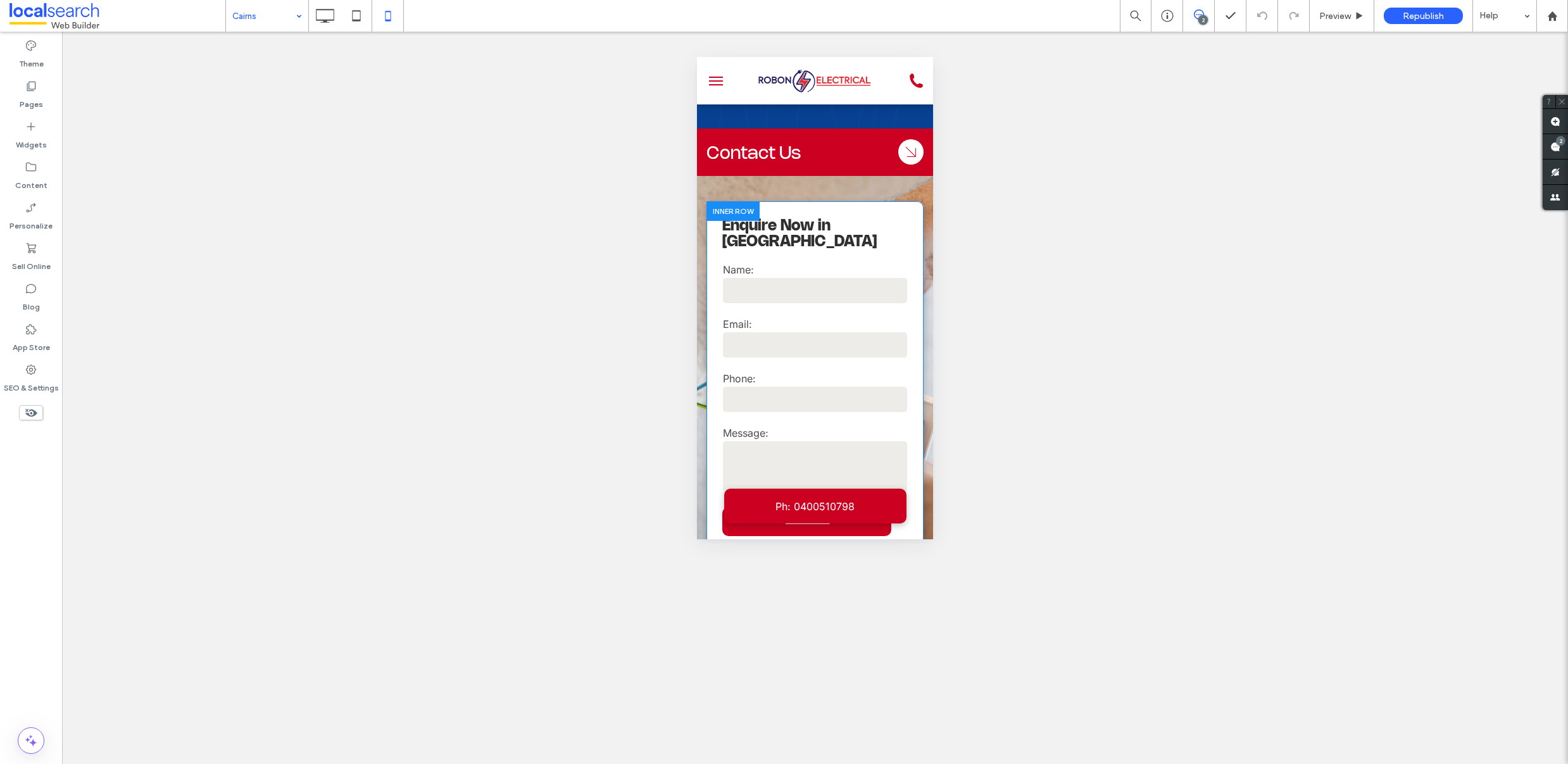
scroll to position [162, 0]
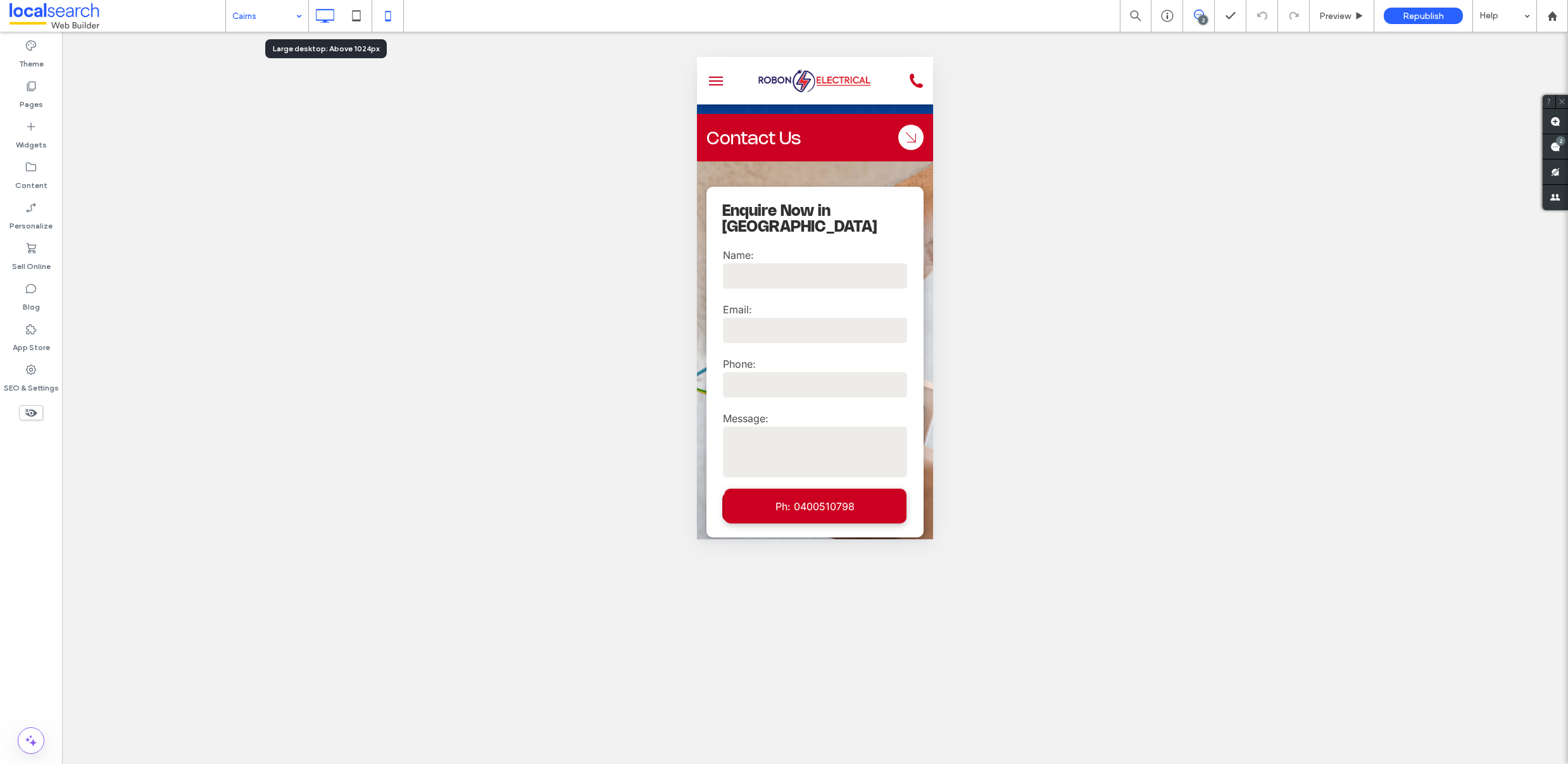
click at [314, 14] on icon at bounding box center [324, 16] width 25 height 25
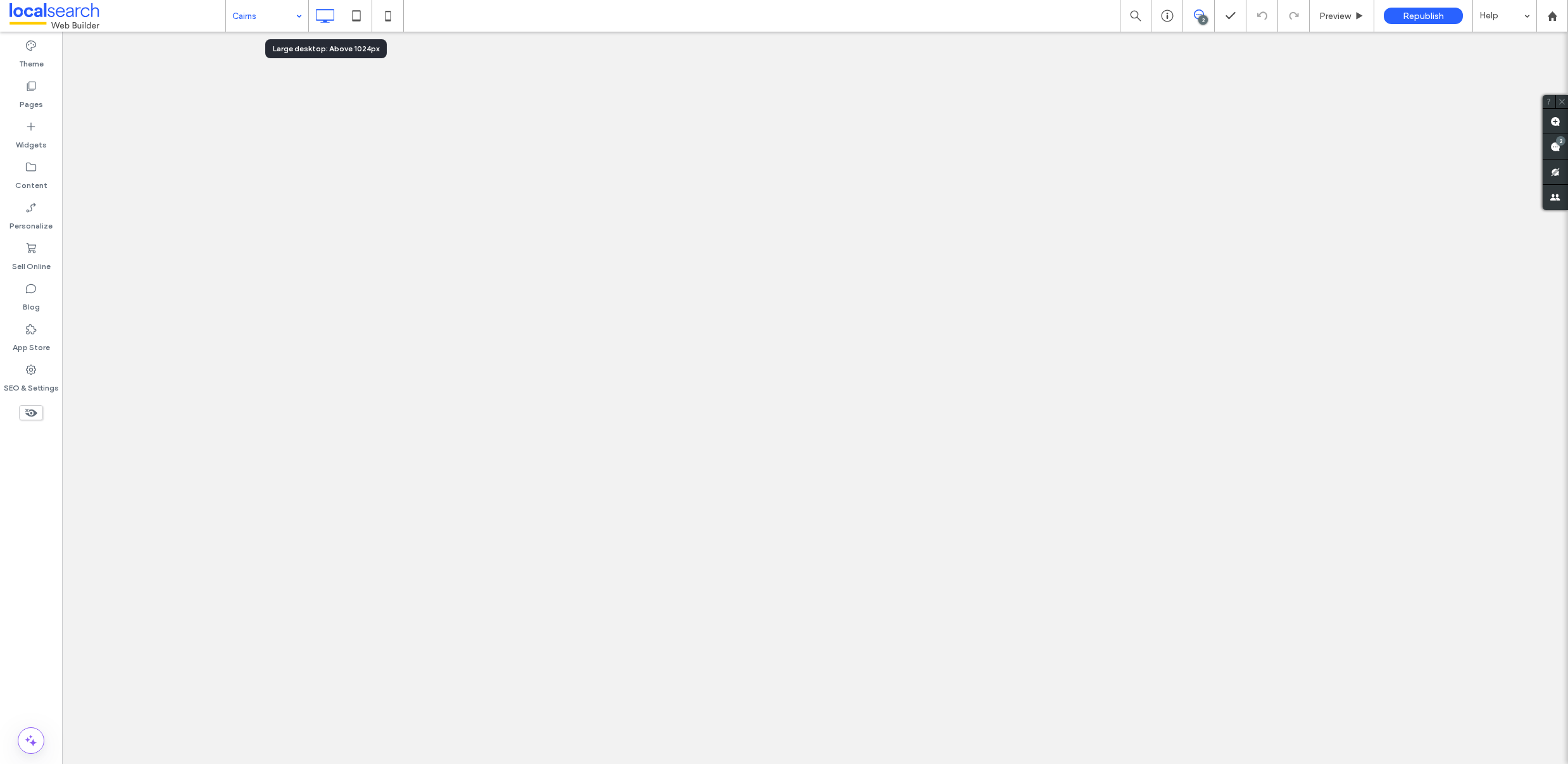
scroll to position [0, 0]
click at [257, 18] on div at bounding box center [784, 382] width 1568 height 764
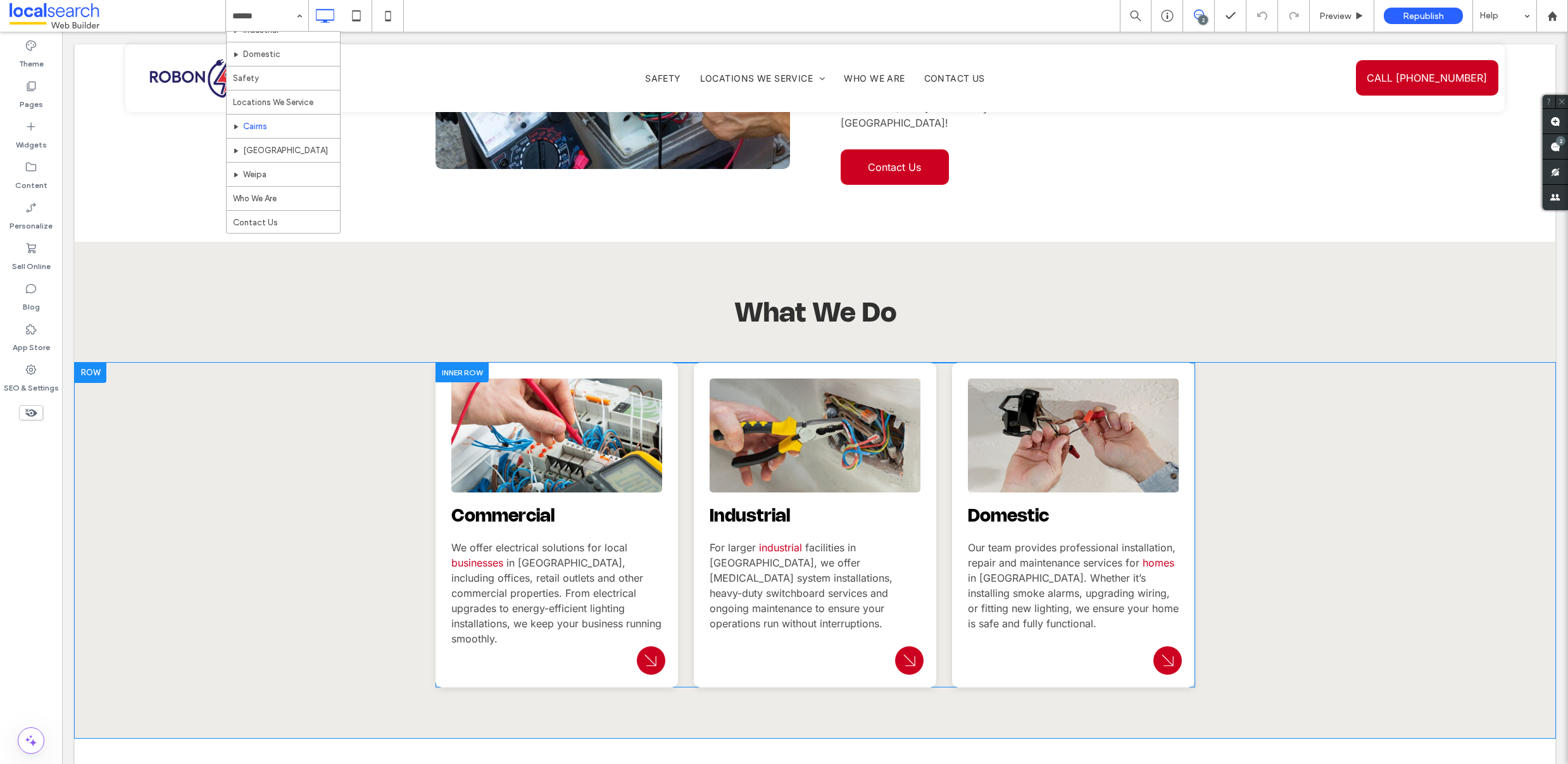
scroll to position [791, 0]
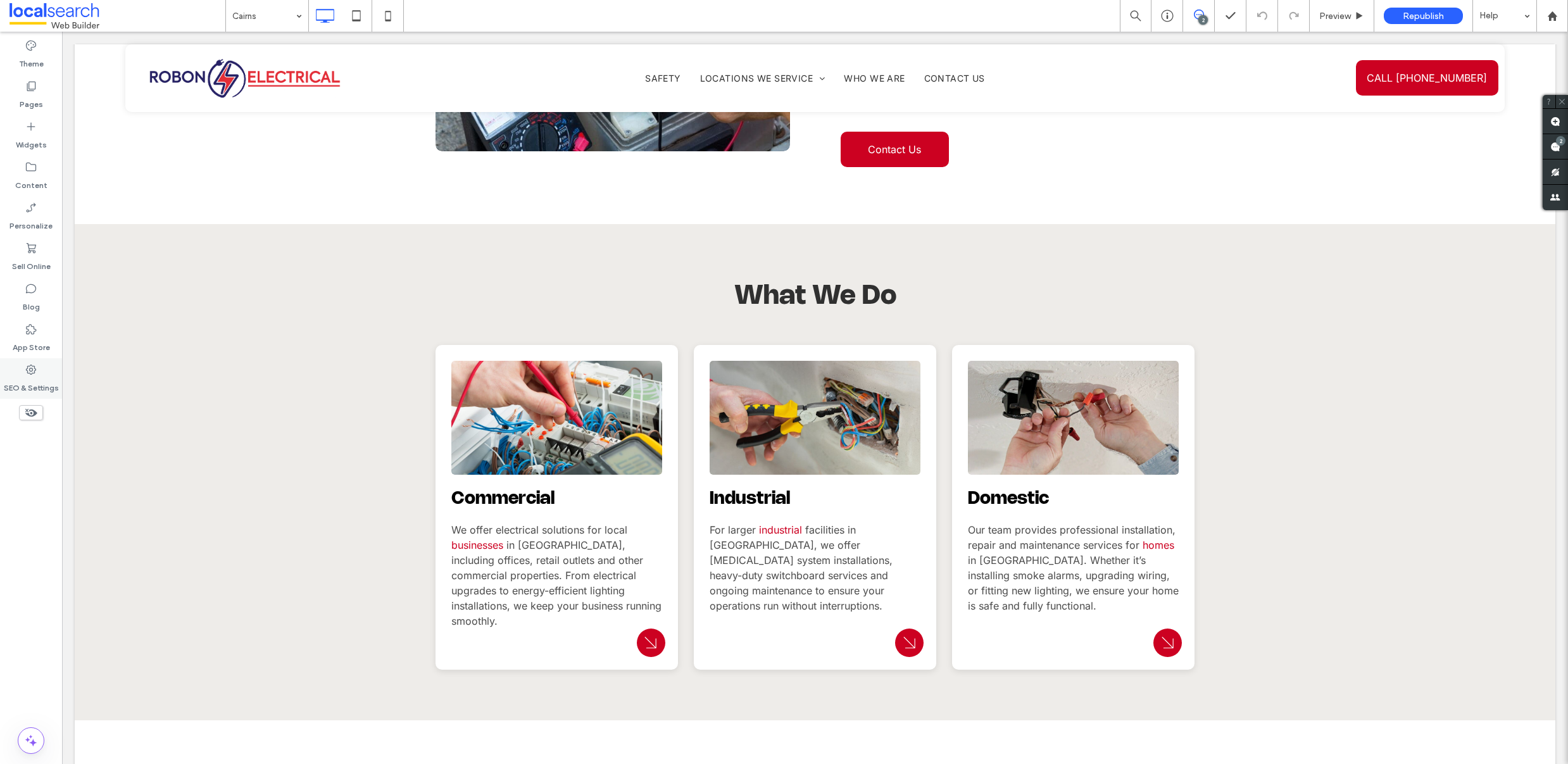
click at [23, 384] on label "SEO & Settings" at bounding box center [31, 384] width 55 height 18
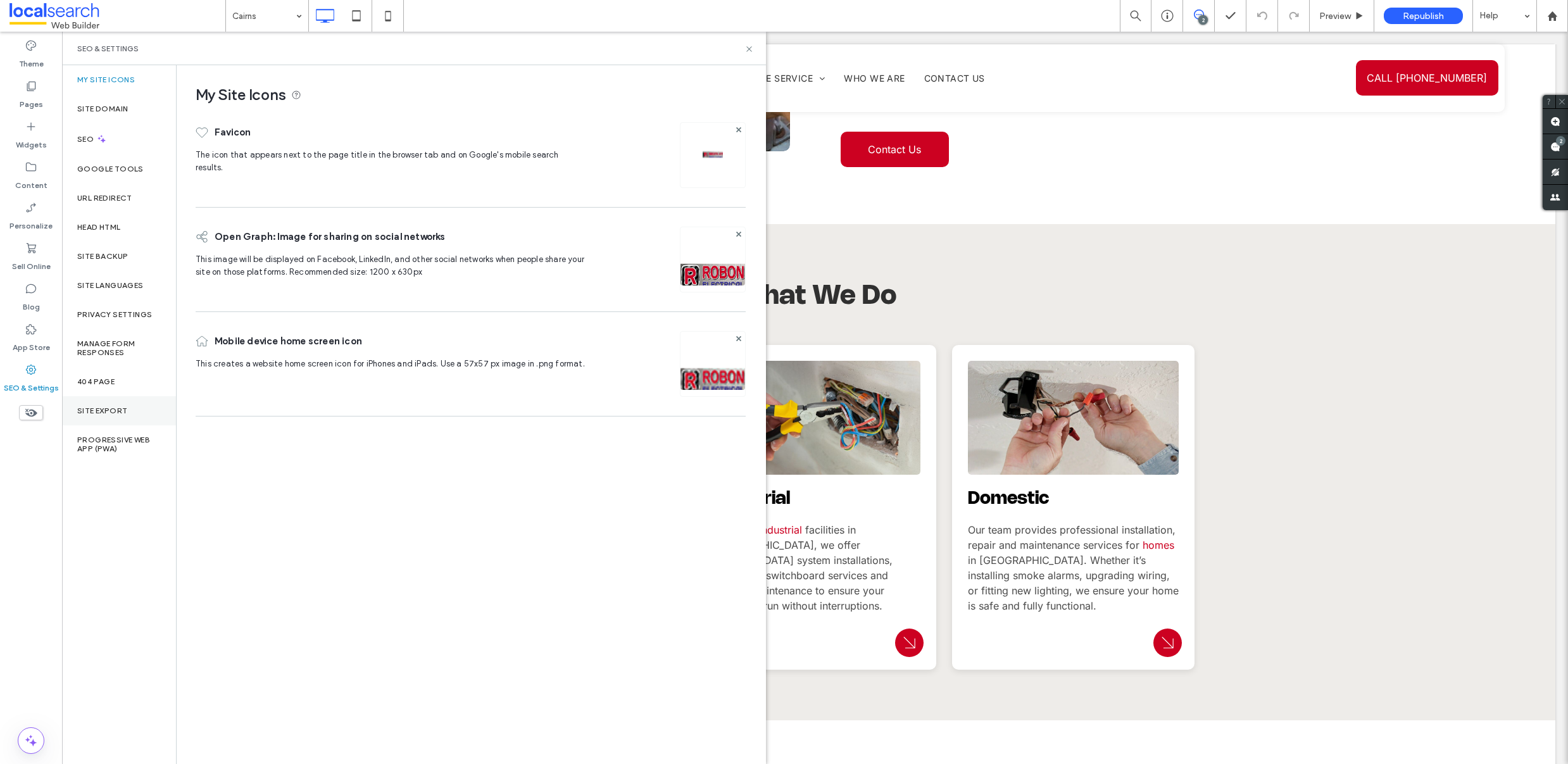
click at [91, 415] on div "Site Export" at bounding box center [119, 411] width 114 height 29
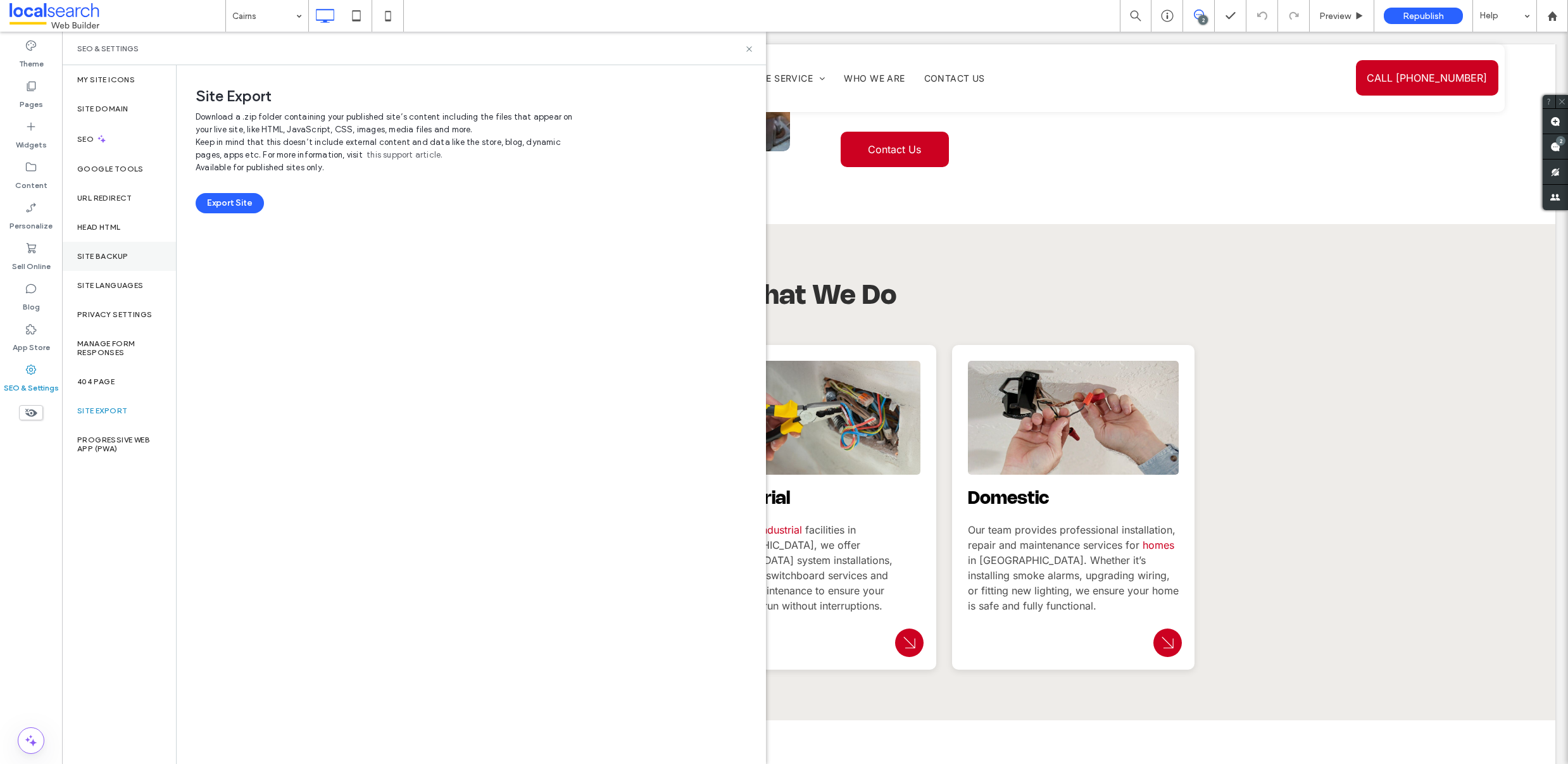
click at [96, 258] on label "Site Backup" at bounding box center [103, 255] width 51 height 9
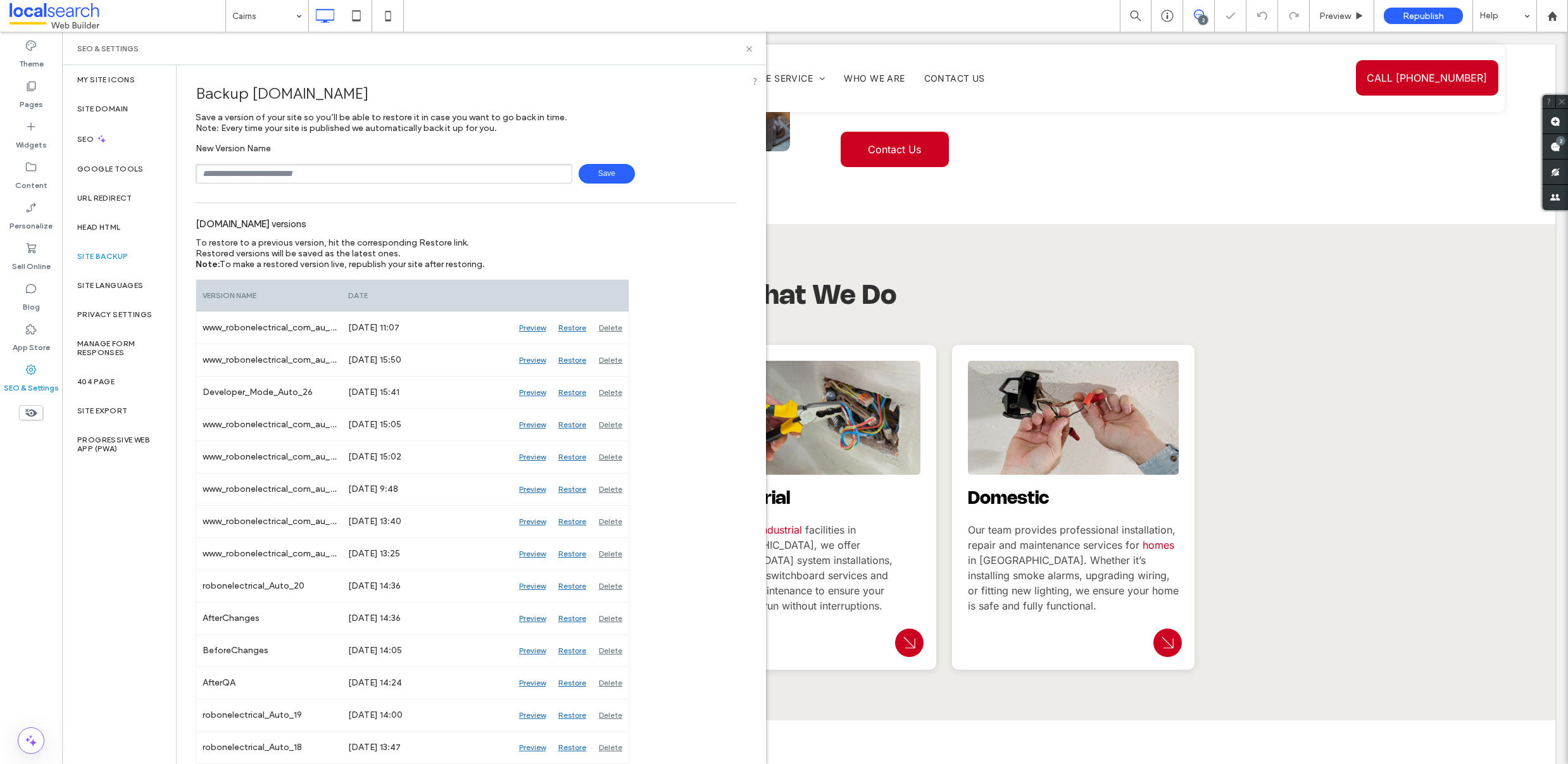
click at [428, 173] on input "text" at bounding box center [384, 174] width 376 height 20
type input "**********"
click at [586, 177] on span "Save" at bounding box center [606, 174] width 56 height 20
drag, startPoint x: 744, startPoint y: 47, endPoint x: 671, endPoint y: 16, distance: 79.3
click at [745, 47] on icon at bounding box center [750, 49] width 10 height 10
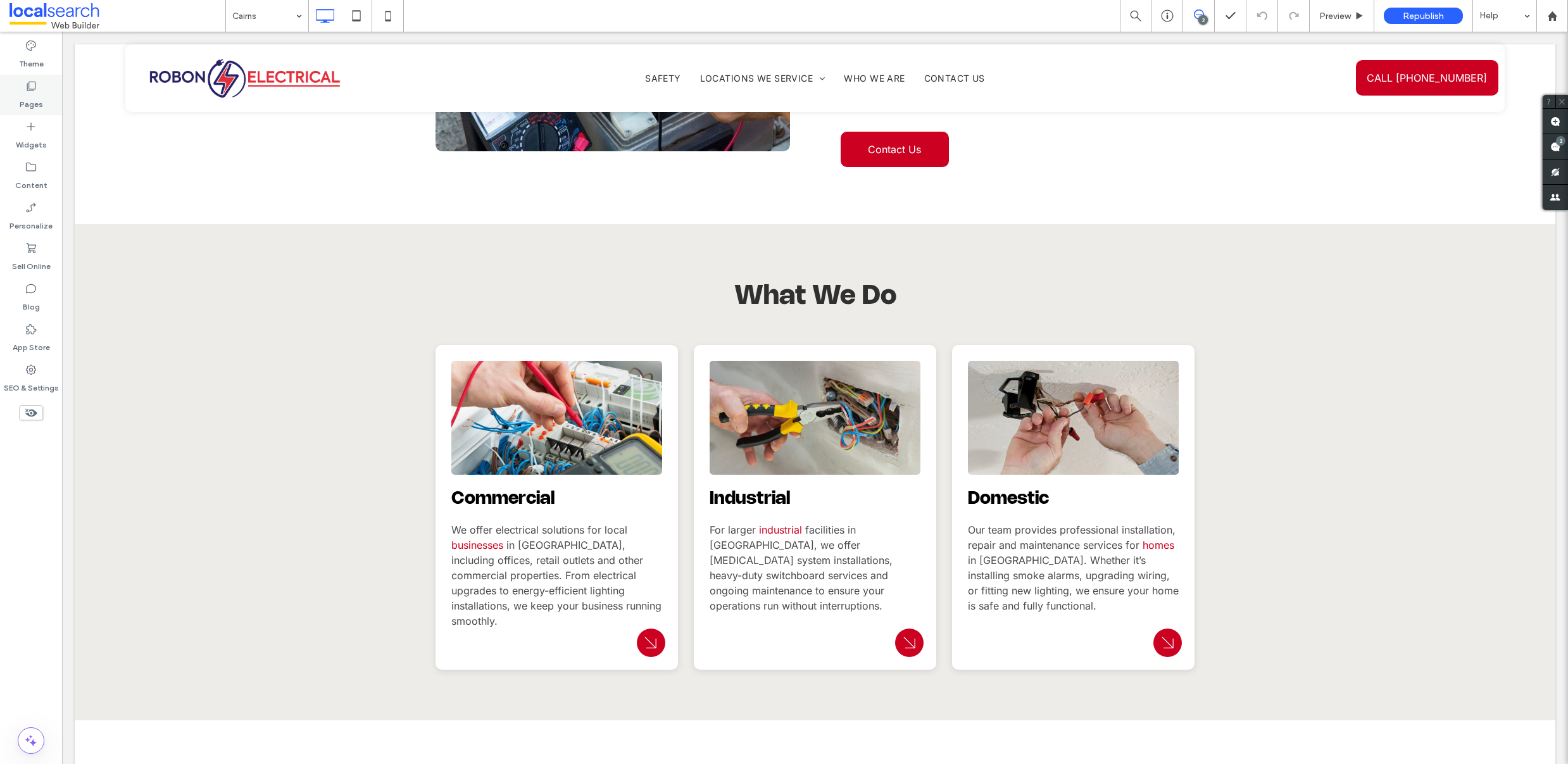
click at [47, 100] on div "Pages" at bounding box center [31, 95] width 62 height 41
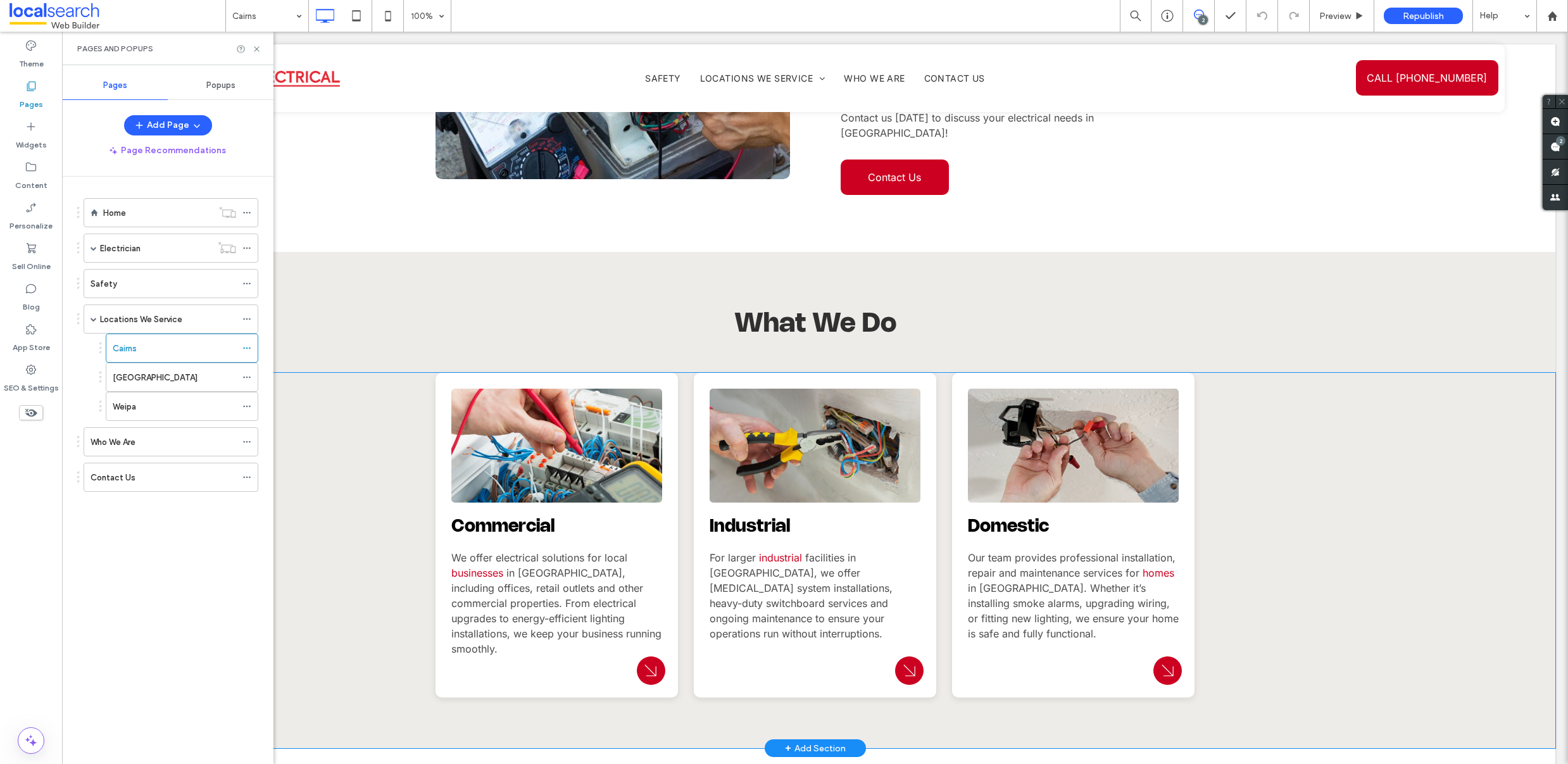
scroll to position [686, 0]
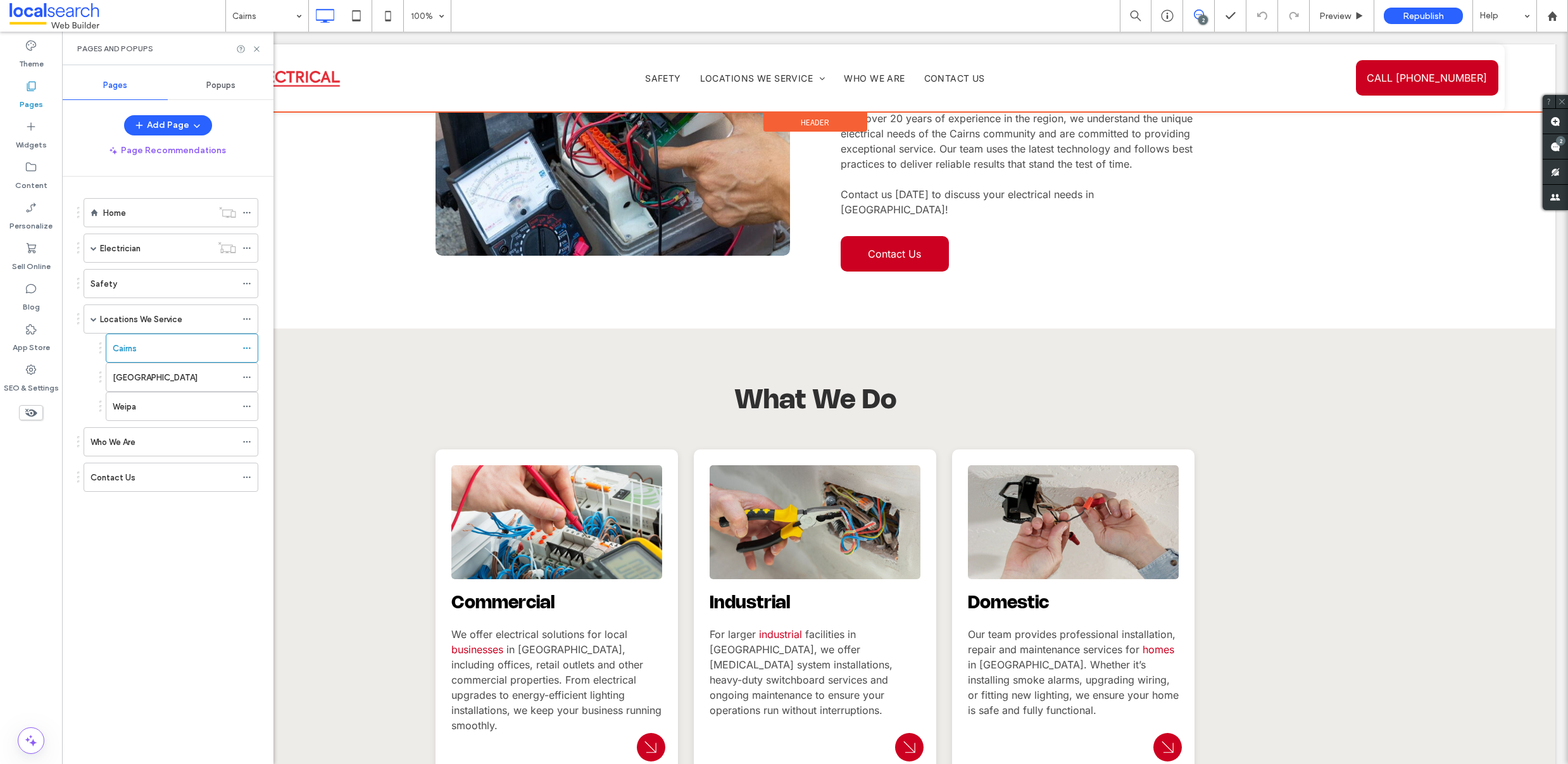
click at [1422, 73] on div at bounding box center [814, 78] width 1481 height 68
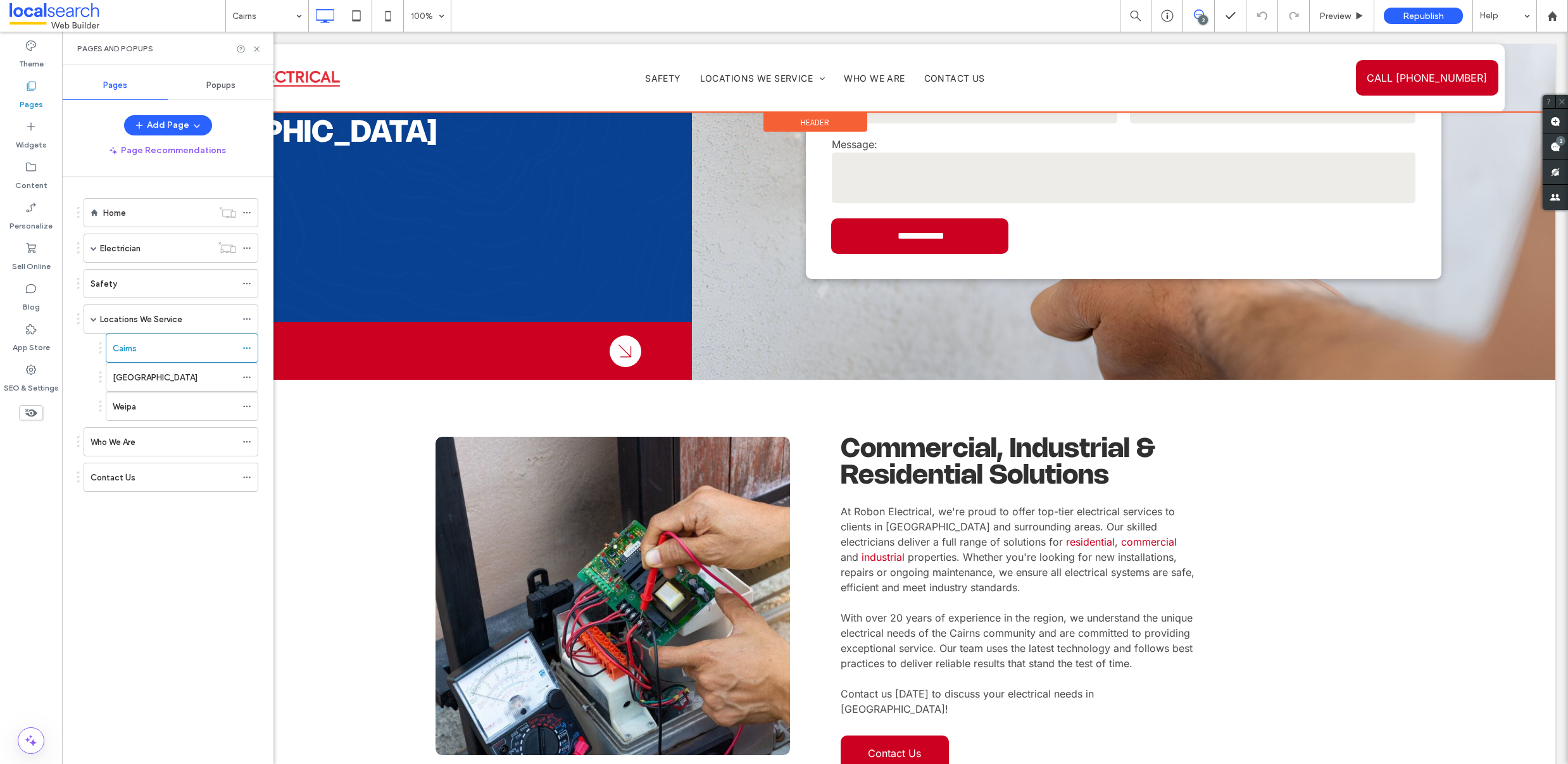
scroll to position [0, 0]
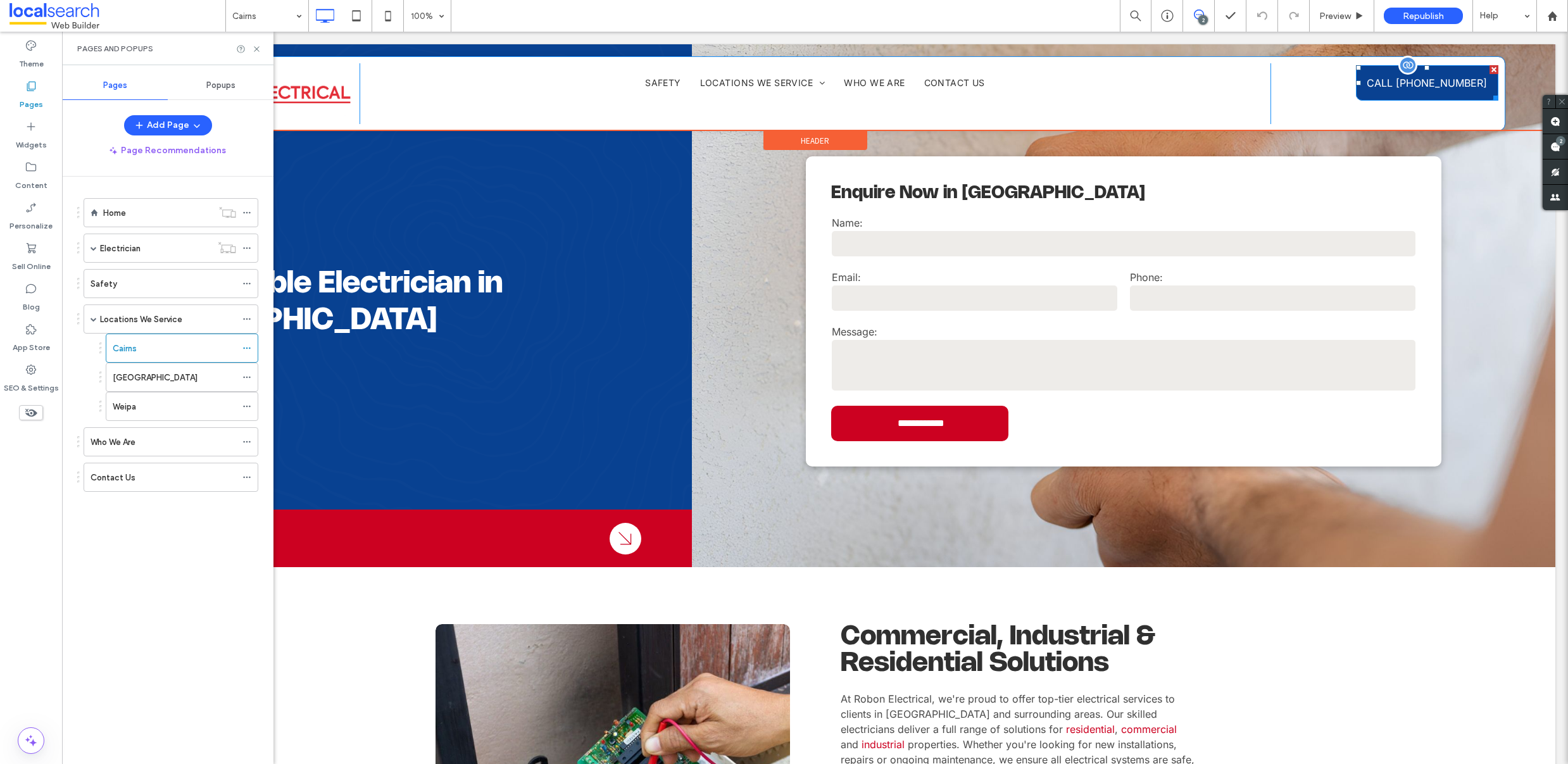
click at [1420, 81] on span "CALL [PHONE_NUMBER]" at bounding box center [1426, 82] width 120 height 25
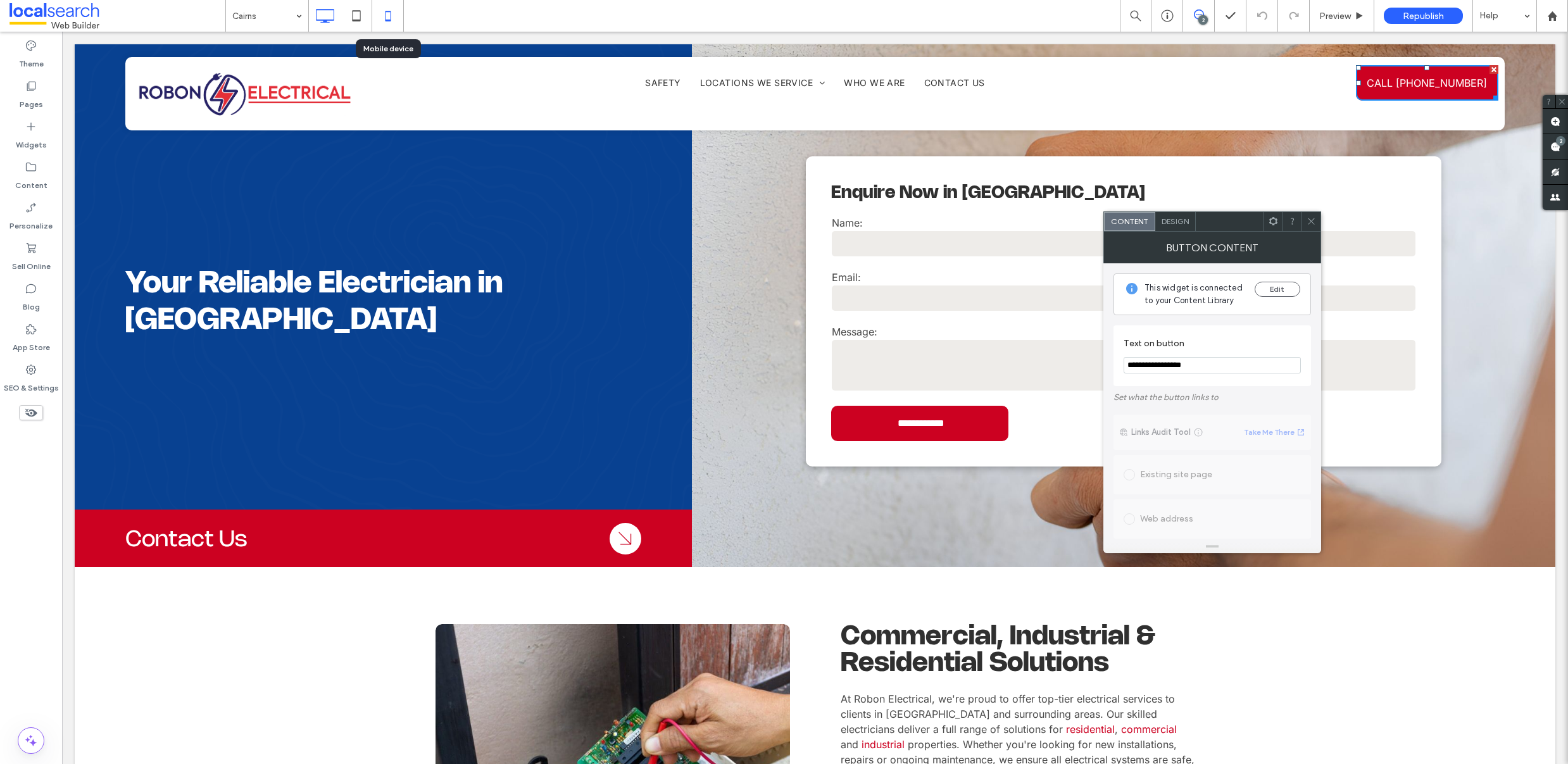
click at [384, 12] on icon at bounding box center [388, 16] width 25 height 25
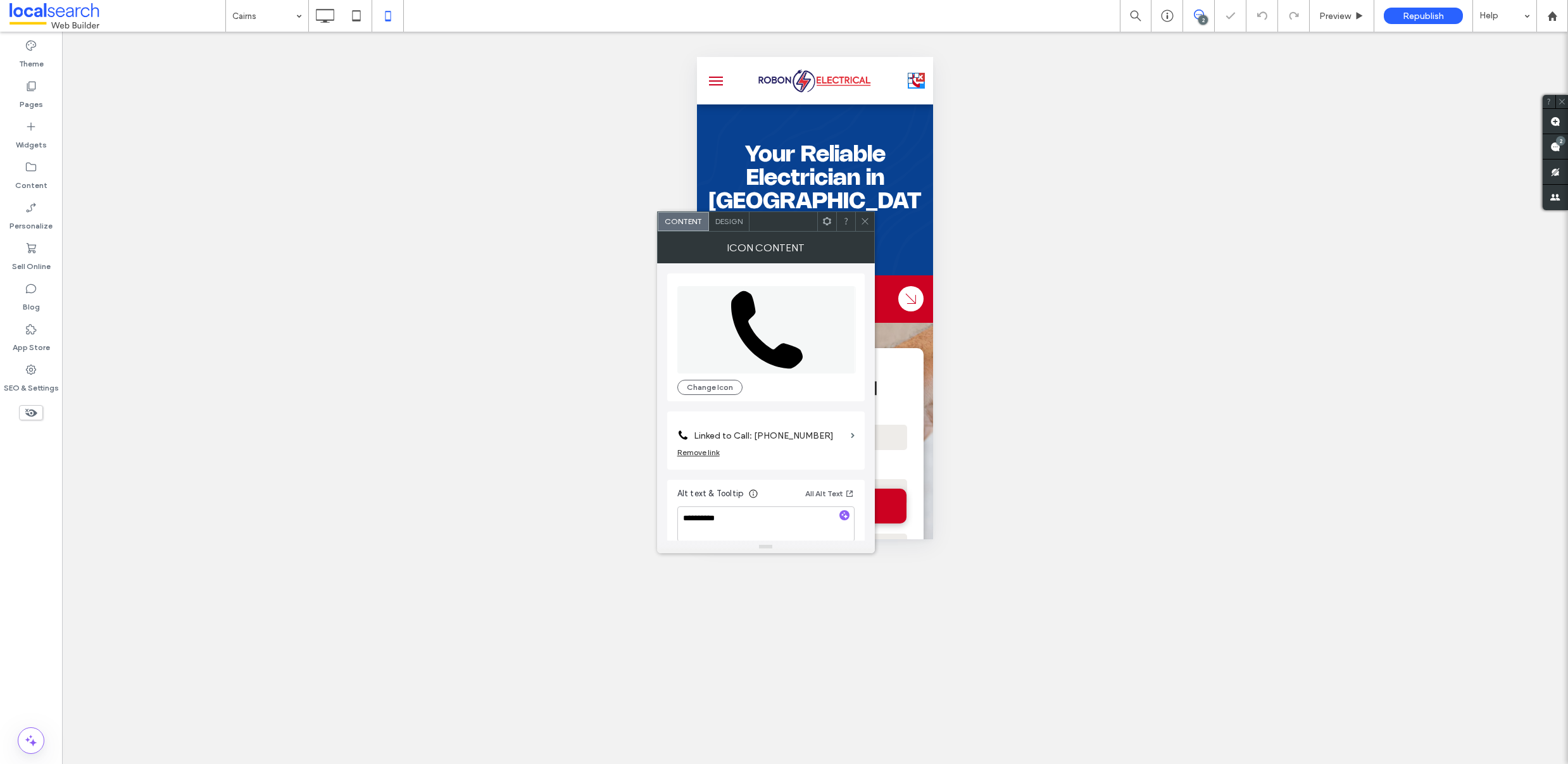
scroll to position [13, 0]
click at [831, 423] on label "Linked to Call: 07 4055 0001" at bounding box center [770, 423] width 152 height 24
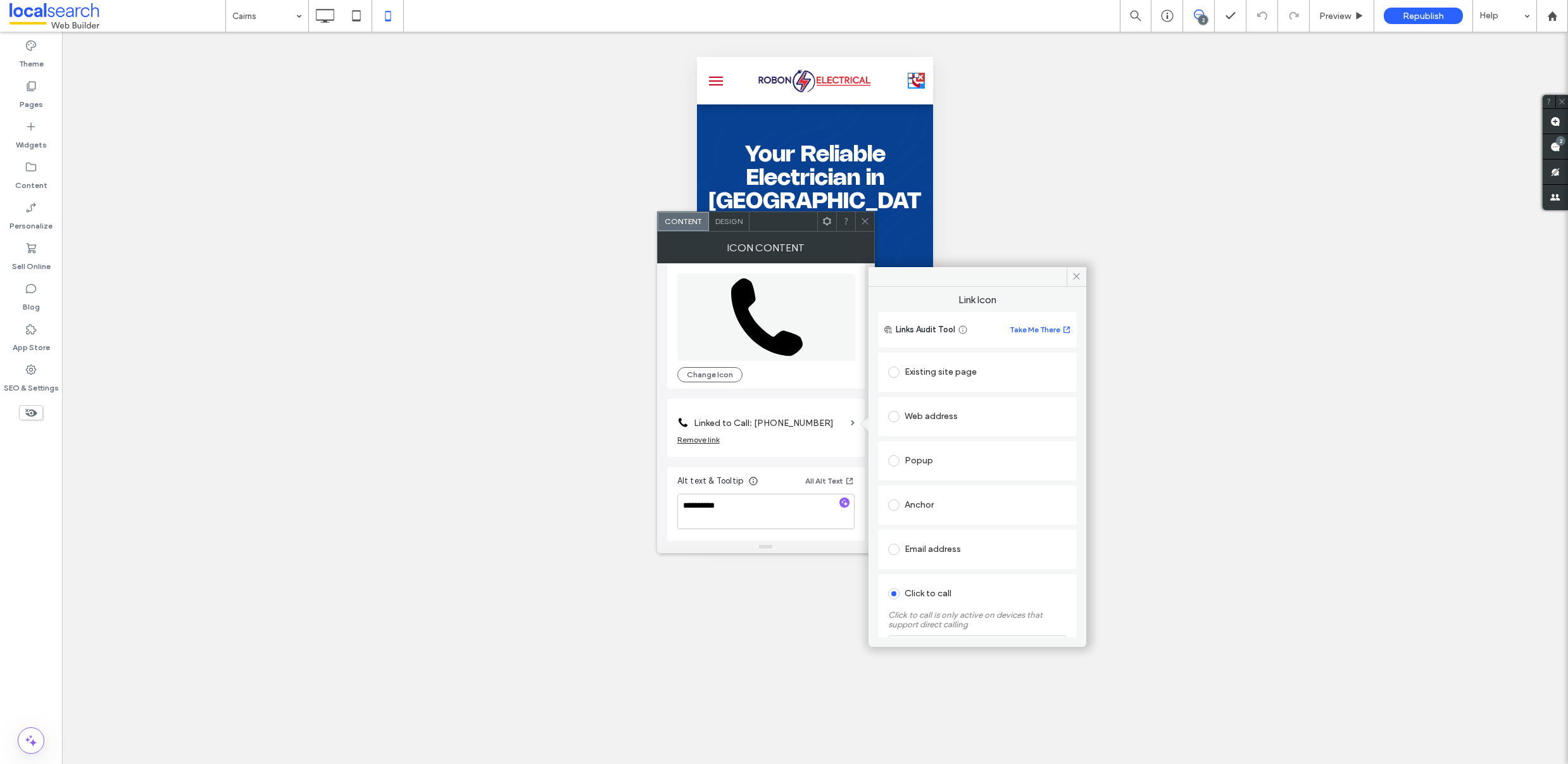
scroll to position [98, 0]
click at [1076, 275] on use at bounding box center [1076, 277] width 7 height 7
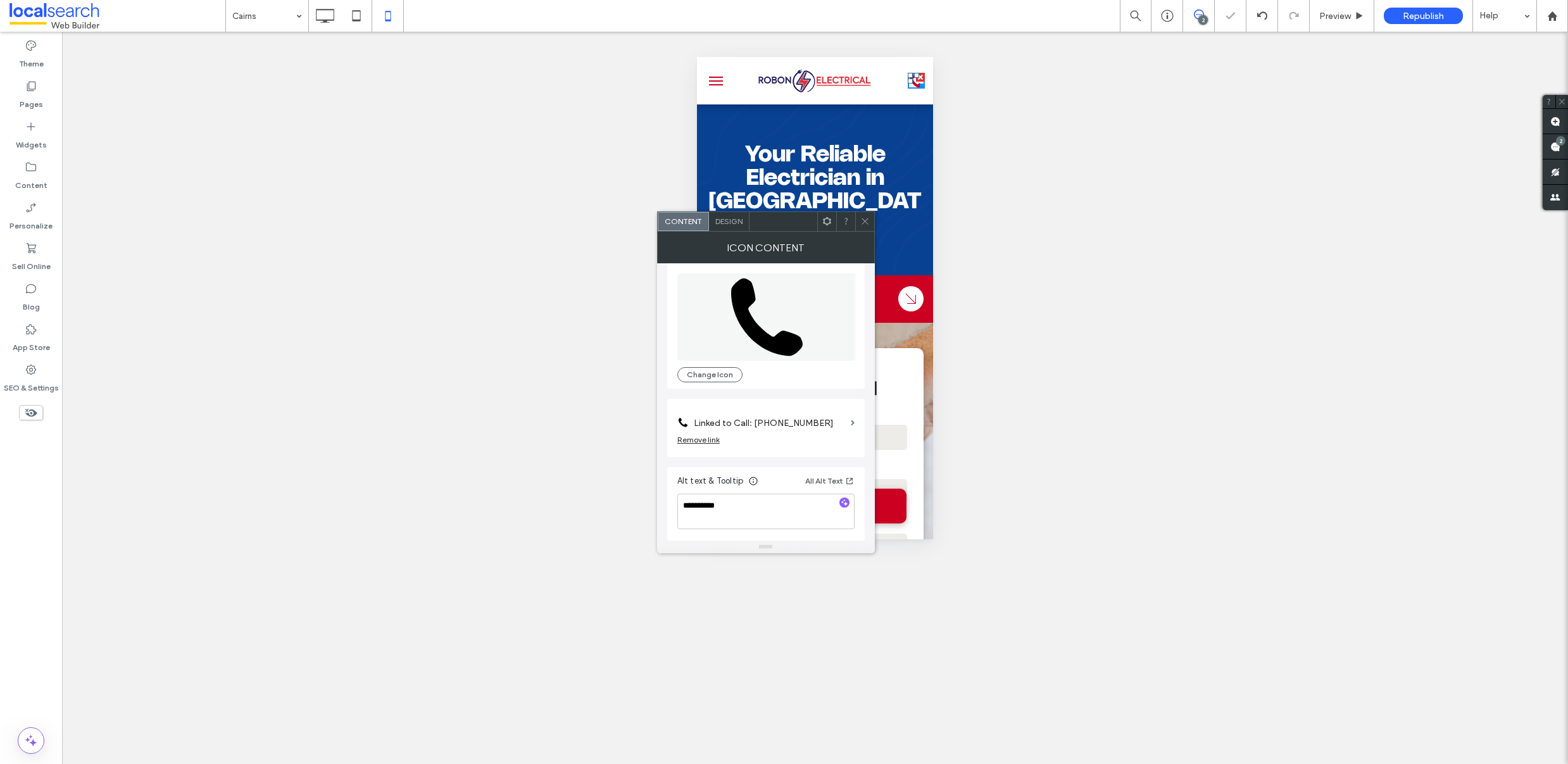
click at [868, 221] on icon at bounding box center [865, 221] width 10 height 10
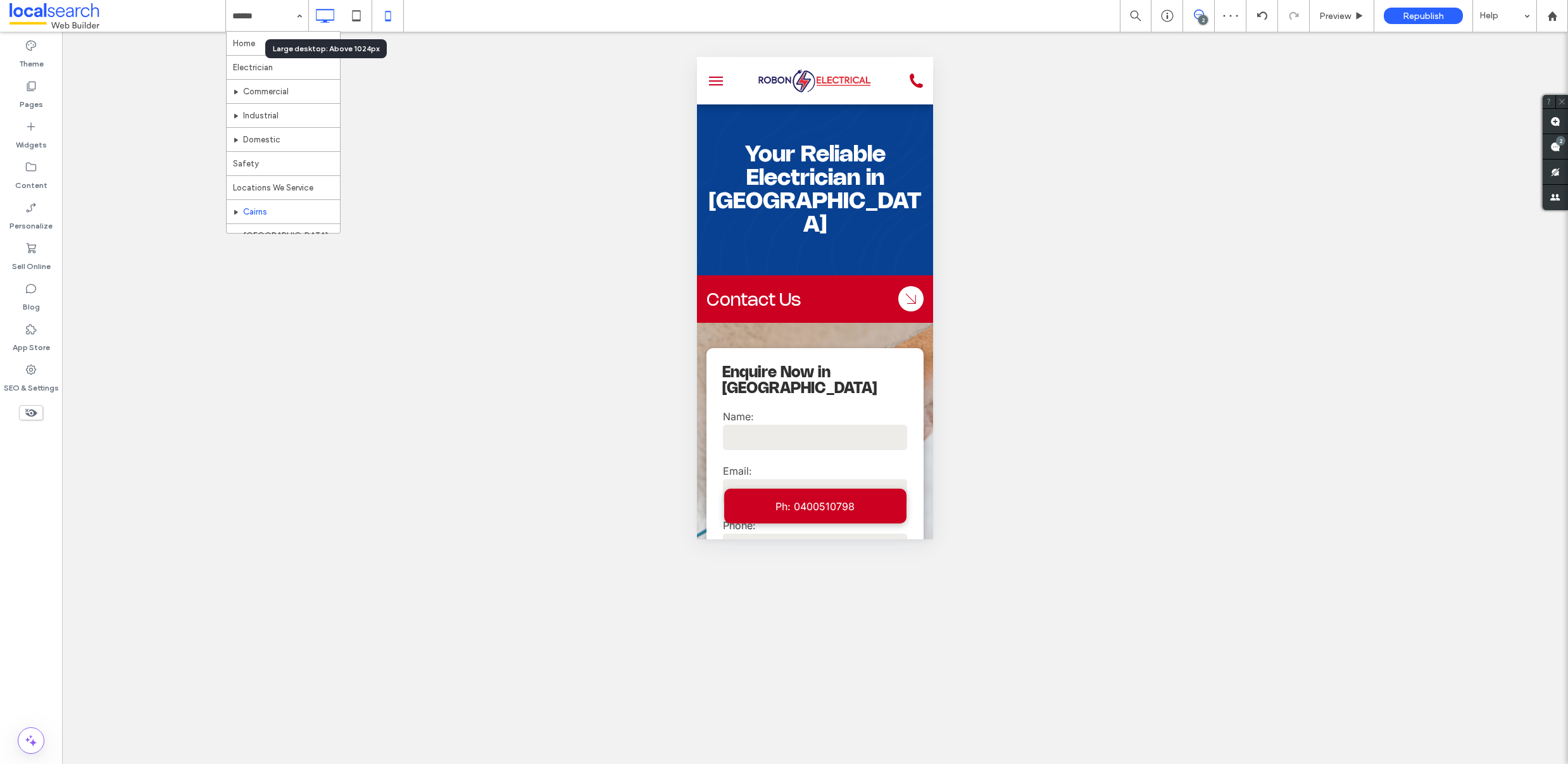
click at [328, 16] on icon at bounding box center [324, 16] width 25 height 25
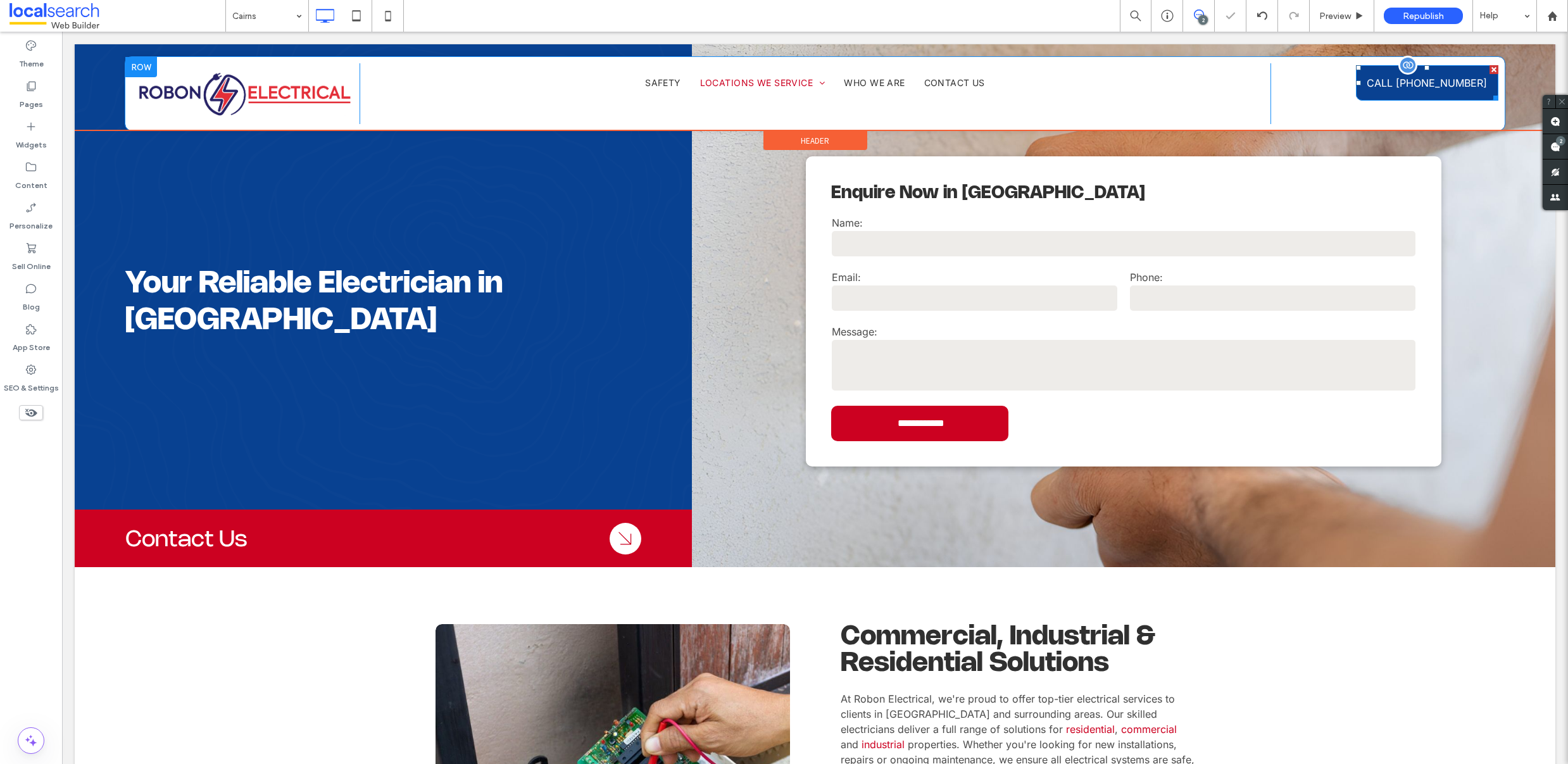
scroll to position [0, 0]
click at [1472, 81] on link "CALL [PHONE_NUMBER]" at bounding box center [1427, 82] width 142 height 35
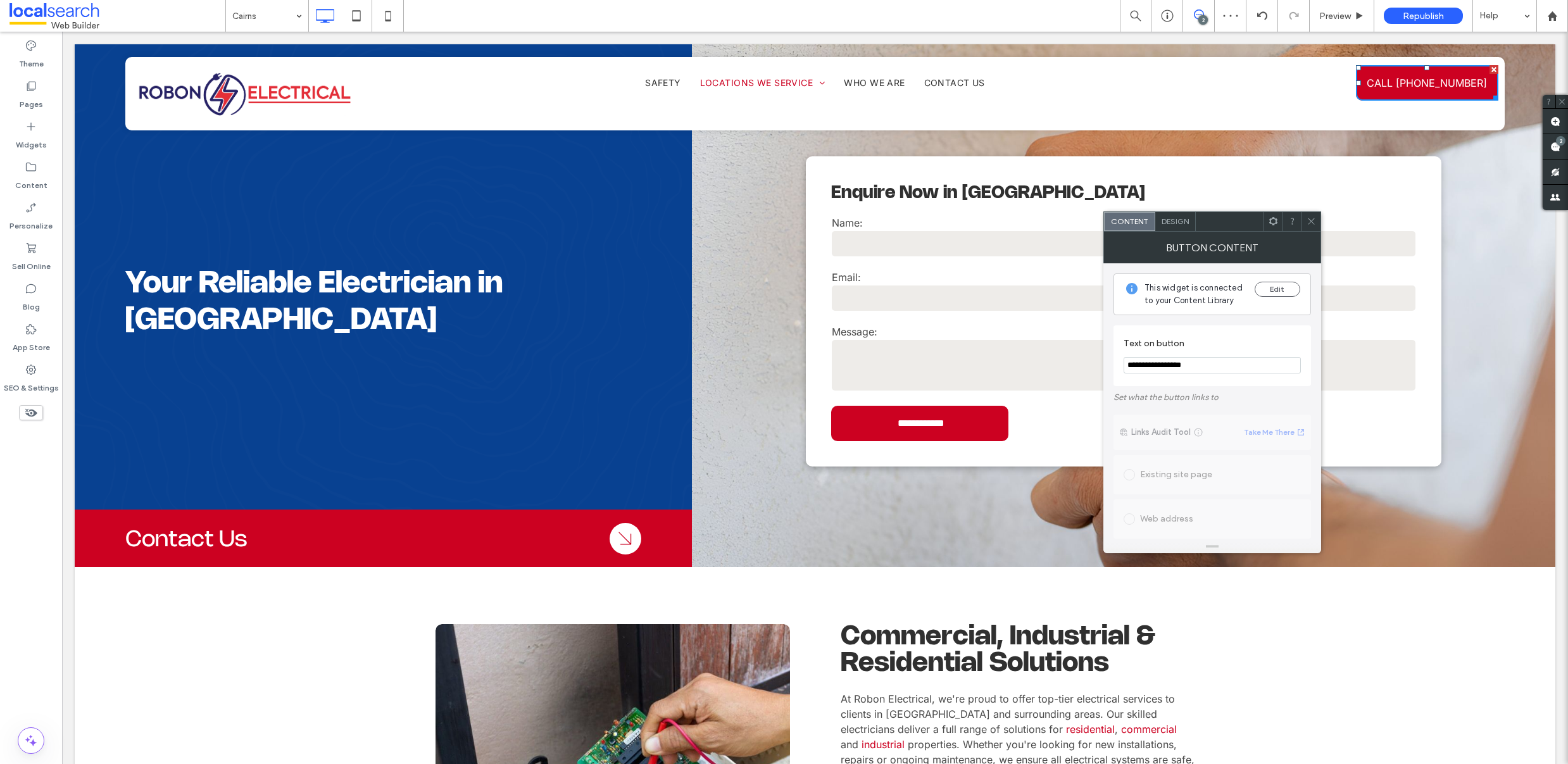
drag, startPoint x: 1215, startPoint y: 365, endPoint x: 1152, endPoint y: 369, distance: 63.1
click at [1152, 369] on input "**********" at bounding box center [1212, 365] width 177 height 16
click at [1310, 221] on icon at bounding box center [1312, 221] width 10 height 10
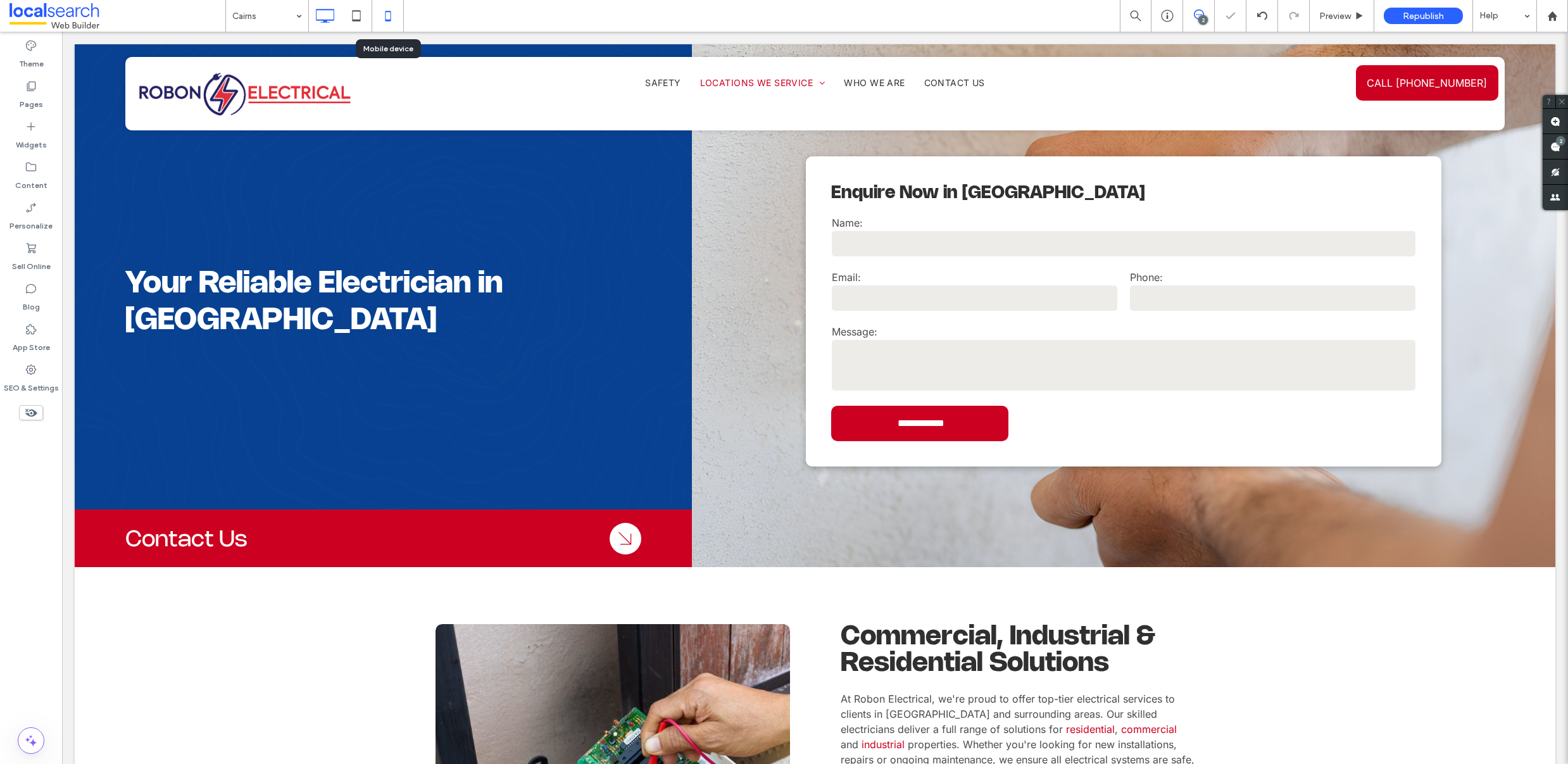
click at [390, 13] on icon at bounding box center [388, 16] width 25 height 25
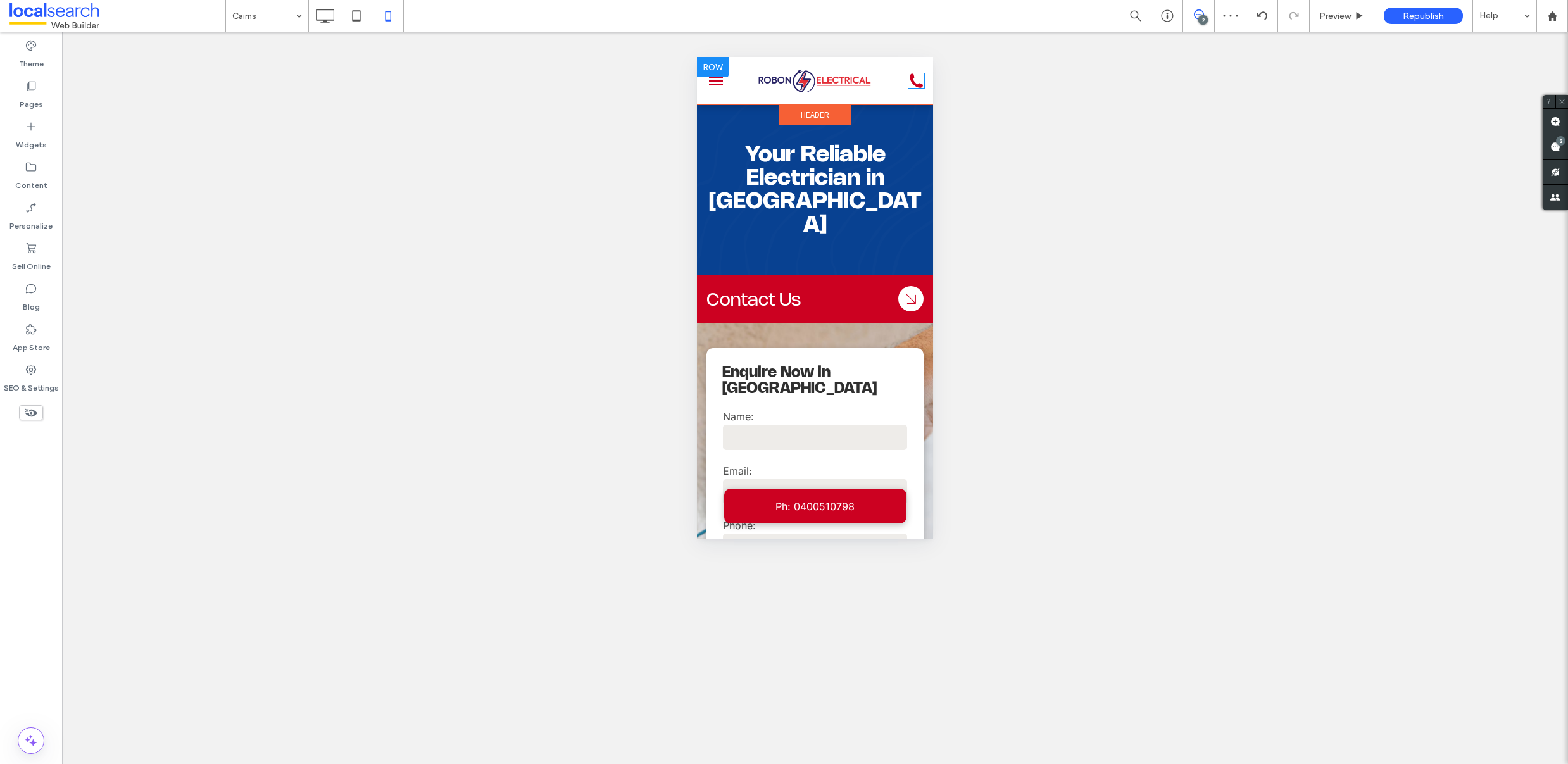
click at [908, 80] on icon "Phone Icon" at bounding box center [916, 80] width 17 height 16
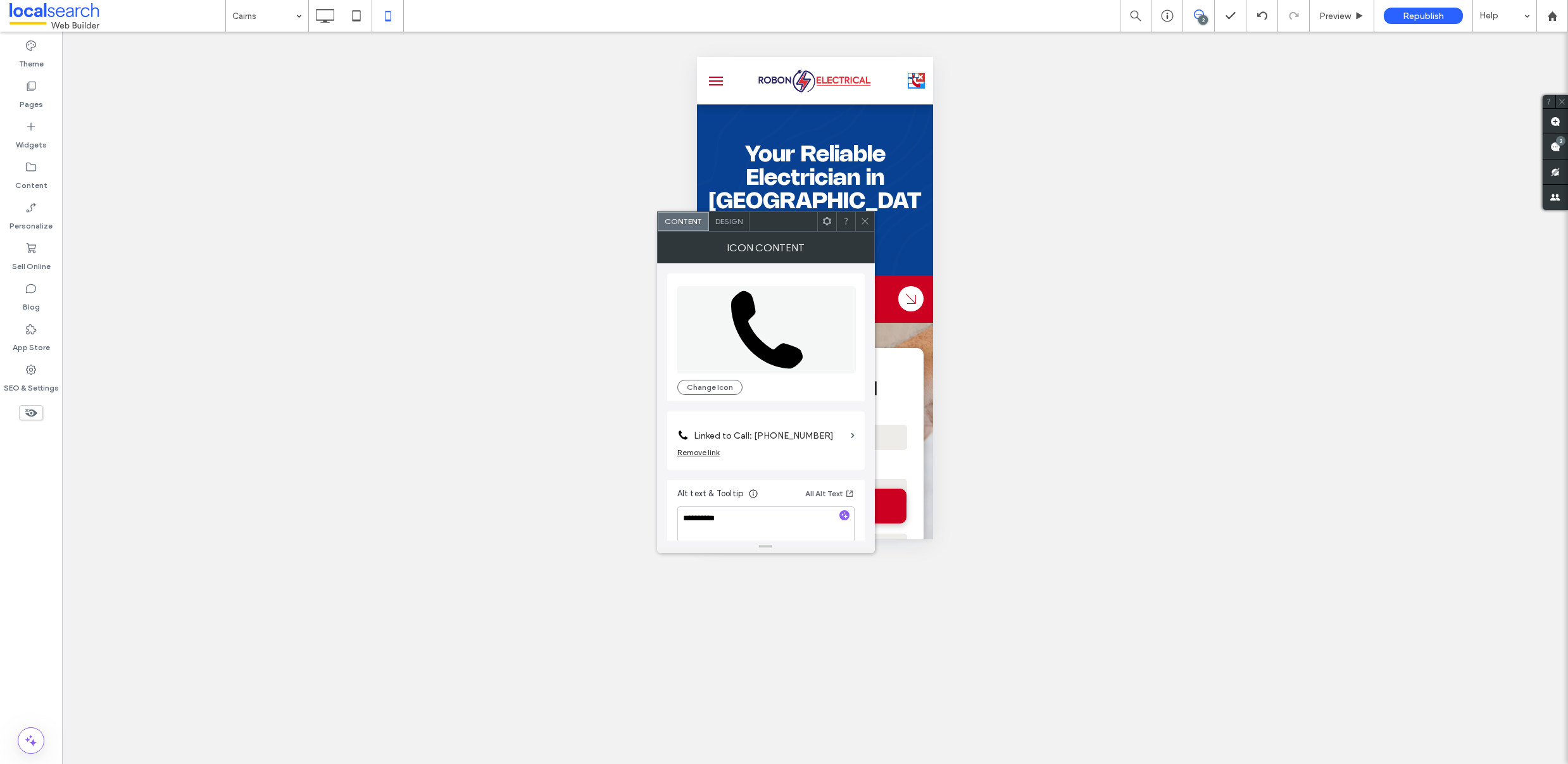
click at [821, 432] on label "Linked to Call: 0400510798" at bounding box center [770, 435] width 152 height 24
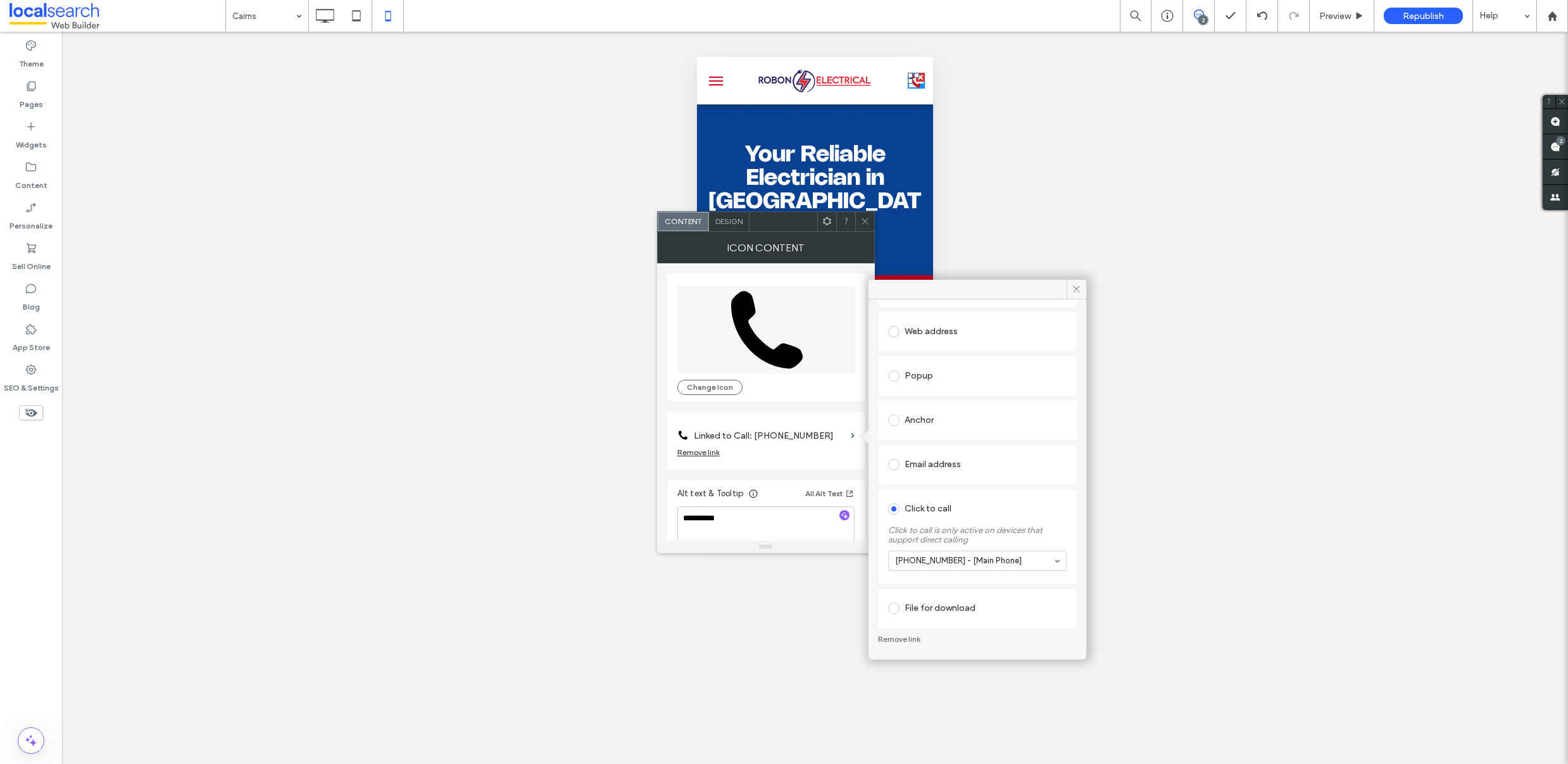
scroll to position [98, 0]
click at [1074, 288] on icon at bounding box center [1076, 289] width 10 height 10
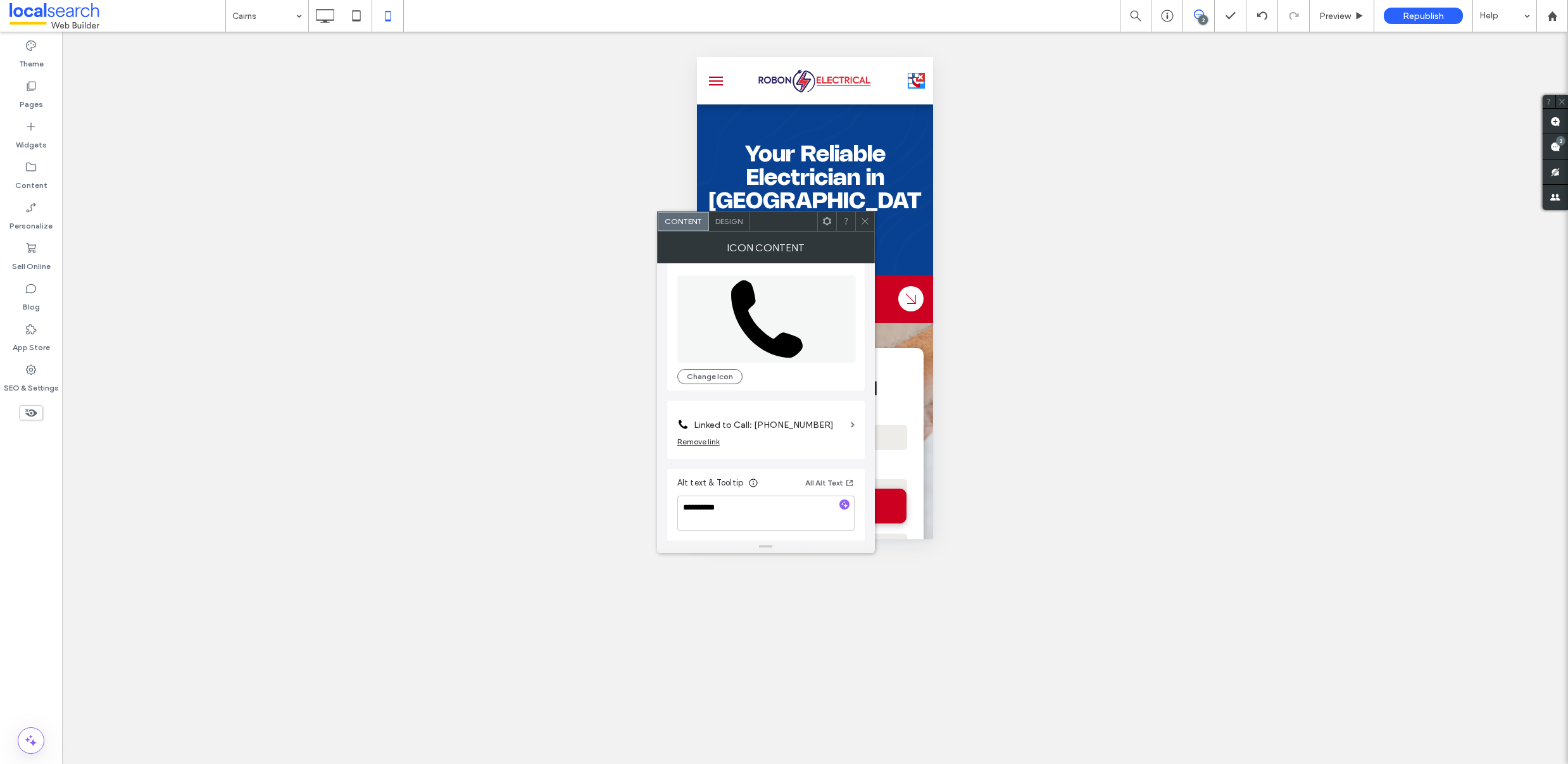
scroll to position [13, 0]
click at [867, 223] on icon at bounding box center [865, 221] width 10 height 10
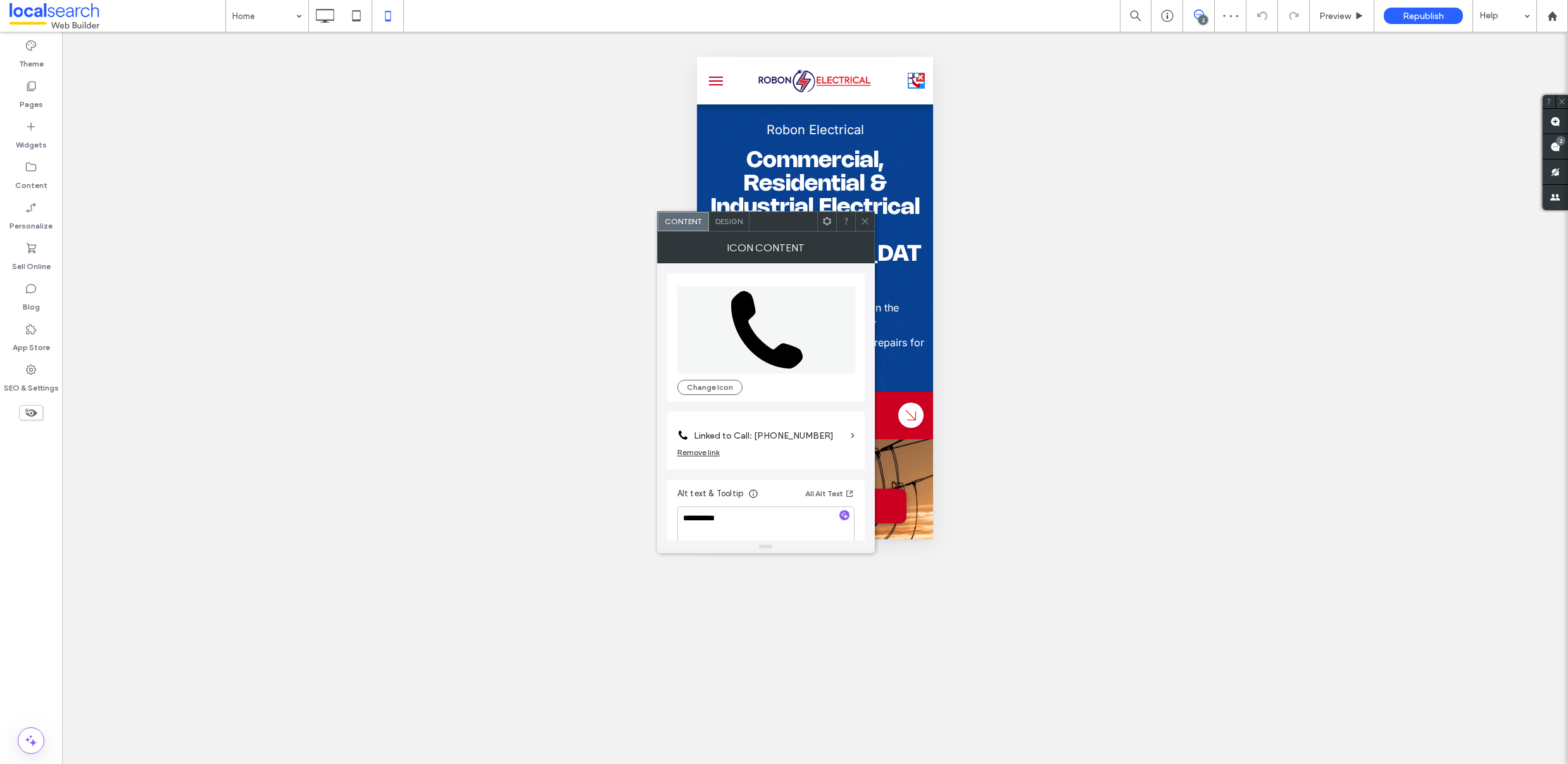
click at [868, 223] on icon at bounding box center [865, 221] width 10 height 10
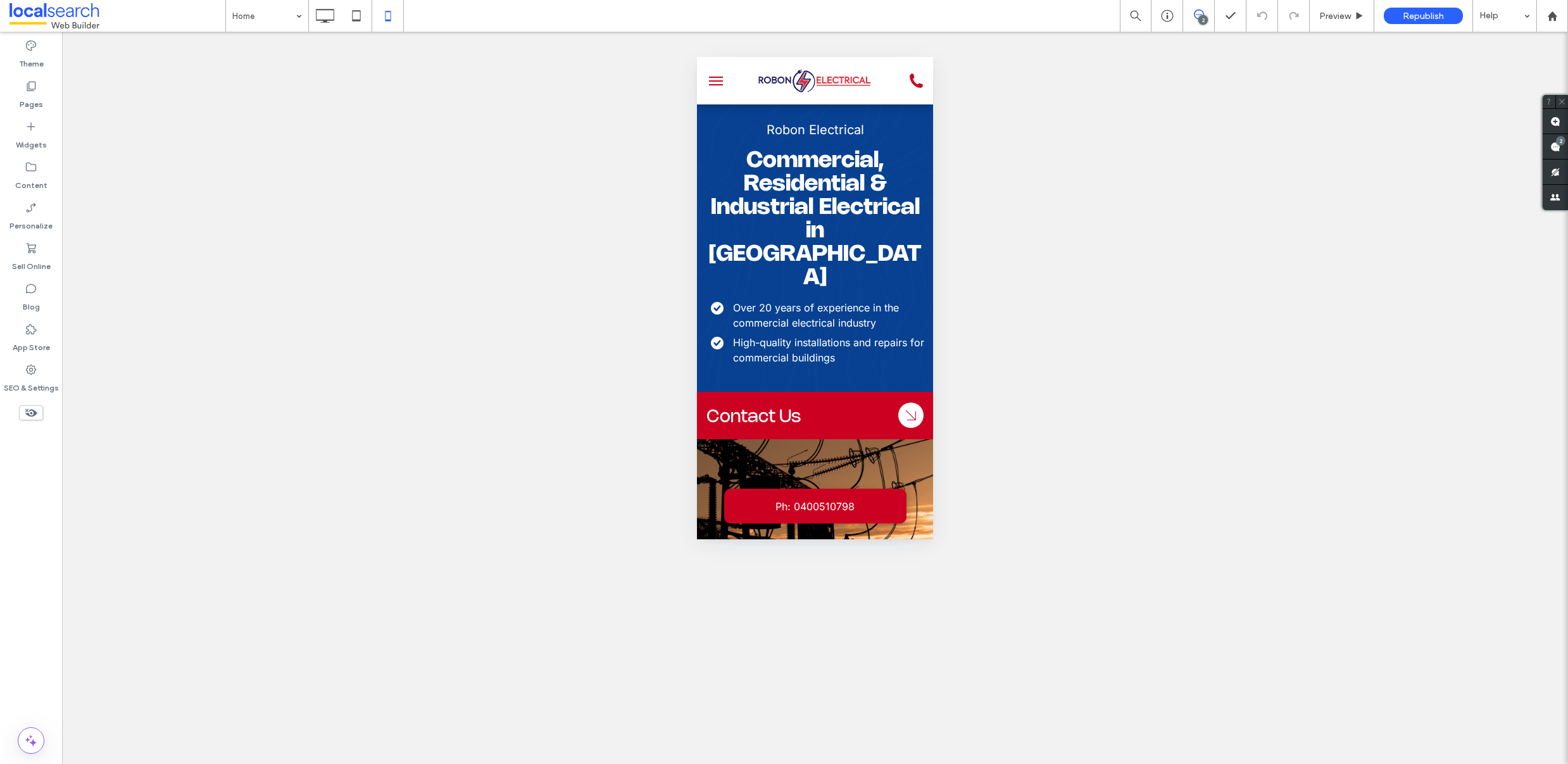
click at [325, 20] on use at bounding box center [325, 16] width 18 height 14
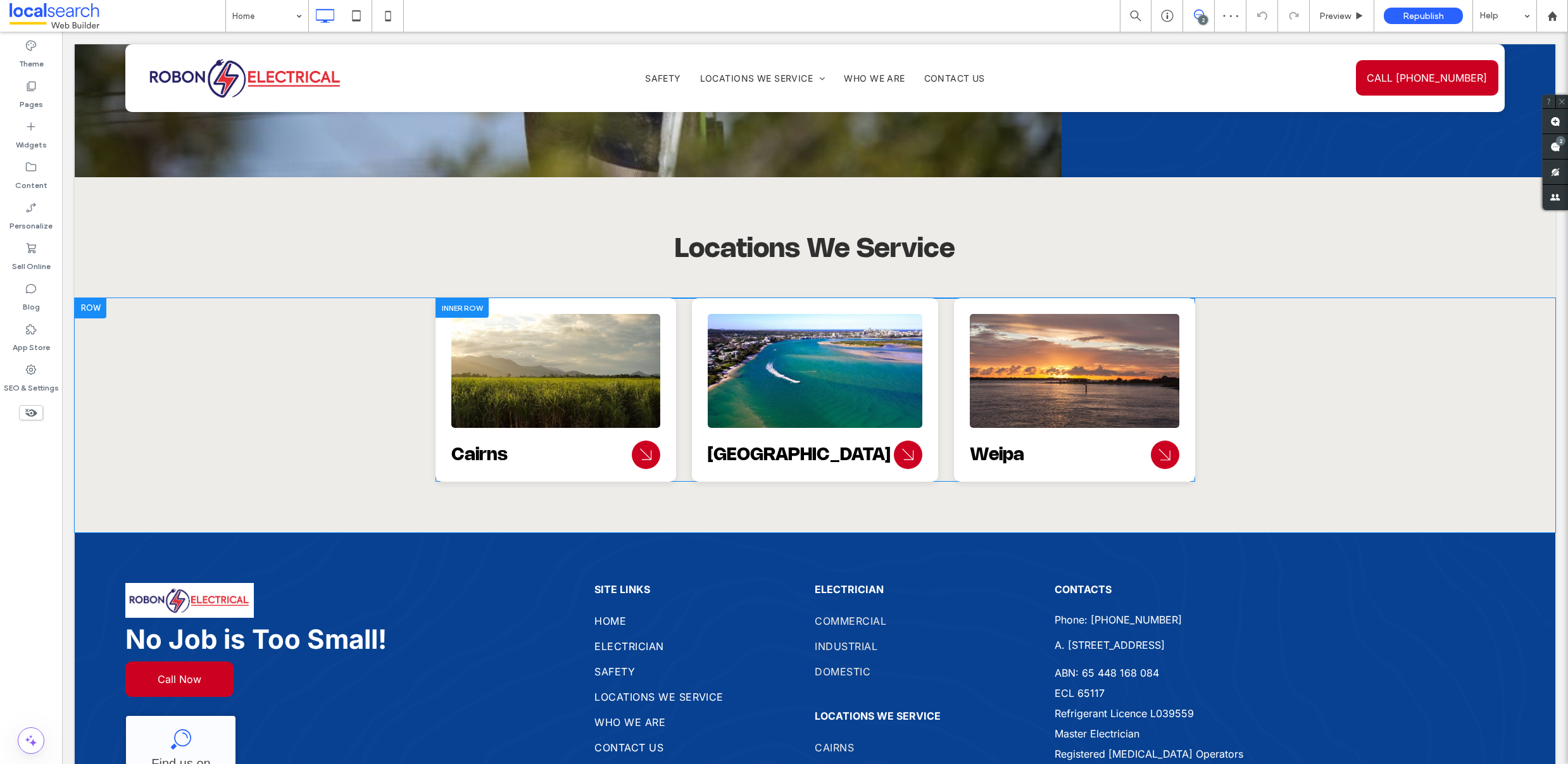
scroll to position [3121, 0]
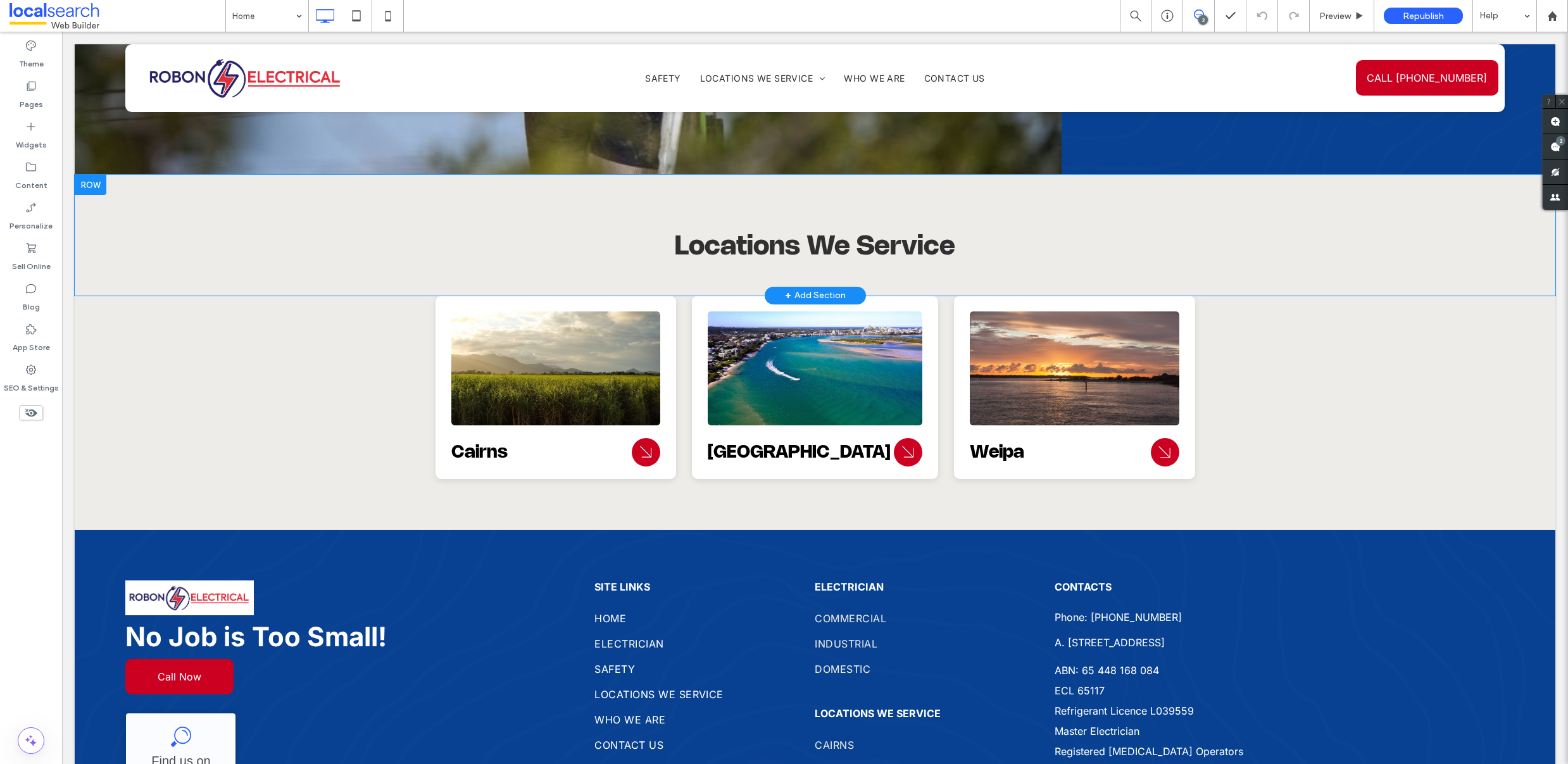
click at [93, 175] on div at bounding box center [90, 184] width 32 height 20
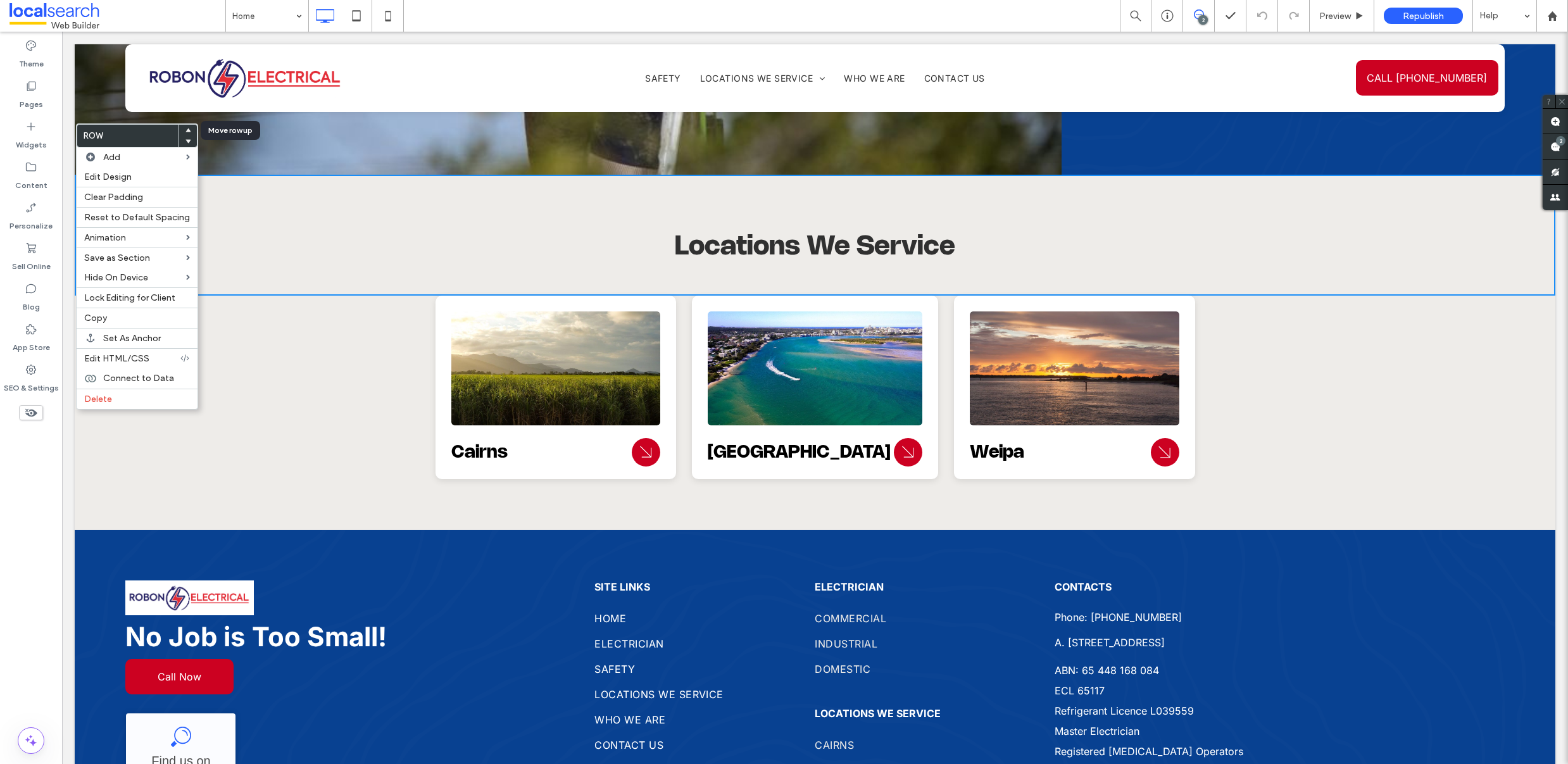
click at [185, 128] on icon at bounding box center [188, 131] width 5 height 5
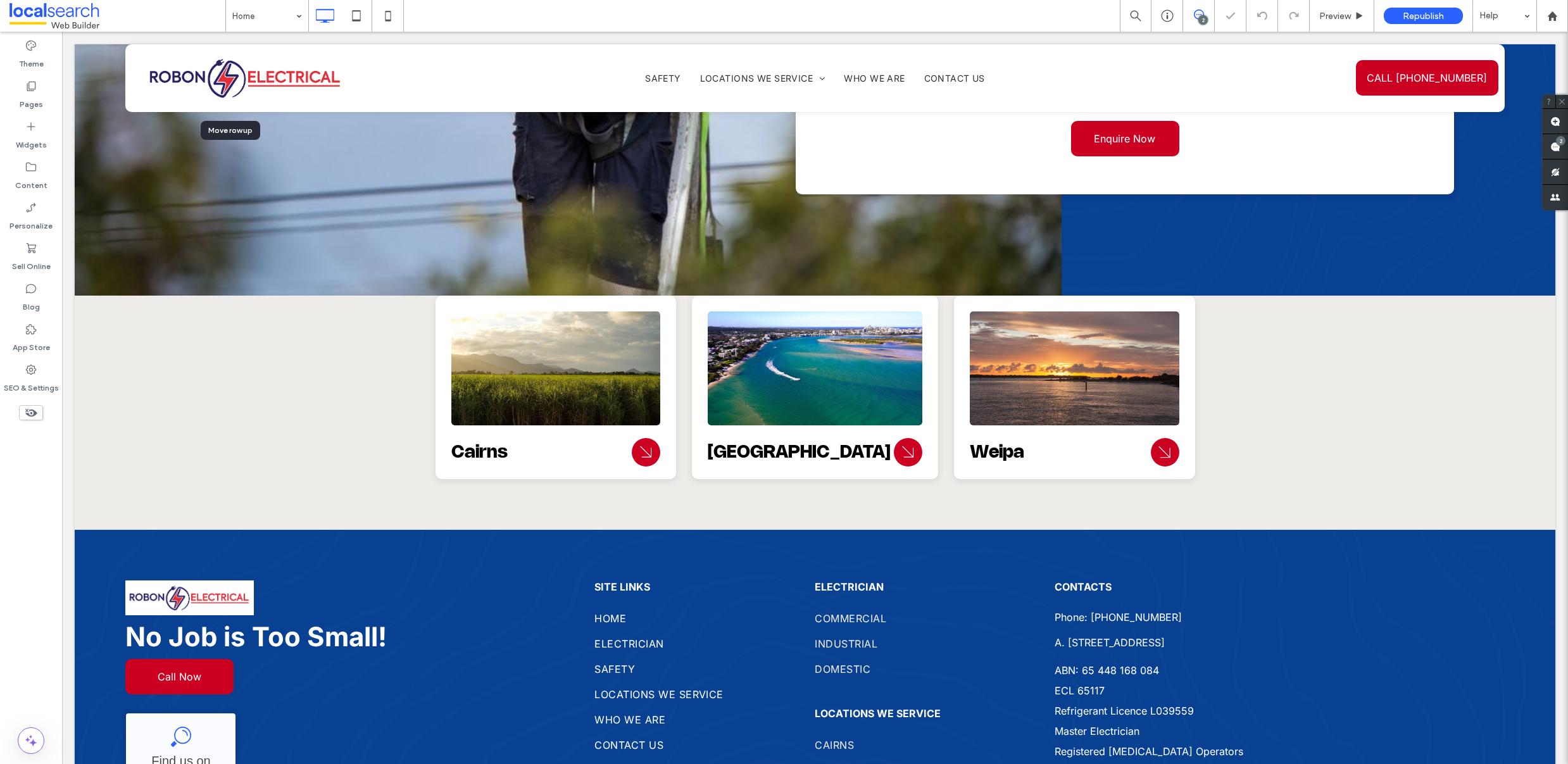
scroll to position [3242, 0]
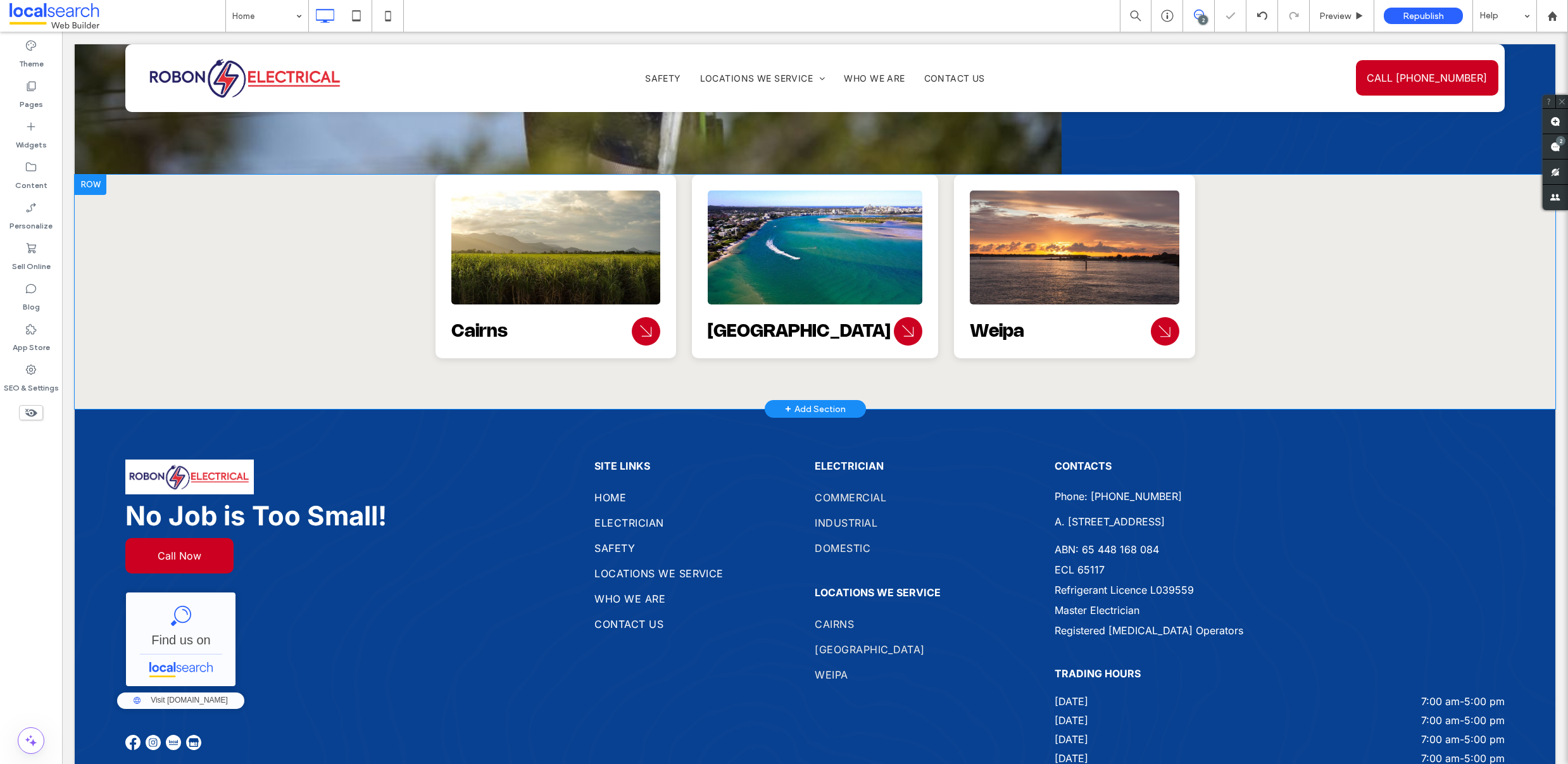
click at [91, 175] on div at bounding box center [90, 184] width 32 height 20
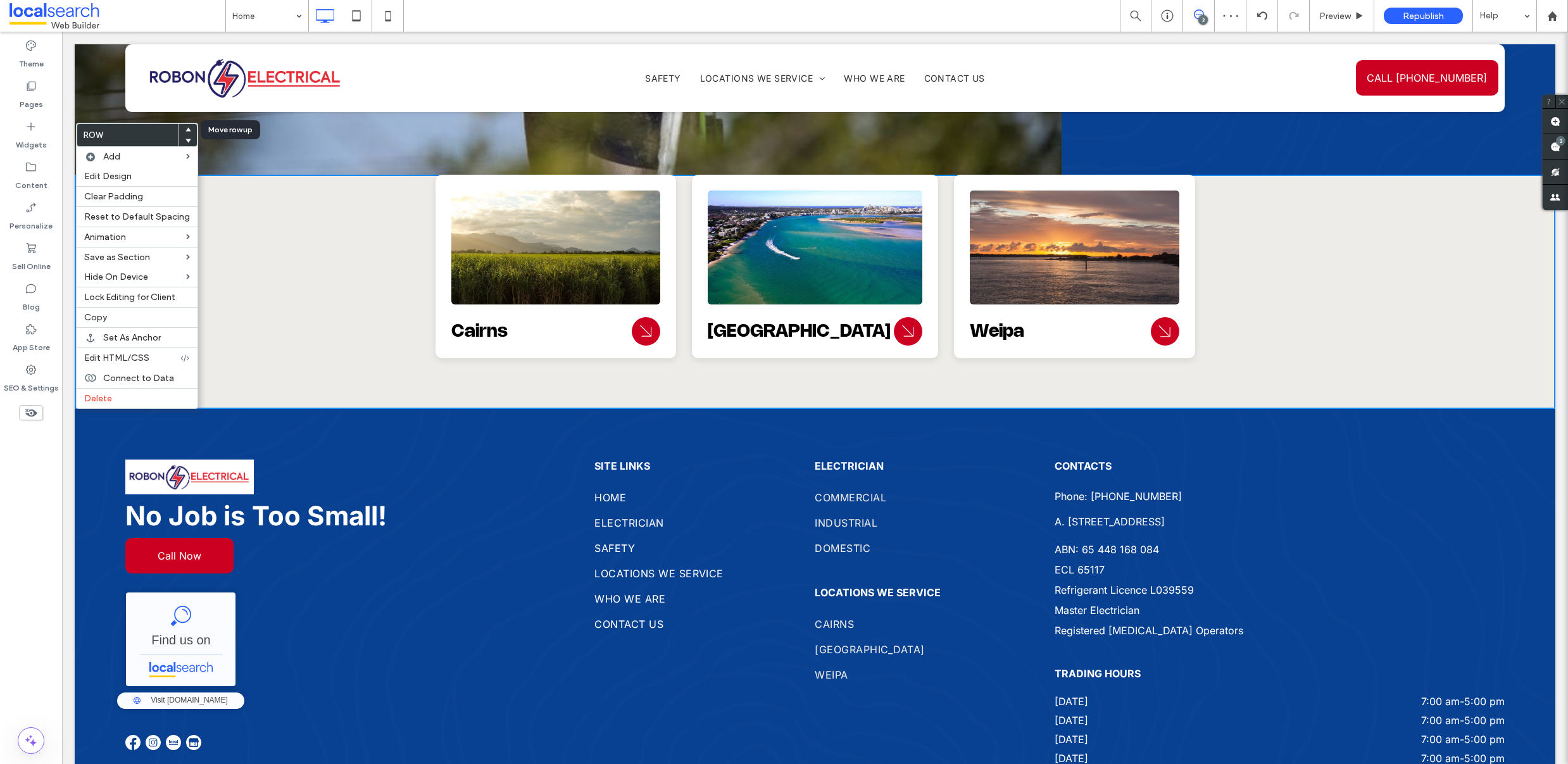
click at [185, 130] on use at bounding box center [188, 129] width 6 height 4
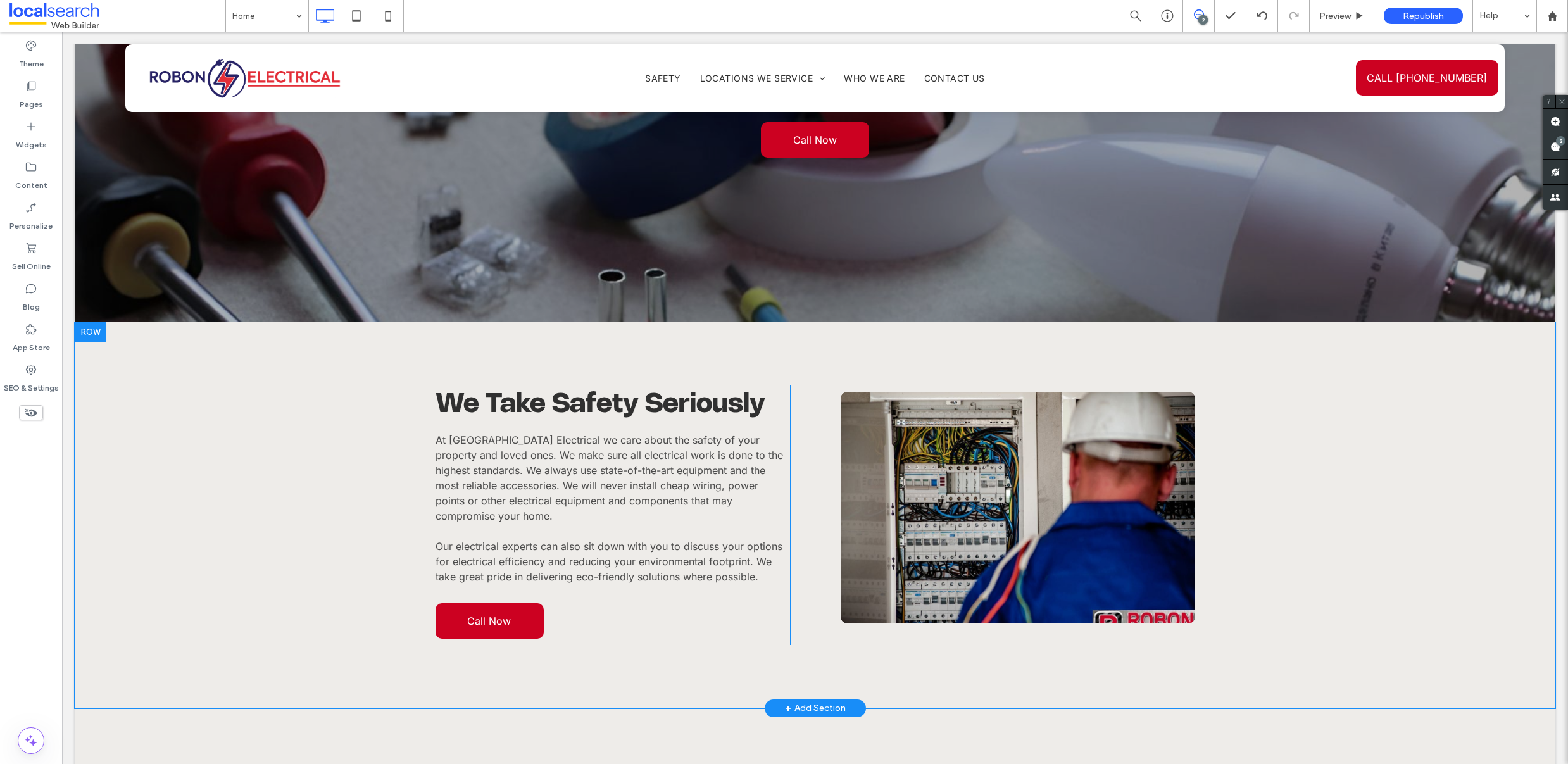
scroll to position [1997, 0]
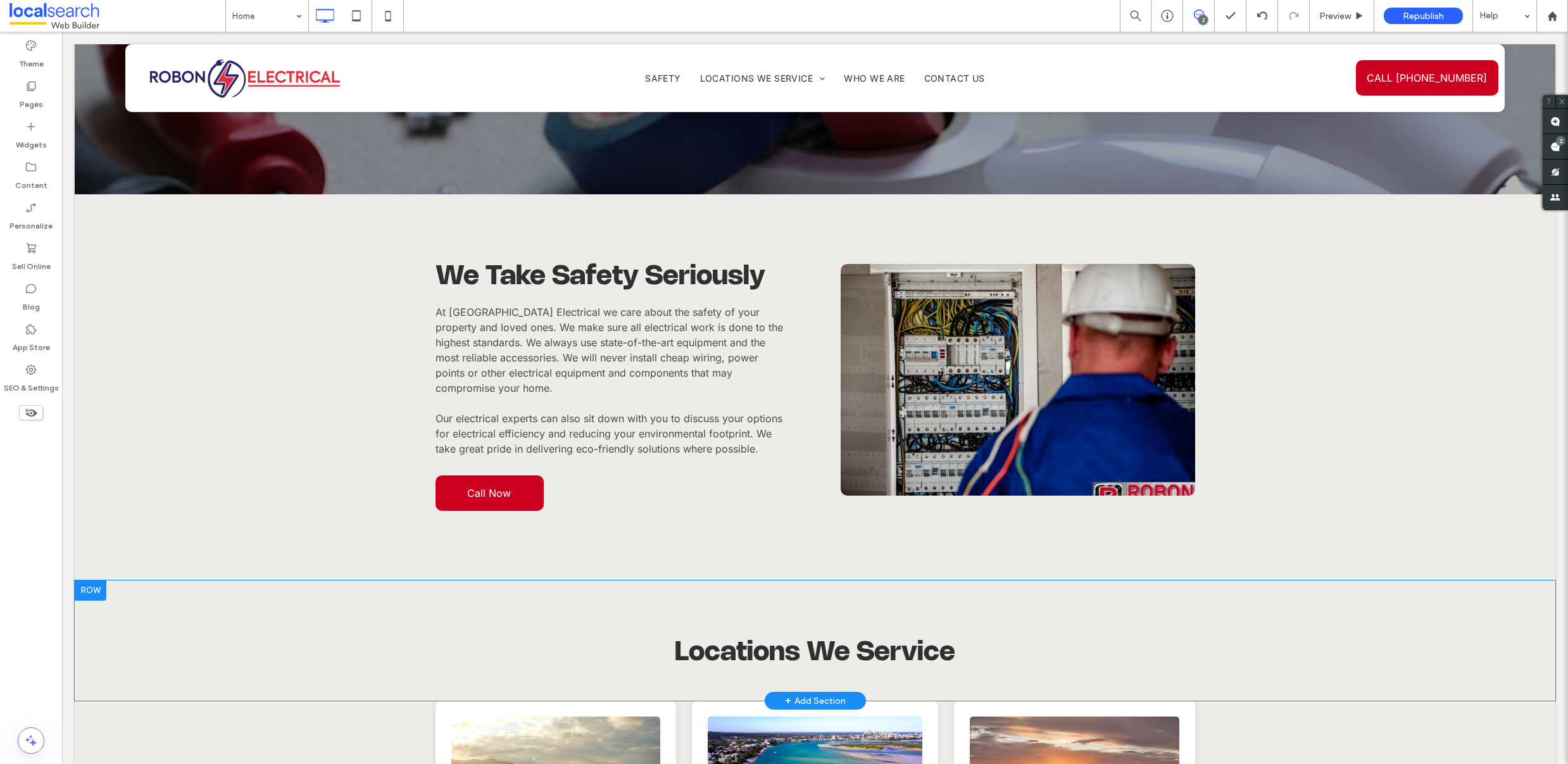
click at [82, 580] on div at bounding box center [90, 590] width 32 height 20
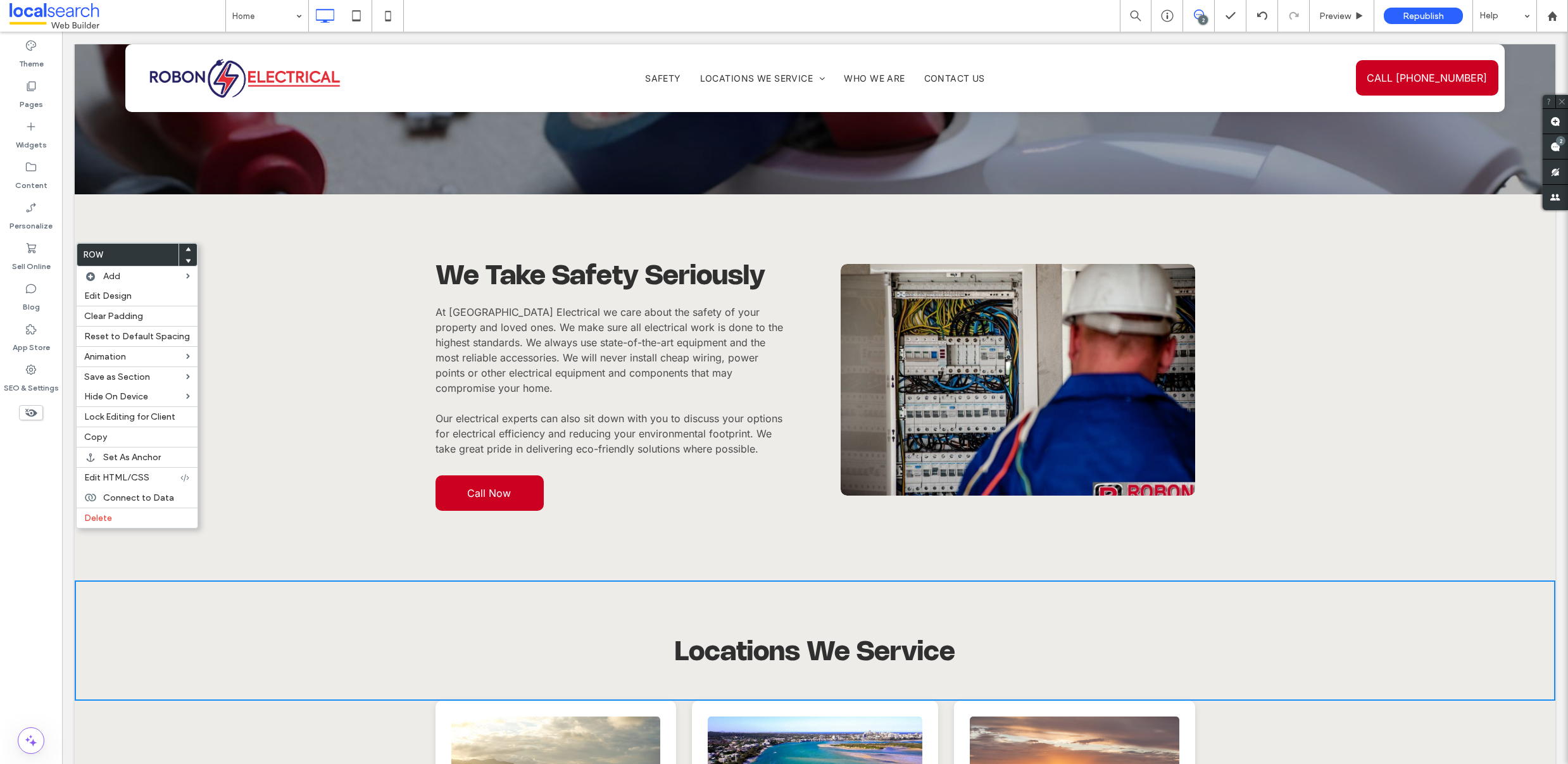
click at [185, 247] on icon at bounding box center [188, 249] width 5 height 5
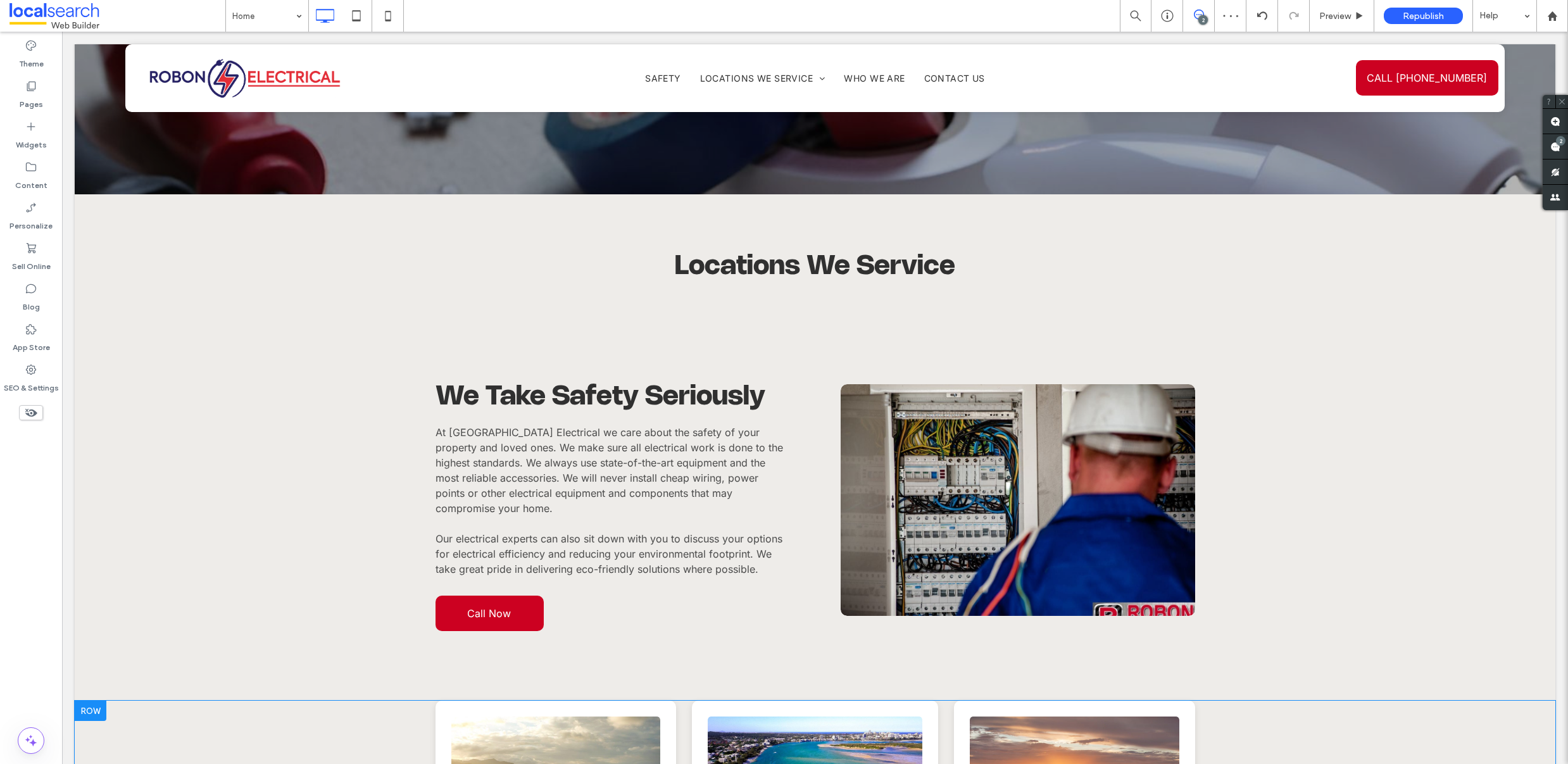
click at [91, 700] on div at bounding box center [90, 710] width 32 height 20
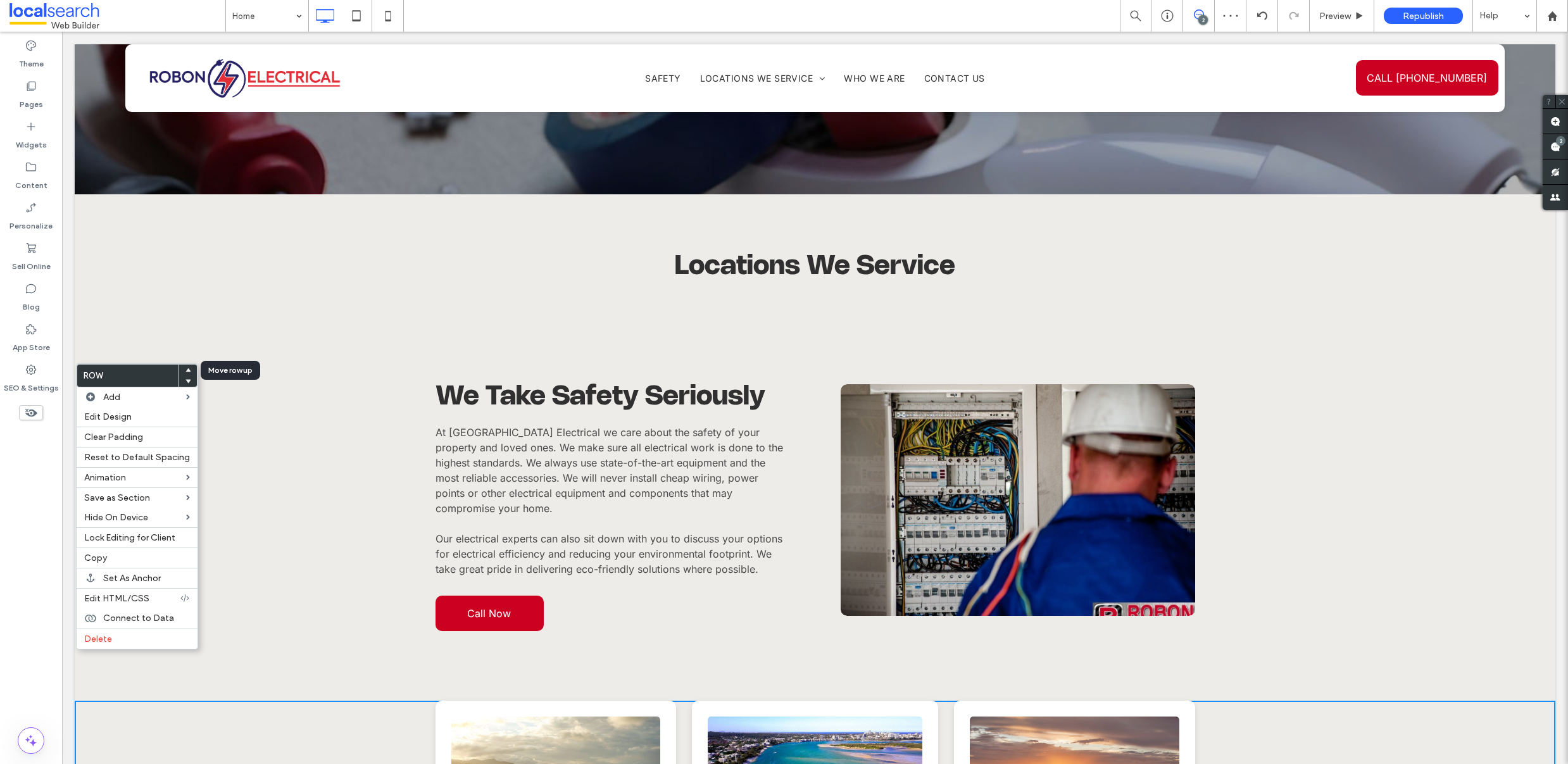
click at [185, 370] on use at bounding box center [188, 369] width 6 height 4
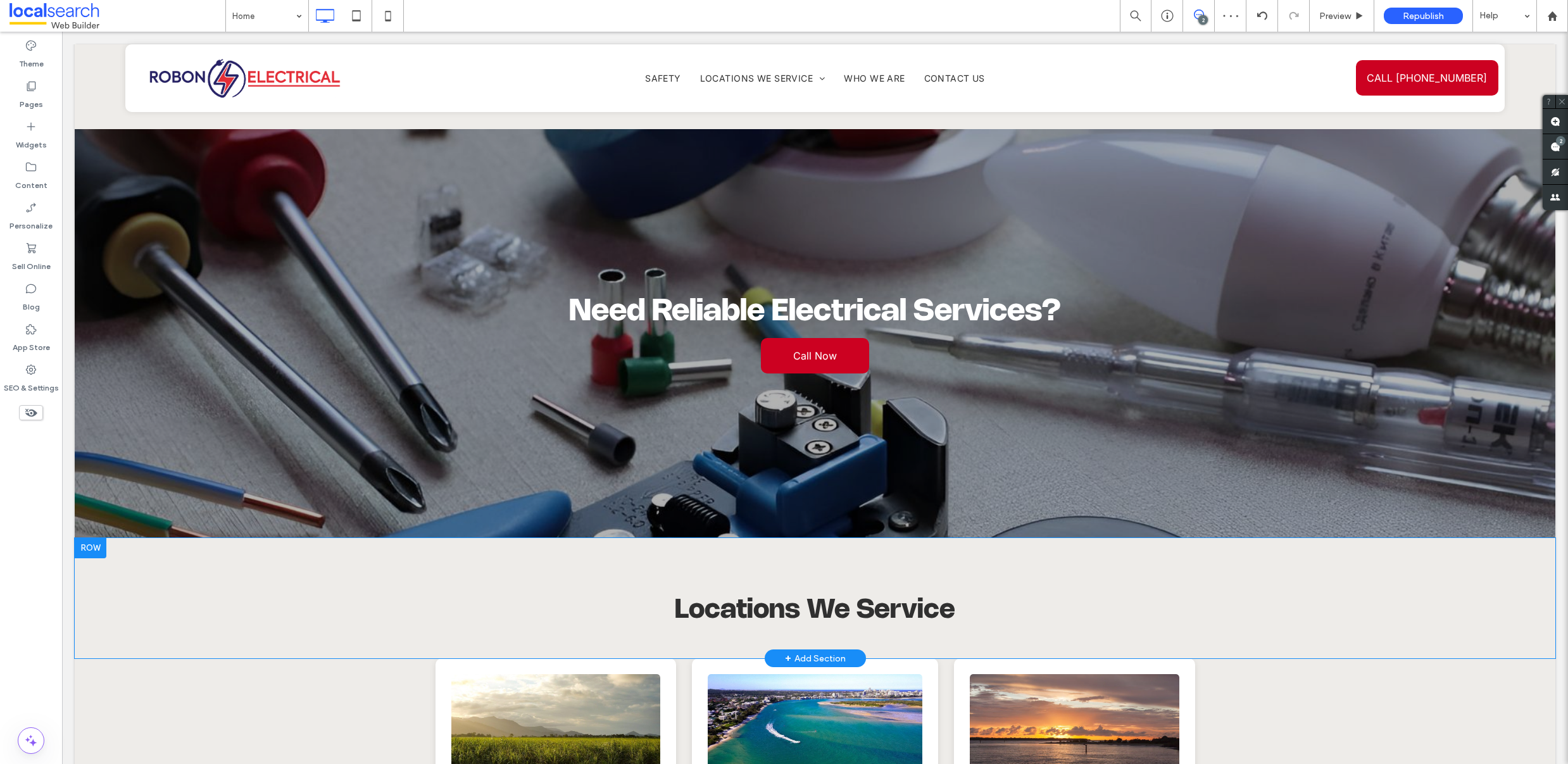
scroll to position [1771, 0]
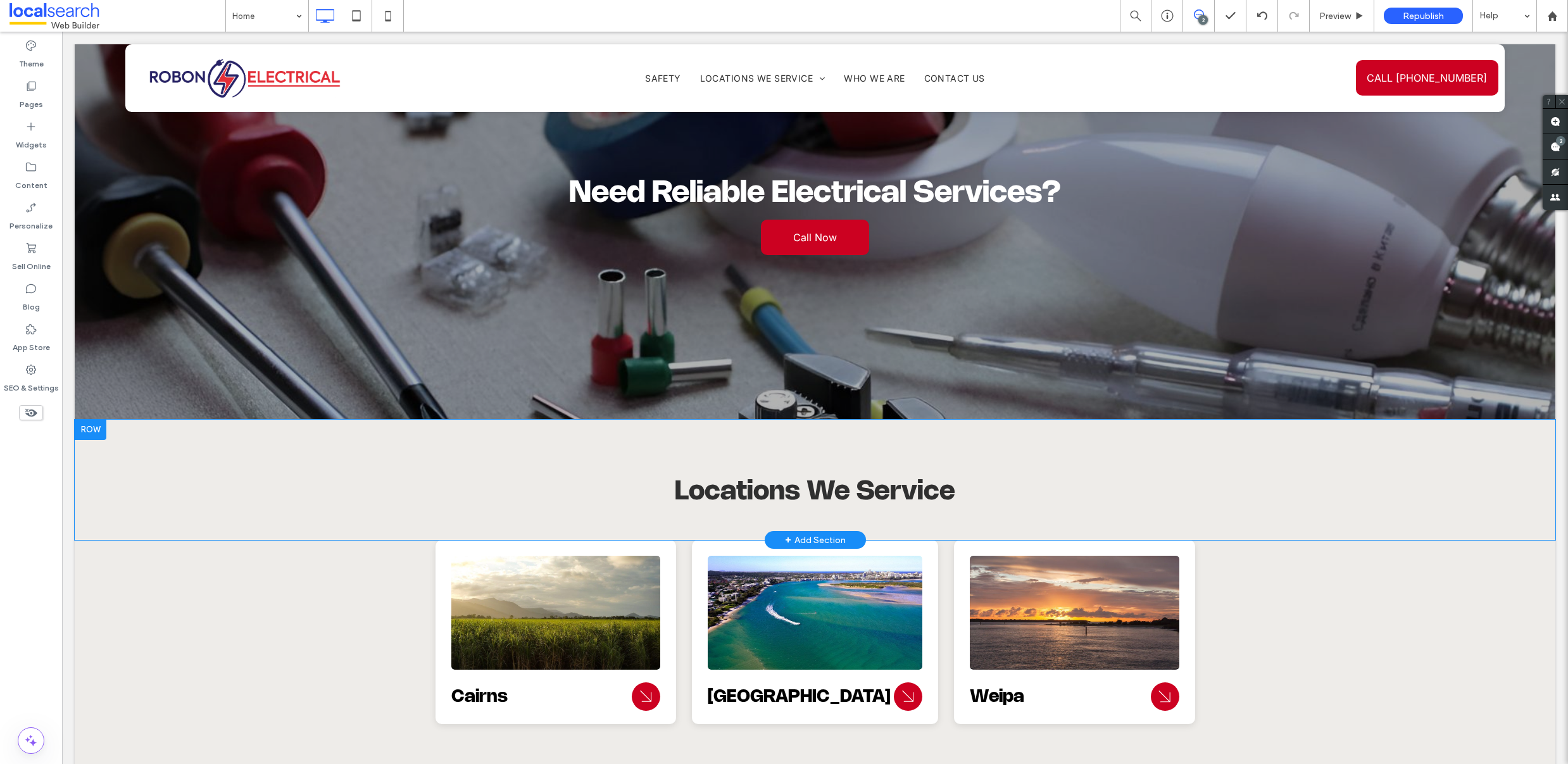
click at [100, 420] on div at bounding box center [90, 429] width 32 height 20
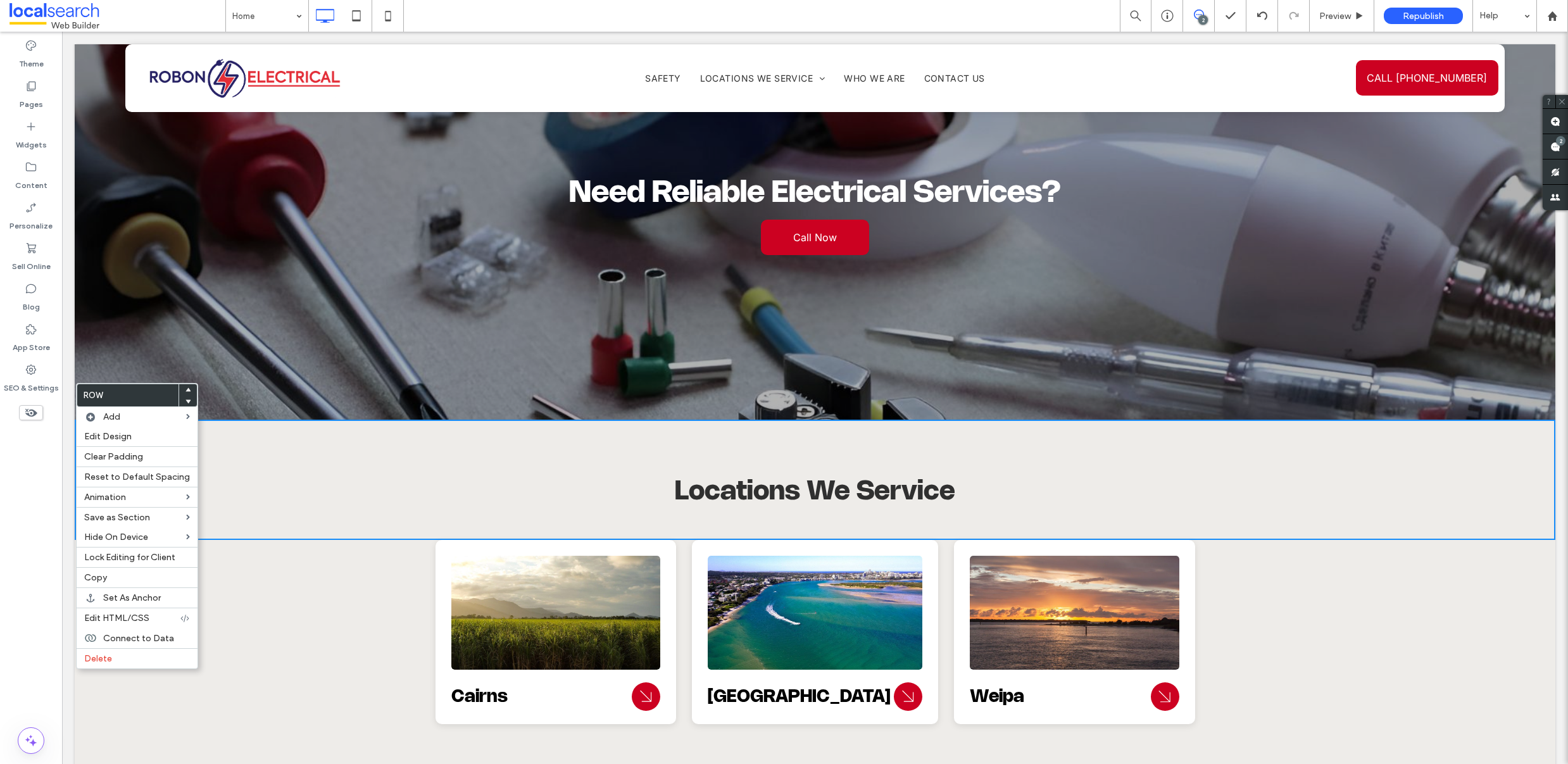
click at [185, 389] on use at bounding box center [188, 389] width 6 height 4
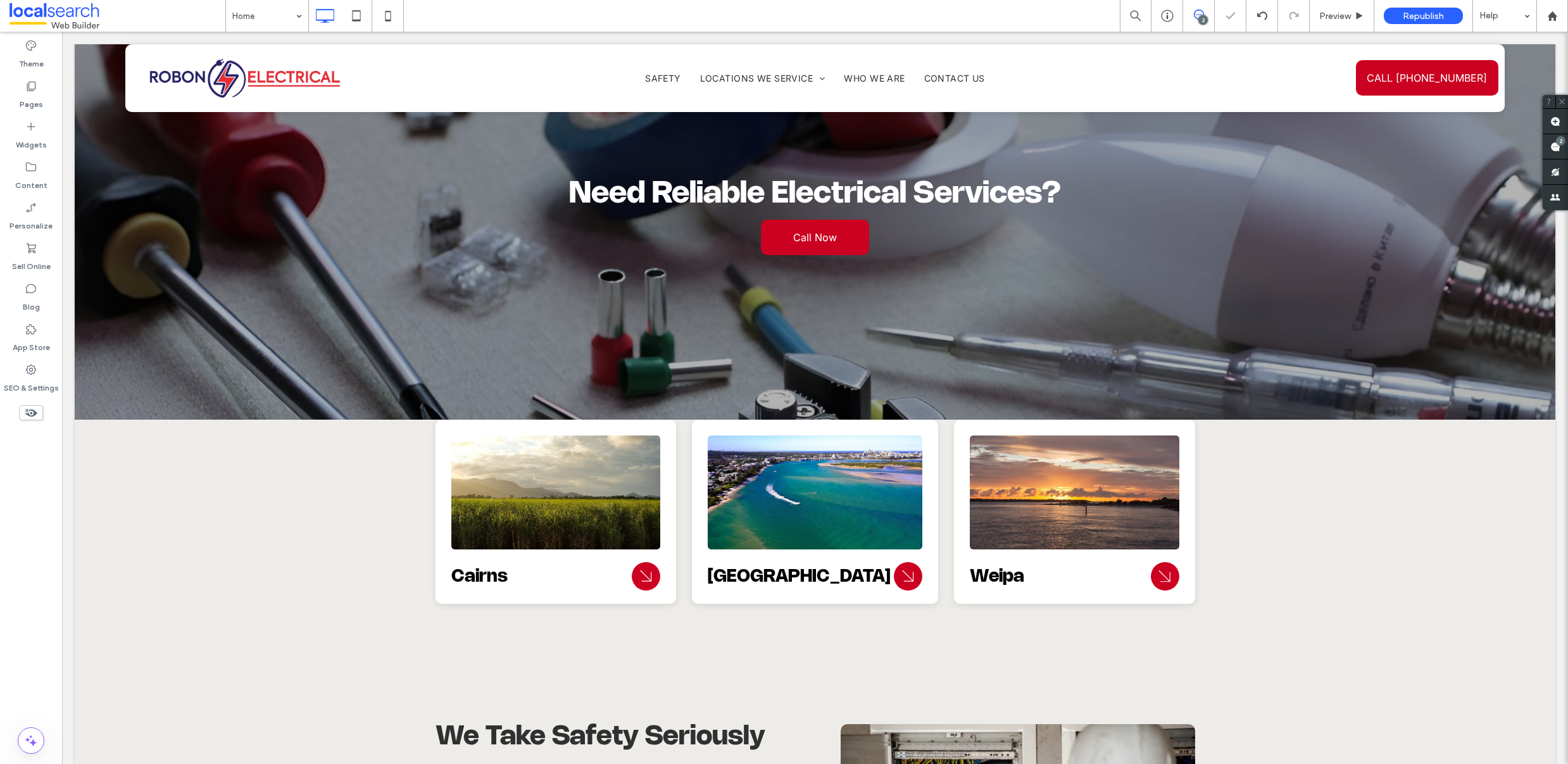
click at [149, 481] on div at bounding box center [784, 382] width 1568 height 764
click at [78, 420] on div at bounding box center [90, 429] width 32 height 20
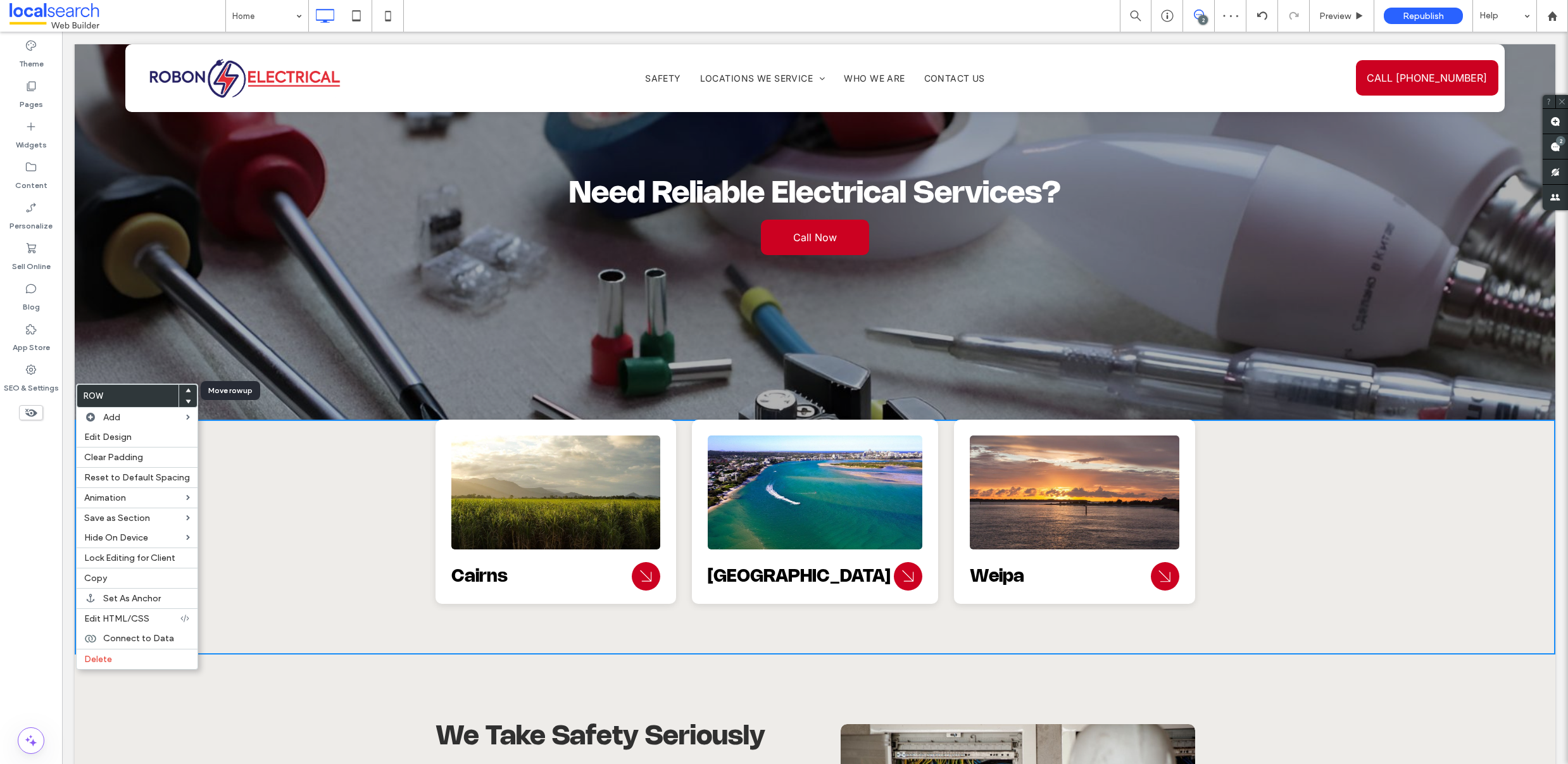
click at [185, 389] on use at bounding box center [188, 389] width 6 height 4
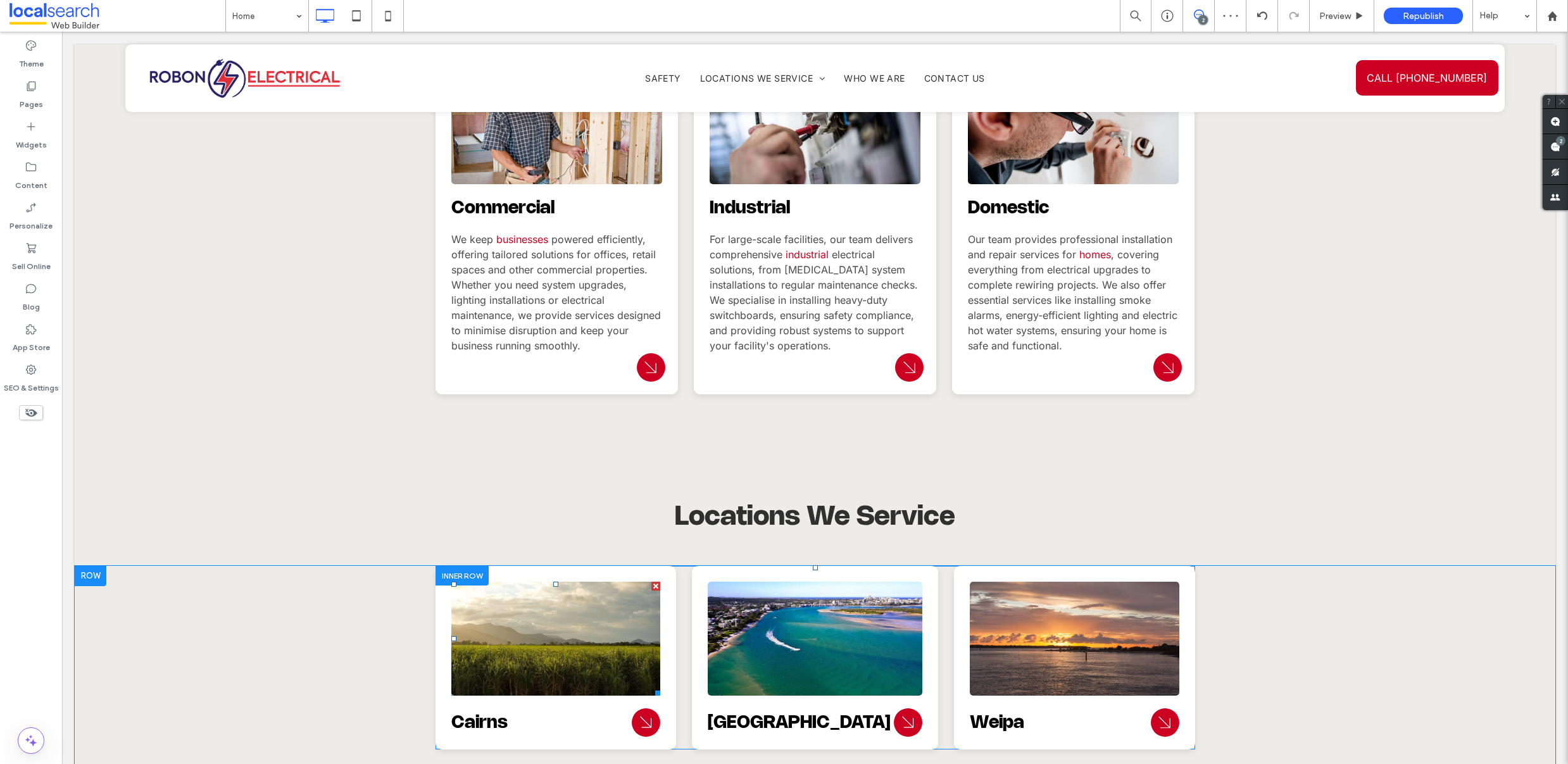
scroll to position [1432, 0]
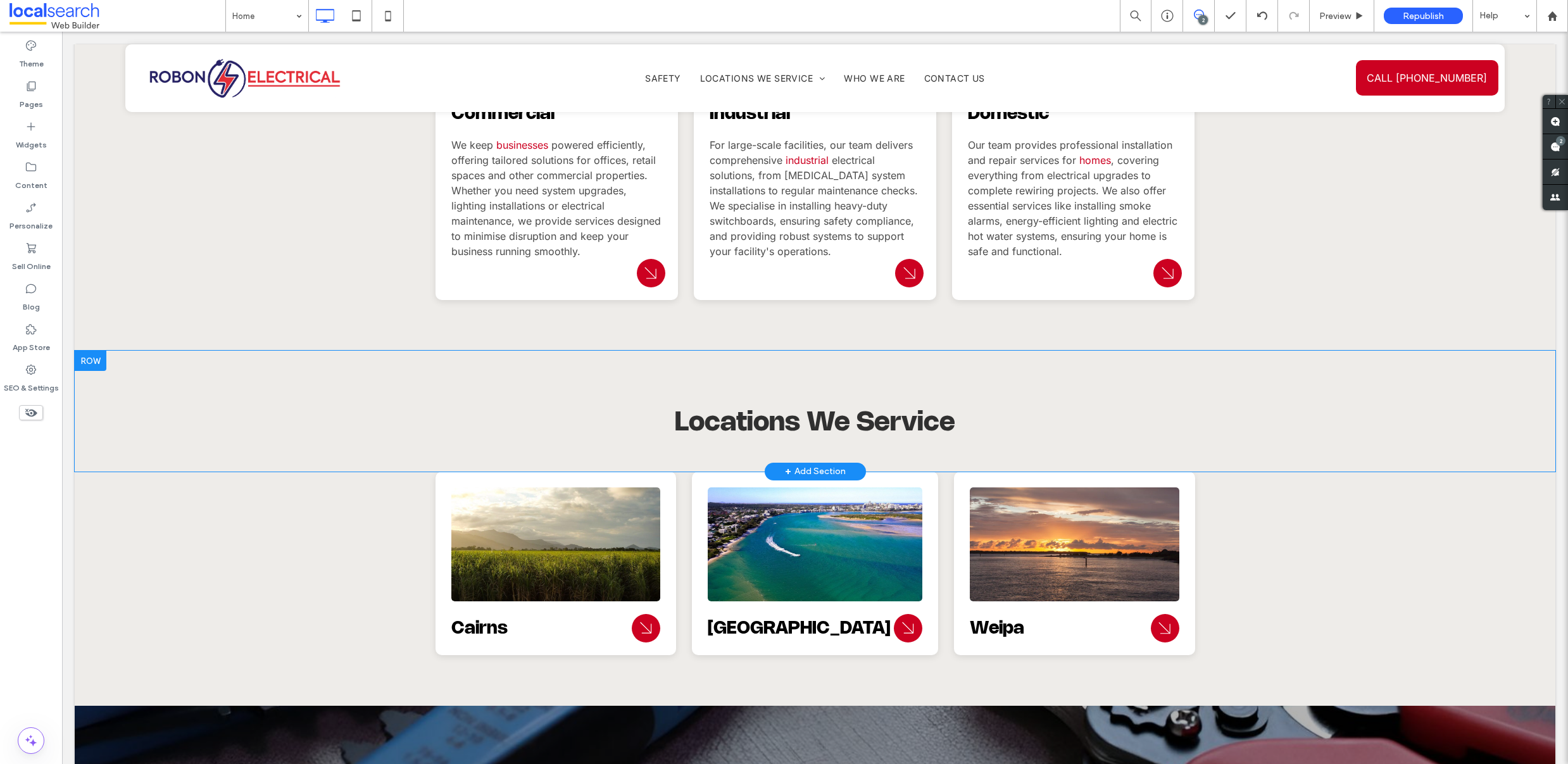
click at [91, 350] on div at bounding box center [90, 360] width 32 height 20
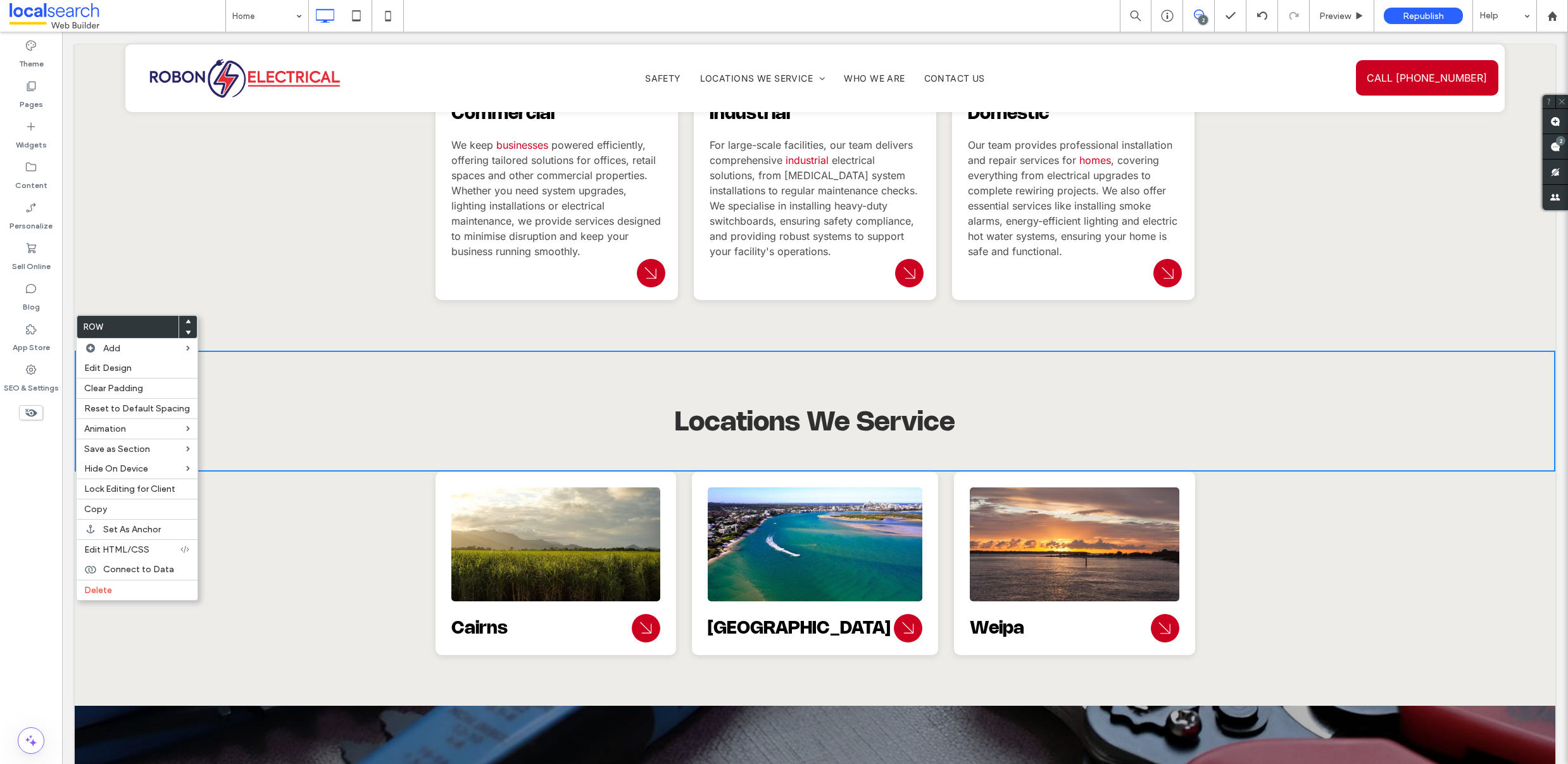
click at [185, 317] on span at bounding box center [188, 322] width 5 height 11
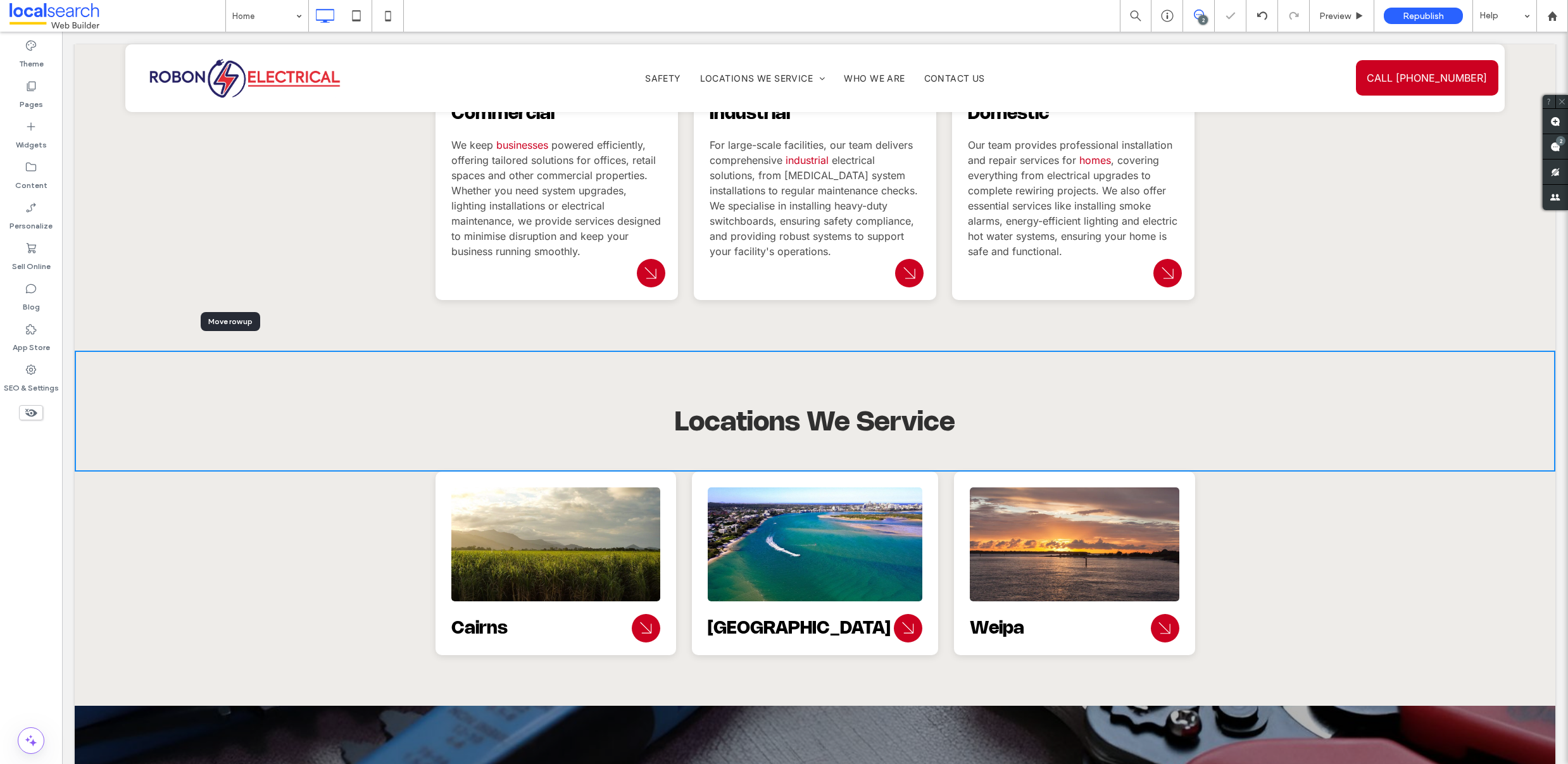
scroll to position [1552, 0]
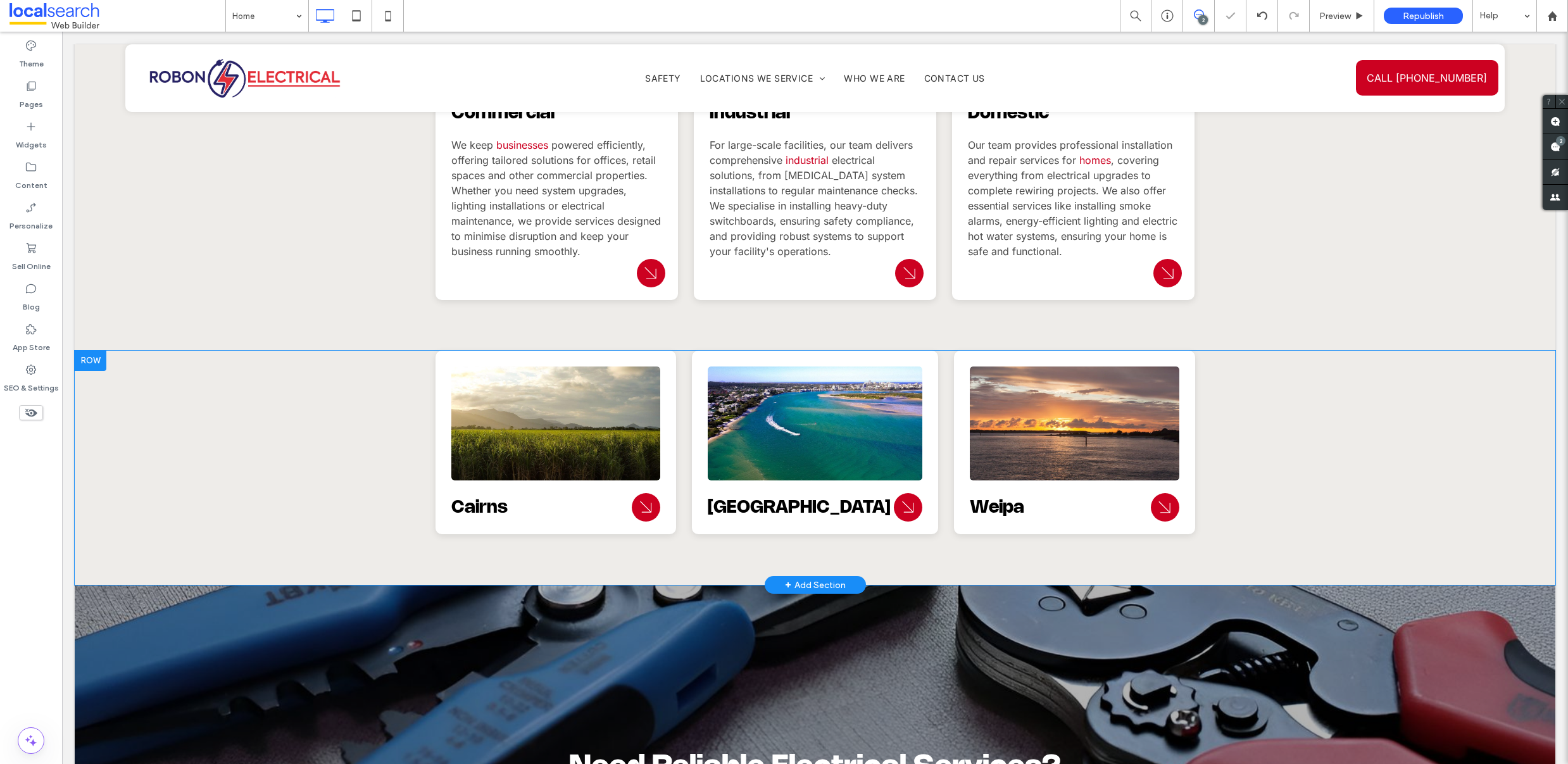
click at [87, 350] on div at bounding box center [90, 360] width 32 height 20
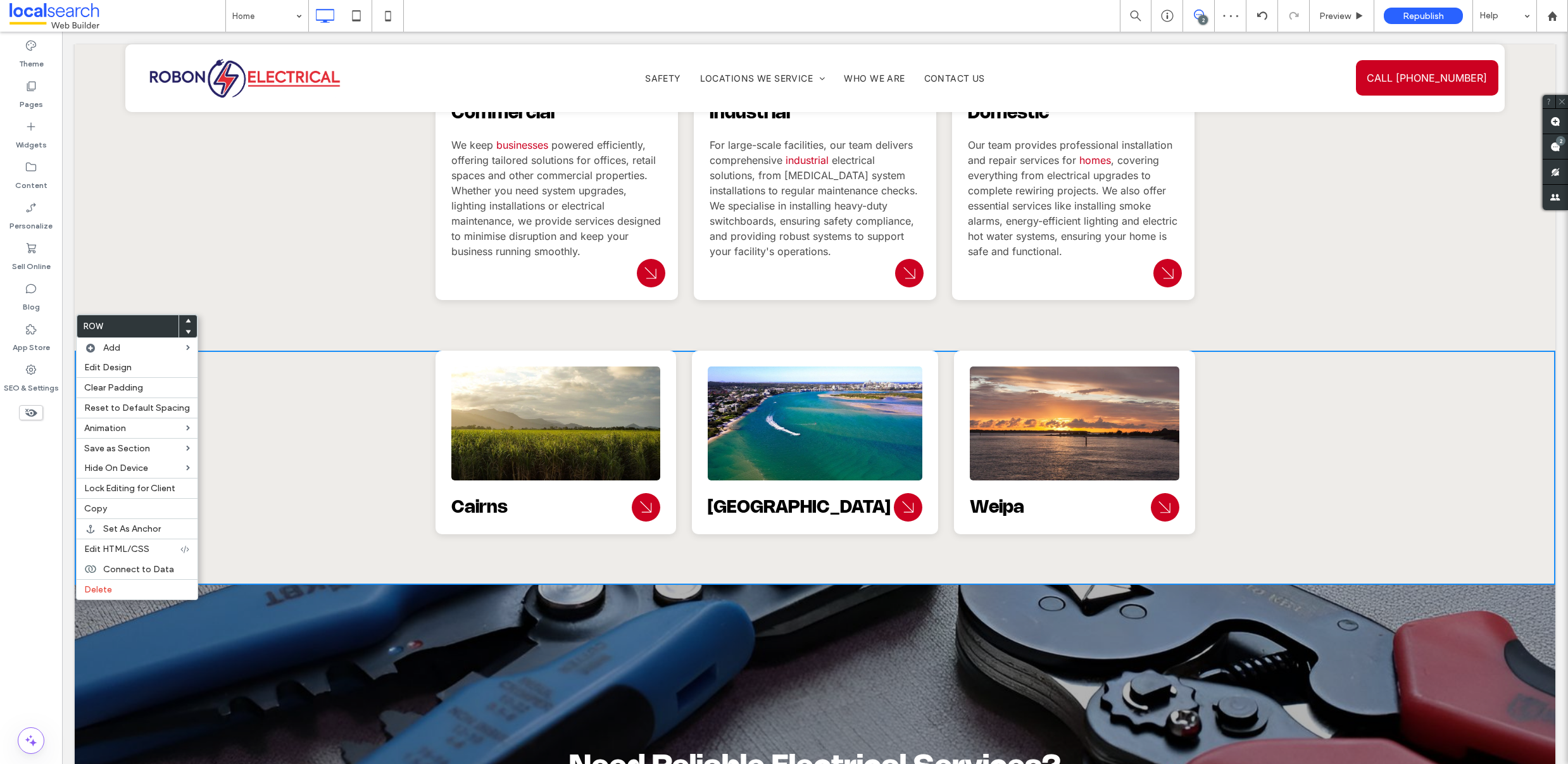
click at [185, 318] on icon at bounding box center [188, 321] width 5 height 5
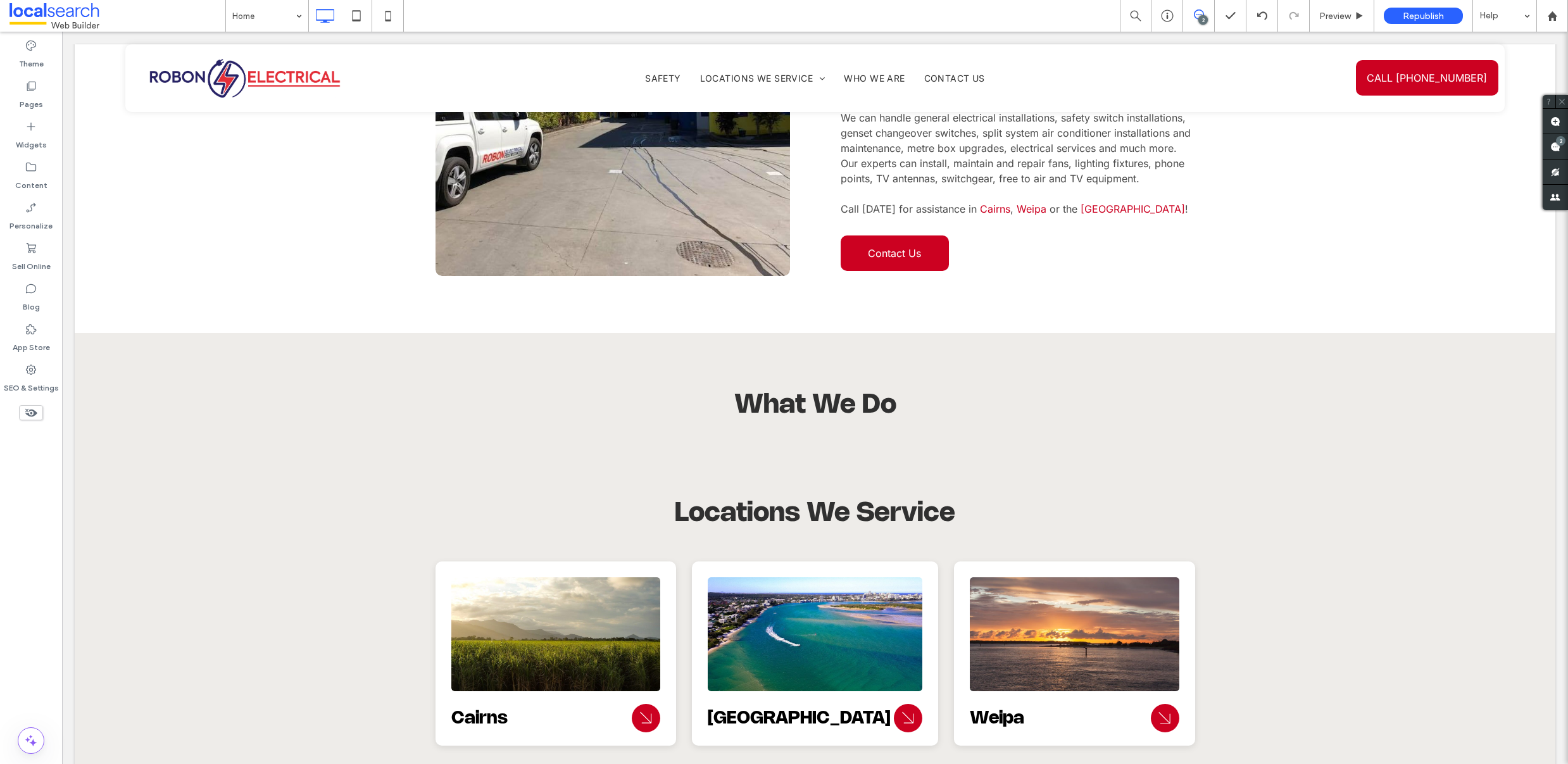
scroll to position [971, 0]
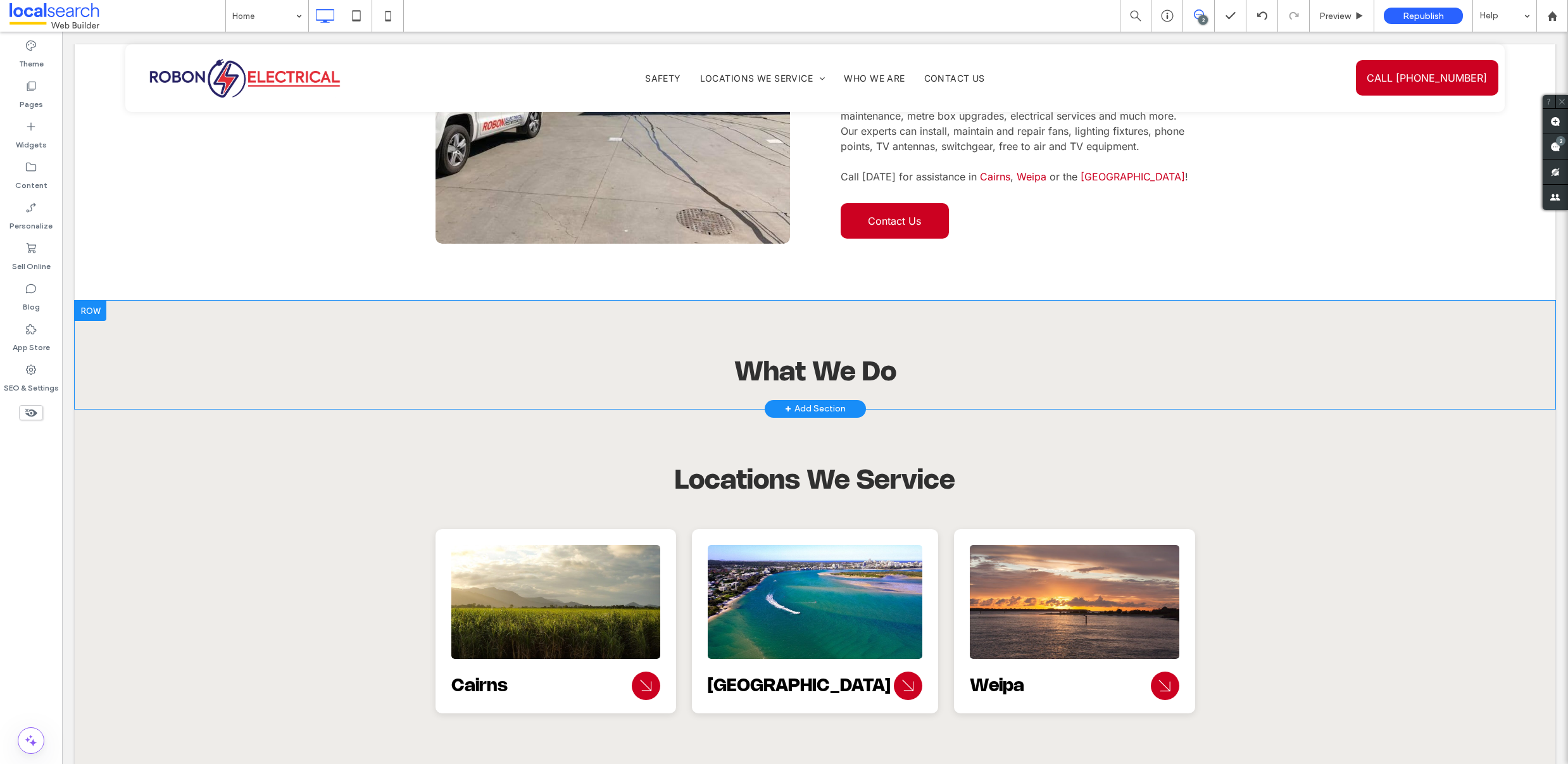
click at [91, 300] on div at bounding box center [90, 310] width 32 height 20
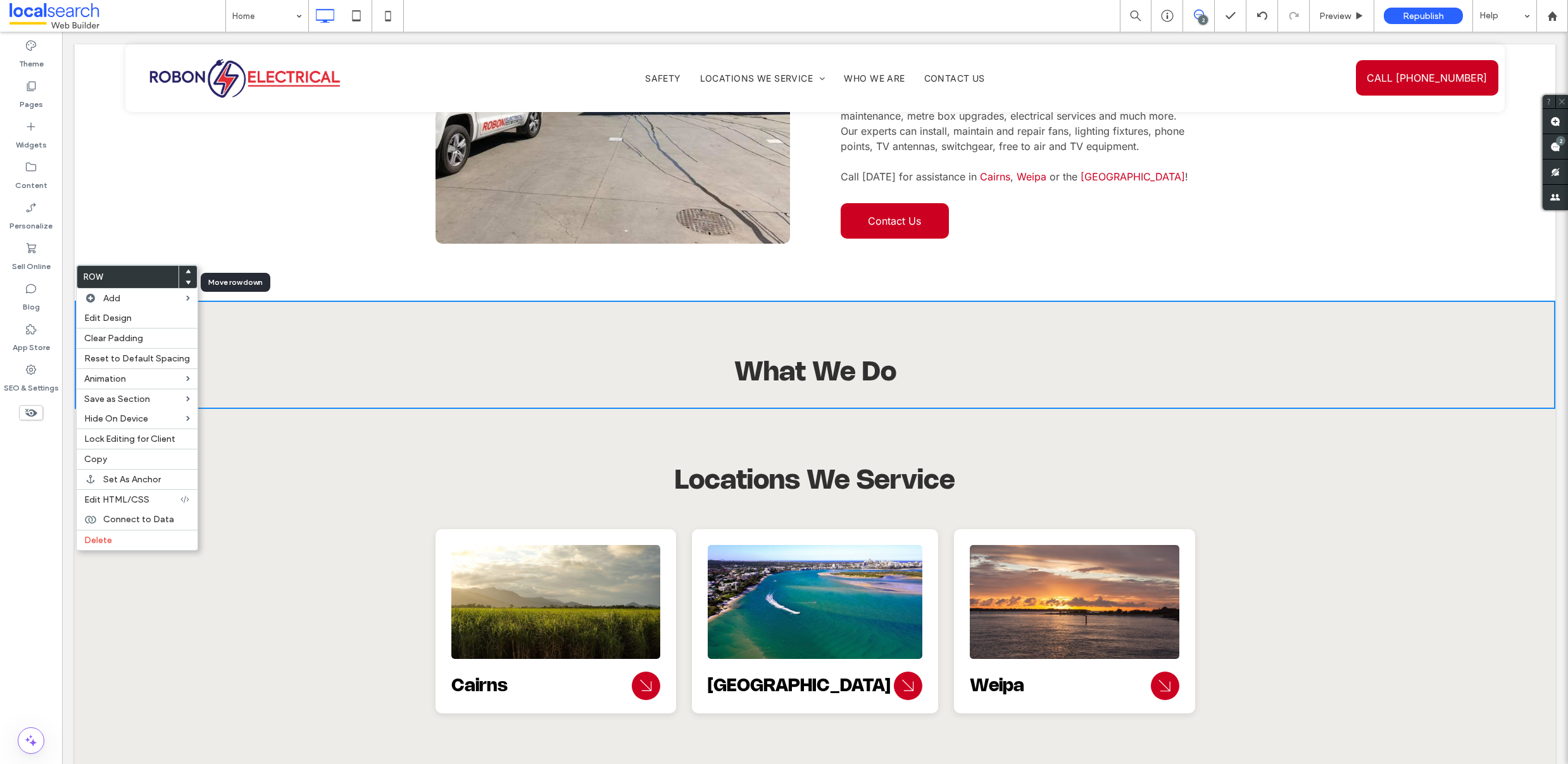
click at [185, 282] on use at bounding box center [188, 282] width 6 height 4
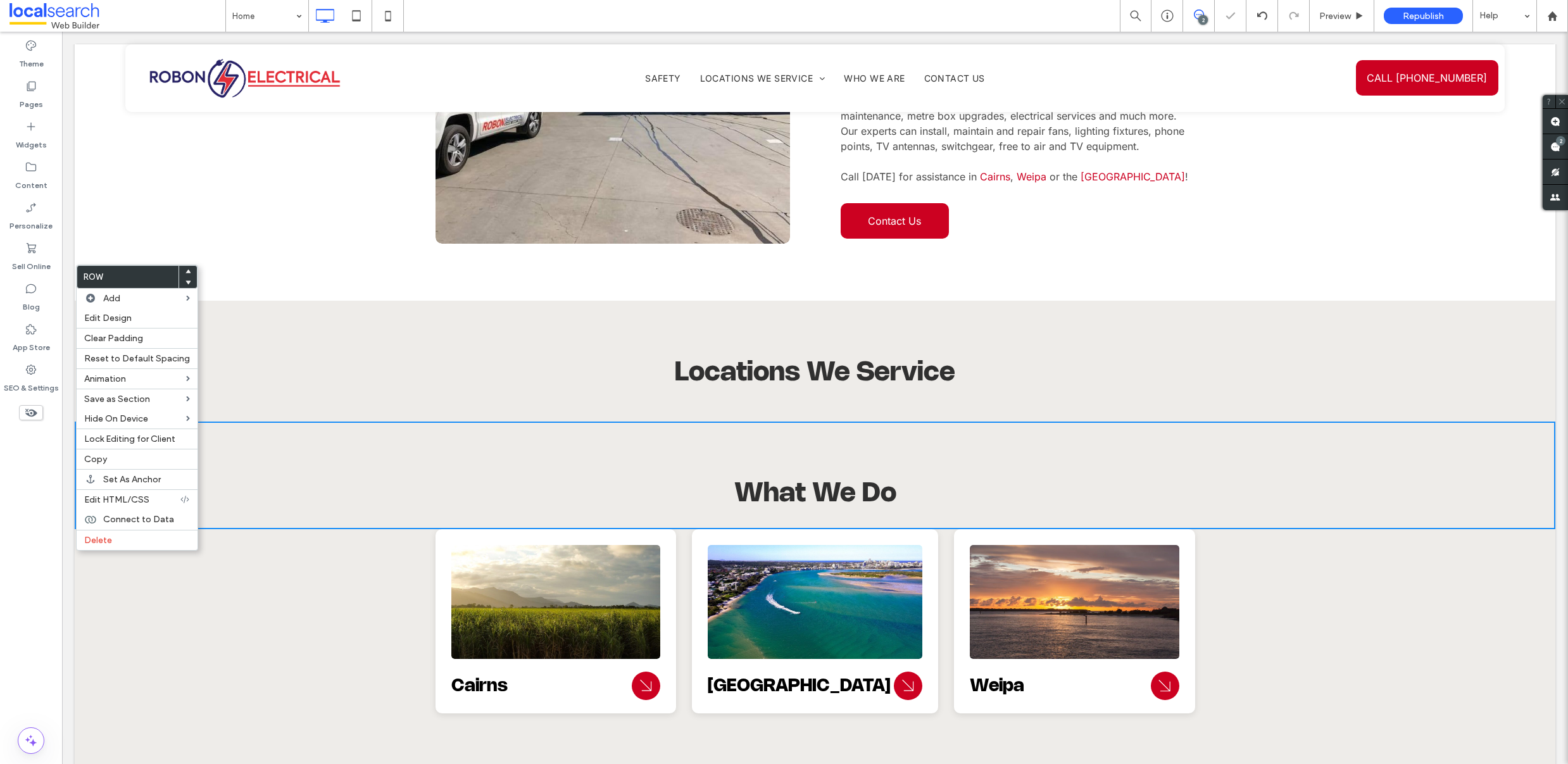
click at [280, 421] on div "What We Do Click To Paste Row + Add Section" at bounding box center [814, 475] width 1481 height 108
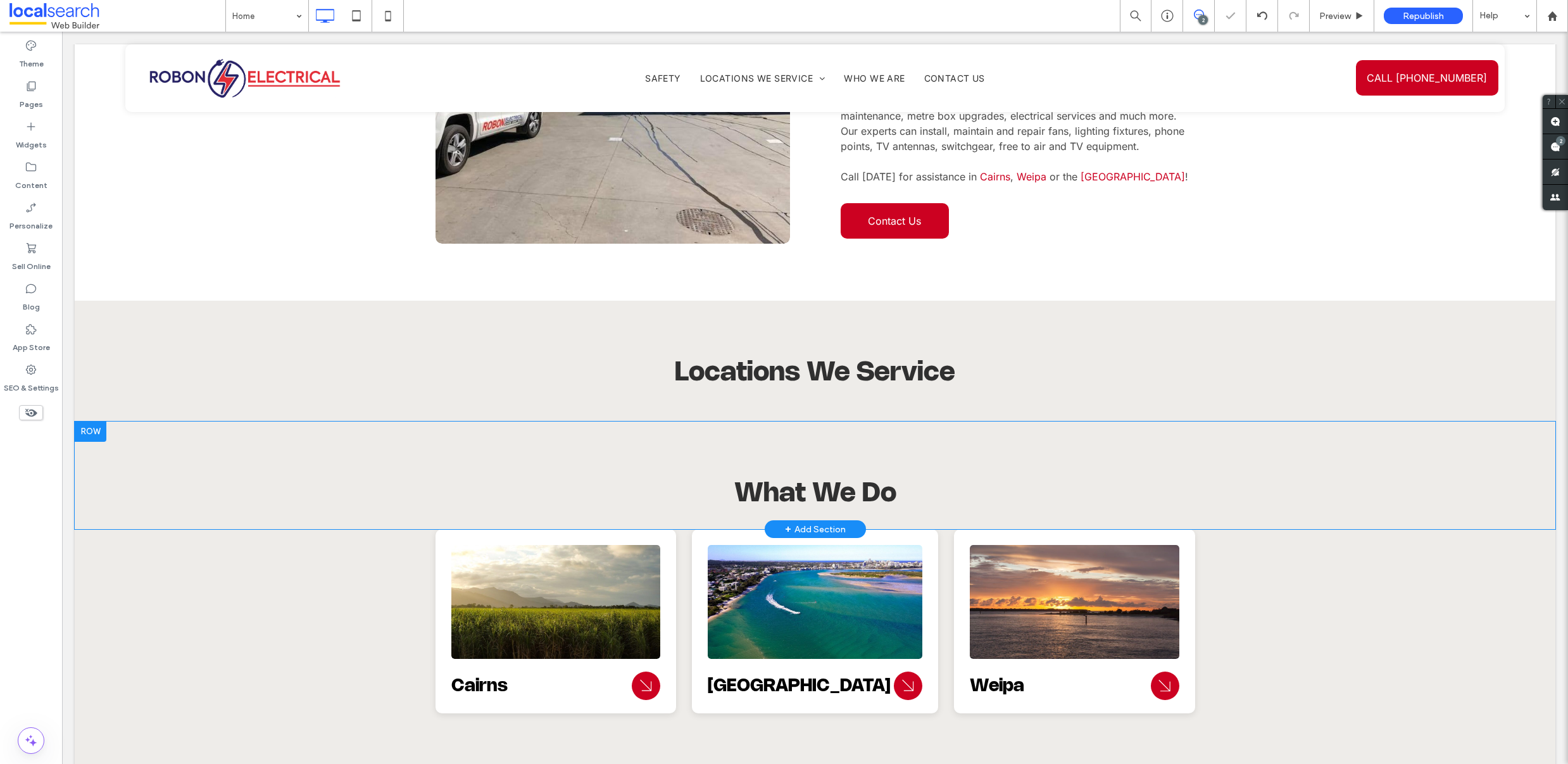
click at [89, 421] on div at bounding box center [90, 431] width 32 height 20
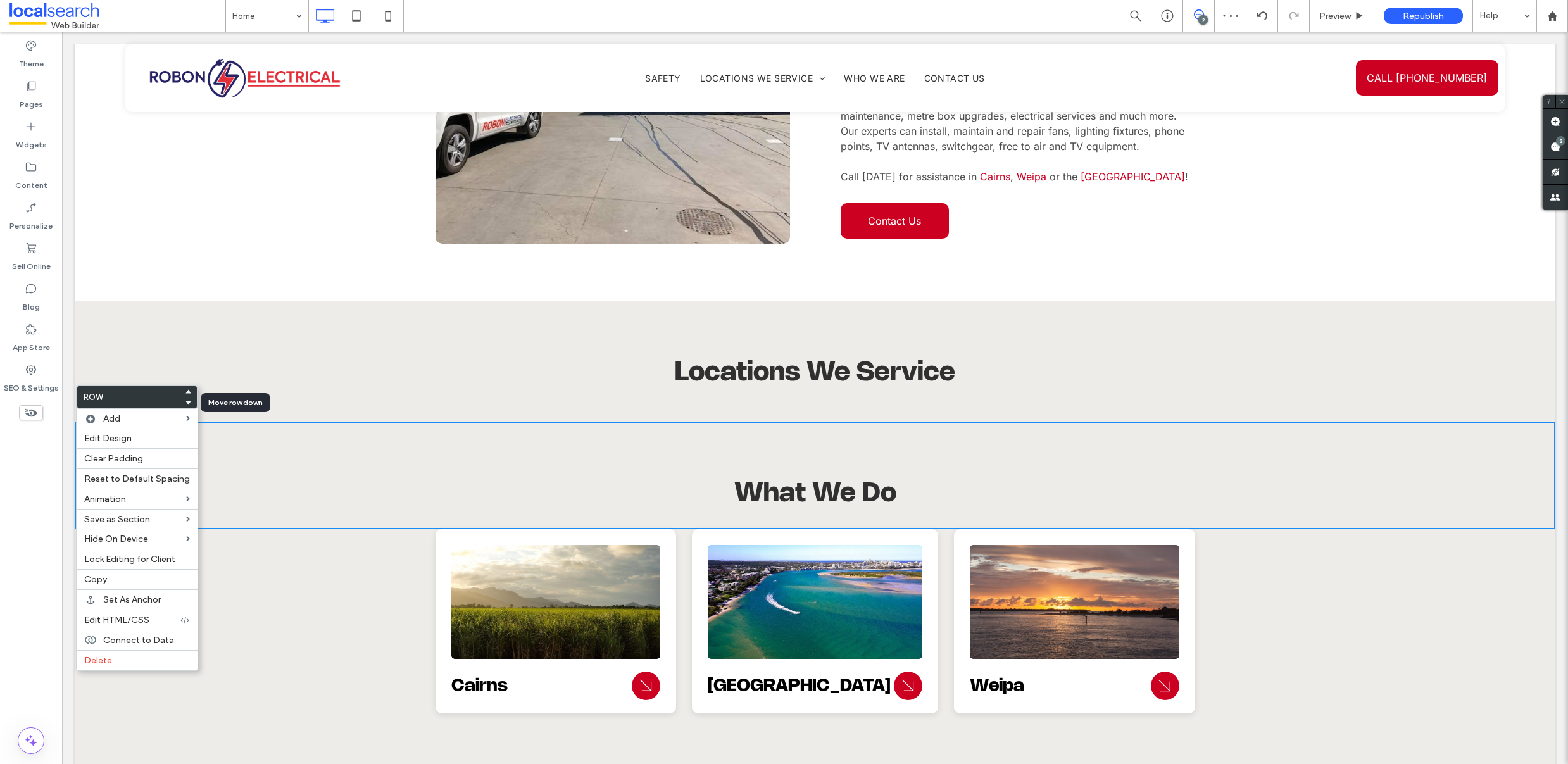
click at [185, 402] on use at bounding box center [188, 402] width 6 height 4
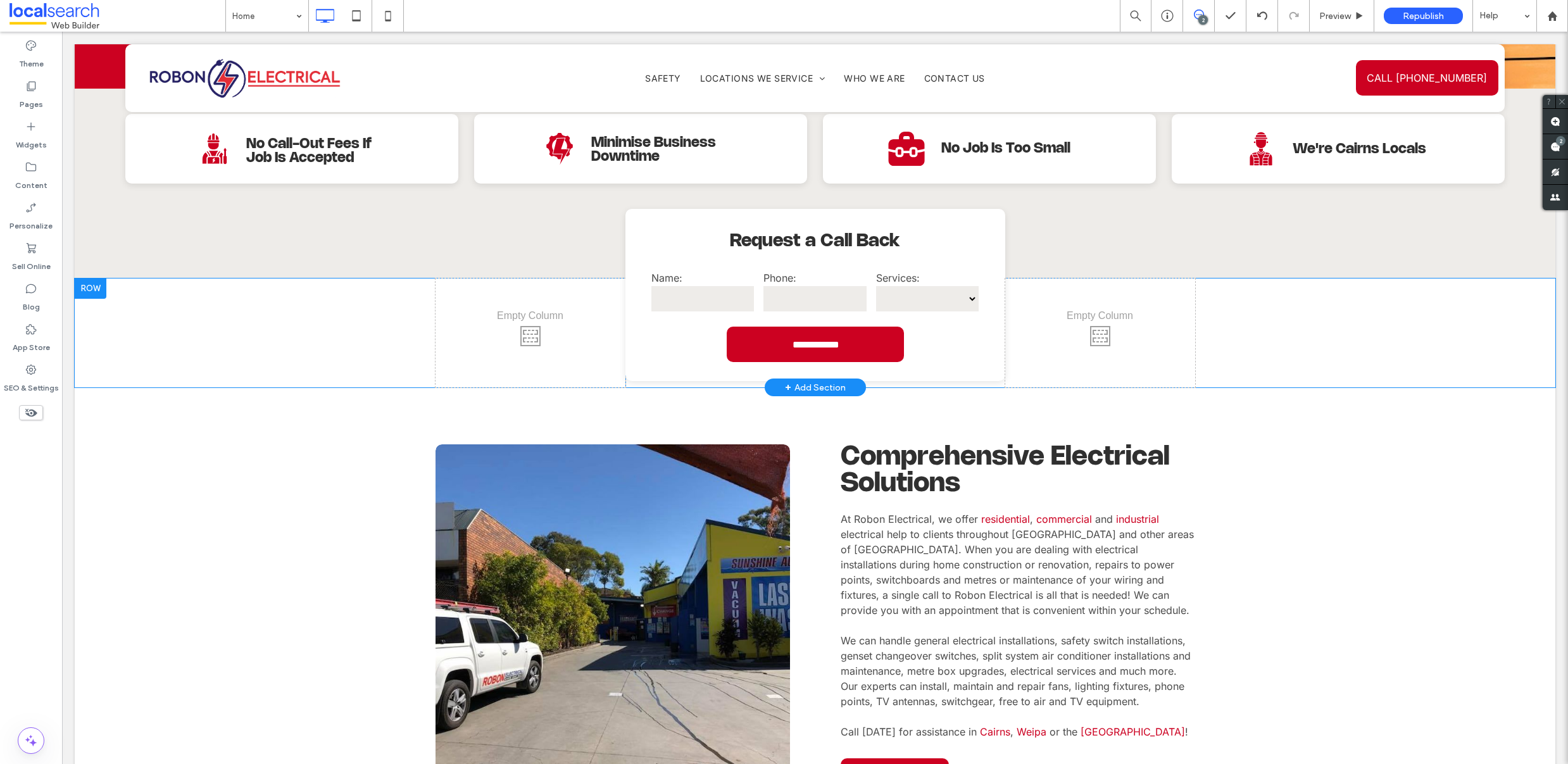
scroll to position [424, 0]
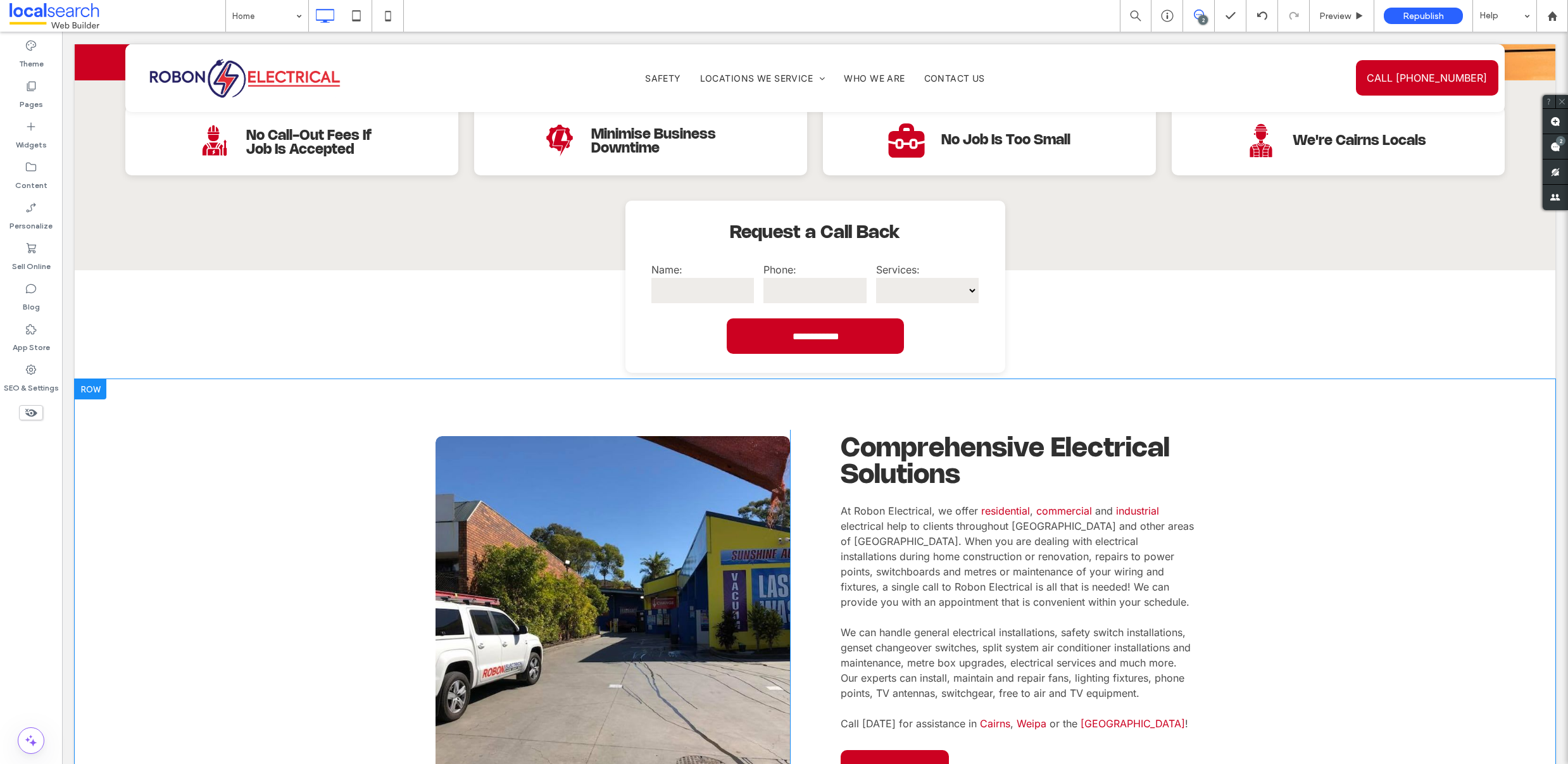
click at [98, 379] on div at bounding box center [90, 389] width 32 height 20
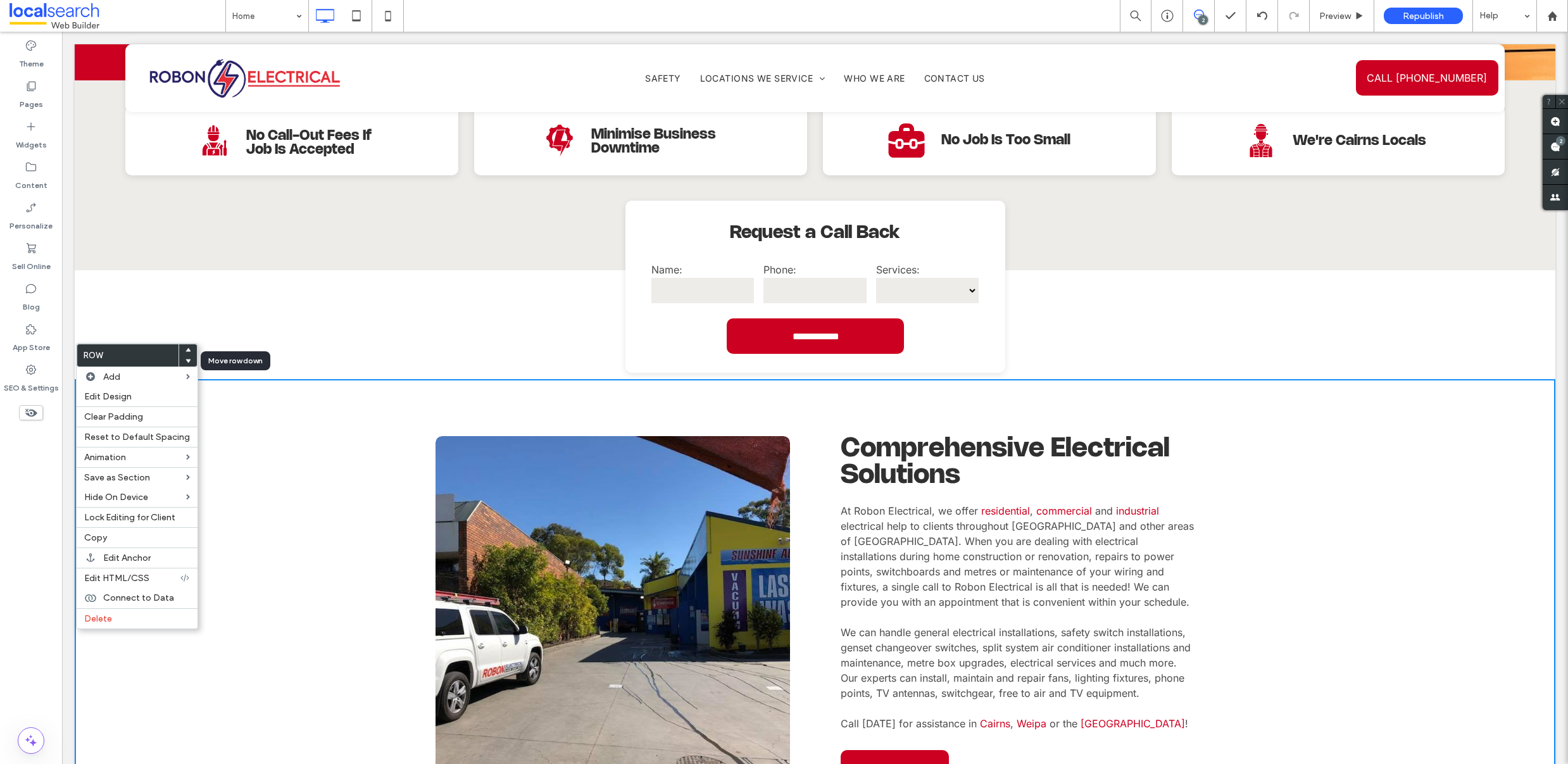
click at [187, 360] on div at bounding box center [188, 361] width 18 height 11
click at [185, 362] on use at bounding box center [188, 360] width 6 height 4
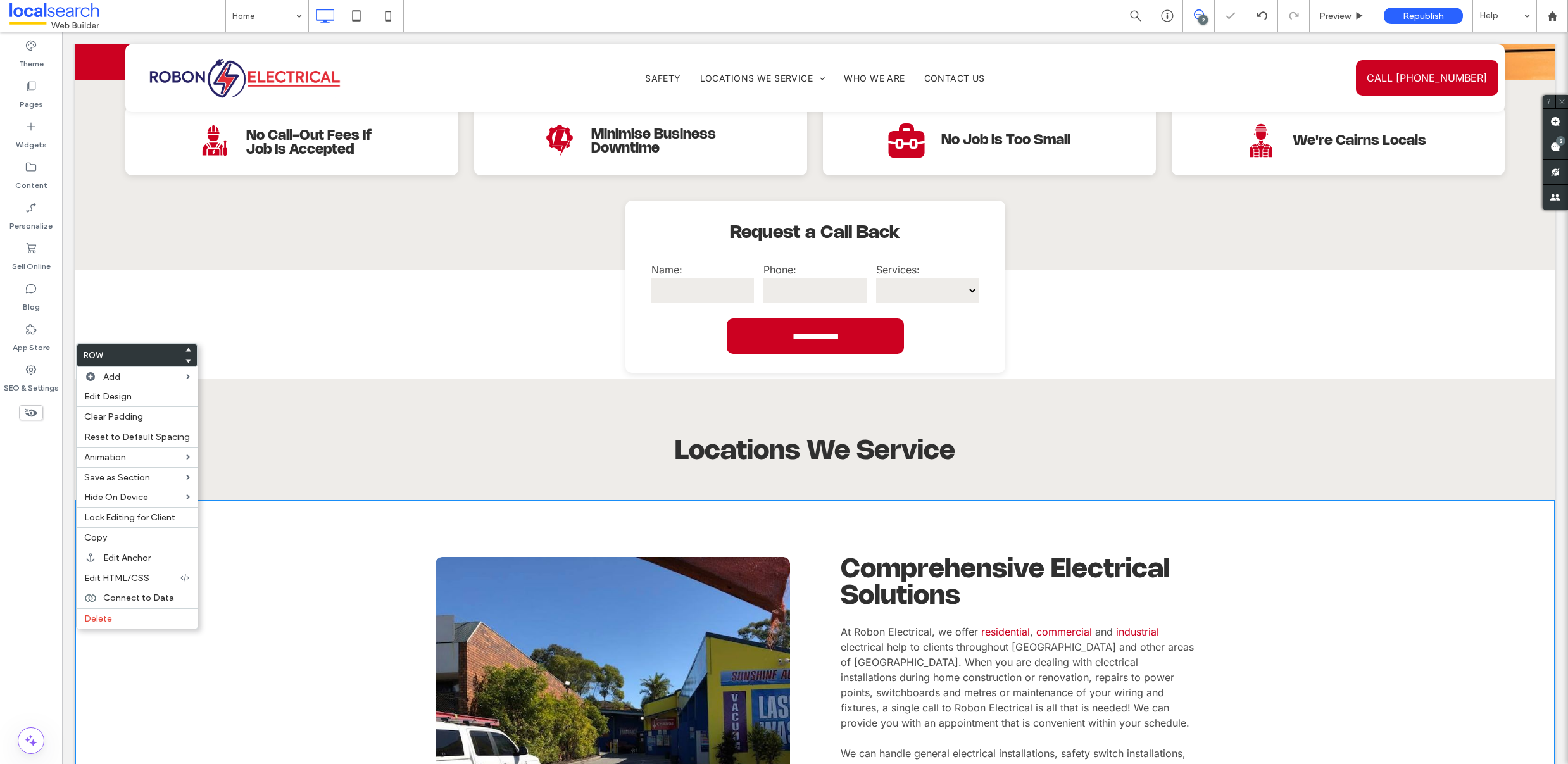
drag, startPoint x: 317, startPoint y: 601, endPoint x: 268, endPoint y: 572, distance: 56.9
click at [317, 601] on div "Click To Paste Comprehensive Electrical Solutions At Robon Electrical, we offer…" at bounding box center [814, 734] width 1481 height 469
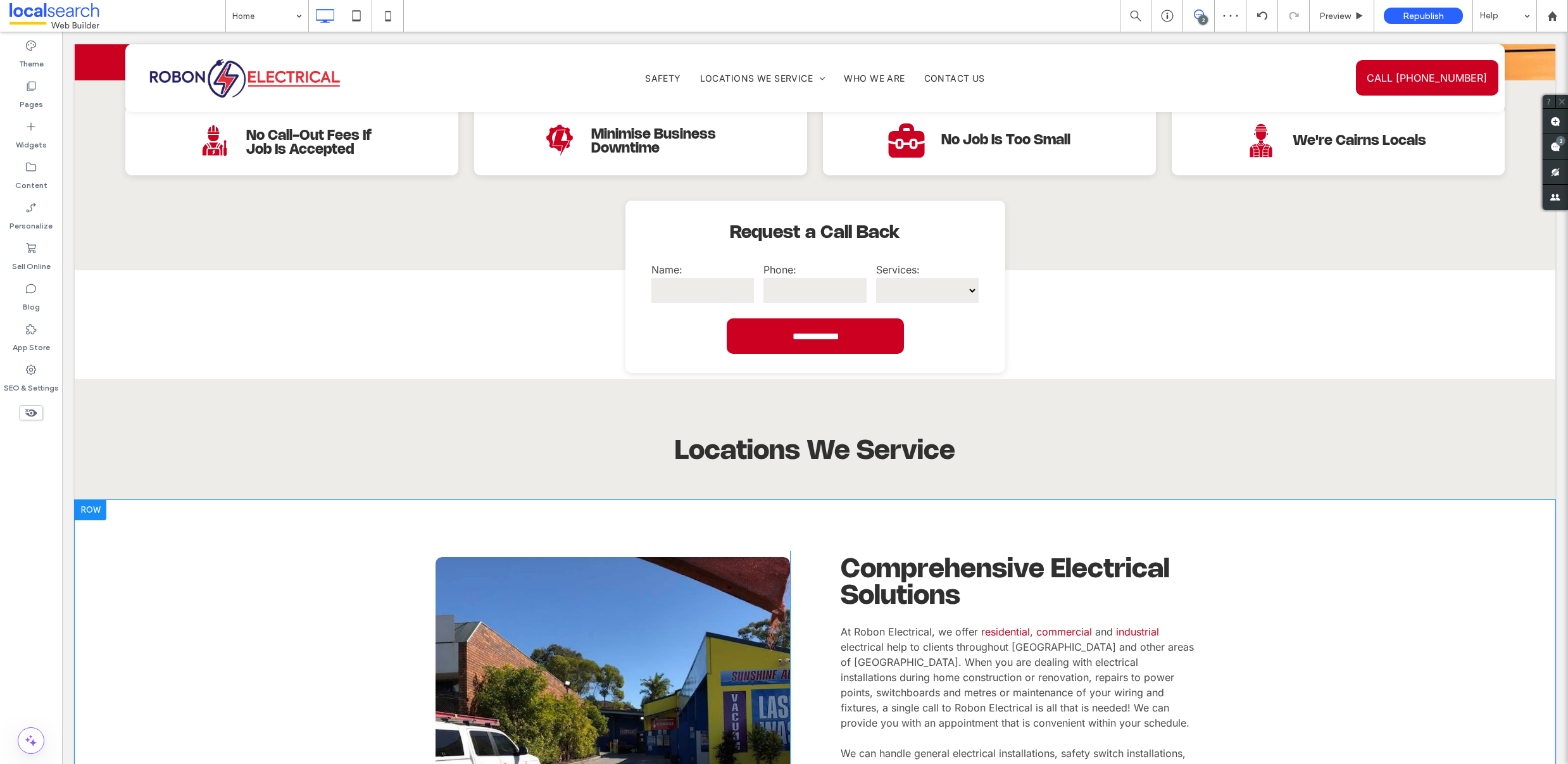
click at [84, 500] on div at bounding box center [90, 509] width 32 height 20
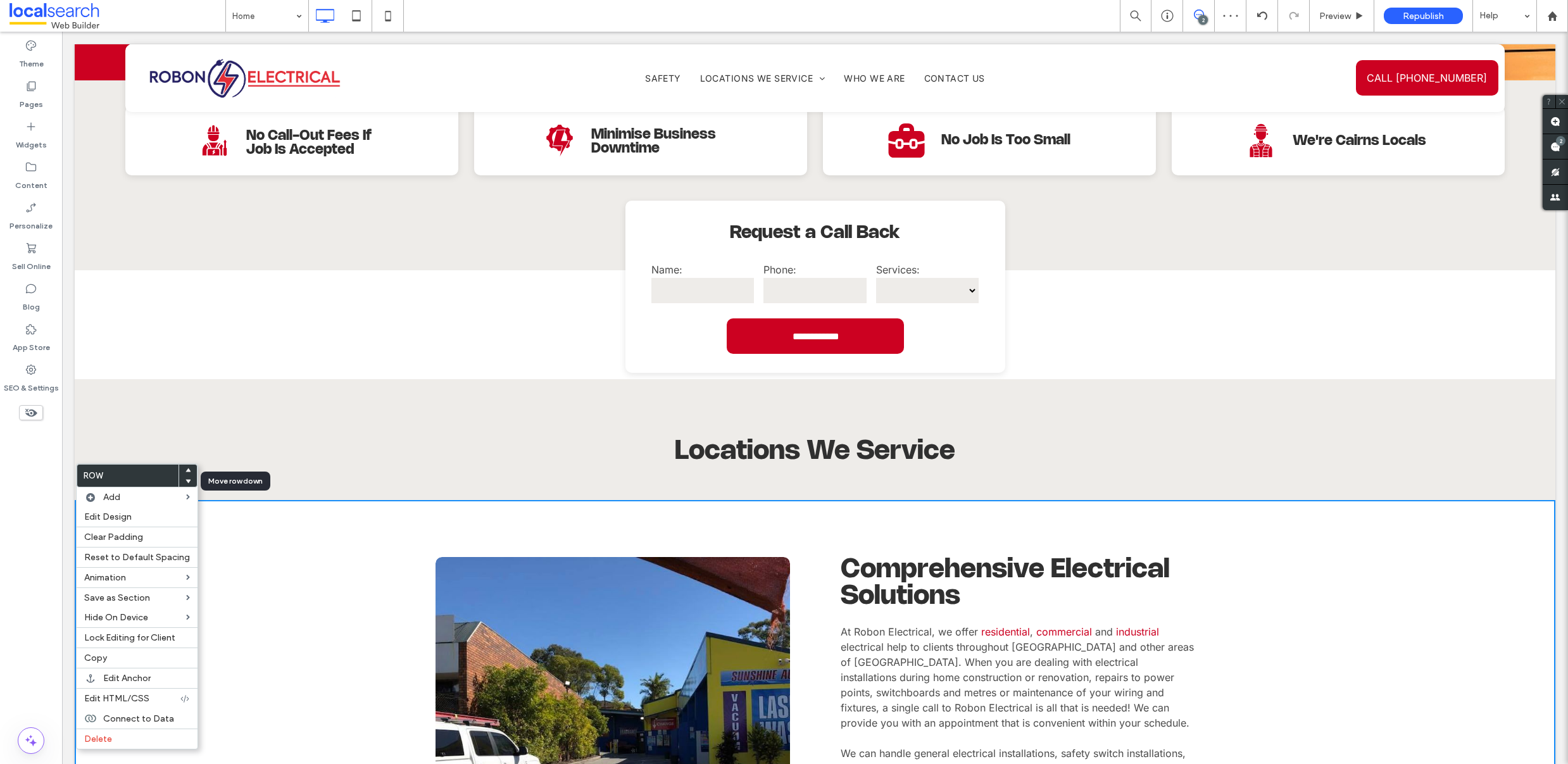
click at [185, 481] on use at bounding box center [188, 482] width 6 height 4
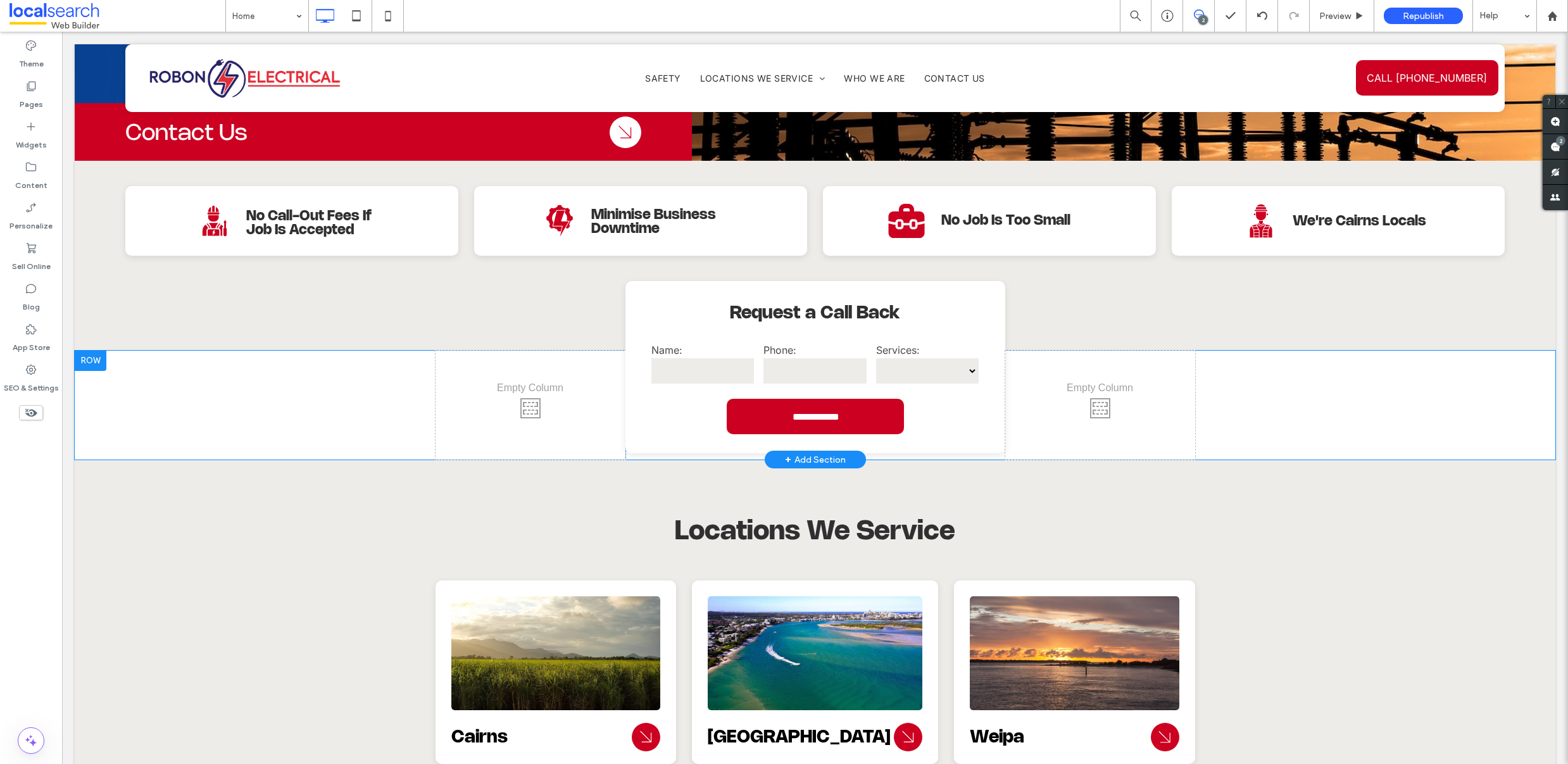
scroll to position [339, 0]
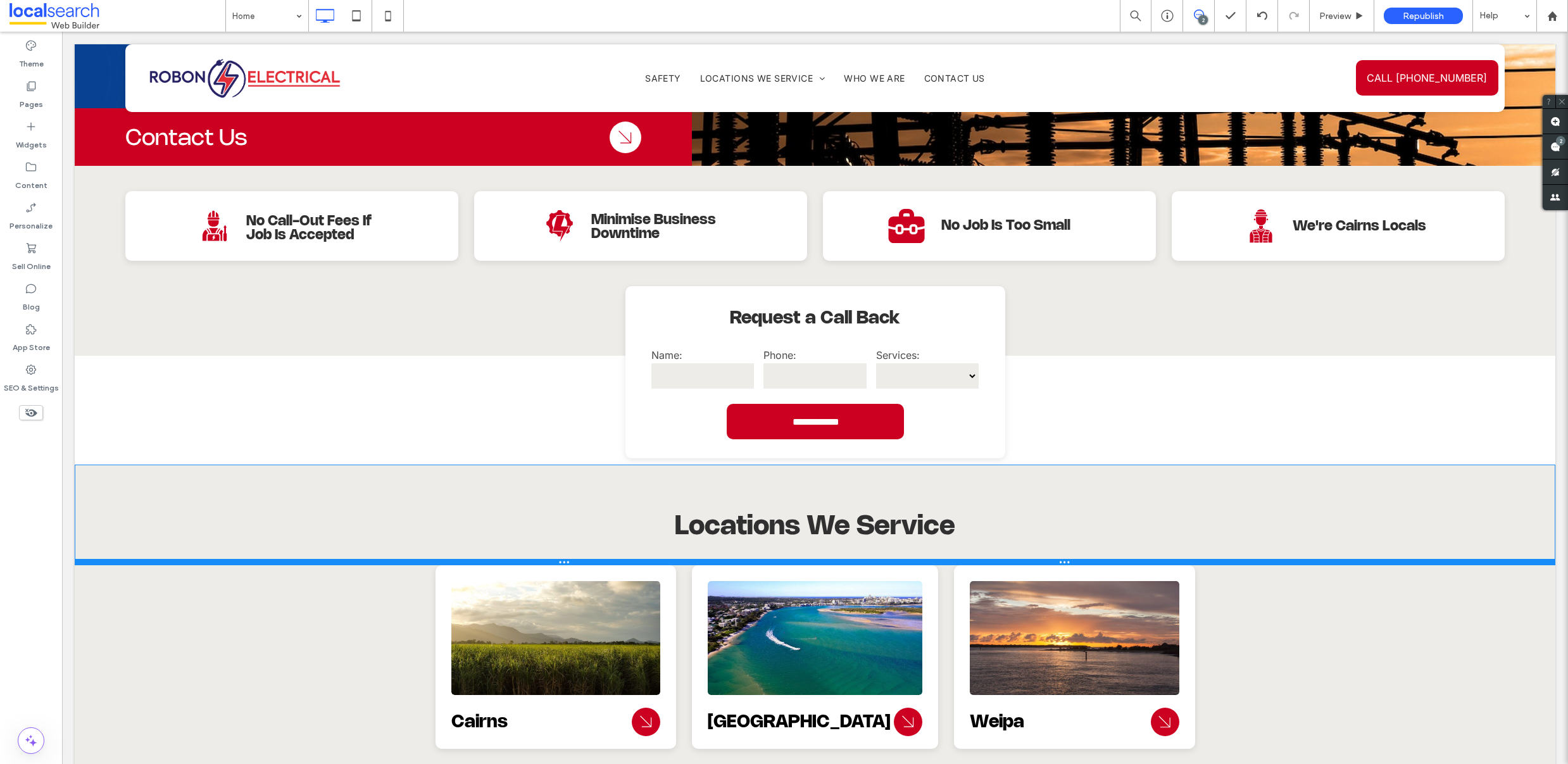
drag, startPoint x: 238, startPoint y: 545, endPoint x: 240, endPoint y: 525, distance: 20.1
click at [240, 558] on div at bounding box center [814, 562] width 1481 height 7
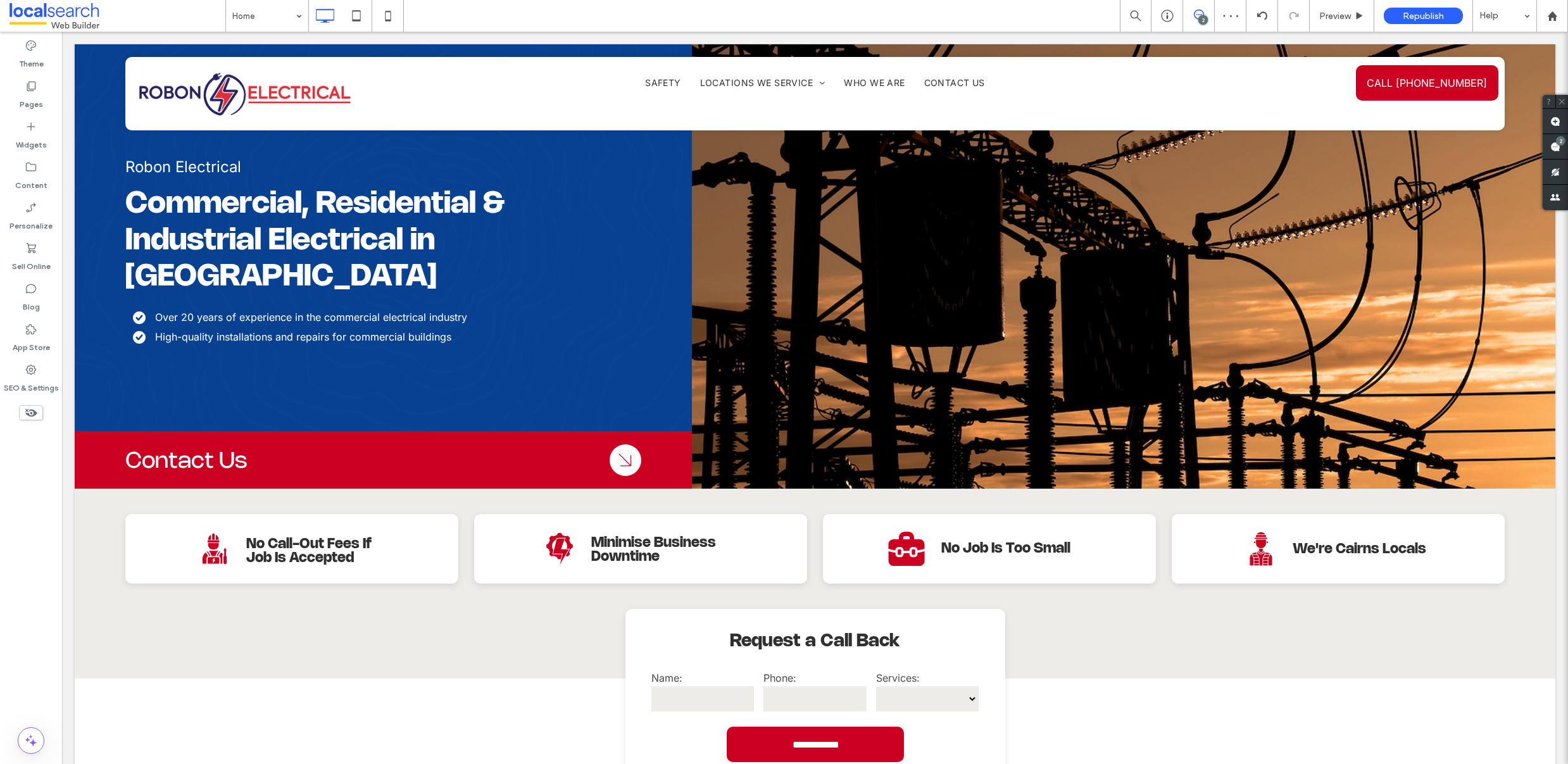
scroll to position [0, 0]
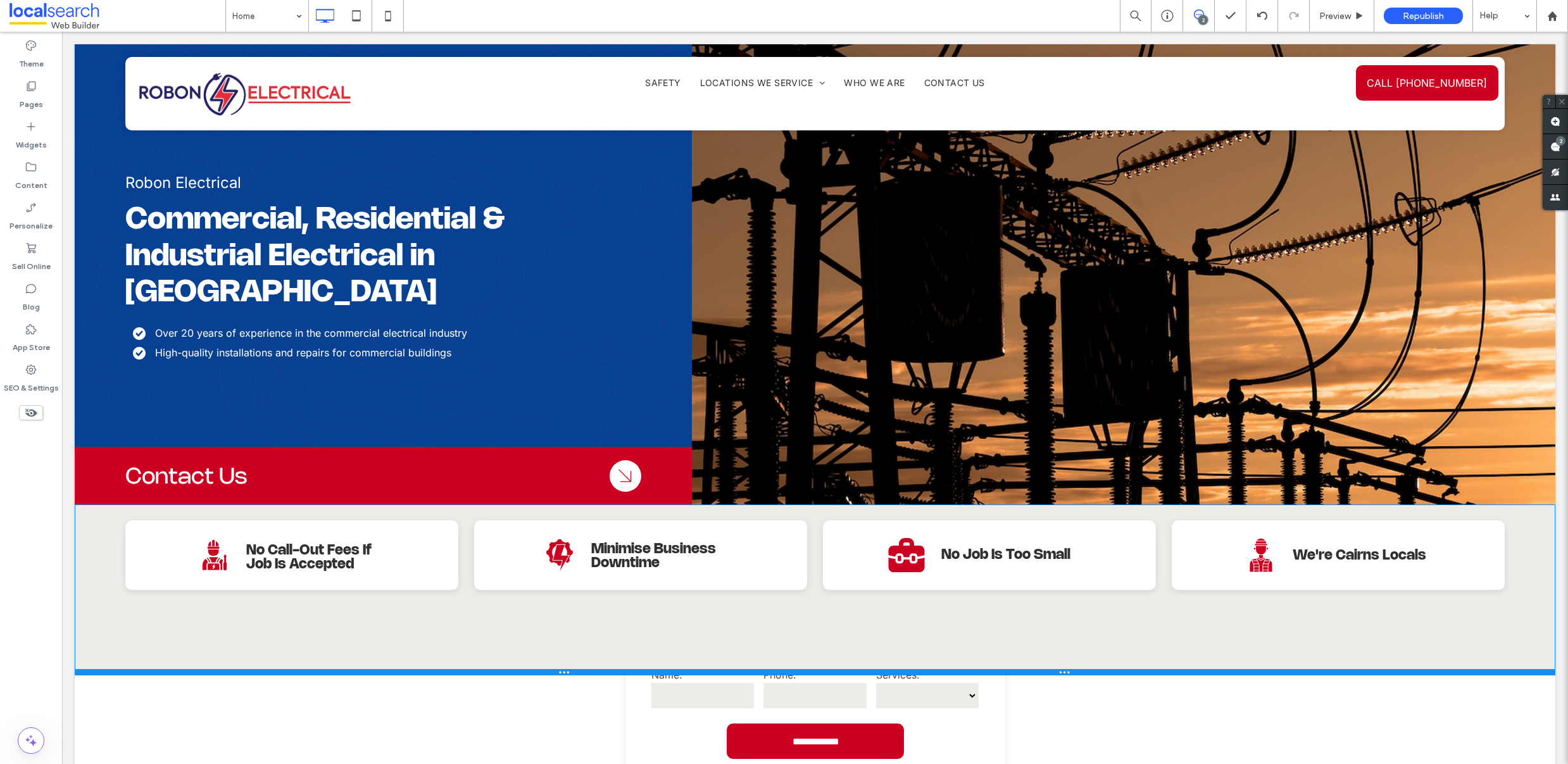
drag, startPoint x: 62, startPoint y: 32, endPoint x: 742, endPoint y: 635, distance: 908.9
click at [742, 668] on div at bounding box center [814, 672] width 1481 height 7
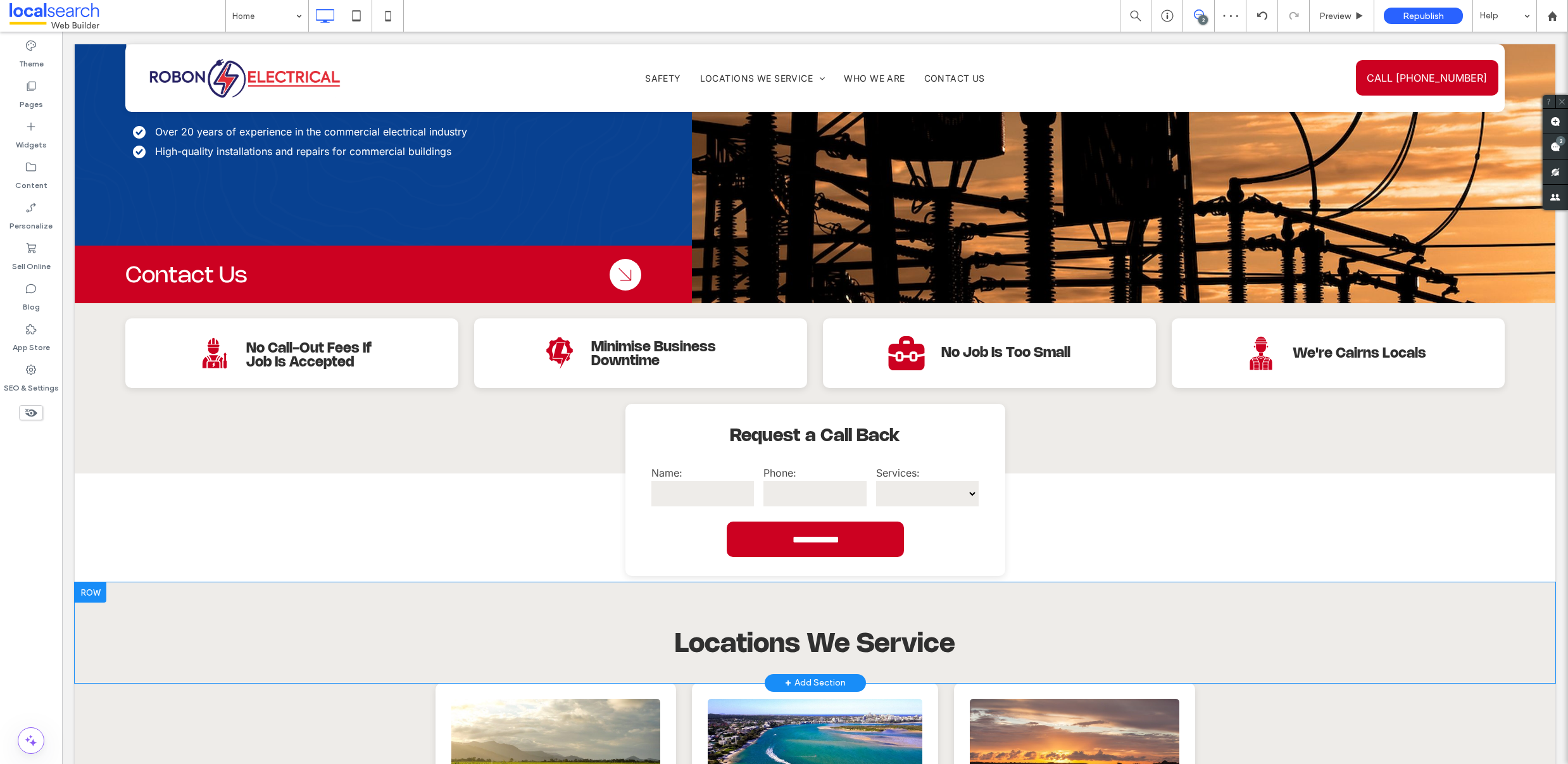
scroll to position [193, 0]
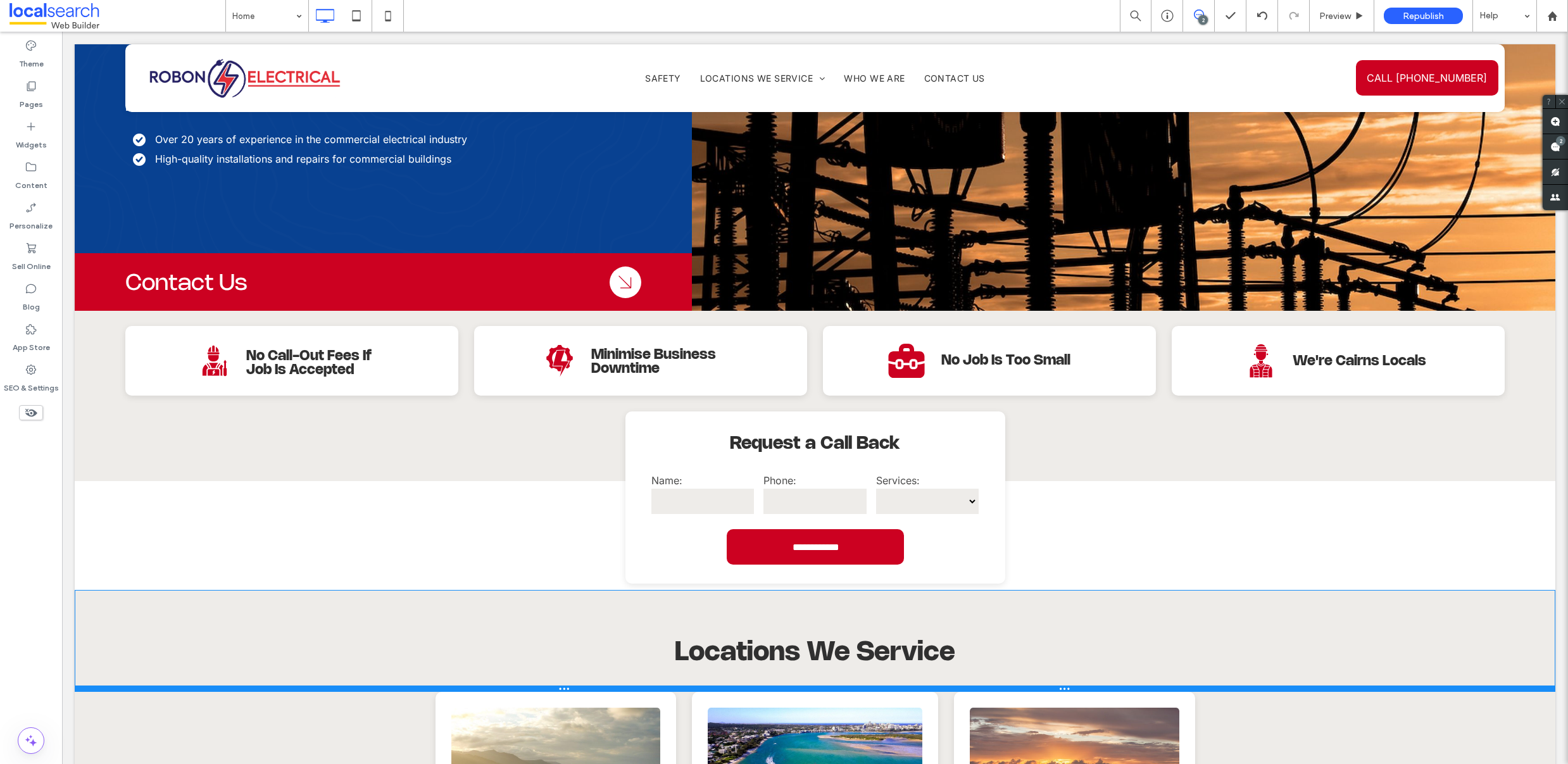
drag, startPoint x: 672, startPoint y: 651, endPoint x: 726, endPoint y: 666, distance: 56.0
click at [671, 685] on div at bounding box center [814, 688] width 1481 height 7
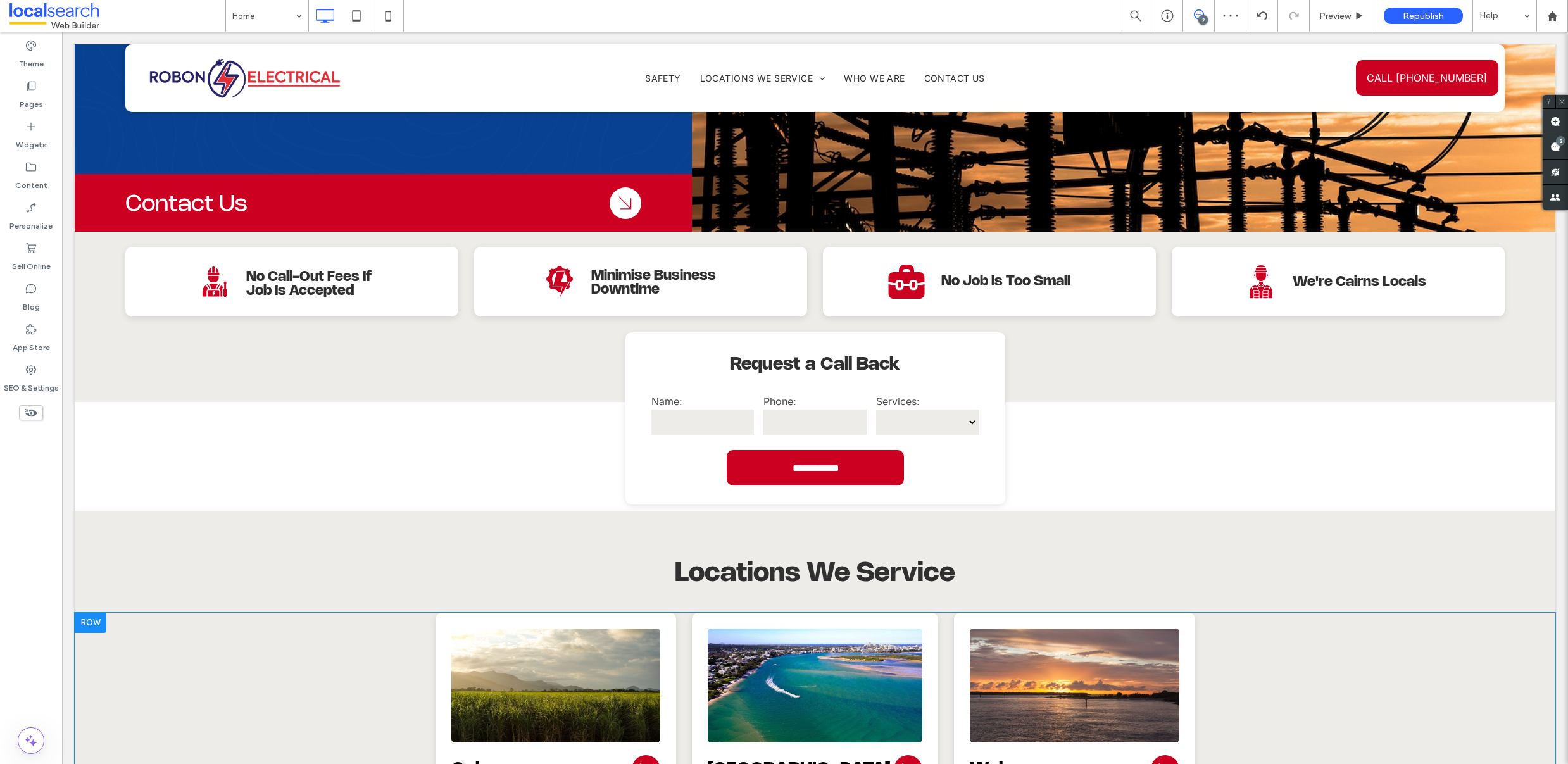
click at [325, 640] on div "Arrow Icon Cairns ﻿ Click To Paste Arrow Icon [GEOGRAPHIC_DATA] Click To Paste …" at bounding box center [814, 730] width 1481 height 235
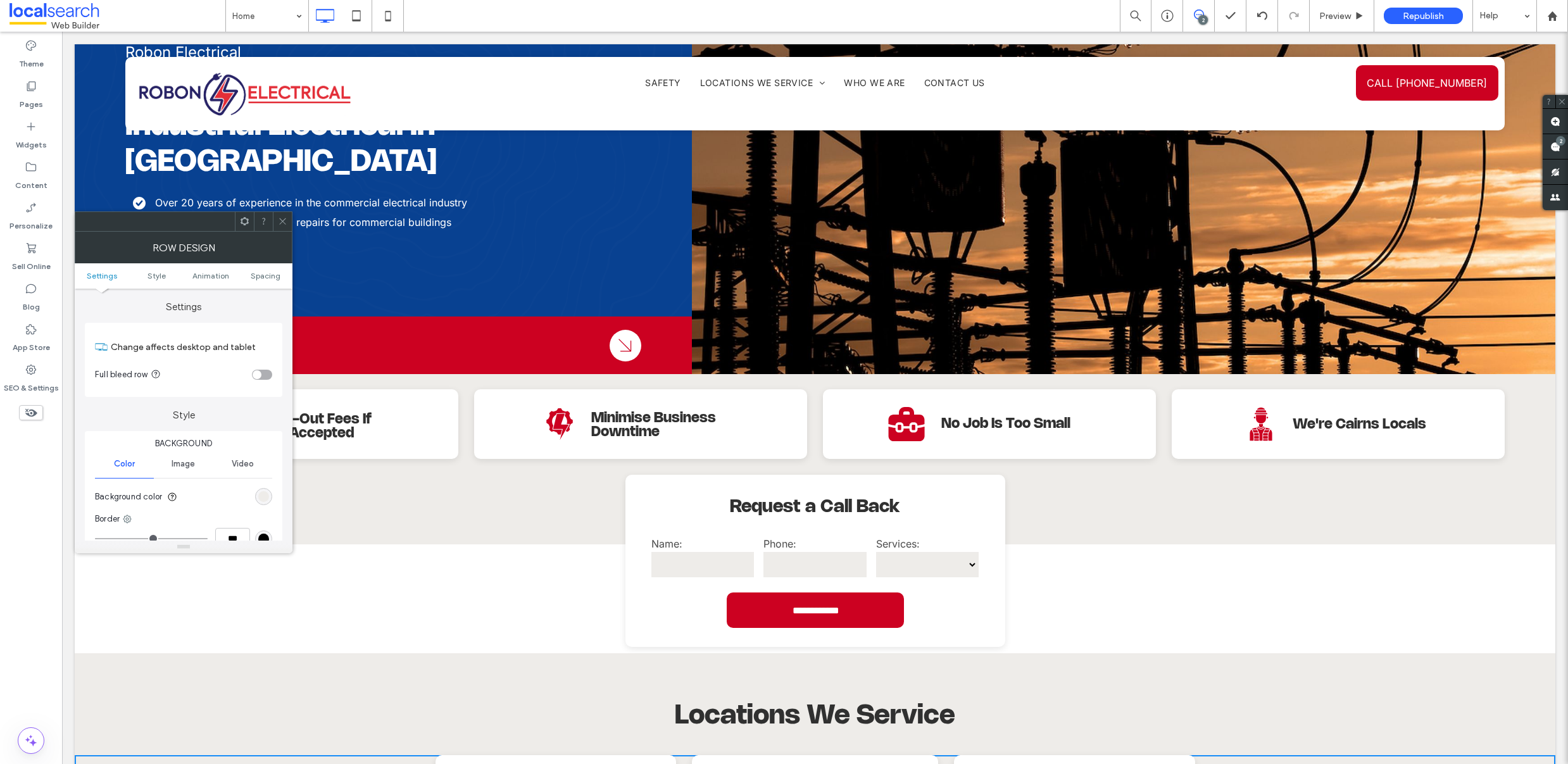
scroll to position [0, 0]
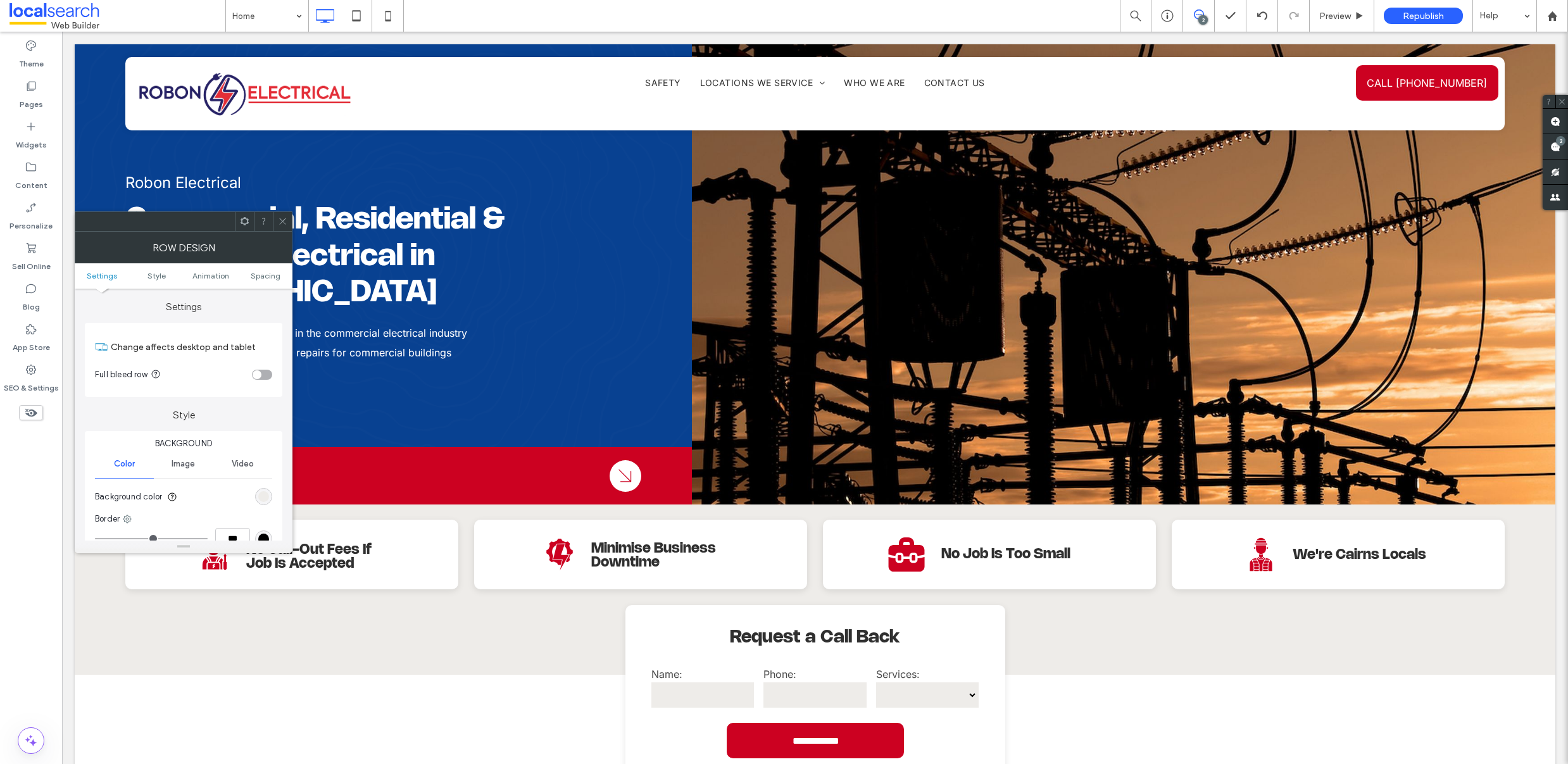
click at [283, 218] on icon at bounding box center [283, 221] width 10 height 10
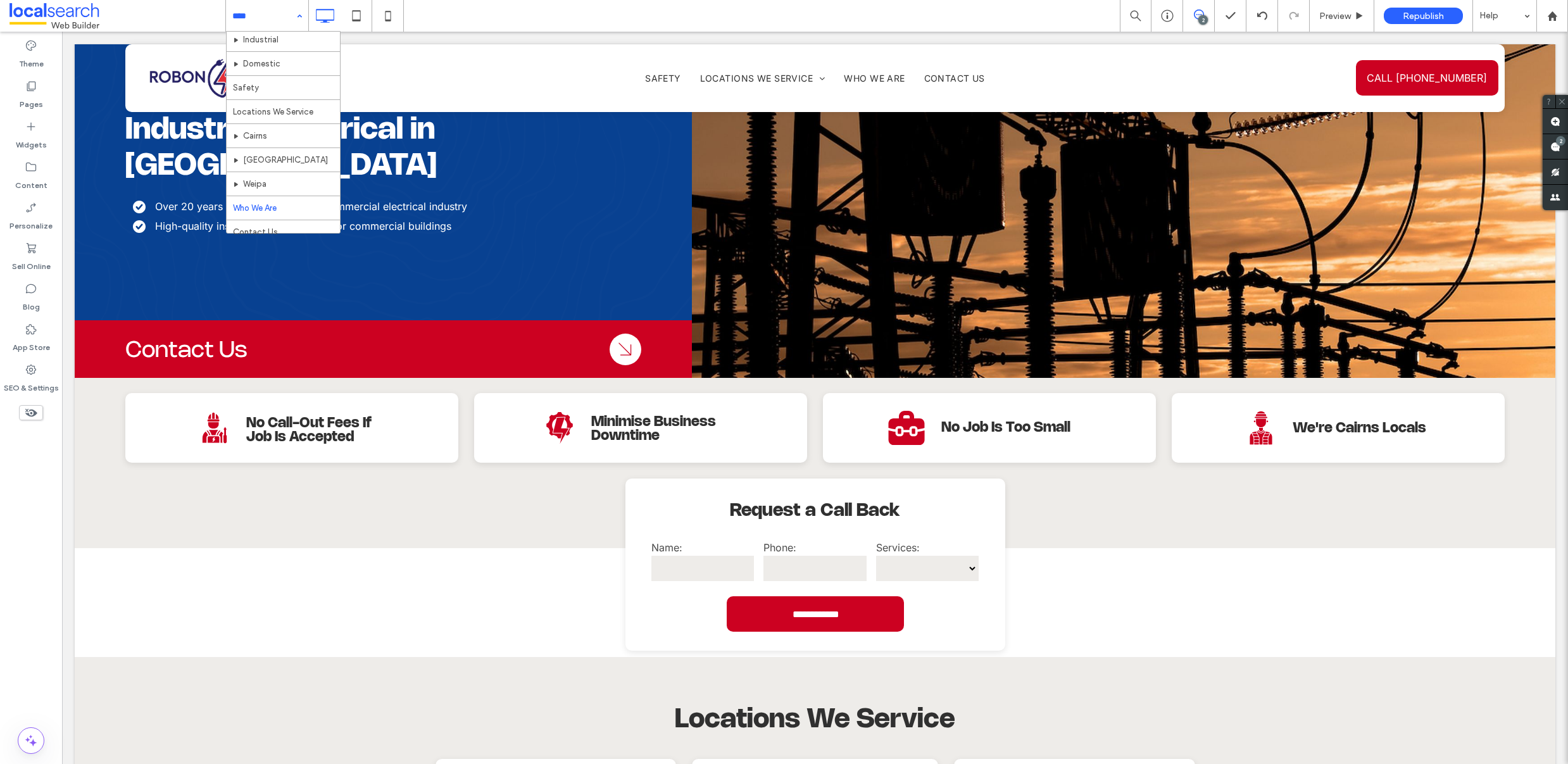
scroll to position [85, 0]
